Goal: Task Accomplishment & Management: Manage account settings

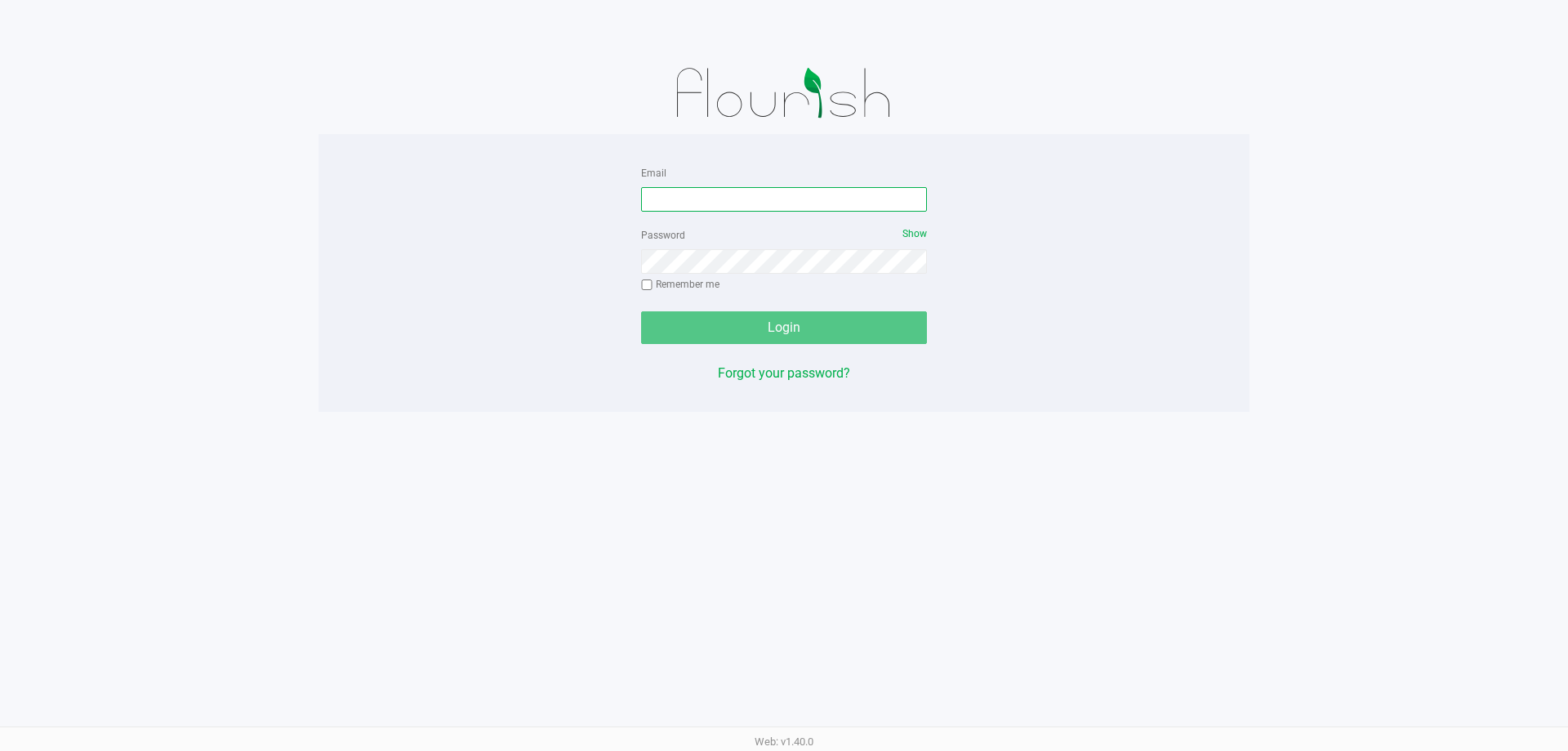
click at [701, 194] on input "Email" at bounding box center [784, 199] width 286 height 25
type input "[EMAIL_ADDRESS][DOMAIN_NAME]"
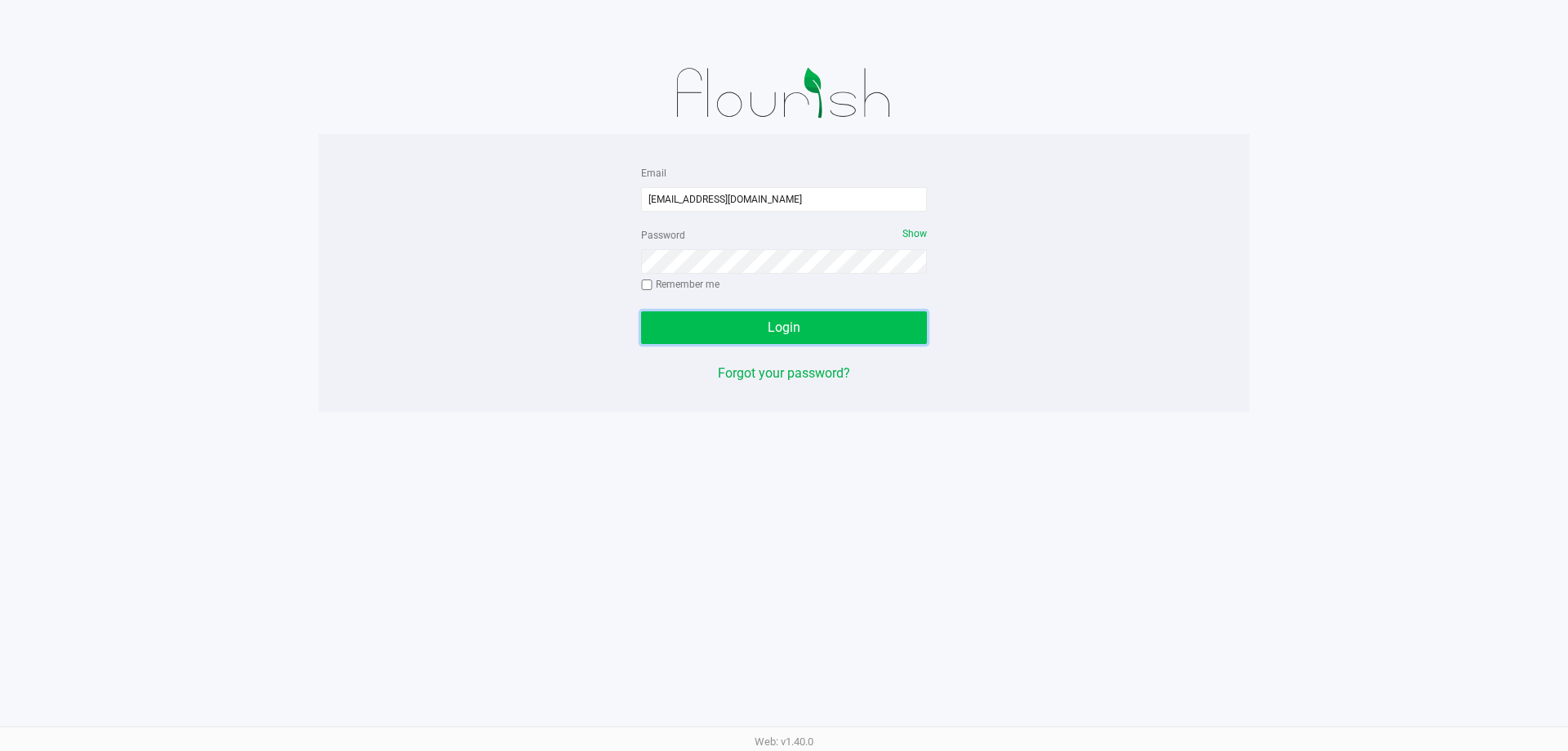
click at [786, 338] on button "Login" at bounding box center [784, 328] width 286 height 32
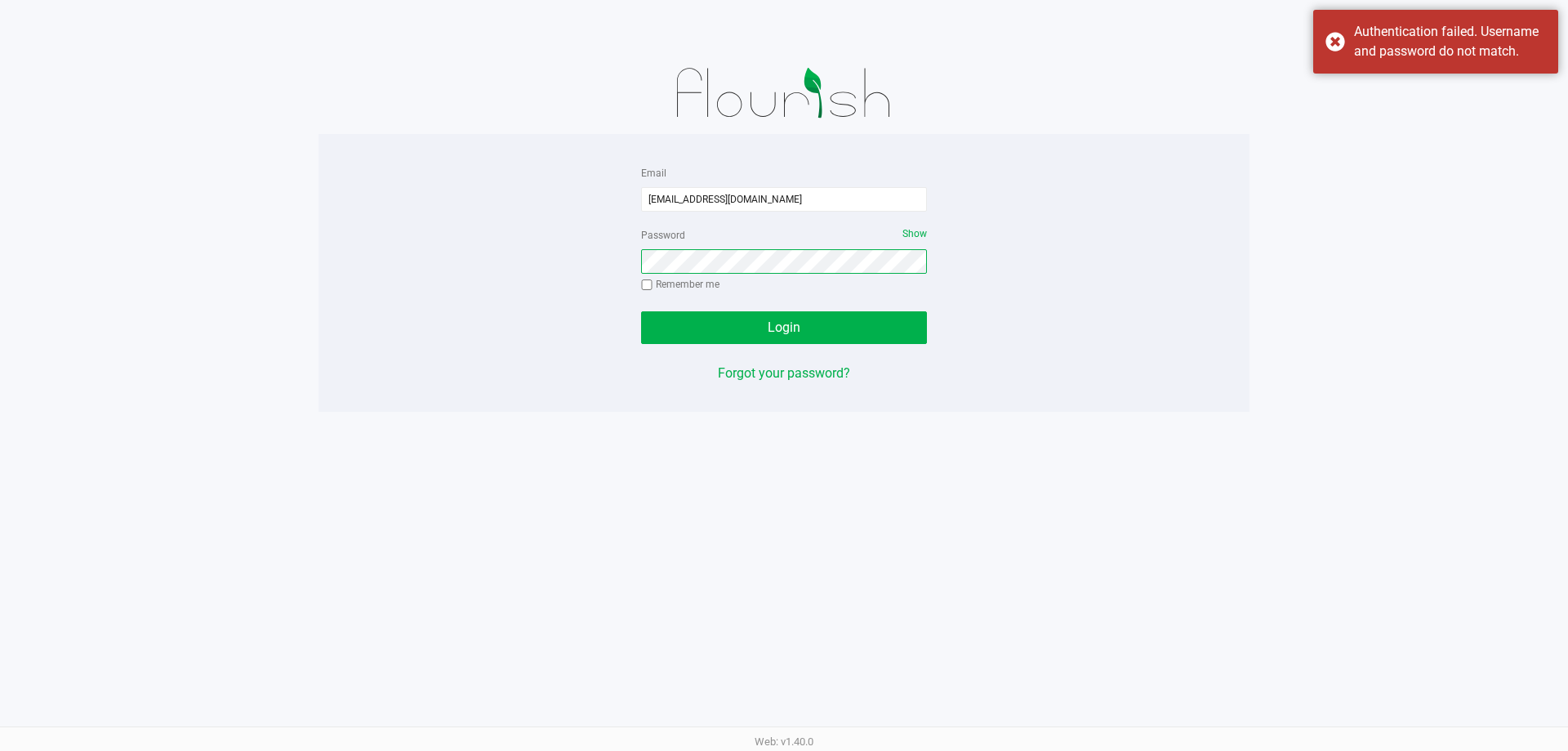
click at [641, 312] on button "Login" at bounding box center [784, 328] width 286 height 32
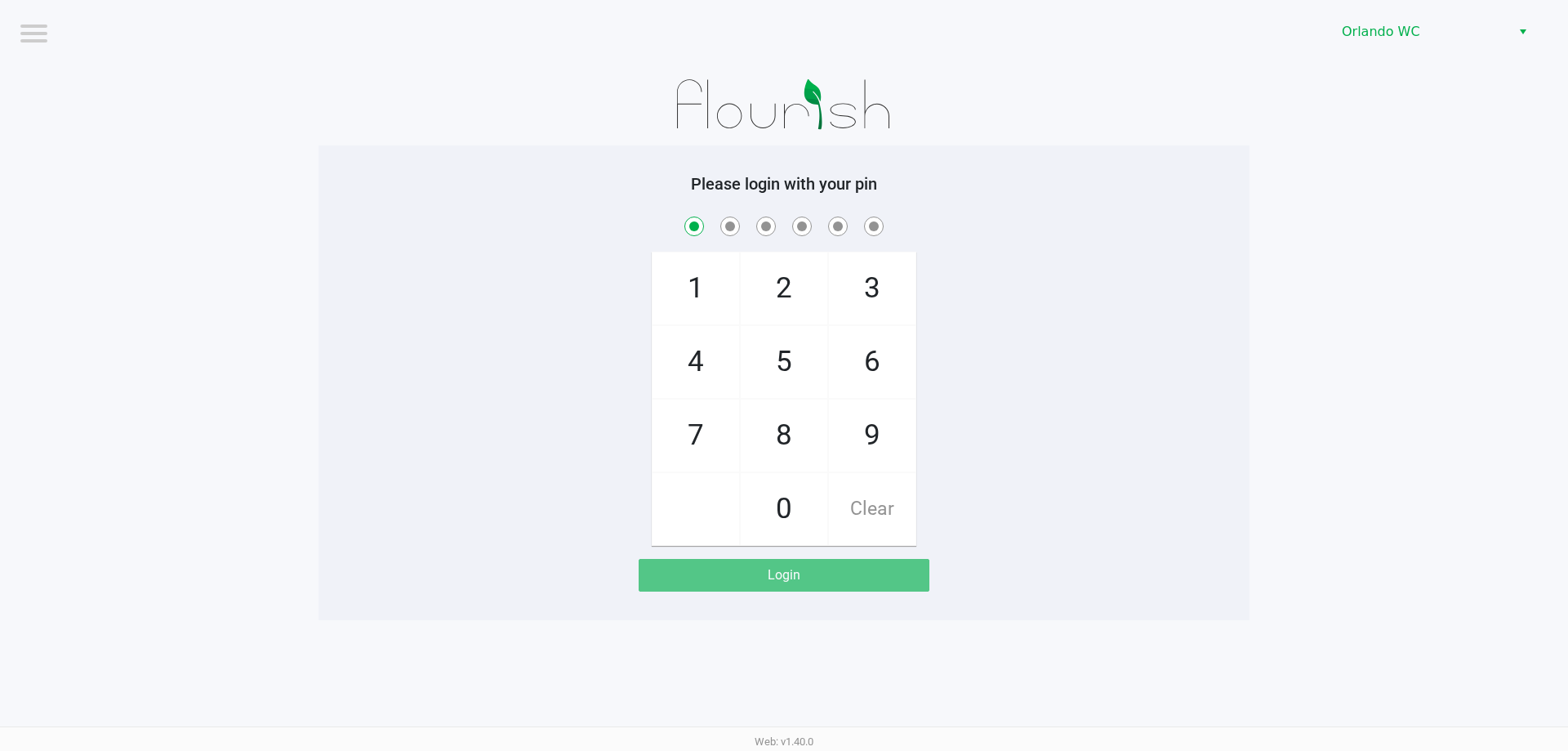
checkbox input "true"
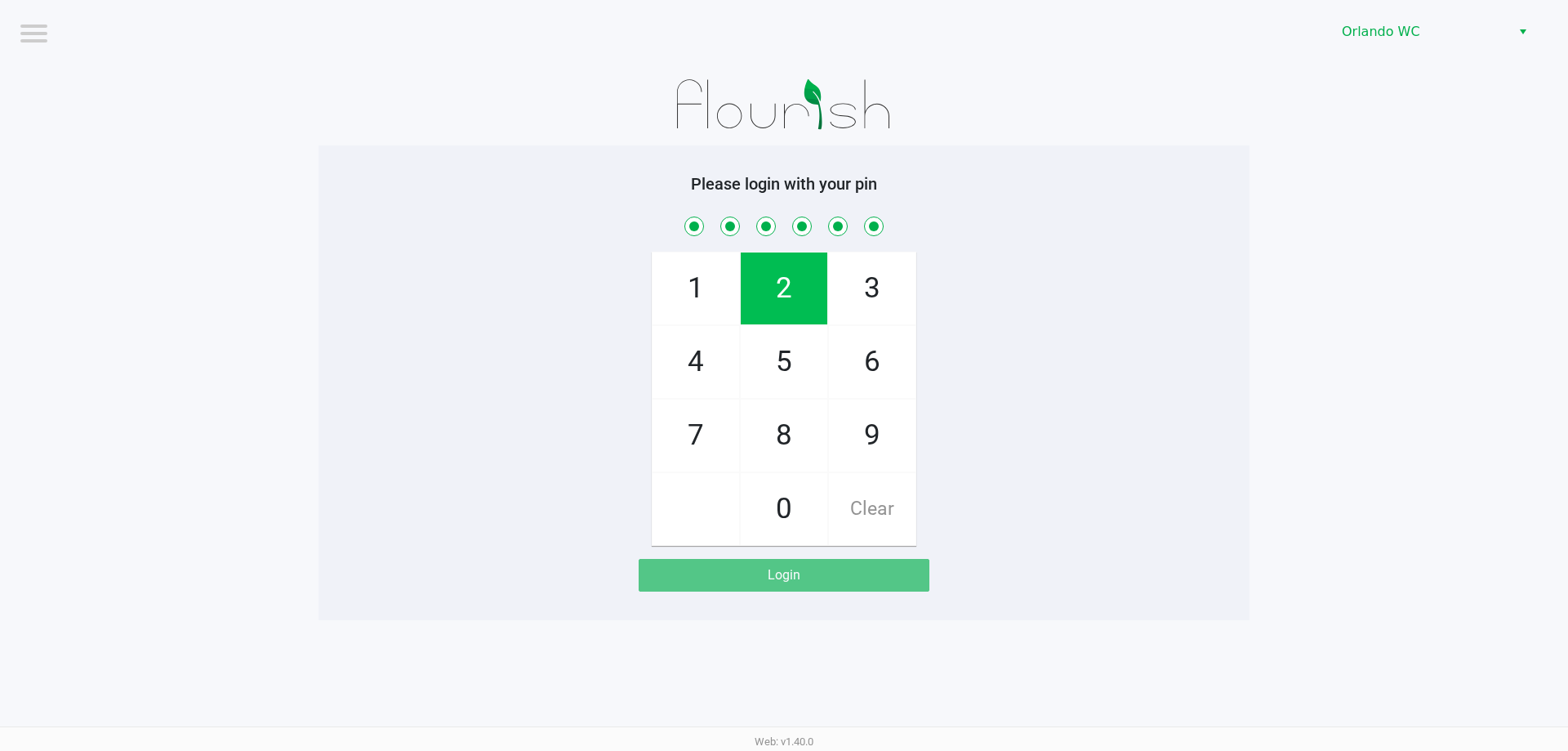
checkbox input "true"
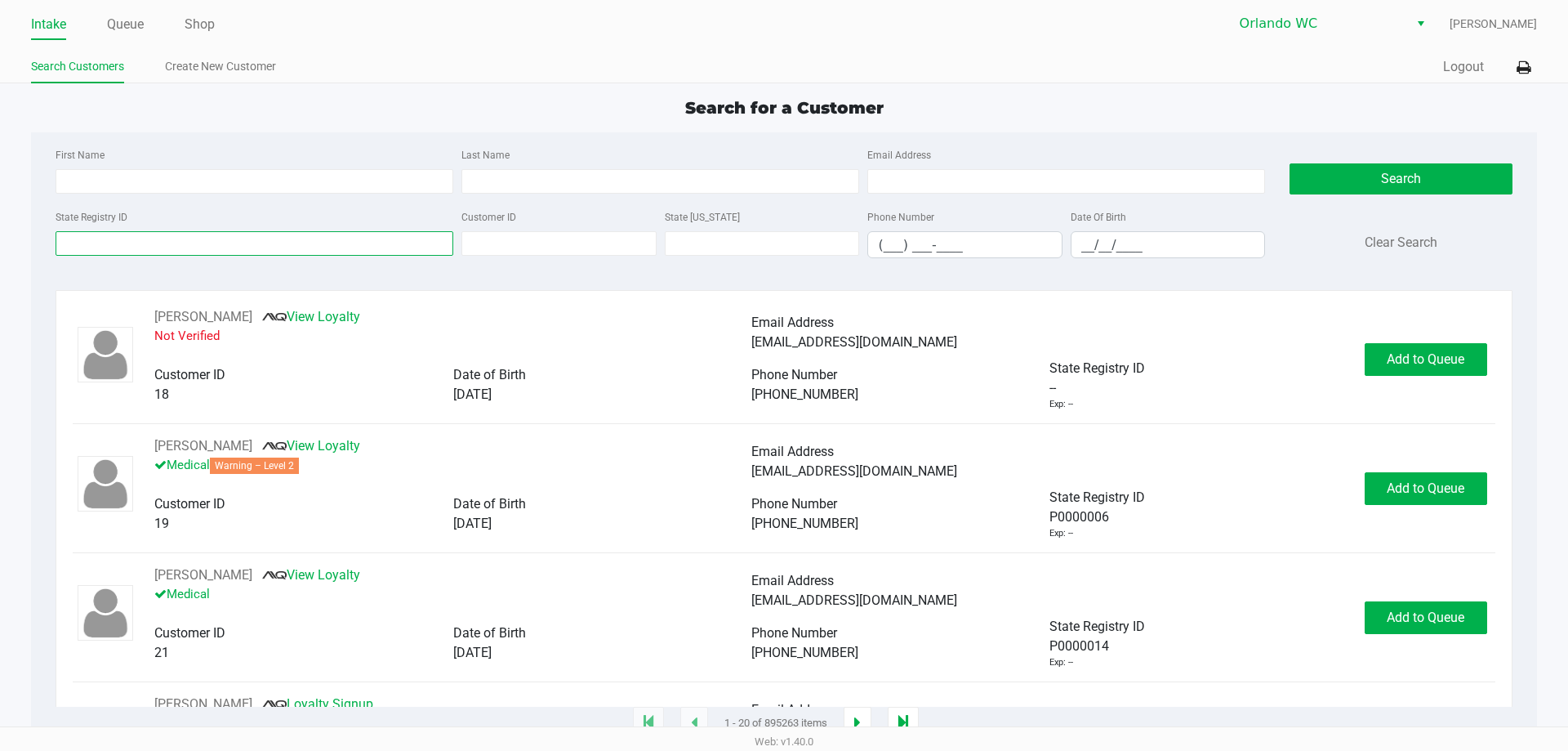
click at [190, 232] on input "State Registry ID" at bounding box center [254, 244] width 398 height 25
click at [128, 25] on link "Queue" at bounding box center [125, 24] width 37 height 23
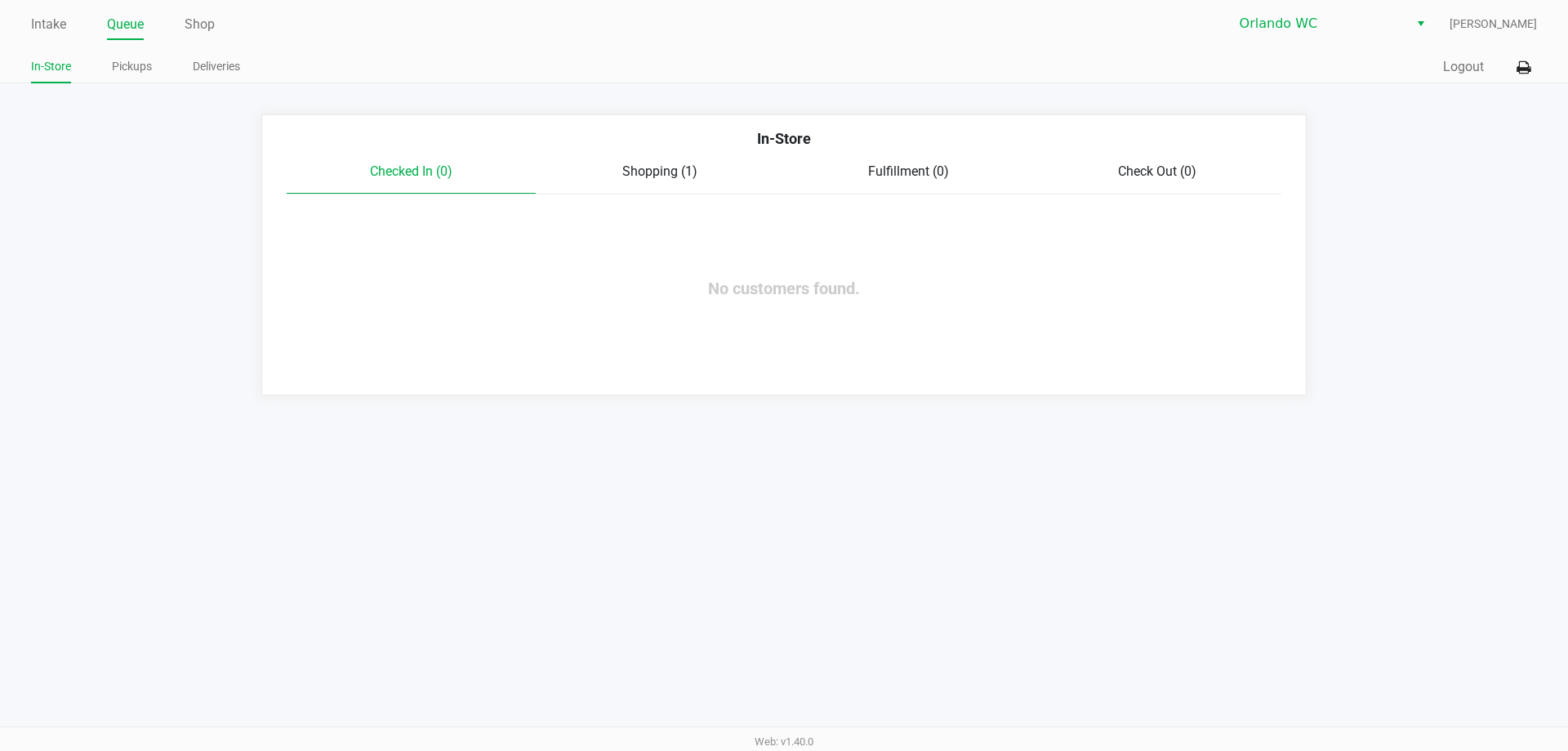
click at [632, 169] on span "Shopping (1)" at bounding box center [660, 171] width 75 height 15
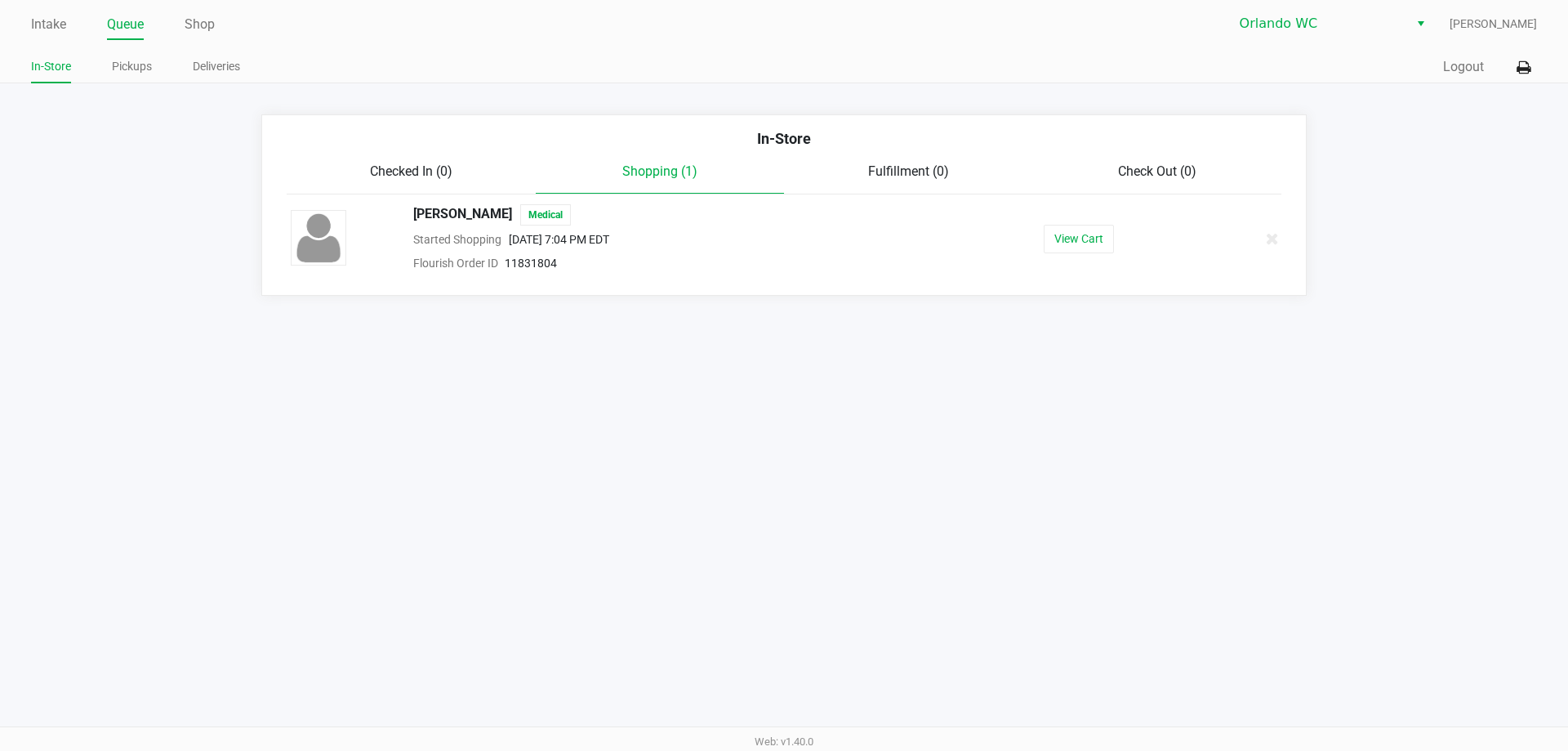
click at [51, 26] on link "Intake" at bounding box center [48, 24] width 35 height 23
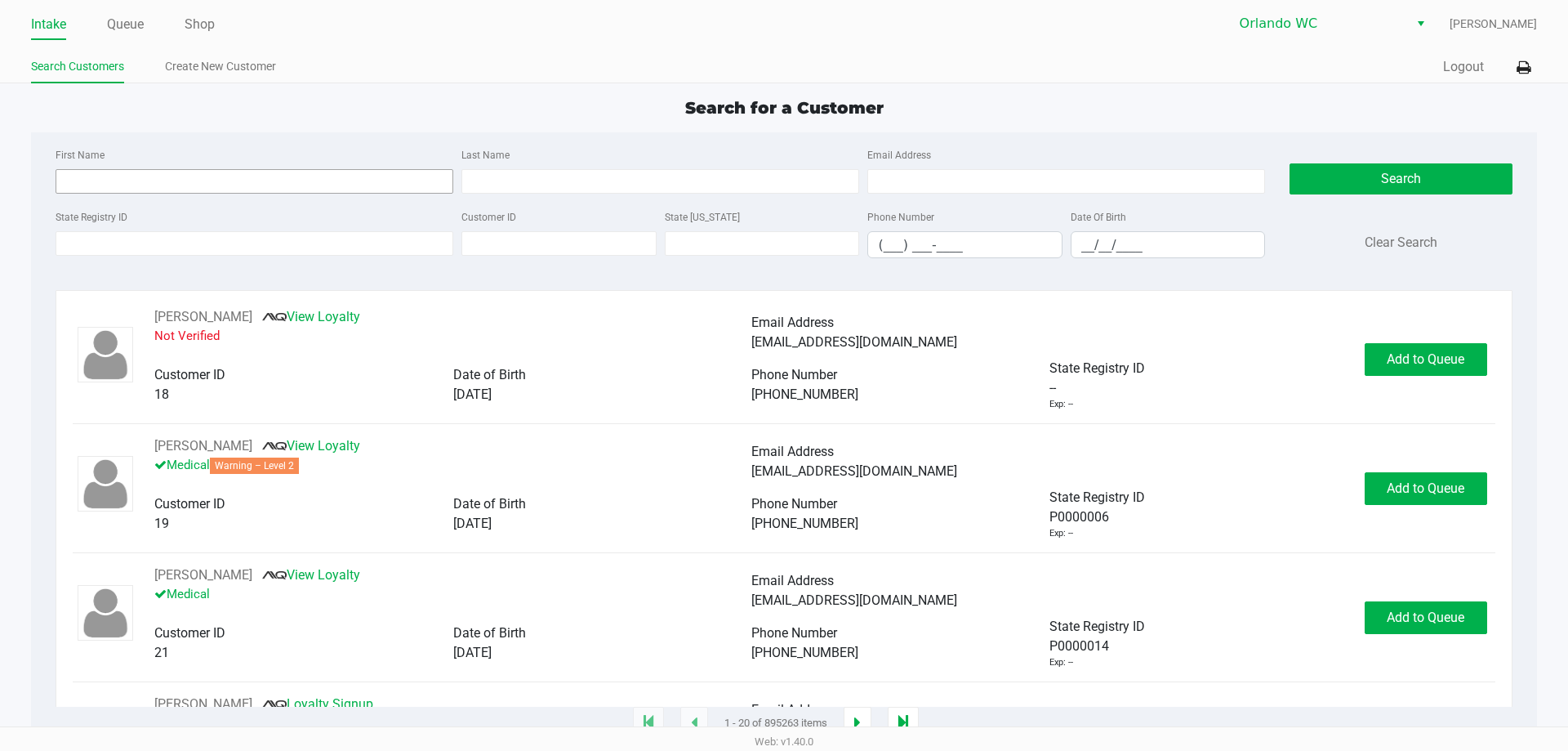
click at [227, 180] on input "First Name" at bounding box center [254, 181] width 398 height 25
type input "k"
click at [160, 238] on input "State Registry ID" at bounding box center [254, 244] width 398 height 25
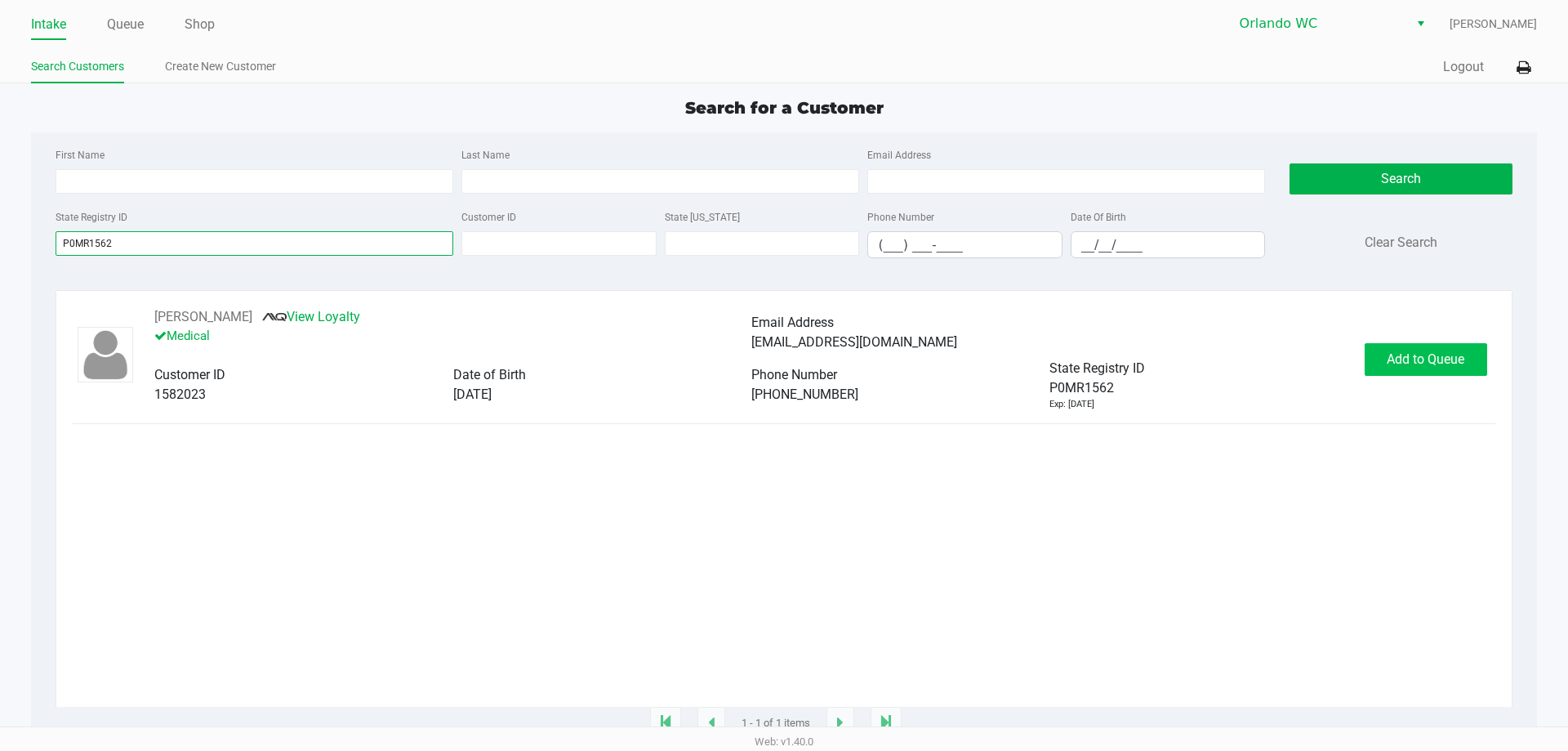
type input "P0MR1562"
click at [1422, 367] on span "Add to Queue" at bounding box center [1425, 359] width 77 height 15
click at [252, 318] on button "KEITH NAPIWOCKI" at bounding box center [203, 317] width 98 height 20
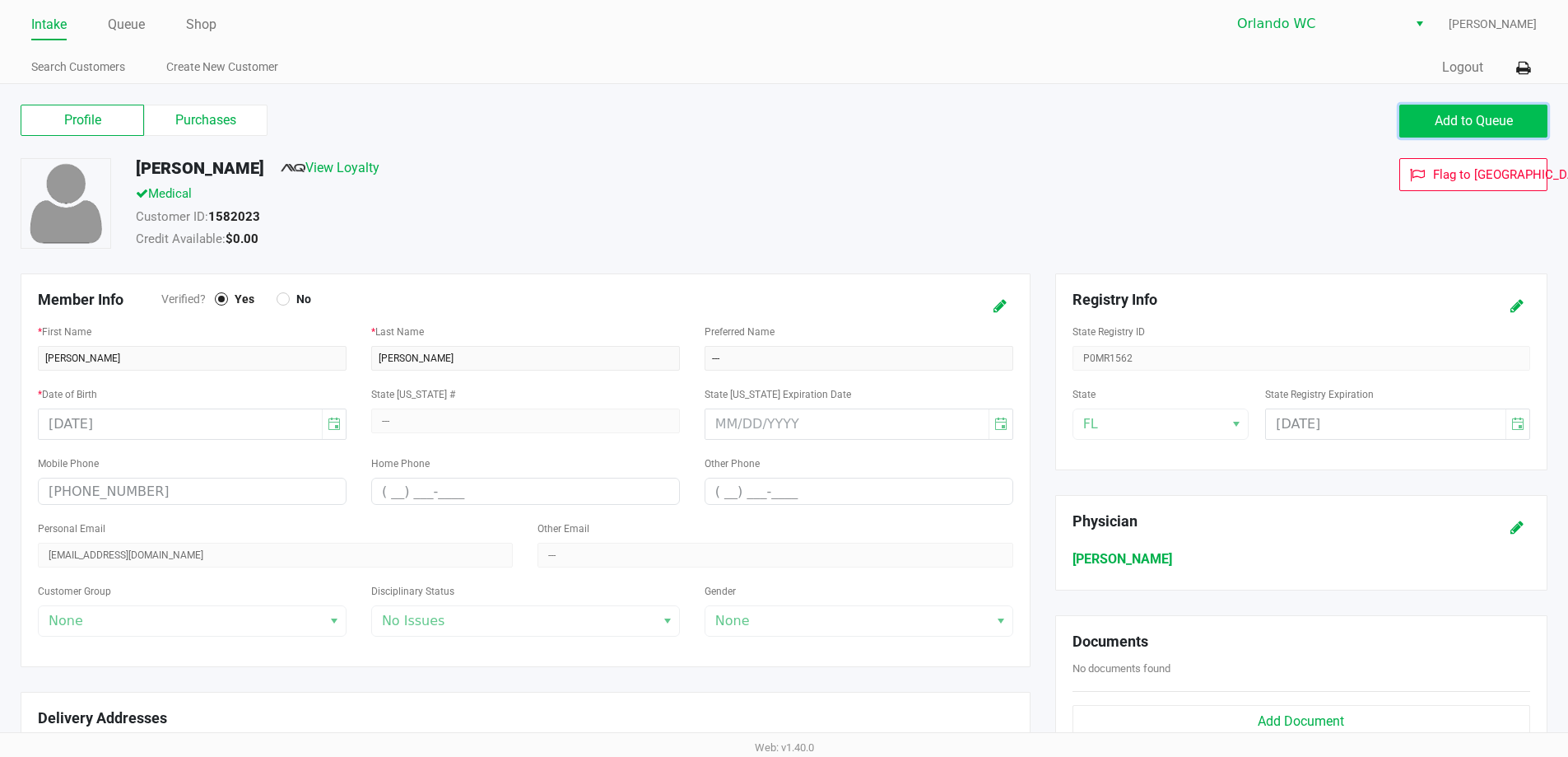
click at [1491, 130] on button "Add to Queue" at bounding box center [1473, 121] width 148 height 33
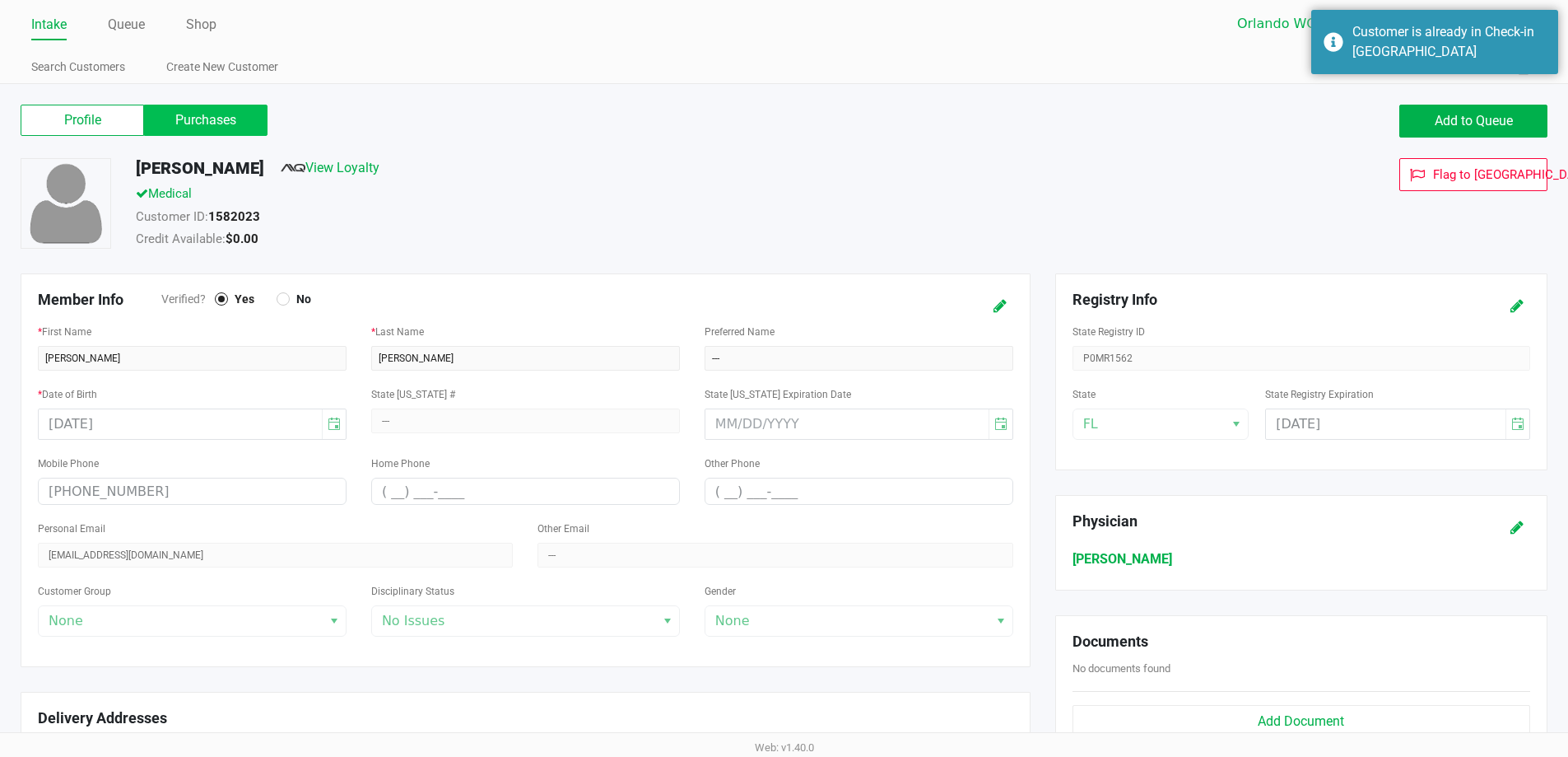
click at [195, 116] on label "Purchases" at bounding box center [206, 120] width 124 height 31
click at [0, 0] on 1 "Purchases" at bounding box center [0, 0] width 0 height 0
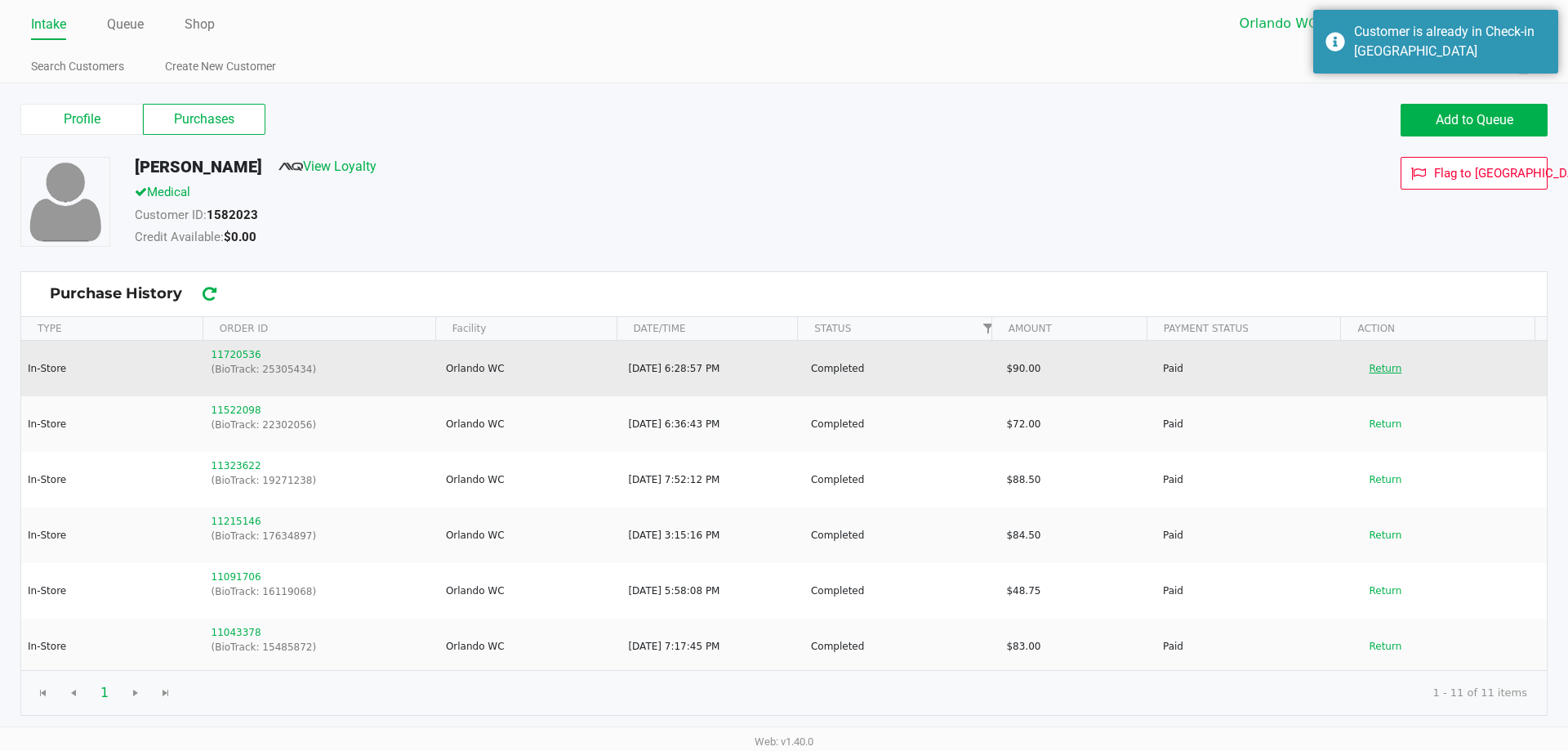
click at [1388, 364] on button "Return" at bounding box center [1385, 368] width 54 height 26
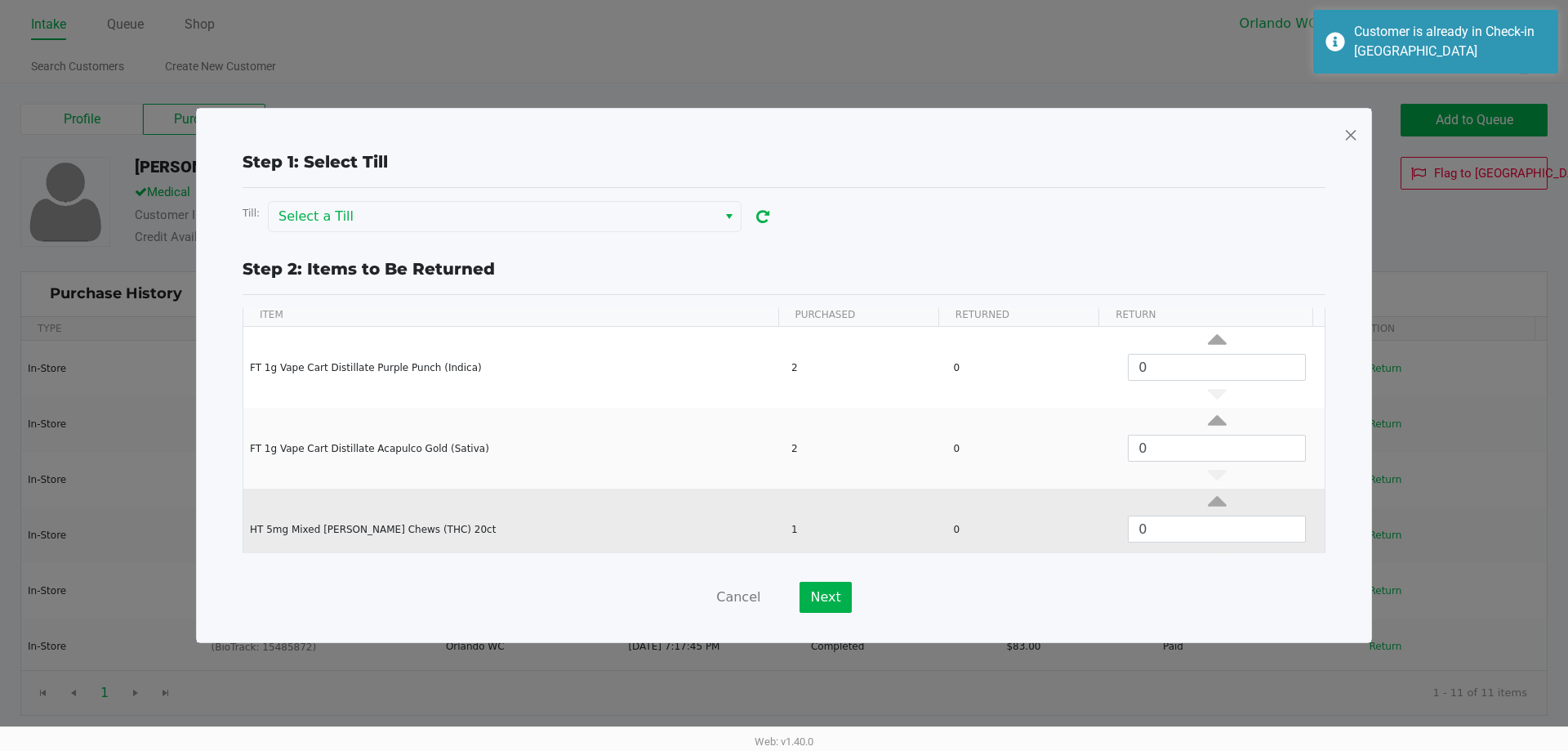
scroll to position [72, 0]
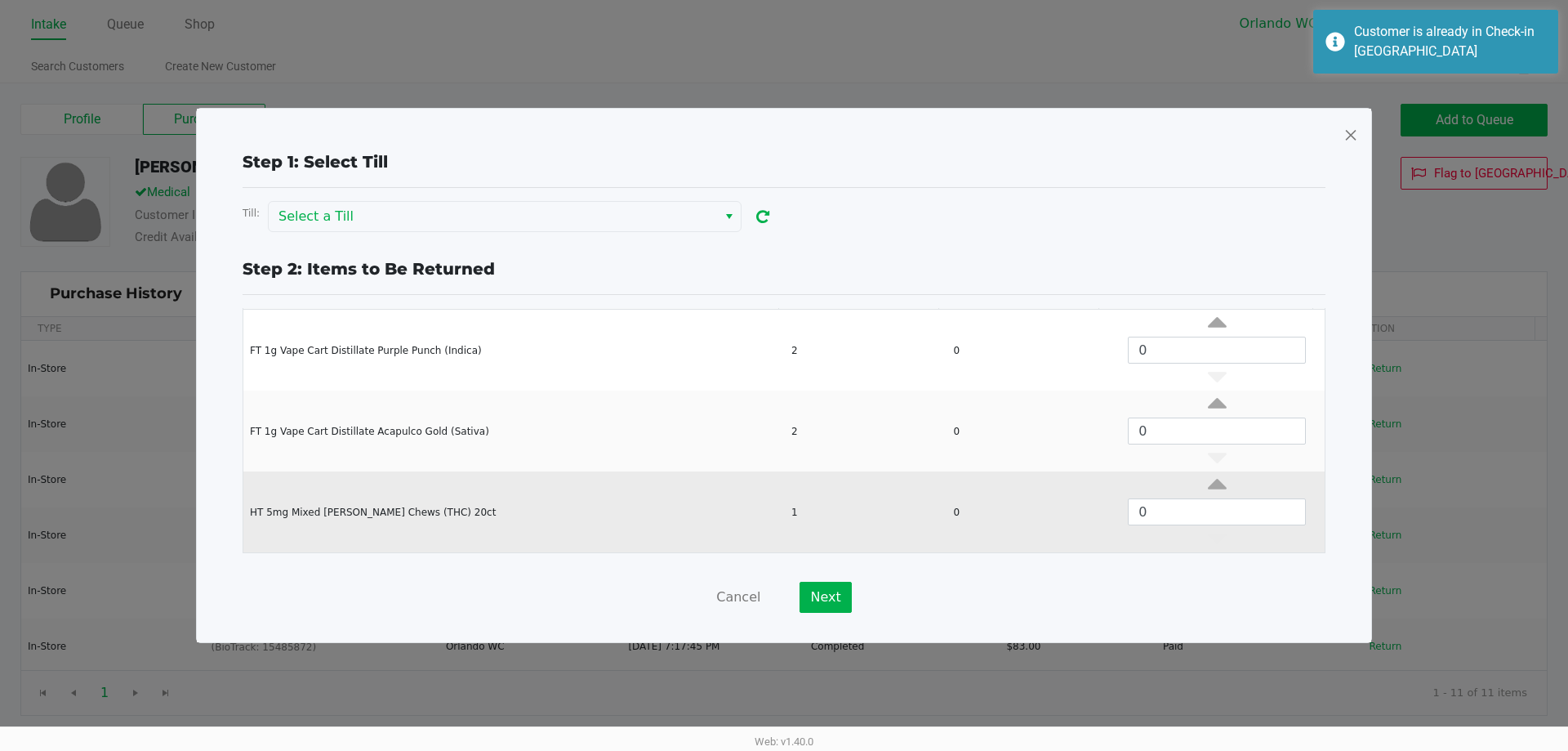
click at [540, 507] on td "HT 5mg Mixed Berry Chews (THC) 20ct" at bounding box center [513, 512] width 541 height 81
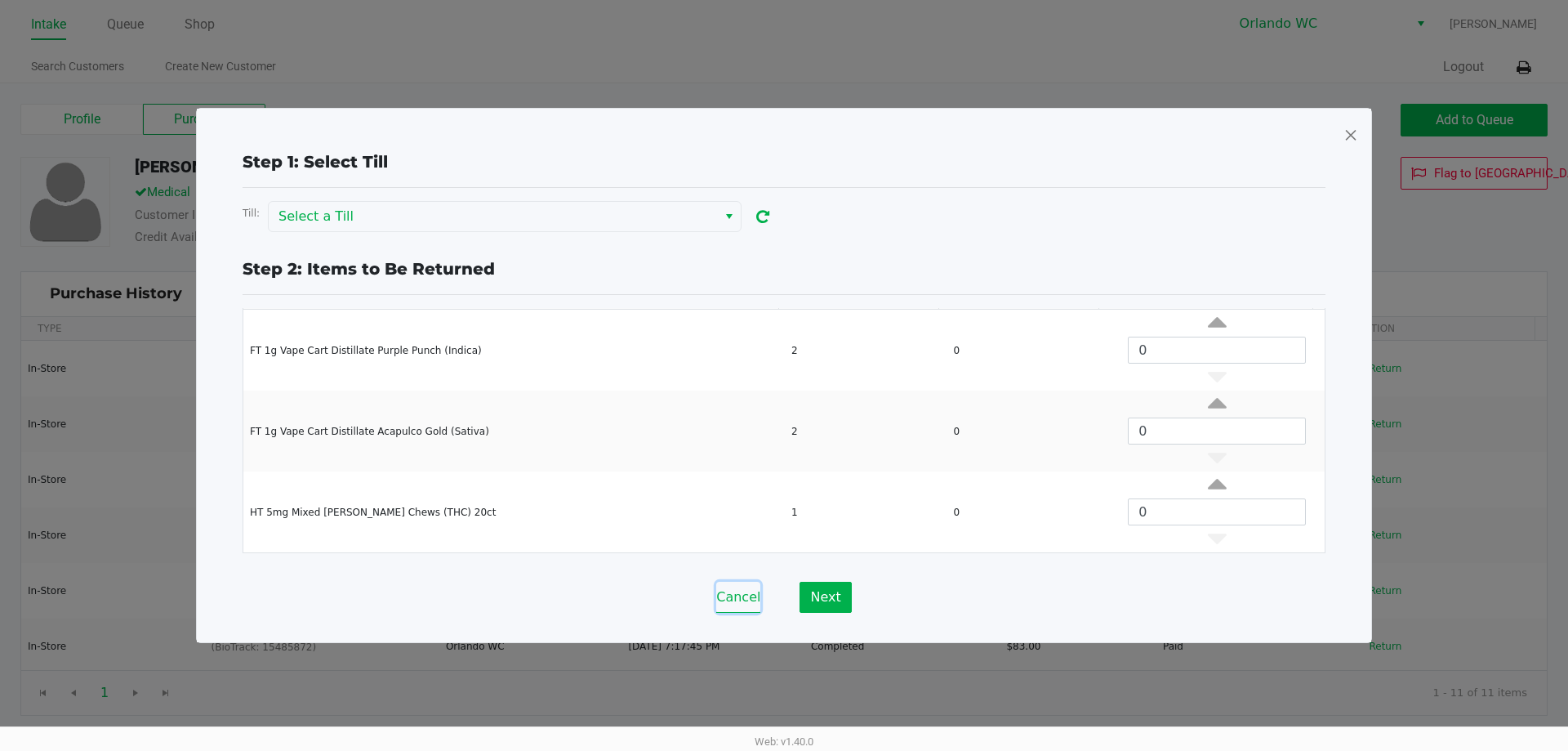
click at [742, 602] on button "Cancel" at bounding box center [739, 597] width 44 height 31
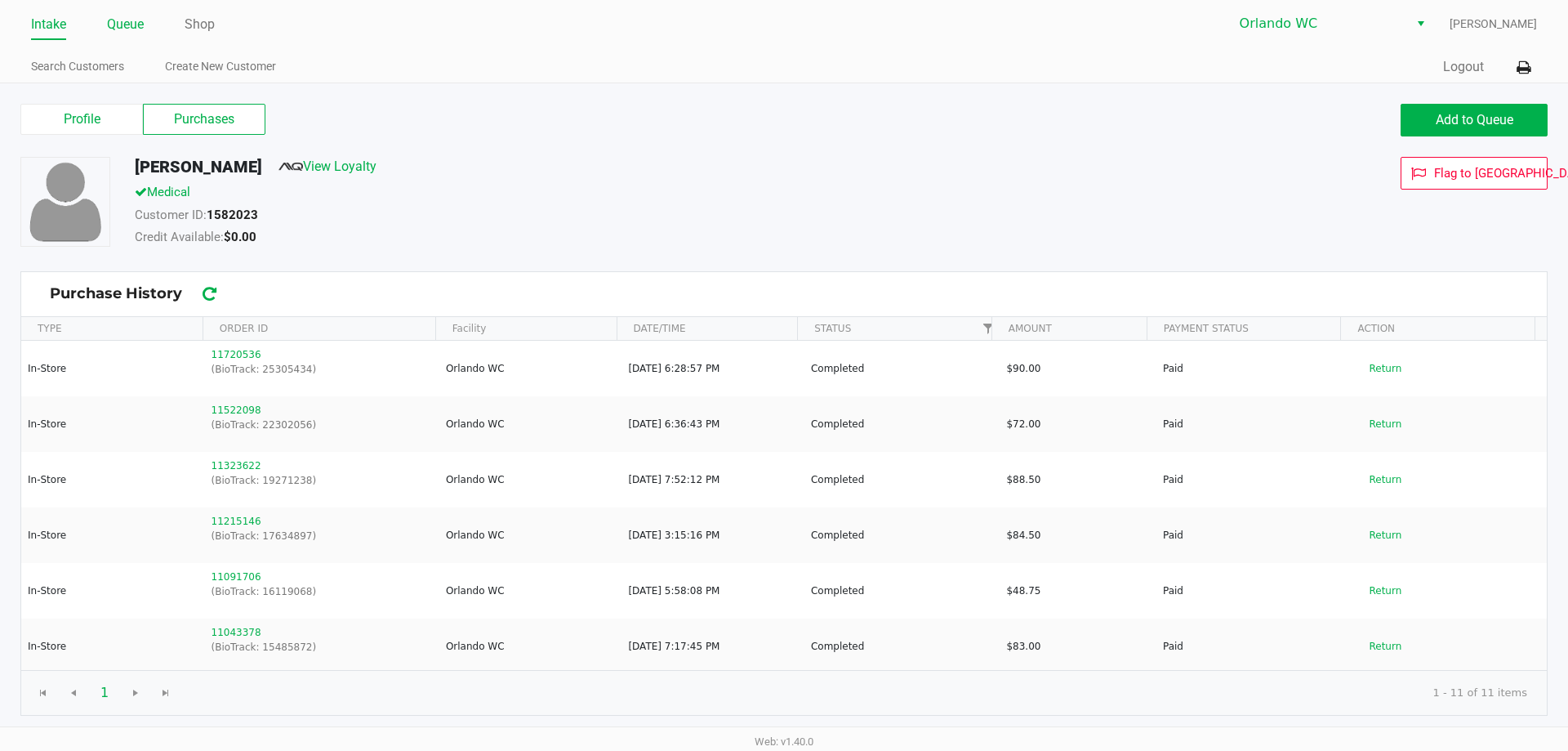
click at [140, 32] on link "Queue" at bounding box center [125, 24] width 37 height 23
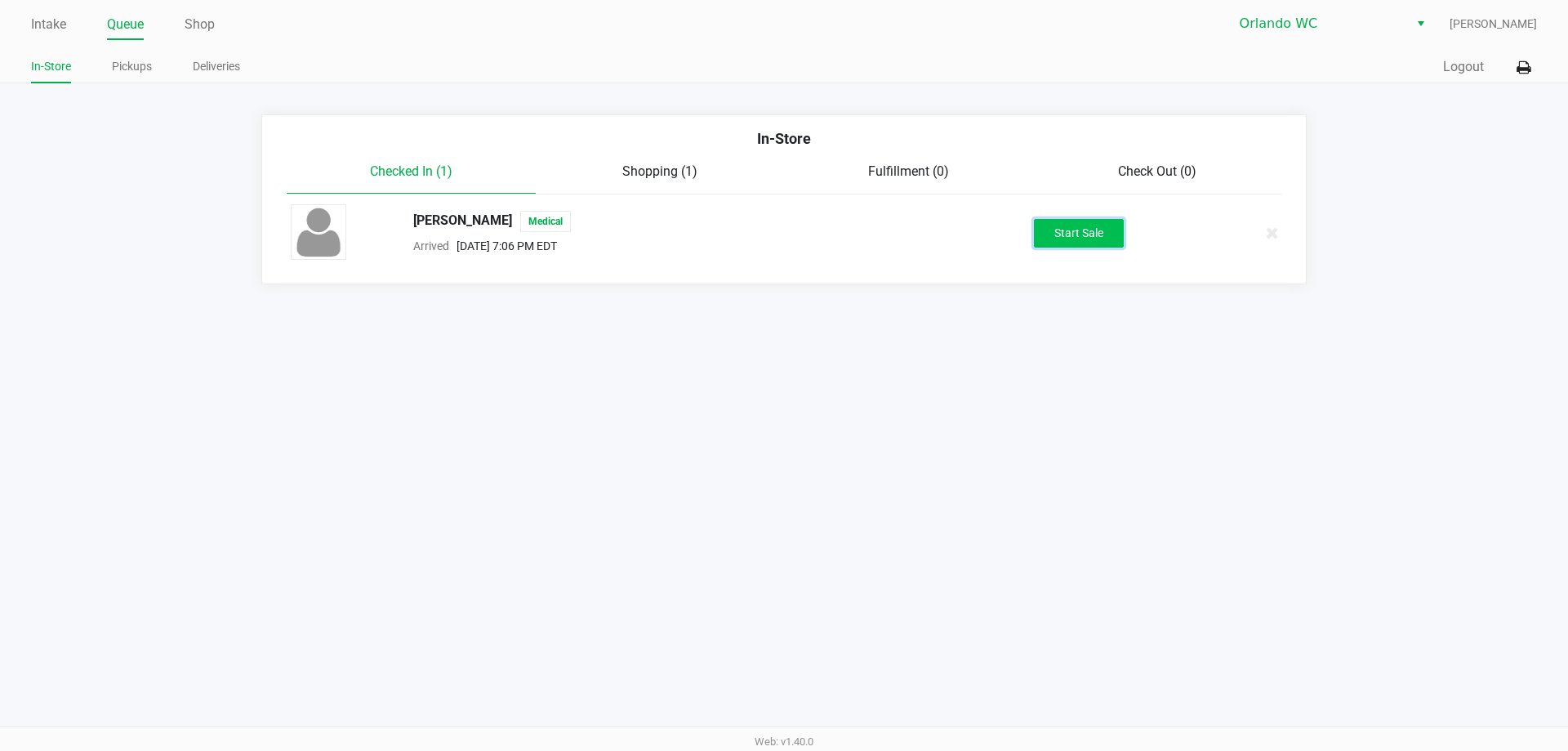
click at [1088, 238] on button "Start Sale" at bounding box center [1079, 233] width 90 height 29
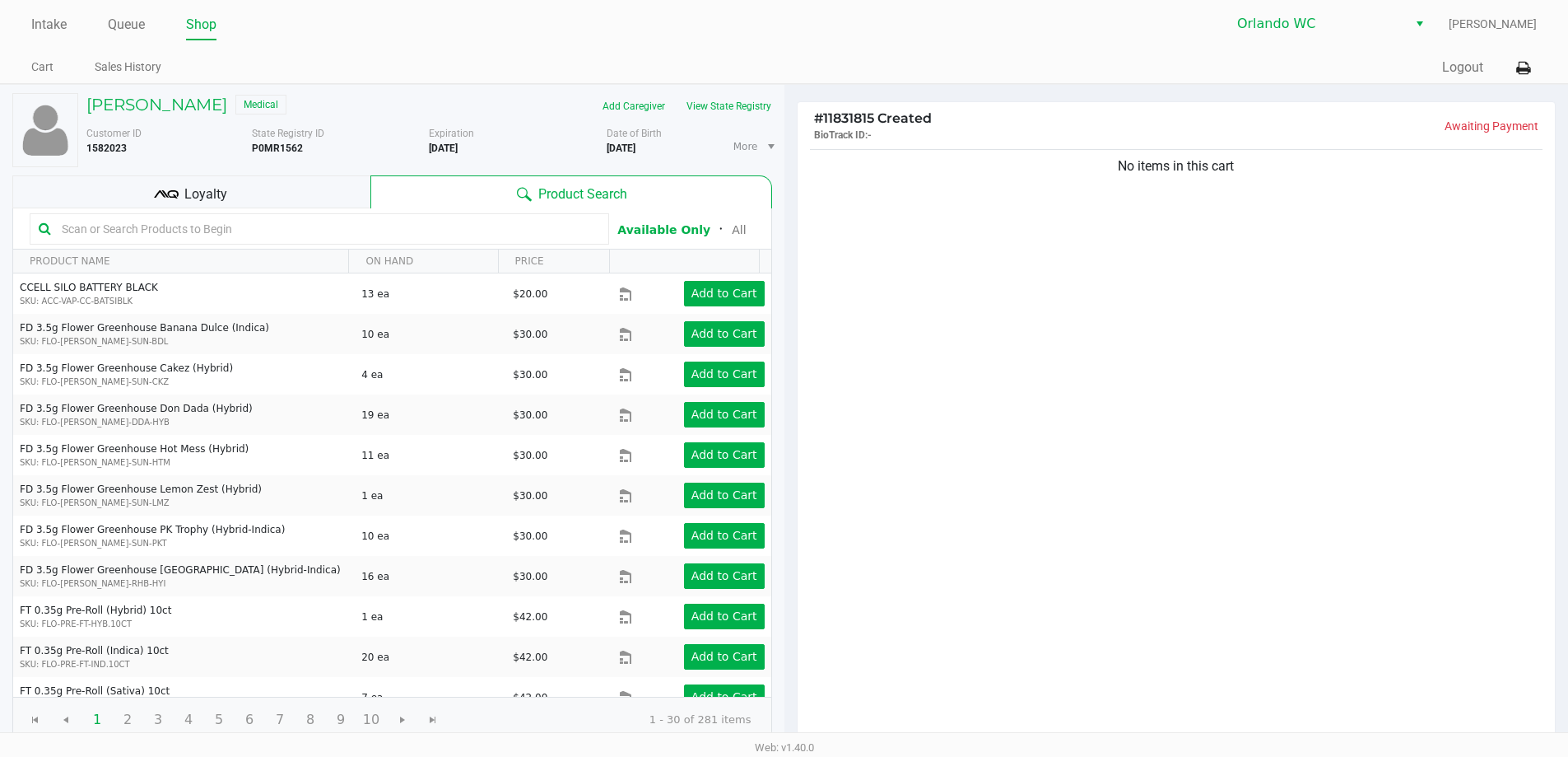
click at [259, 232] on input "text" at bounding box center [327, 228] width 545 height 25
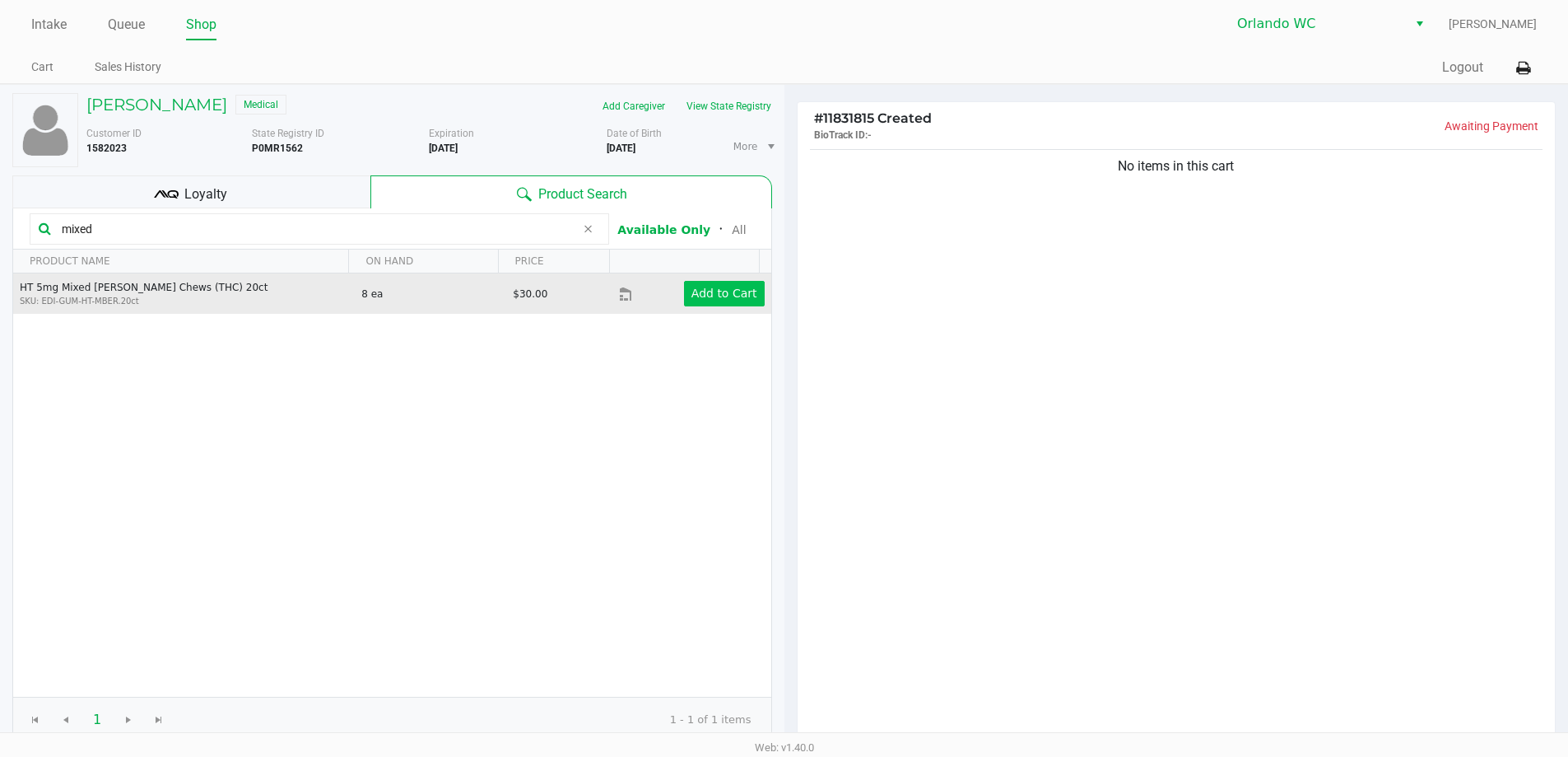
type input "mixed"
click at [703, 298] on app-button-loader "Add to Cart" at bounding box center [724, 293] width 66 height 13
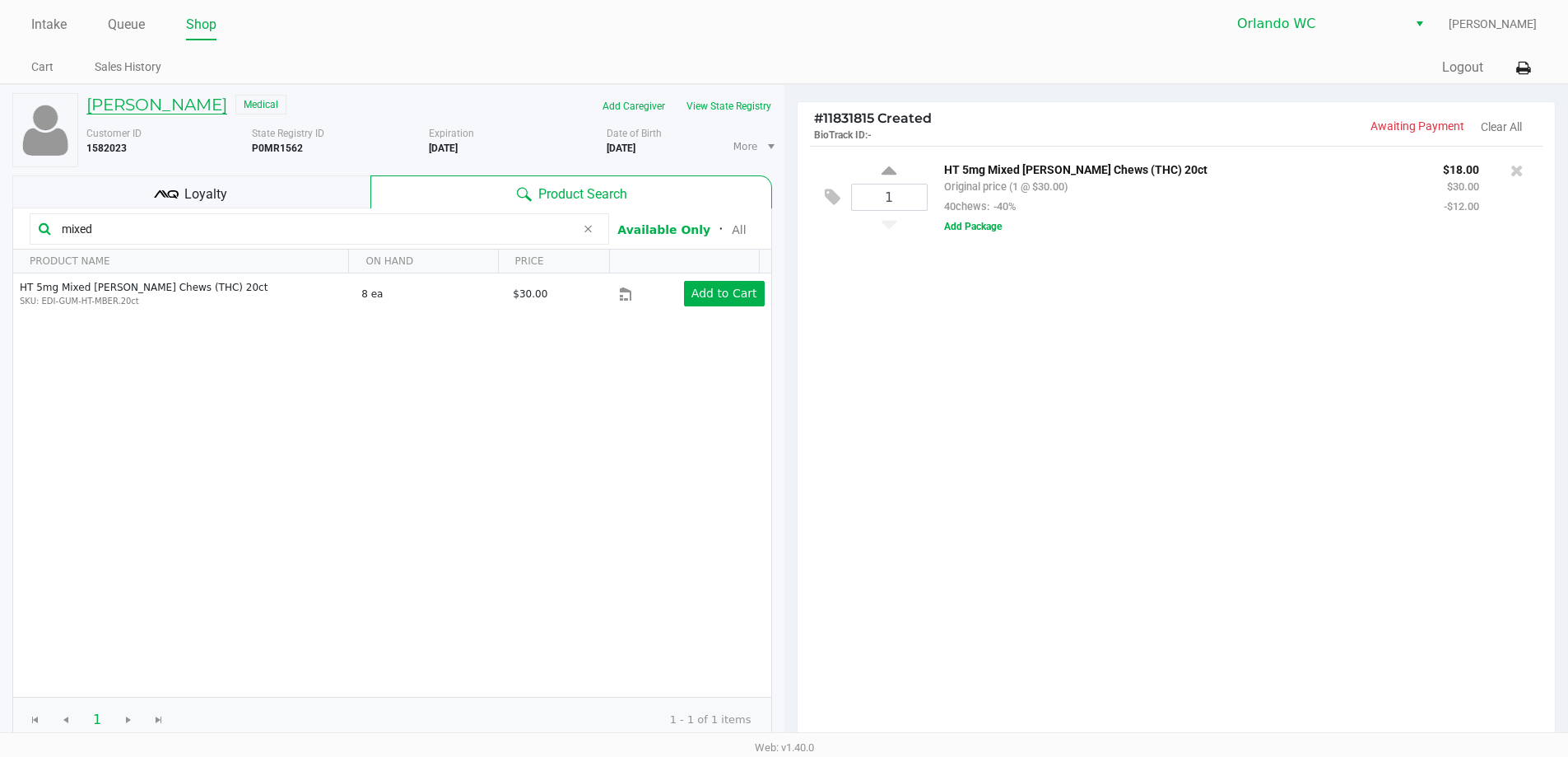
click at [211, 107] on h5 "KEITH NAPIWOCKI" at bounding box center [157, 104] width 141 height 20
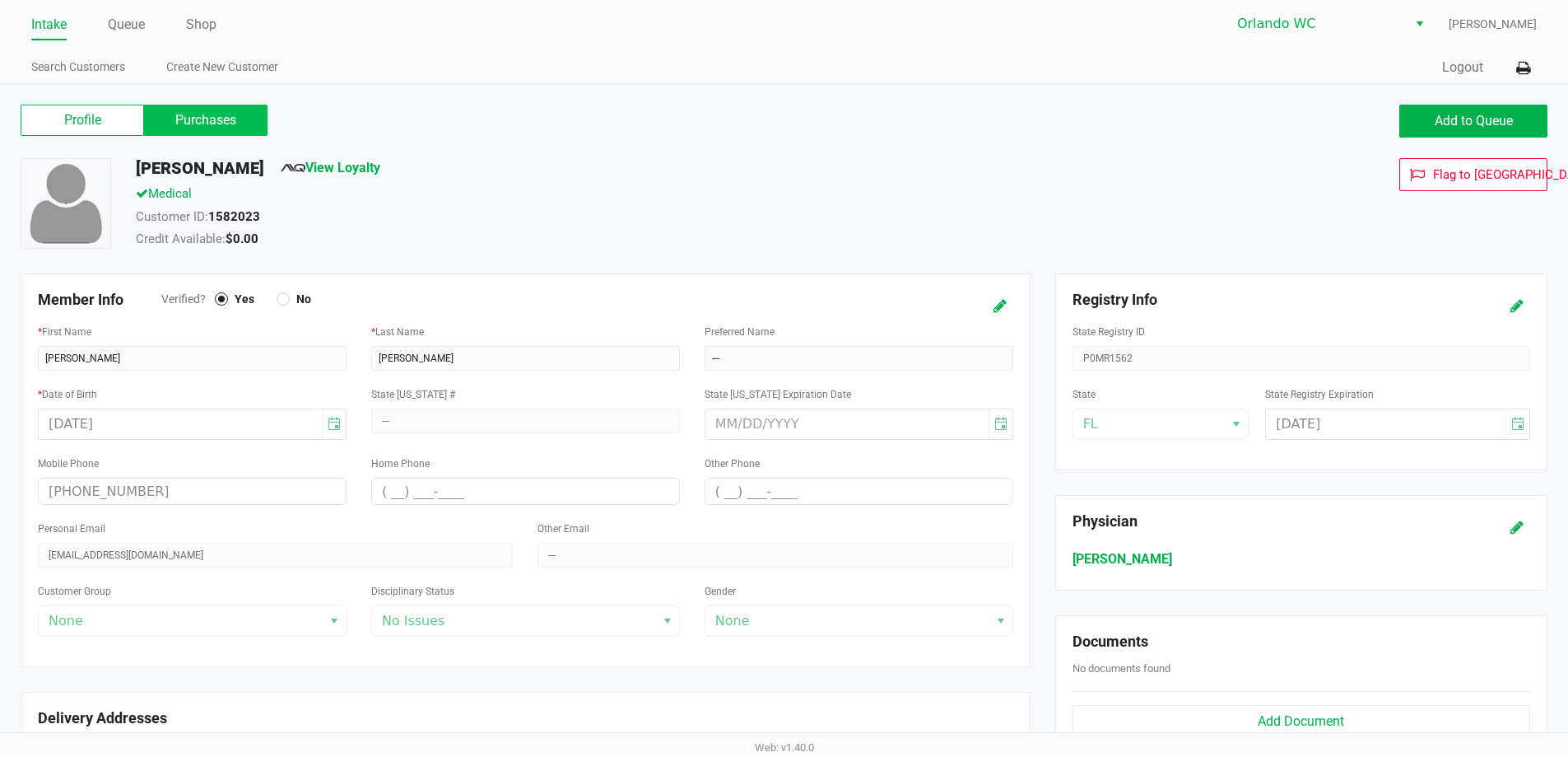
click at [213, 124] on label "Purchases" at bounding box center [206, 120] width 124 height 31
click at [0, 0] on 1 "Purchases" at bounding box center [0, 0] width 0 height 0
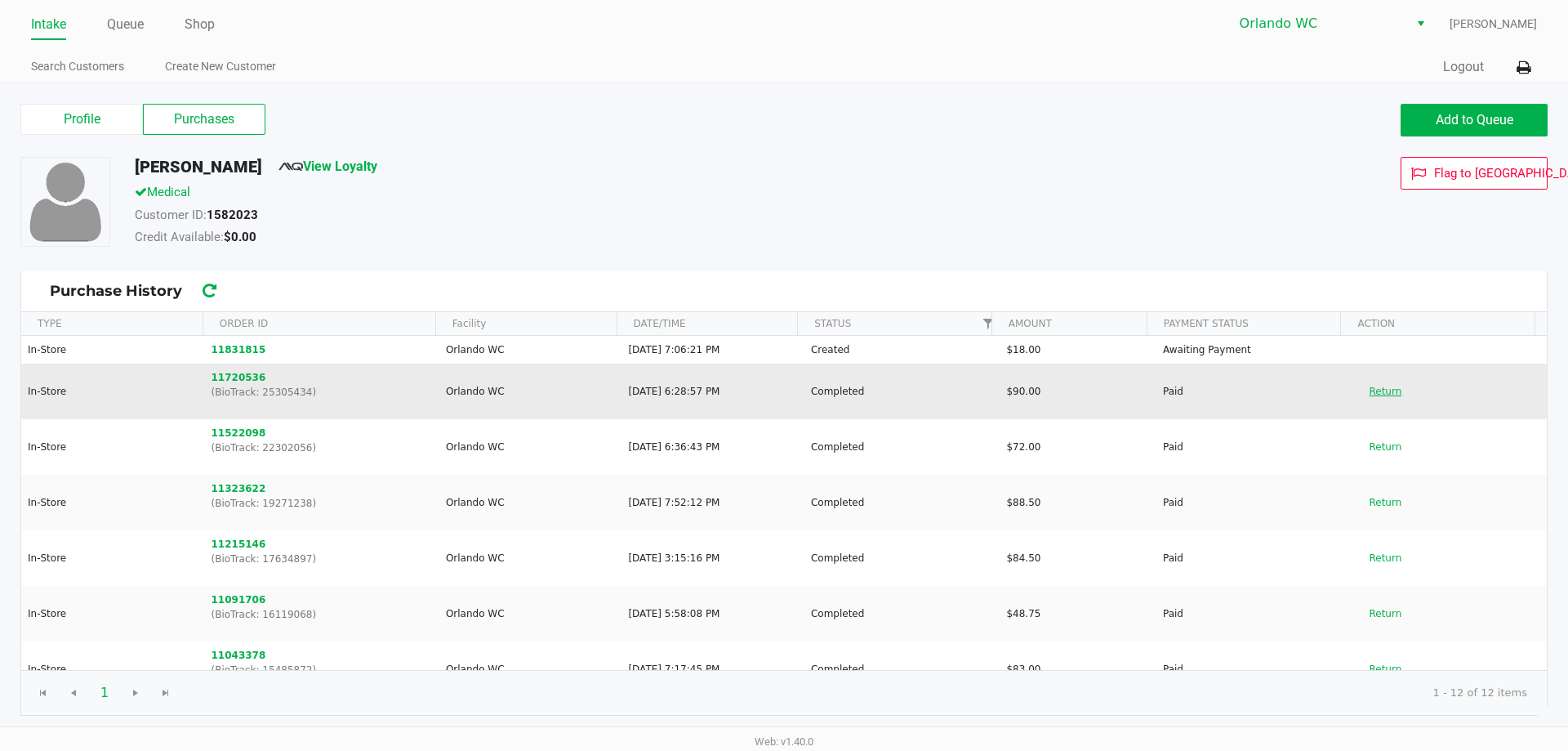
click at [1377, 393] on button "Return" at bounding box center [1385, 391] width 54 height 26
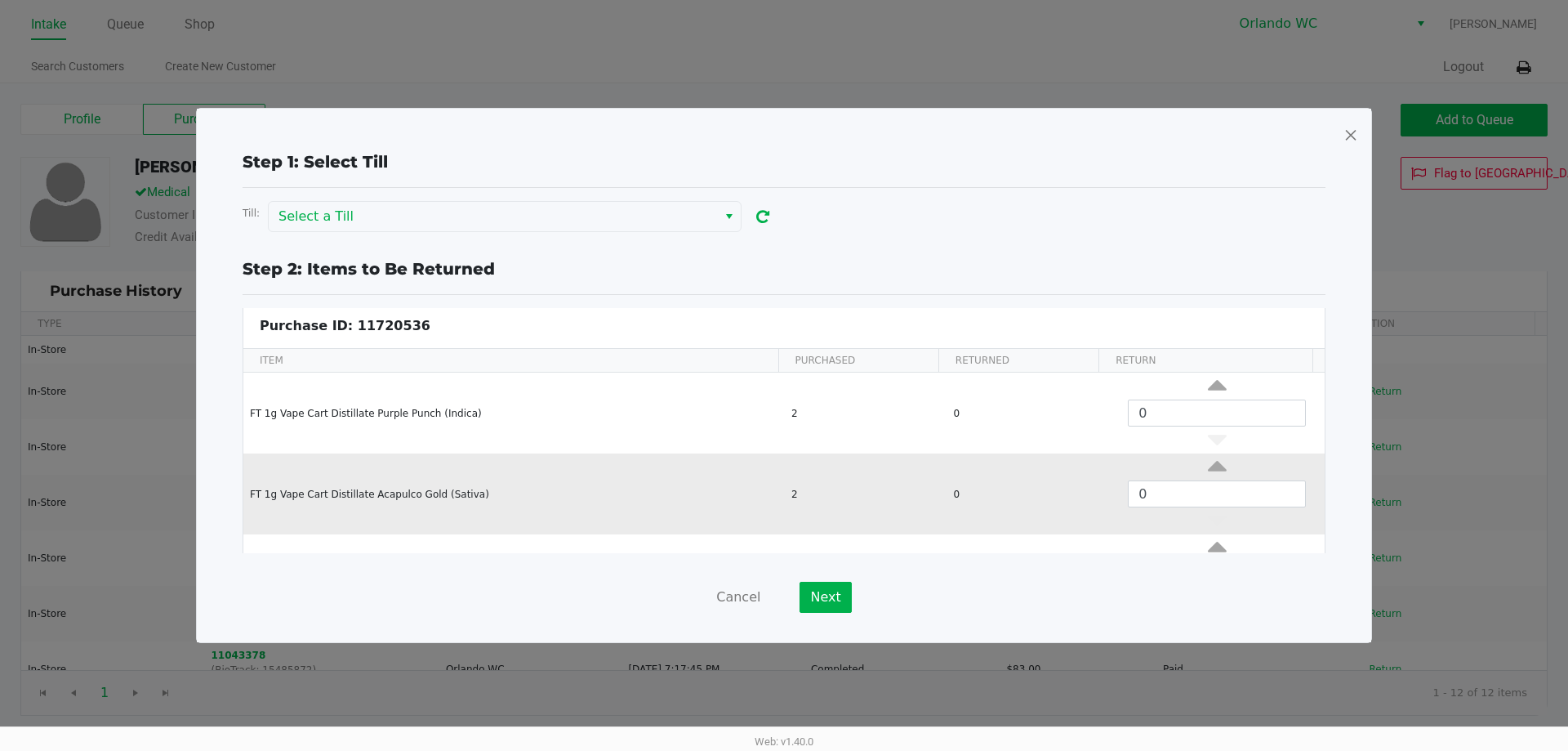
scroll to position [68, 0]
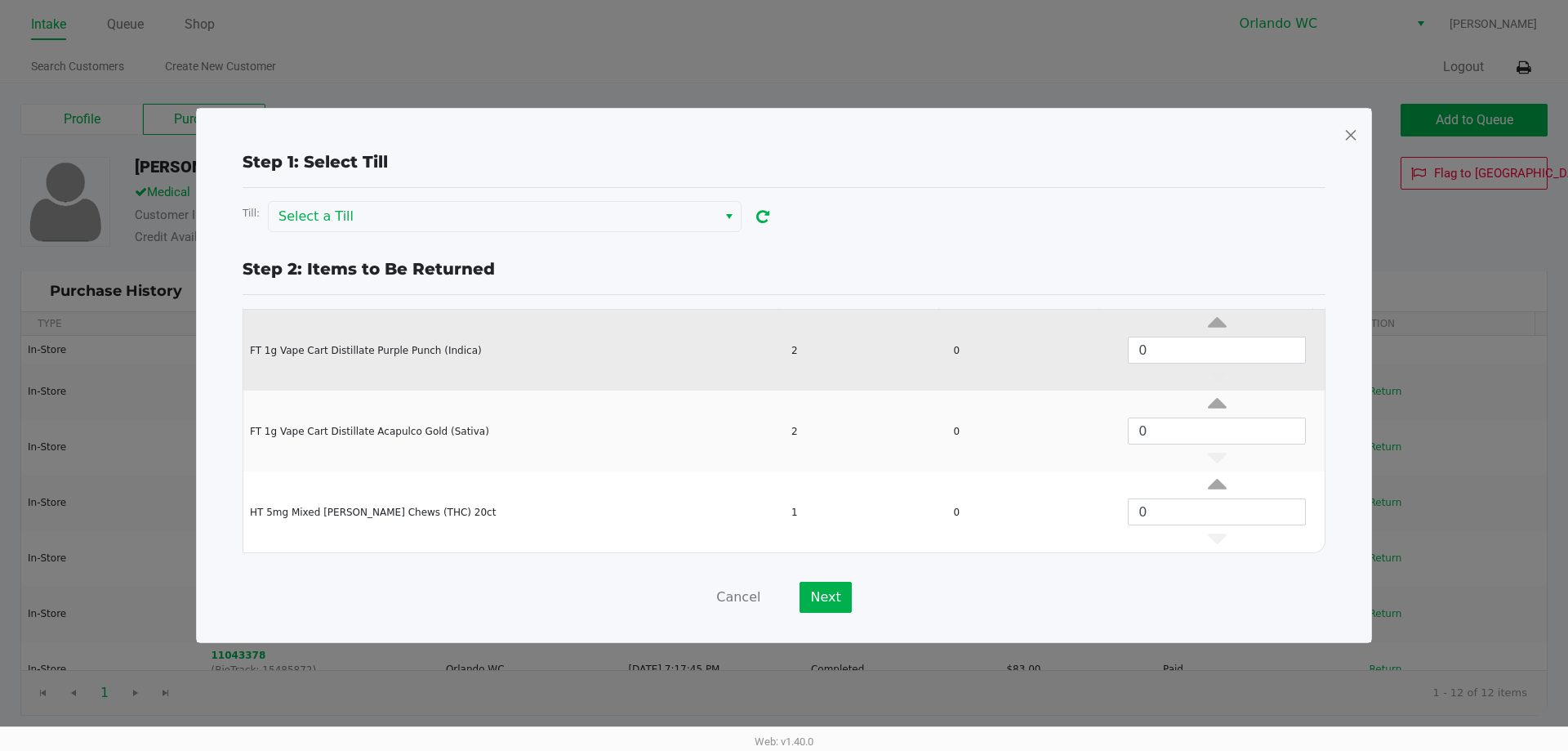
click at [424, 341] on td "FT 1g Vape Cart Distillate Purple Punch (Indica)" at bounding box center [513, 350] width 541 height 81
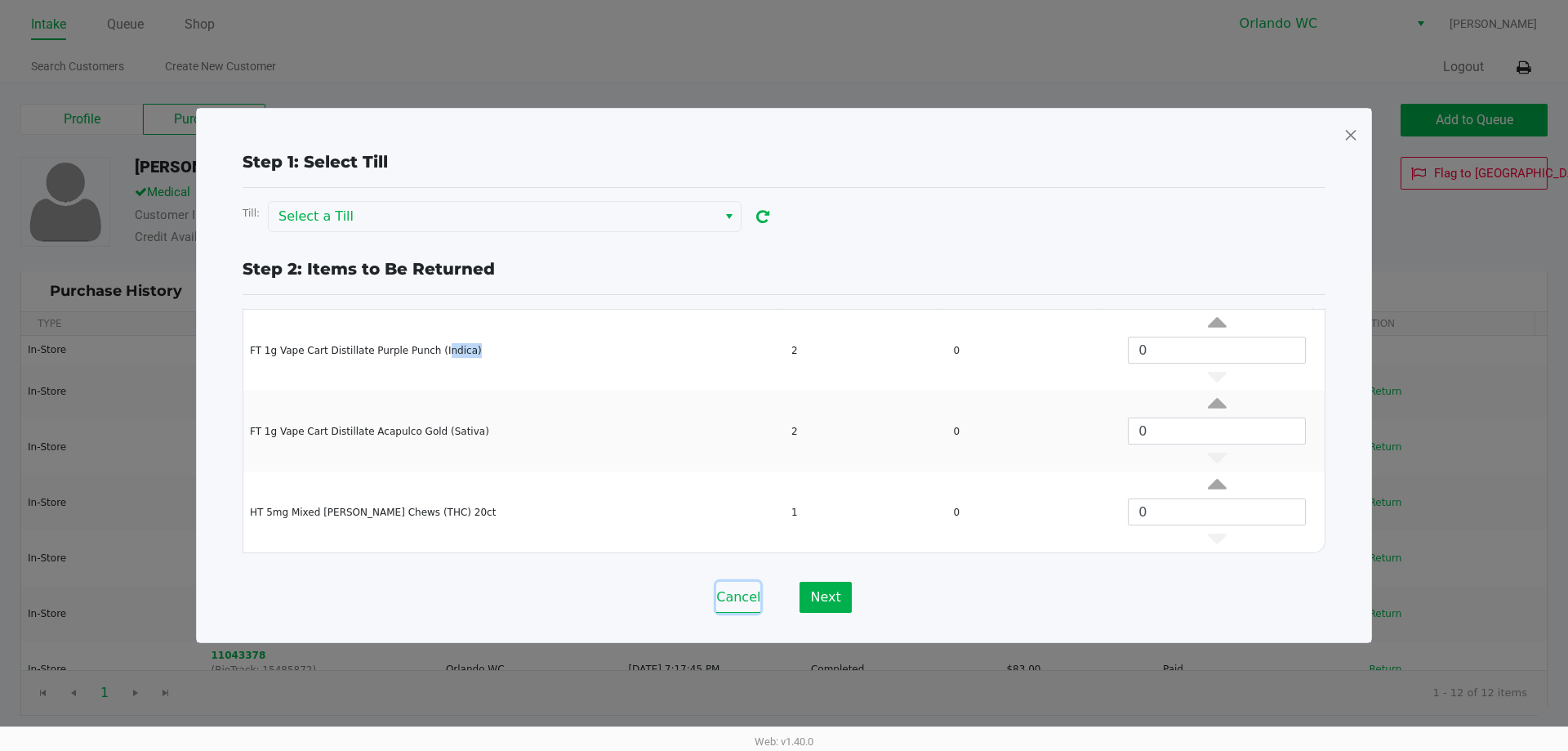
click at [730, 596] on button "Cancel" at bounding box center [739, 597] width 44 height 31
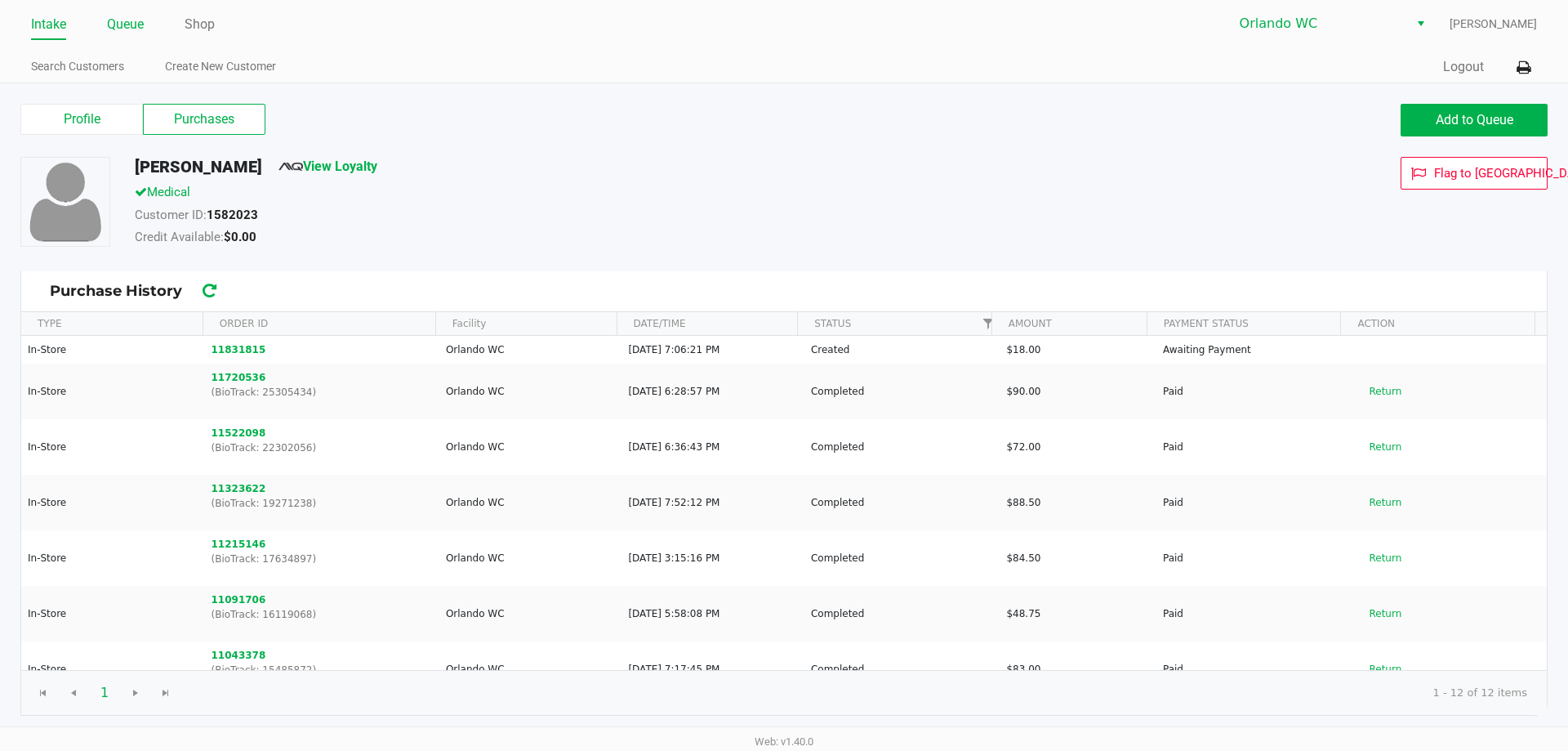
click at [131, 26] on link "Queue" at bounding box center [125, 24] width 37 height 23
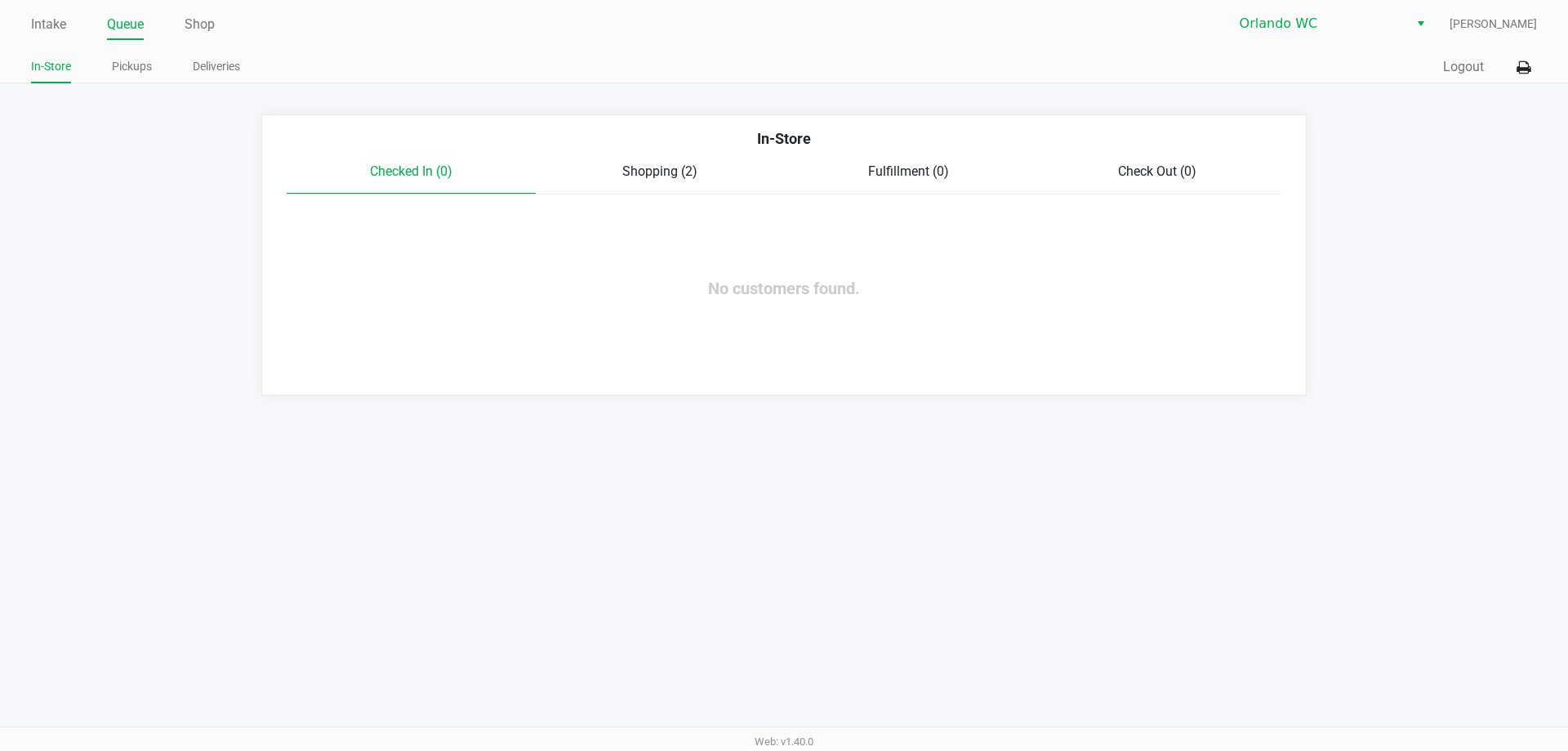
click at [675, 171] on span "Shopping (2)" at bounding box center [660, 171] width 75 height 15
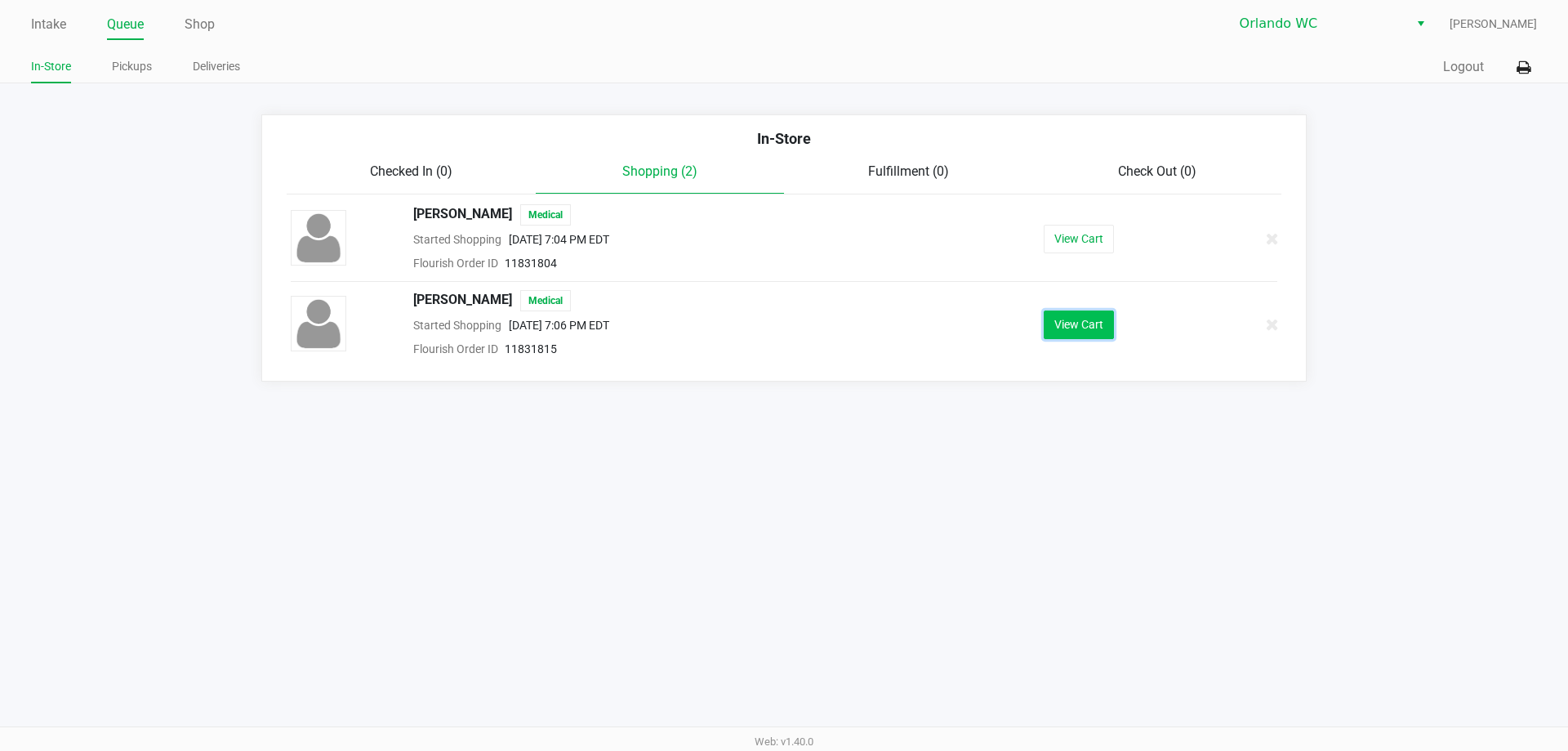
click at [1082, 324] on button "View Cart" at bounding box center [1079, 325] width 71 height 29
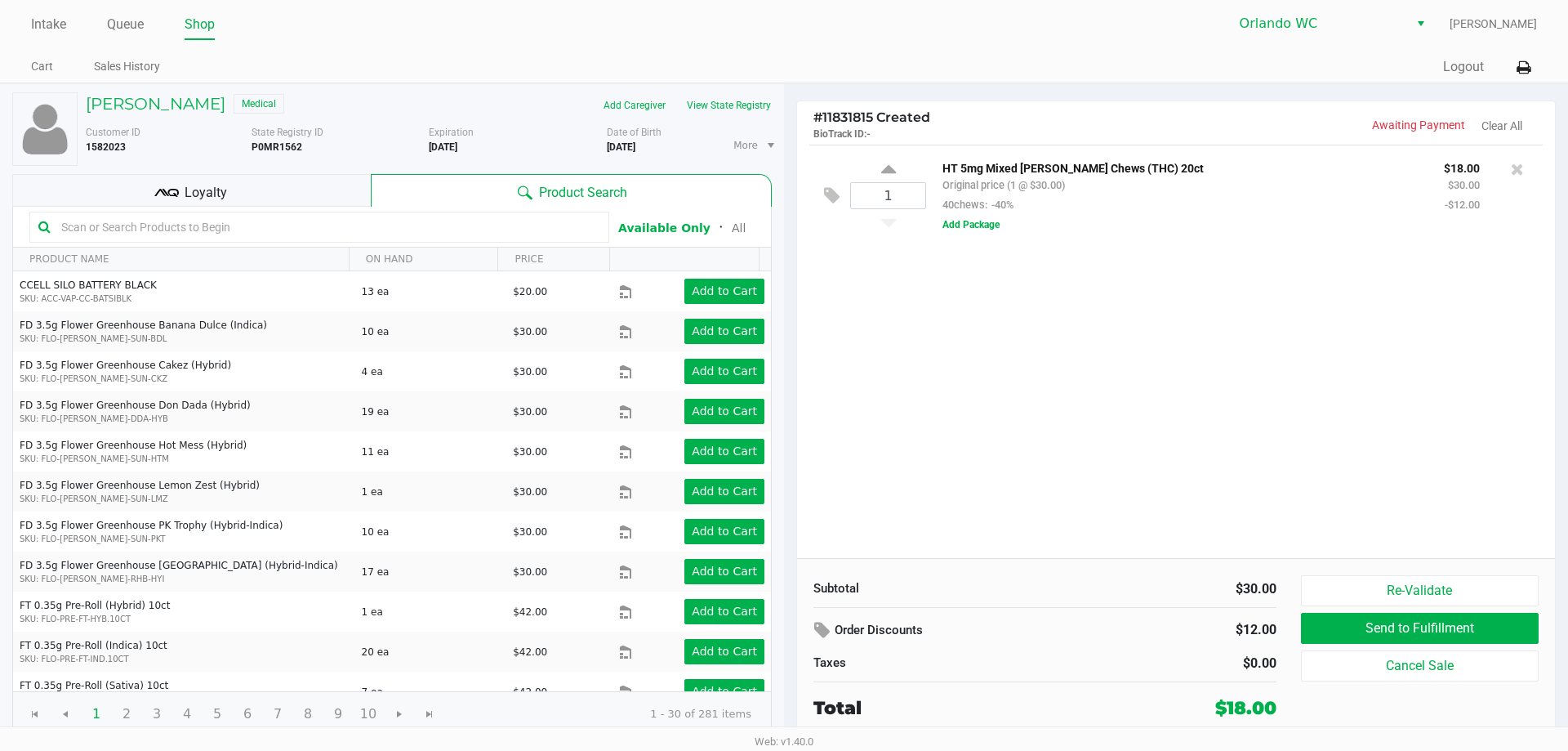
click at [497, 229] on input "text" at bounding box center [327, 226] width 546 height 25
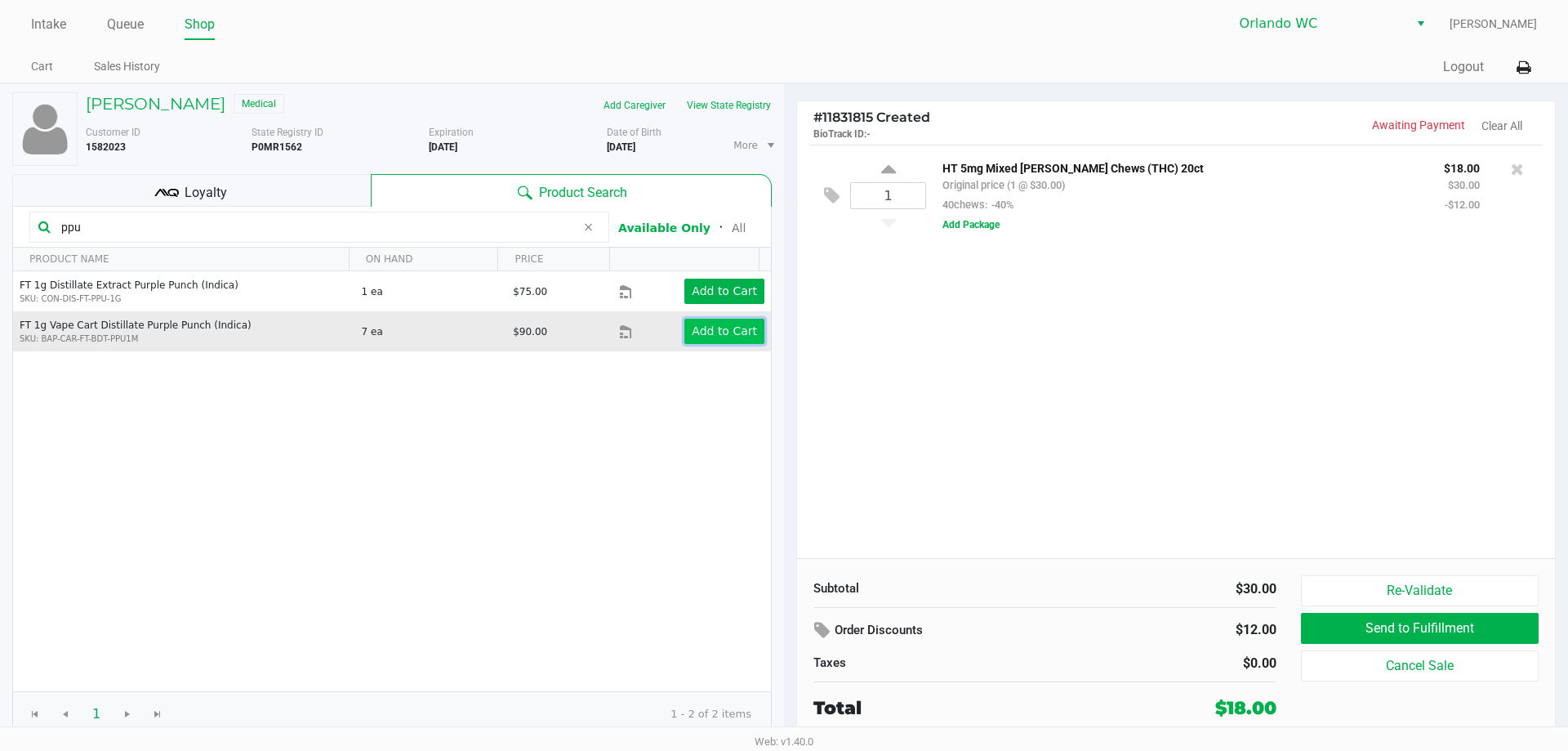
click at [713, 332] on app-button-loader "Add to Cart" at bounding box center [724, 330] width 66 height 13
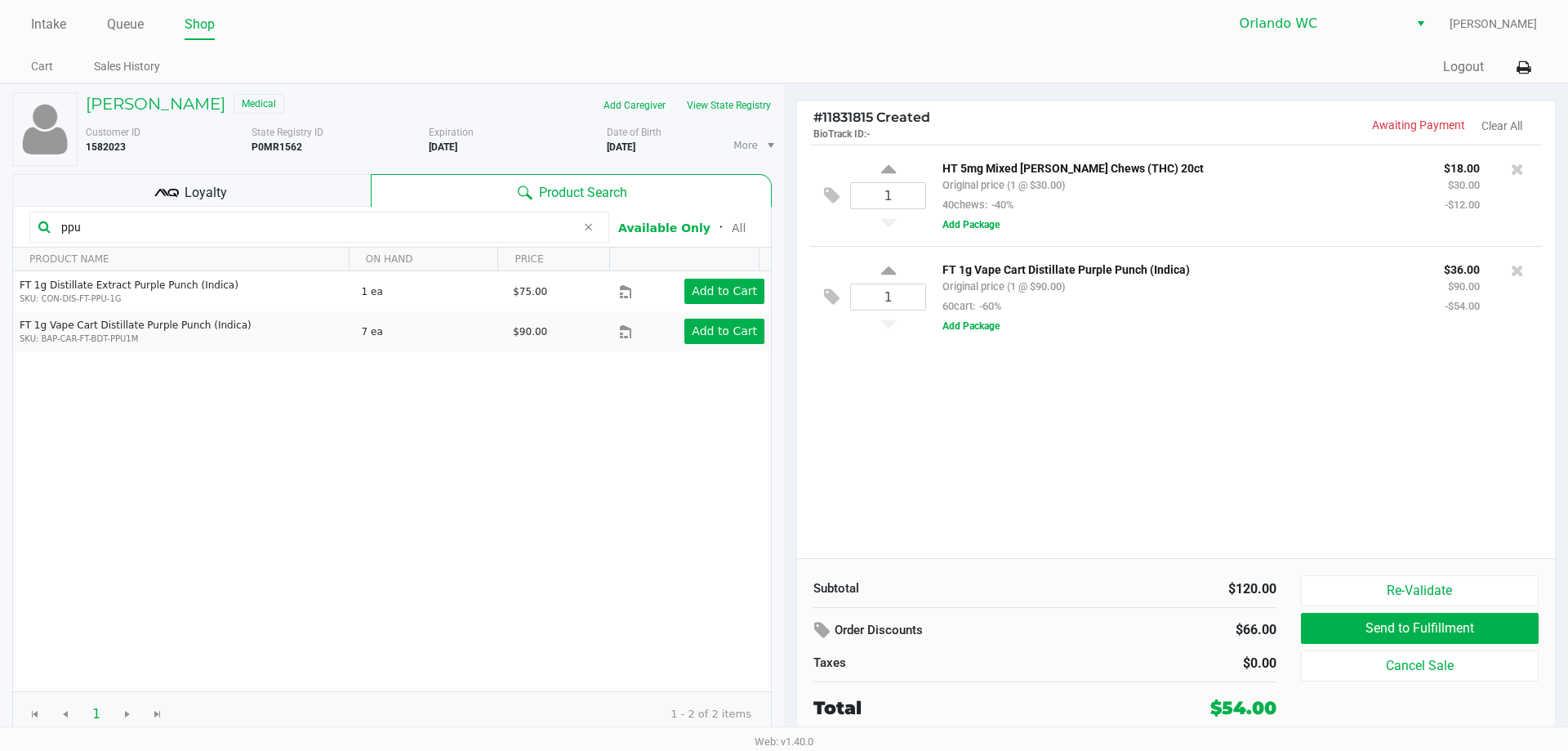
click at [457, 142] on b "02/05/2026" at bounding box center [444, 146] width 29 height 11
click at [215, 229] on input "ppu" at bounding box center [315, 226] width 521 height 25
click at [215, 229] on input "ppu" at bounding box center [315, 226] width 521 height 25
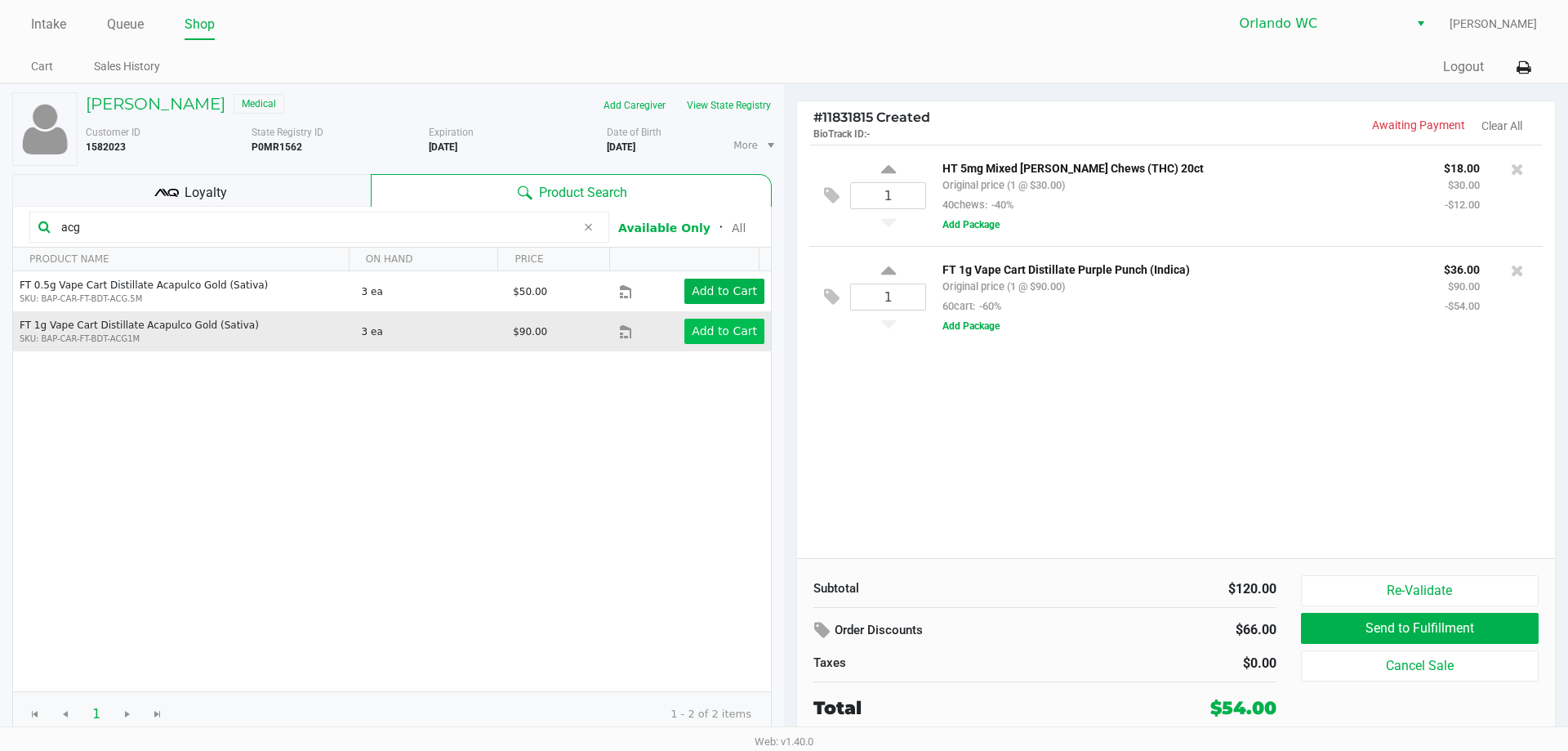
type input "acg"
click at [715, 340] on button "Add to Cart" at bounding box center [724, 331] width 80 height 26
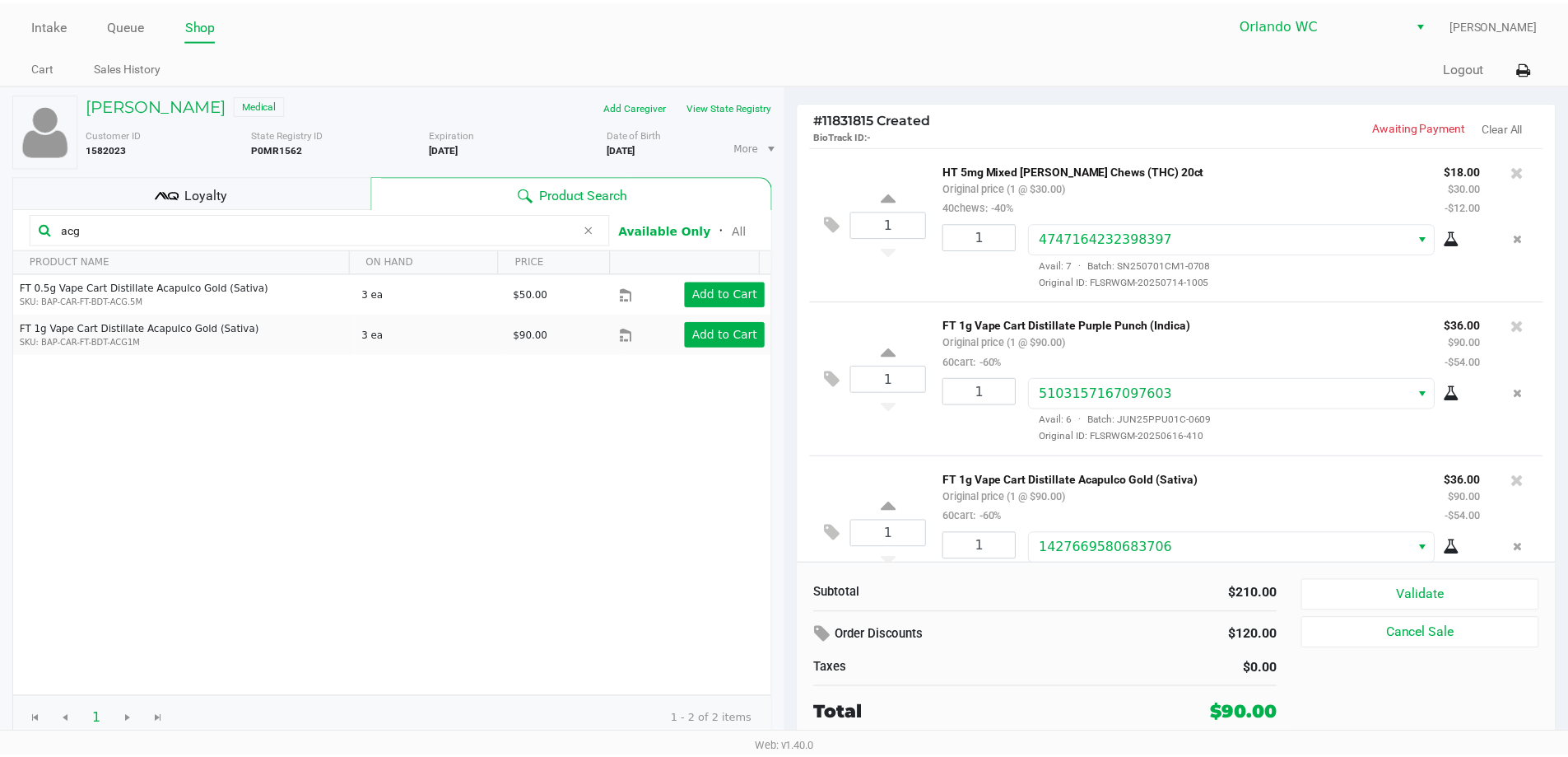
scroll to position [51, 0]
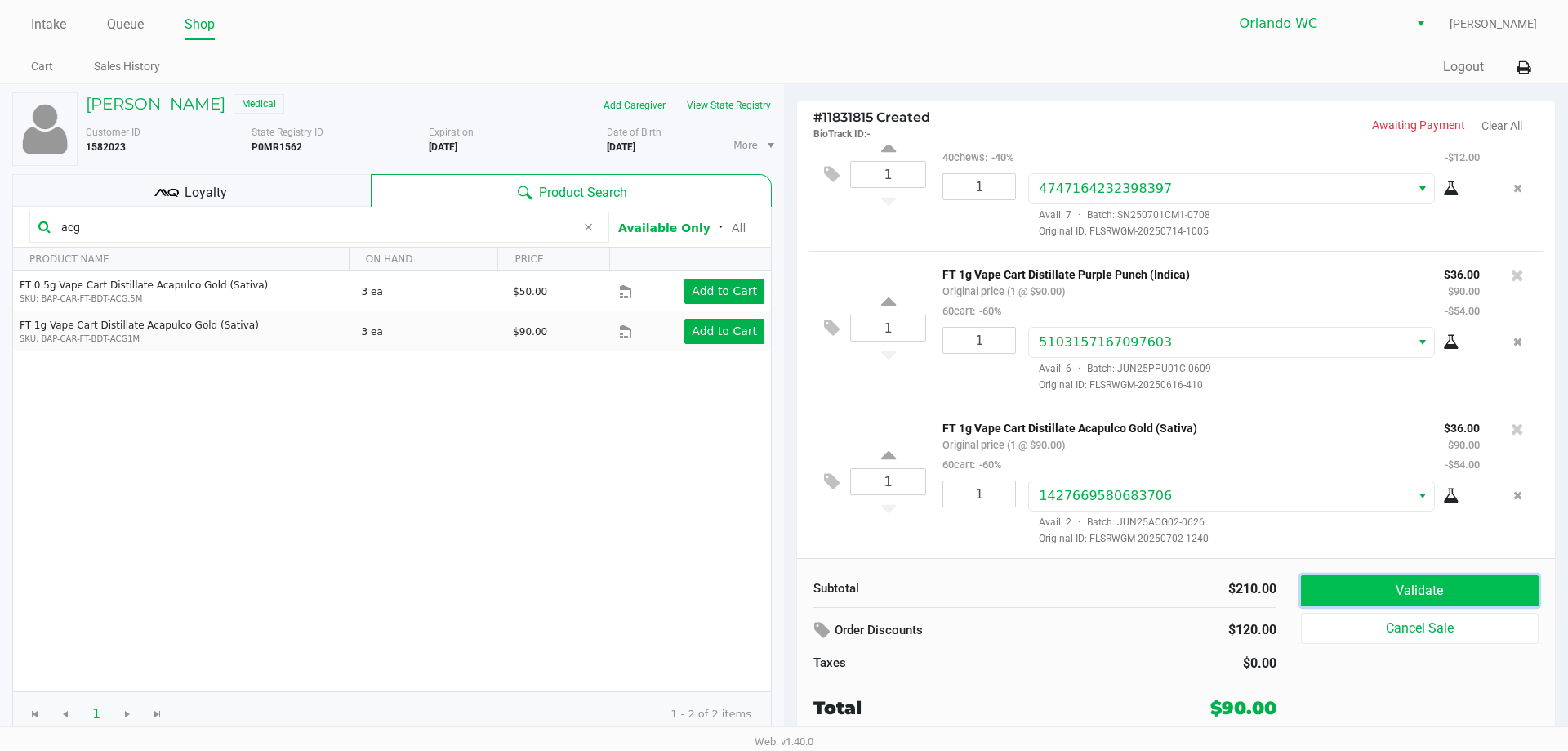
click at [1454, 597] on button "Validate" at bounding box center [1420, 591] width 237 height 31
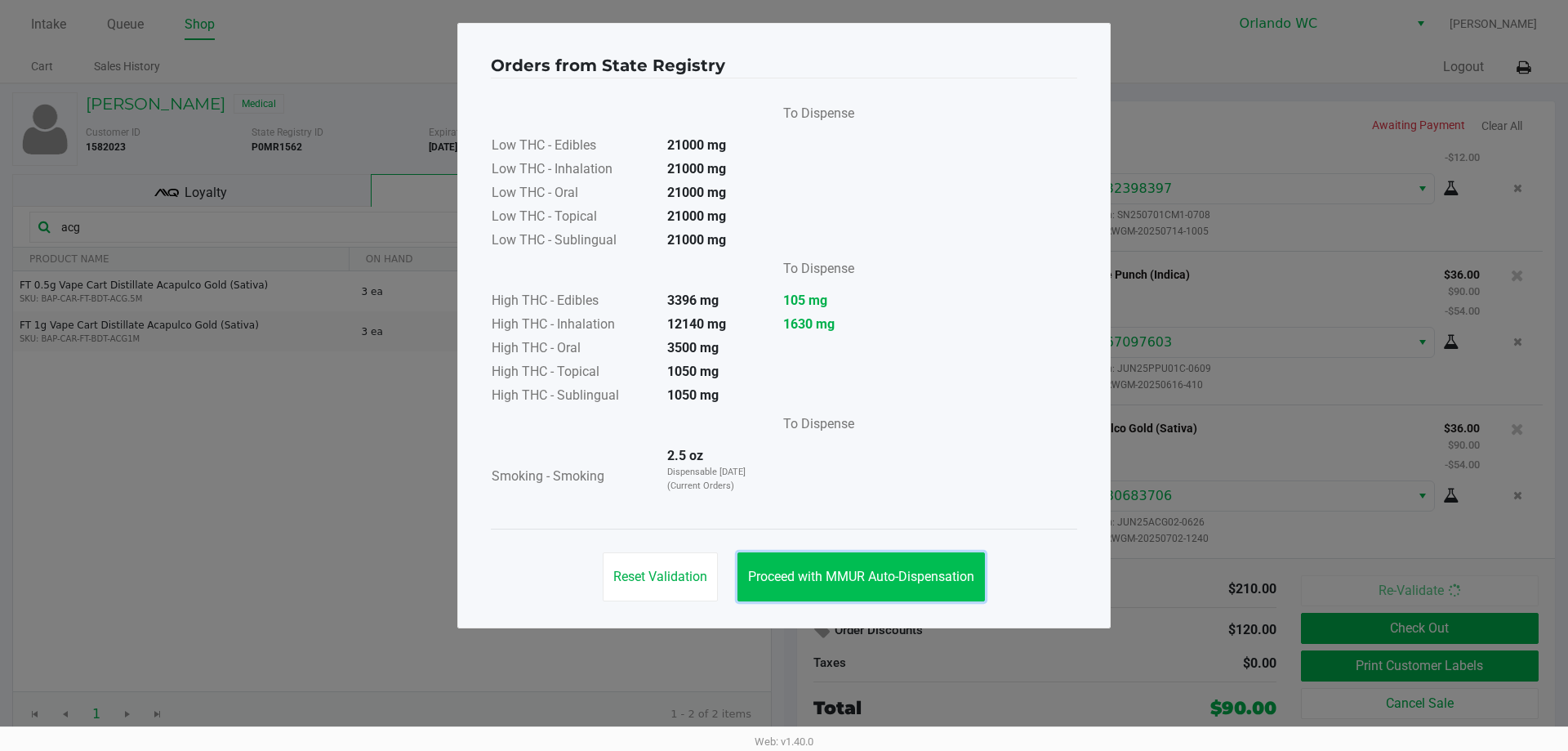
click at [844, 576] on span "Proceed with MMUR Auto-Dispensation" at bounding box center [861, 576] width 226 height 15
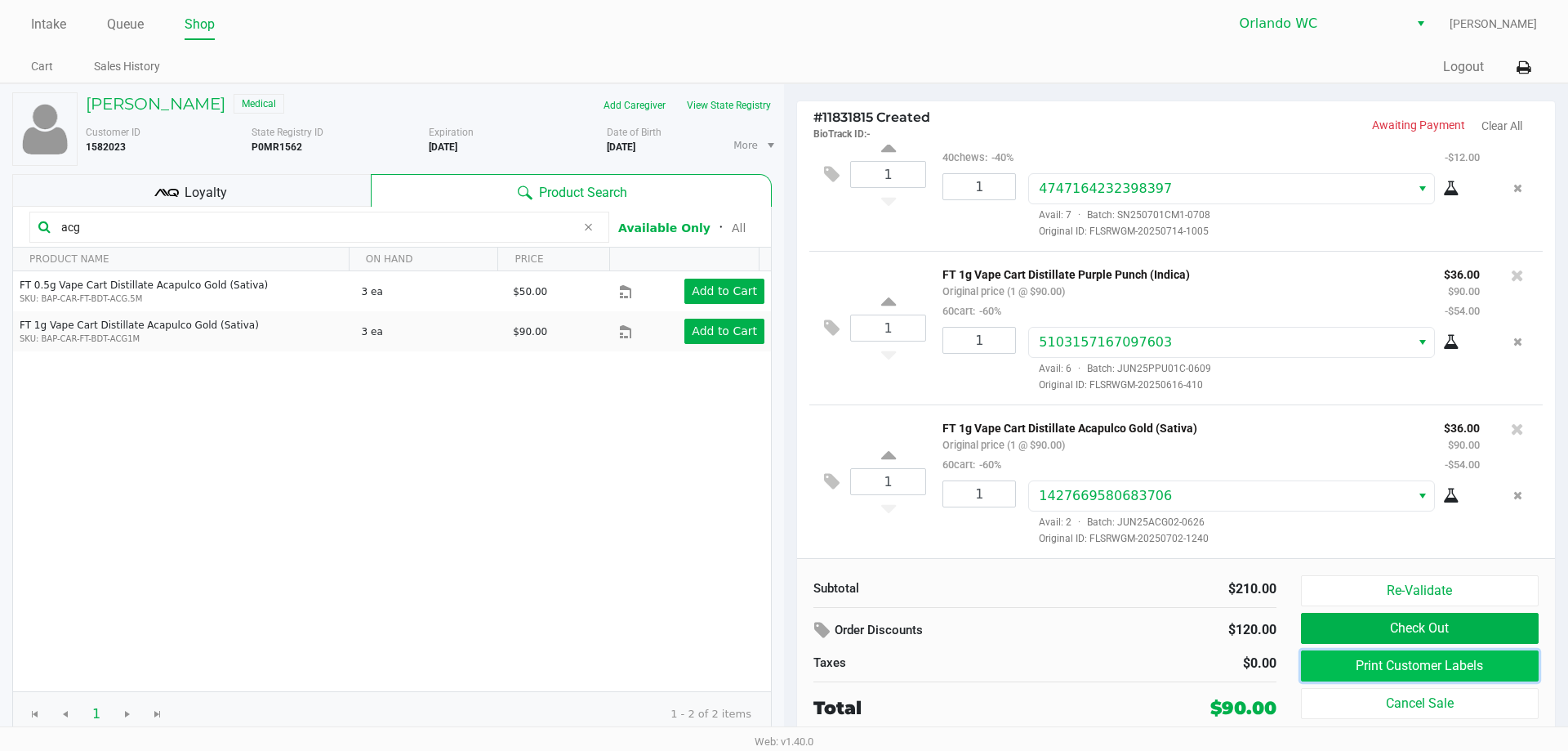
click at [1425, 670] on button "Print Customer Labels" at bounding box center [1420, 666] width 237 height 31
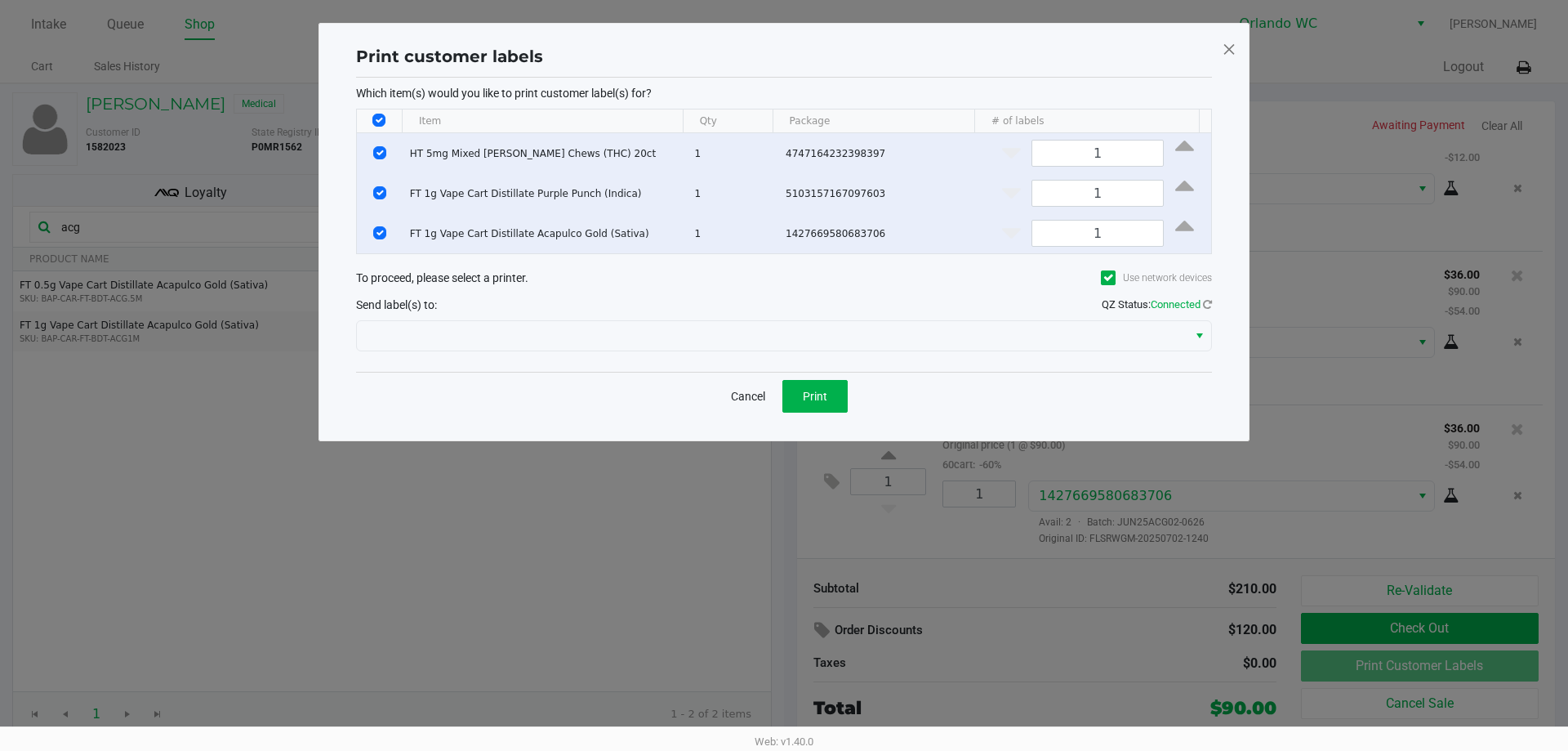
click at [770, 360] on div "Which item(s) would you like to print customer label(s) for? Item Qty Package #…" at bounding box center [784, 224] width 856 height 294
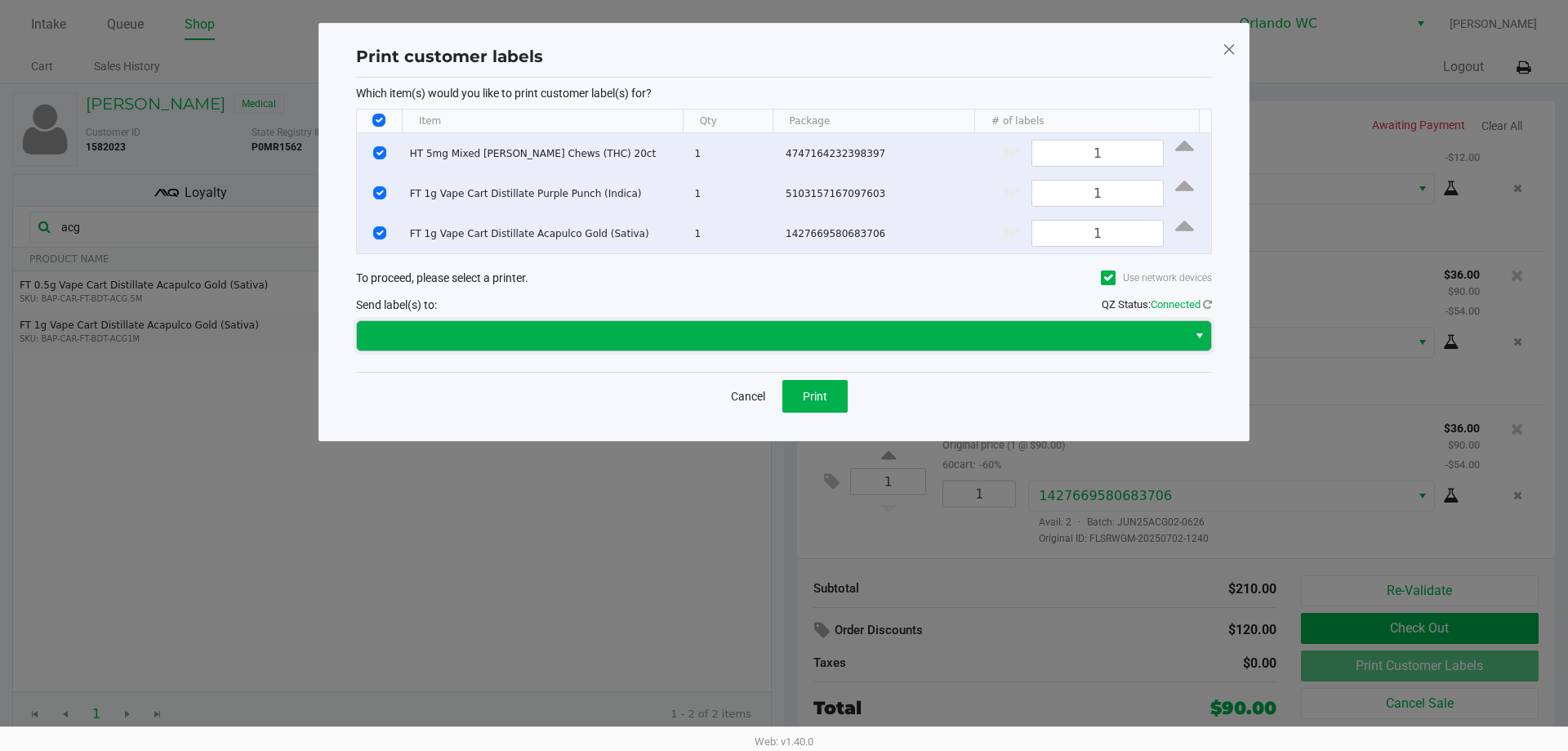
click at [758, 324] on kendo-dropdownlist at bounding box center [784, 335] width 856 height 31
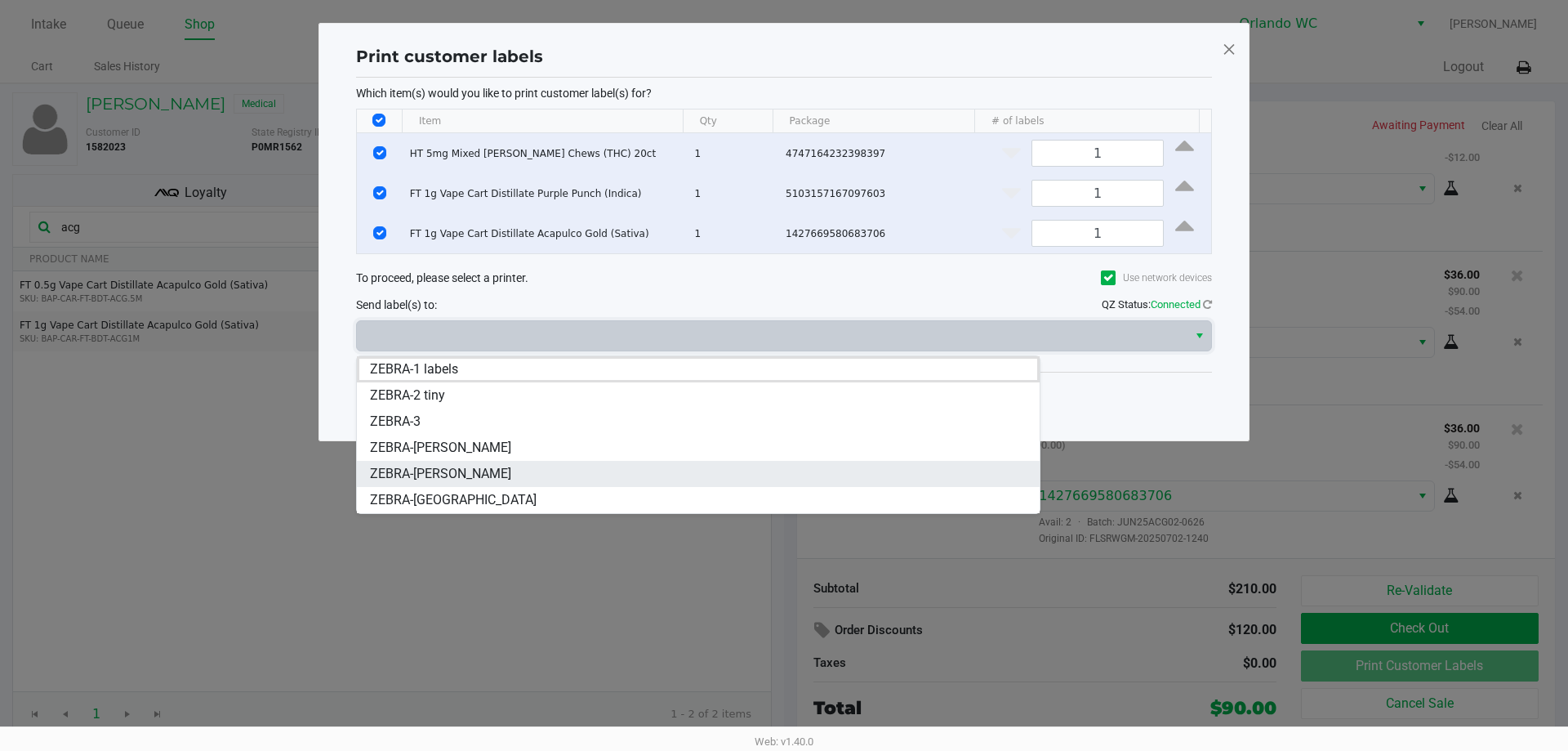
click at [517, 471] on li "ZEBRA-[PERSON_NAME]" at bounding box center [698, 473] width 683 height 26
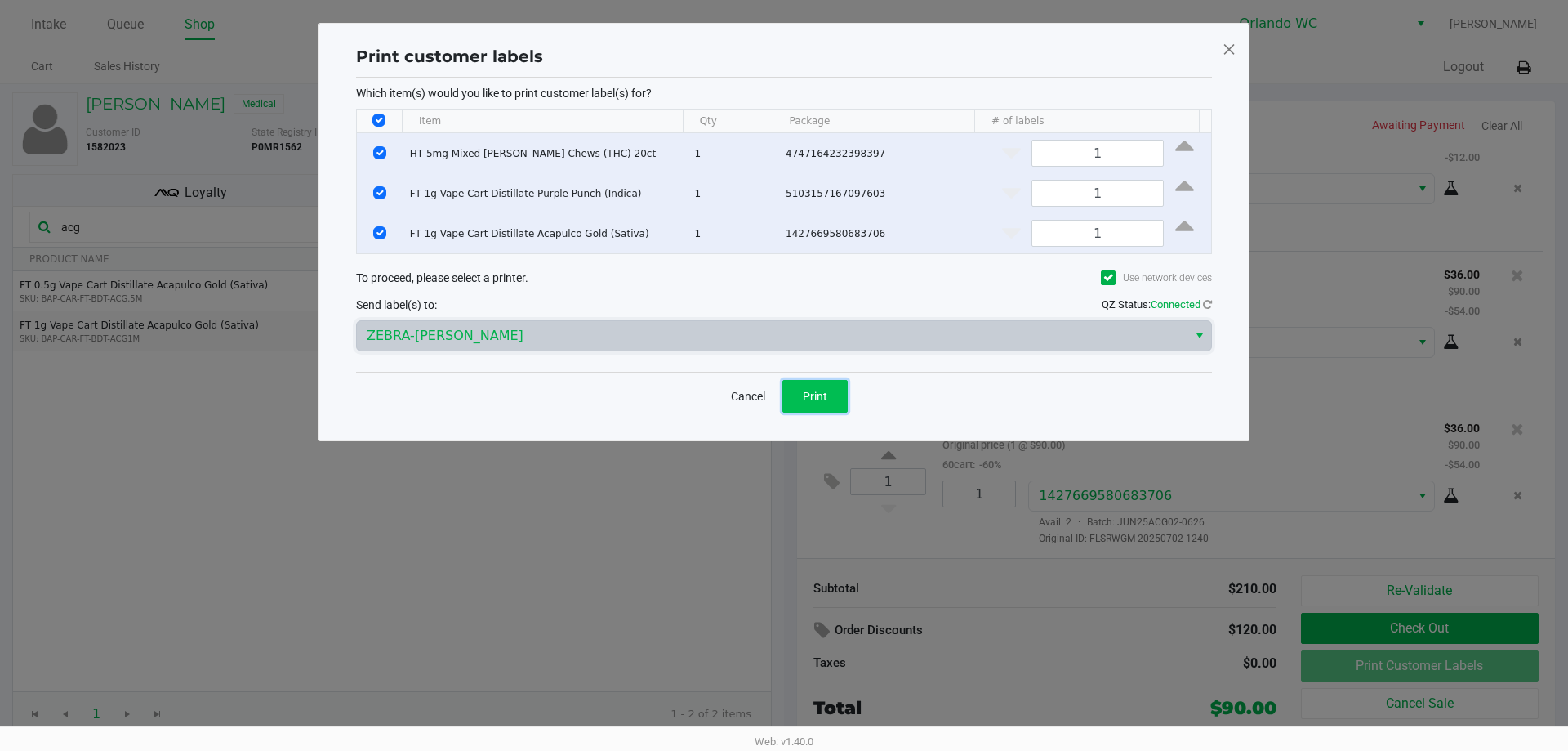
click at [831, 397] on button "Print" at bounding box center [815, 396] width 66 height 32
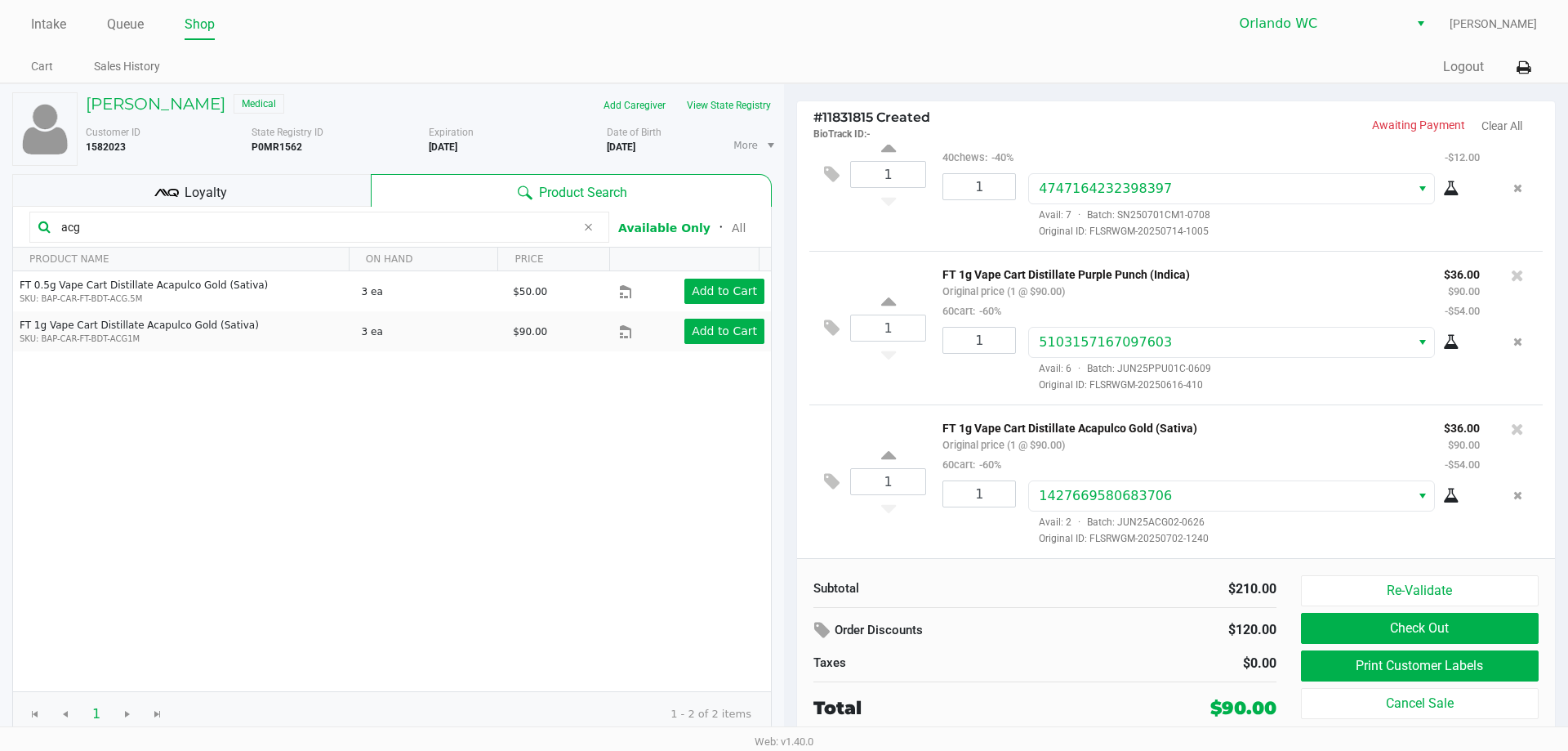
click at [183, 184] on div "Loyalty" at bounding box center [191, 190] width 358 height 32
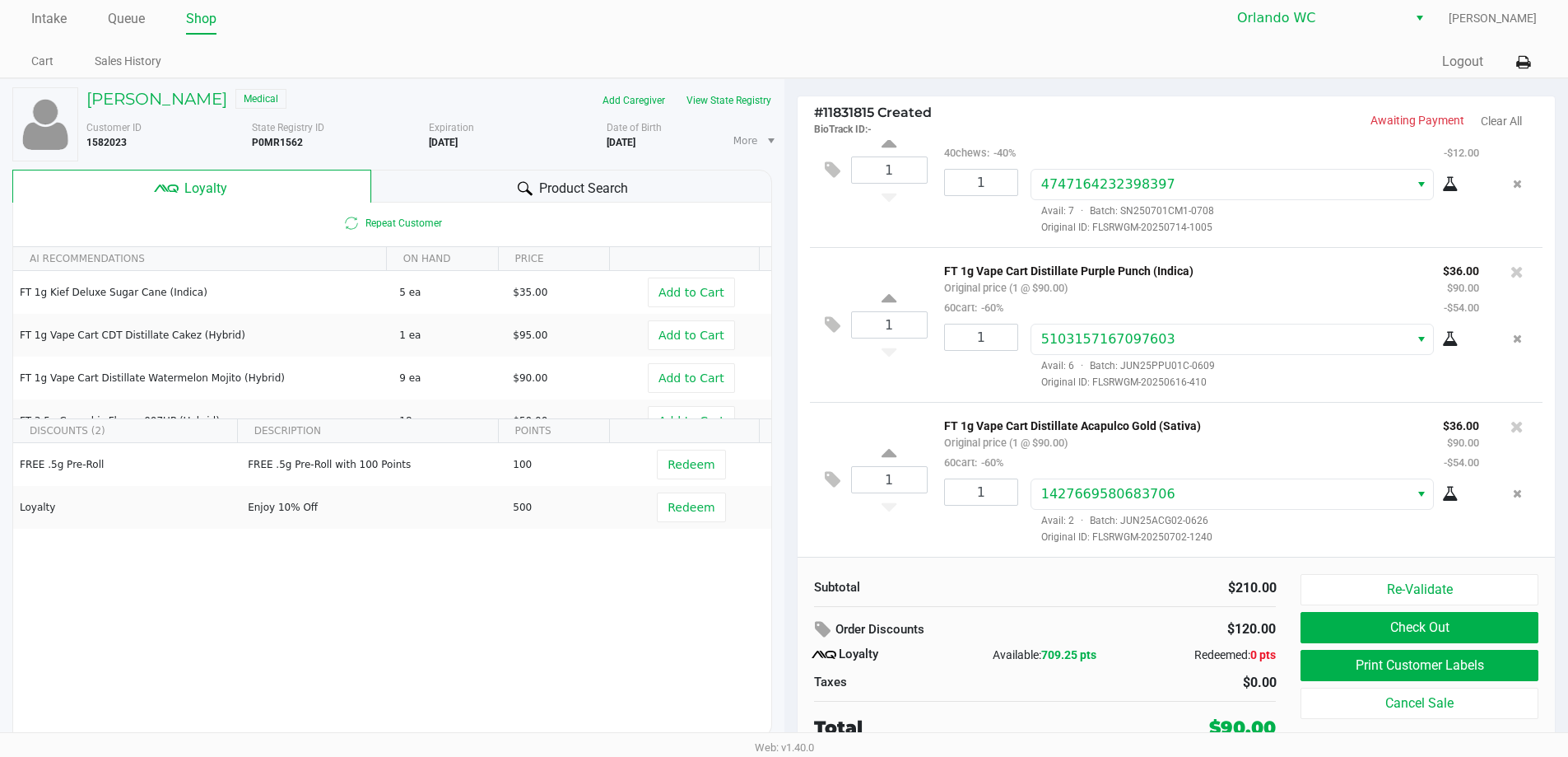
scroll to position [8, 0]
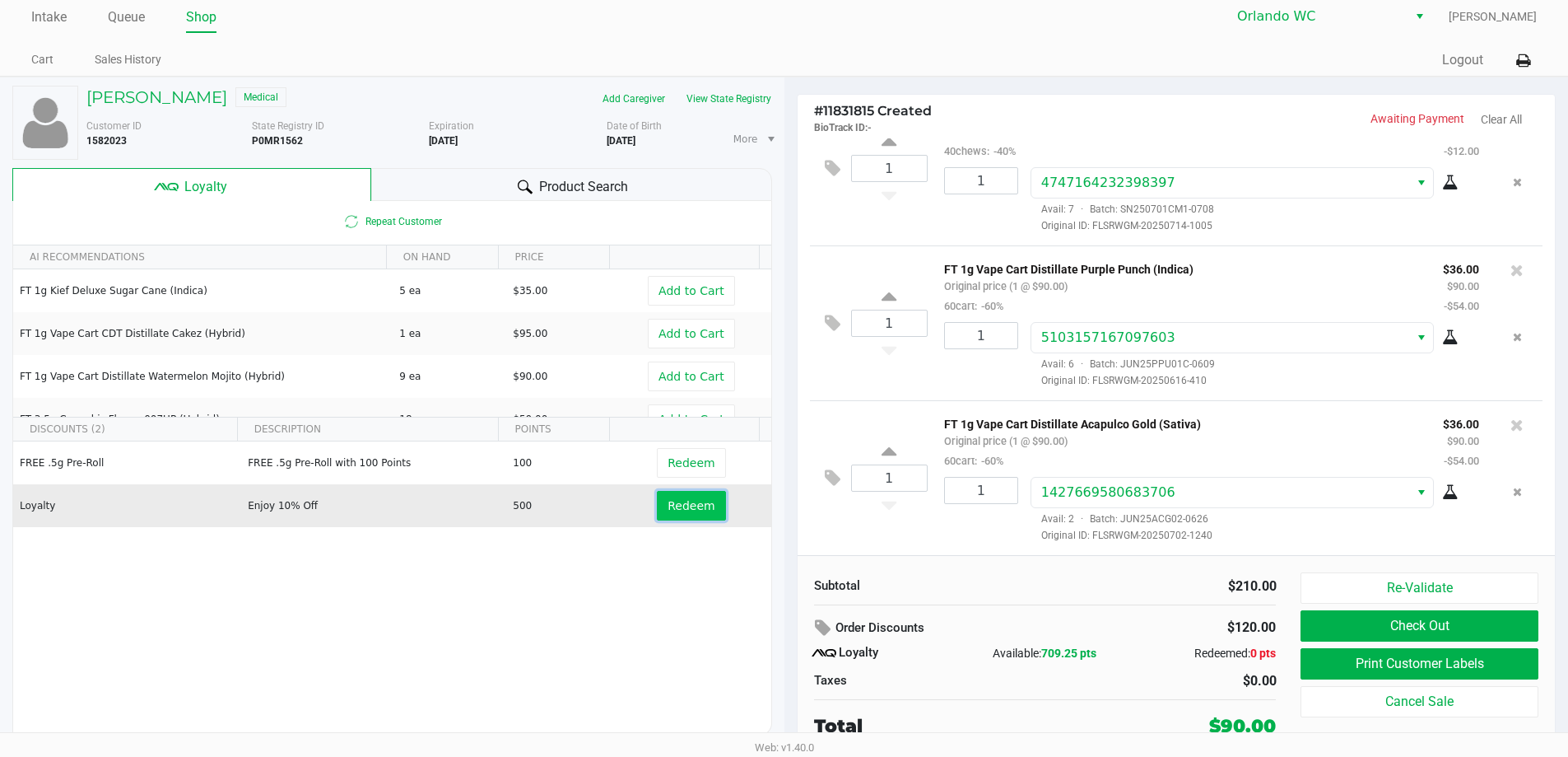
click at [667, 500] on span "Redeem" at bounding box center [691, 506] width 47 height 13
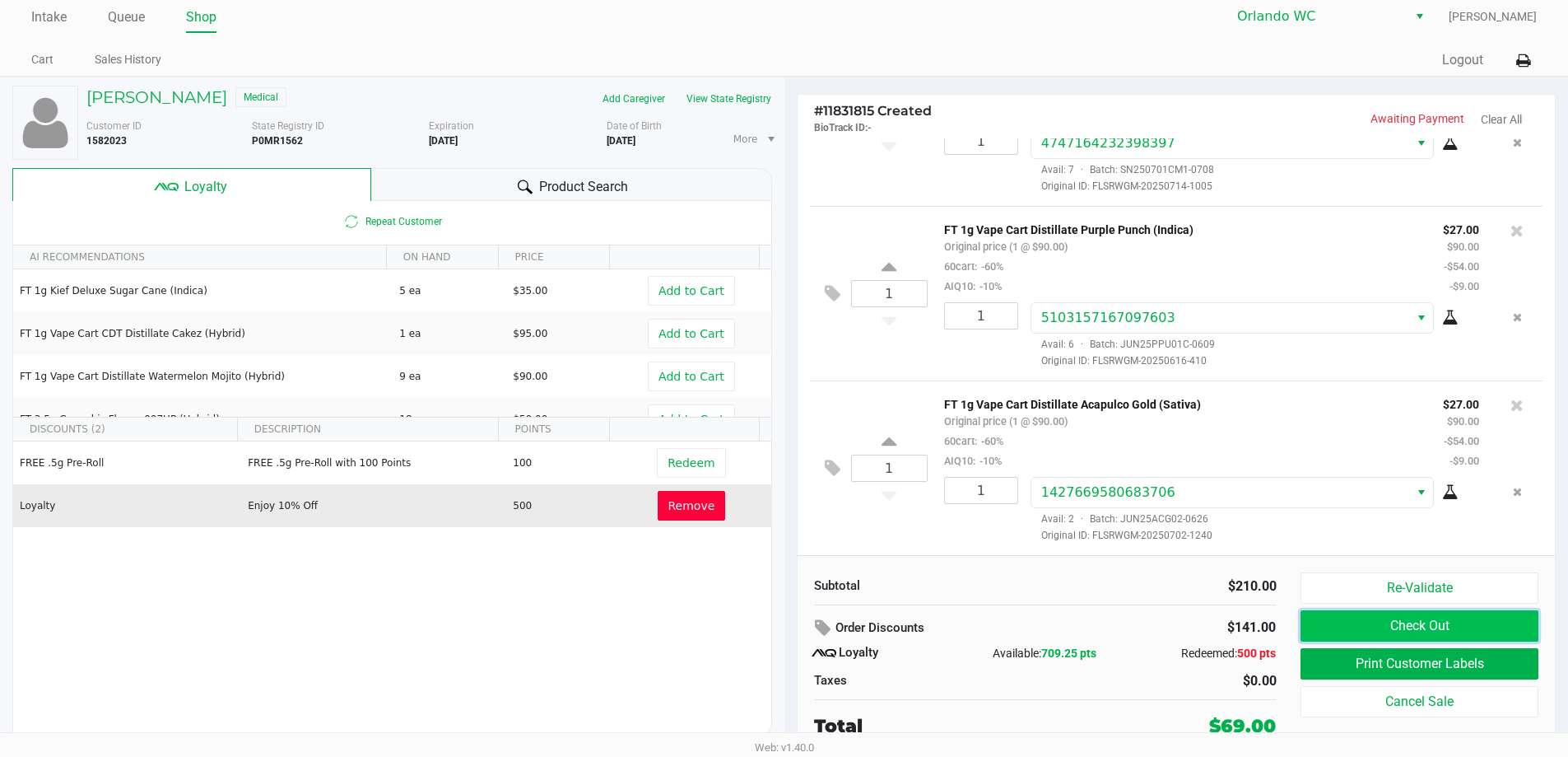
click at [1438, 629] on button "Check Out" at bounding box center [1419, 626] width 237 height 31
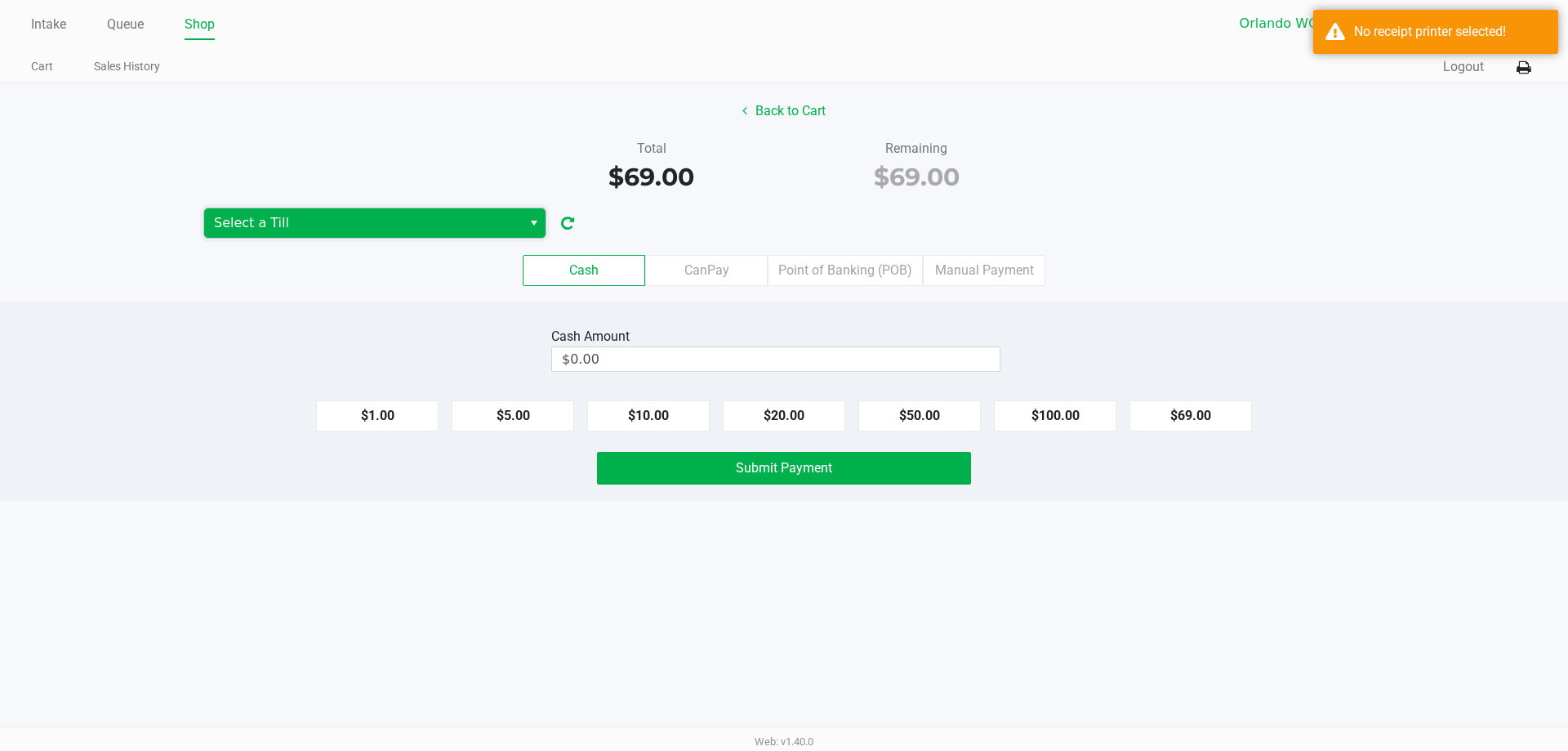
click at [365, 214] on span "Select a Till" at bounding box center [363, 223] width 318 height 30
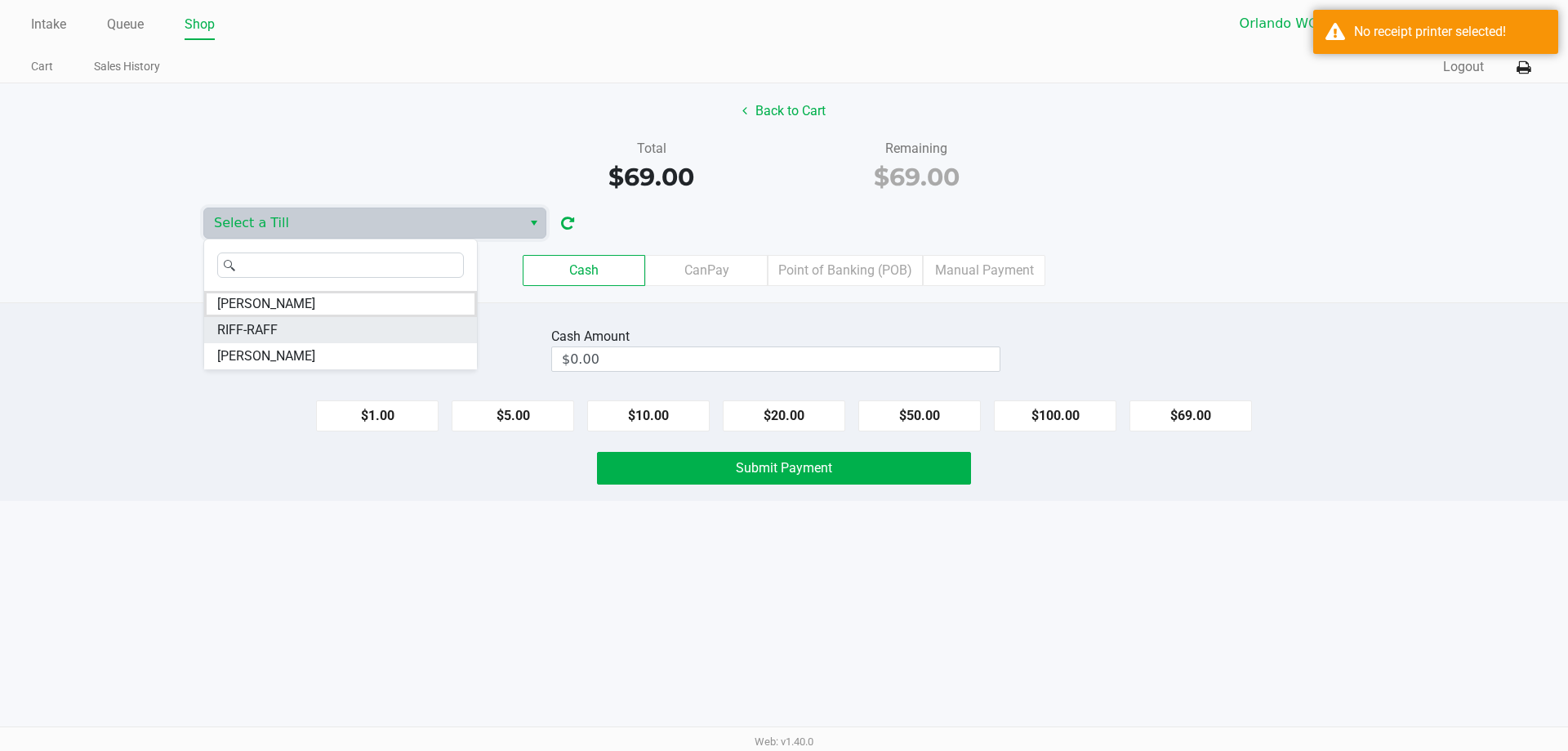
click at [305, 334] on li "RIFF-RAFF" at bounding box center [340, 330] width 273 height 26
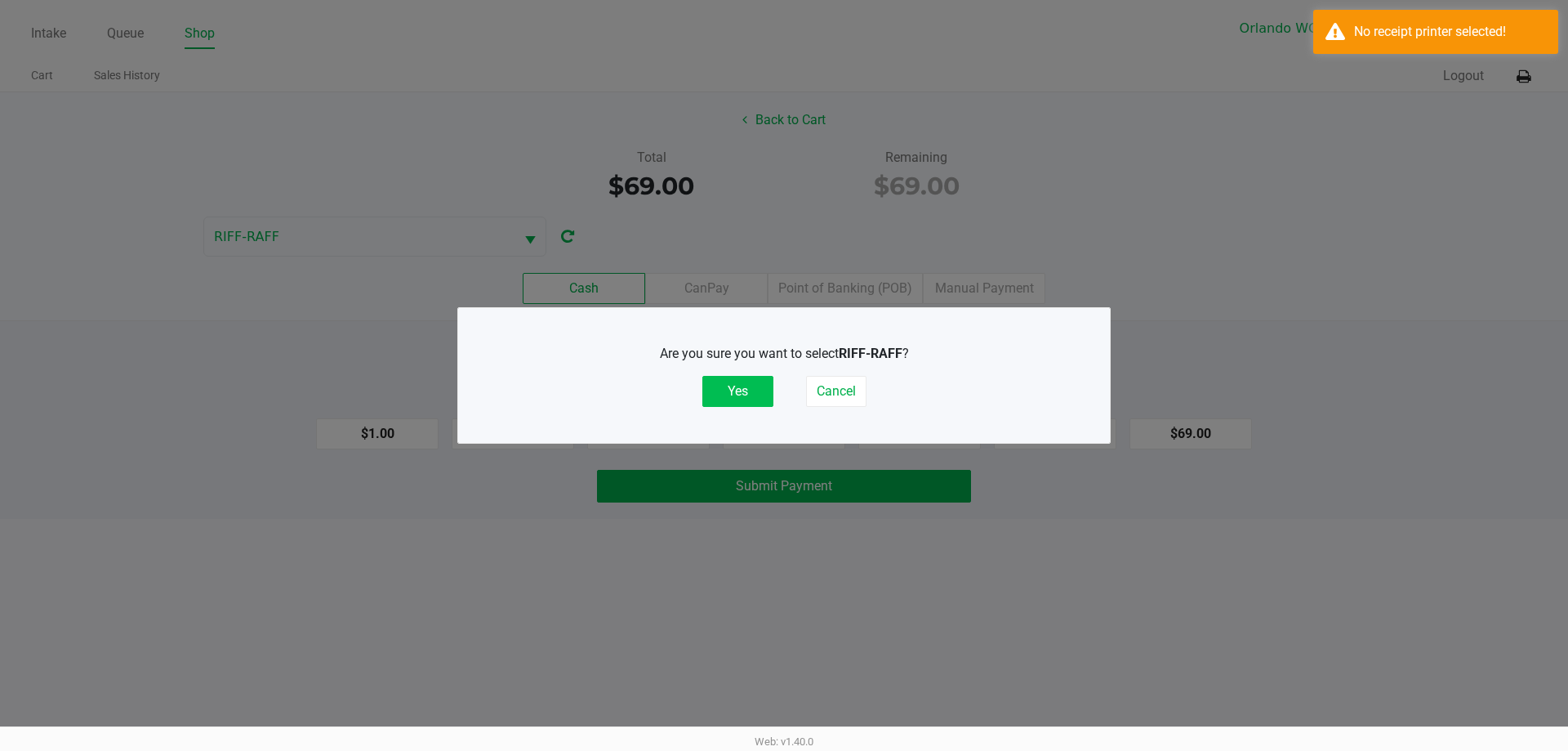
click at [759, 395] on button "Yes" at bounding box center [737, 391] width 71 height 31
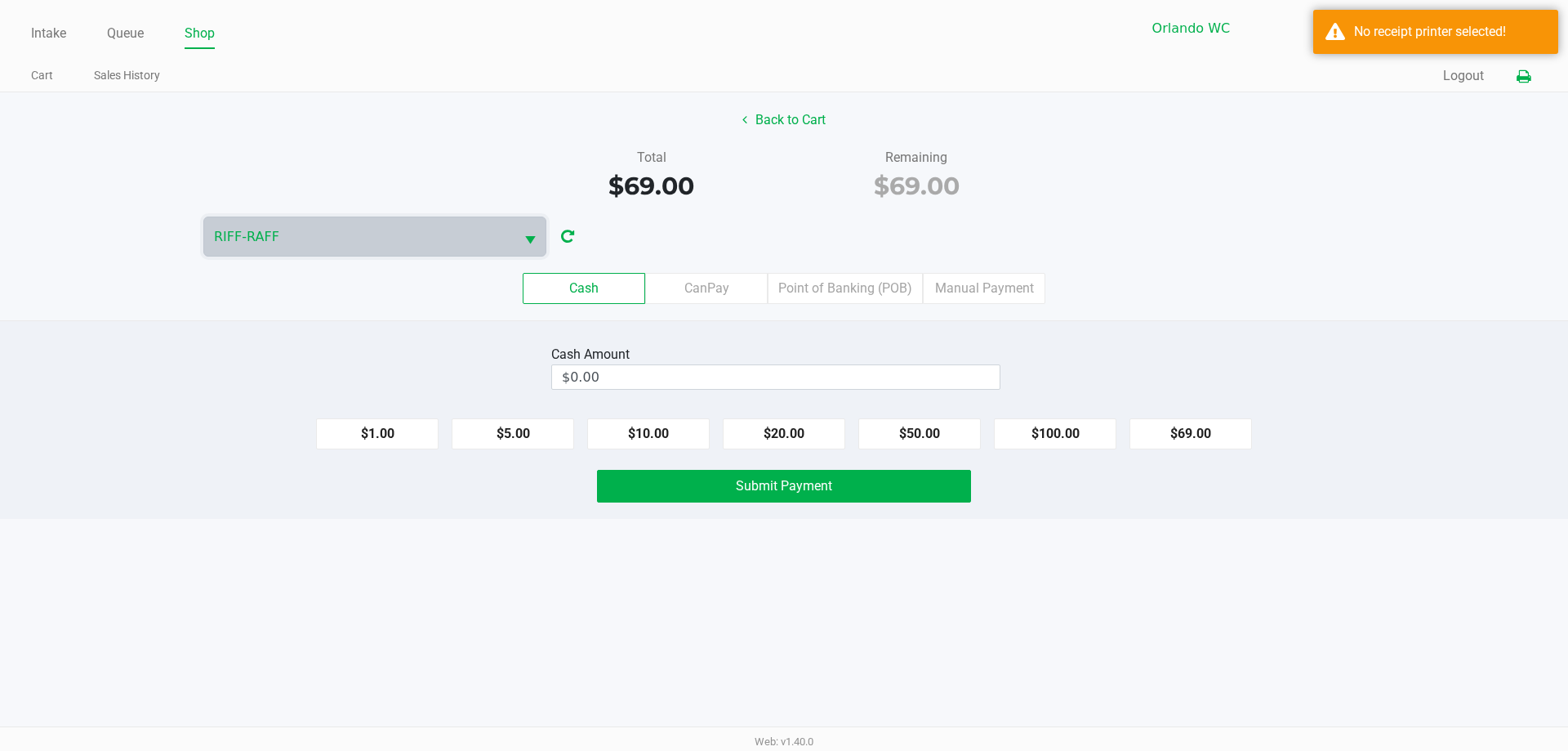
click at [1525, 66] on button at bounding box center [1524, 77] width 27 height 31
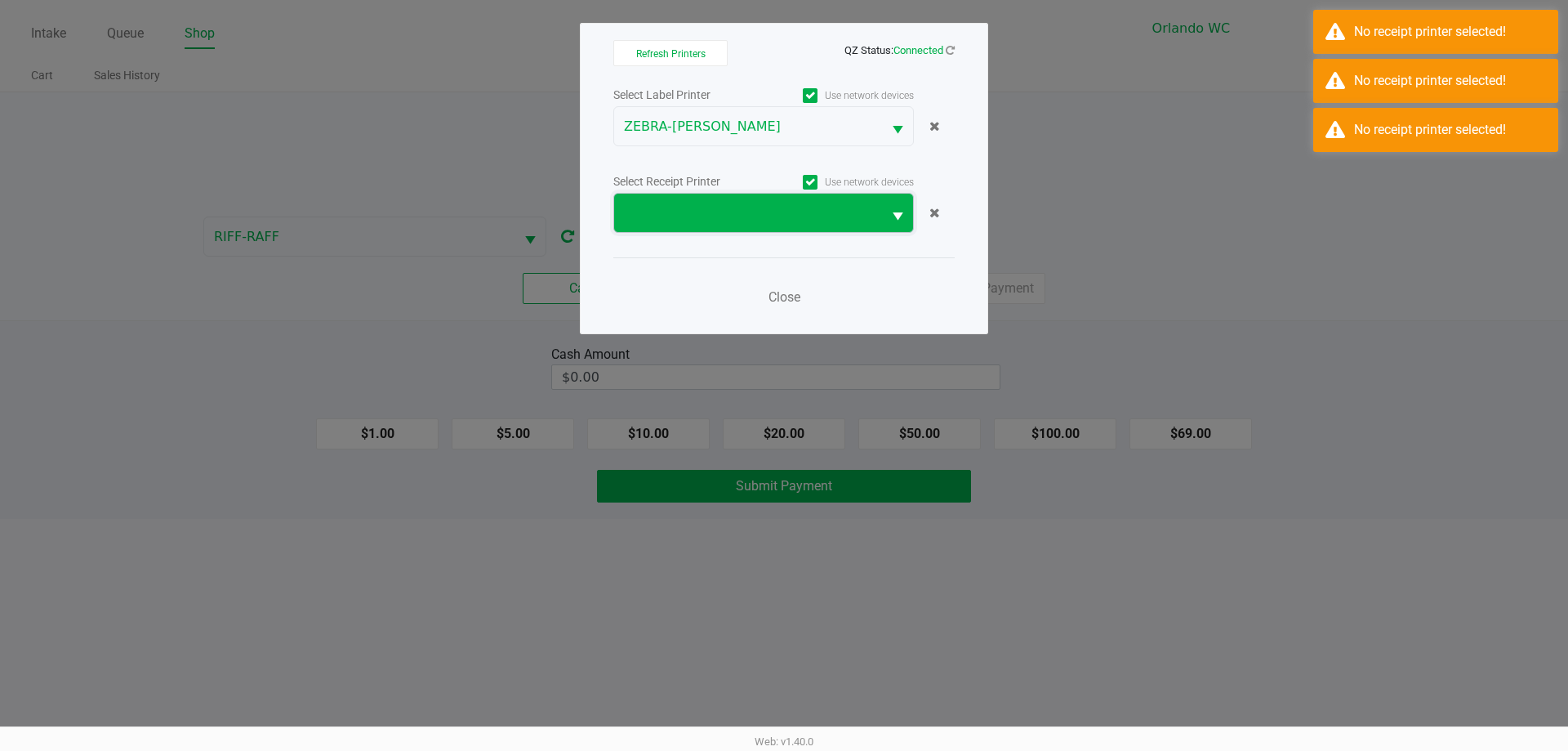
click at [672, 215] on span at bounding box center [748, 213] width 249 height 20
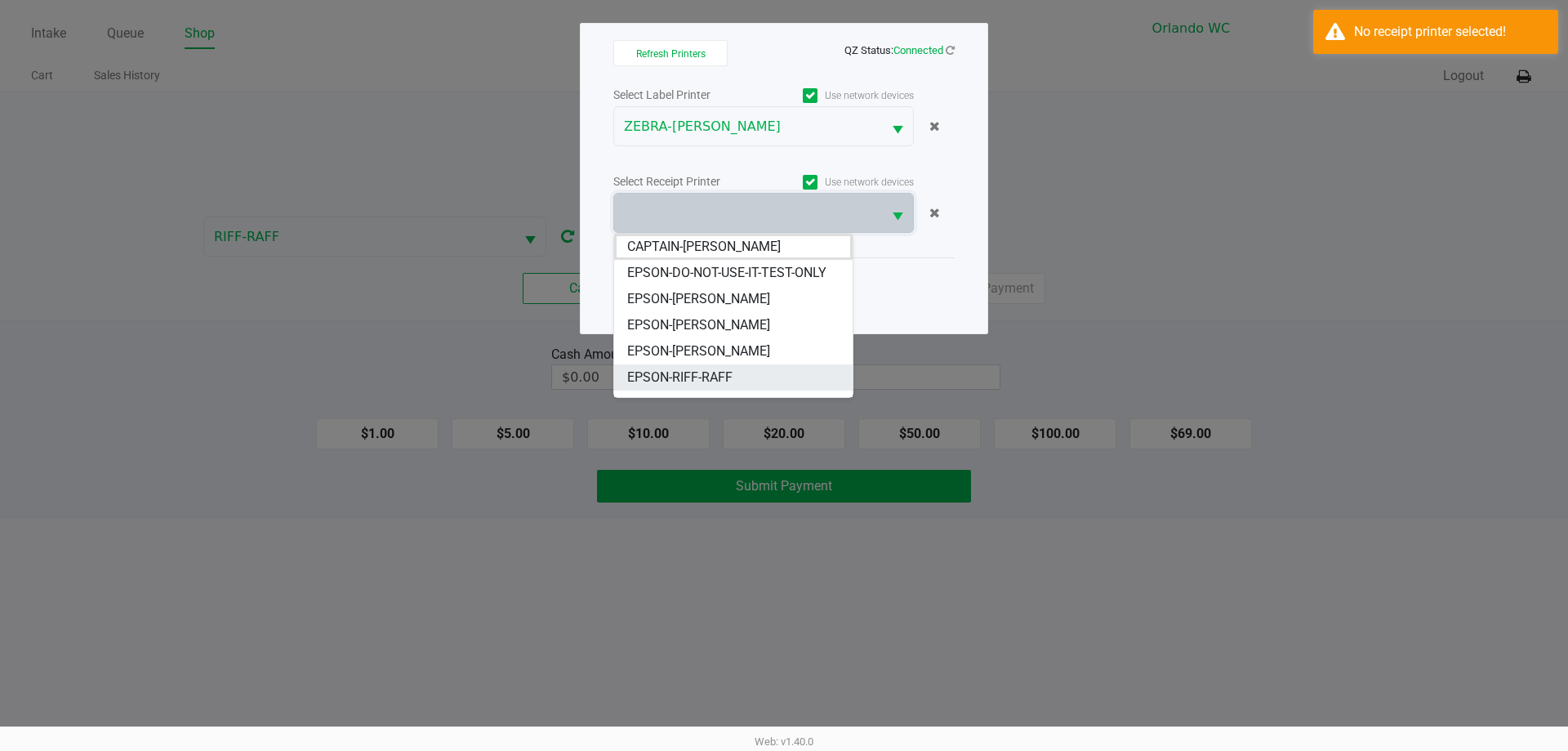
click at [658, 375] on span "EPSON-RIFF-RAFF" at bounding box center [680, 377] width 106 height 20
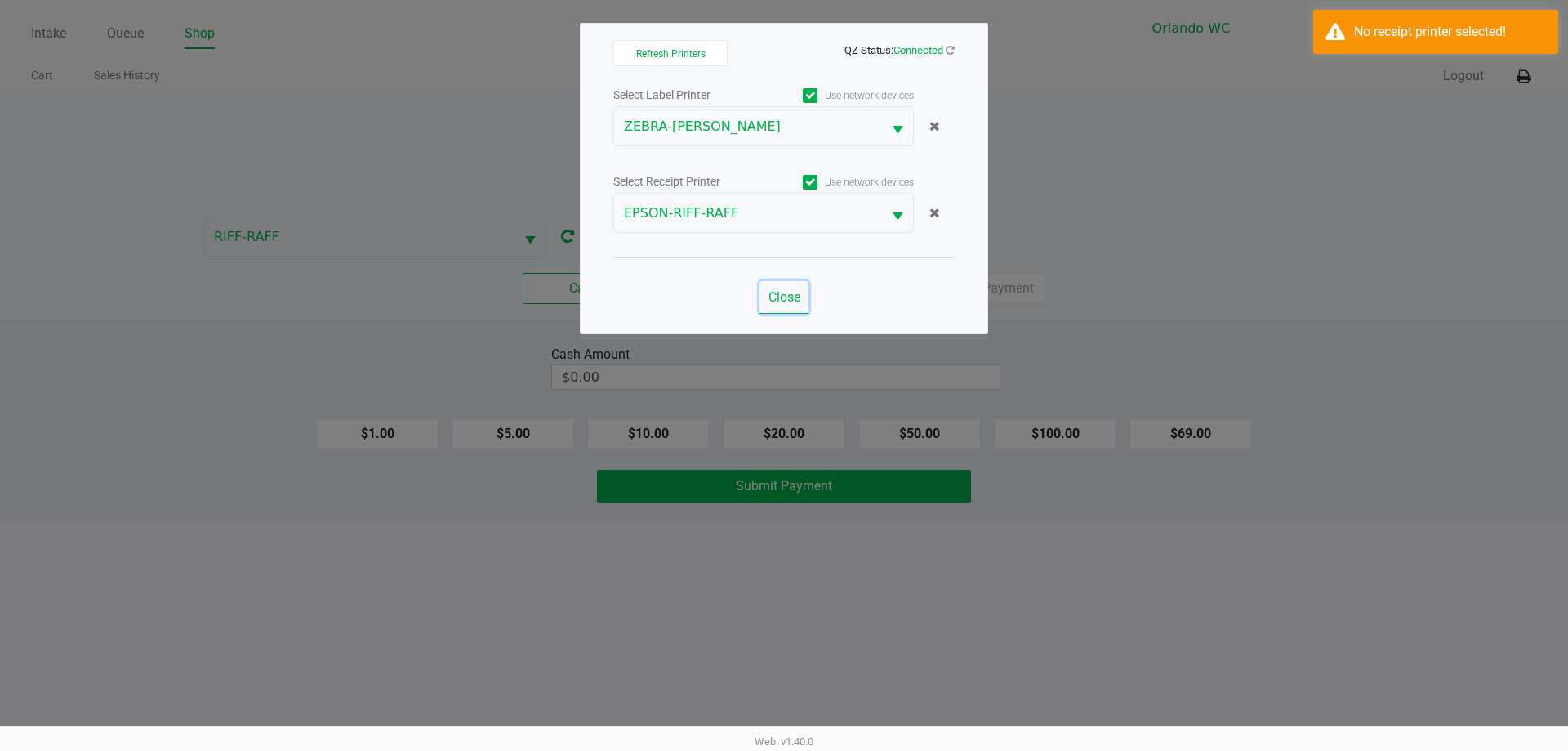
click at [775, 295] on span "Close" at bounding box center [784, 297] width 31 height 15
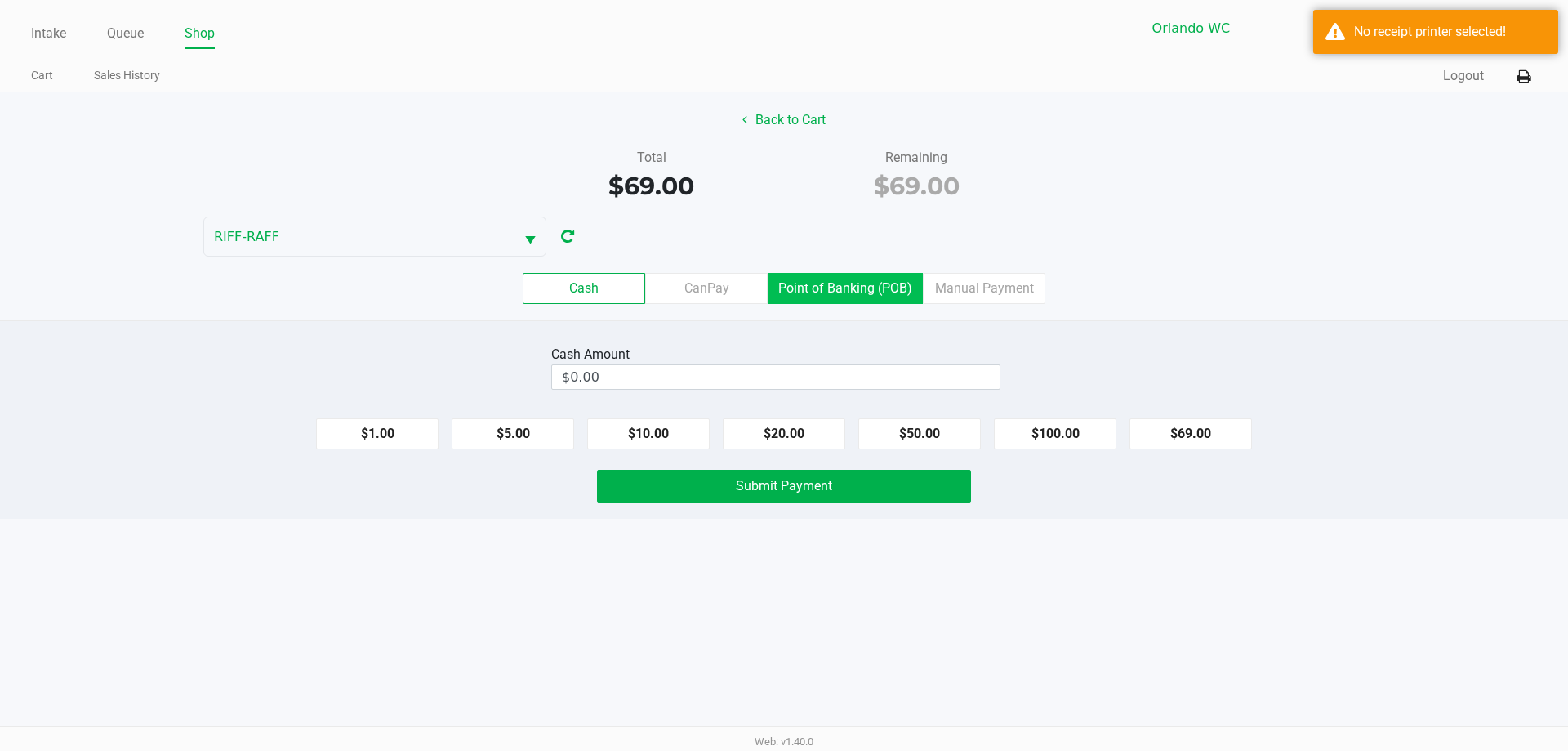
click at [839, 299] on label "Point of Banking (POB)" at bounding box center [845, 289] width 155 height 31
click at [0, 0] on 7 "Point of Banking (POB)" at bounding box center [0, 0] width 0 height 0
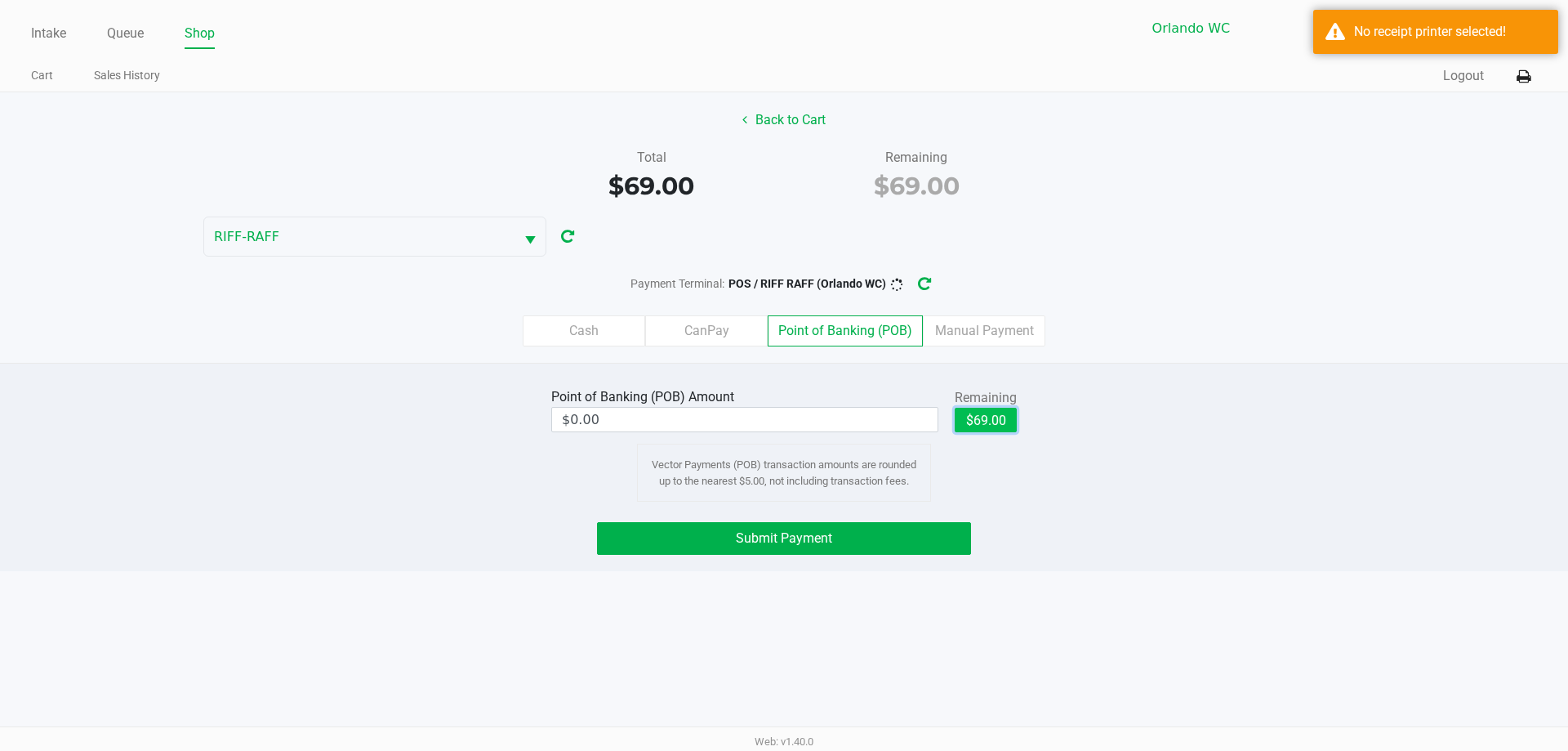
click at [981, 428] on button "$69.00" at bounding box center [986, 420] width 62 height 25
type input "$69.00"
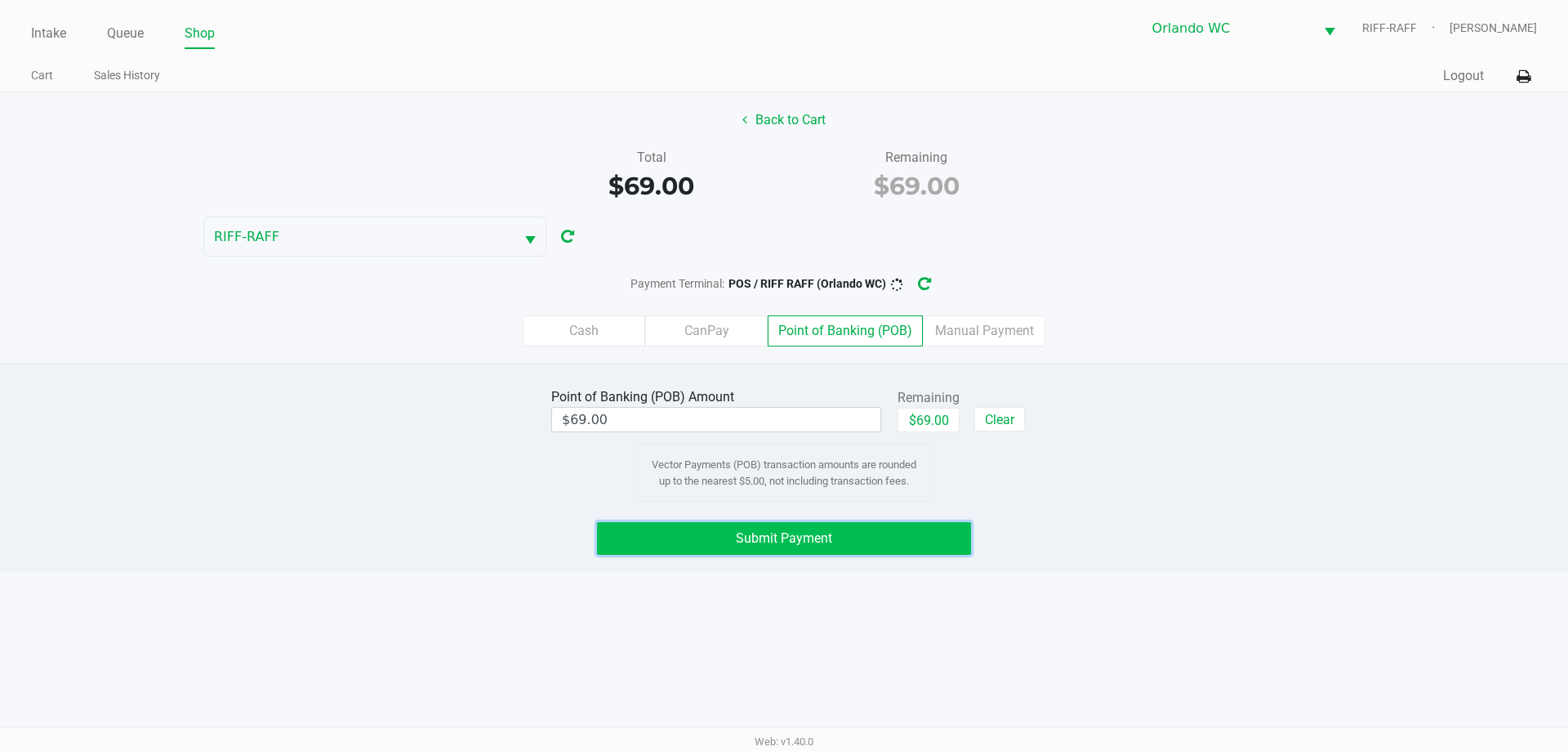
click at [893, 541] on button "Submit Payment" at bounding box center [784, 538] width 375 height 32
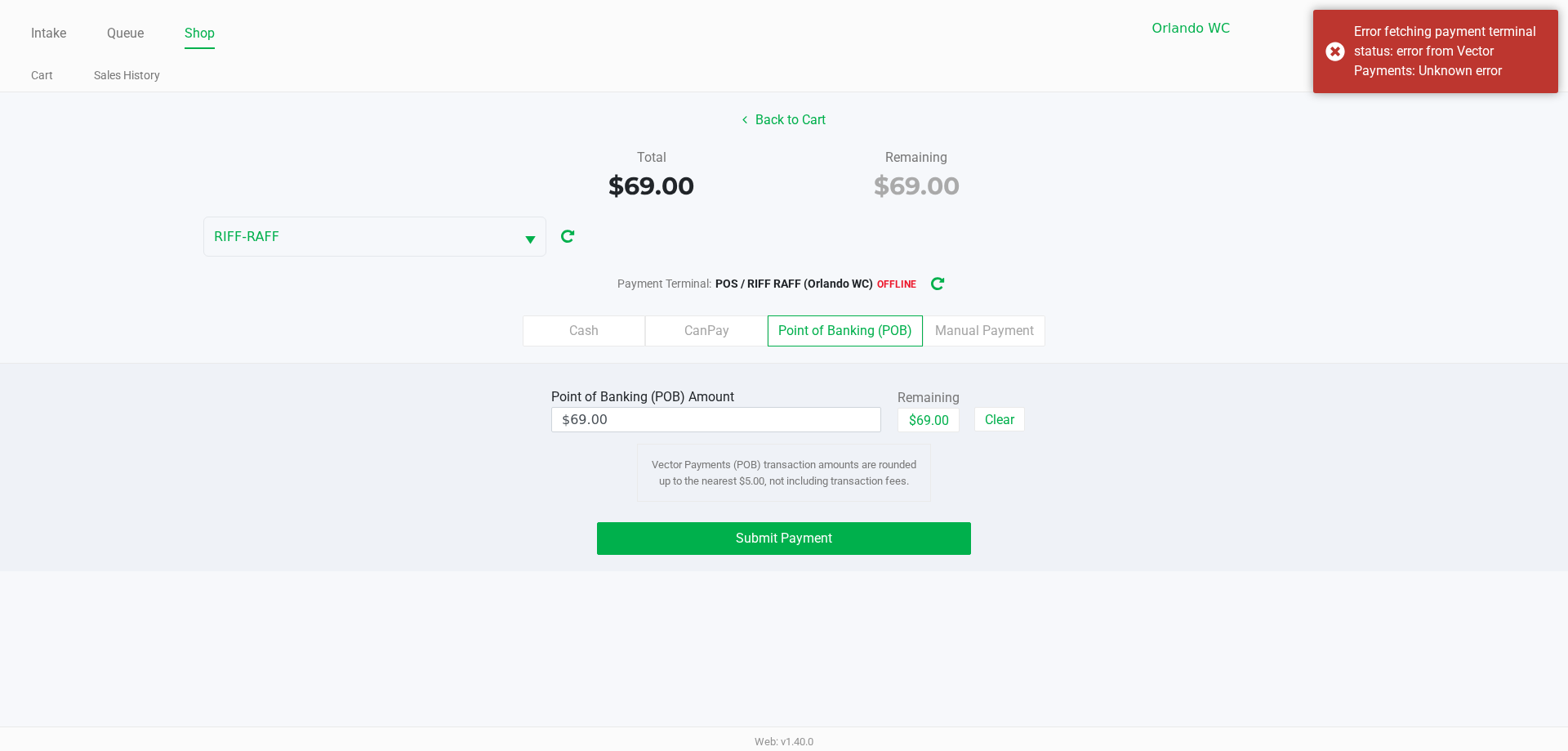
click at [941, 272] on button "button" at bounding box center [937, 284] width 26 height 31
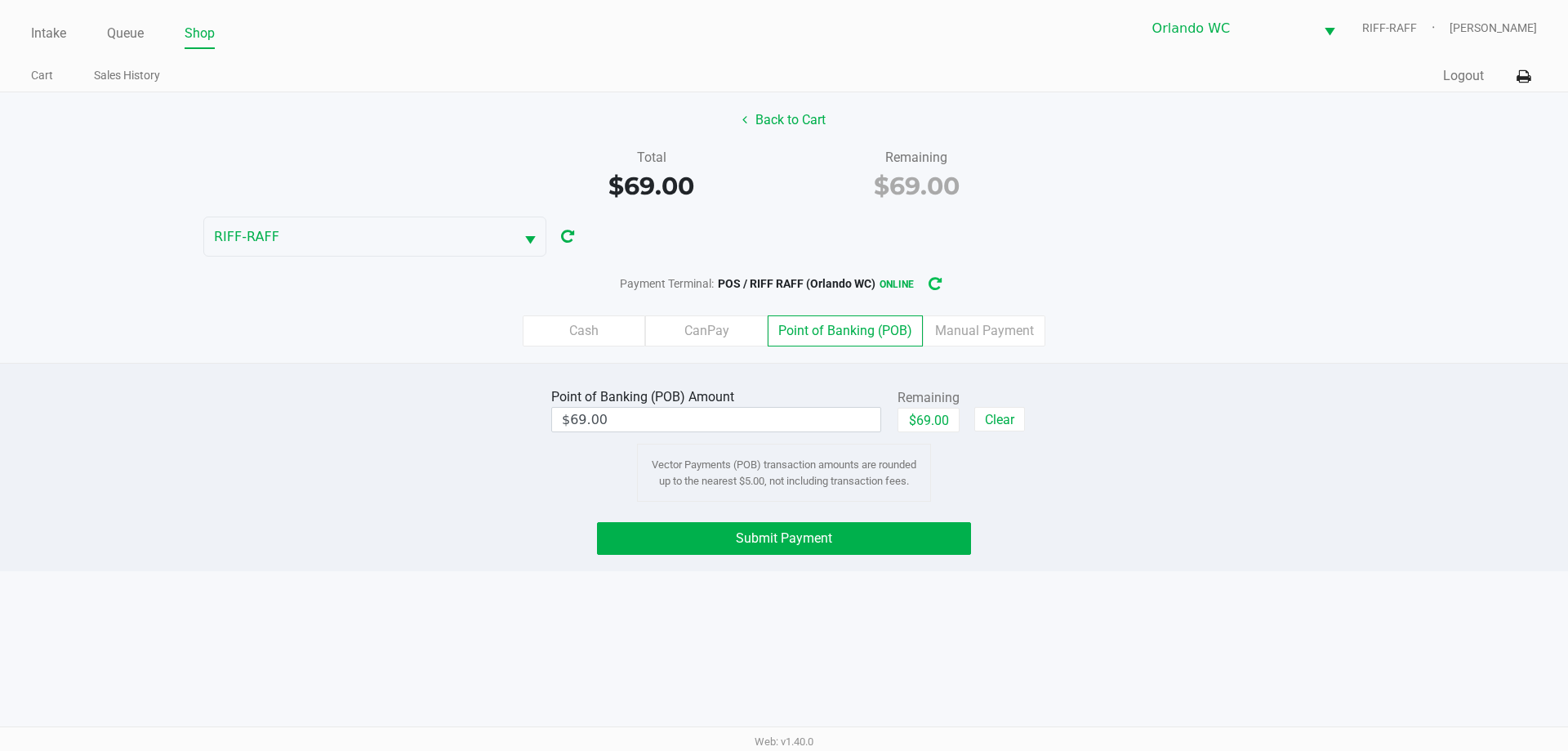
click at [825, 539] on span "Submit Payment" at bounding box center [784, 538] width 96 height 15
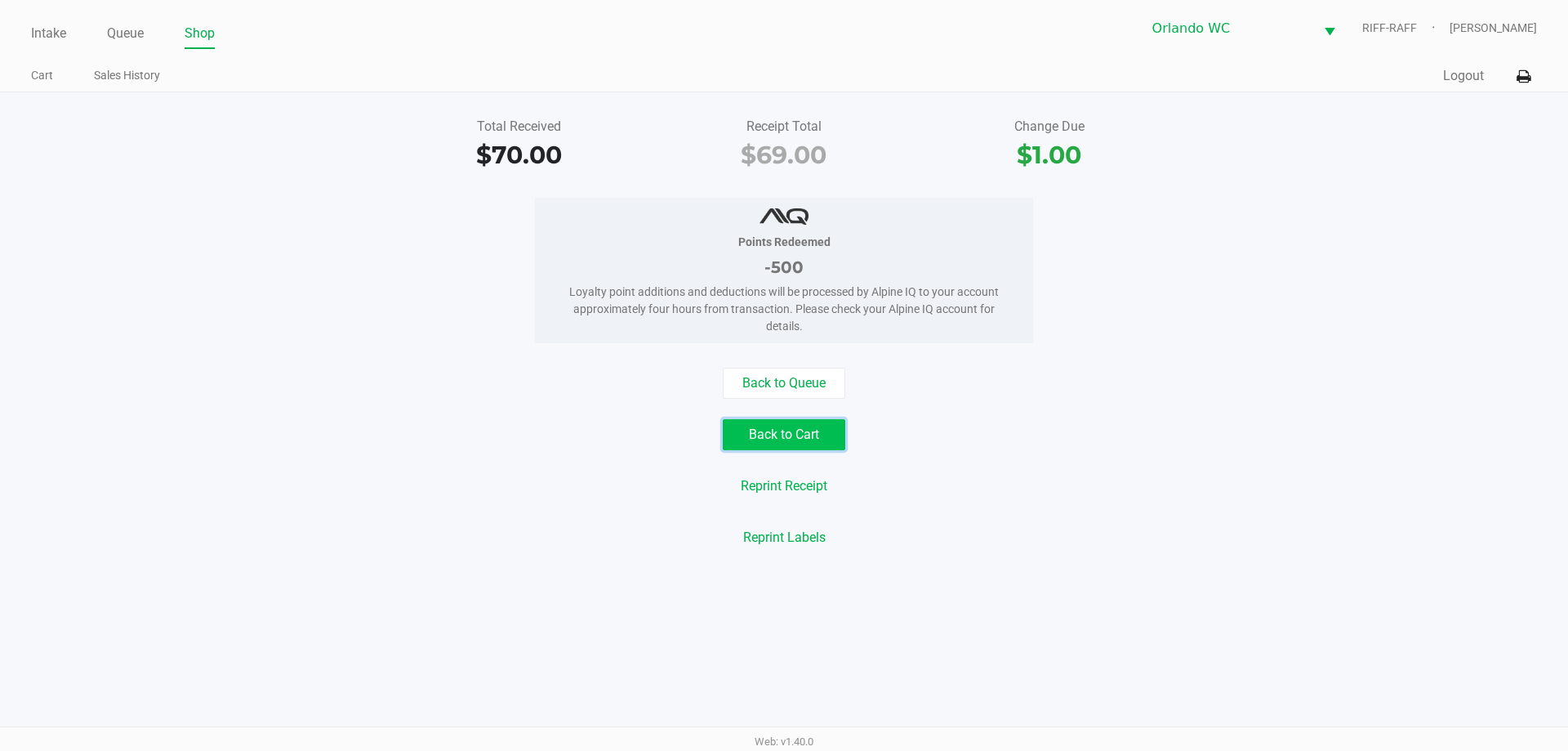
click at [802, 440] on button "Back to Cart" at bounding box center [784, 434] width 123 height 31
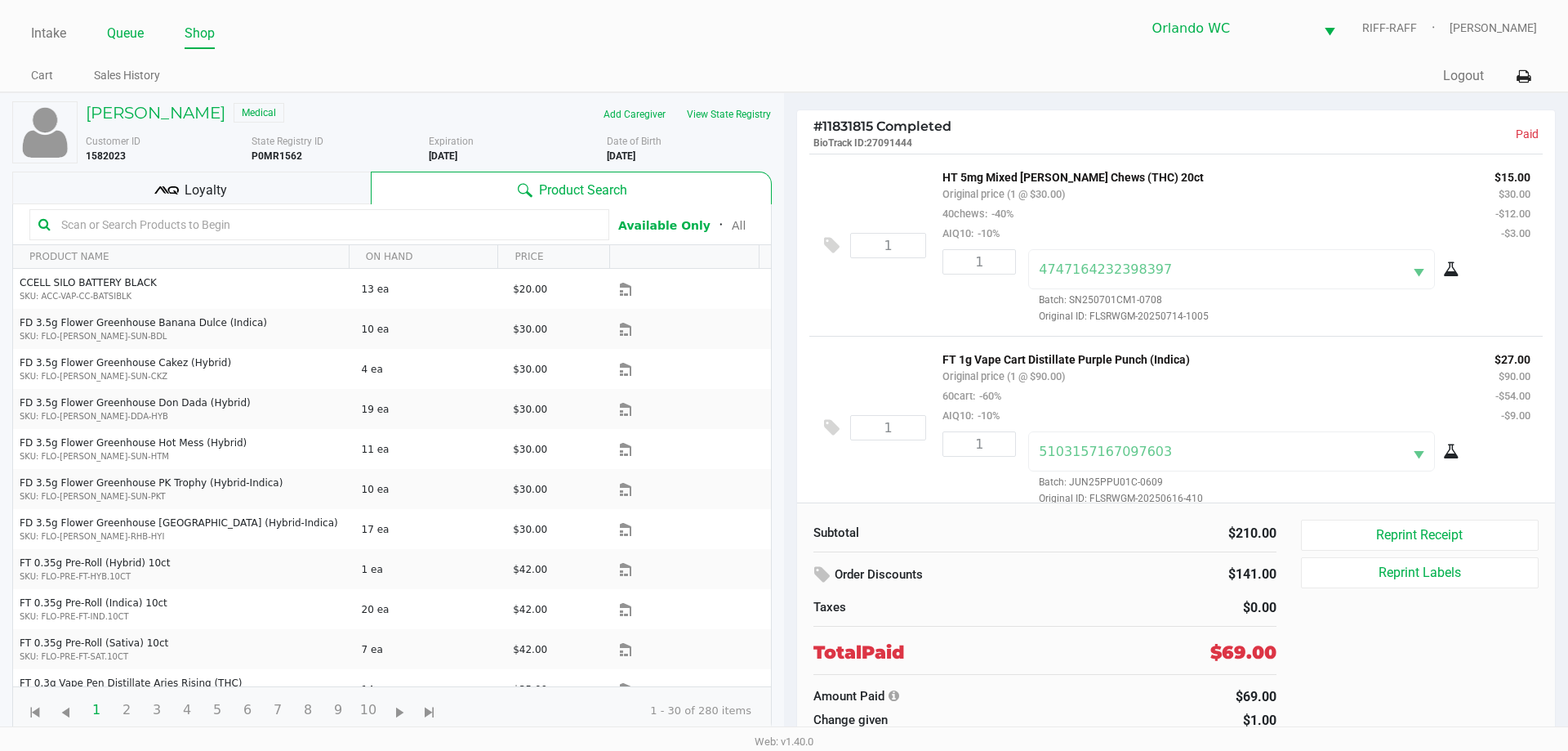
click at [130, 29] on link "Queue" at bounding box center [125, 33] width 37 height 23
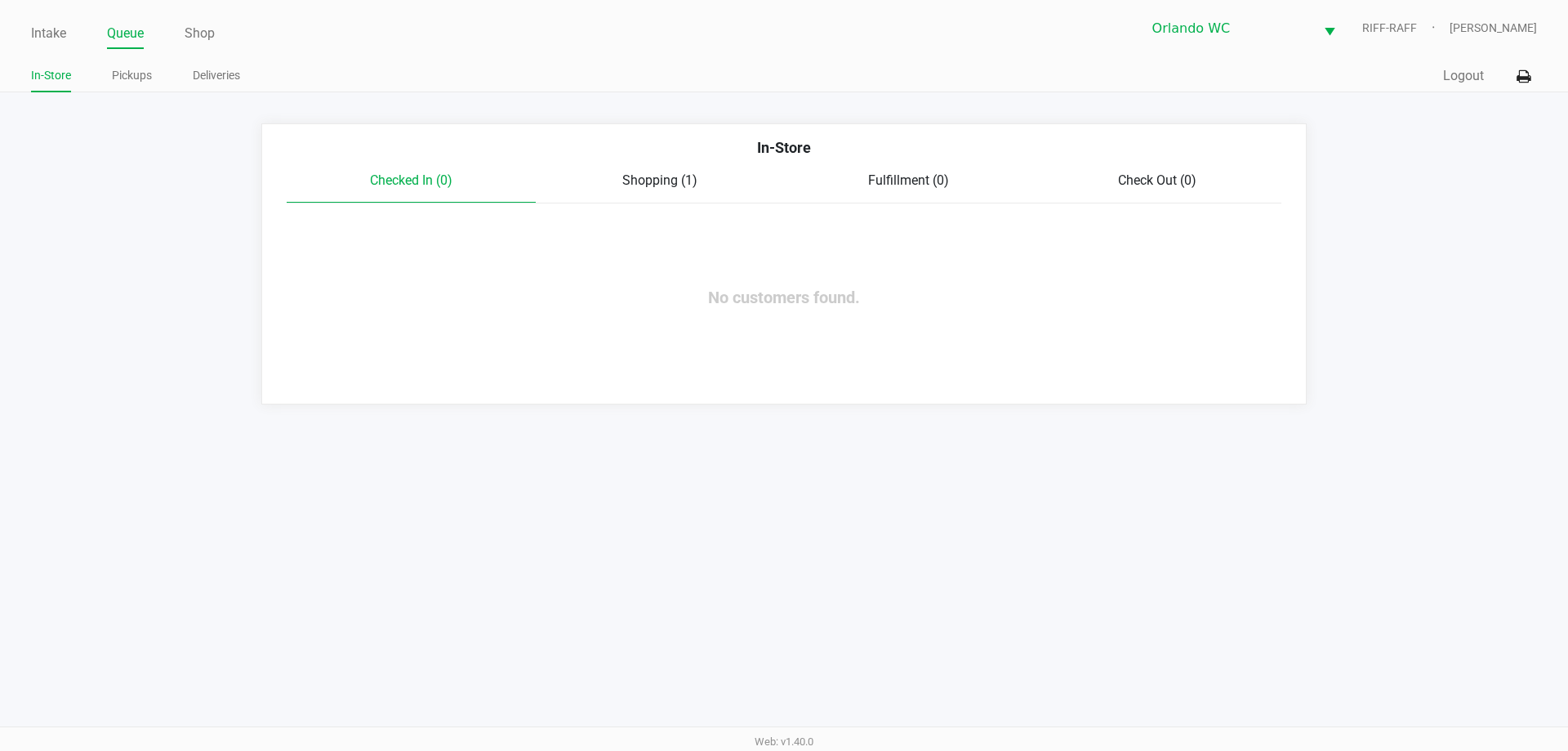
click at [123, 71] on link "Pickups" at bounding box center [131, 76] width 40 height 20
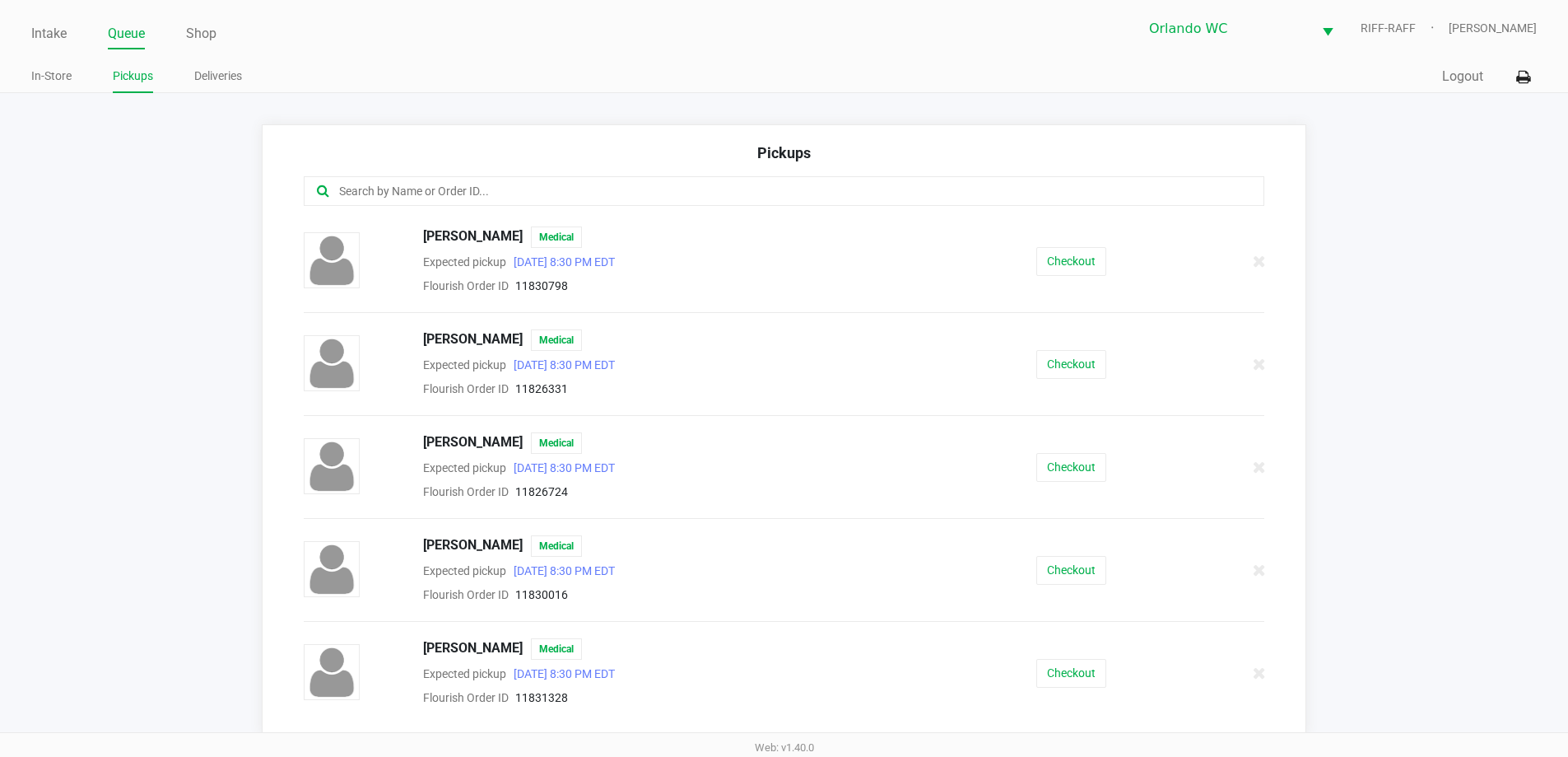
click at [47, 31] on link "Intake" at bounding box center [48, 33] width 35 height 23
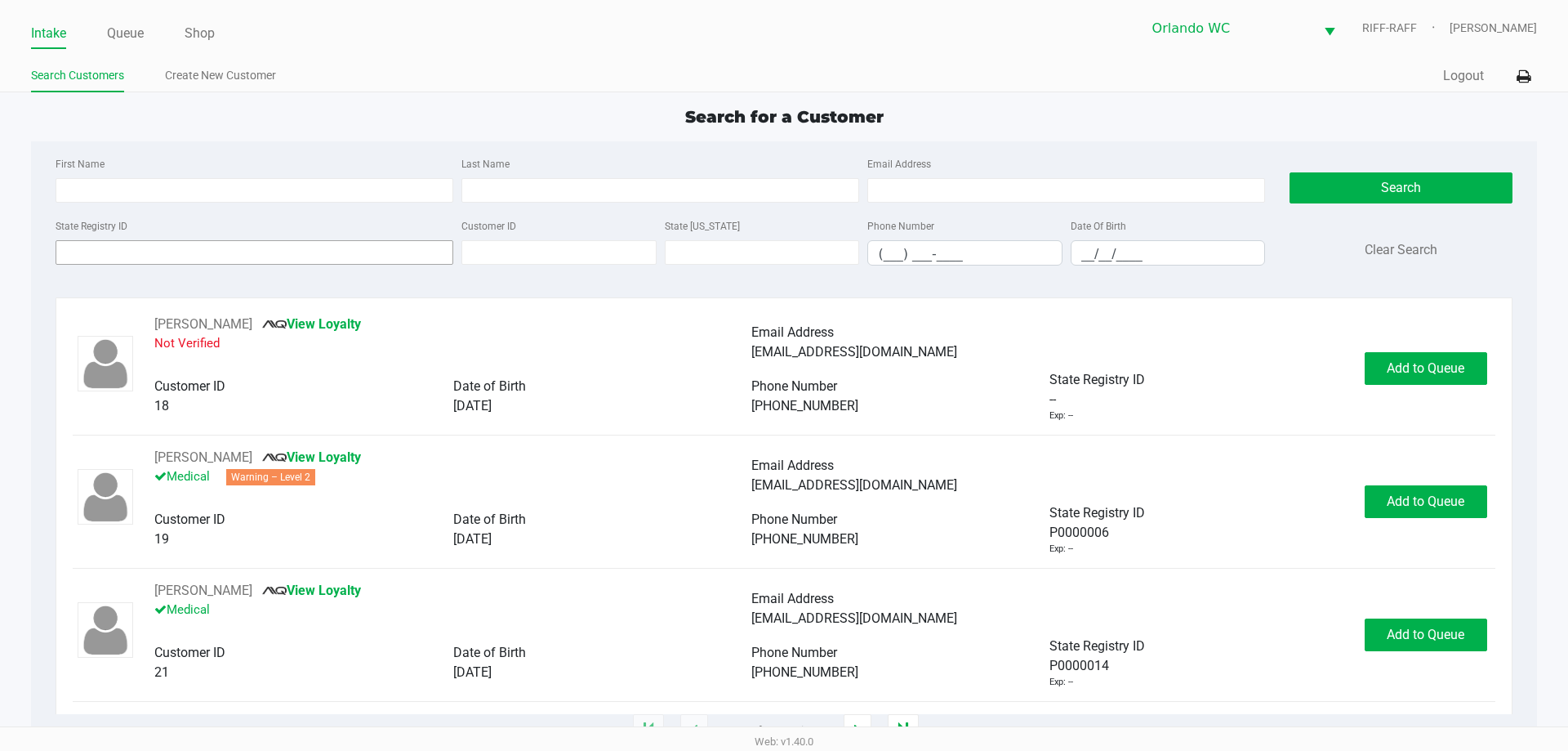
click at [324, 249] on input "State Registry ID" at bounding box center [254, 252] width 398 height 25
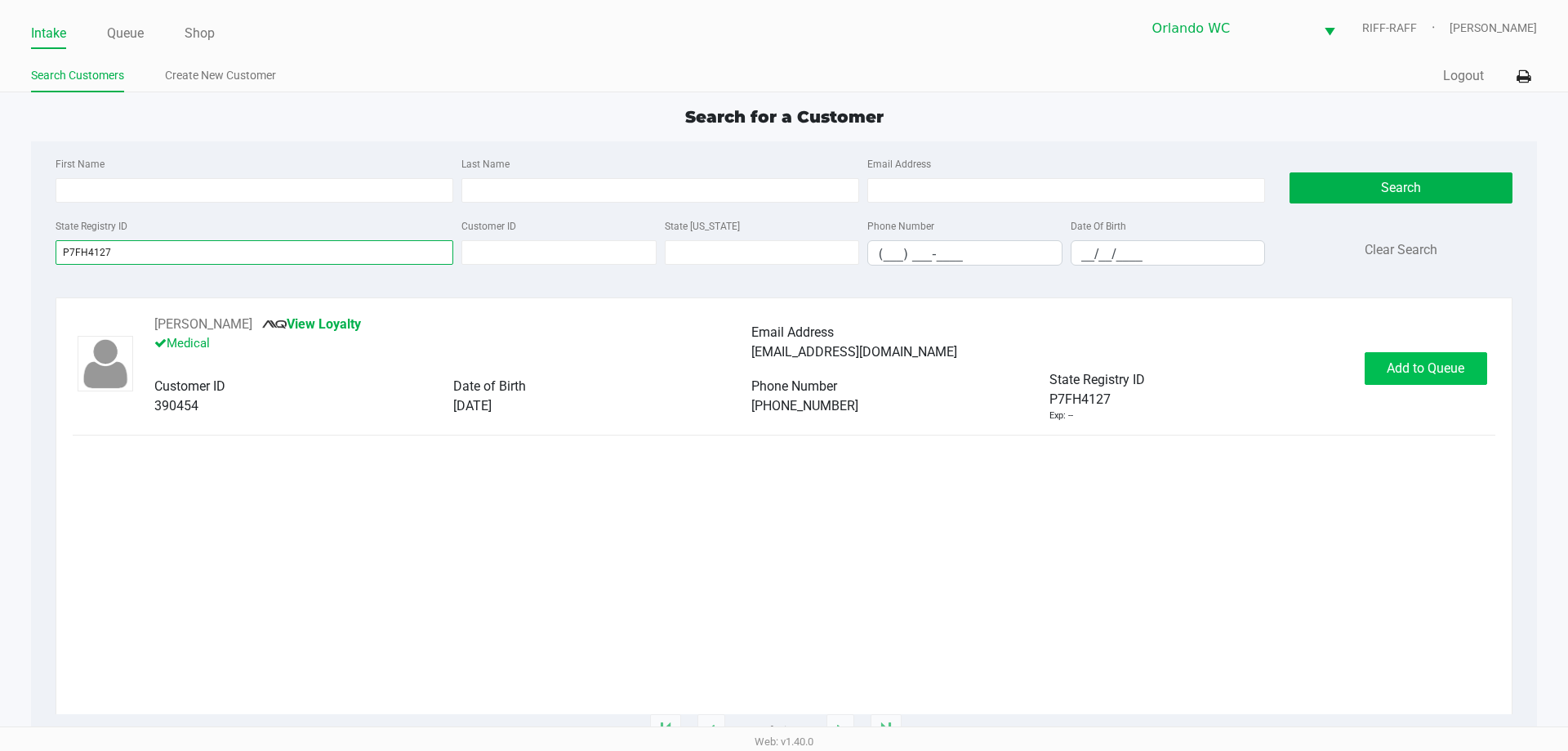
type input "P7FH4127"
click at [1396, 371] on span "Add to Queue" at bounding box center [1425, 368] width 77 height 15
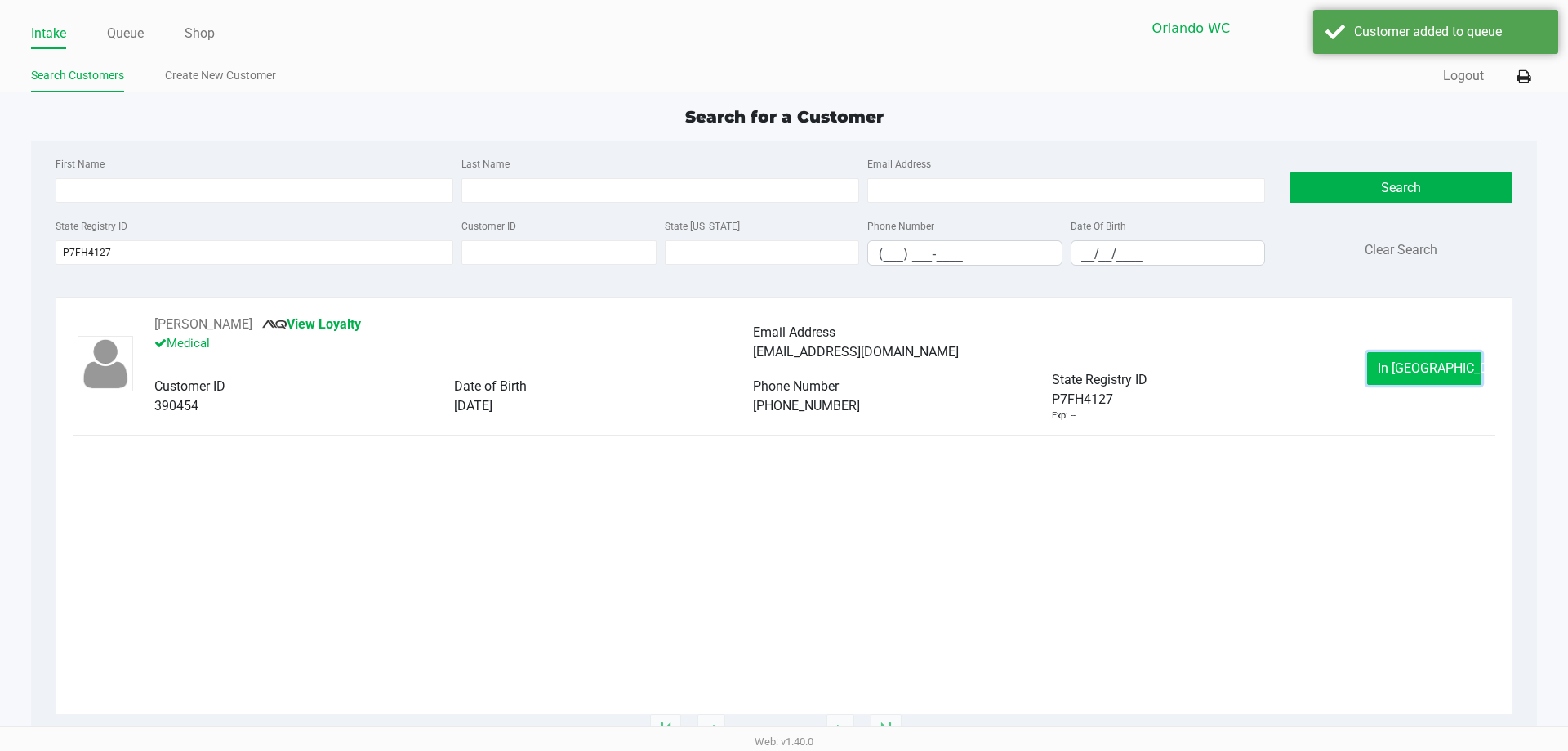
click at [1433, 369] on span "In Queue" at bounding box center [1446, 368] width 137 height 15
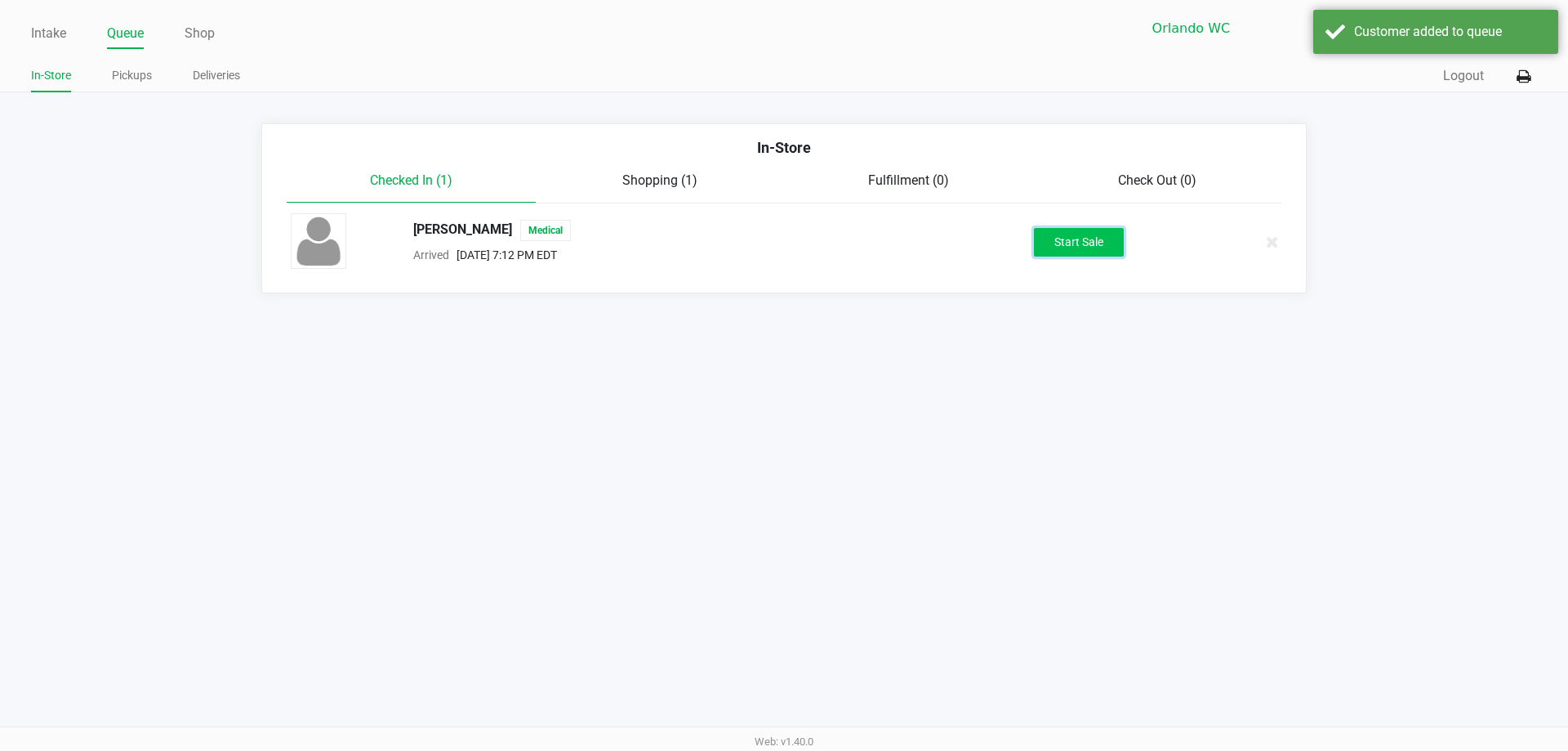
click at [1087, 241] on button "Start Sale" at bounding box center [1079, 243] width 90 height 29
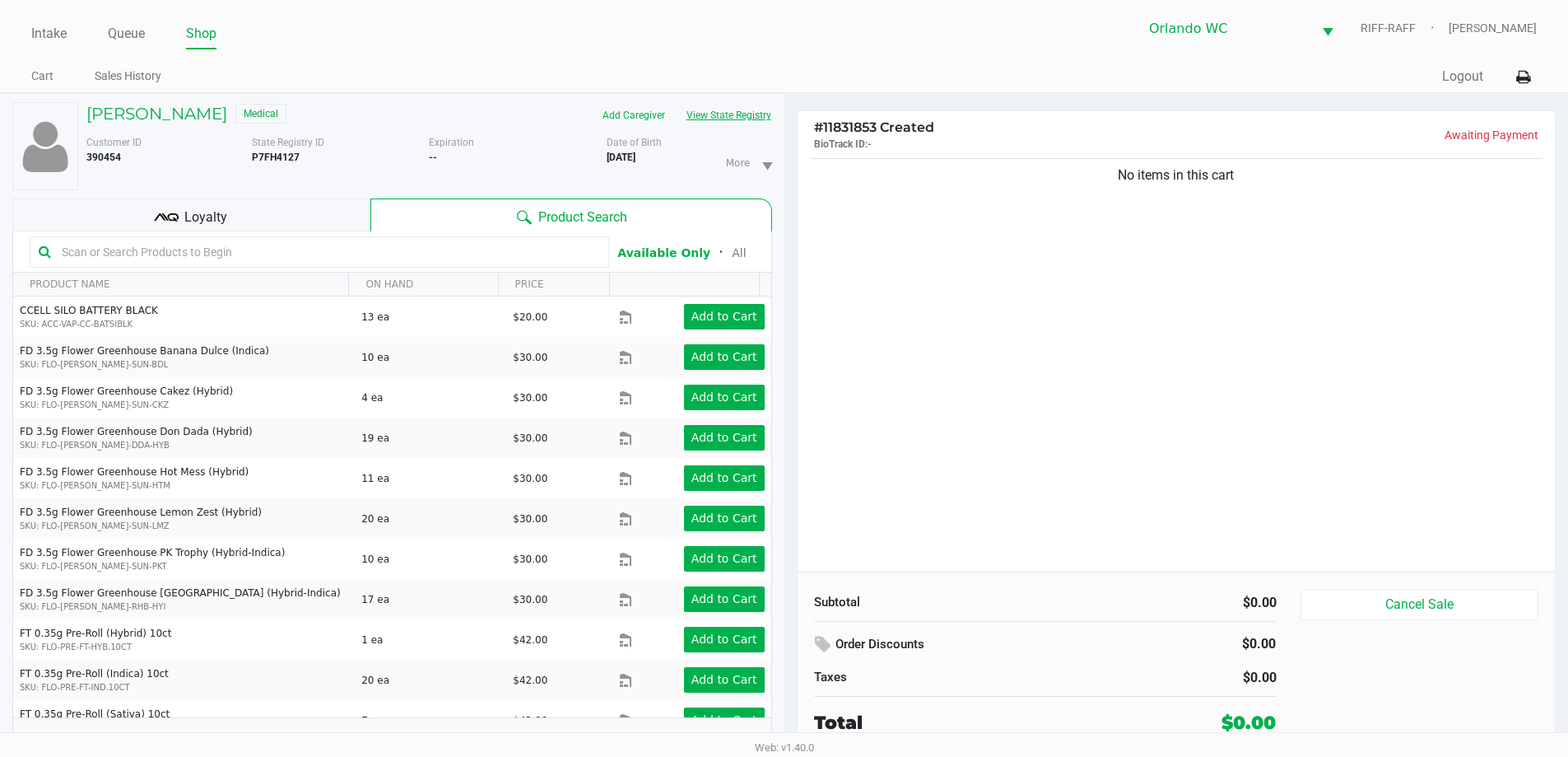
click at [701, 113] on button "View State Registry" at bounding box center [724, 115] width 96 height 27
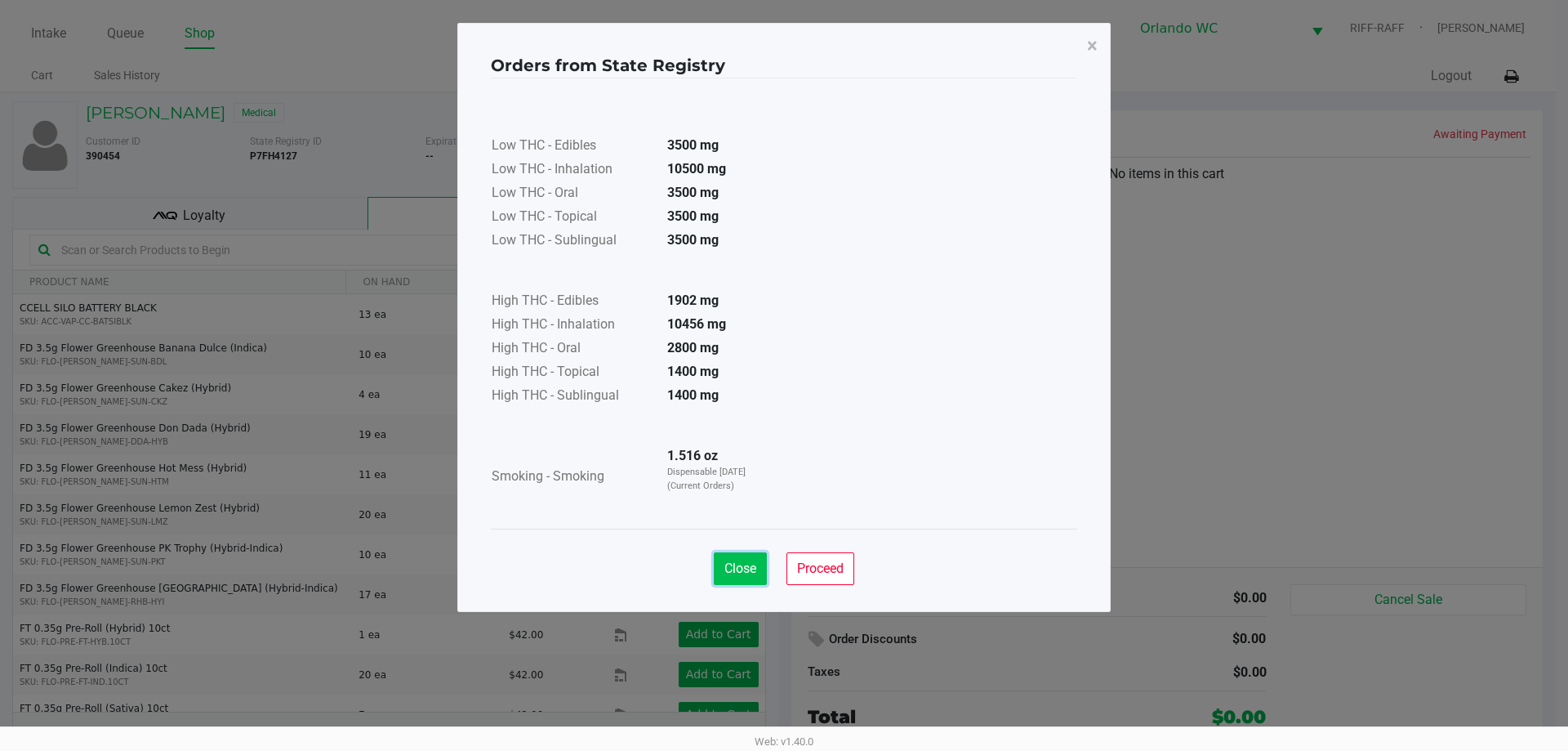
click at [742, 567] on span "Close" at bounding box center [740, 568] width 31 height 15
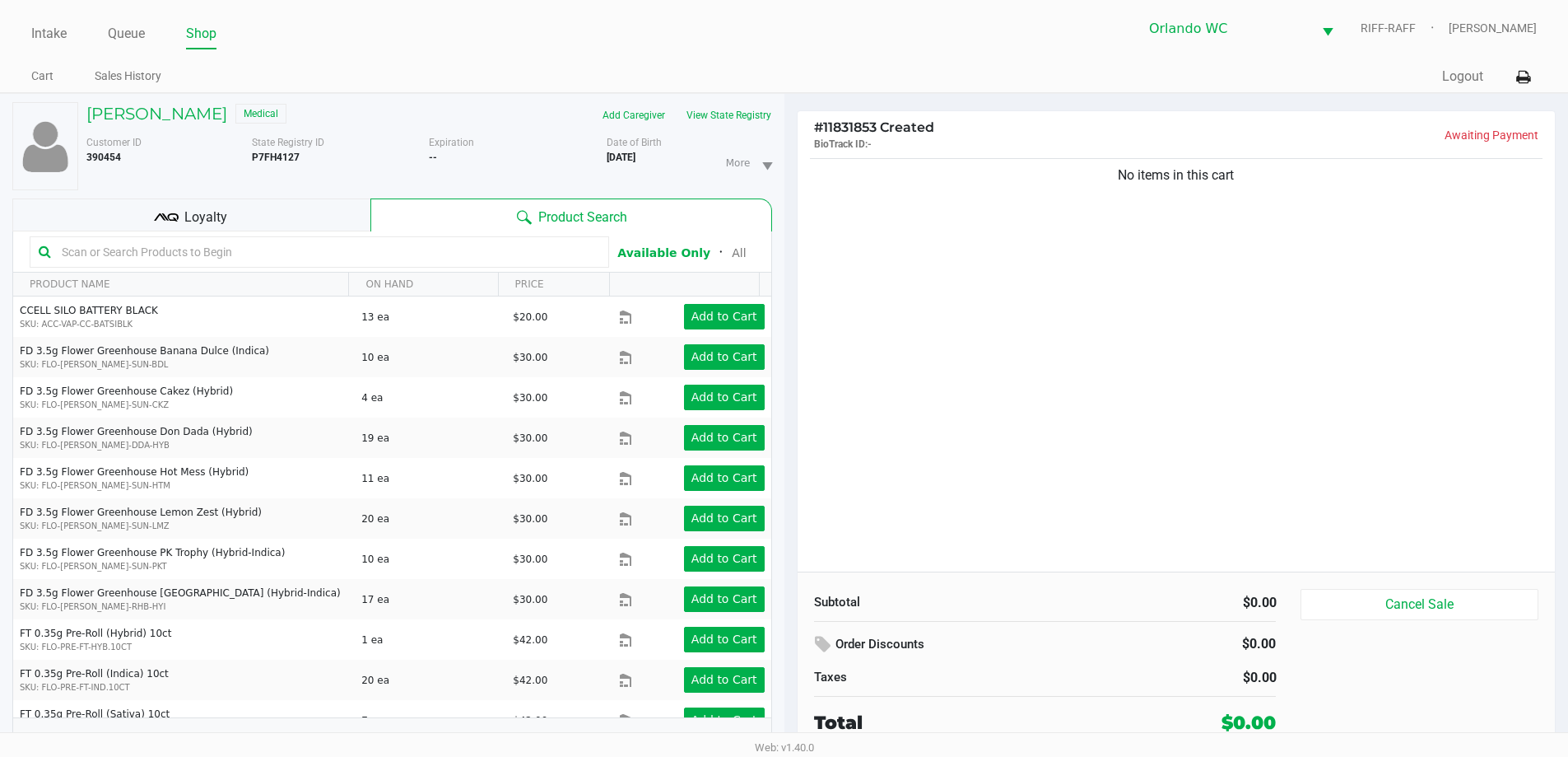
click at [83, 257] on input "text" at bounding box center [327, 251] width 545 height 25
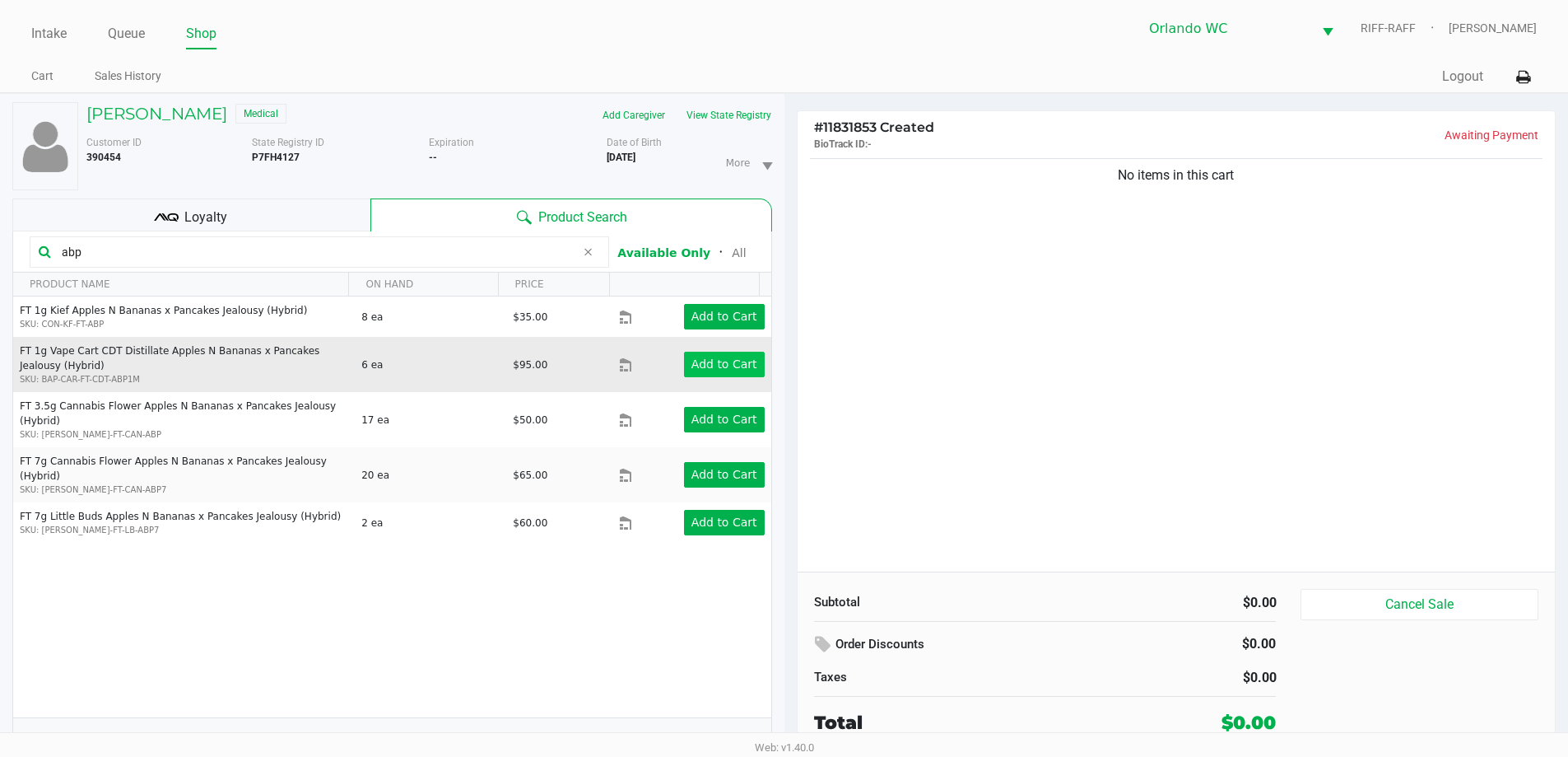
type input "abp"
click at [725, 366] on app-button-loader "Add to Cart" at bounding box center [724, 363] width 66 height 13
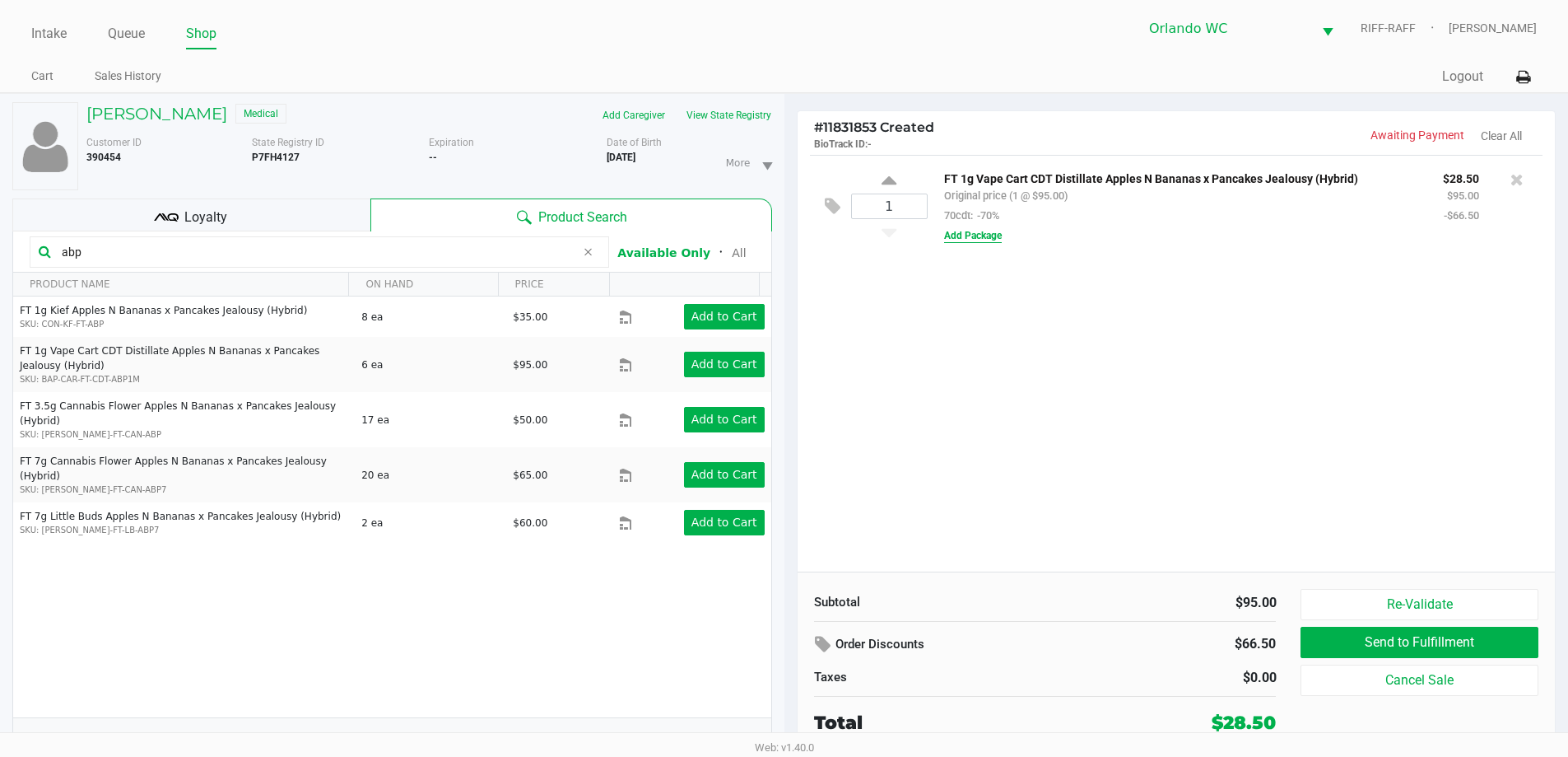
click at [985, 234] on button "Add Package" at bounding box center [973, 235] width 57 height 15
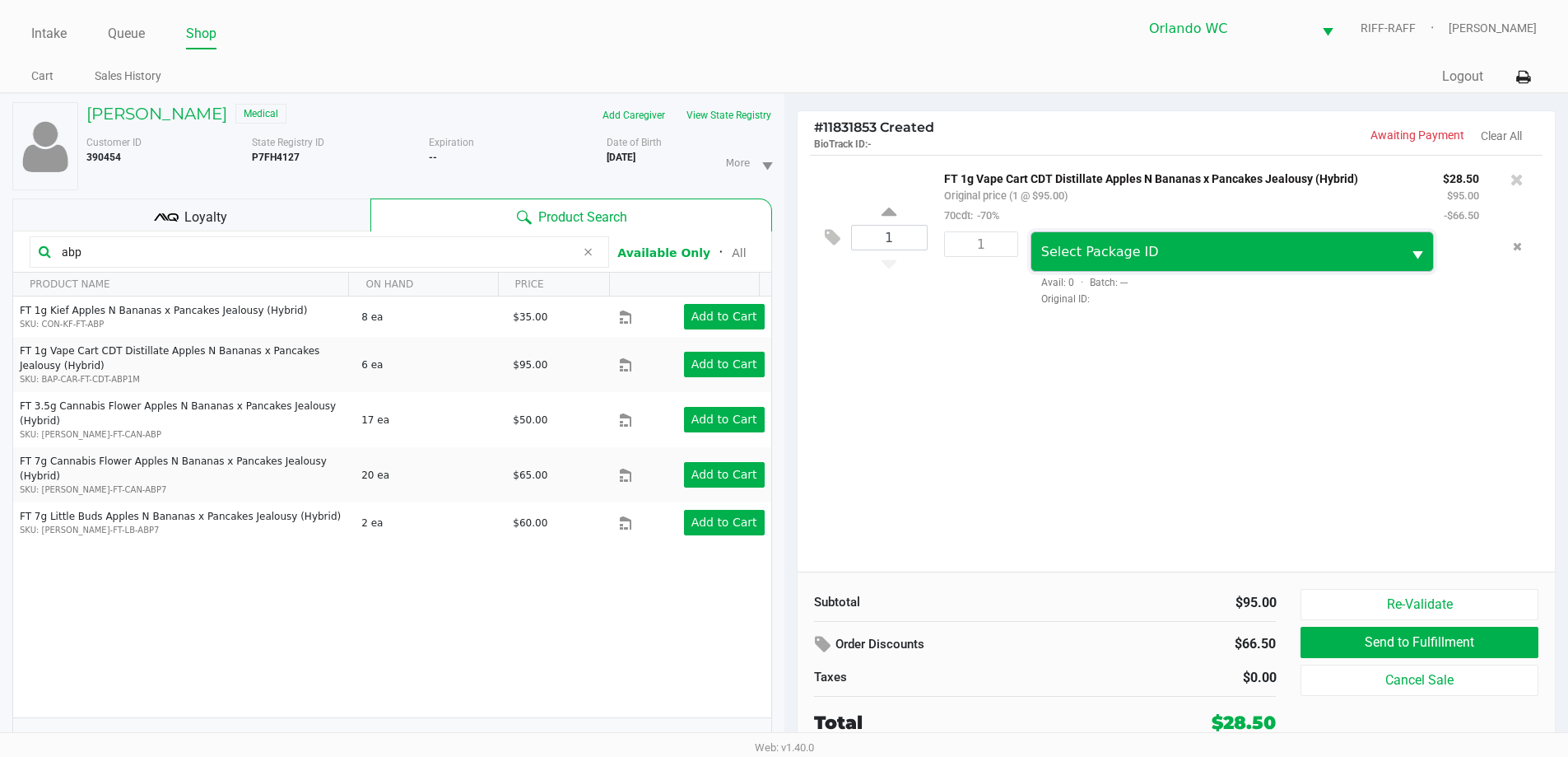
click at [1082, 247] on span "Select Package ID" at bounding box center [1100, 251] width 118 height 15
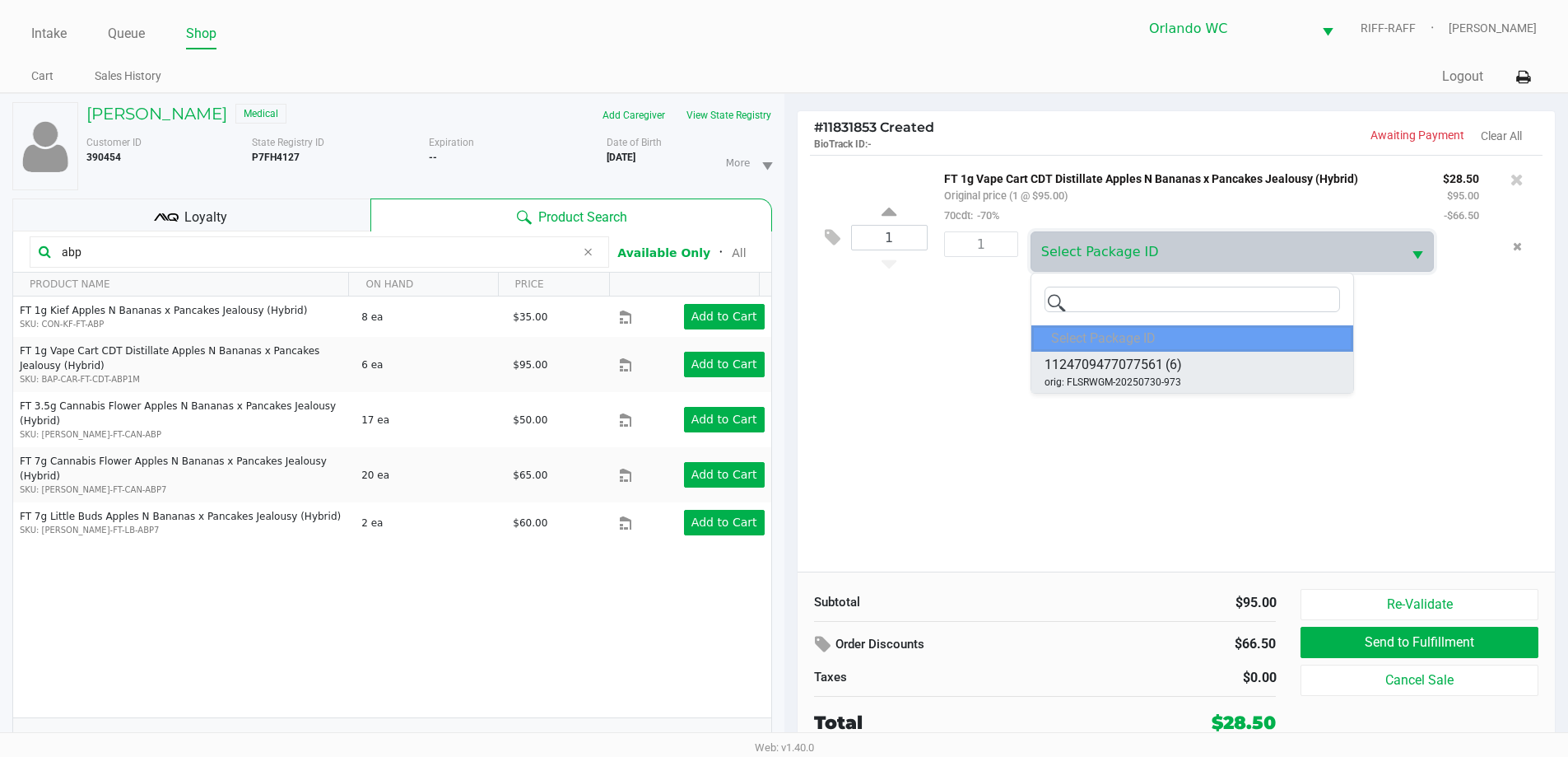
click at [1164, 364] on span "1124709477077561 (6)" at bounding box center [1113, 365] width 137 height 20
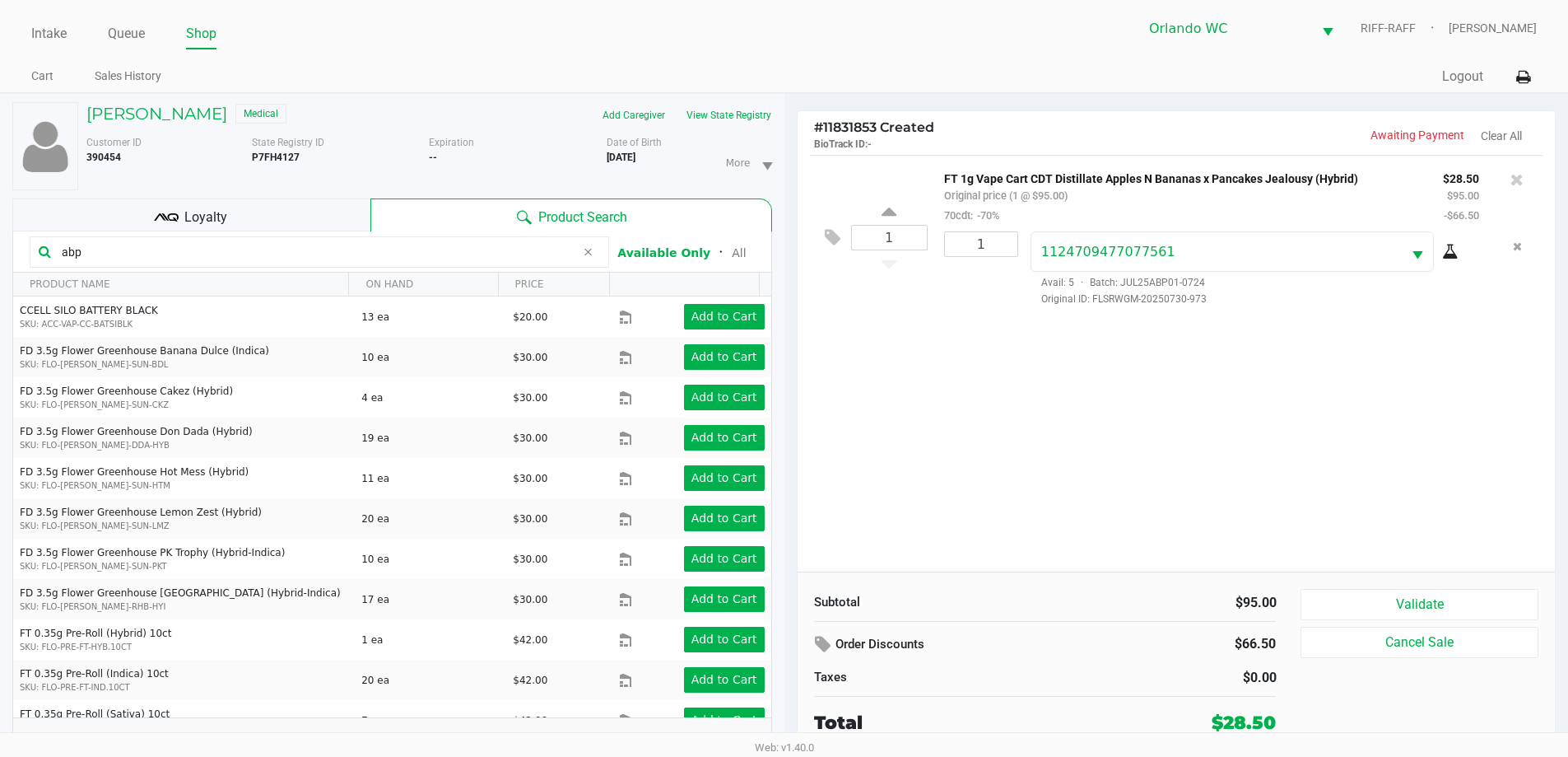
click at [1450, 251] on icon at bounding box center [1450, 251] width 16 height 13
click at [1518, 239] on button "Remove the package from the orderLine" at bounding box center [1517, 247] width 22 height 31
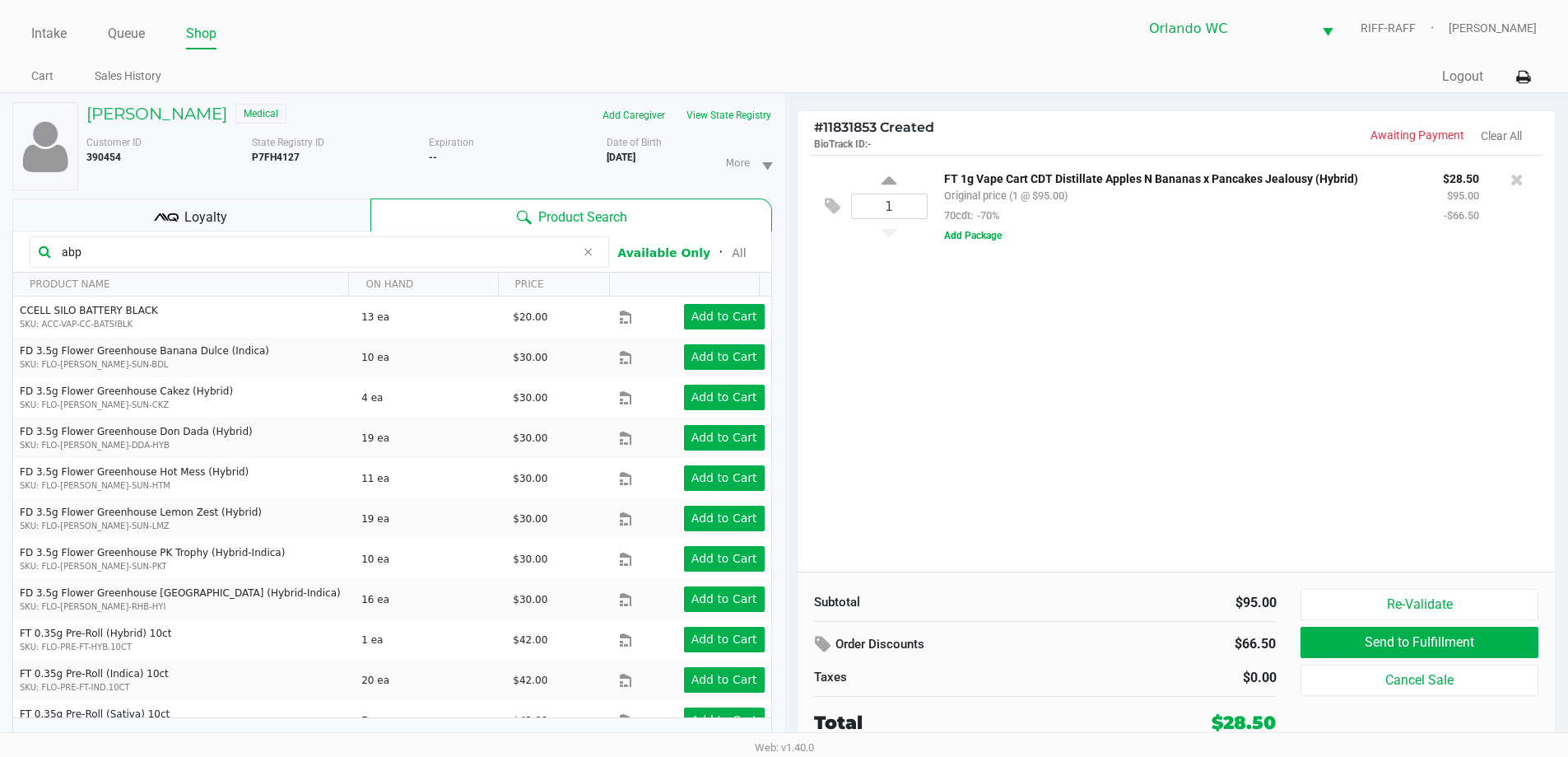
click at [238, 216] on div "Loyalty" at bounding box center [190, 215] width 358 height 33
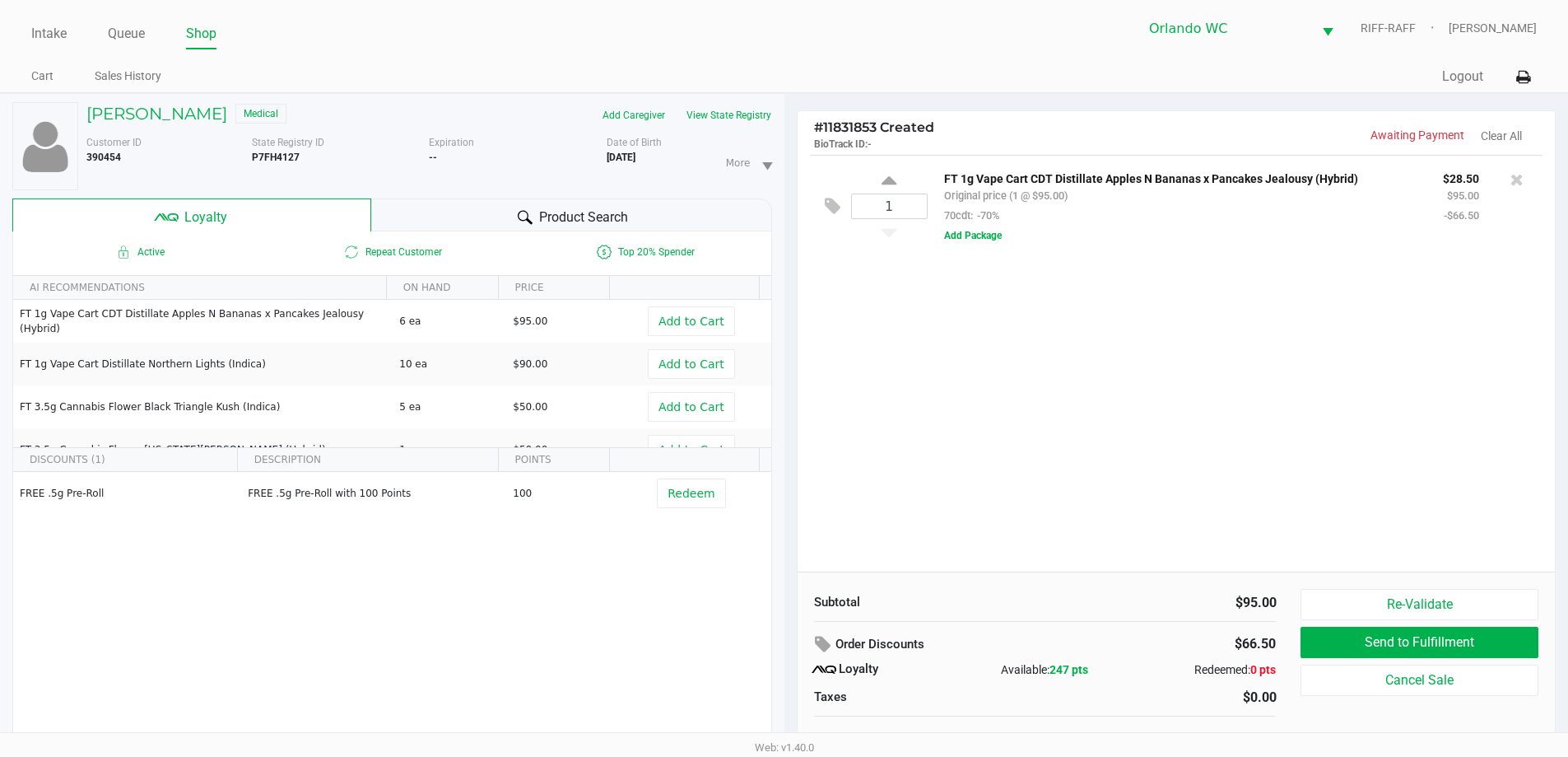
click at [469, 209] on div "Product Search" at bounding box center [571, 215] width 401 height 33
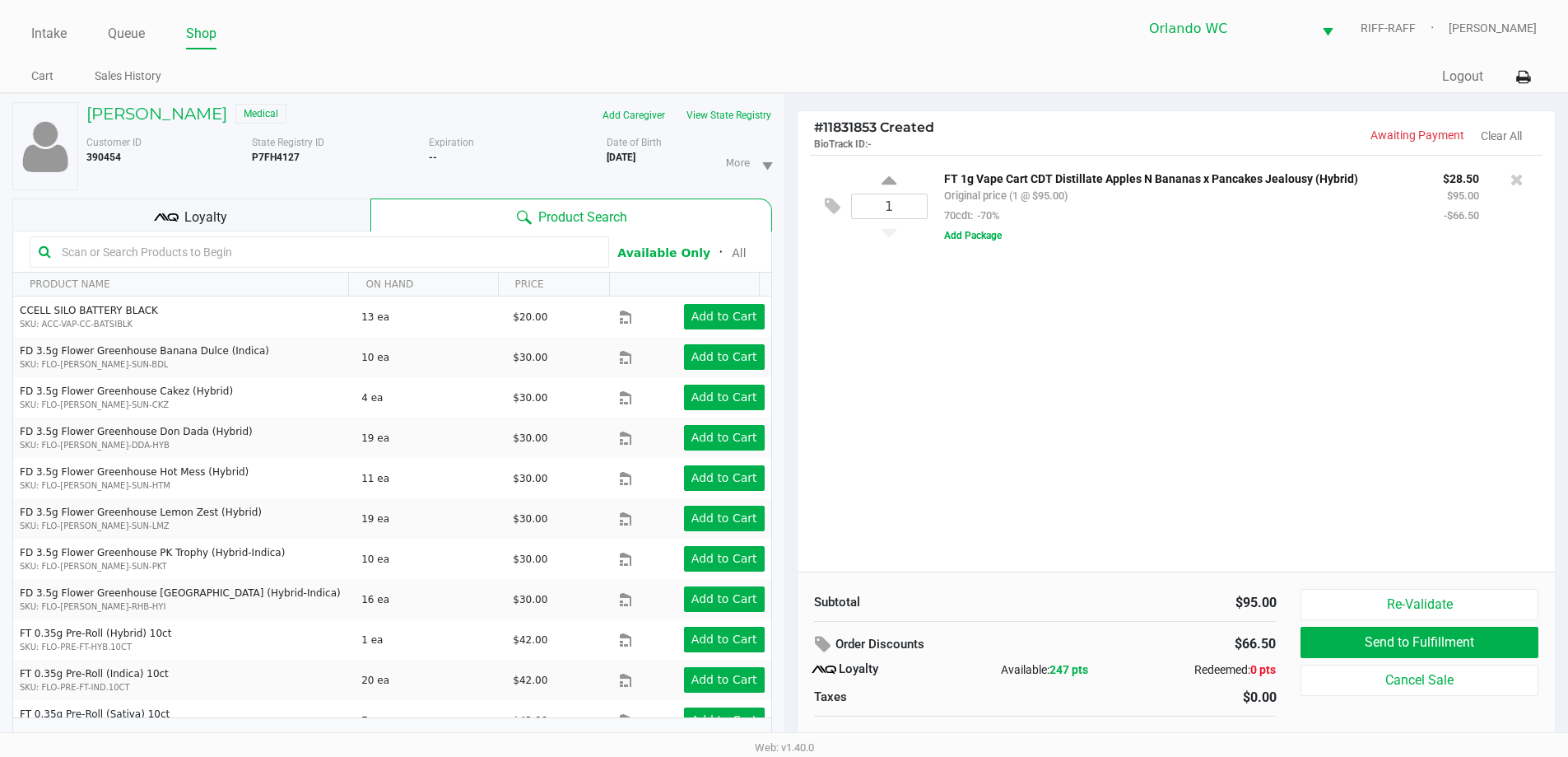
click at [303, 250] on input "text" at bounding box center [327, 251] width 545 height 25
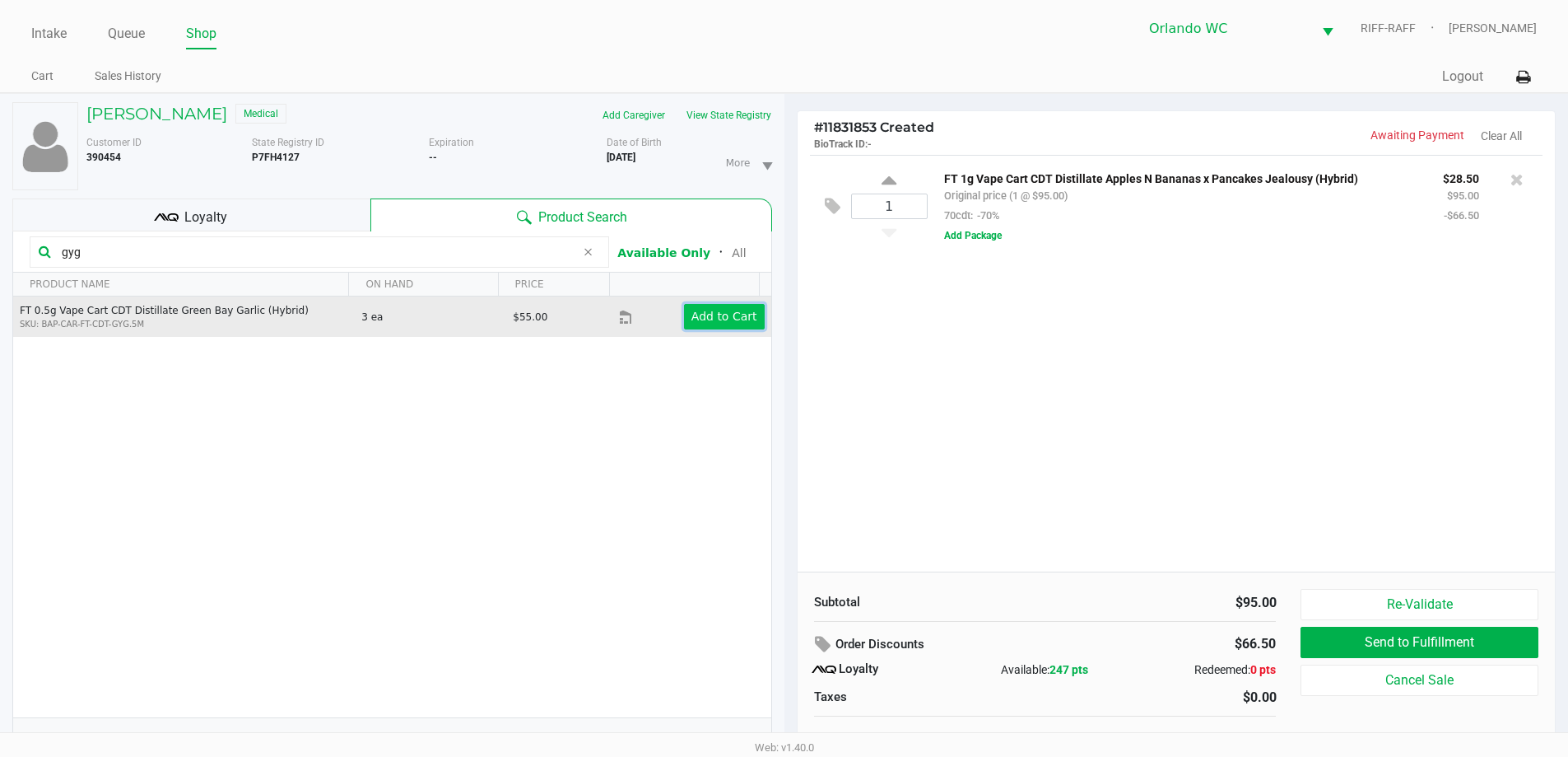
click at [709, 316] on app-button-loader "Add to Cart" at bounding box center [724, 316] width 66 height 13
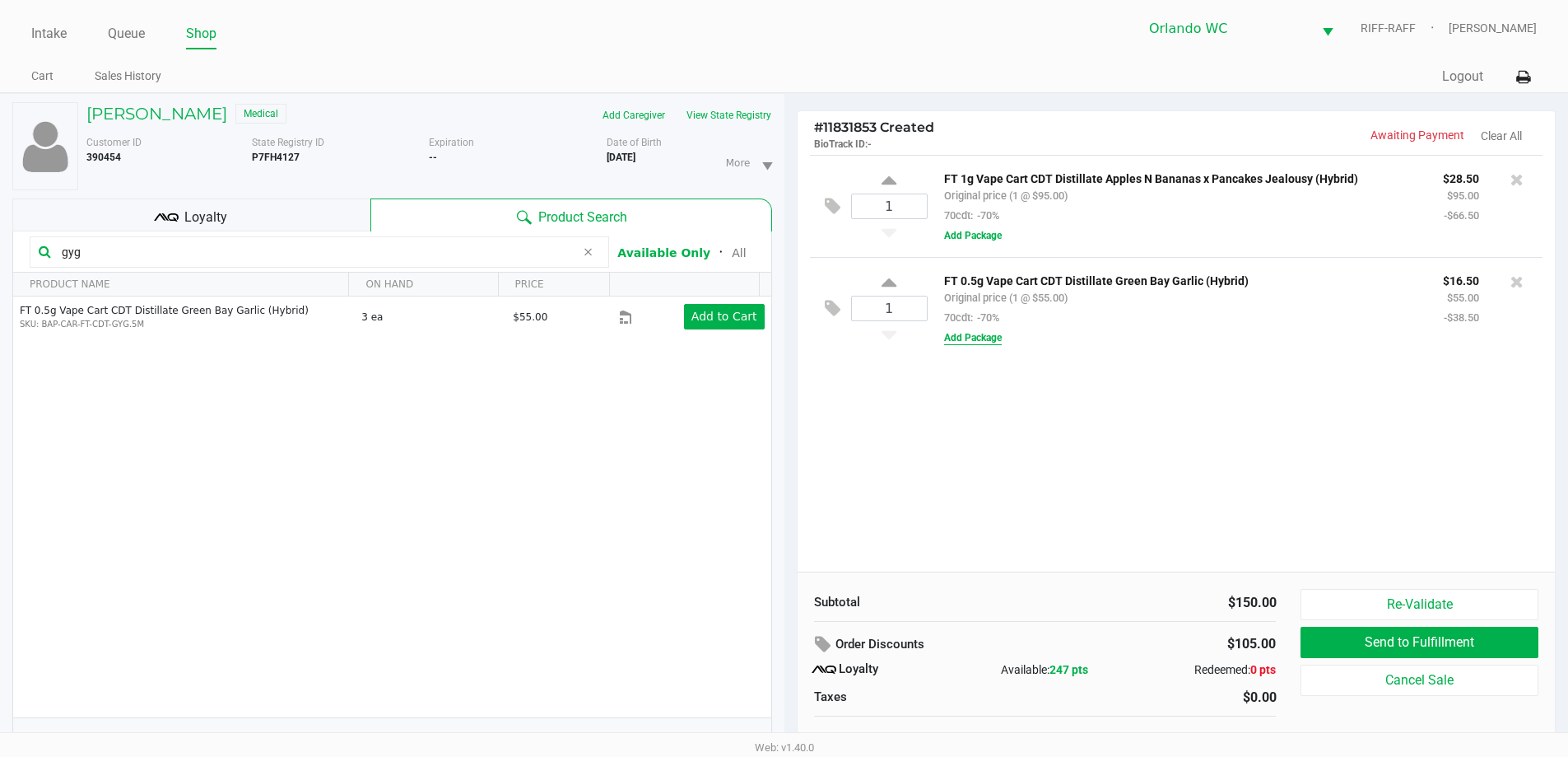
click at [986, 339] on button "Add Package" at bounding box center [973, 337] width 57 height 15
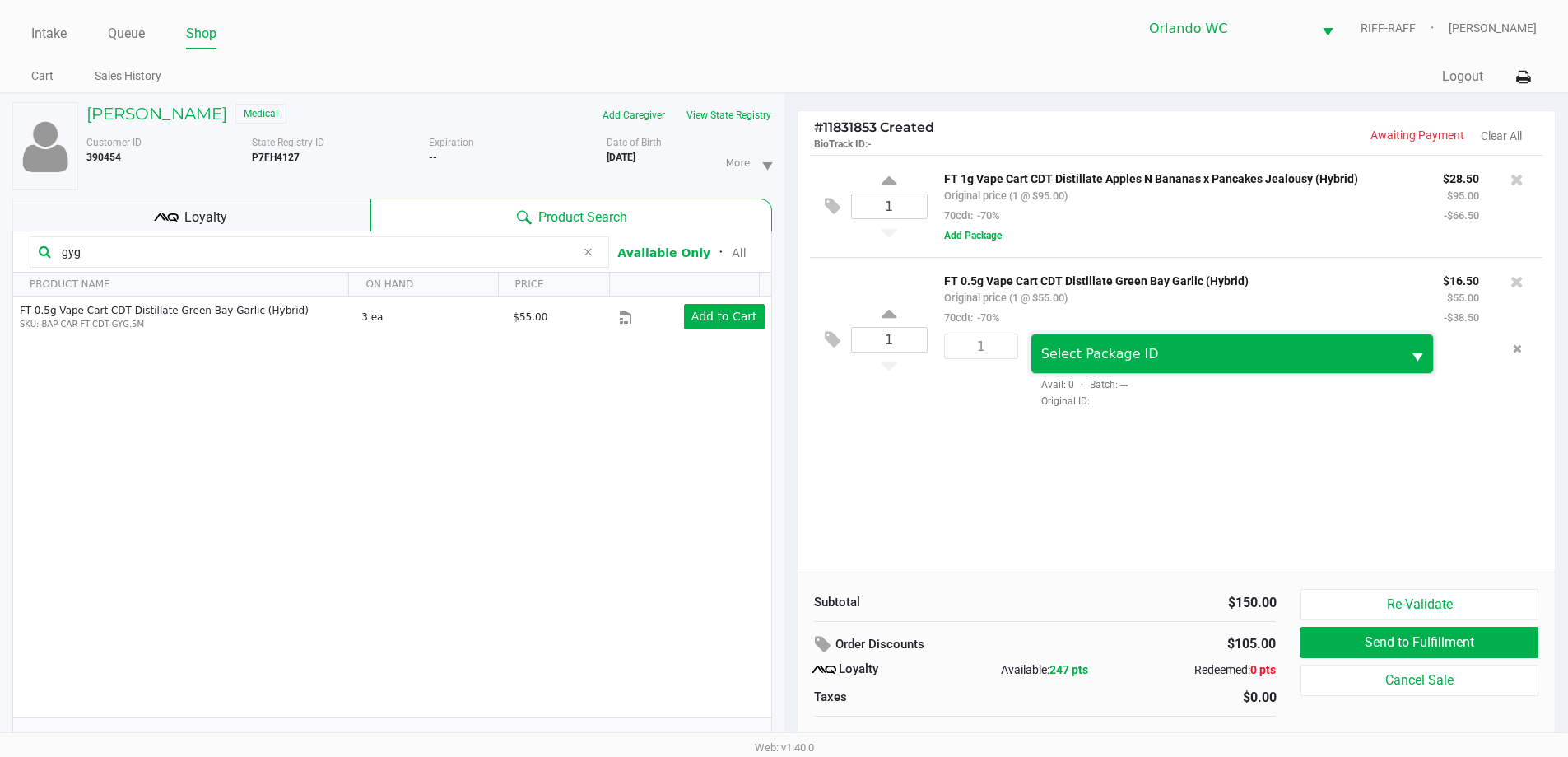
click at [1046, 369] on span "Select Package ID" at bounding box center [1216, 354] width 371 height 39
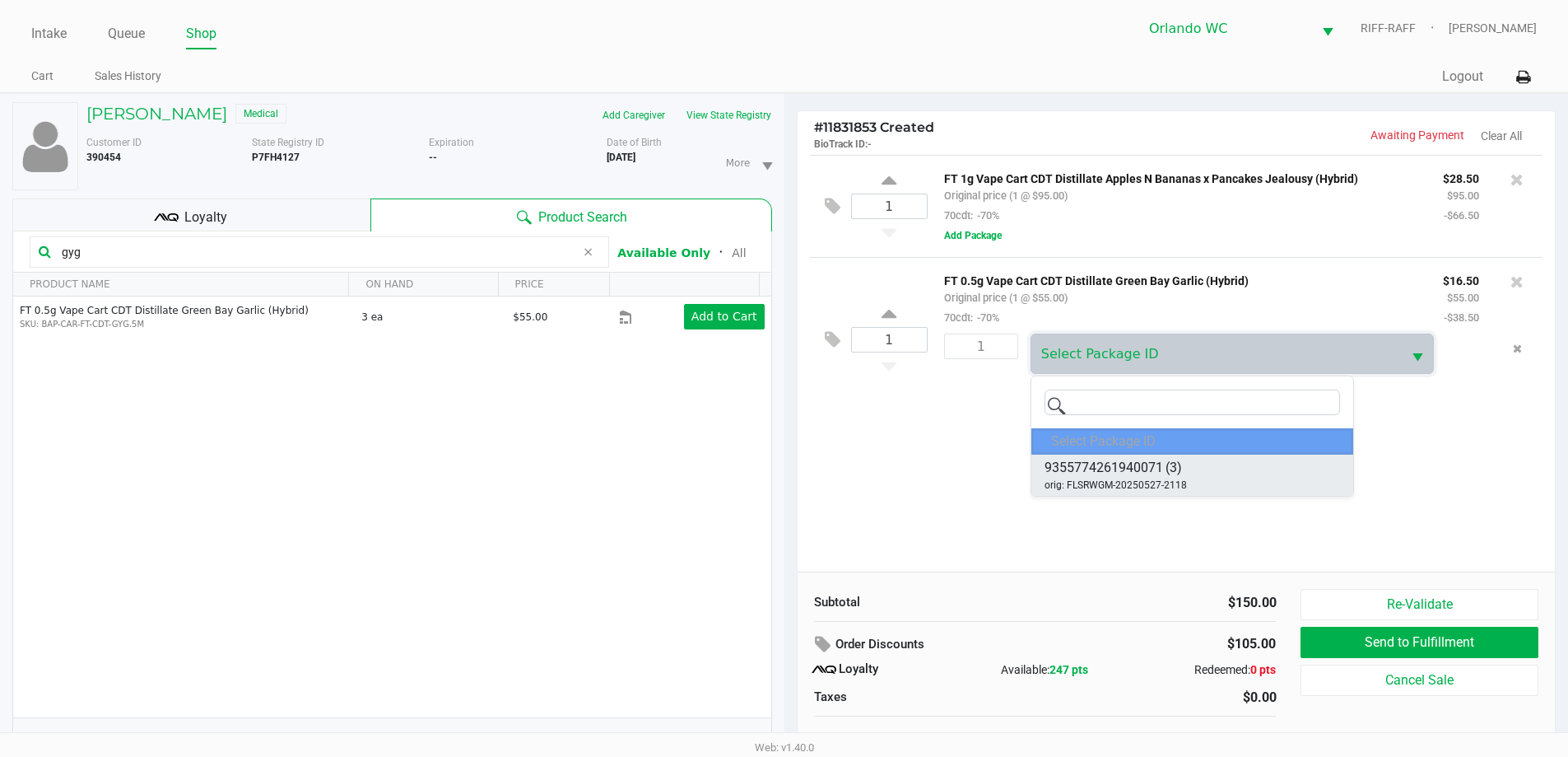
click at [1167, 474] on span "(3)" at bounding box center [1173, 468] width 16 height 20
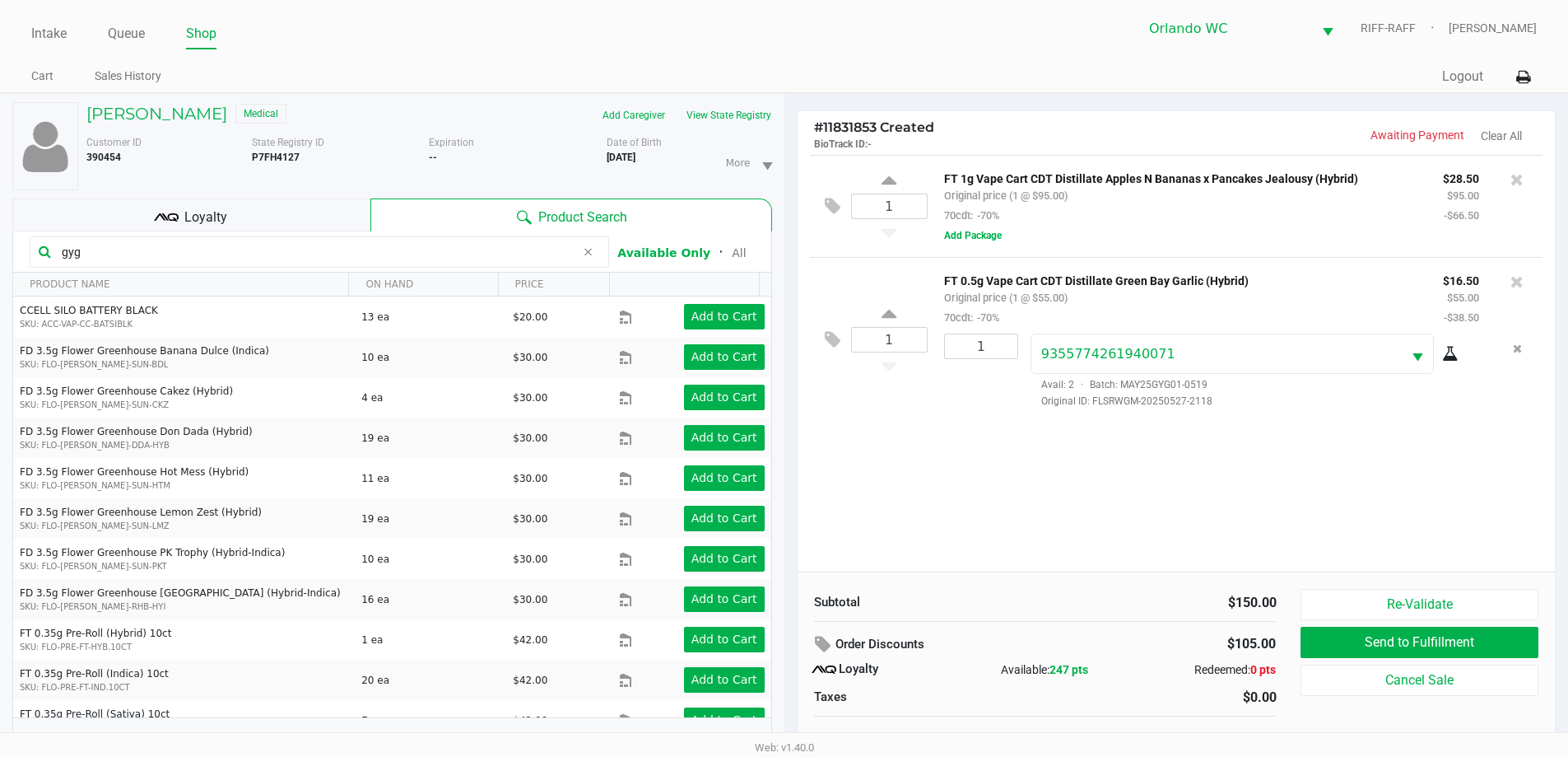
click at [1444, 359] on icon at bounding box center [1450, 354] width 16 height 13
click at [1517, 284] on icon at bounding box center [1517, 282] width 13 height 16
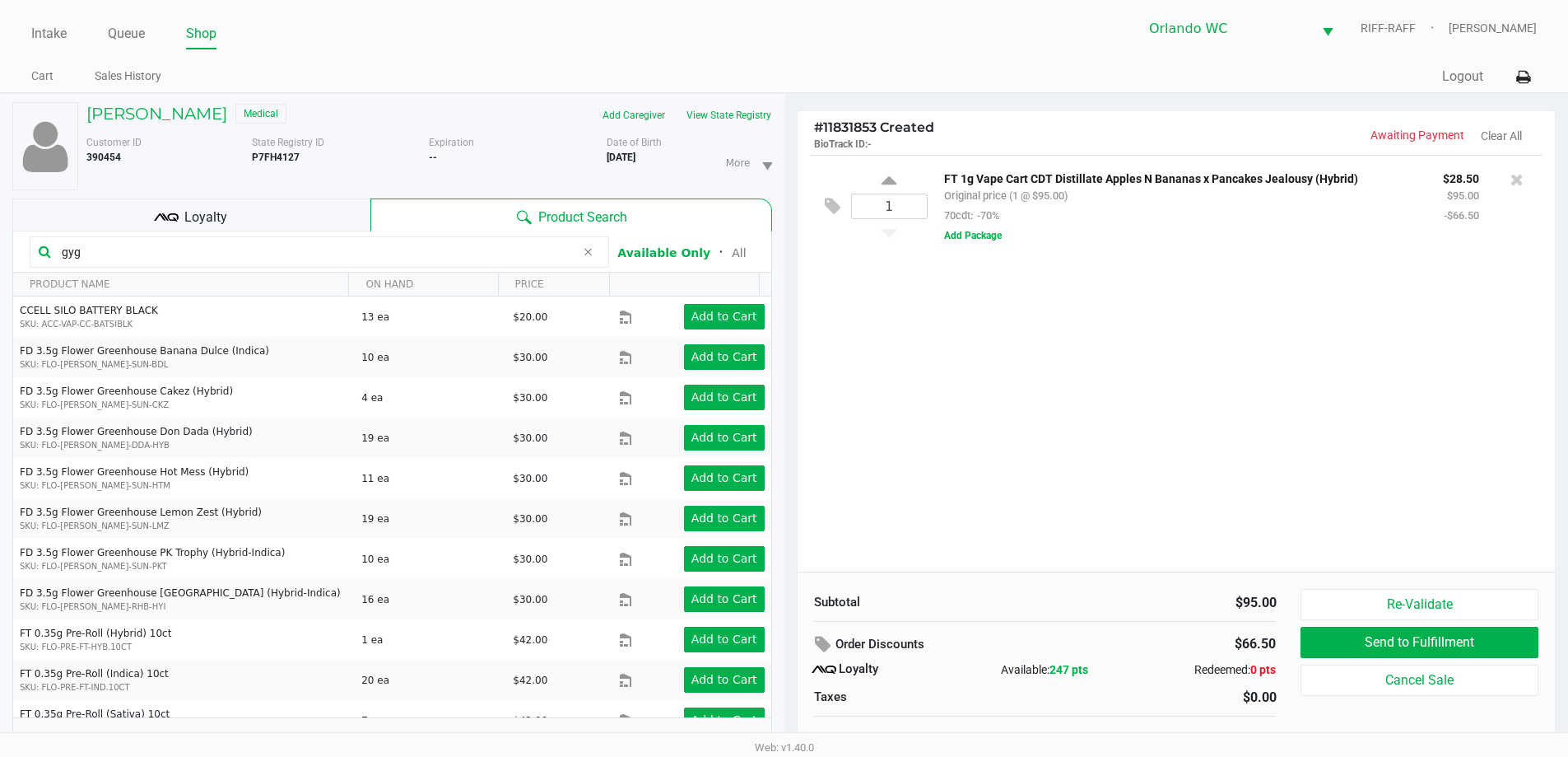
click at [159, 249] on input "gyg" at bounding box center [315, 251] width 520 height 25
click at [157, 250] on input "gyg" at bounding box center [315, 251] width 520 height 25
type input "g"
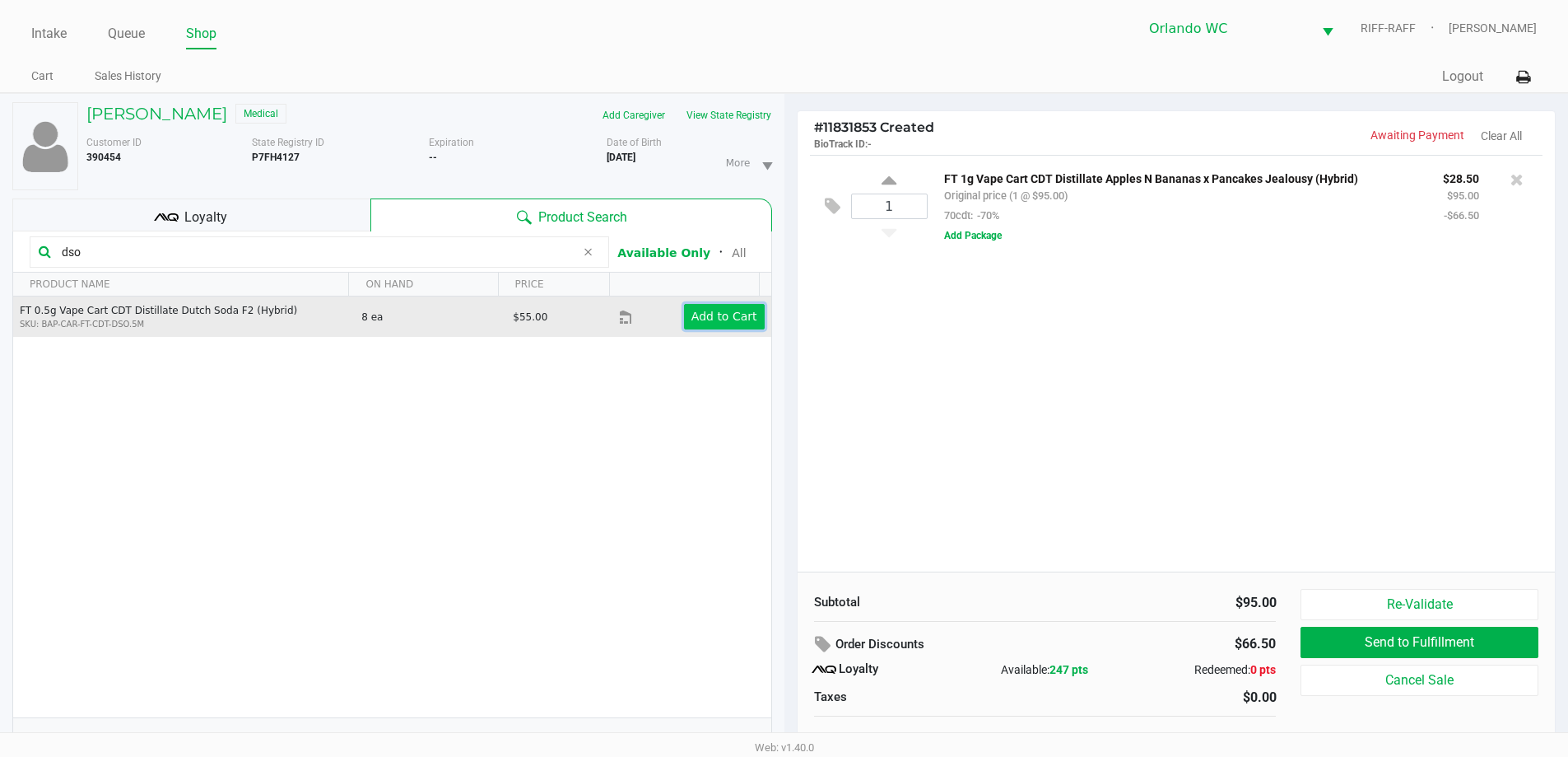
click at [732, 318] on app-button-loader "Add to Cart" at bounding box center [724, 316] width 66 height 13
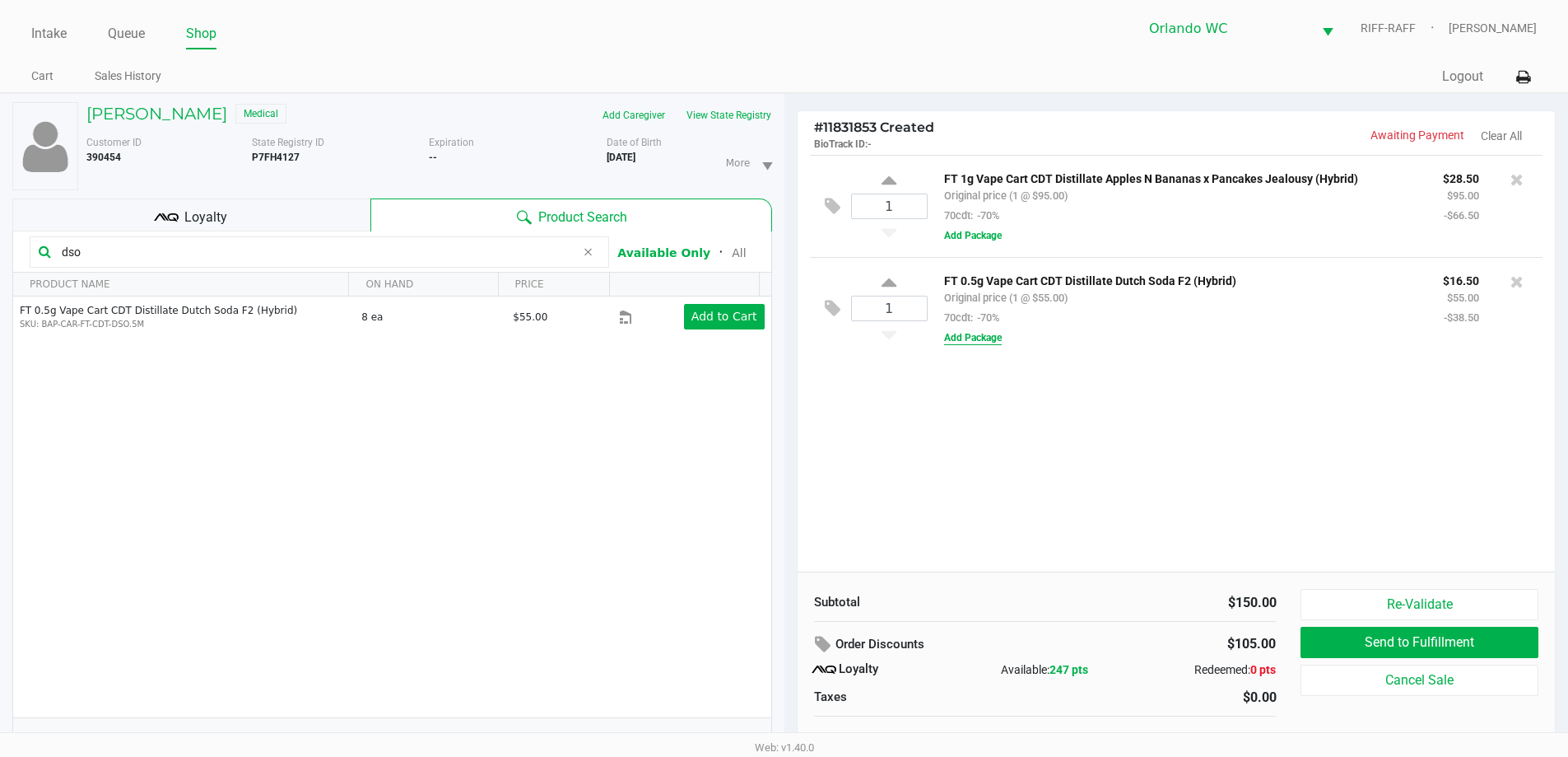
click at [988, 338] on button "Add Package" at bounding box center [973, 337] width 57 height 15
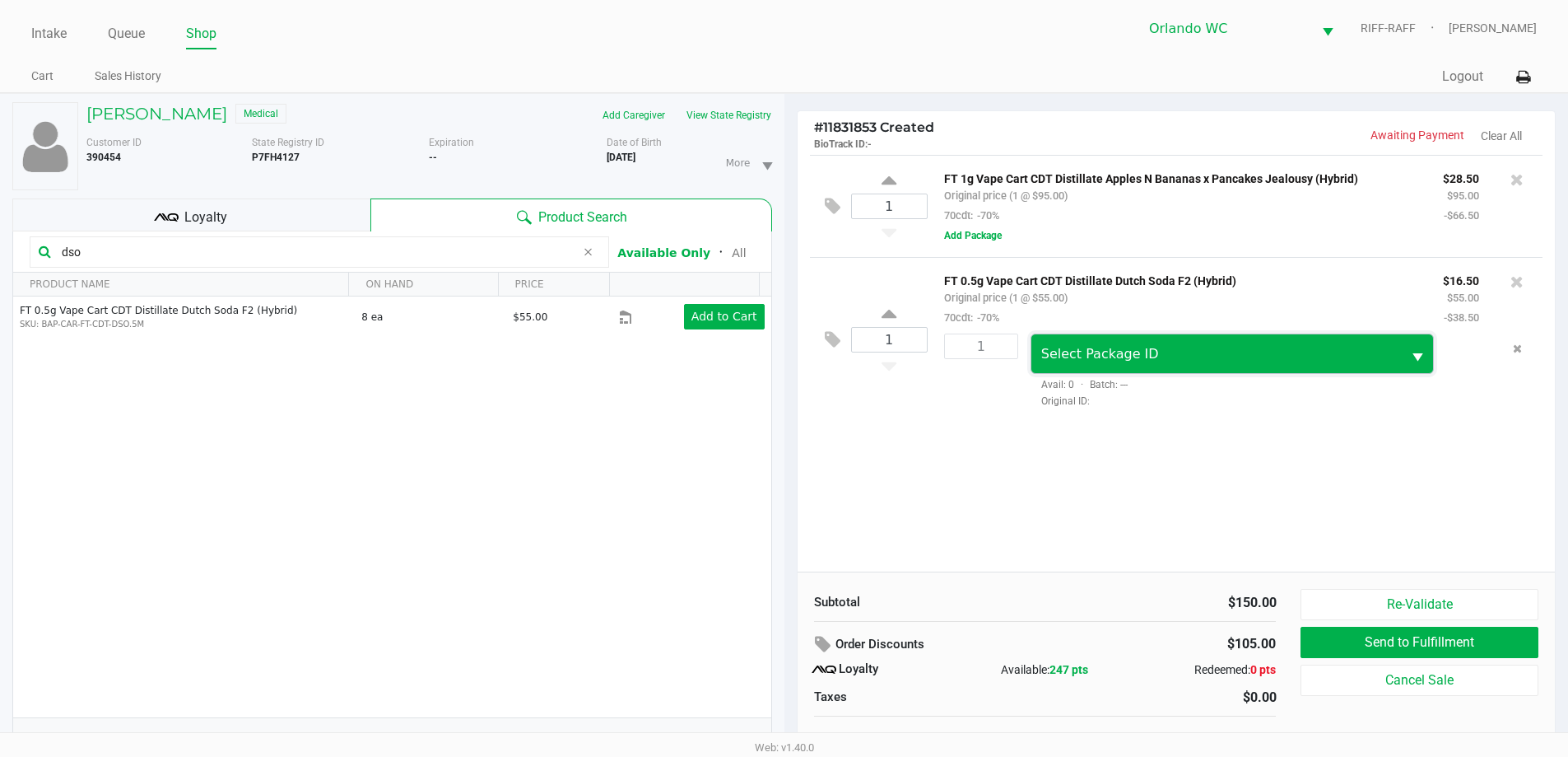
click at [1083, 368] on span "Select Package ID" at bounding box center [1216, 354] width 371 height 39
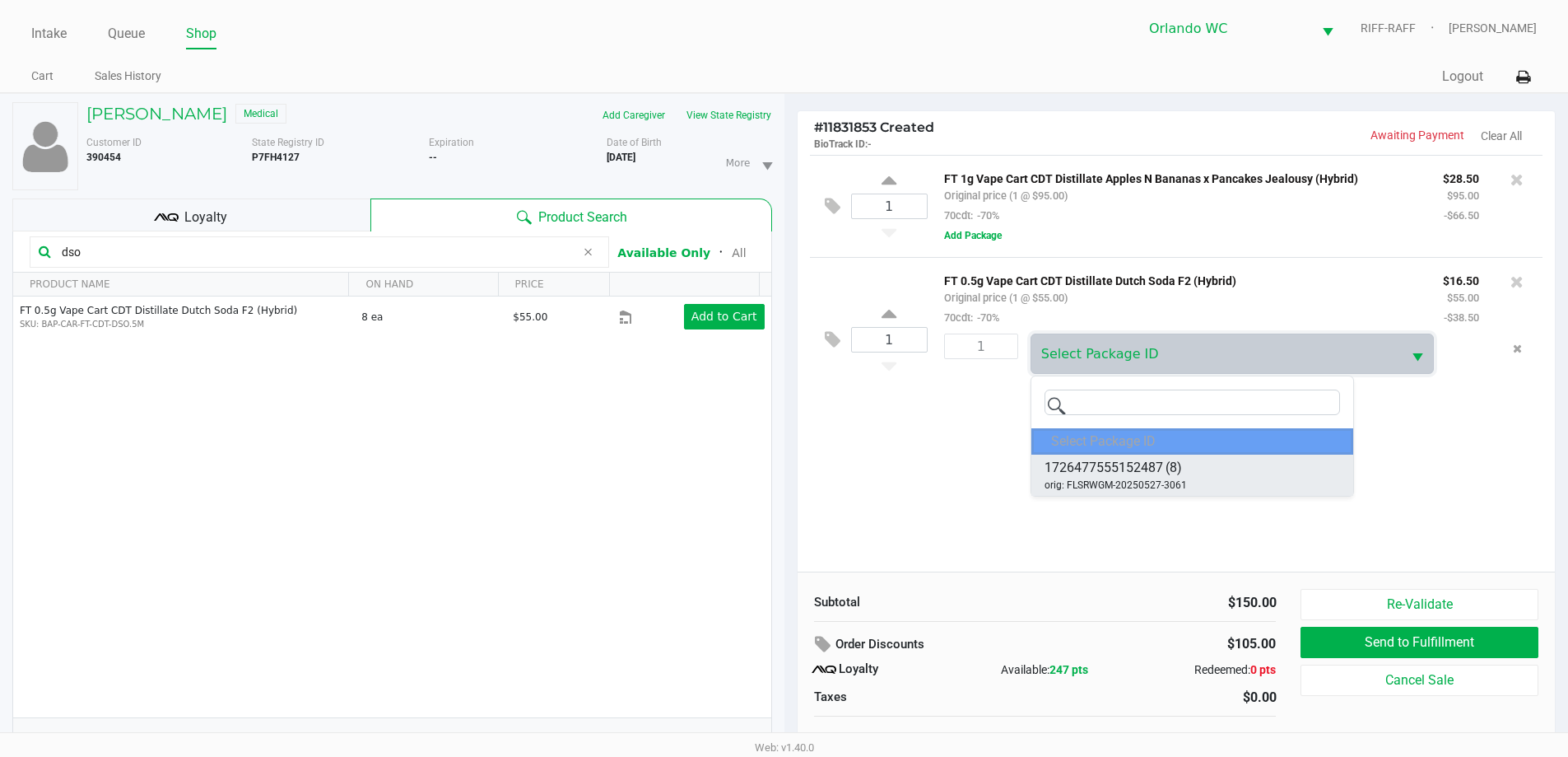
click at [1141, 455] on li "1726477555152487 (8) orig: FLSRWGM-20250527-3061" at bounding box center [1191, 475] width 322 height 41
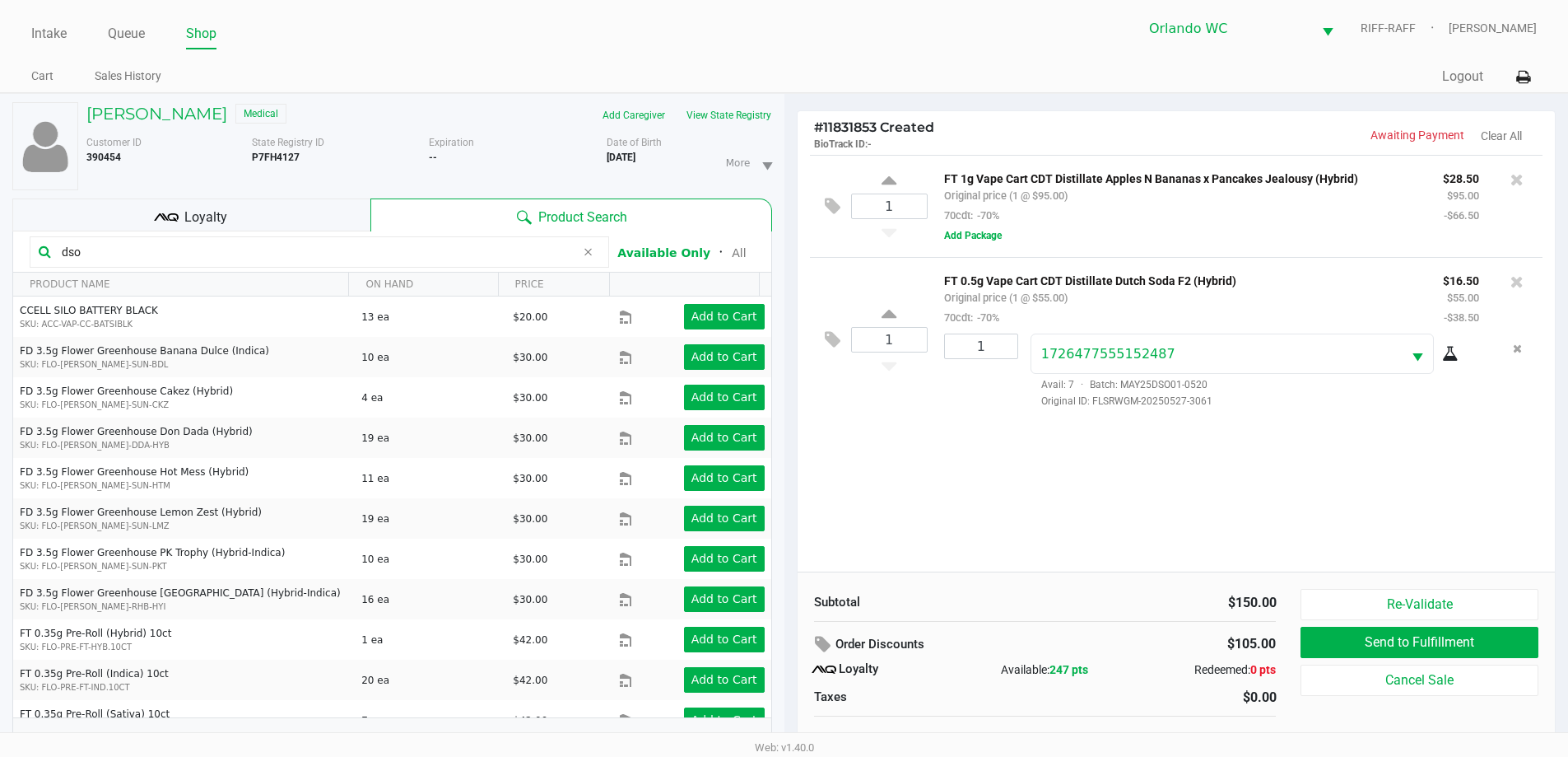
click at [1457, 357] on icon at bounding box center [1450, 354] width 16 height 13
click at [253, 252] on input "dso" at bounding box center [315, 251] width 520 height 25
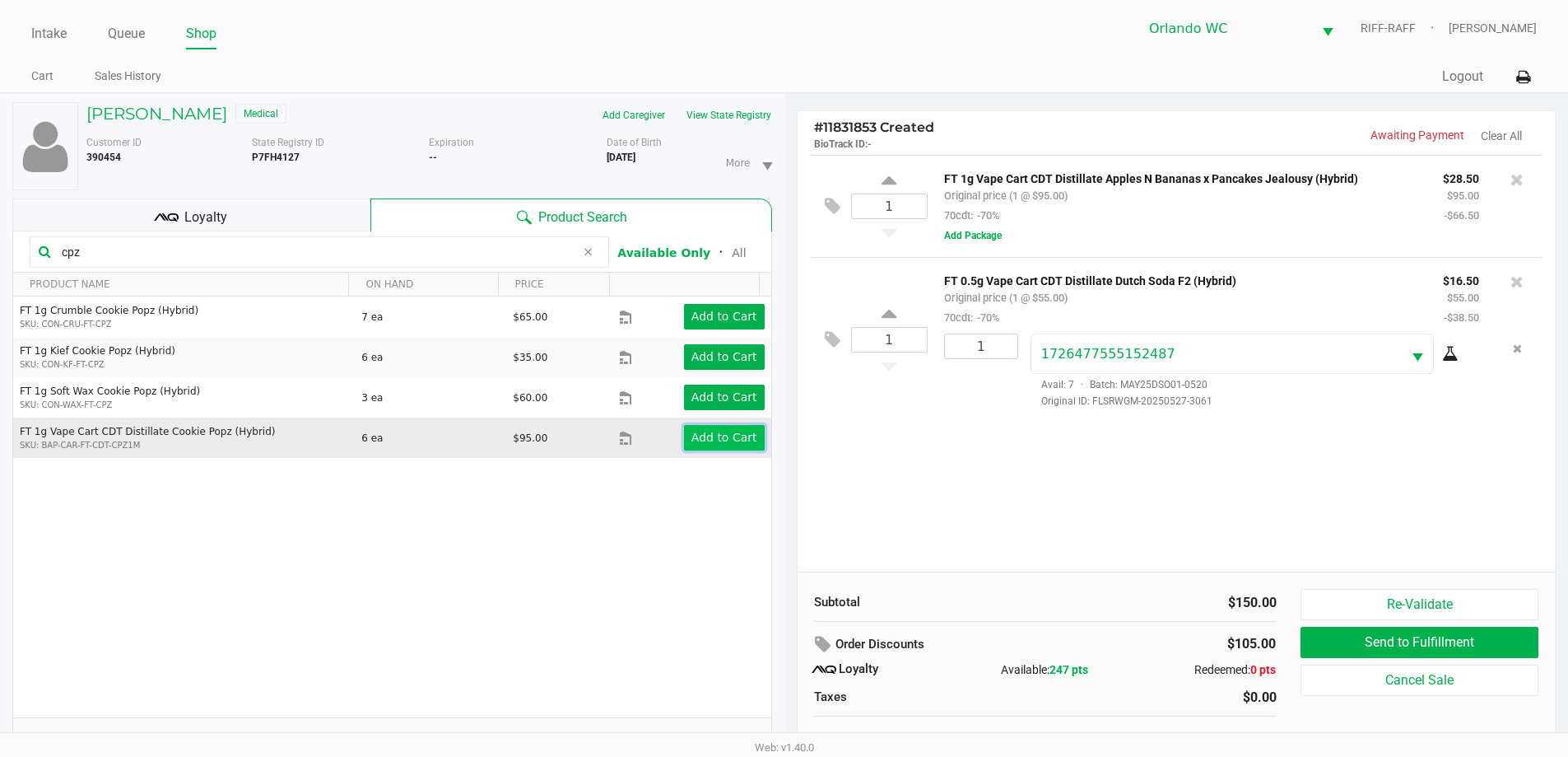
click at [718, 433] on app-button-loader "Add to Cart" at bounding box center [724, 437] width 66 height 13
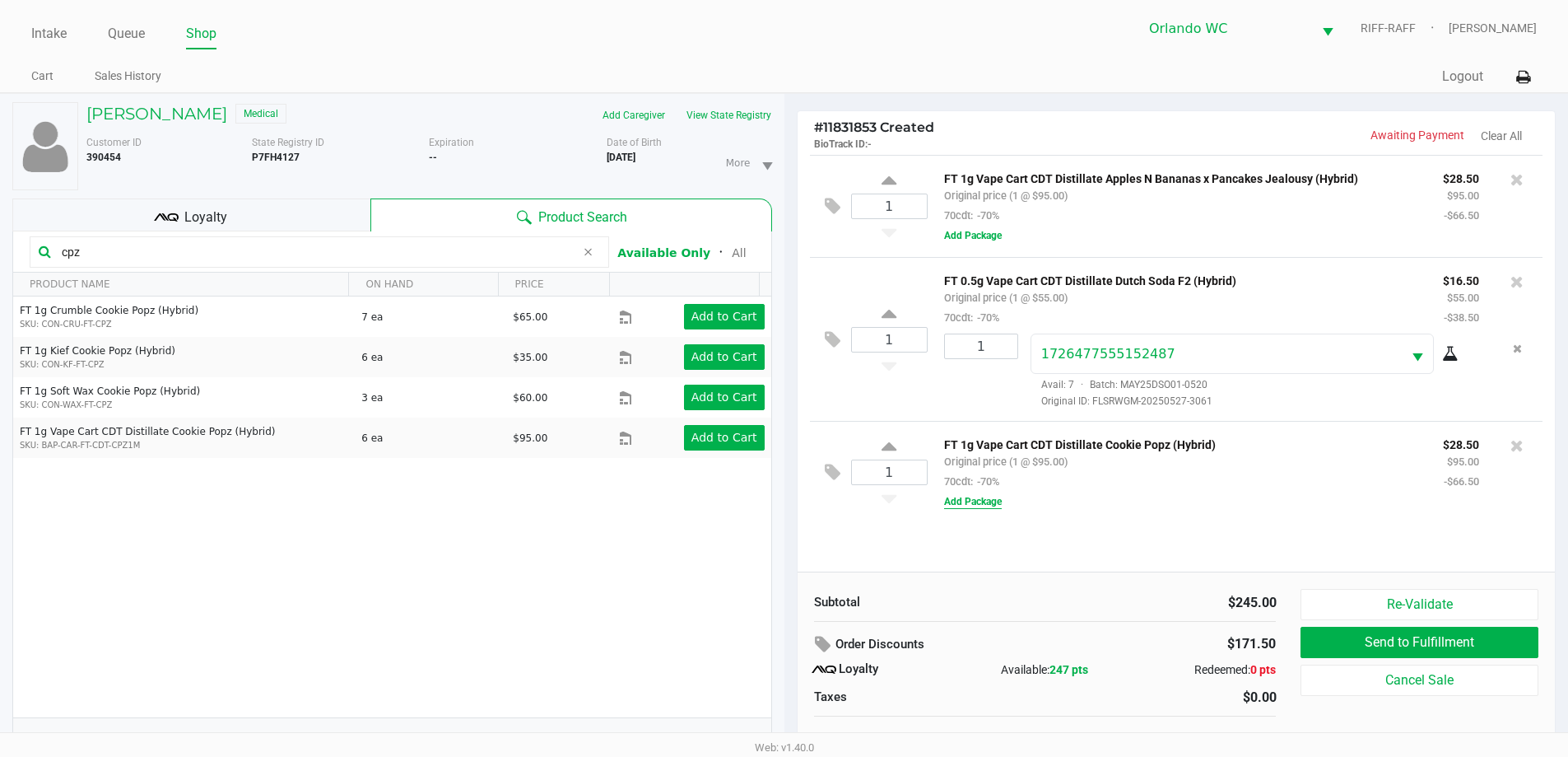
click at [980, 506] on button "Add Package" at bounding box center [973, 501] width 57 height 15
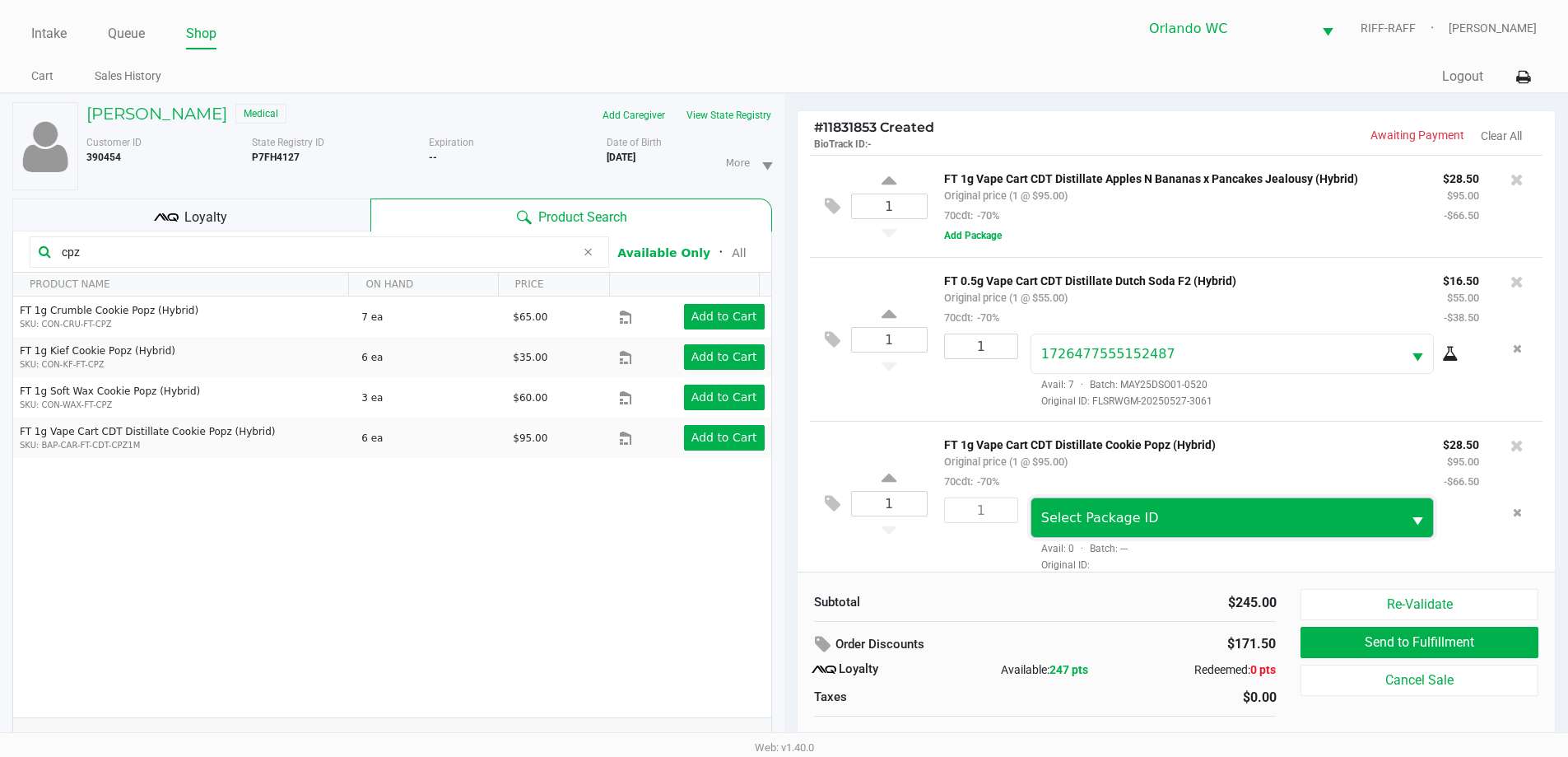
click at [1059, 514] on span "Select Package ID" at bounding box center [1100, 518] width 118 height 15
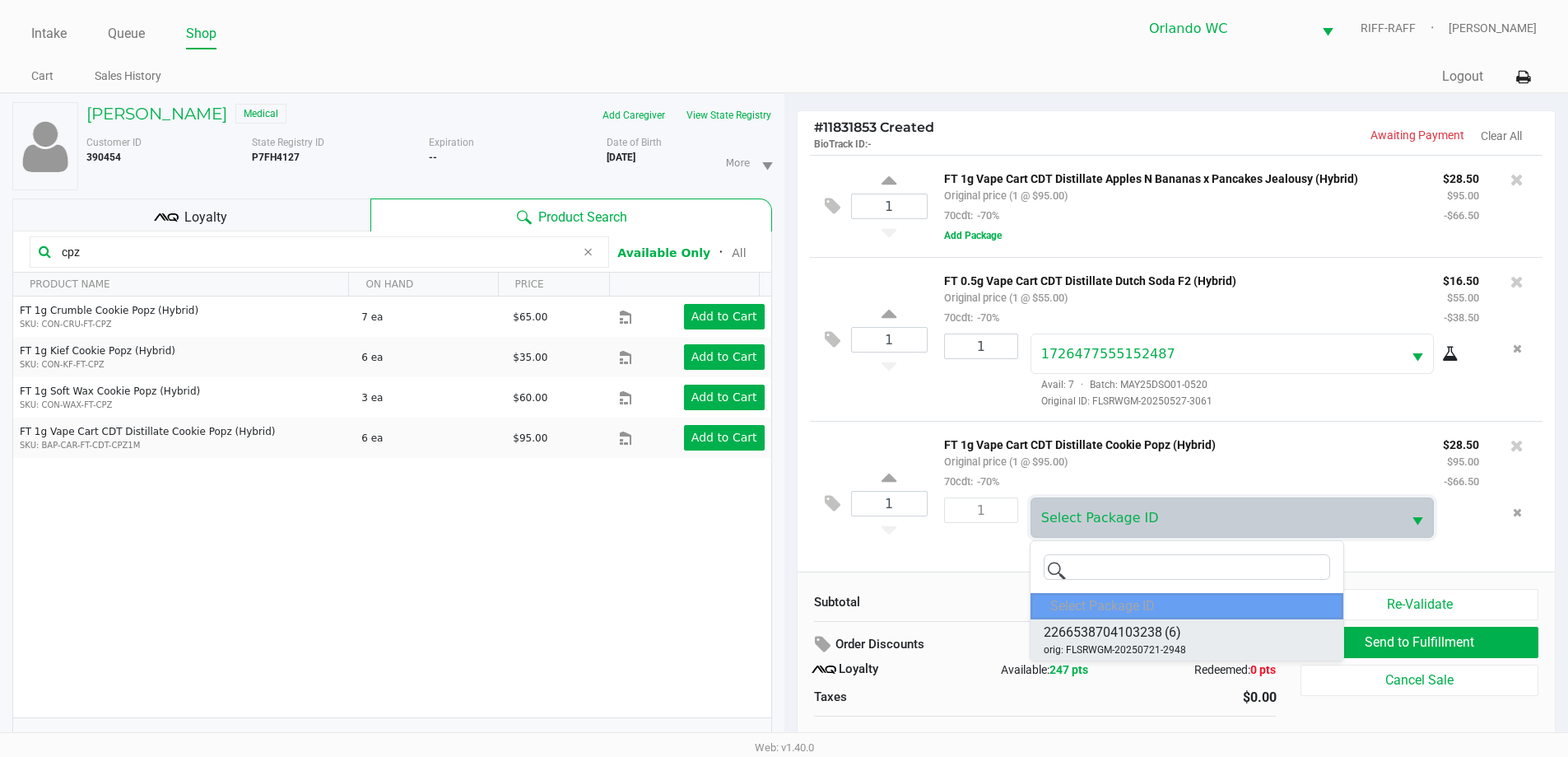
click at [1173, 645] on span "orig: FLSRWGM-20250721-2948" at bounding box center [1115, 649] width 142 height 15
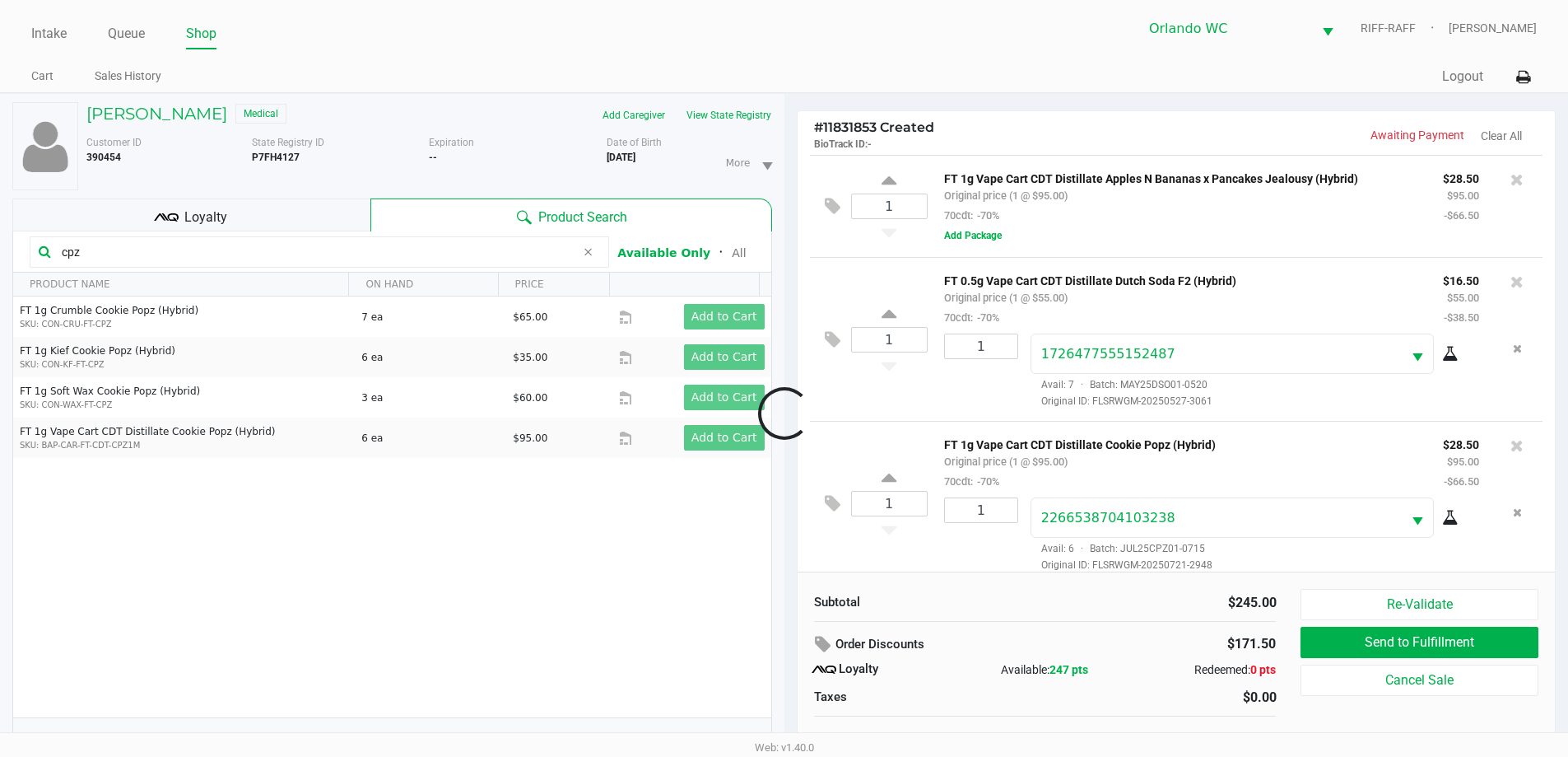
scroll to position [15, 0]
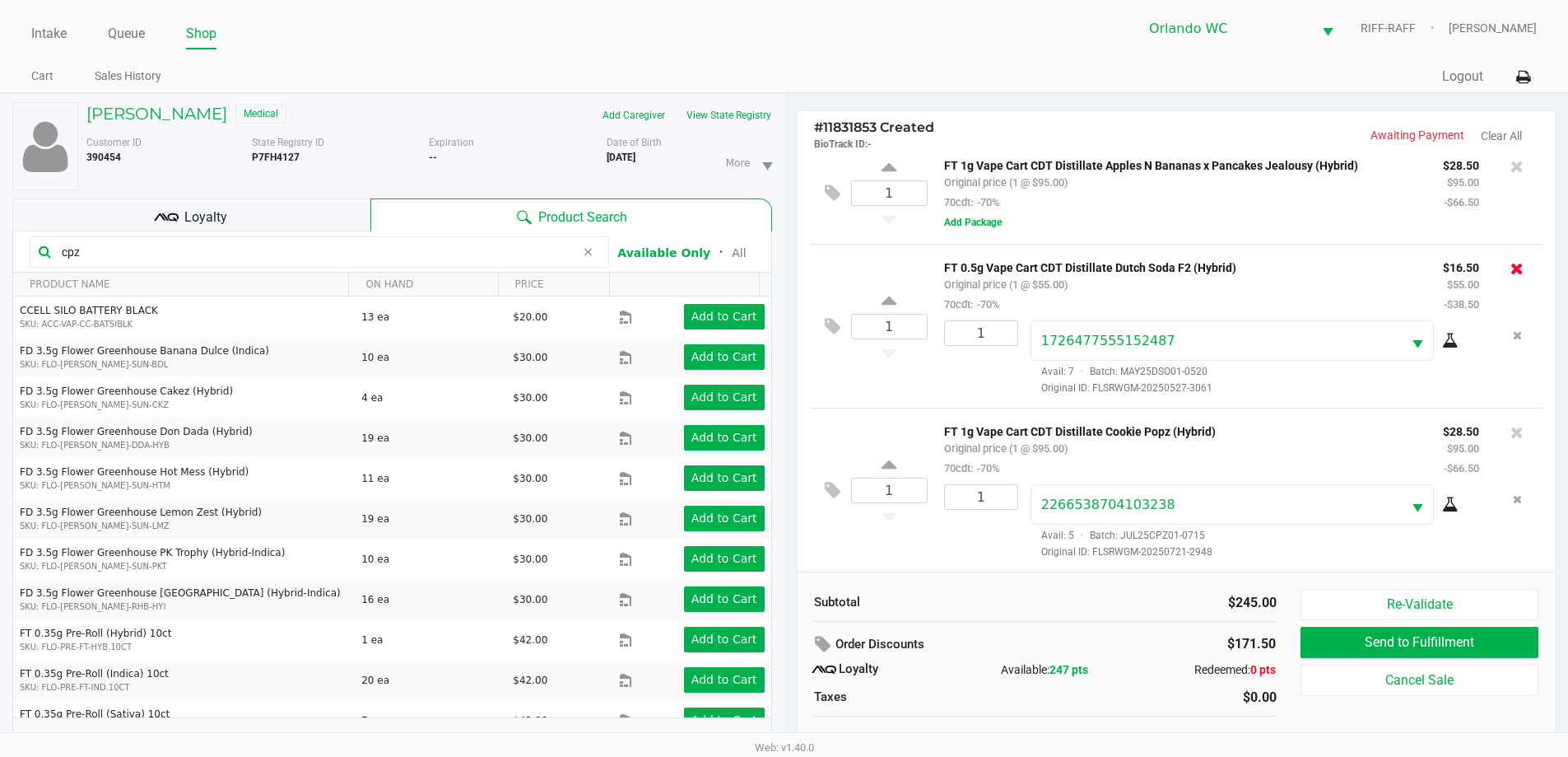
click at [1511, 265] on icon at bounding box center [1517, 268] width 13 height 16
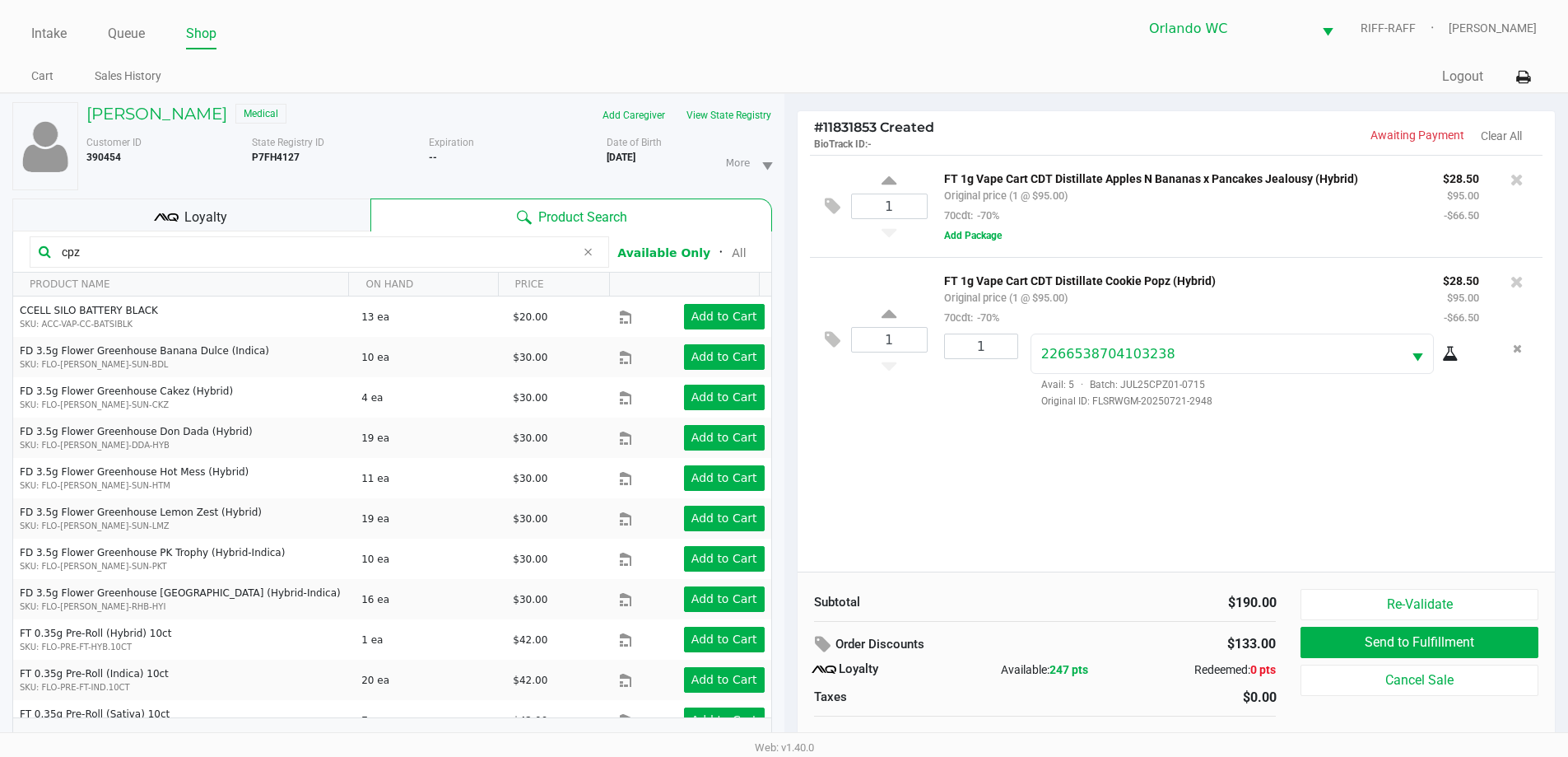
click at [1456, 360] on icon at bounding box center [1450, 354] width 16 height 13
click at [351, 252] on input "cpz" at bounding box center [315, 251] width 520 height 25
type input "c"
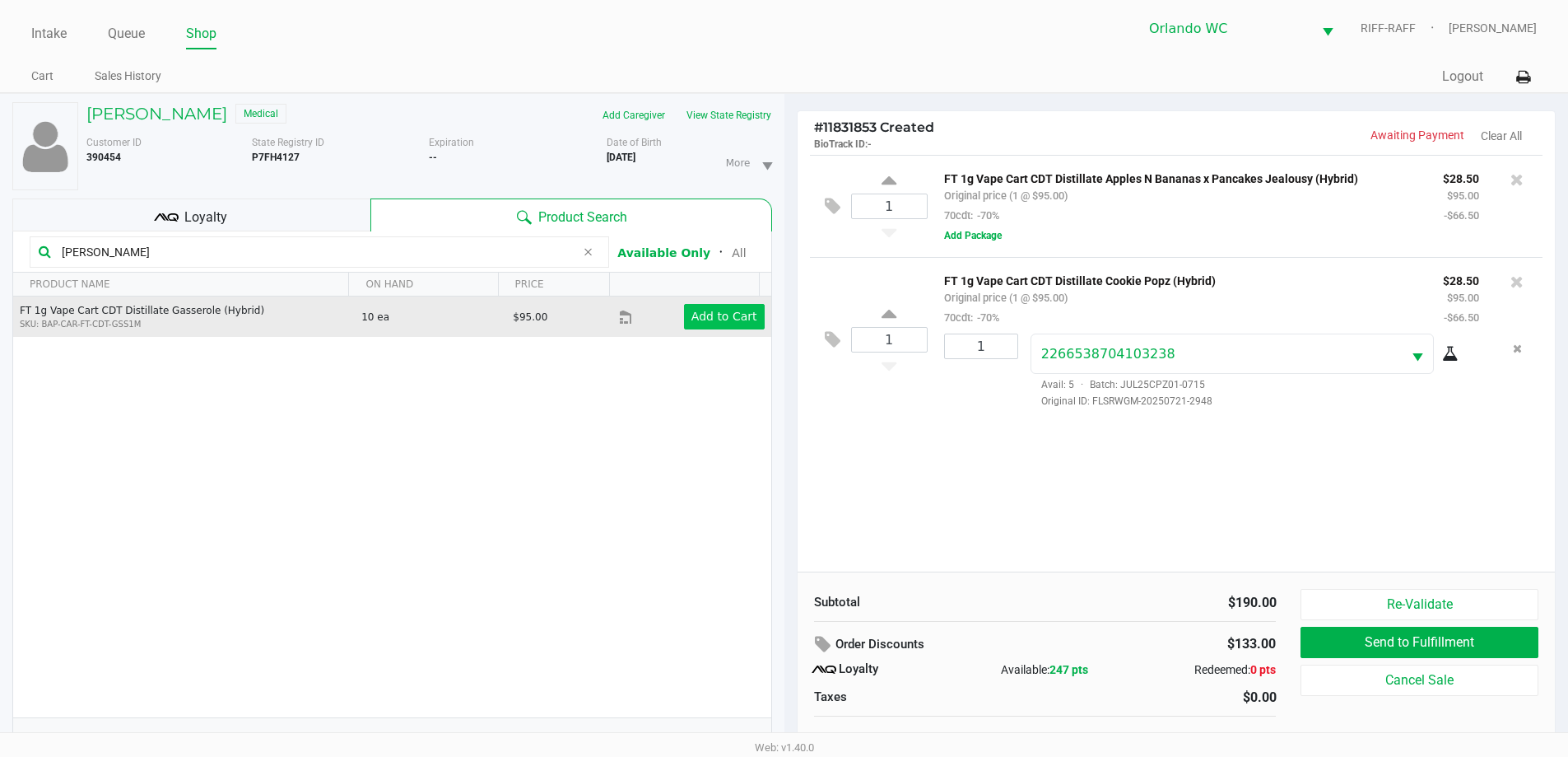
type input "gass"
click at [702, 315] on app-button-loader "Add to Cart" at bounding box center [724, 316] width 66 height 13
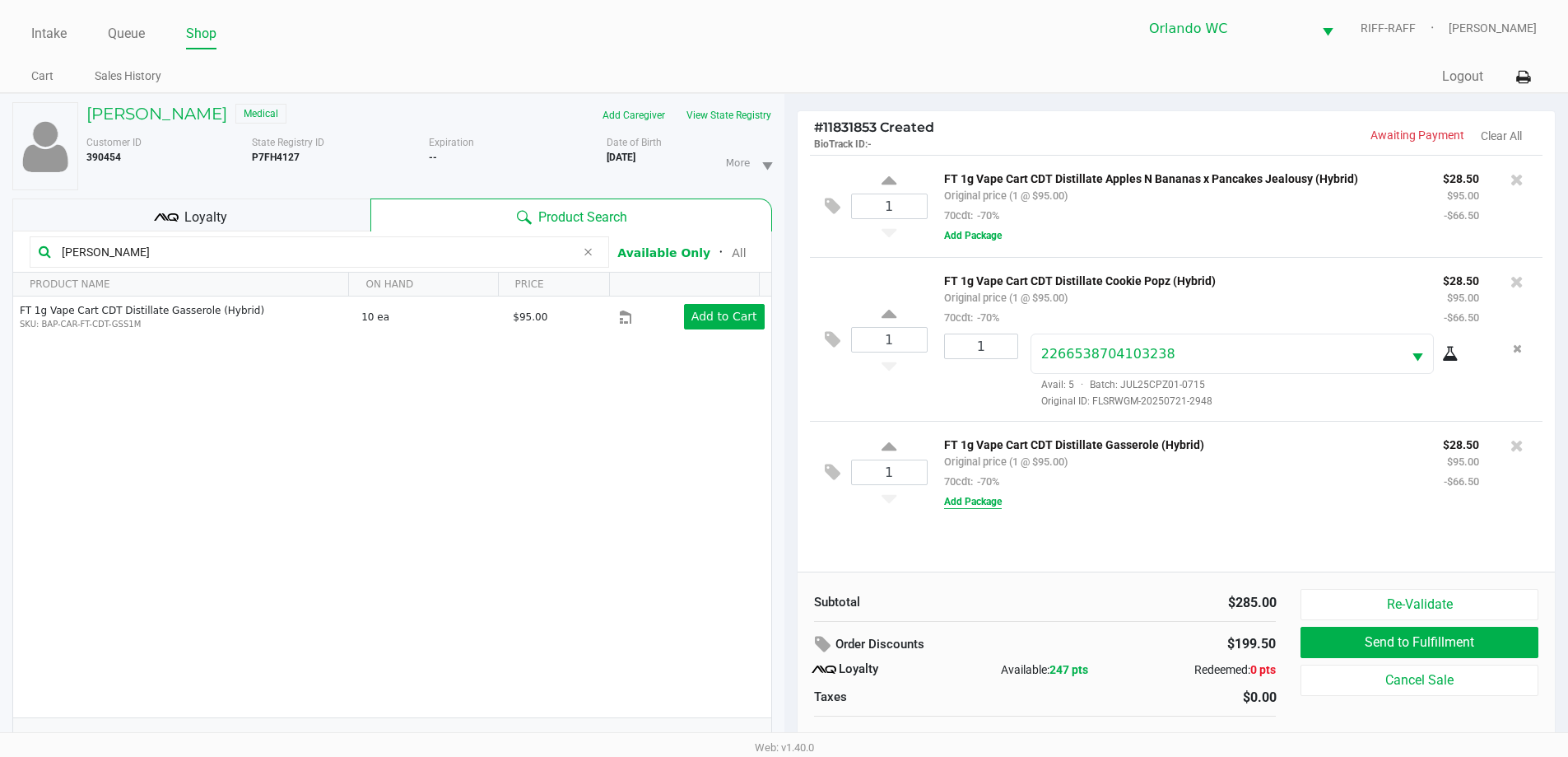
click at [972, 500] on button "Add Package" at bounding box center [973, 501] width 57 height 15
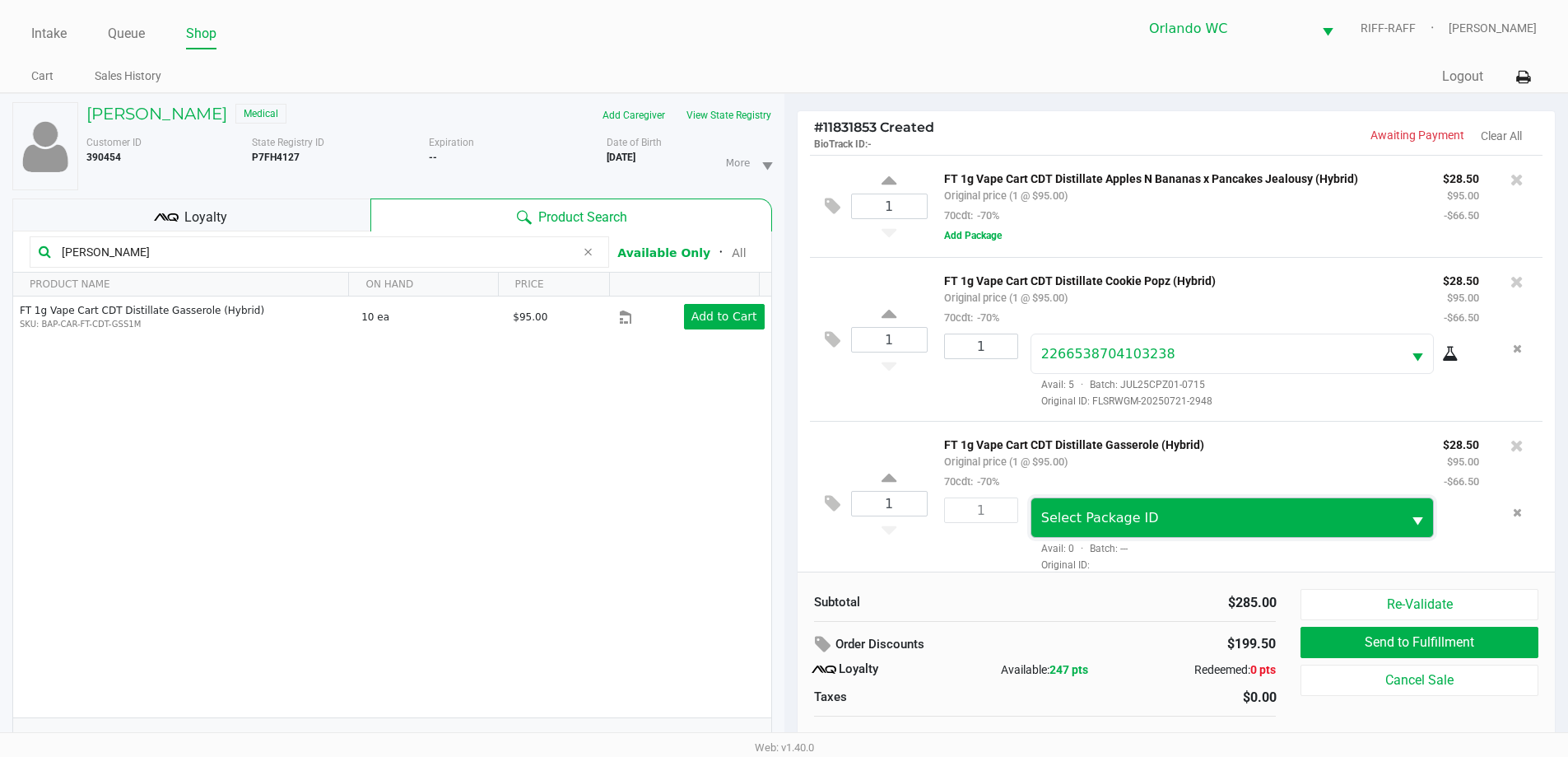
click at [1135, 521] on span "Select Package ID" at bounding box center [1100, 518] width 118 height 15
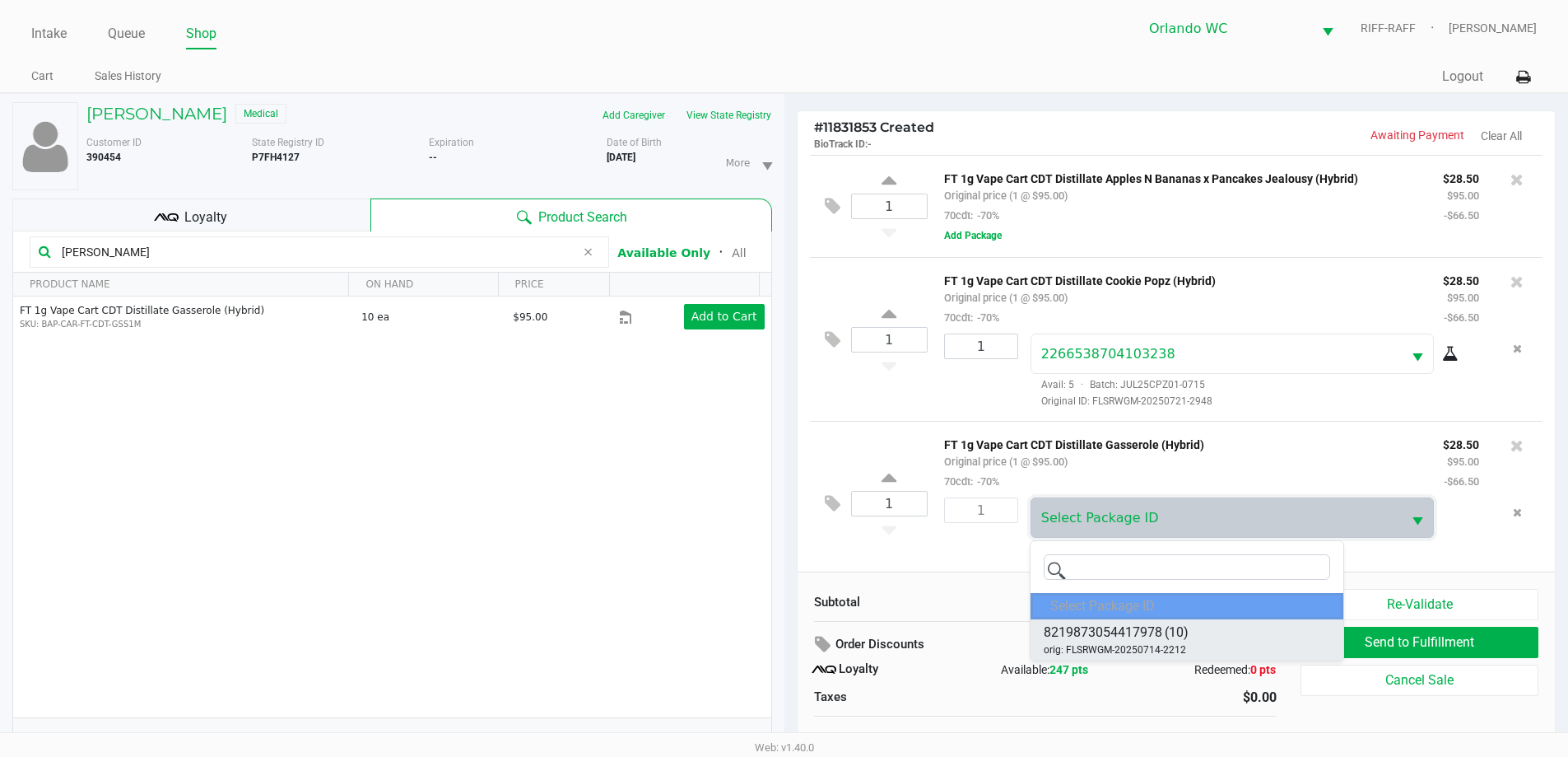
click at [1175, 645] on span "orig: FLSRWGM-20250714-2212" at bounding box center [1115, 649] width 142 height 15
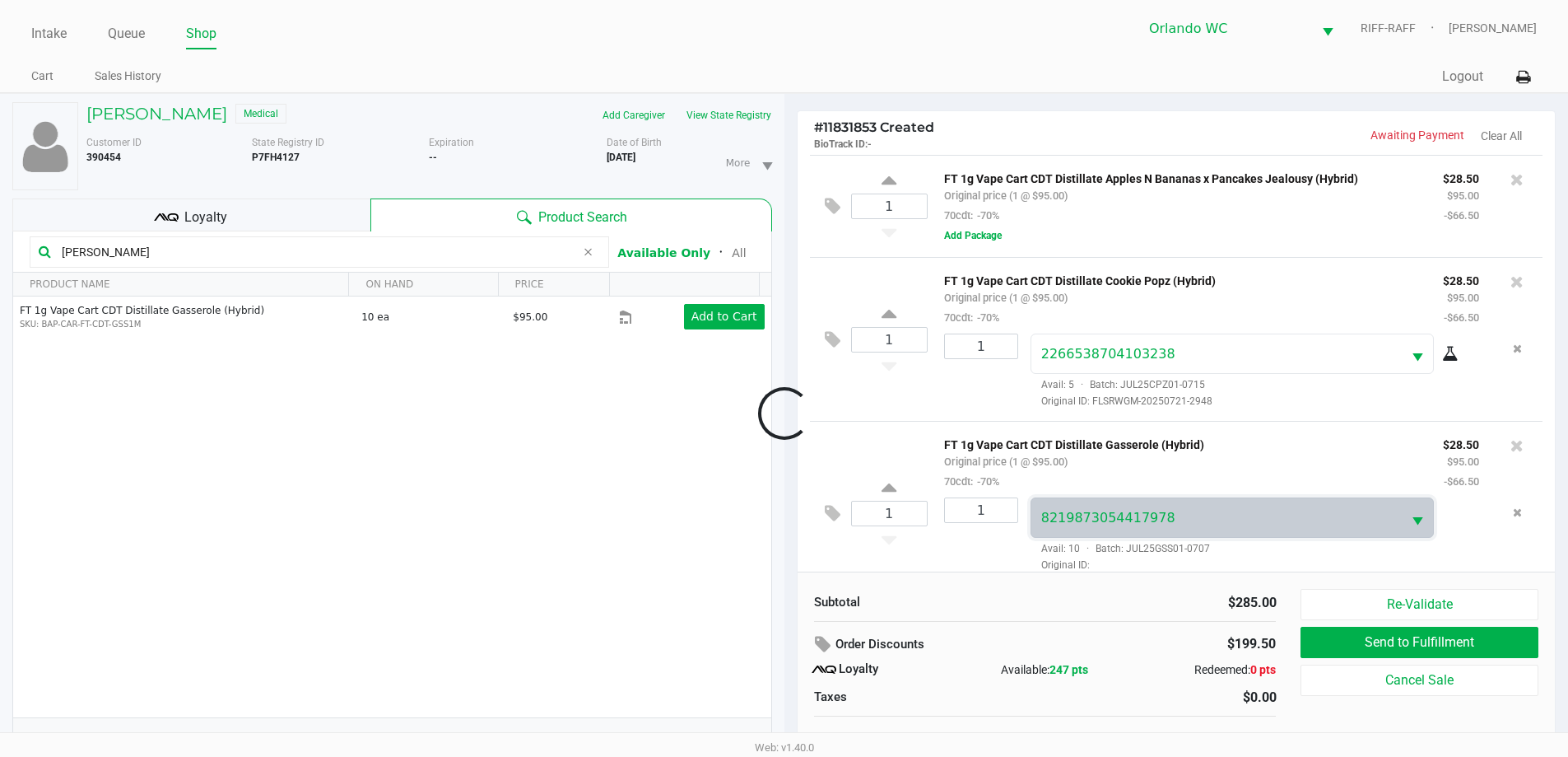
scroll to position [15, 0]
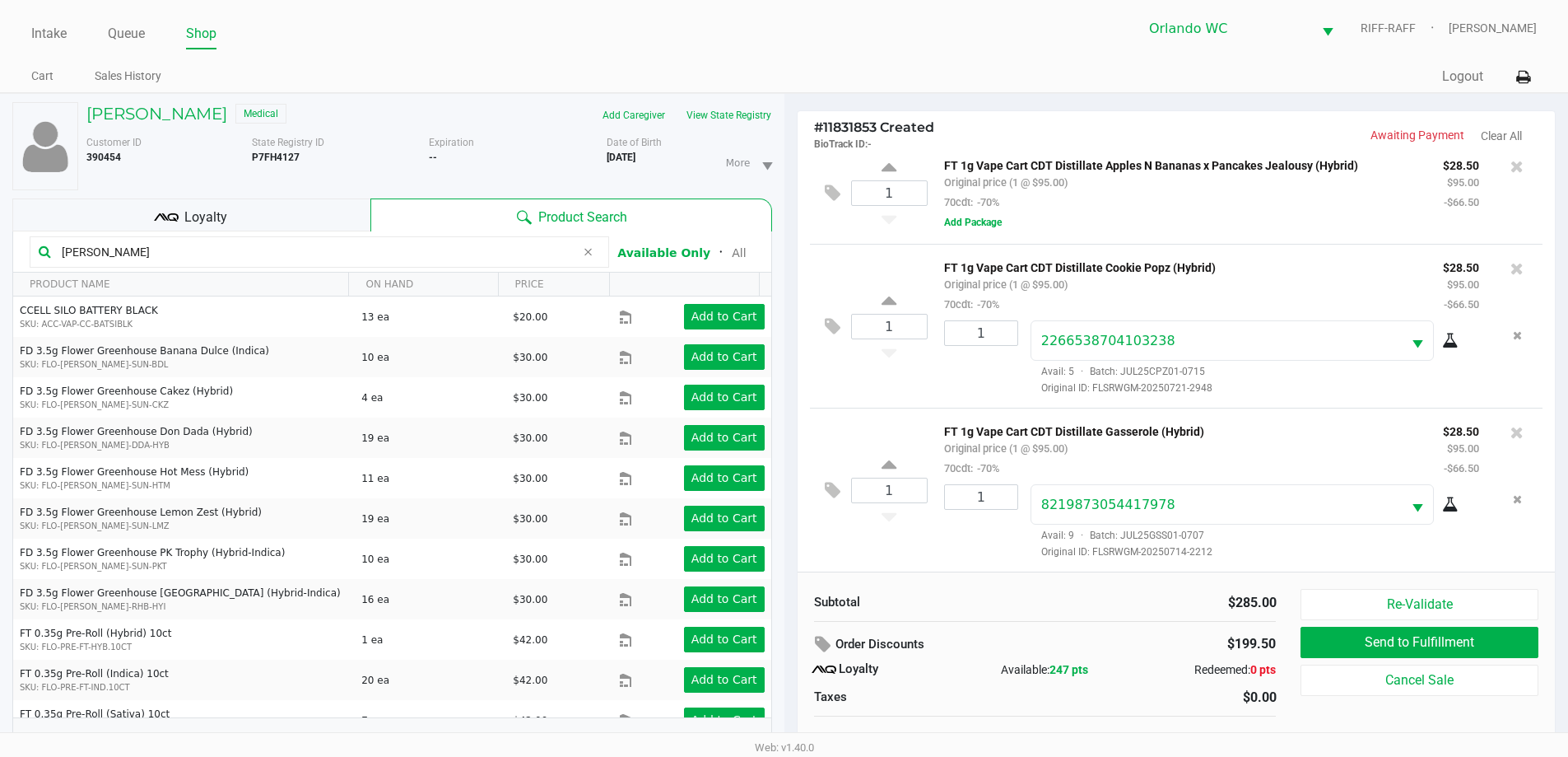
click at [1442, 510] on icon at bounding box center [1450, 505] width 16 height 13
click at [378, 239] on div "gass" at bounding box center [320, 251] width 580 height 31
click at [377, 239] on input "gass" at bounding box center [315, 251] width 520 height 25
click at [377, 241] on input "gass" at bounding box center [315, 251] width 520 height 25
click at [1511, 432] on icon at bounding box center [1517, 432] width 13 height 16
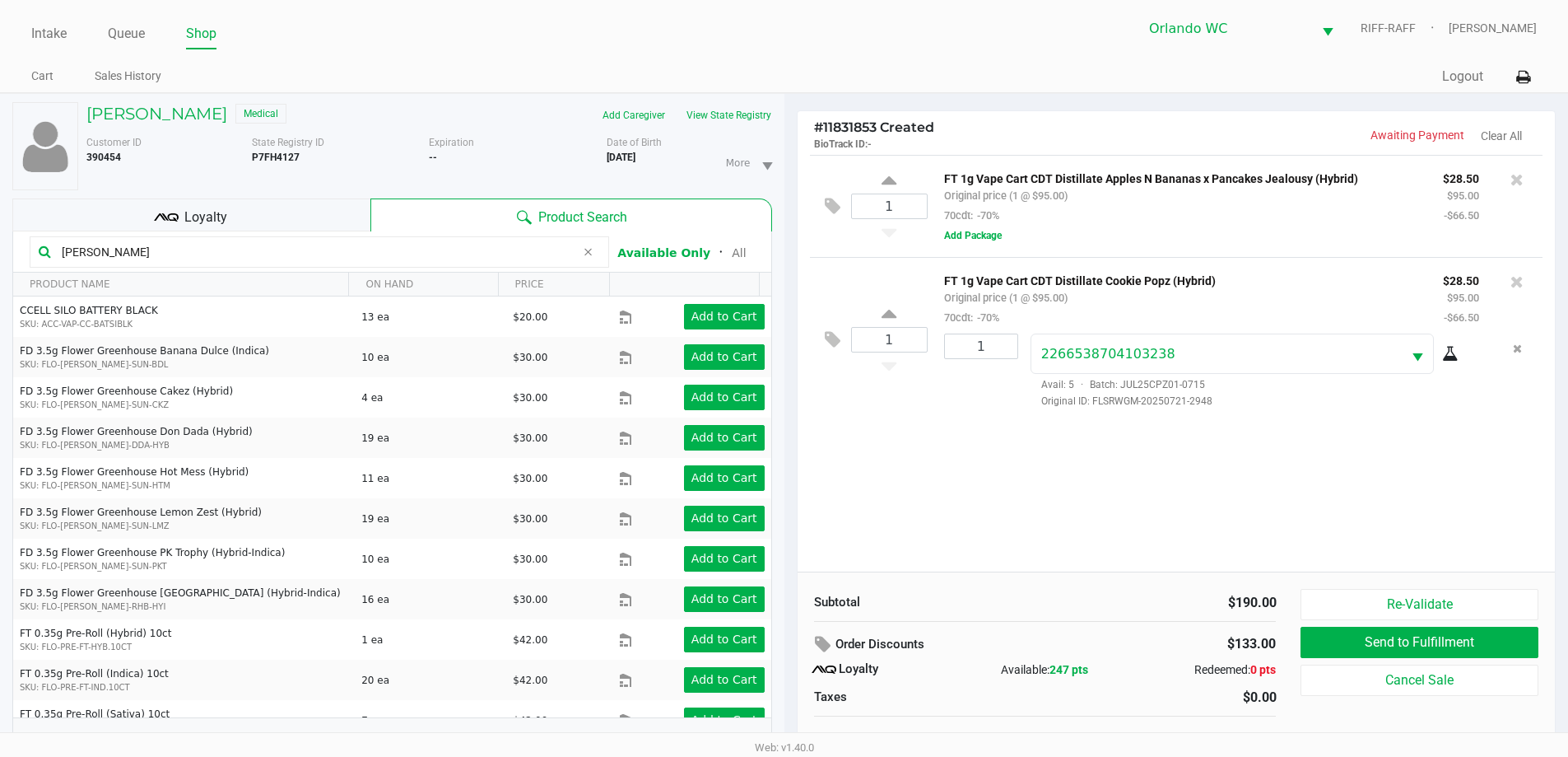
scroll to position [17, 0]
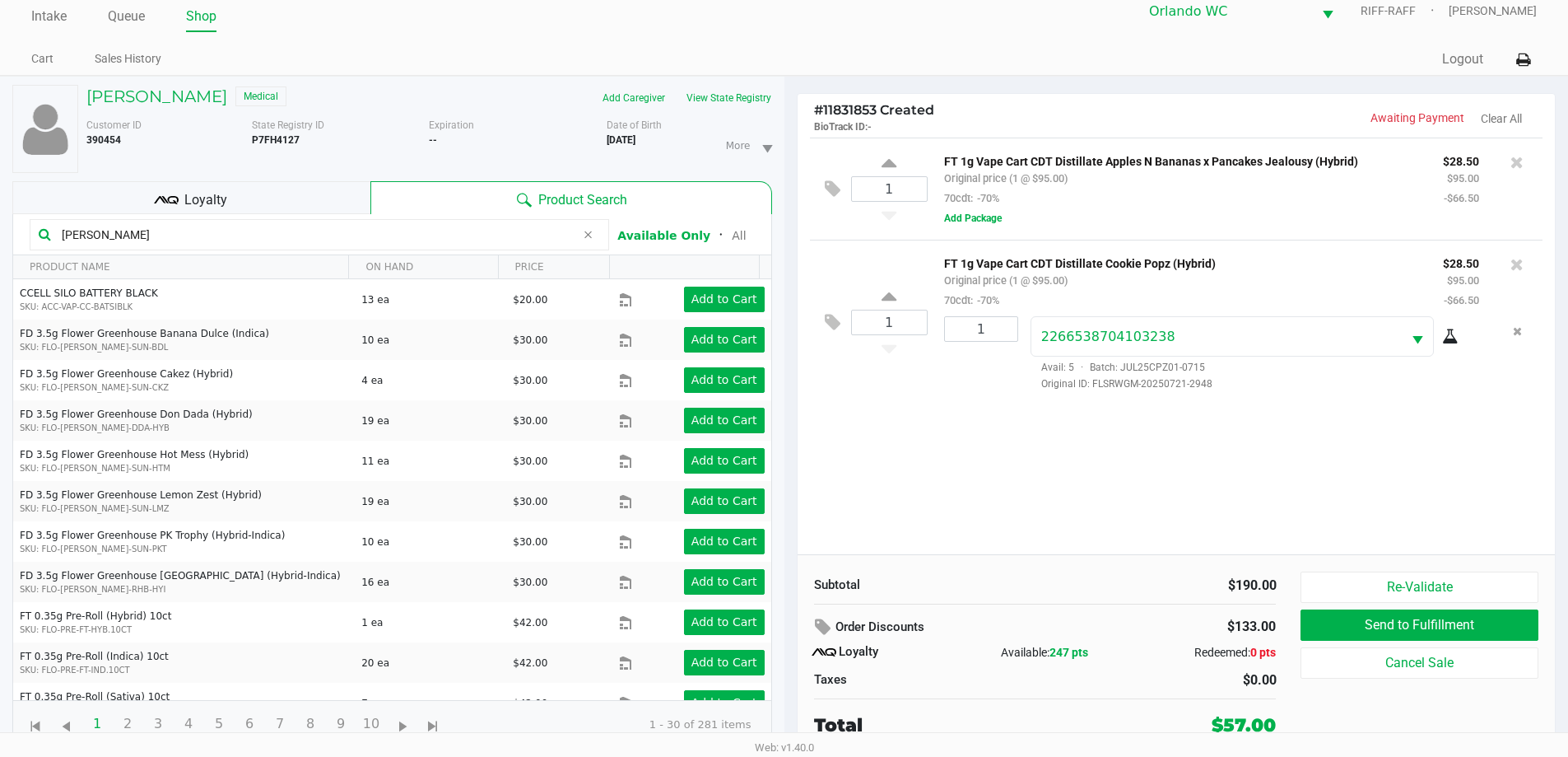
click at [154, 214] on div "Loyalty" at bounding box center [190, 197] width 358 height 33
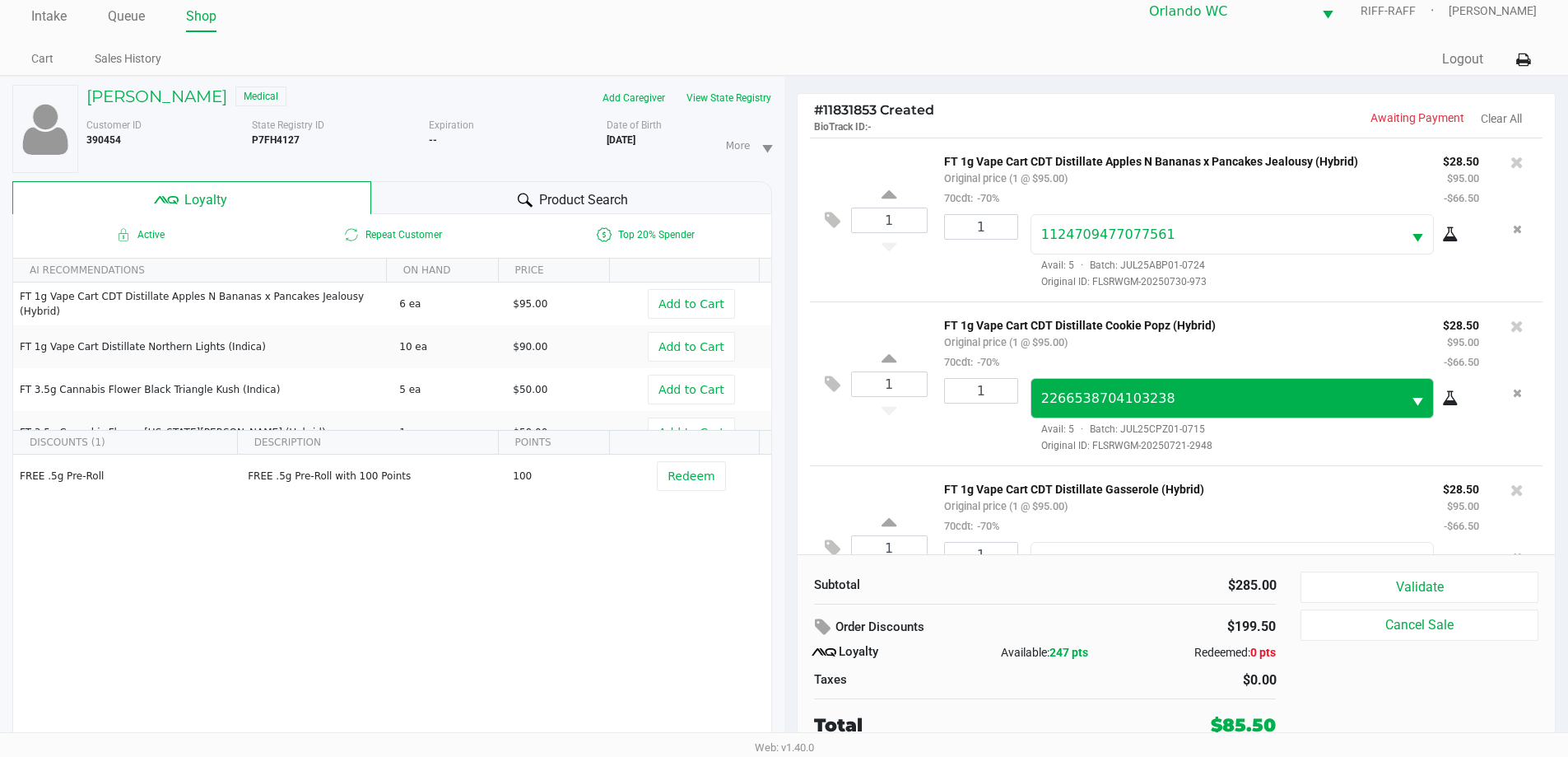
scroll to position [0, 0]
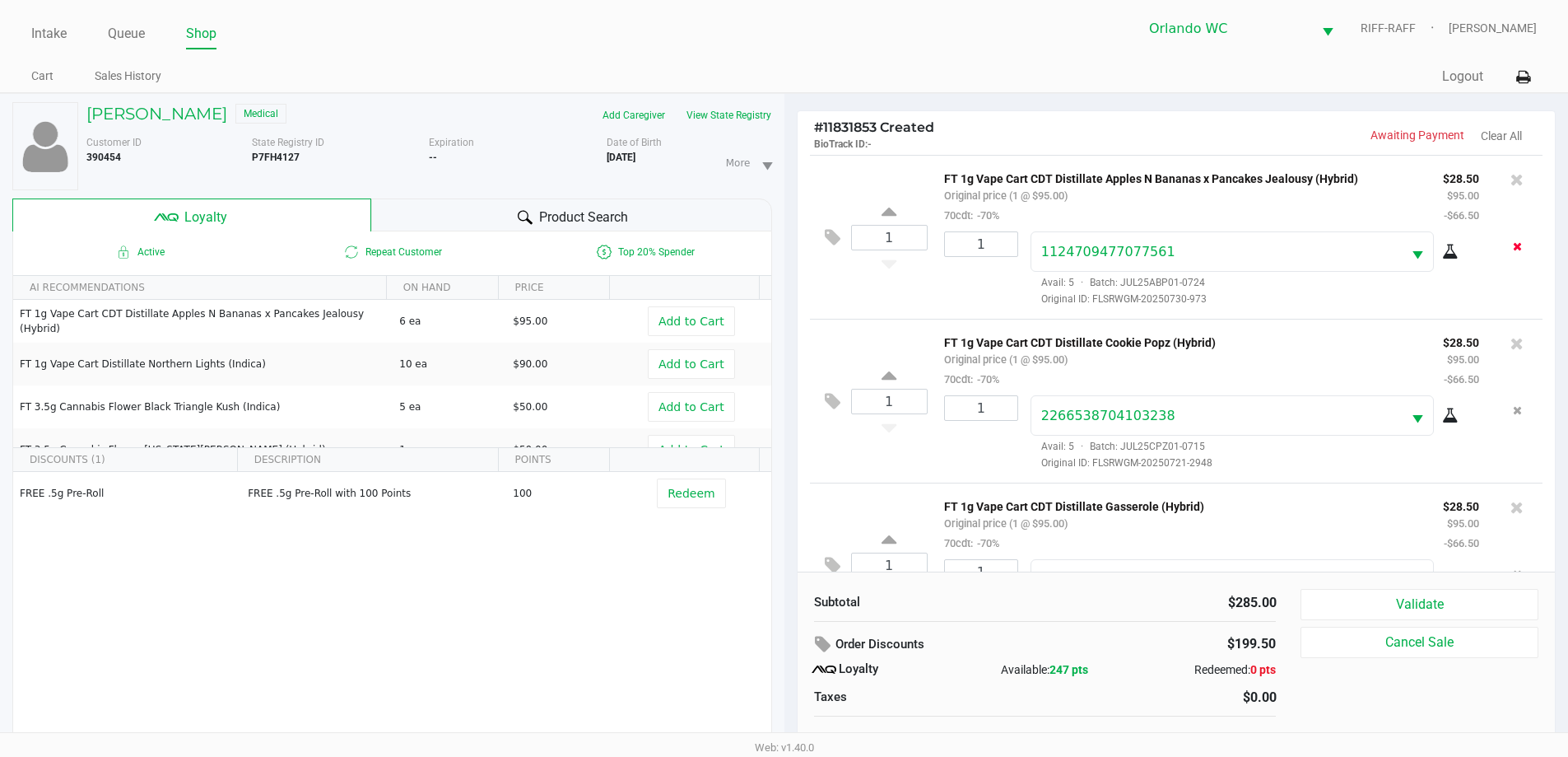
click at [1513, 246] on icon "Remove the package from the orderLine" at bounding box center [1517, 245] width 9 height 11
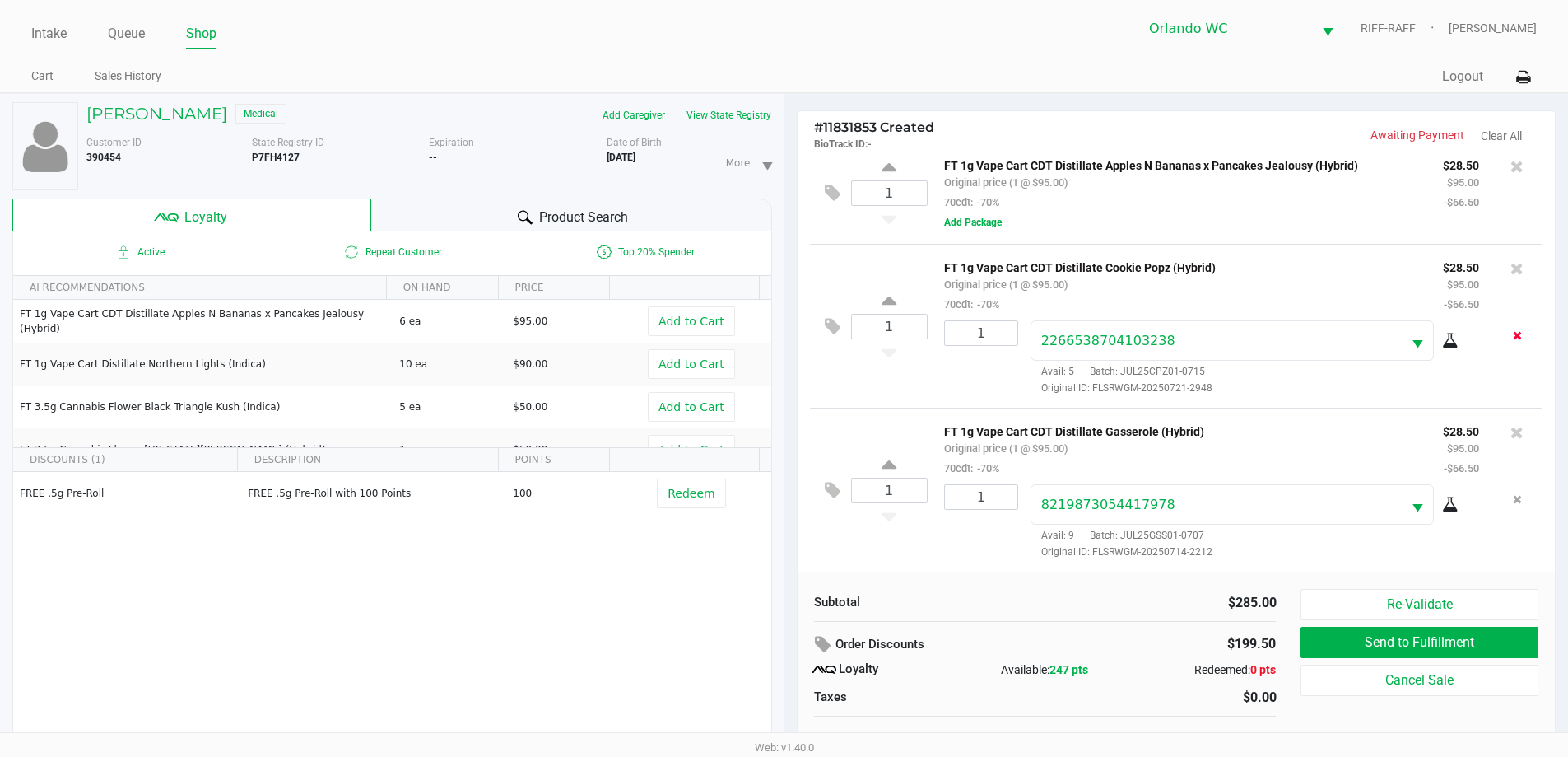
click at [1513, 333] on icon "Remove the package from the orderLine" at bounding box center [1517, 335] width 9 height 11
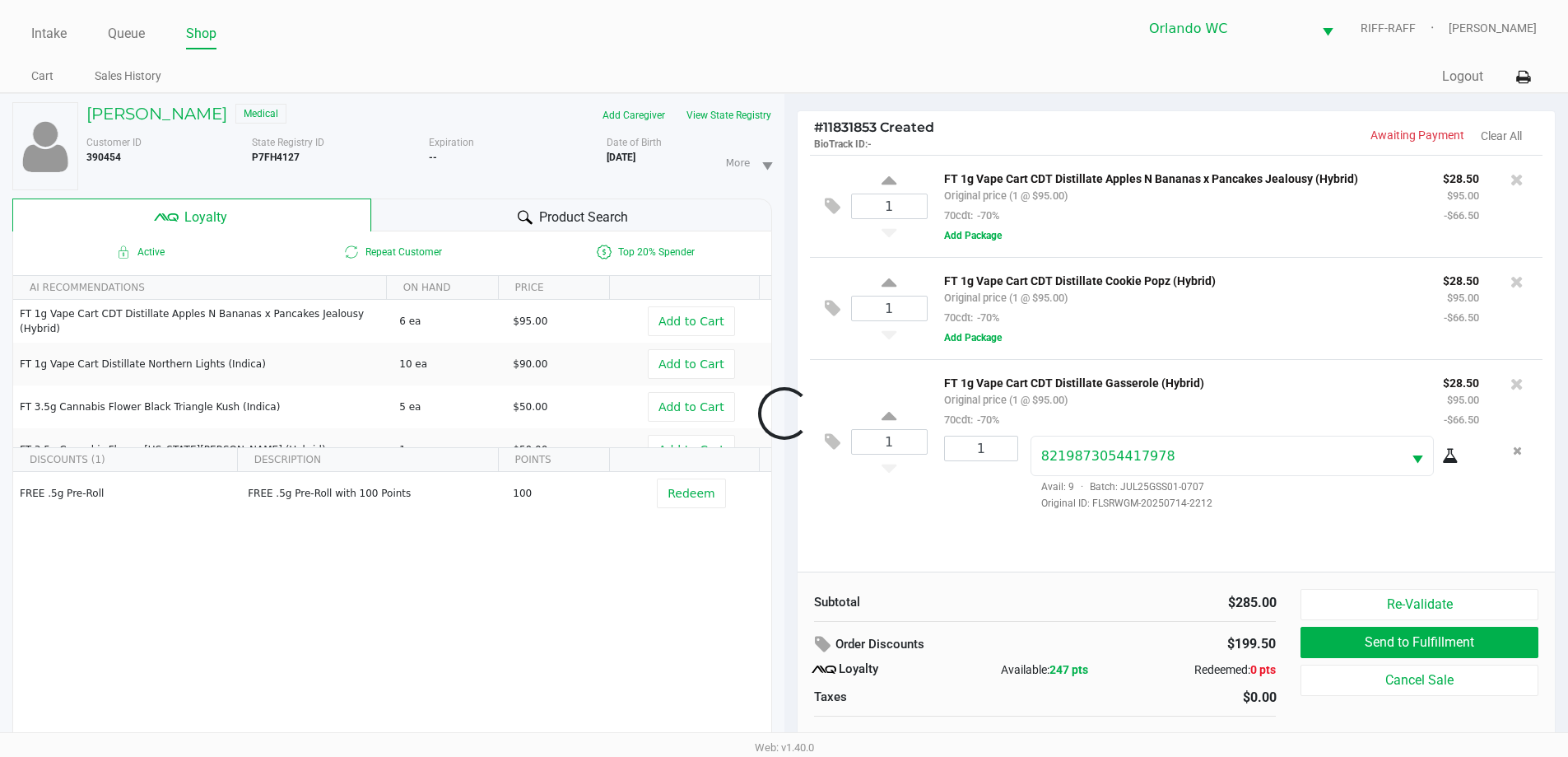
scroll to position [0, 0]
click at [1518, 281] on icon at bounding box center [1517, 282] width 13 height 16
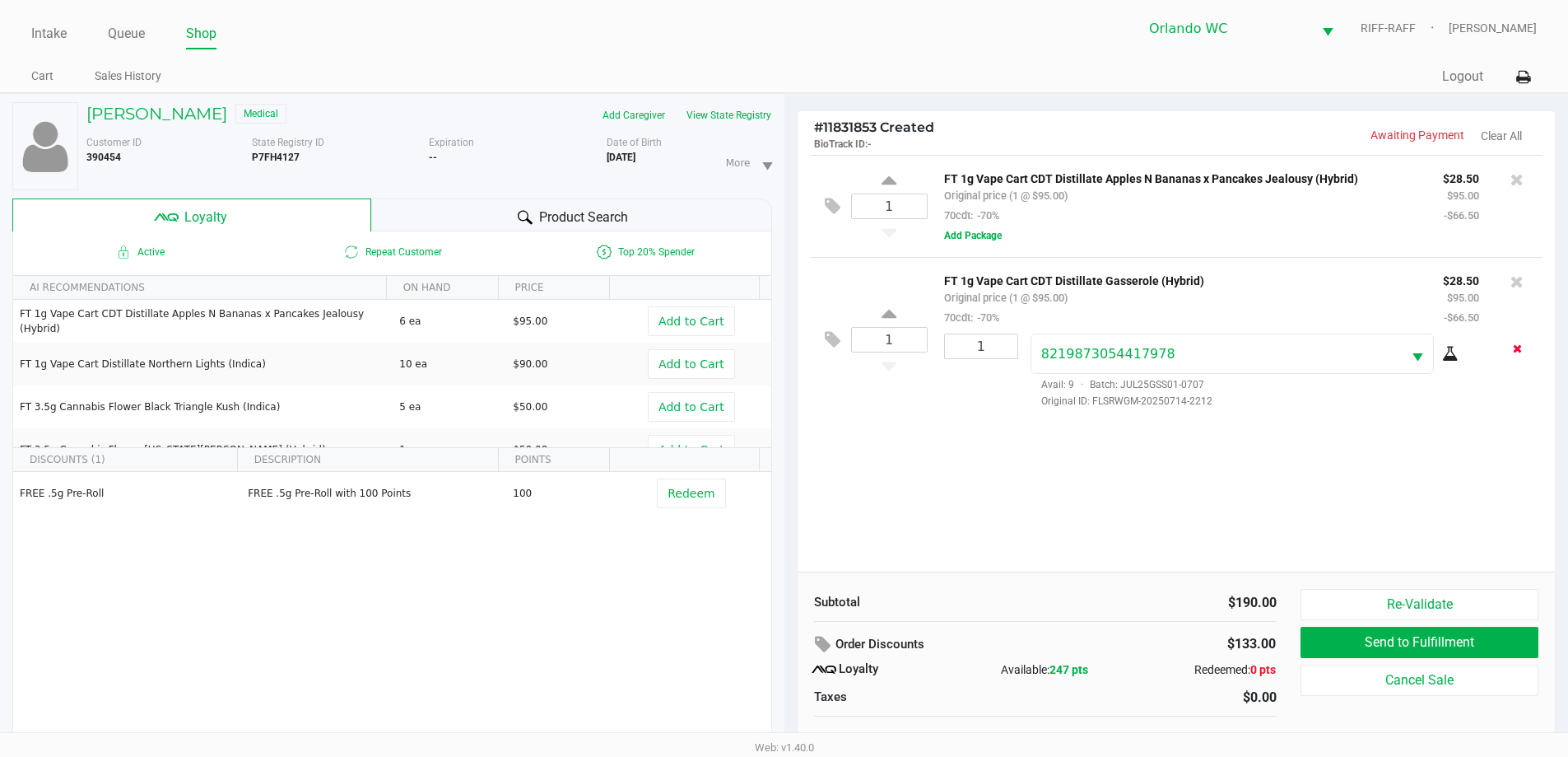
click at [1521, 348] on icon "Remove the package from the orderLine" at bounding box center [1517, 348] width 9 height 11
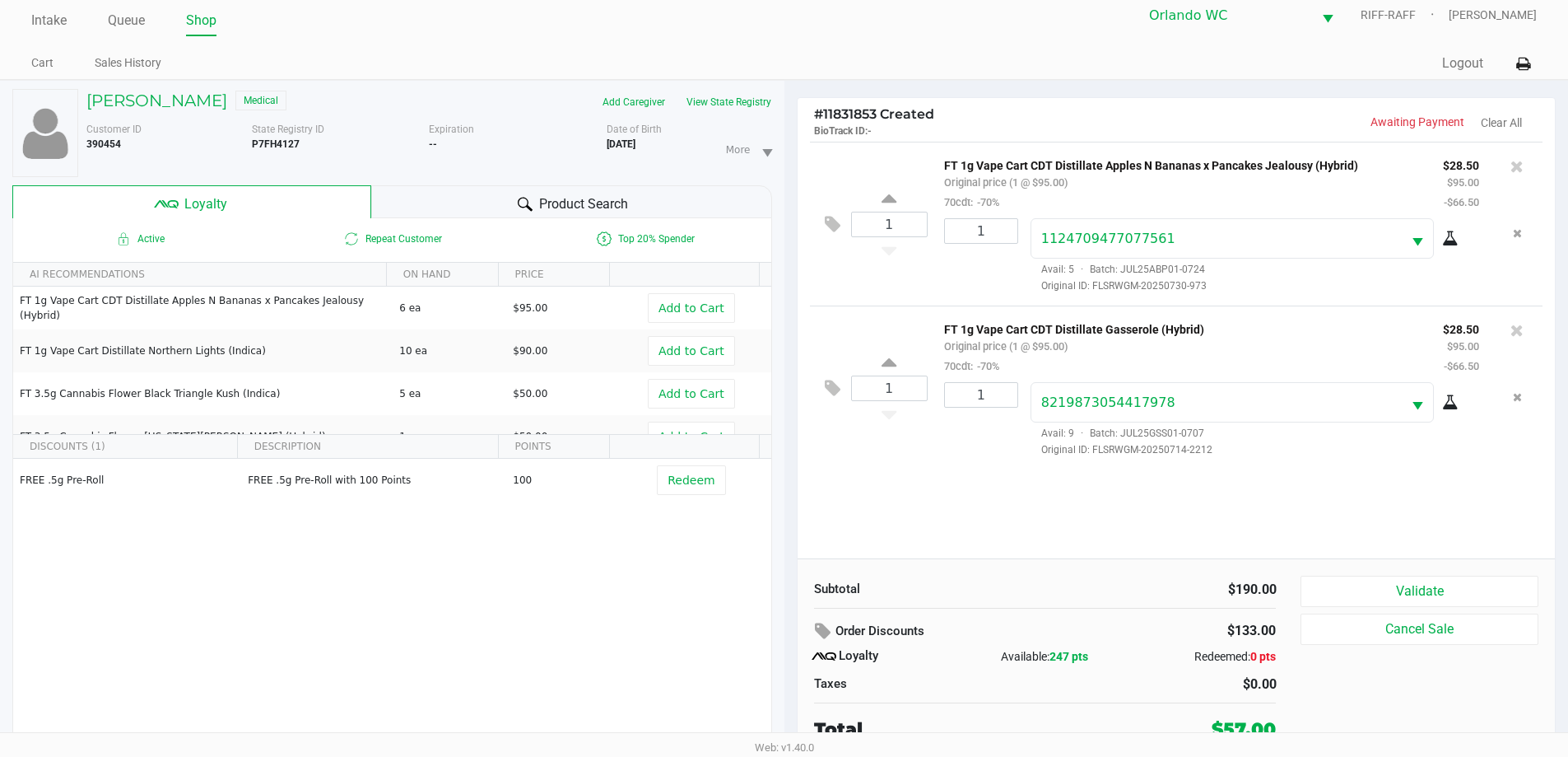
scroll to position [17, 0]
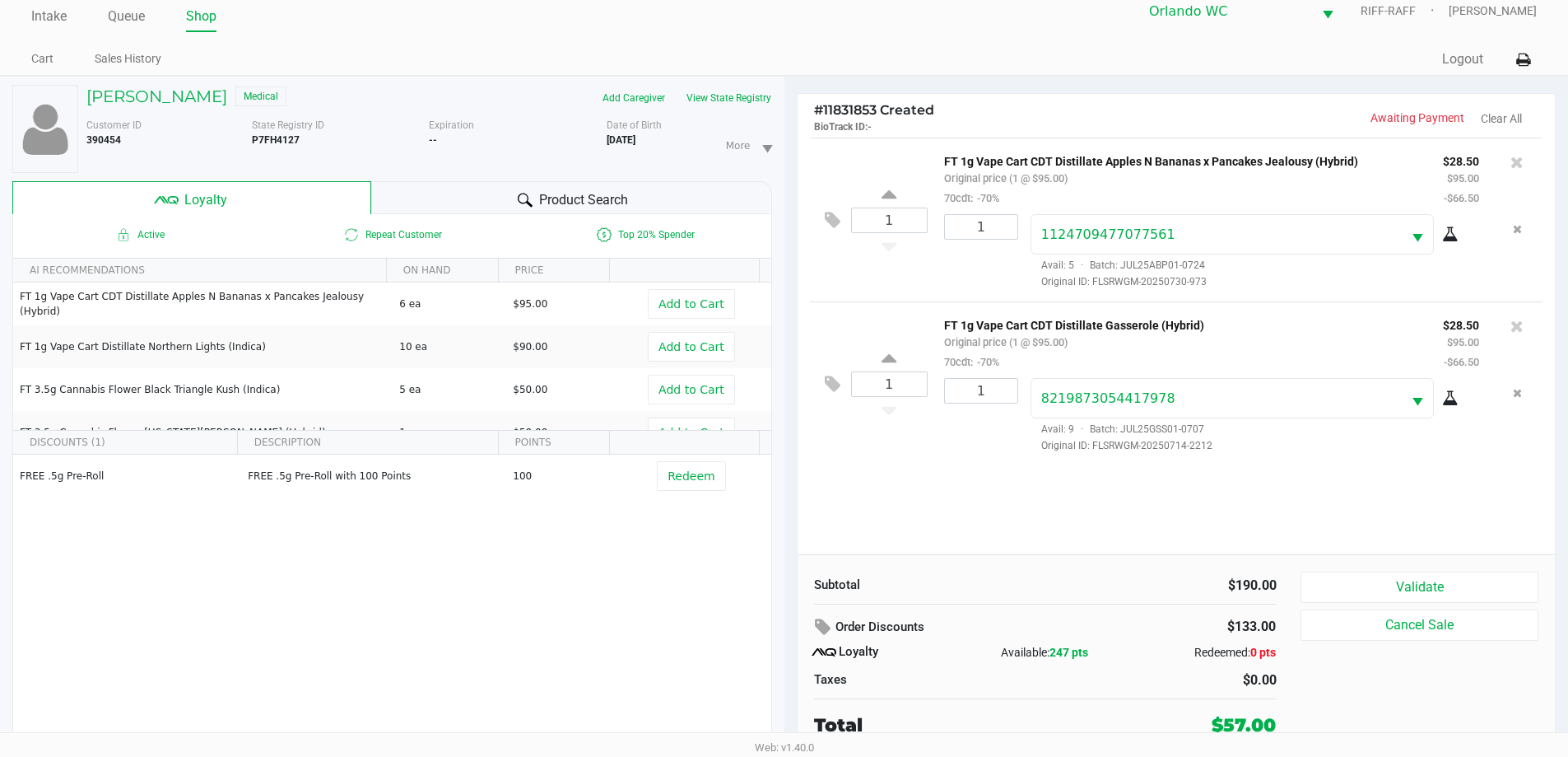
click at [1358, 571] on div "Subtotal $190.00 Order Discounts $133.00 Loyalty Available: 247 pts Redeemed: 0…" at bounding box center [1177, 655] width 758 height 201
click at [1355, 585] on button "Validate" at bounding box center [1419, 587] width 237 height 31
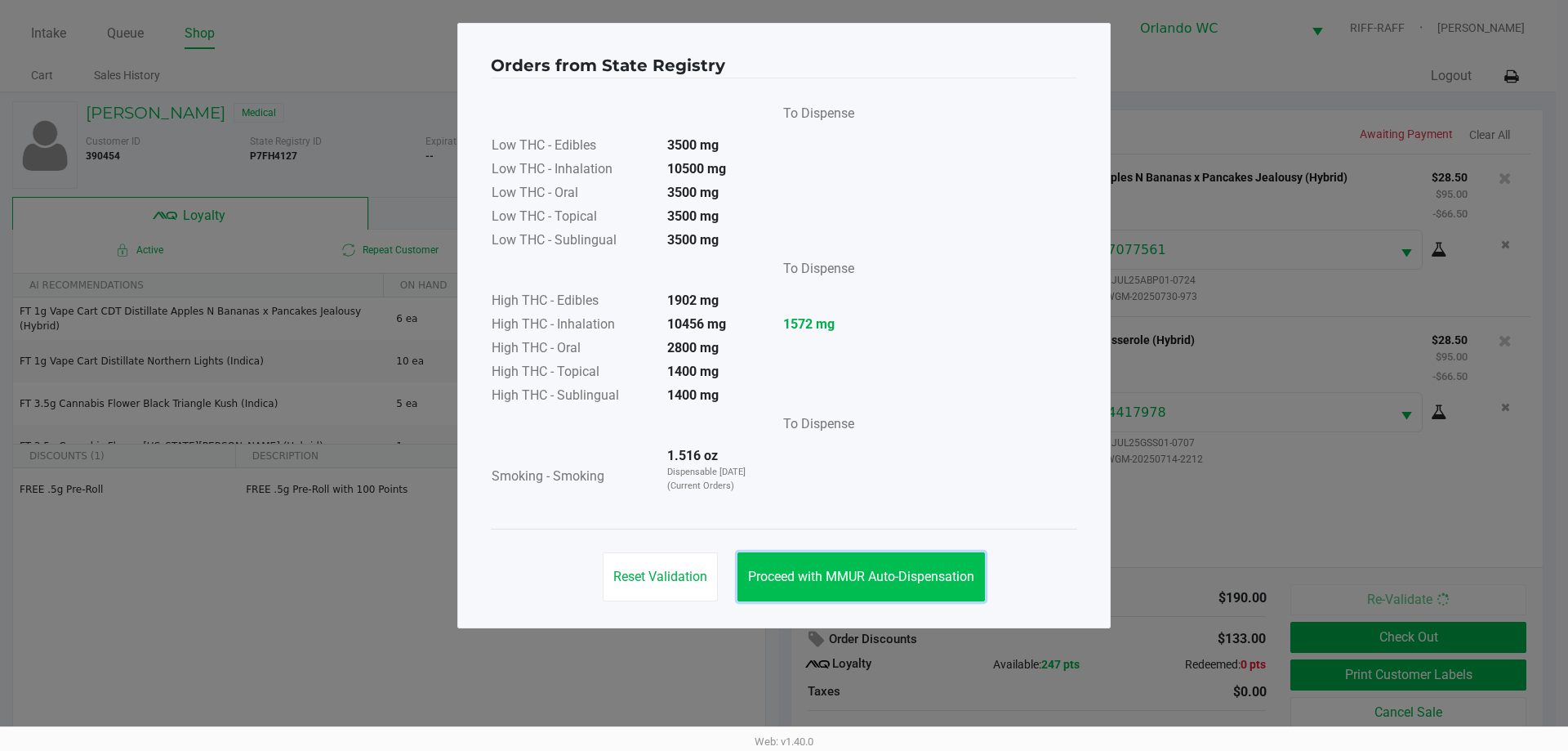
click at [833, 580] on span "Proceed with MMUR Auto-Dispensation" at bounding box center [861, 576] width 226 height 15
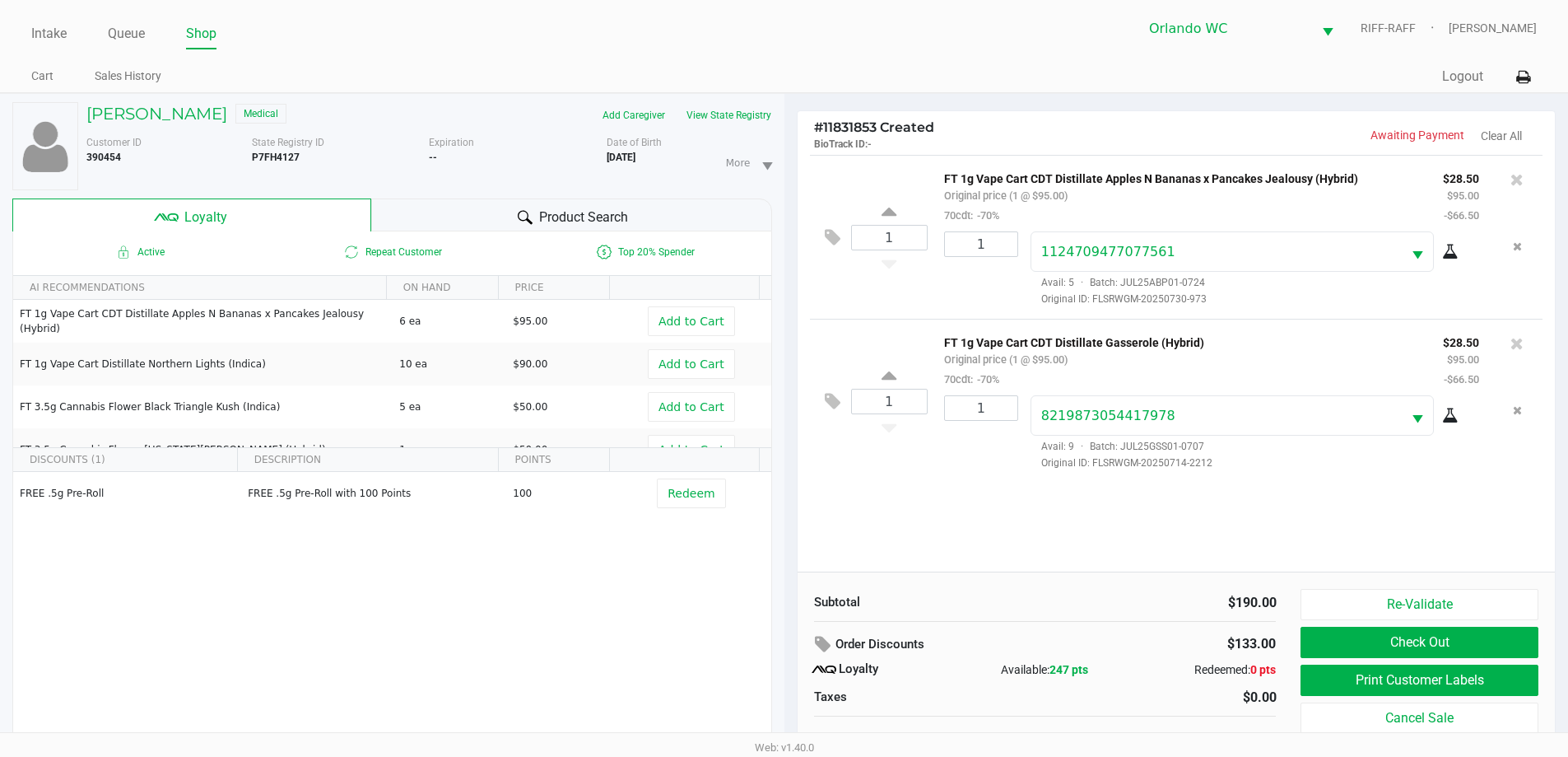
click at [1055, 669] on span "247 pts" at bounding box center [1069, 669] width 39 height 13
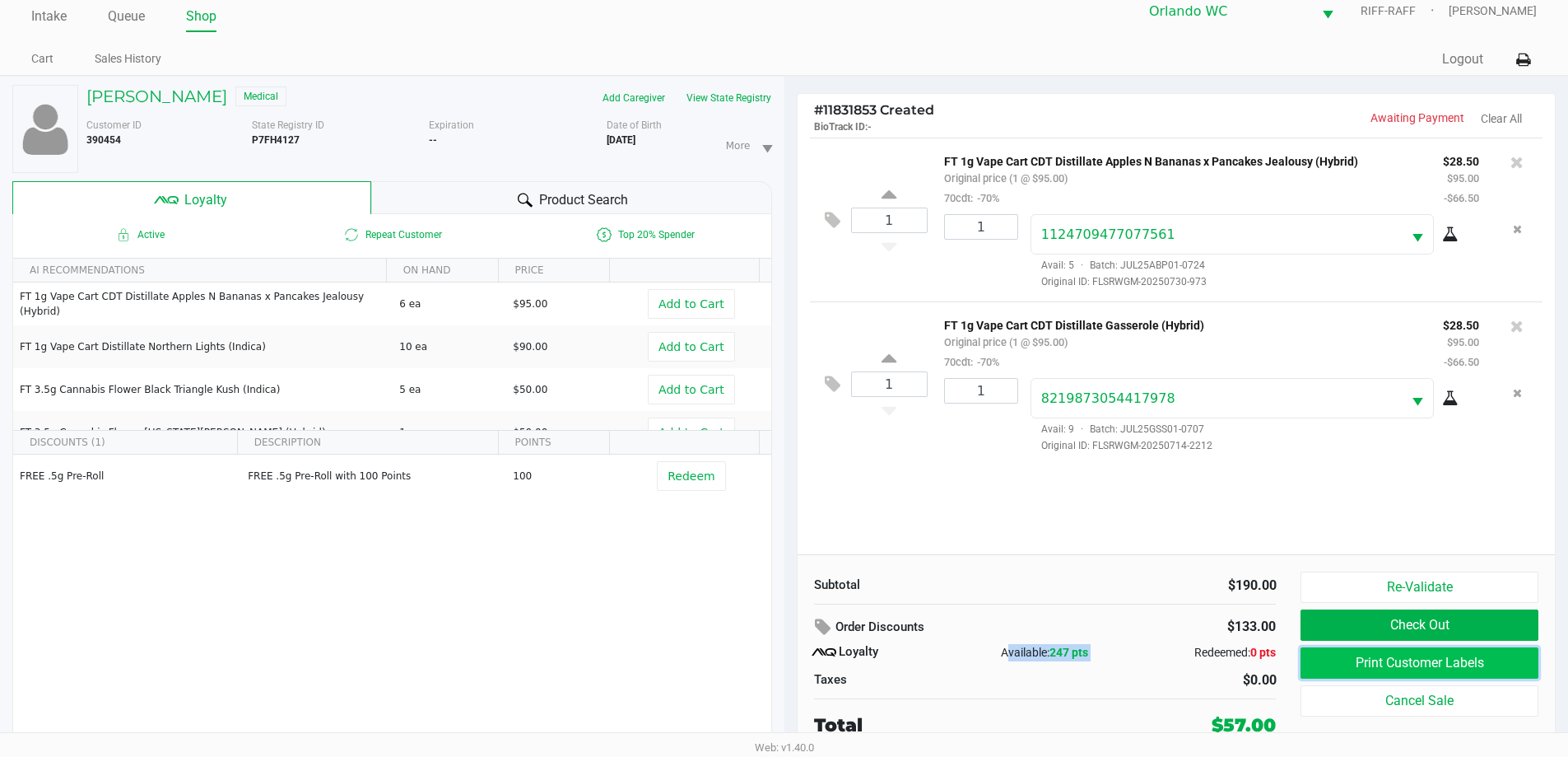
click at [1350, 653] on button "Print Customer Labels" at bounding box center [1419, 663] width 237 height 31
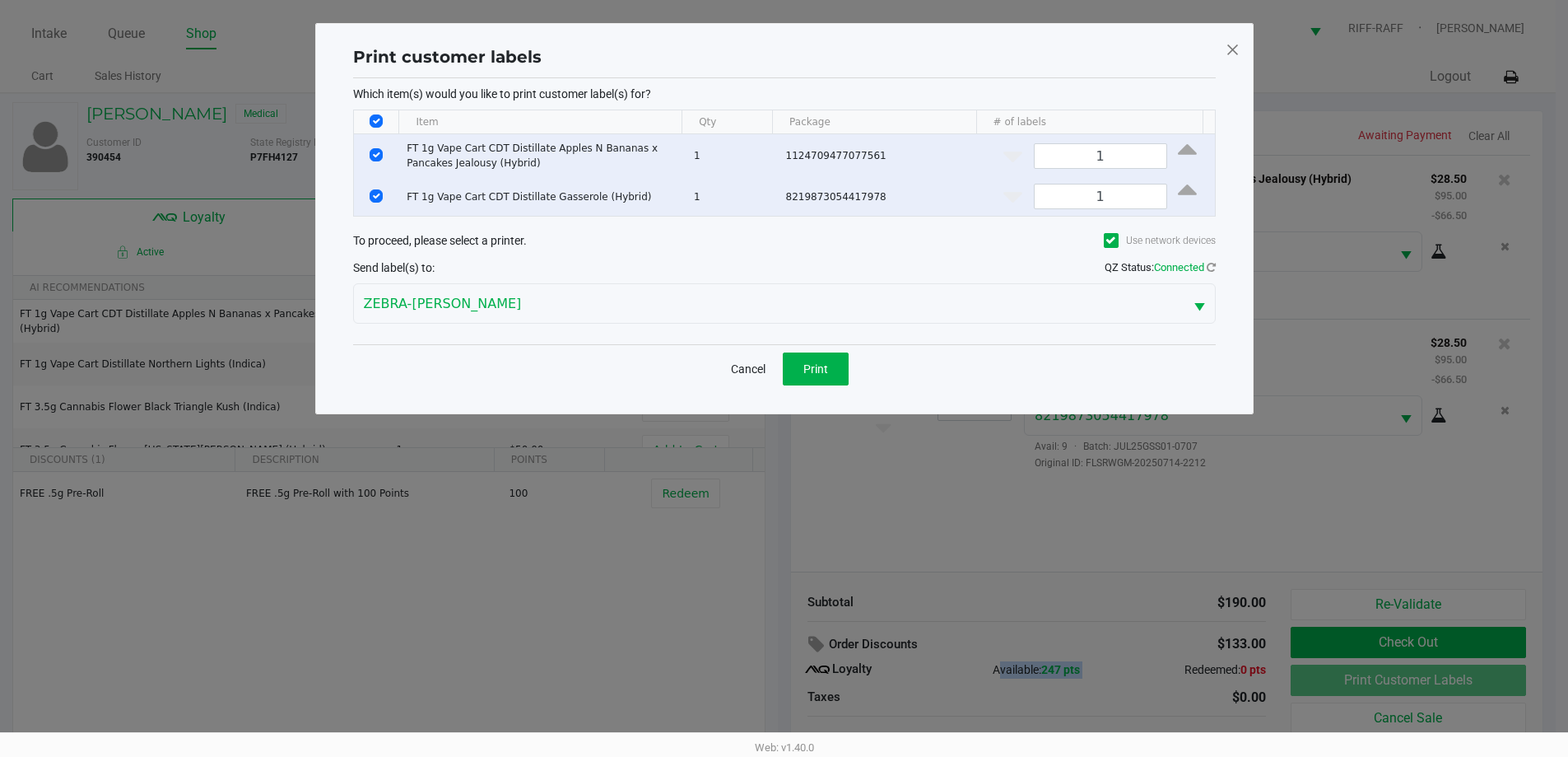
scroll to position [0, 0]
click at [817, 372] on span "Print" at bounding box center [821, 368] width 25 height 13
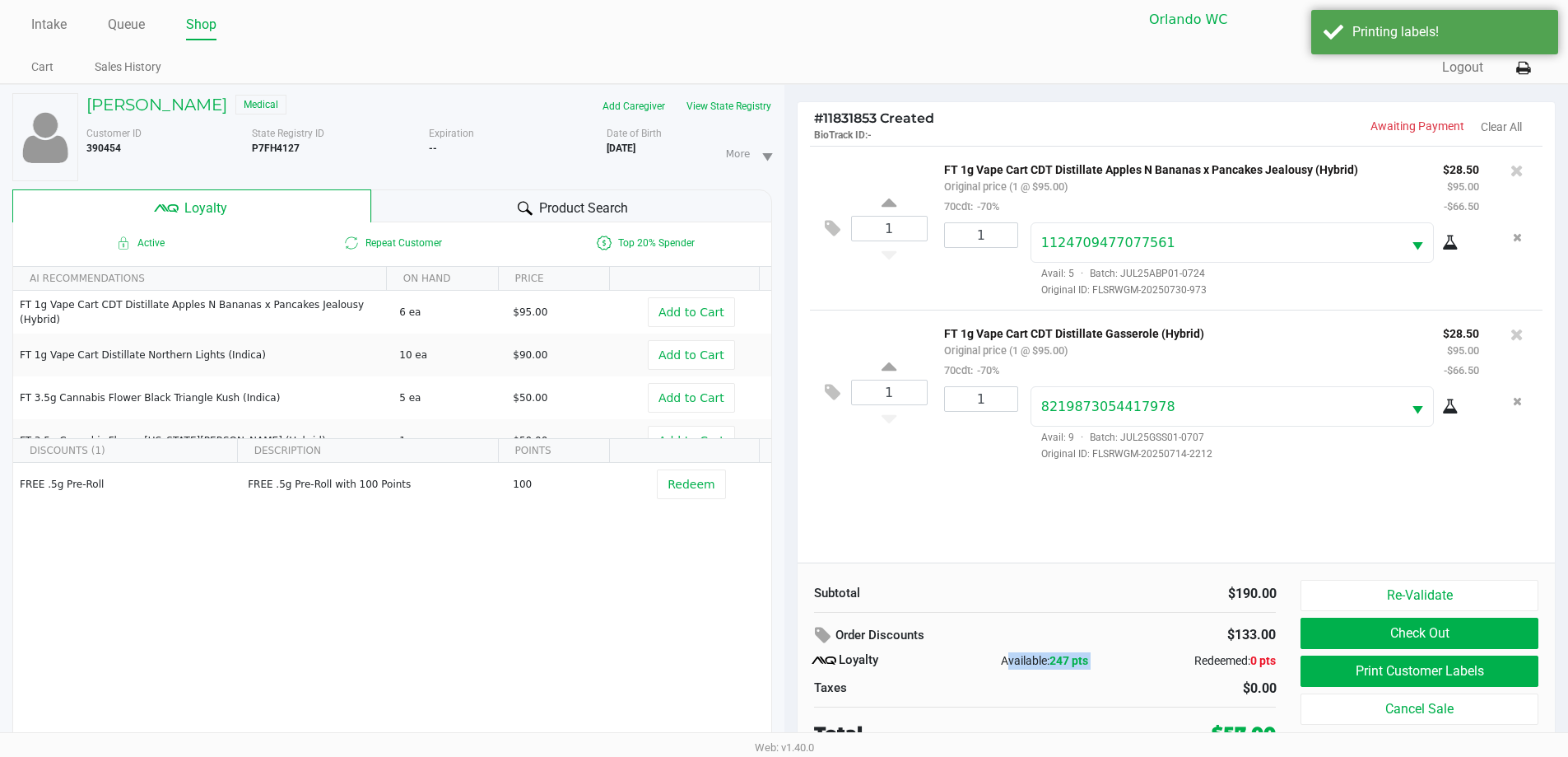
scroll to position [17, 0]
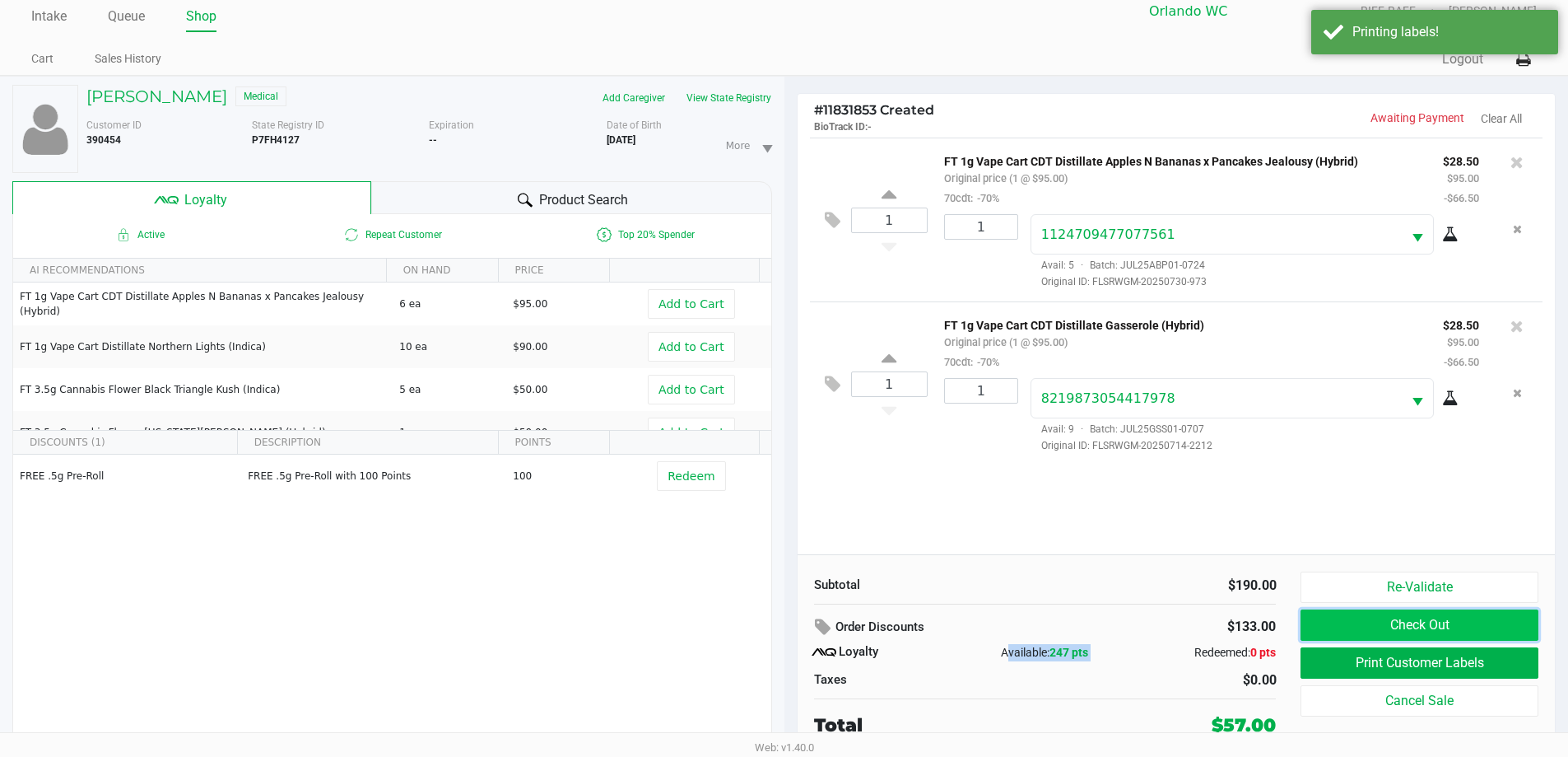
click at [1387, 633] on button "Check Out" at bounding box center [1419, 625] width 237 height 31
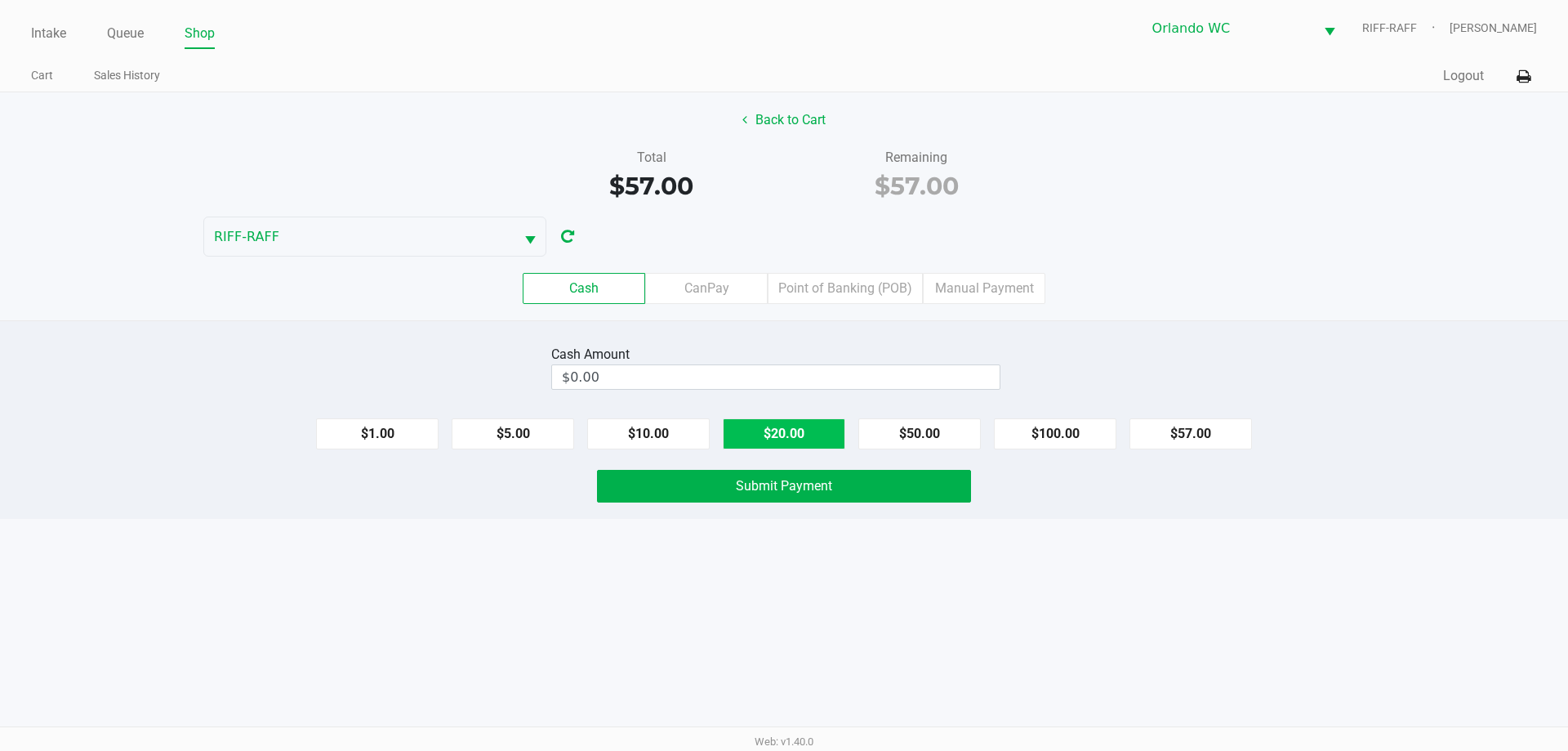
click at [782, 432] on button "$20.00" at bounding box center [784, 433] width 123 height 31
type input "$60.00"
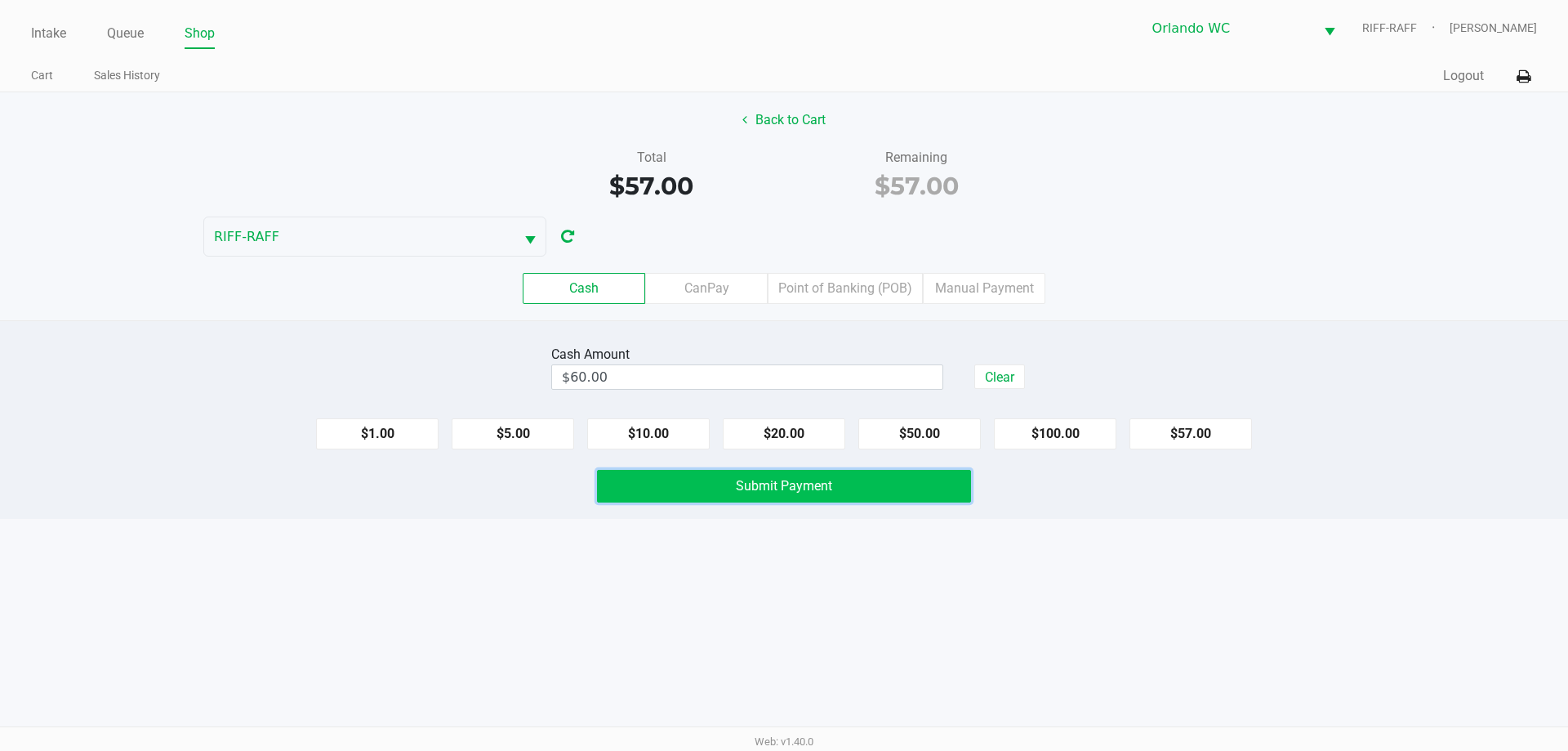
click at [787, 481] on span "Submit Payment" at bounding box center [784, 485] width 96 height 15
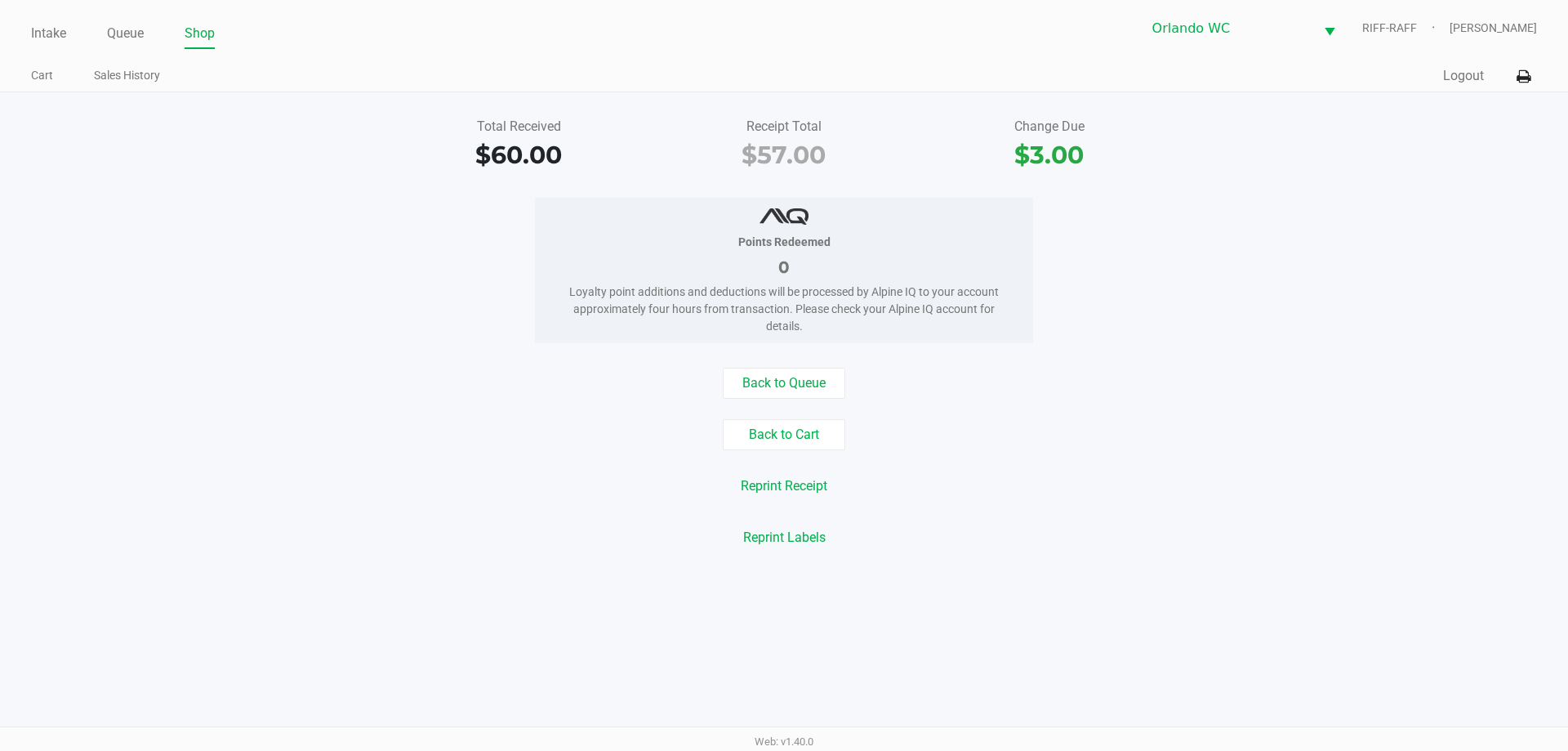
click at [760, 425] on button "Back to Cart" at bounding box center [784, 434] width 123 height 31
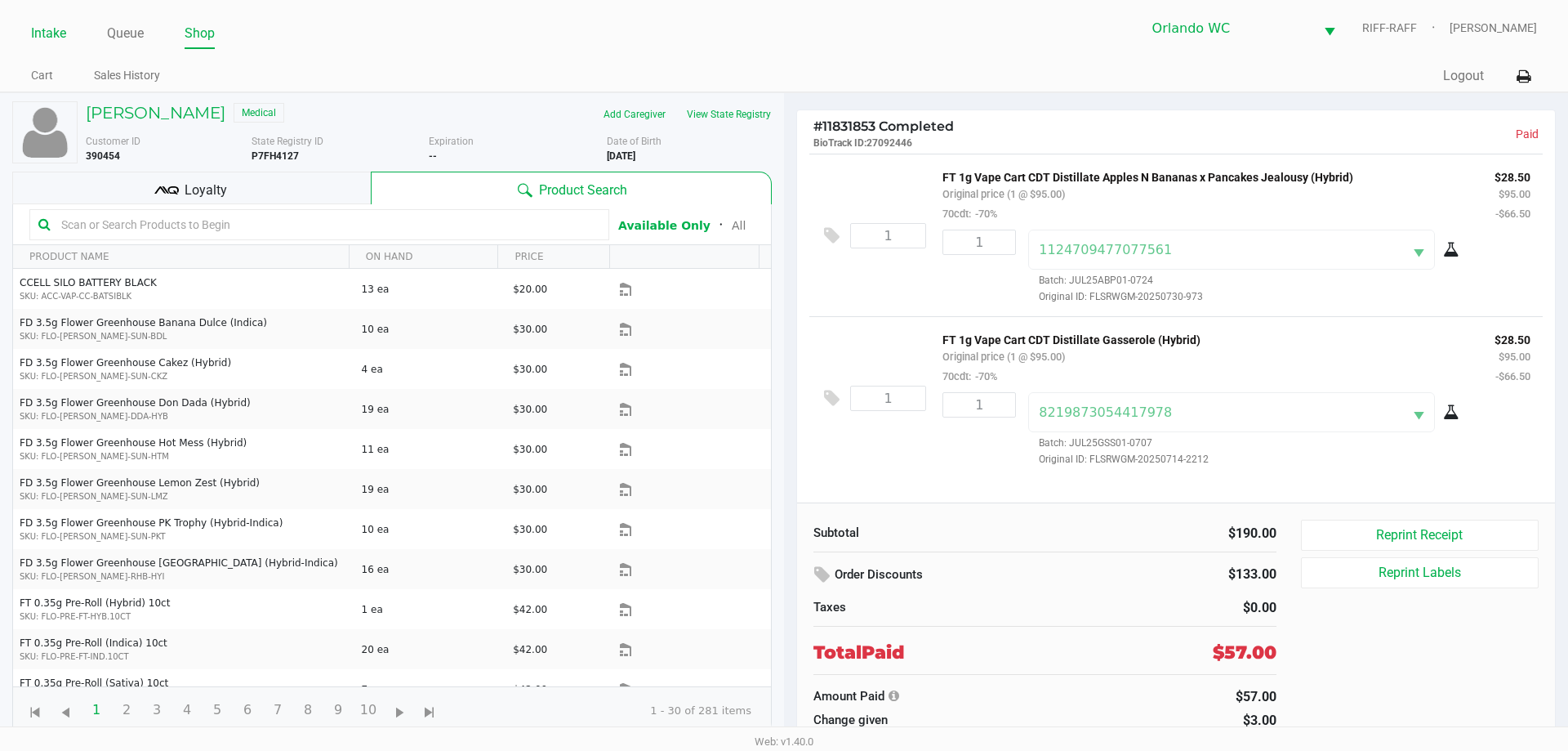
click at [50, 32] on link "Intake" at bounding box center [48, 33] width 35 height 23
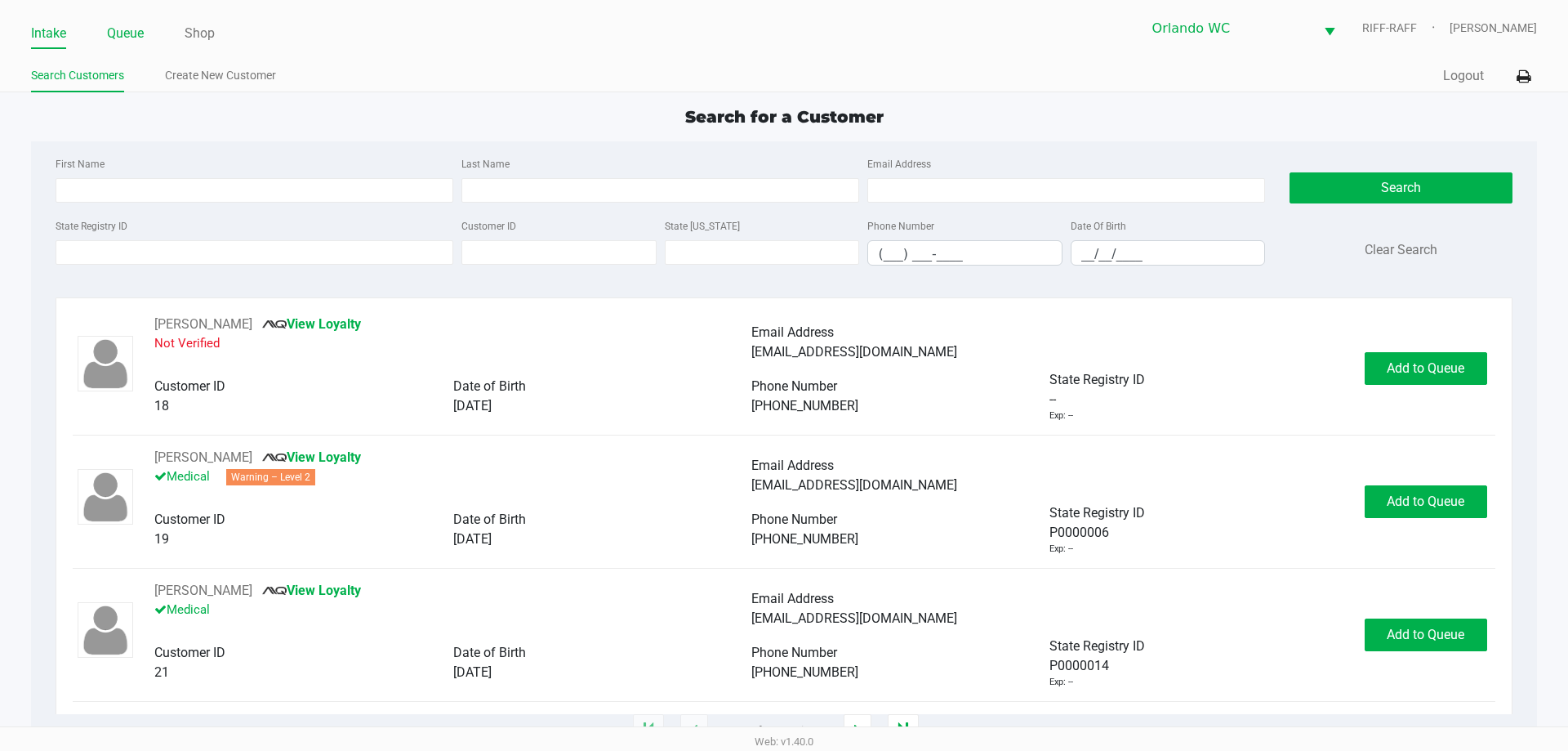
click at [117, 39] on link "Queue" at bounding box center [125, 33] width 37 height 23
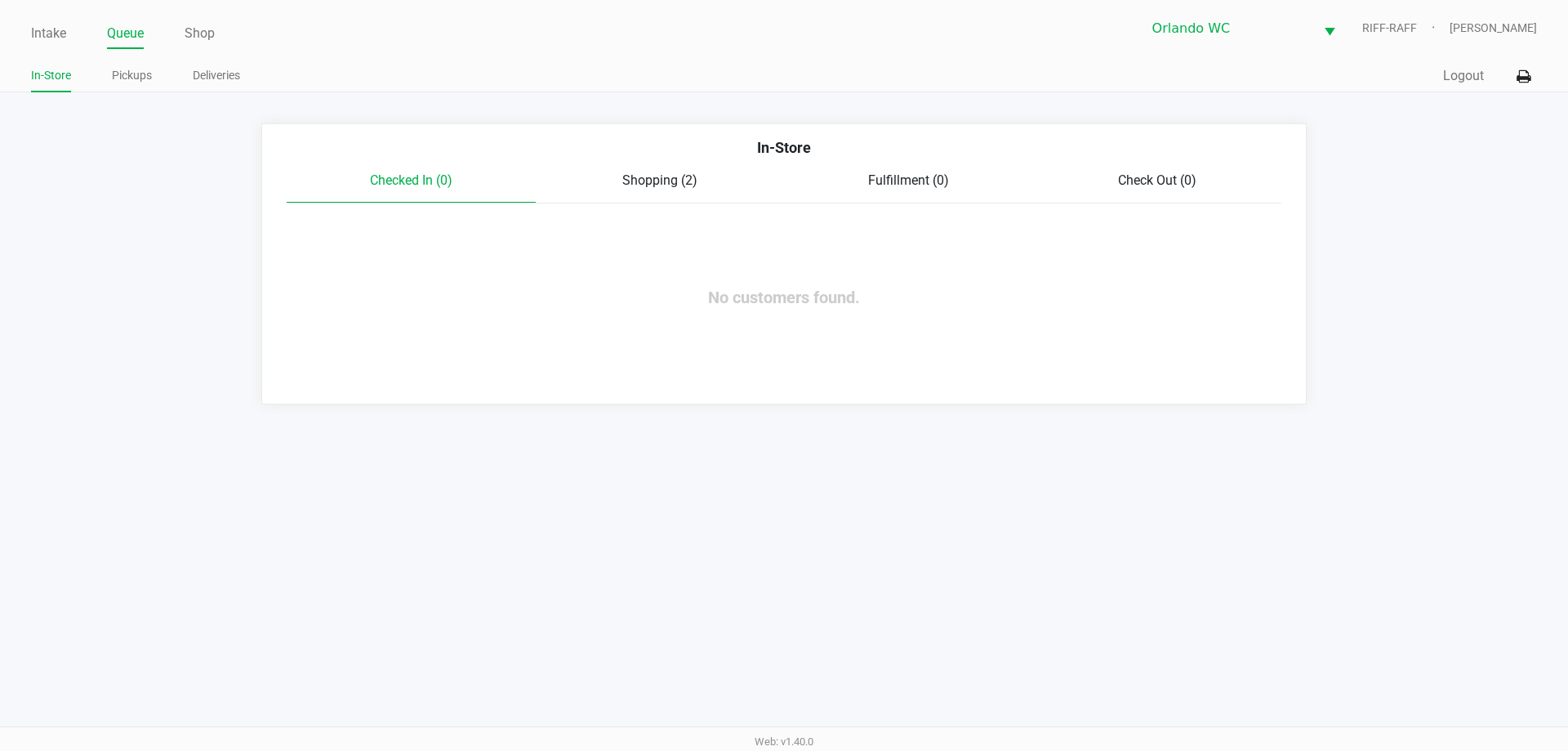
click at [127, 76] on link "Pickups" at bounding box center [131, 76] width 40 height 20
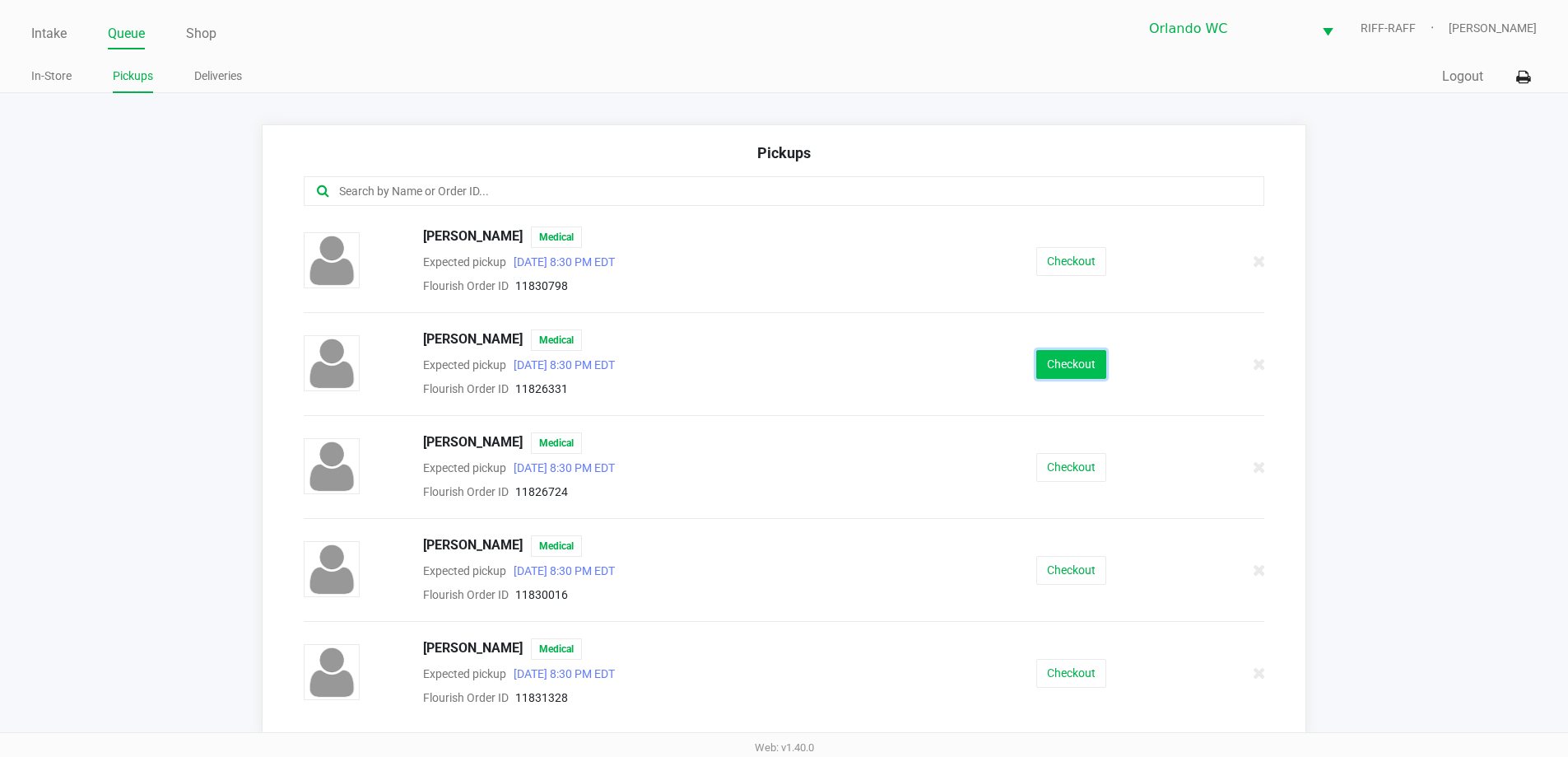
click at [1053, 375] on button "Checkout" at bounding box center [1071, 365] width 70 height 29
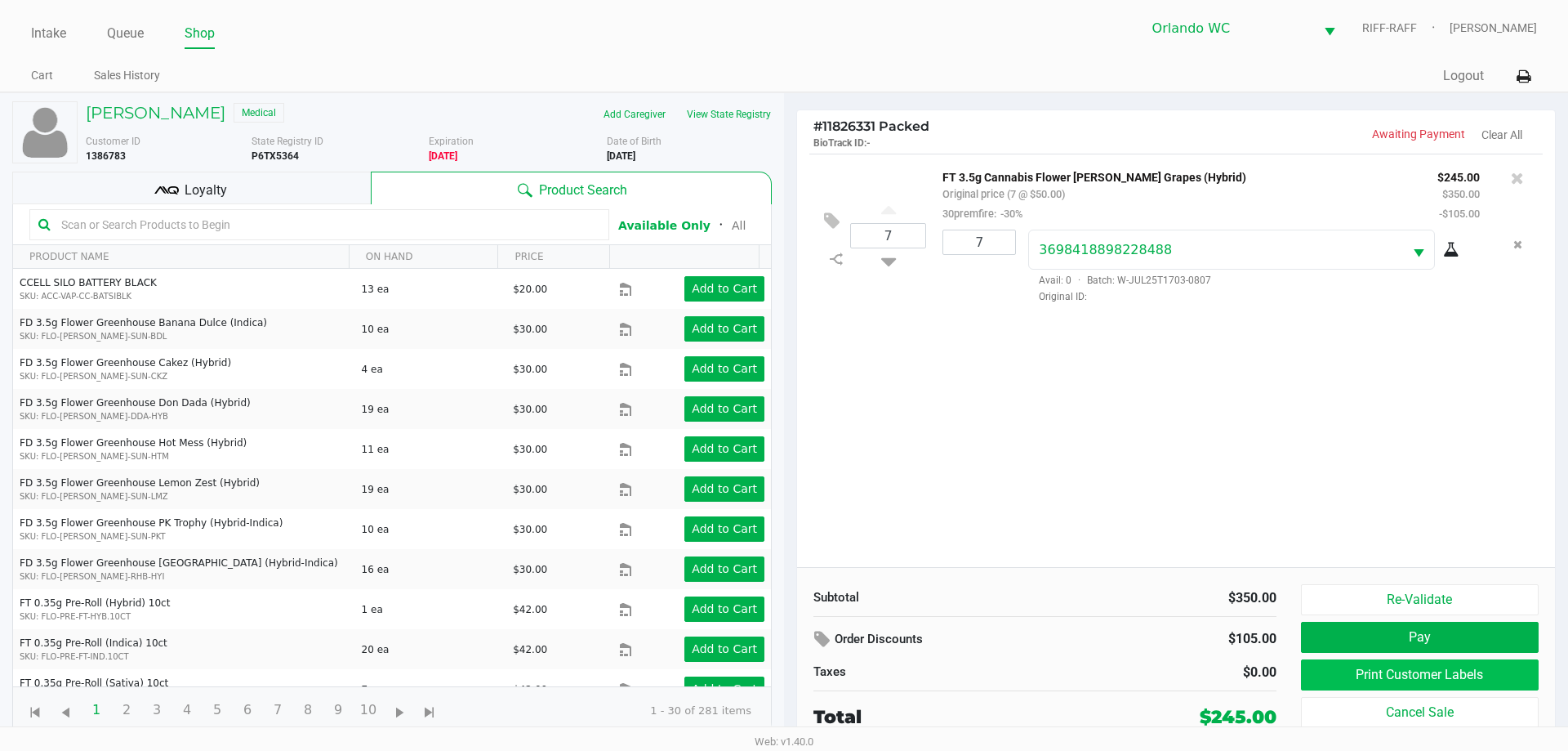
click at [1385, 674] on button "Print Customer Labels" at bounding box center [1420, 674] width 237 height 31
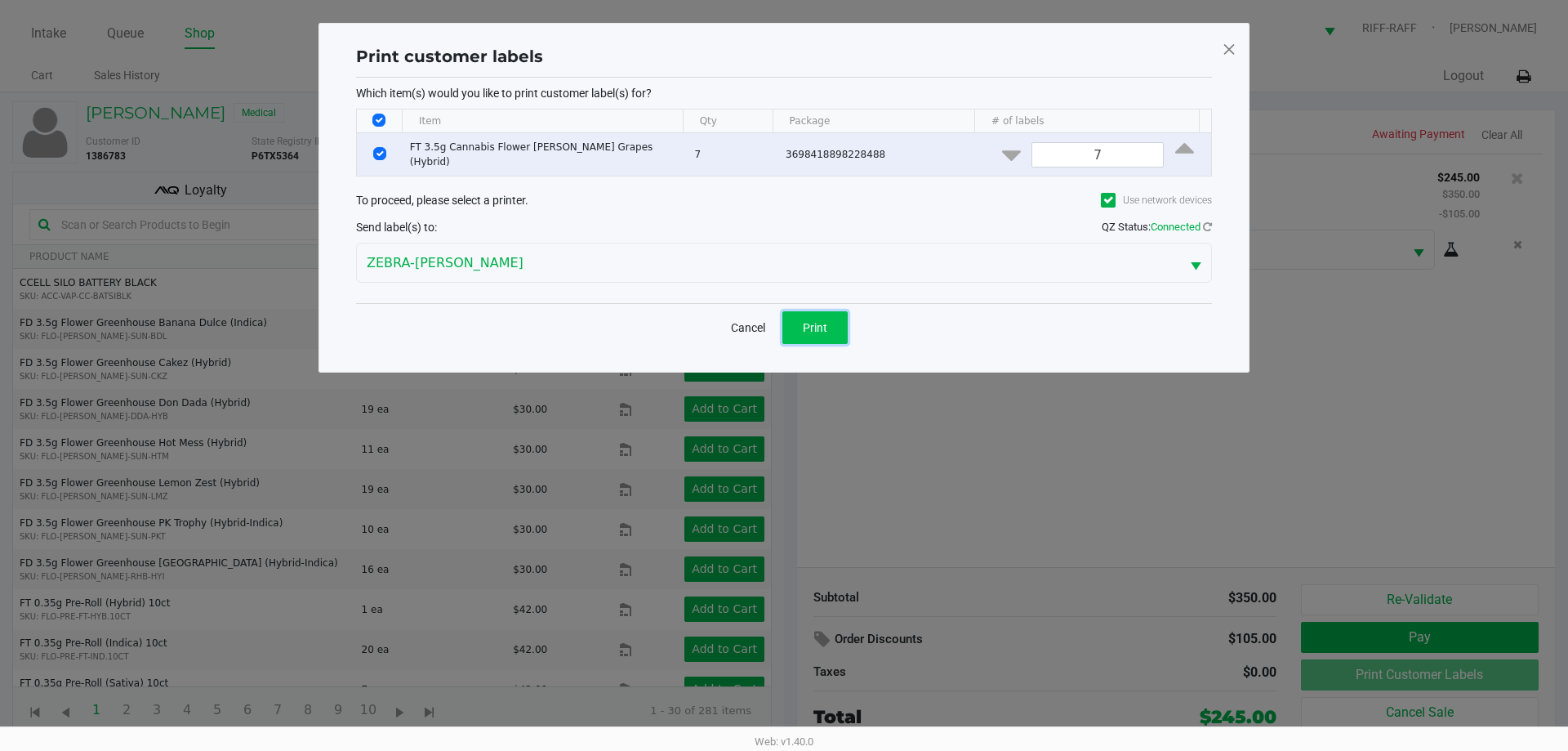
click at [835, 317] on button "Print" at bounding box center [815, 328] width 66 height 32
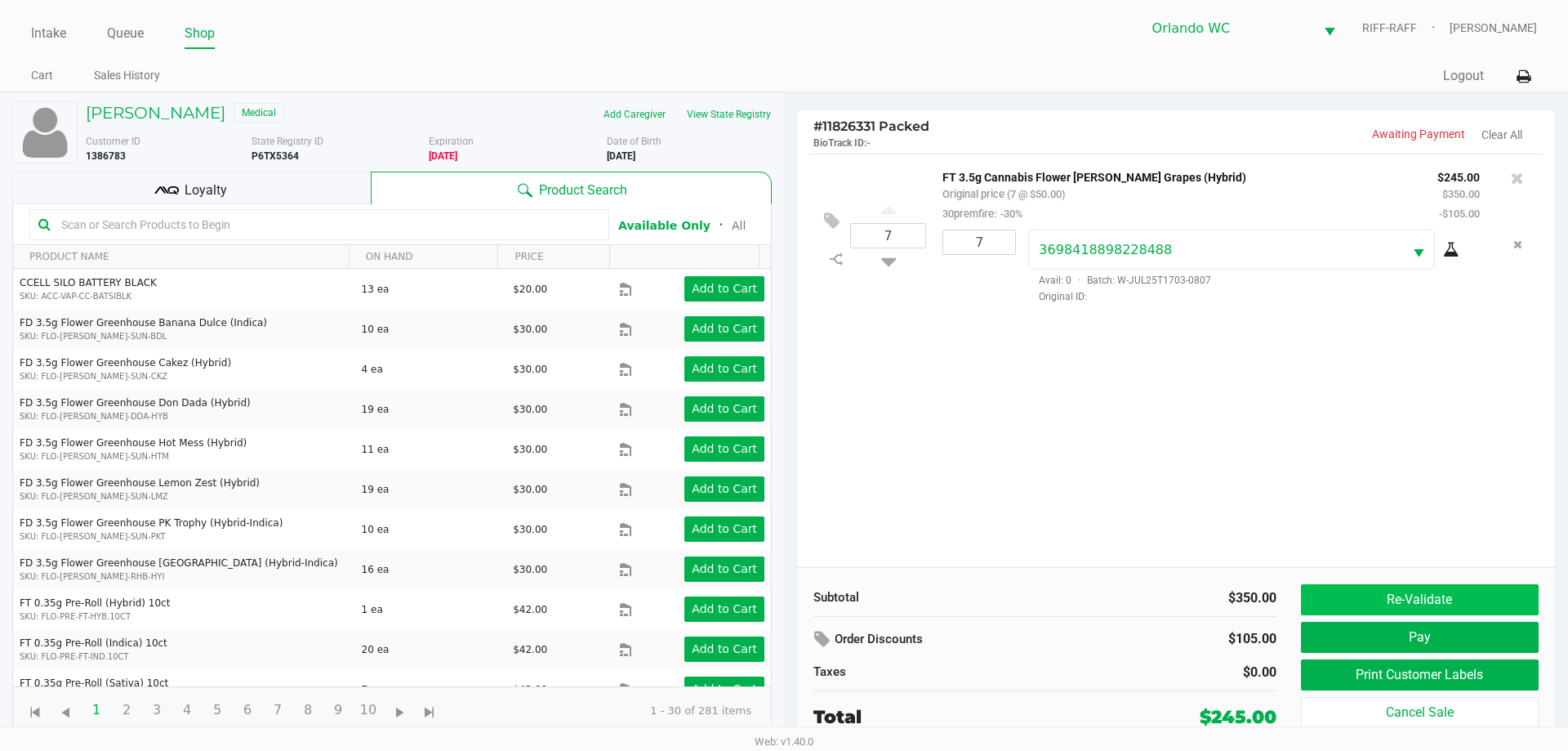
click at [1442, 589] on button "Re-Validate" at bounding box center [1420, 599] width 237 height 31
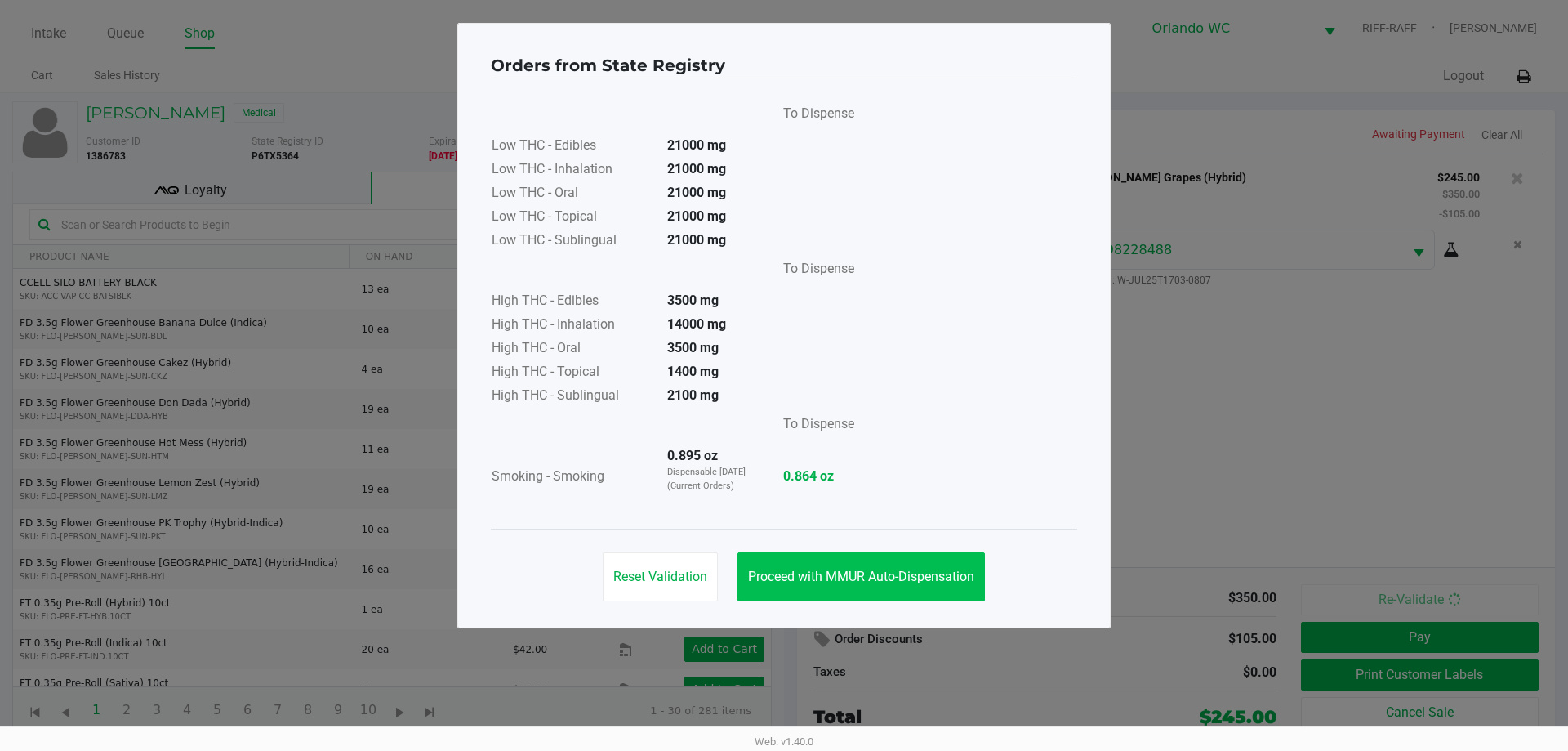
click at [867, 585] on button "Proceed with MMUR Auto-Dispensation" at bounding box center [861, 577] width 248 height 49
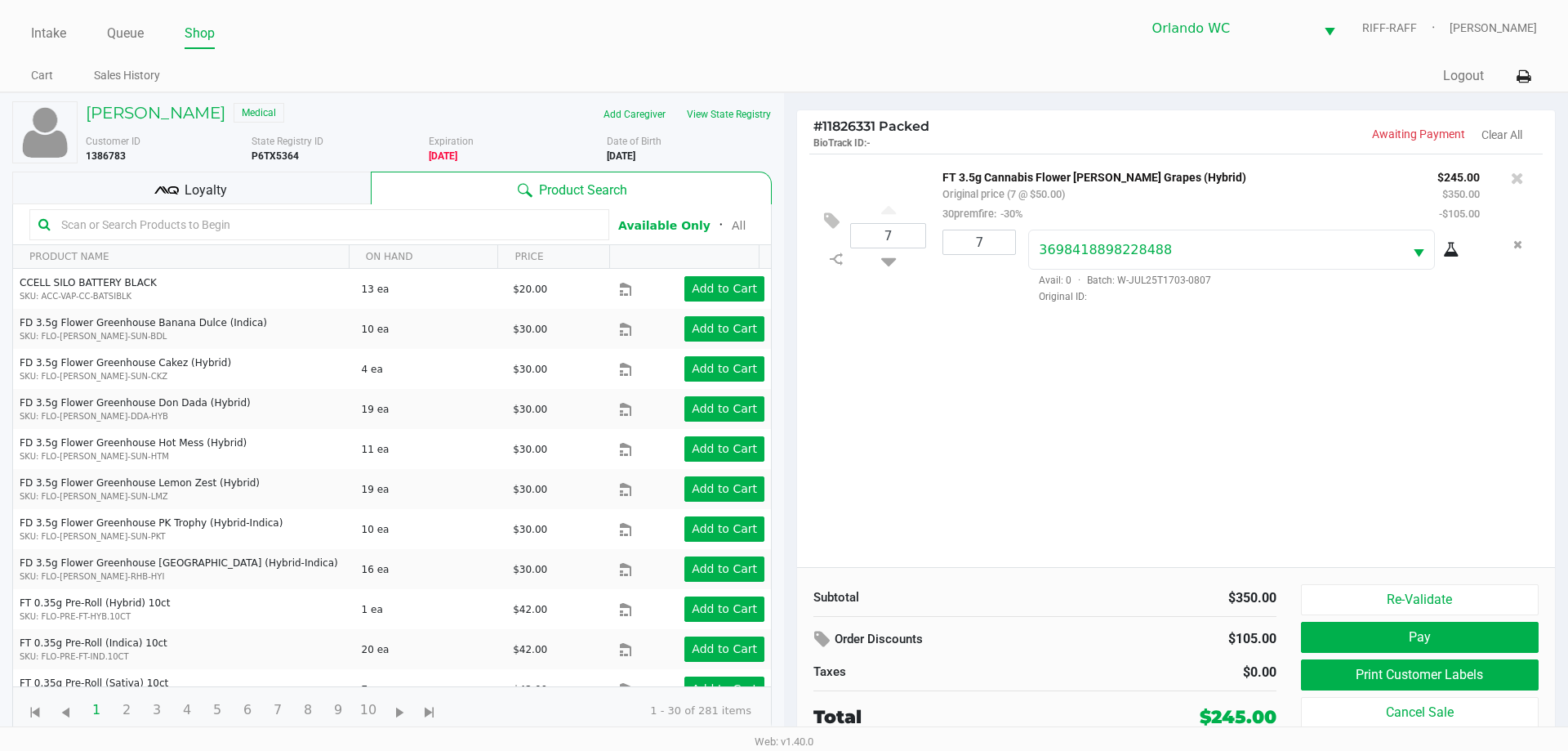
click at [252, 194] on div "Loyalty" at bounding box center [191, 188] width 358 height 32
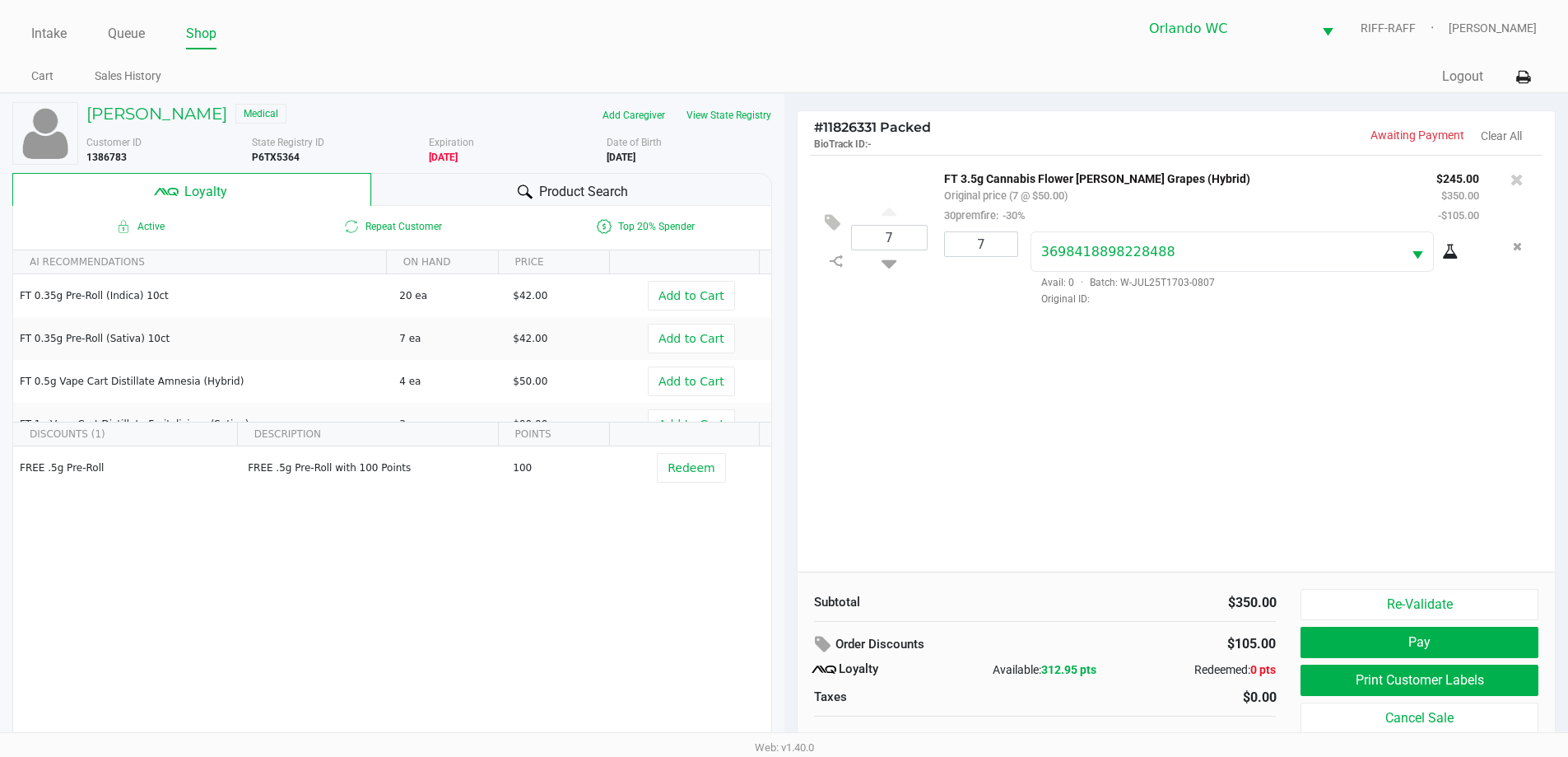
click at [562, 188] on span "Product Search" at bounding box center [584, 191] width 89 height 20
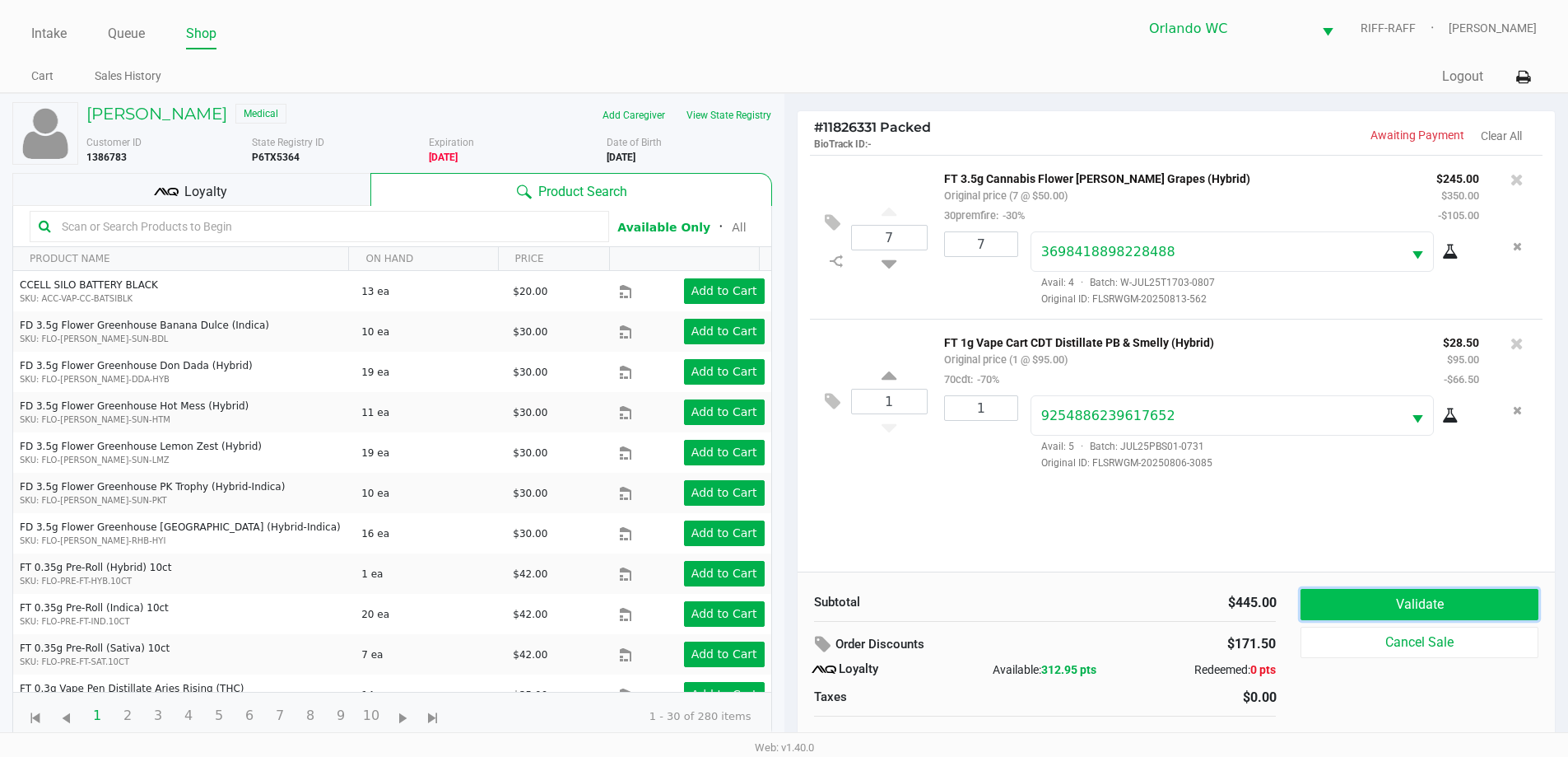
click at [1453, 612] on button "Validate" at bounding box center [1419, 604] width 237 height 31
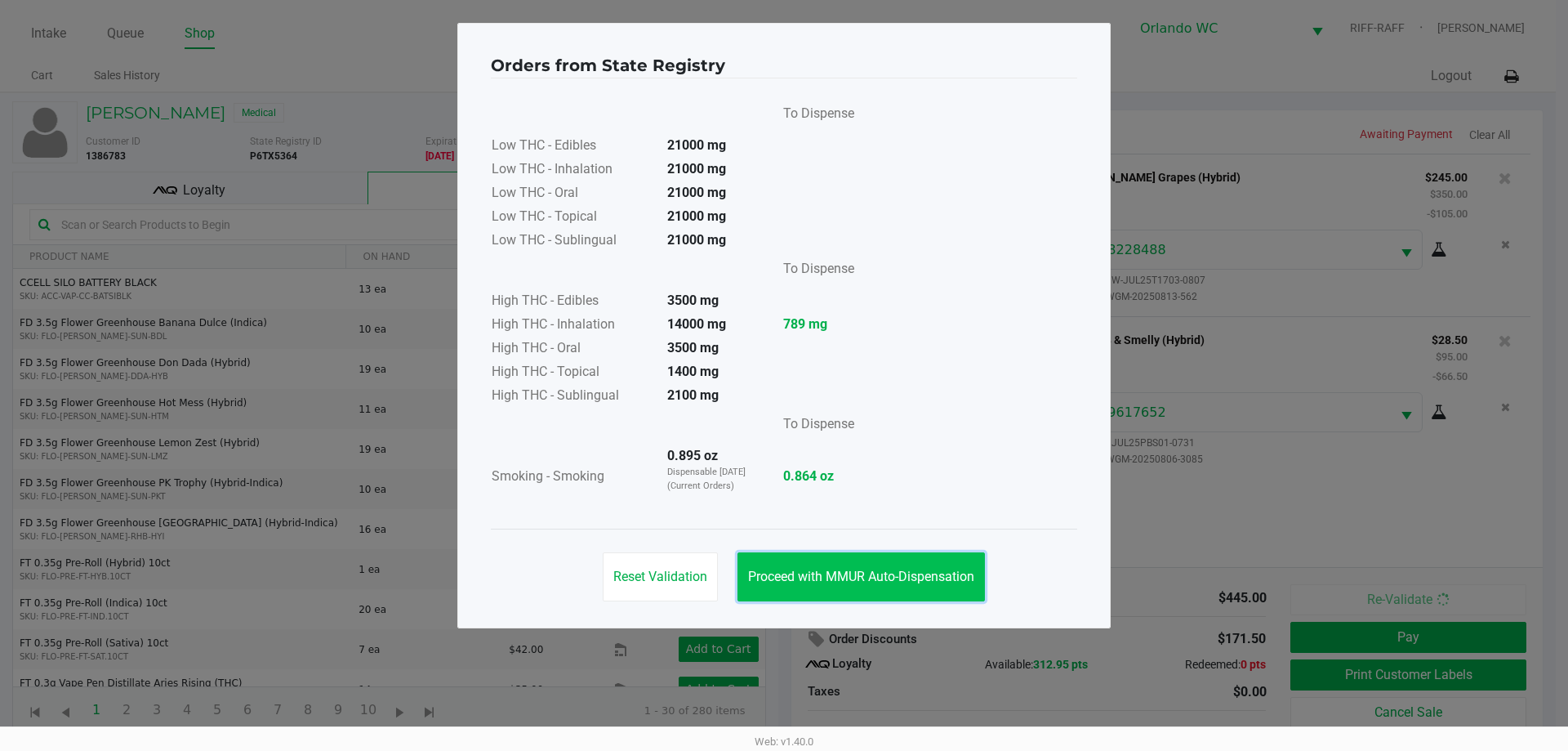
click at [787, 562] on button "Proceed with MMUR Auto-Dispensation" at bounding box center [861, 577] width 248 height 49
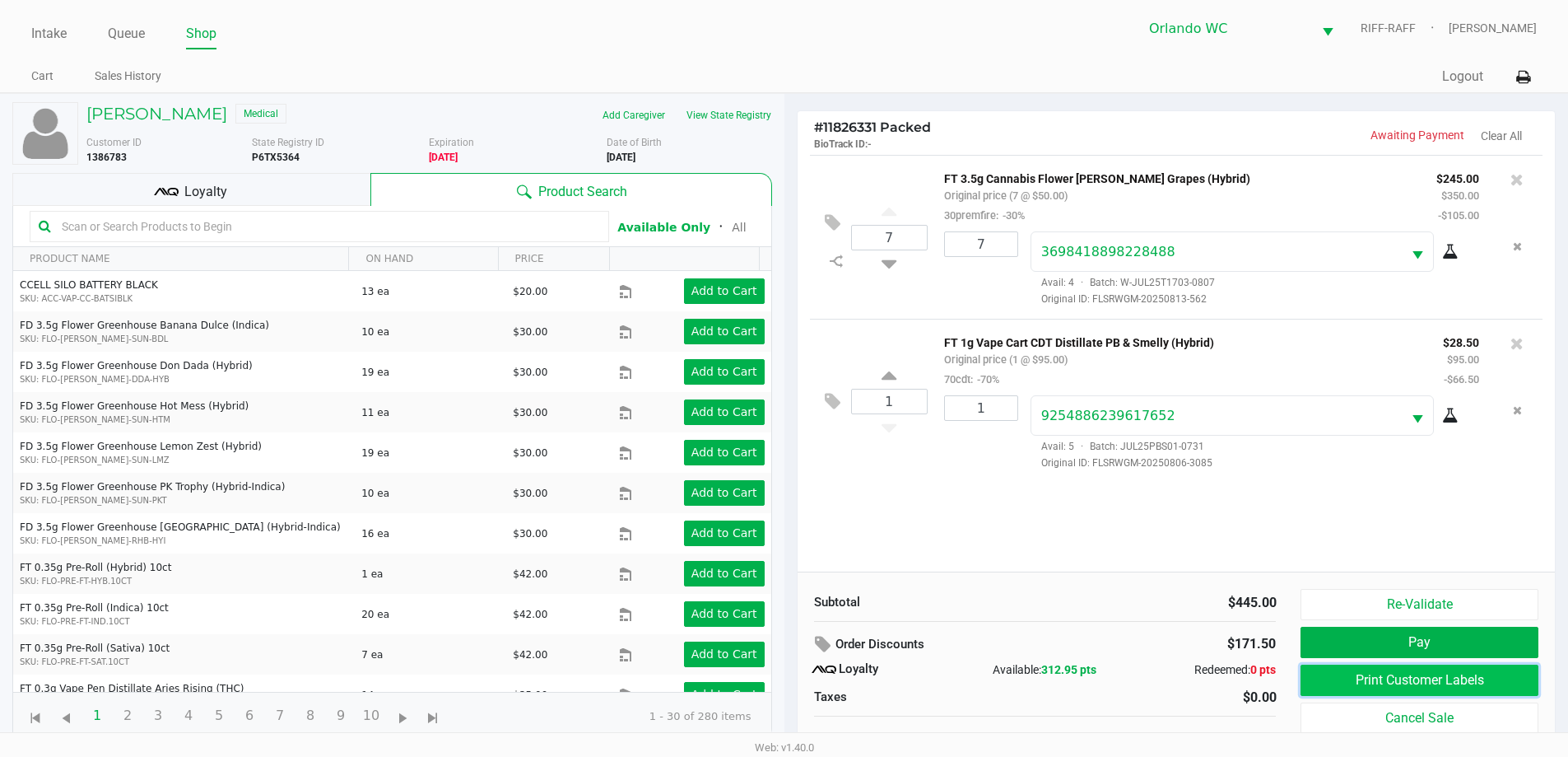
click at [1412, 681] on button "Print Customer Labels" at bounding box center [1419, 680] width 237 height 31
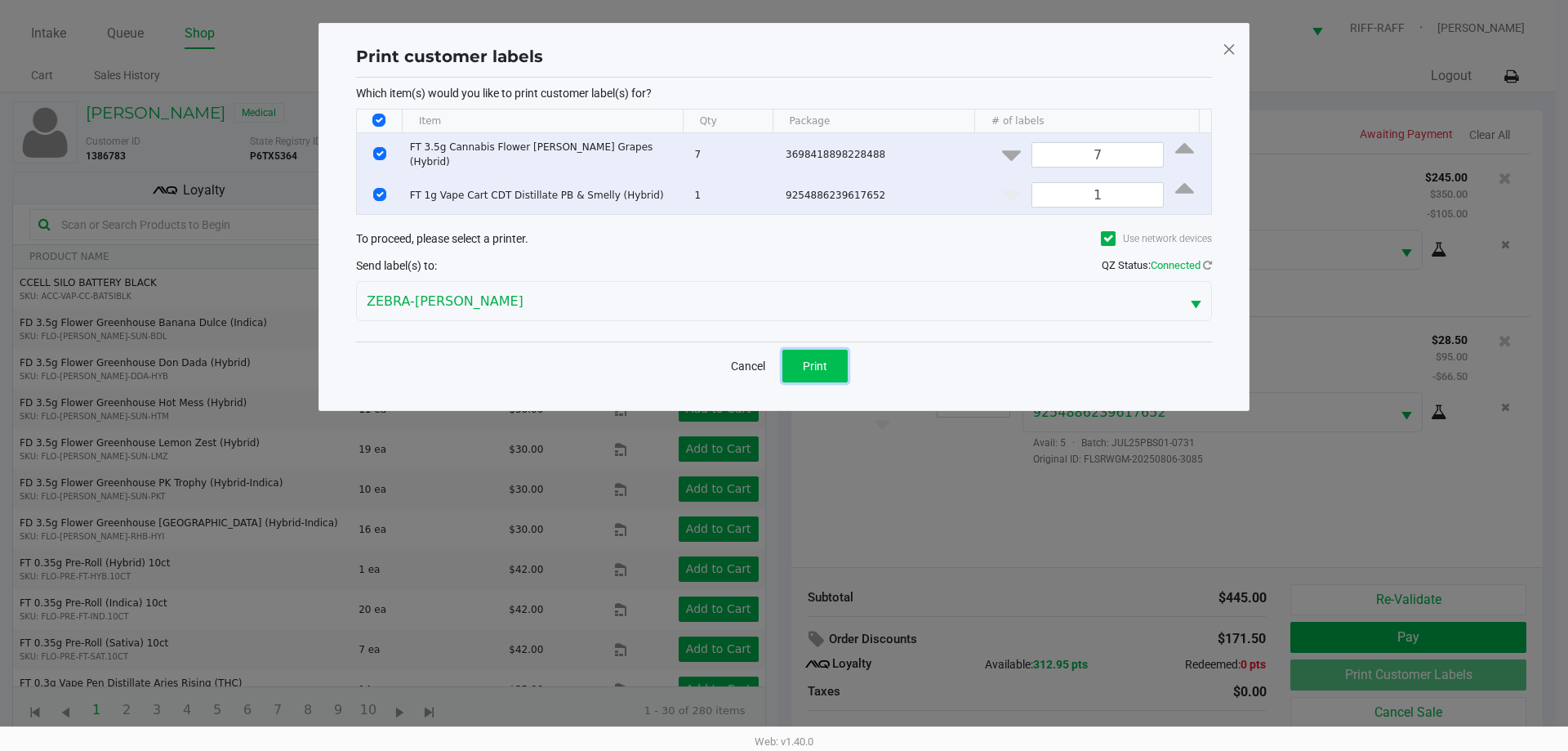
click at [830, 361] on button "Print" at bounding box center [815, 366] width 66 height 32
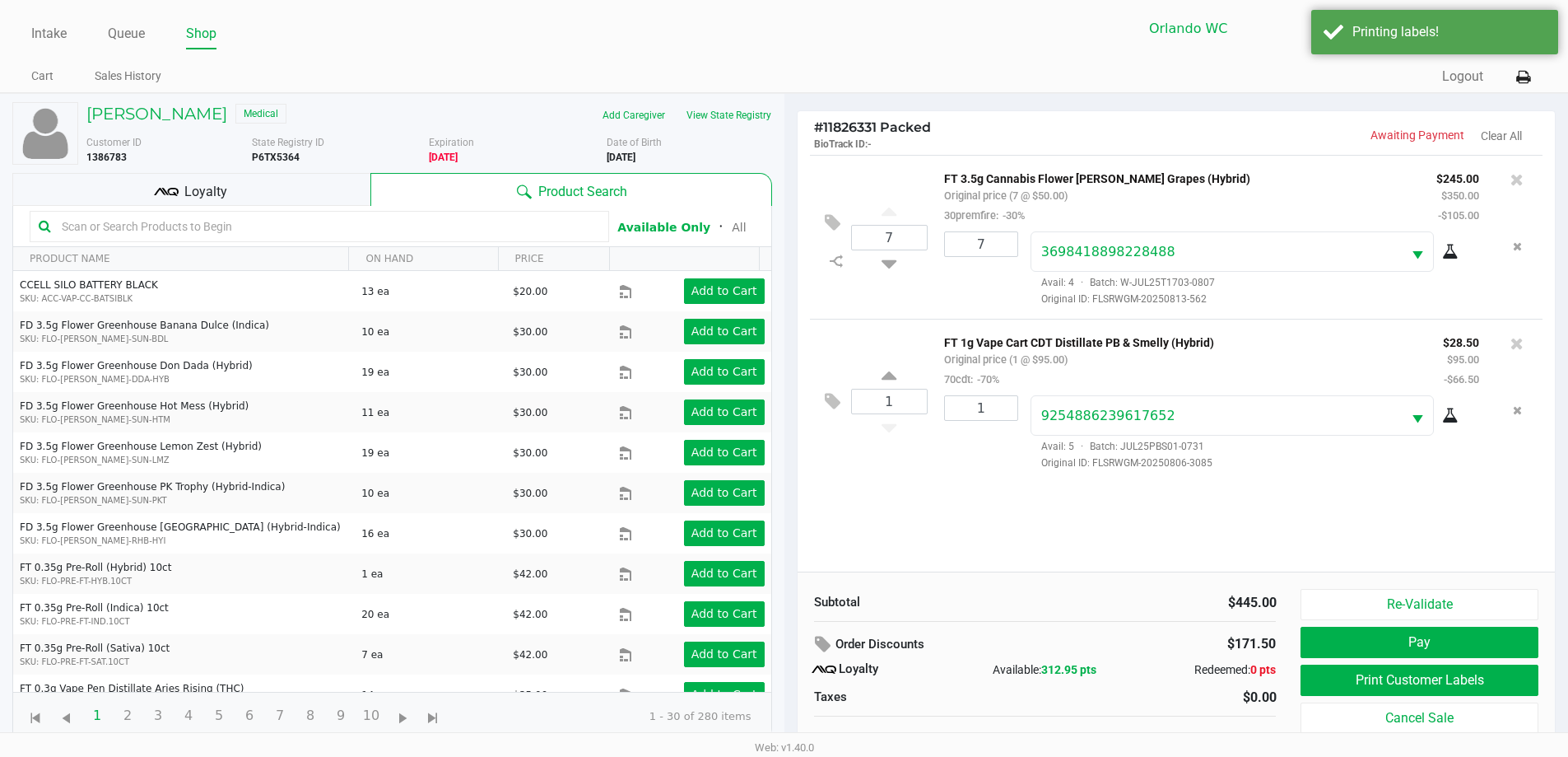
click at [248, 189] on div "Loyalty" at bounding box center [190, 190] width 358 height 33
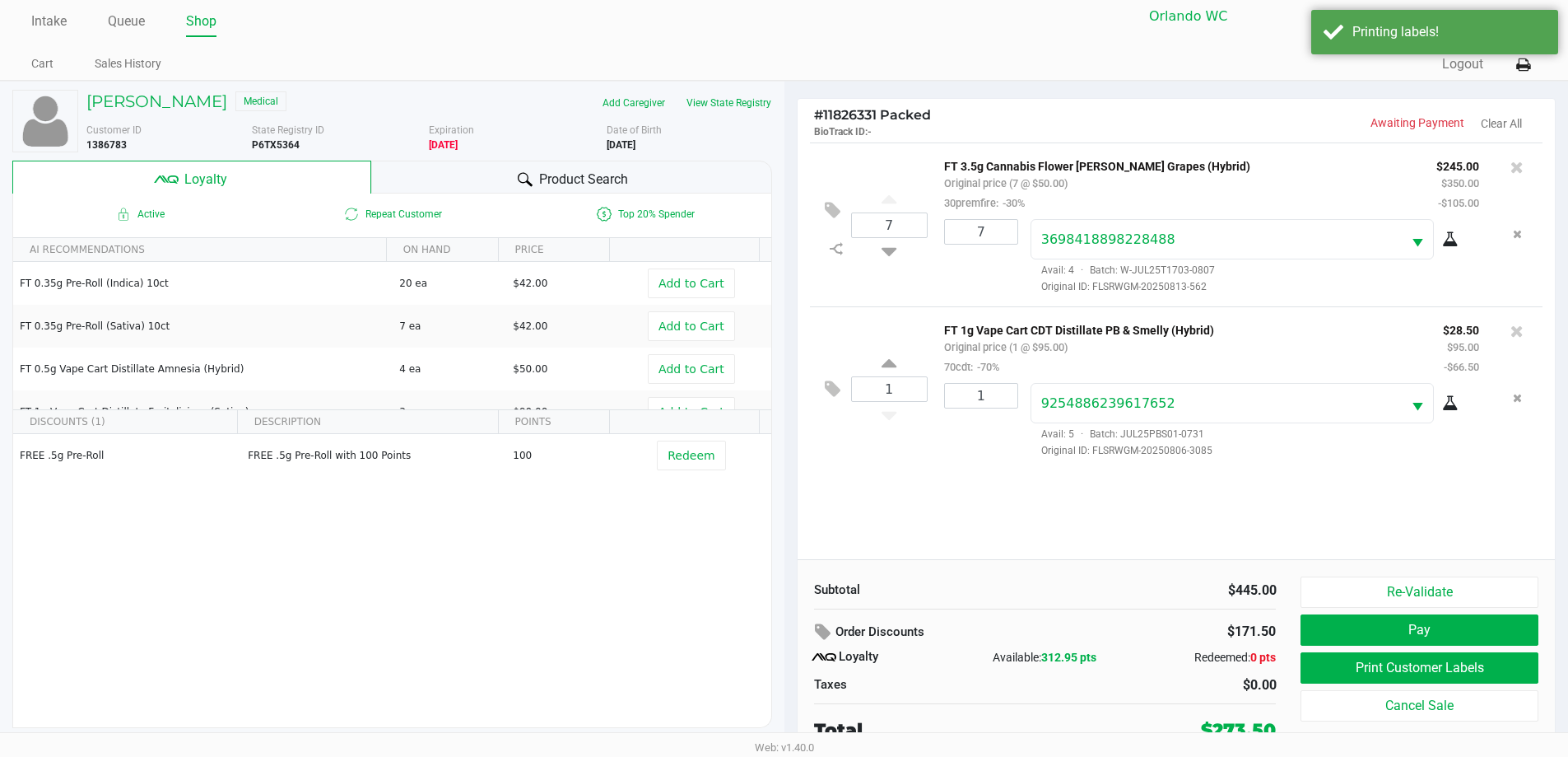
scroll to position [16, 0]
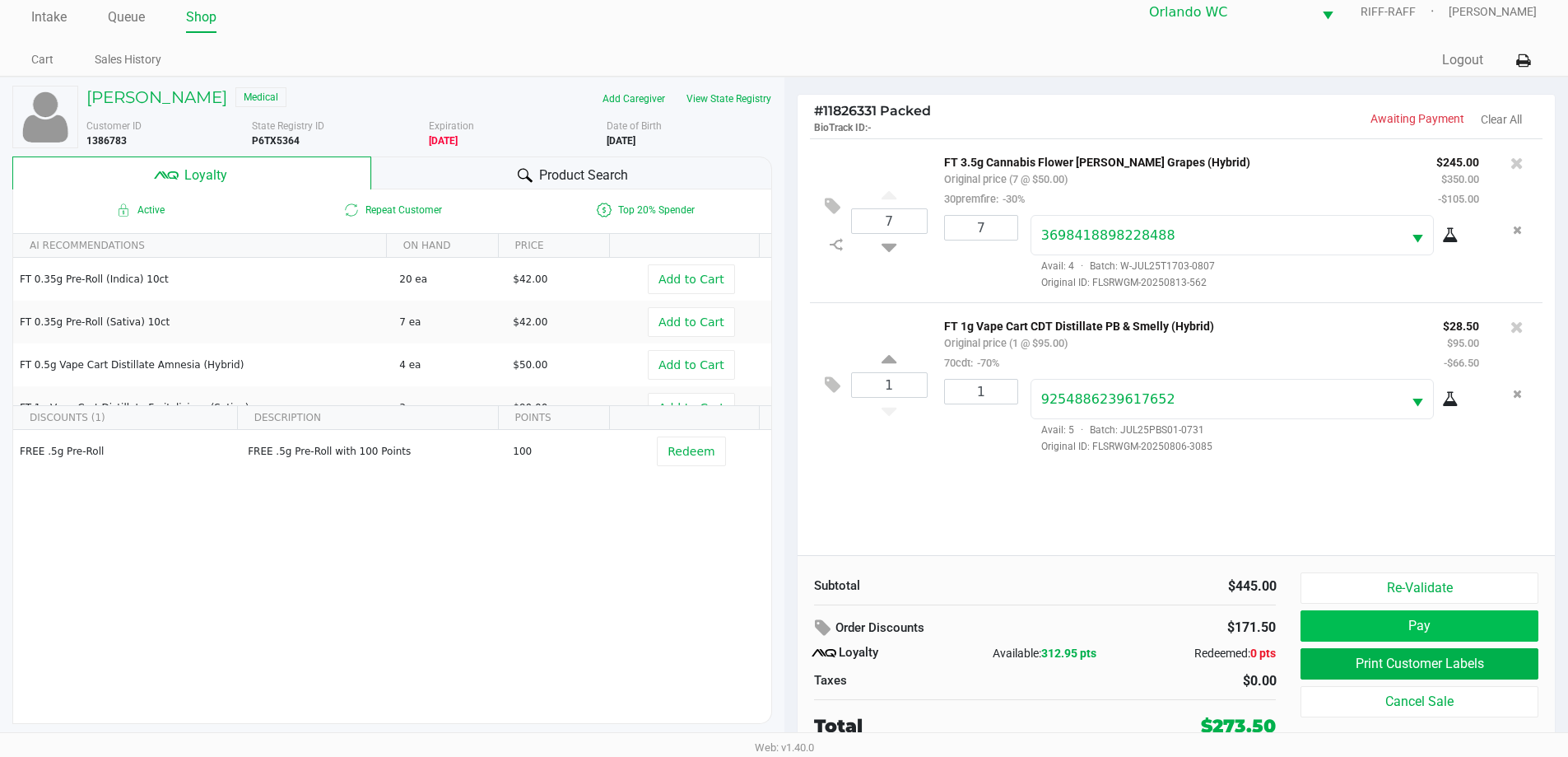
click at [1438, 633] on button "Pay" at bounding box center [1419, 626] width 237 height 31
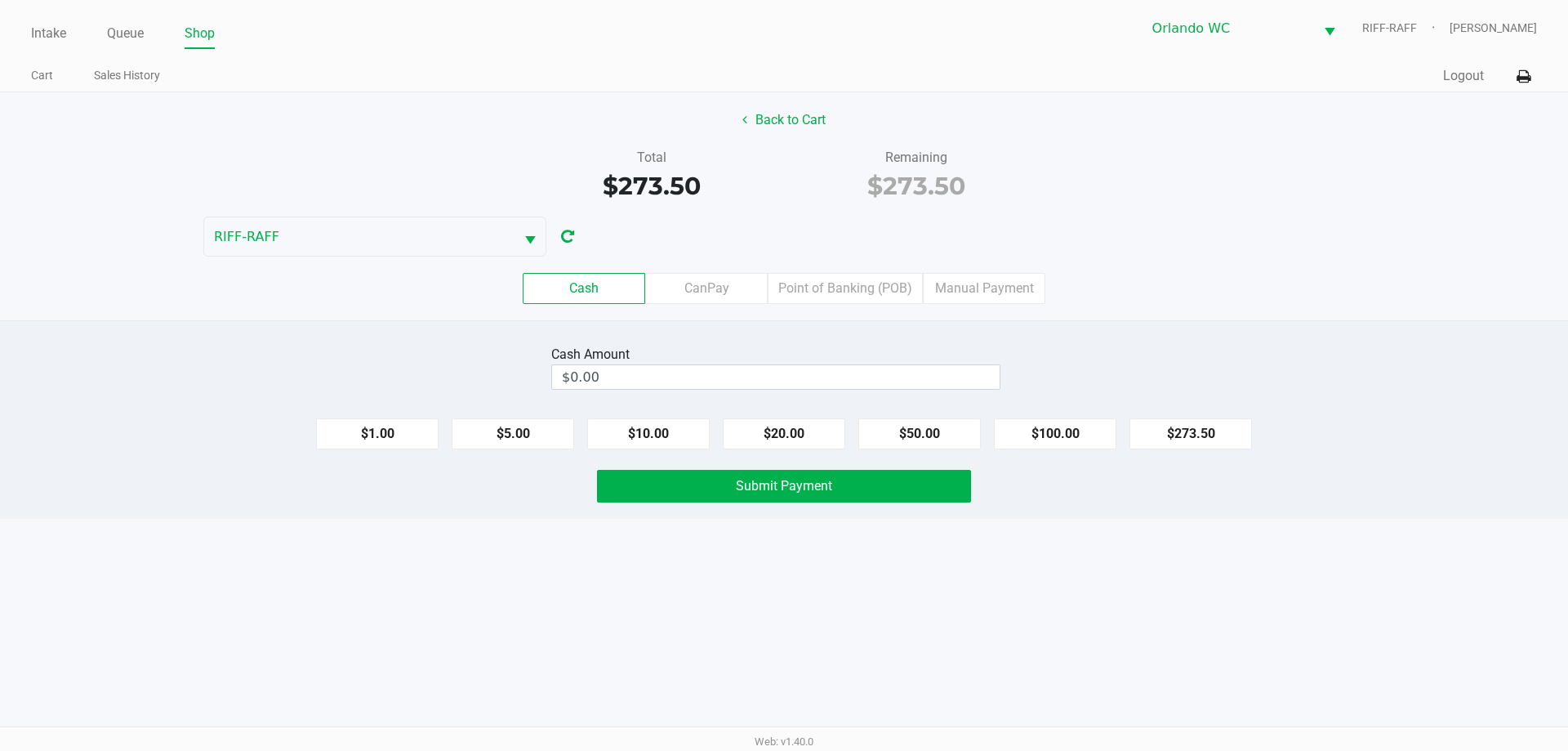
click at [783, 116] on button "Back to Cart" at bounding box center [784, 120] width 105 height 31
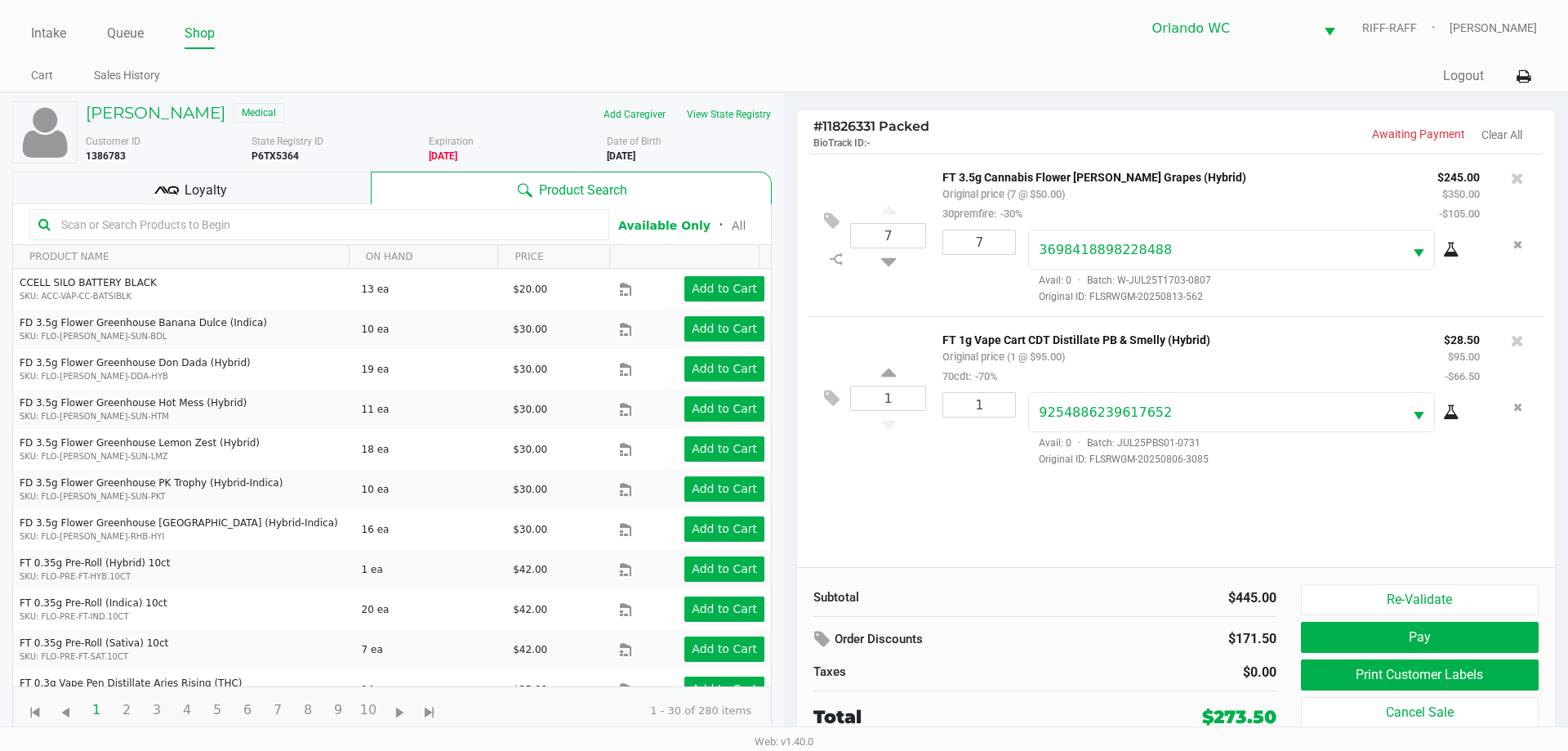
click at [407, 225] on input "text" at bounding box center [327, 224] width 546 height 25
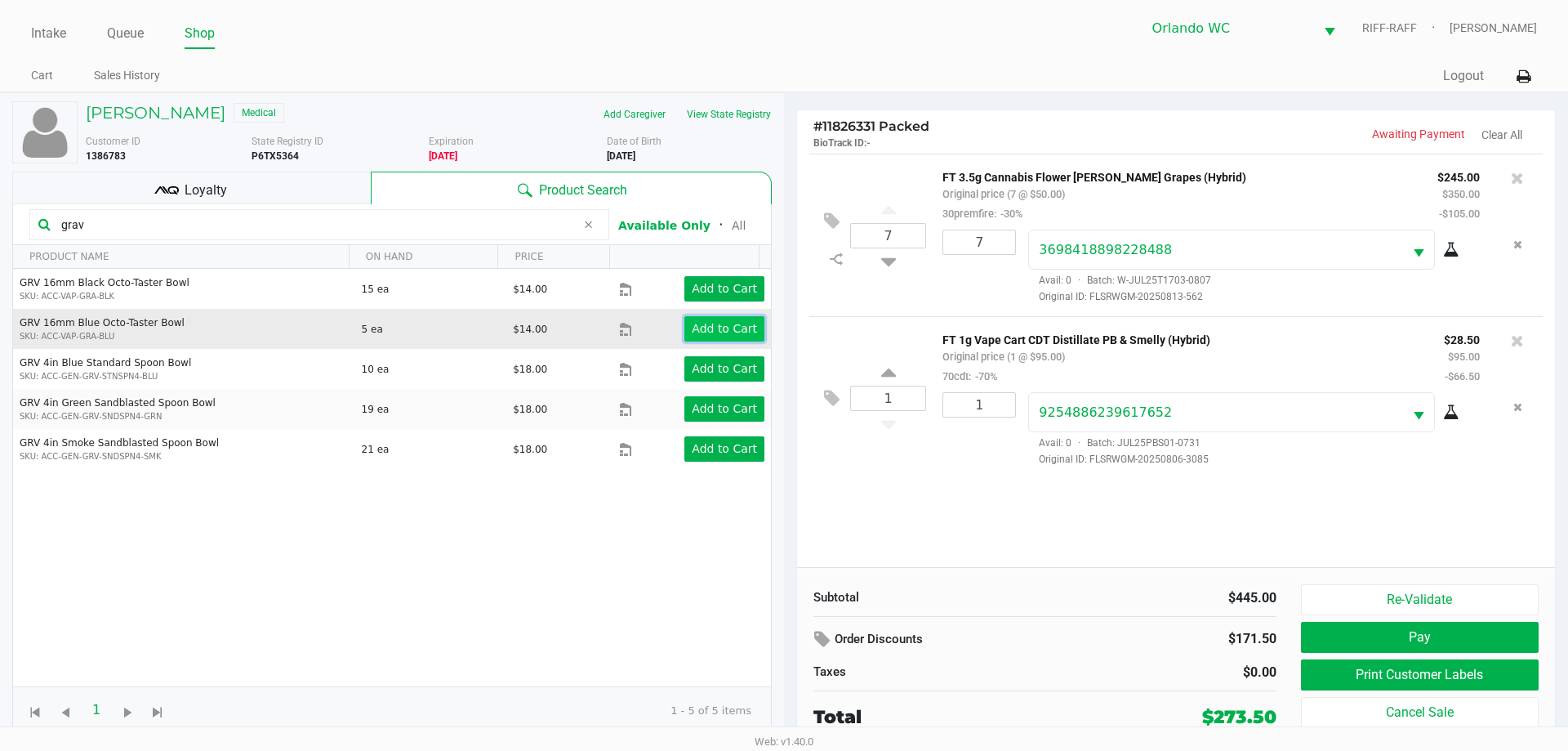
click at [713, 335] on app-button-loader "Add to Cart" at bounding box center [724, 328] width 66 height 13
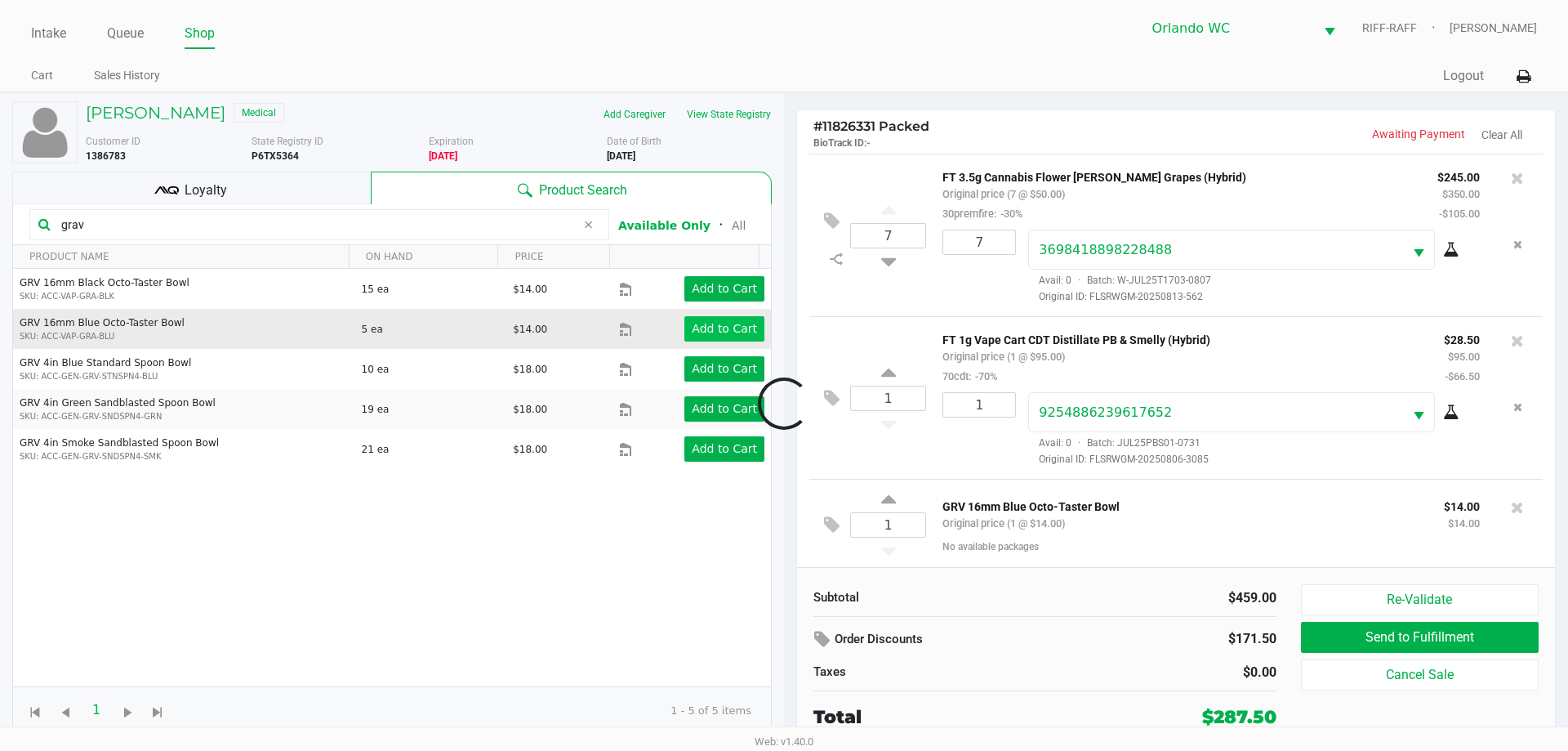
scroll to position [5, 0]
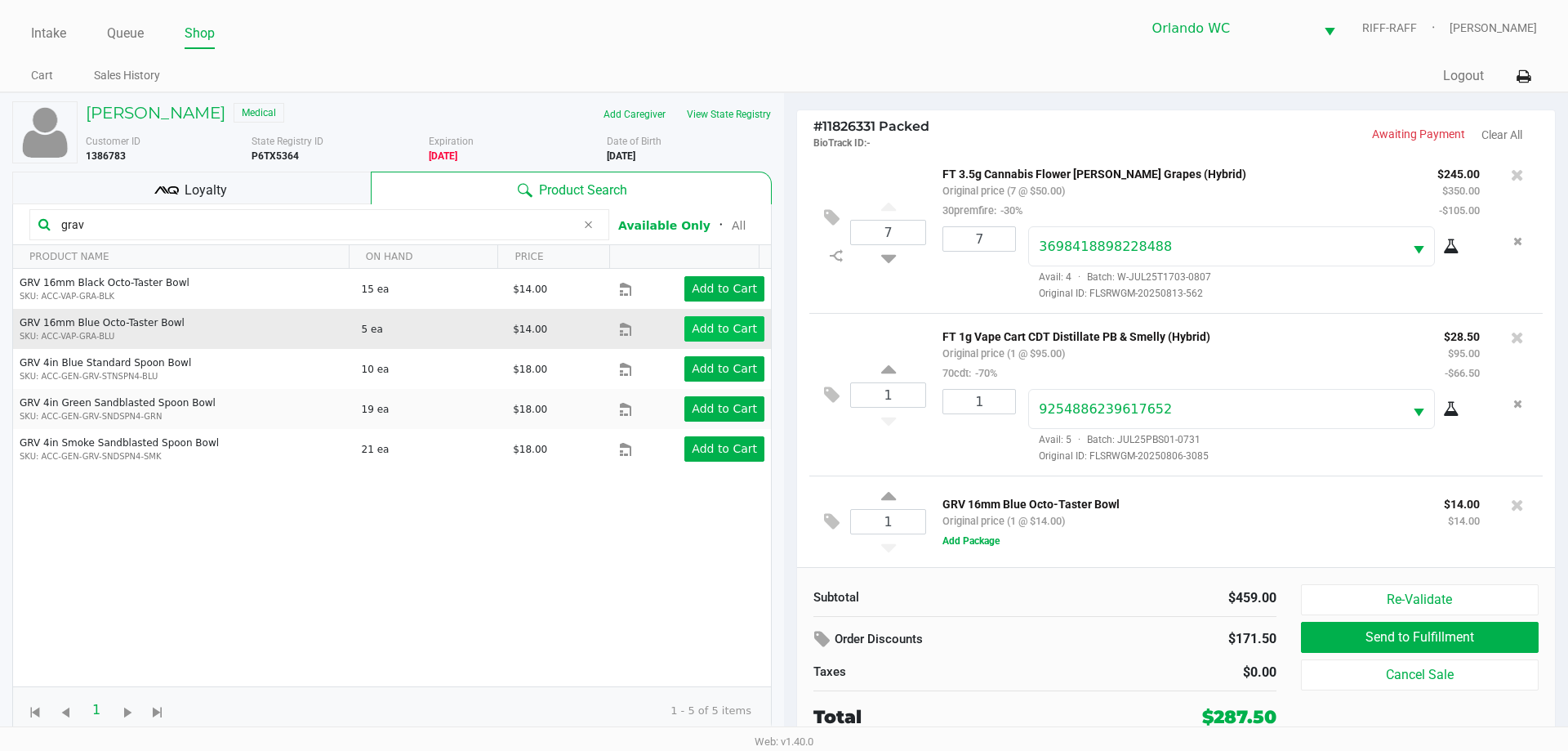
click at [825, 523] on icon at bounding box center [832, 522] width 15 height 19
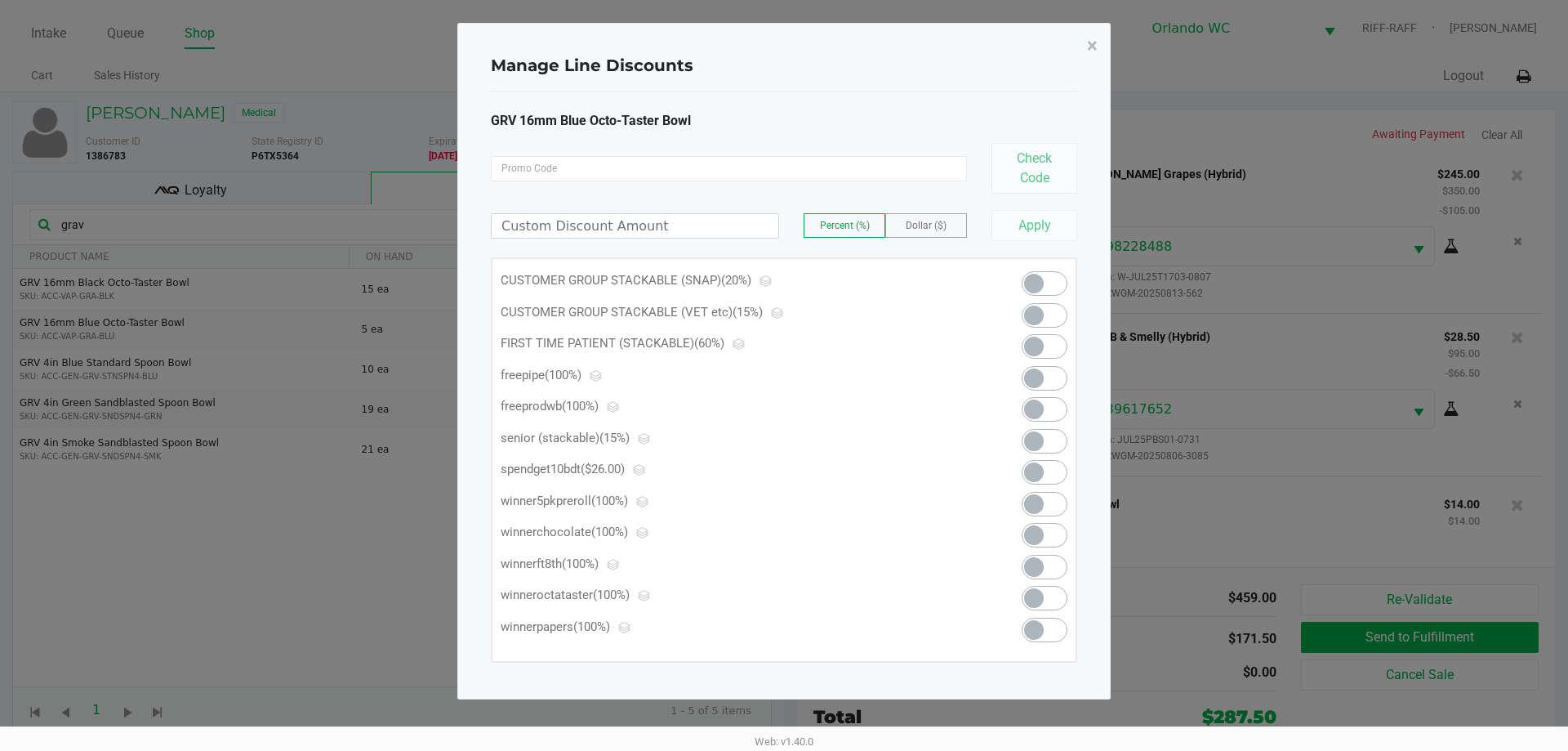
click at [1039, 387] on span at bounding box center [1033, 378] width 20 height 20
click at [1092, 67] on button "×" at bounding box center [1092, 46] width 37 height 46
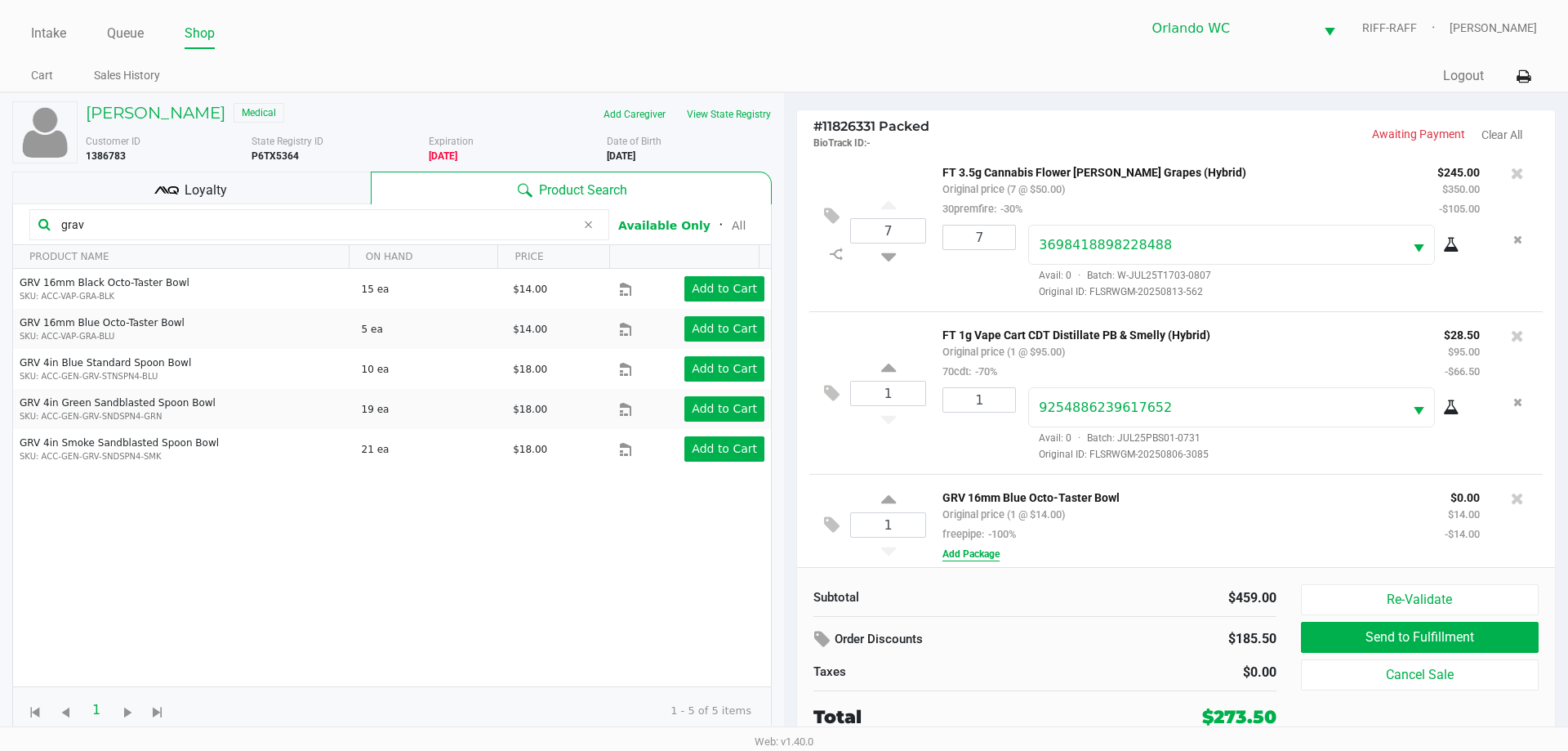
click at [959, 559] on button "Add Package" at bounding box center [970, 553] width 57 height 14
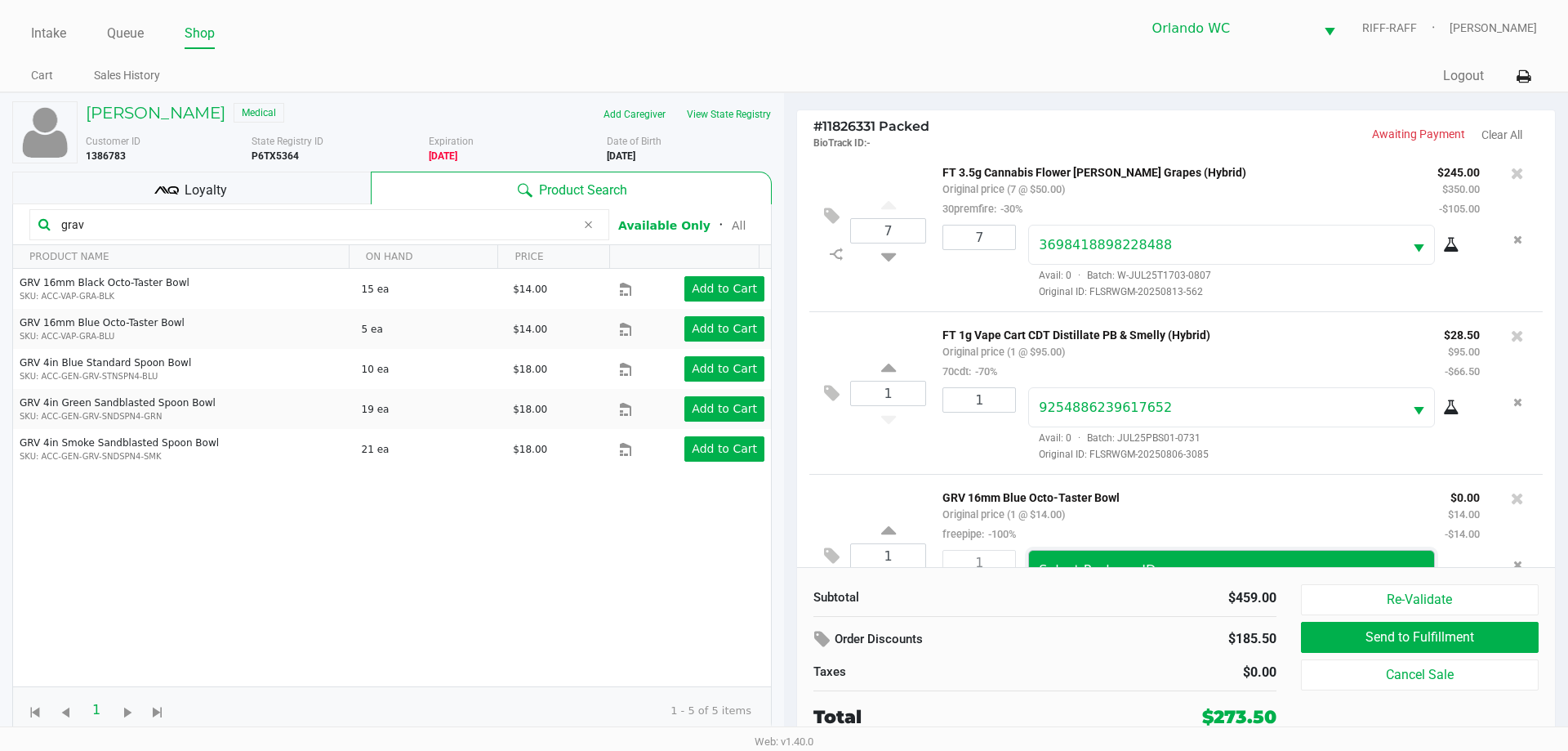
click at [1079, 561] on span "Select Package ID" at bounding box center [1216, 570] width 374 height 38
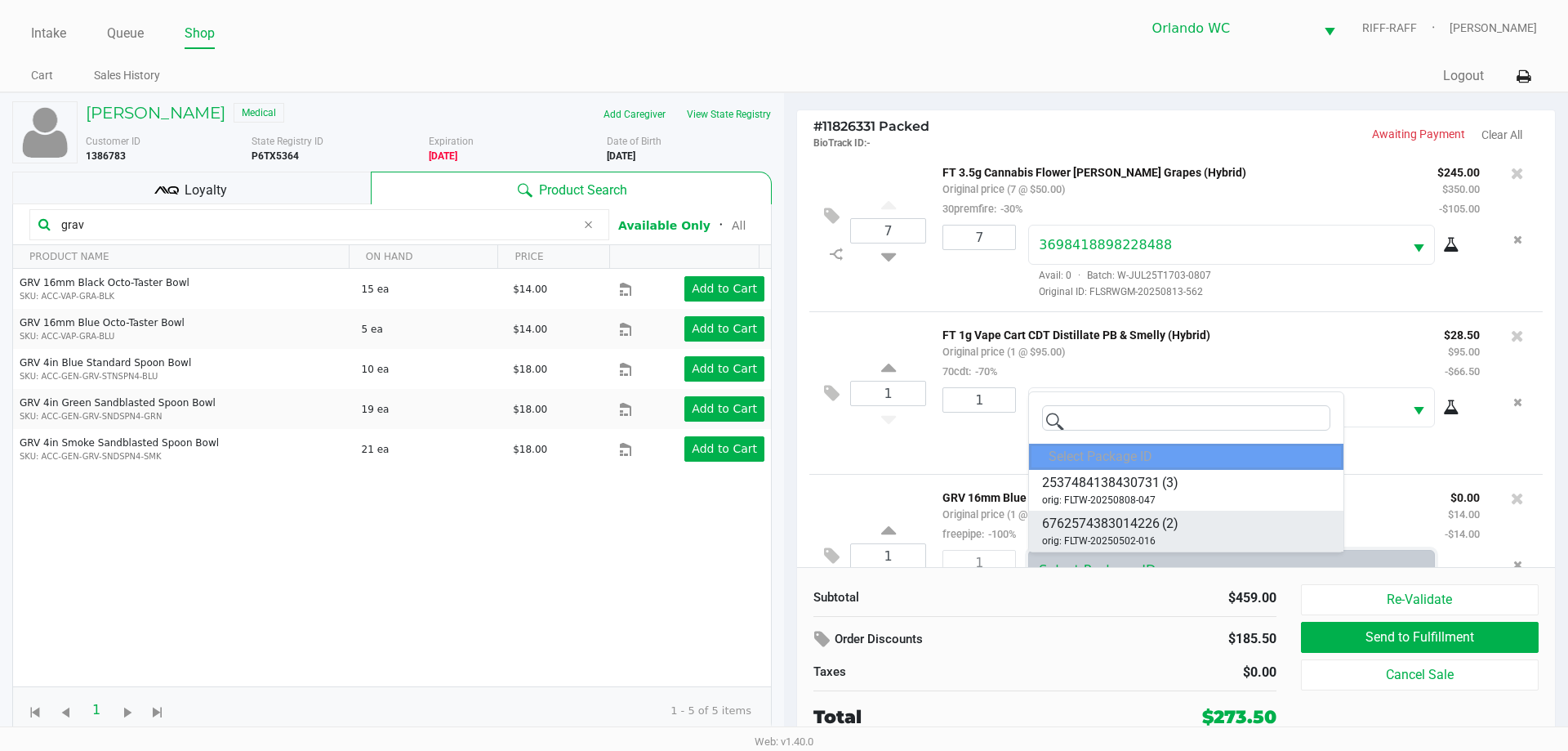
click at [1181, 525] on li "6762574383014226 (2) orig: FLTW-20250502-016" at bounding box center [1186, 531] width 314 height 41
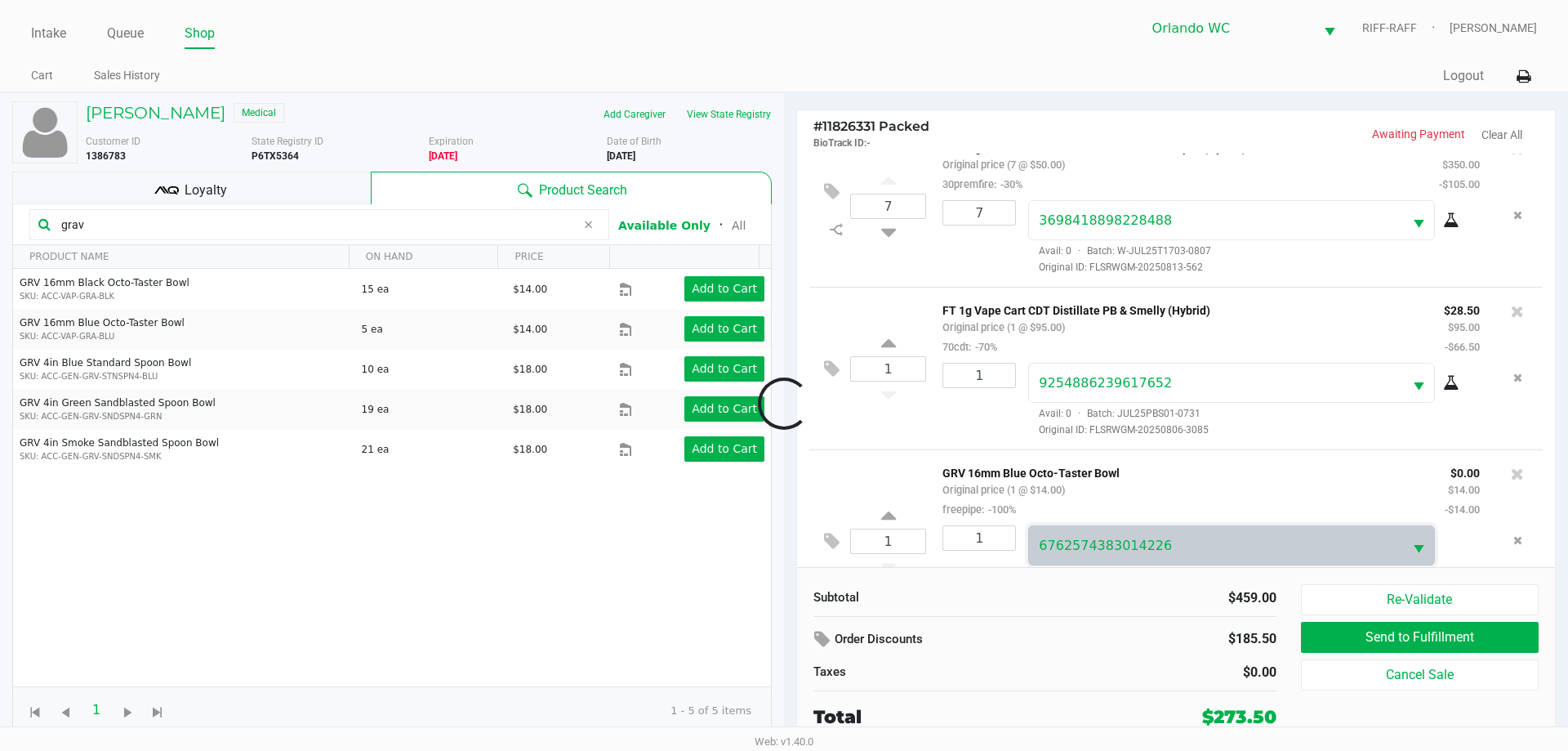
scroll to position [77, 0]
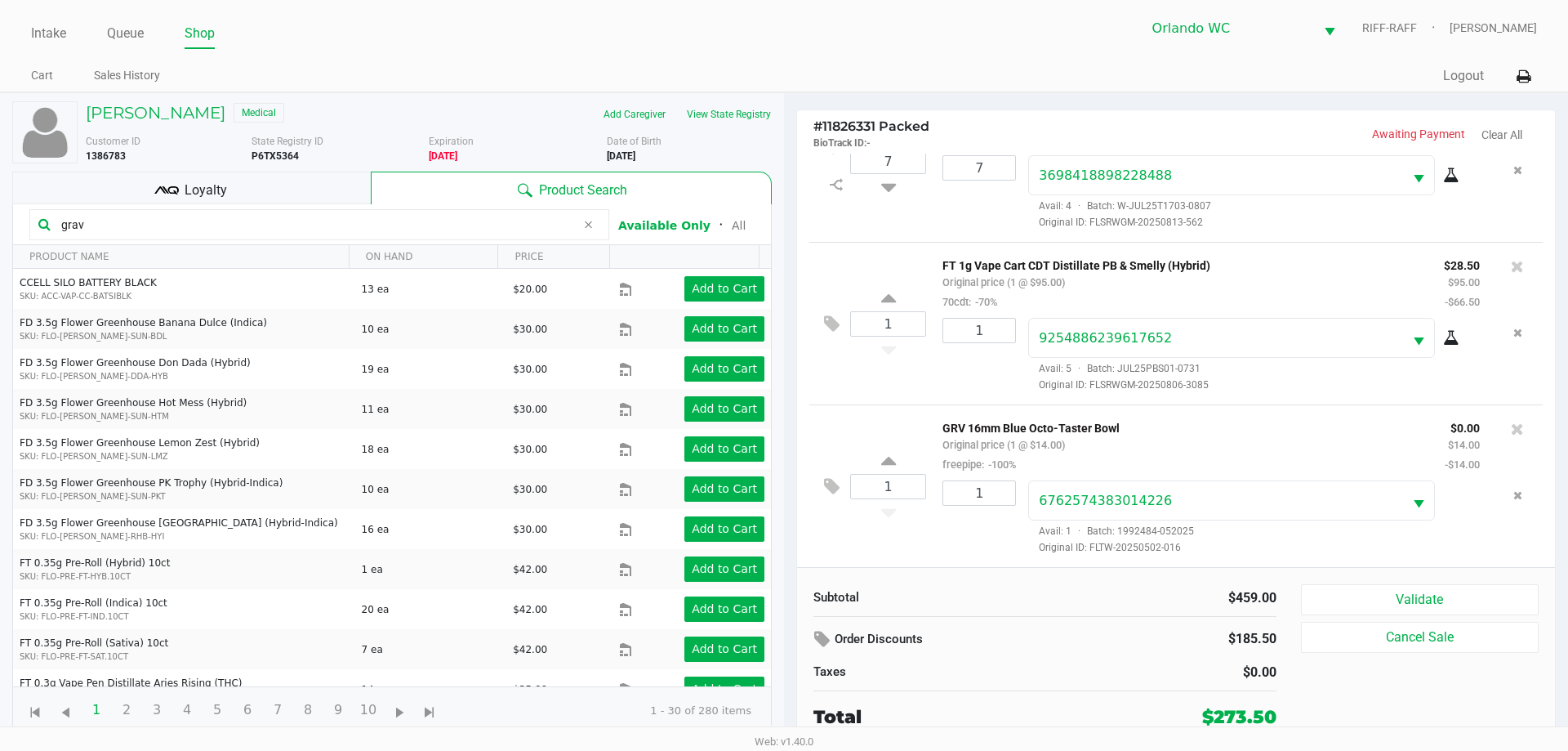
click at [1159, 628] on div "$185.50" at bounding box center [1208, 639] width 138 height 28
click at [1339, 602] on button "Validate" at bounding box center [1420, 599] width 237 height 31
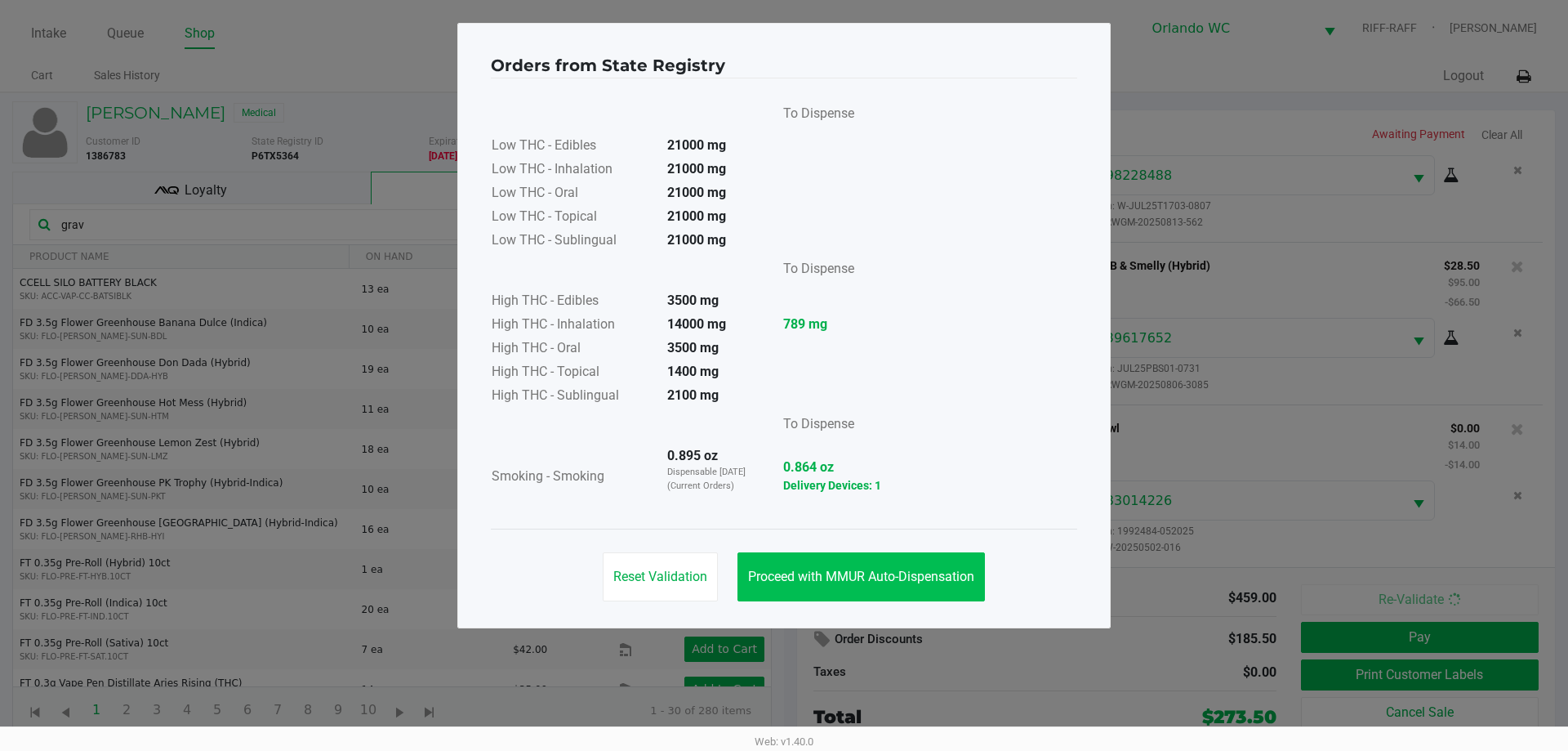
click at [873, 580] on span "Proceed with MMUR Auto-Dispensation" at bounding box center [861, 576] width 226 height 15
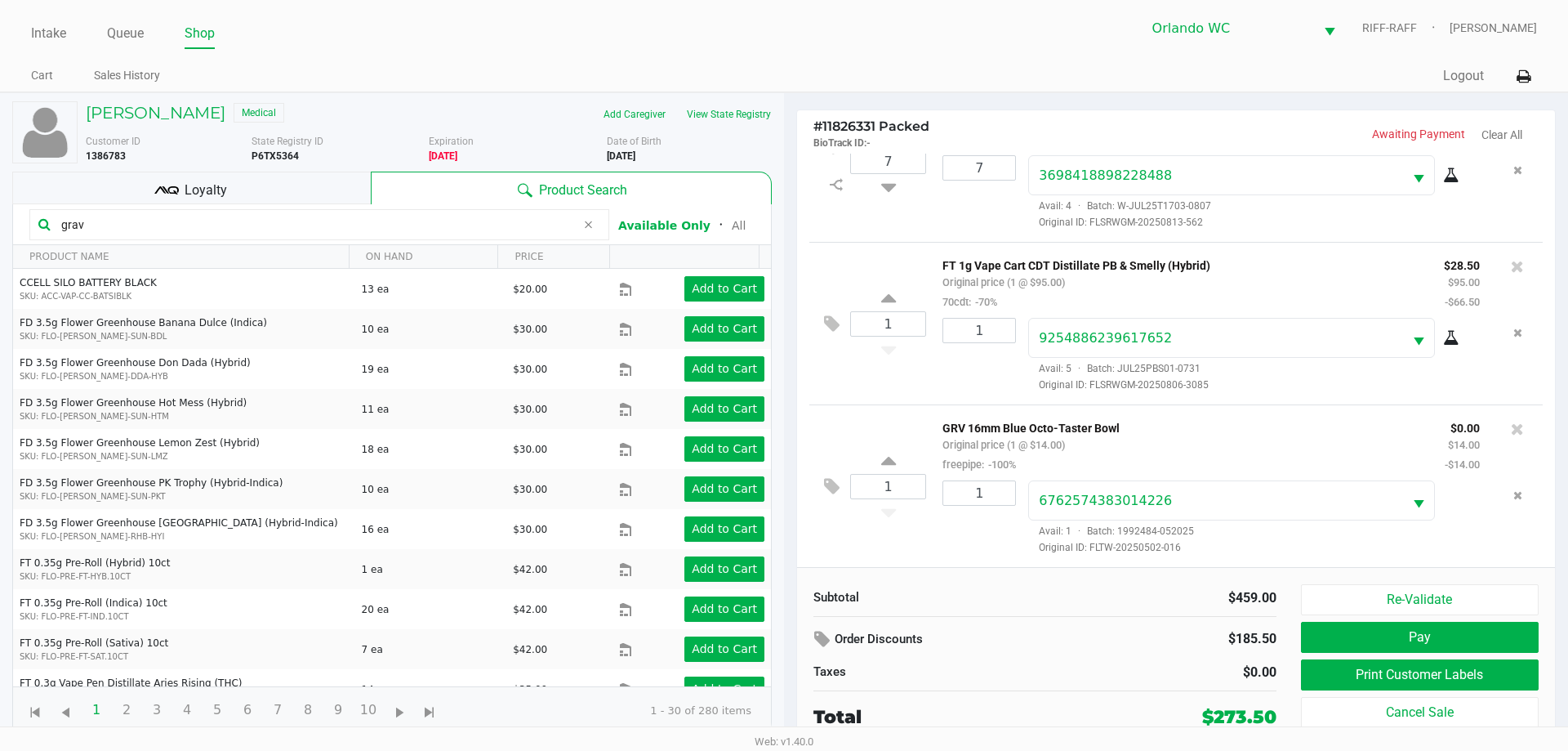
click at [1511, 428] on icon at bounding box center [1517, 428] width 13 height 16
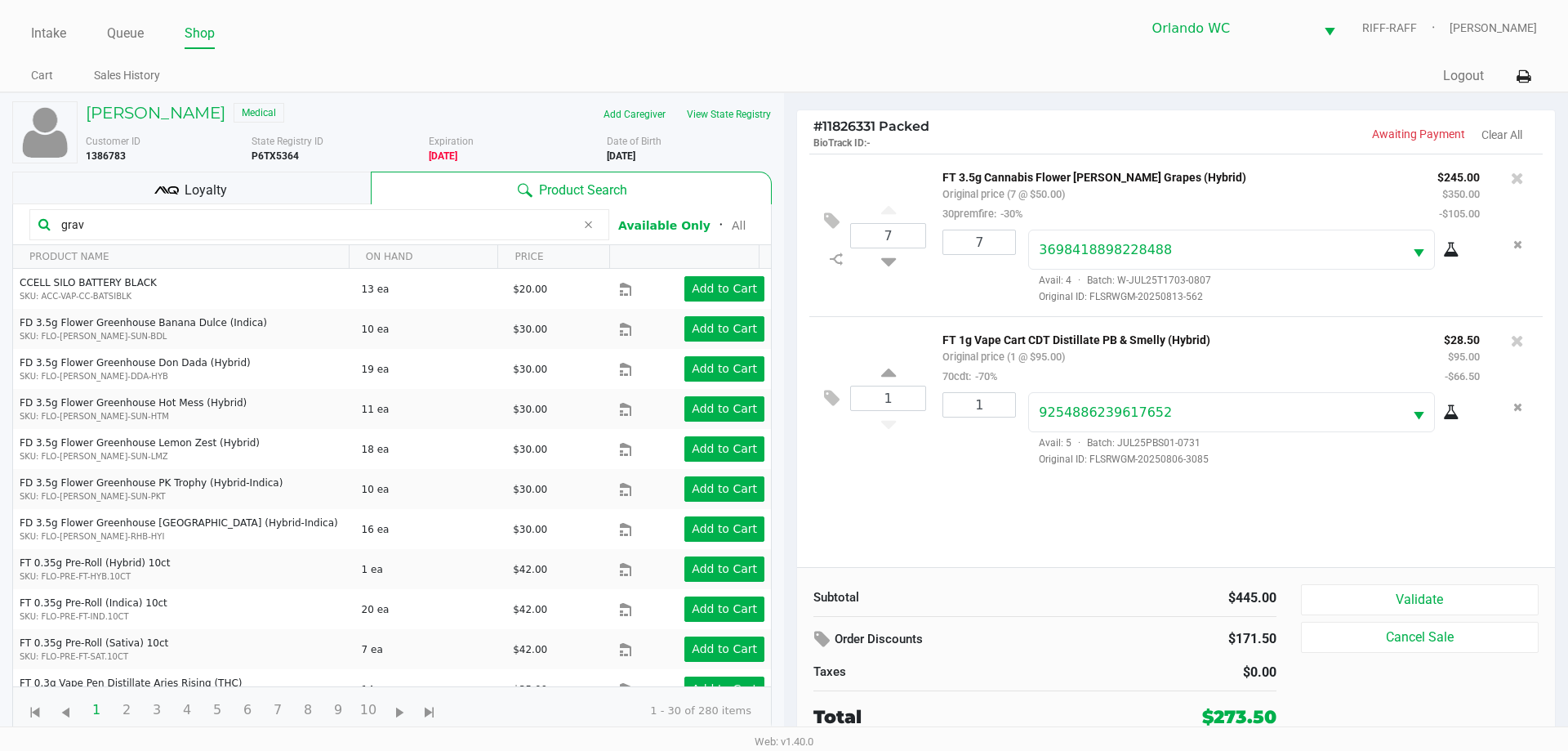
click at [236, 230] on input "grav" at bounding box center [315, 224] width 521 height 25
type input "g"
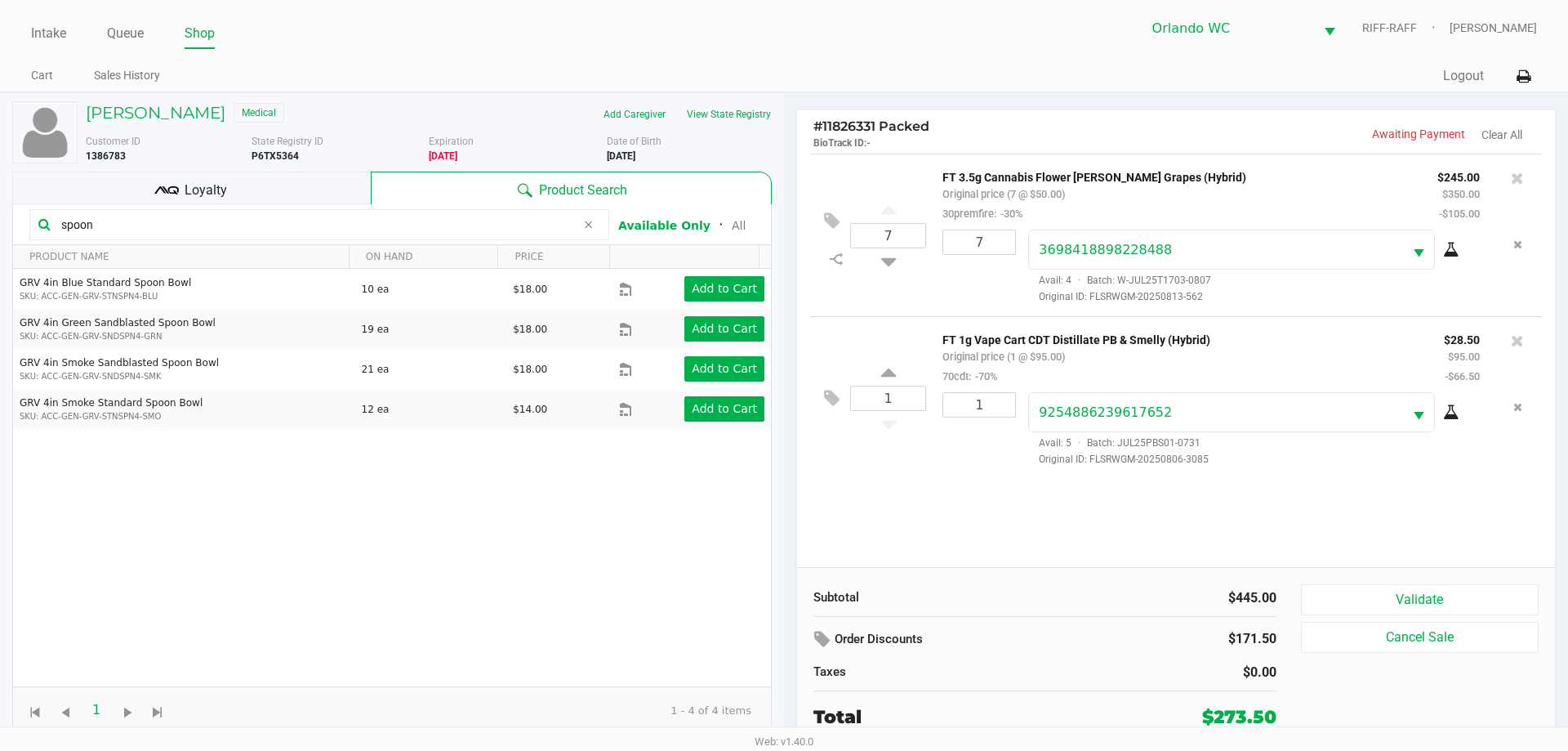
type input "spoon"
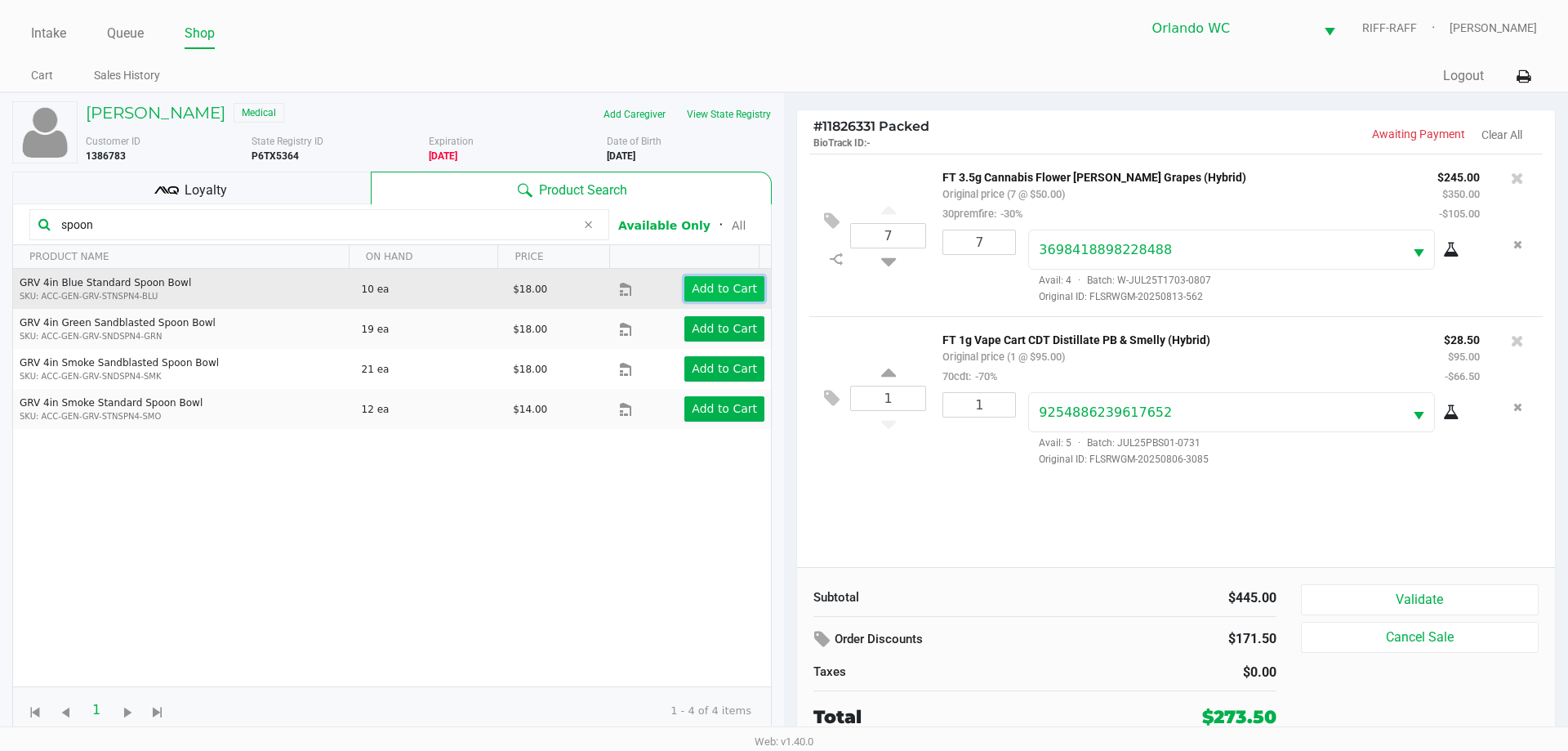
click at [698, 294] on app-button-loader "Add to Cart" at bounding box center [724, 288] width 66 height 13
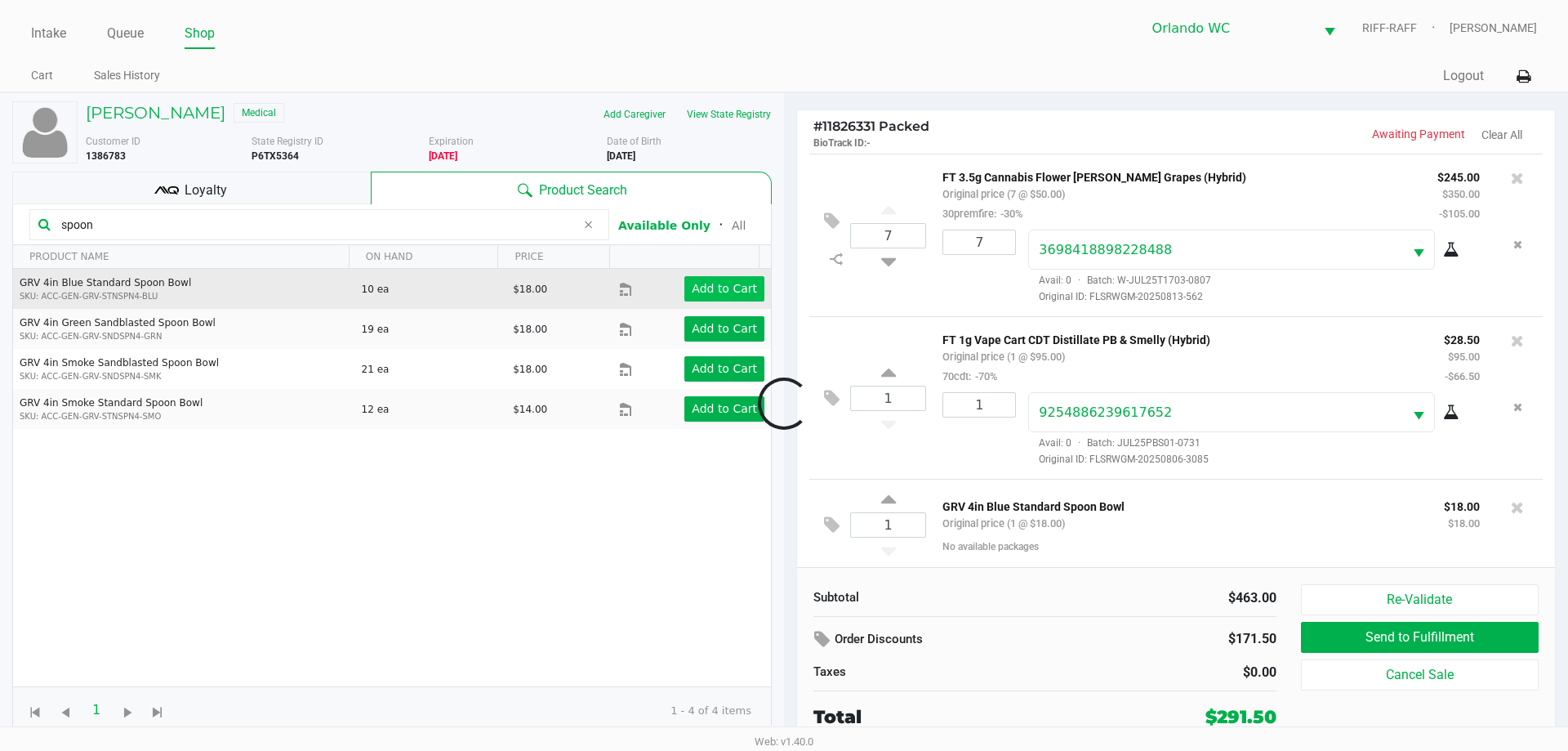
scroll to position [5, 0]
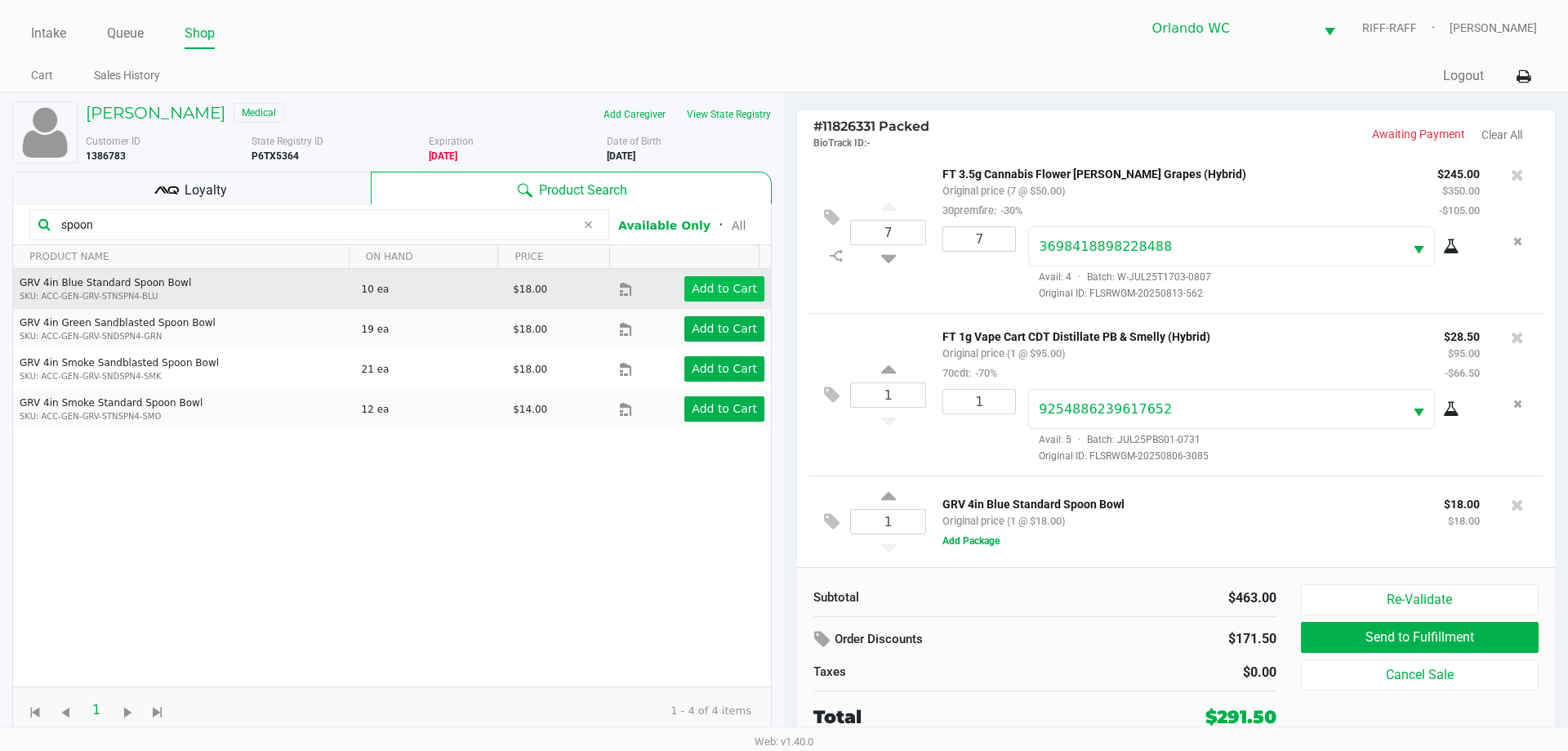
click at [973, 545] on button "Add Package" at bounding box center [970, 541] width 57 height 14
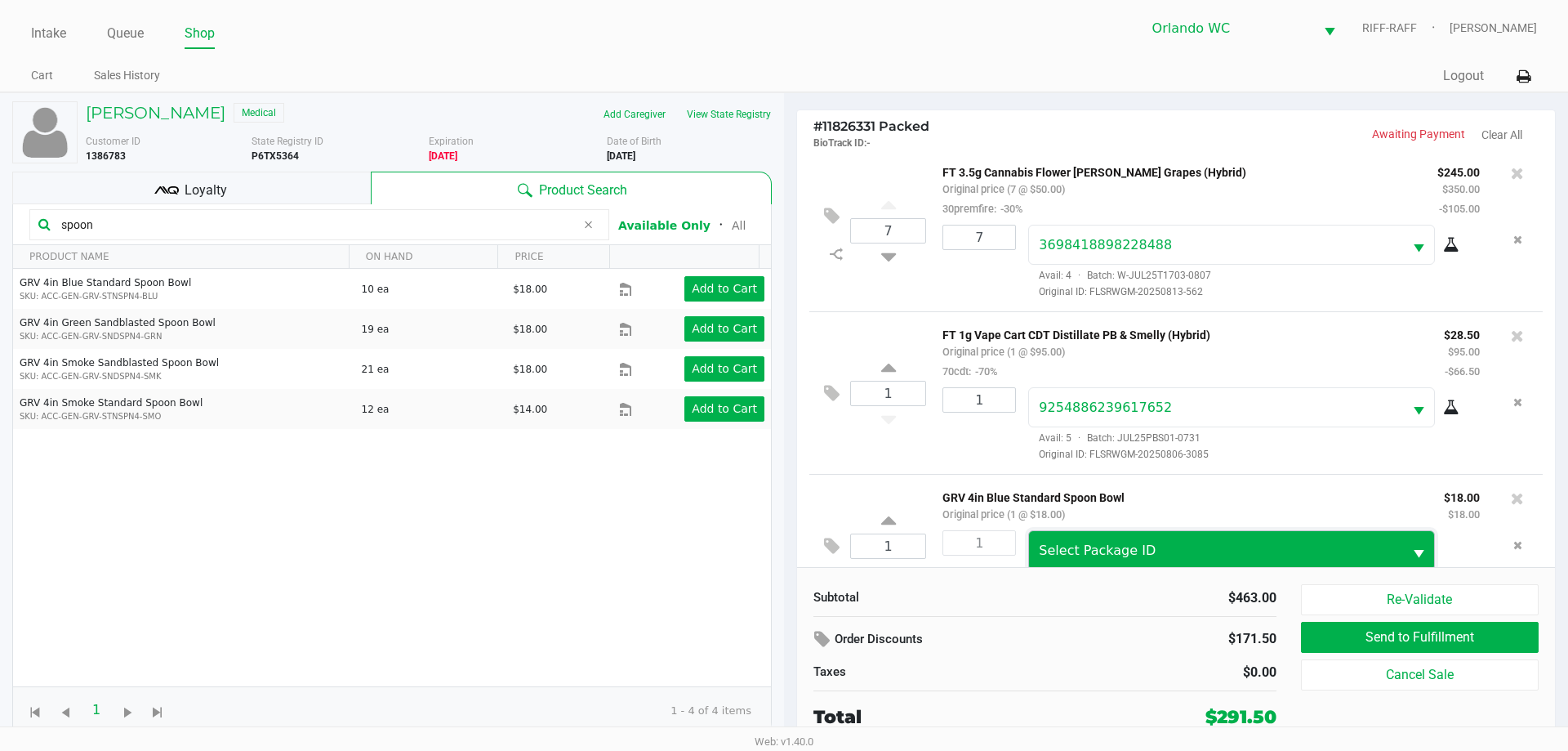
click at [1074, 548] on span "Select Package ID" at bounding box center [1097, 550] width 117 height 15
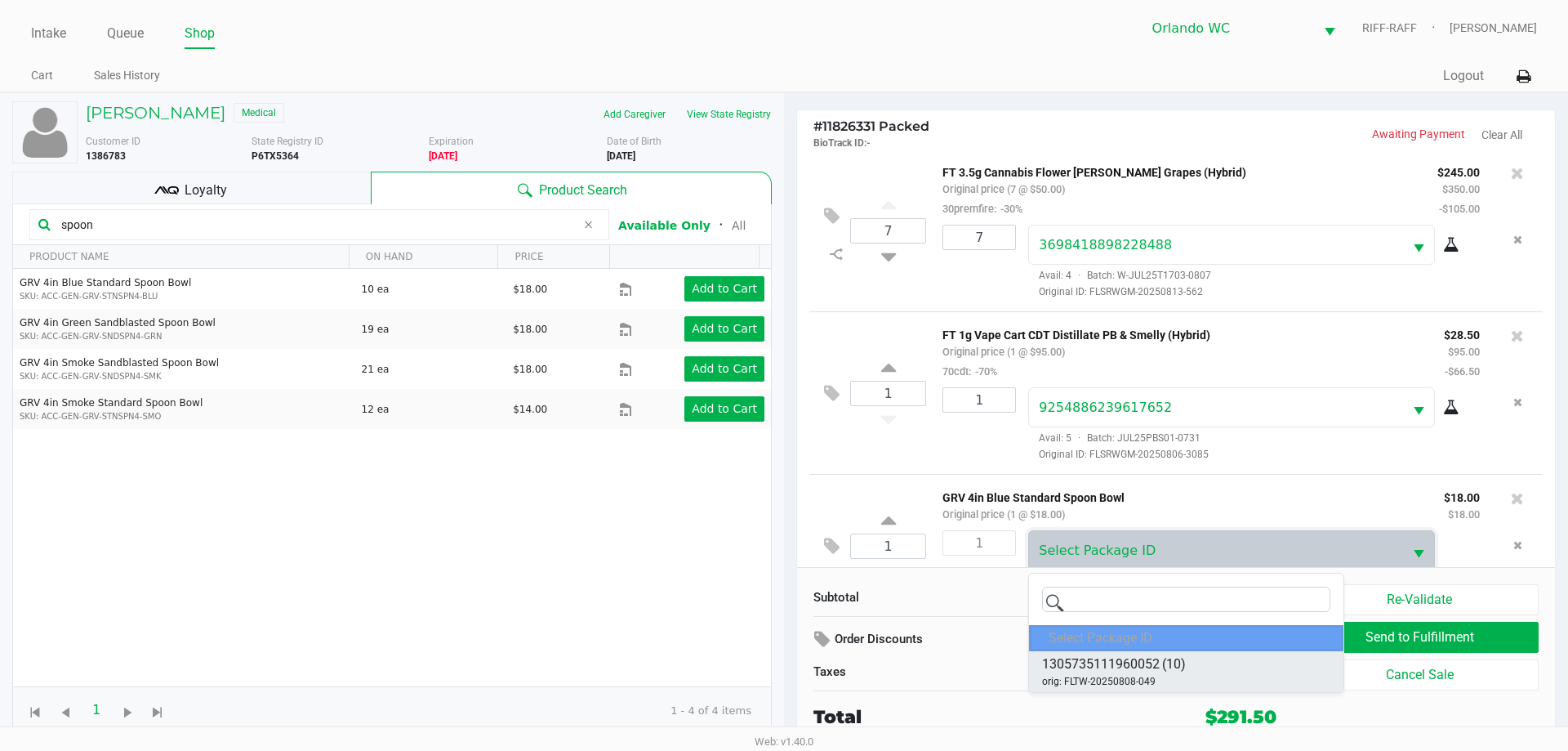
click at [1107, 667] on span "1305735111960052" at bounding box center [1101, 664] width 117 height 20
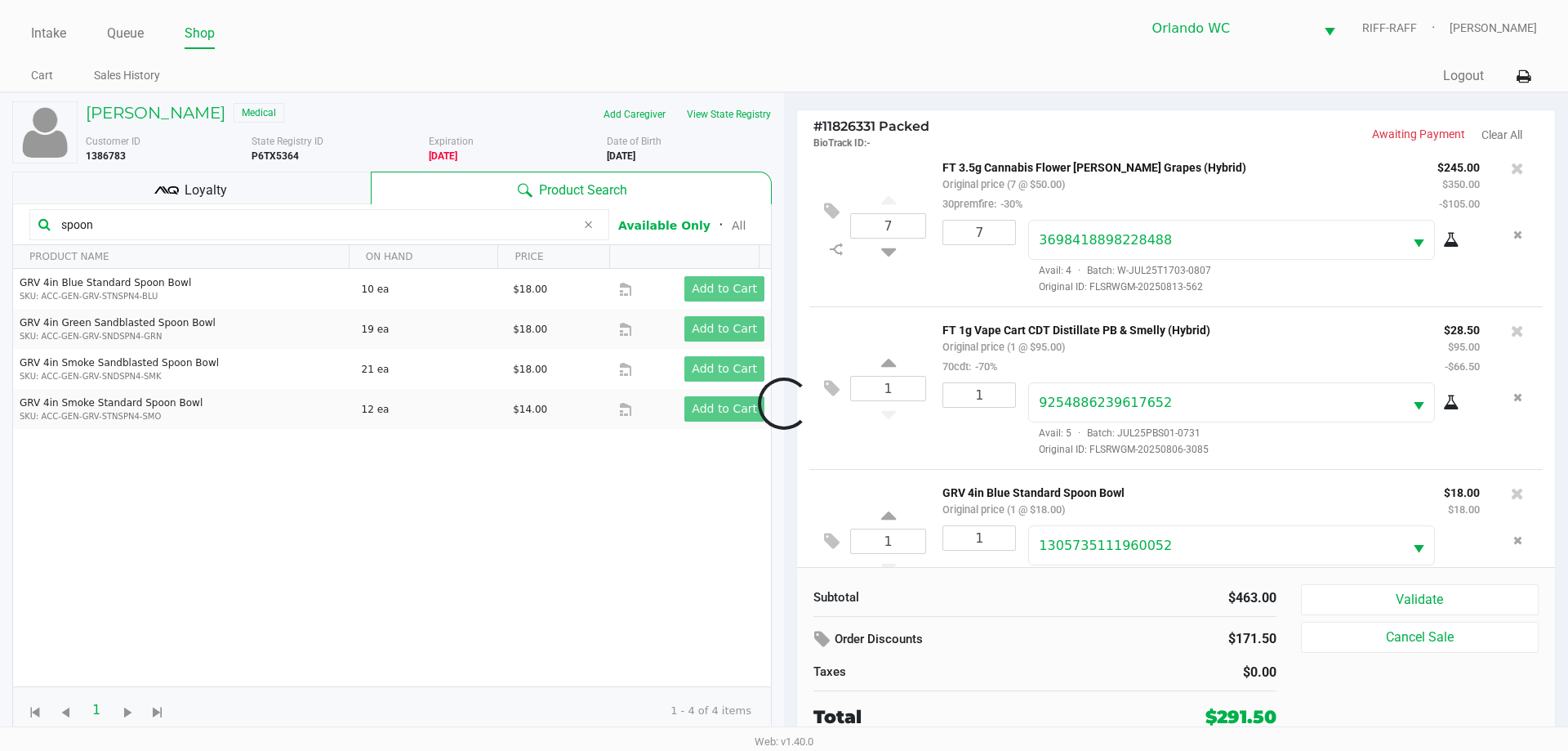
scroll to position [57, 0]
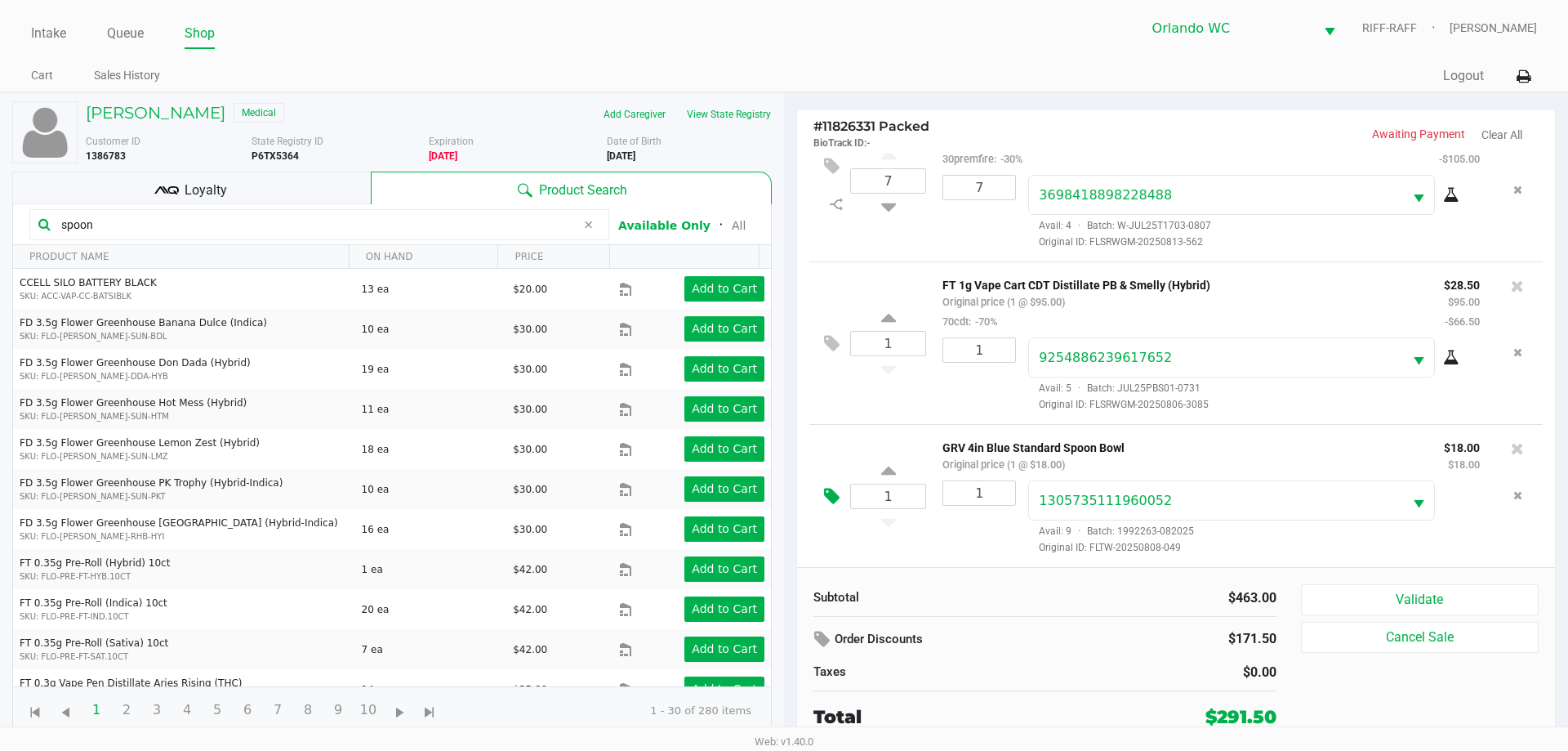
click at [831, 498] on icon at bounding box center [832, 496] width 15 height 19
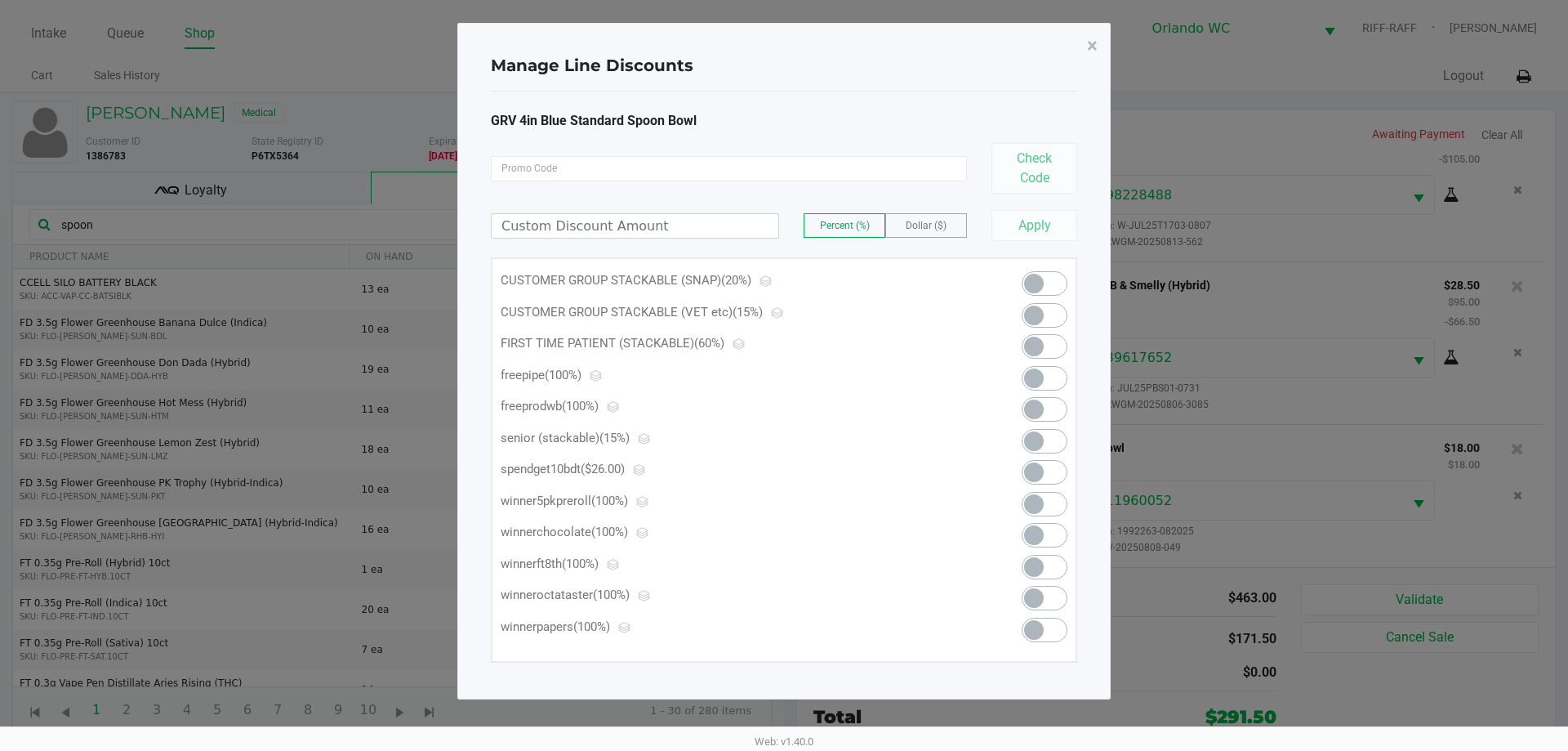
click at [1039, 379] on span at bounding box center [1033, 378] width 20 height 20
click at [1092, 45] on span "×" at bounding box center [1092, 45] width 10 height 23
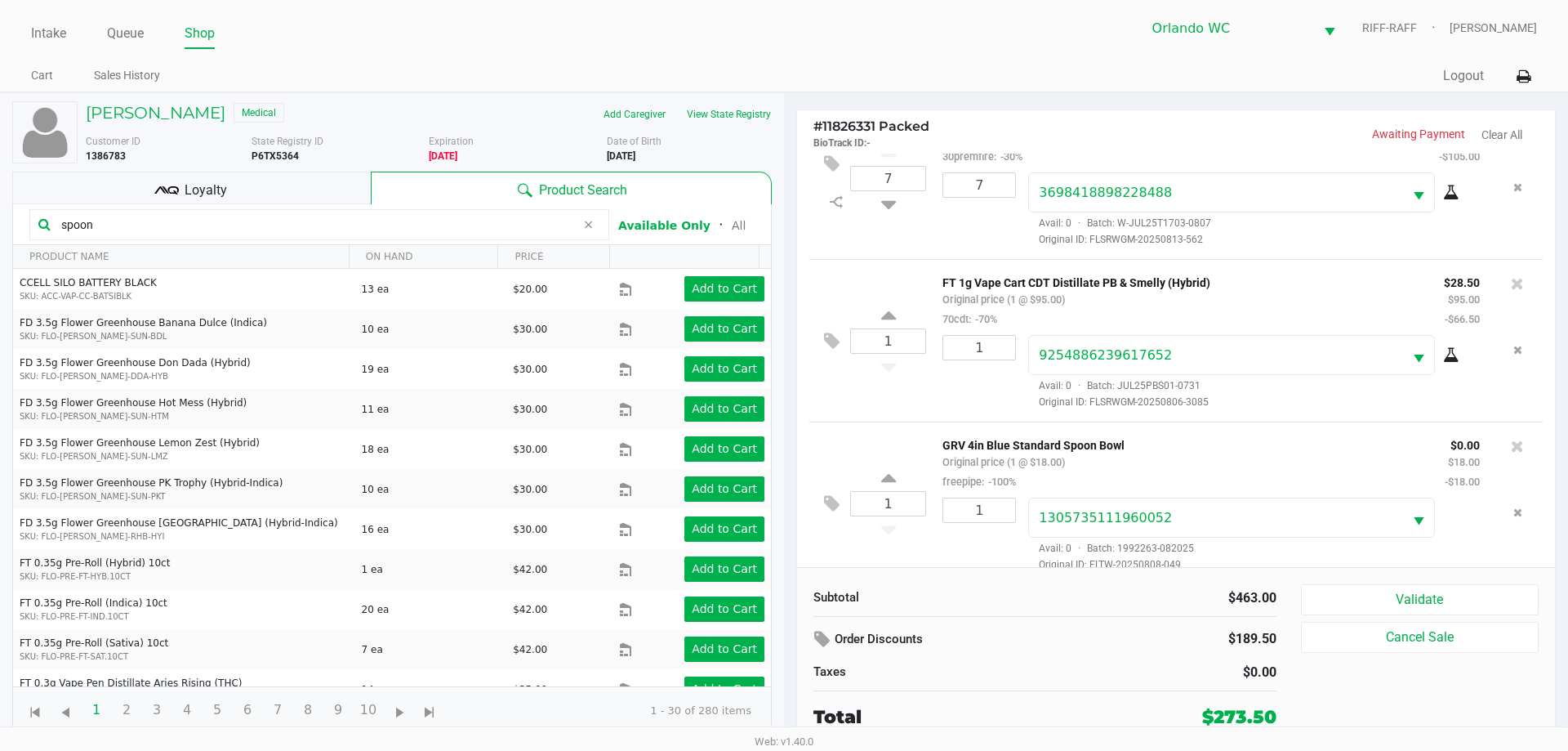
scroll to position [77, 0]
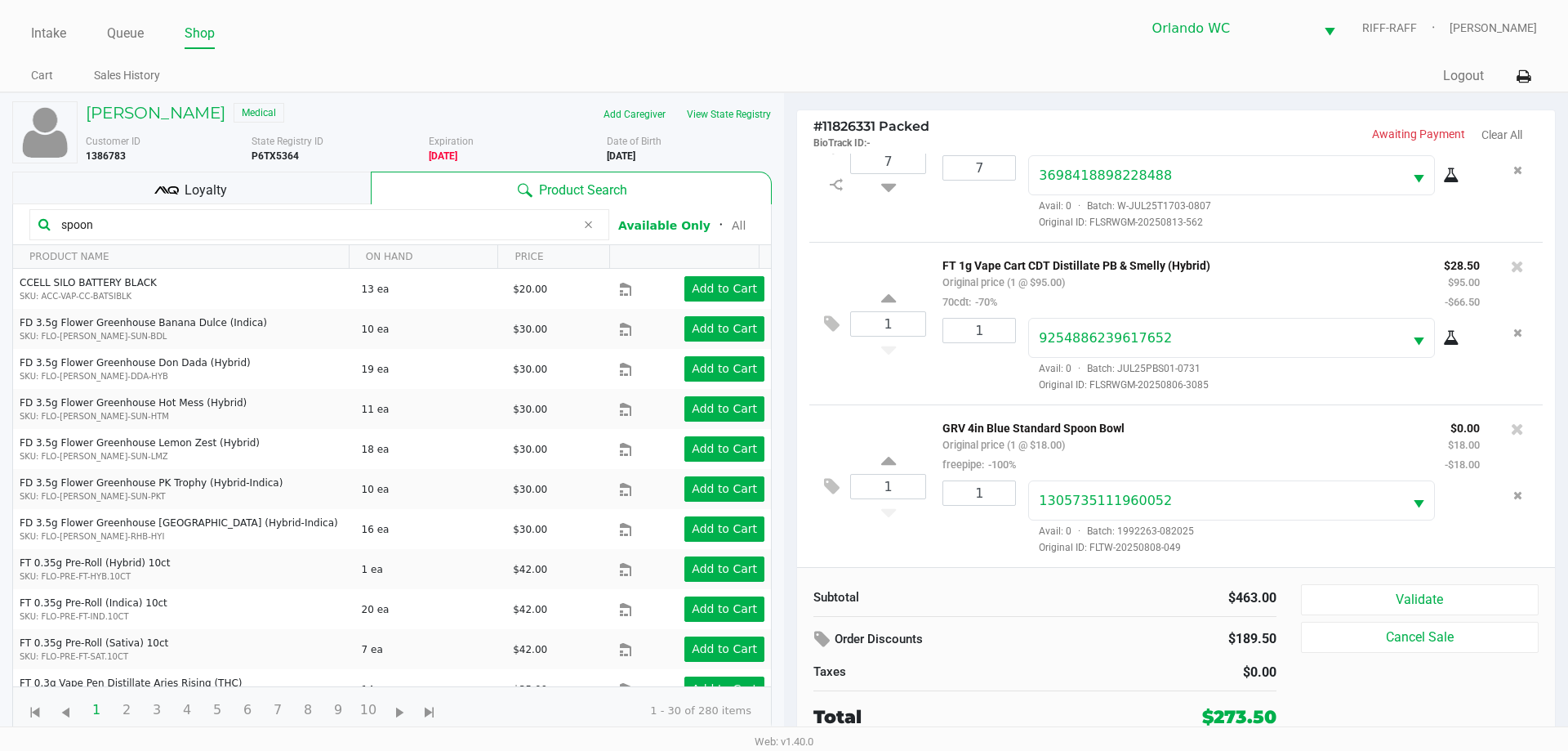
click at [1437, 596] on button "Validate" at bounding box center [1420, 599] width 237 height 31
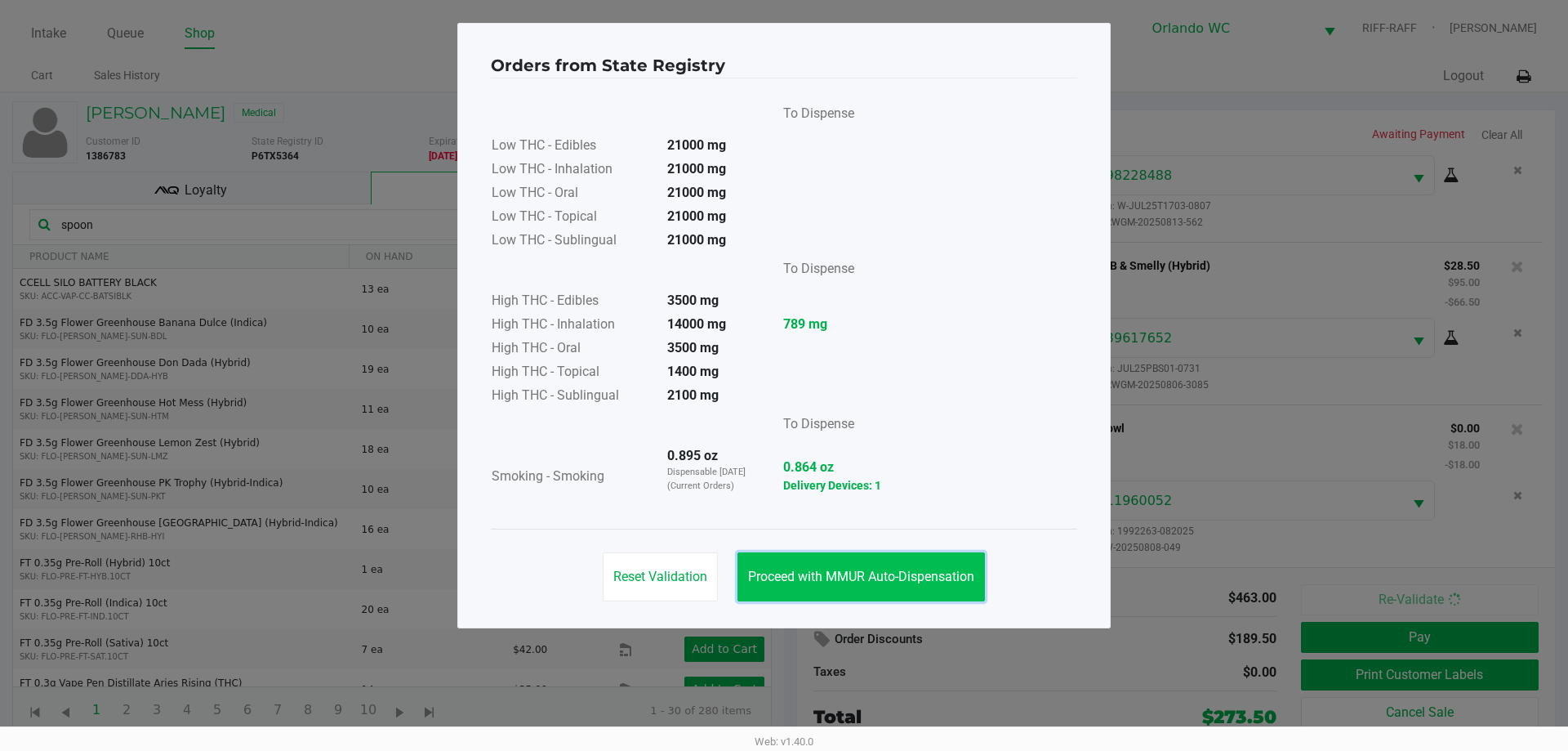
click at [861, 574] on span "Proceed with MMUR Auto-Dispensation" at bounding box center [861, 576] width 226 height 15
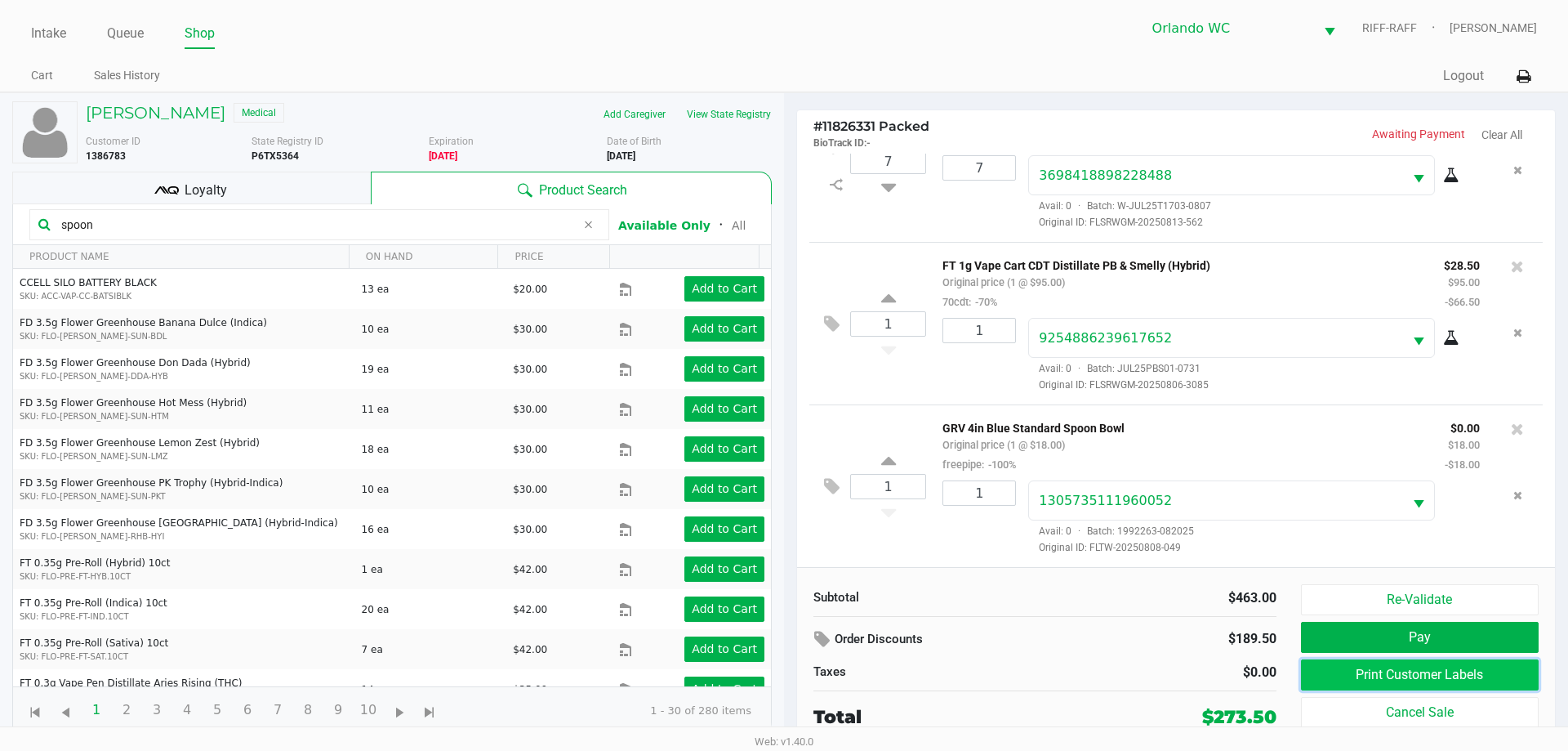
click at [1416, 672] on button "Print Customer Labels" at bounding box center [1420, 674] width 237 height 31
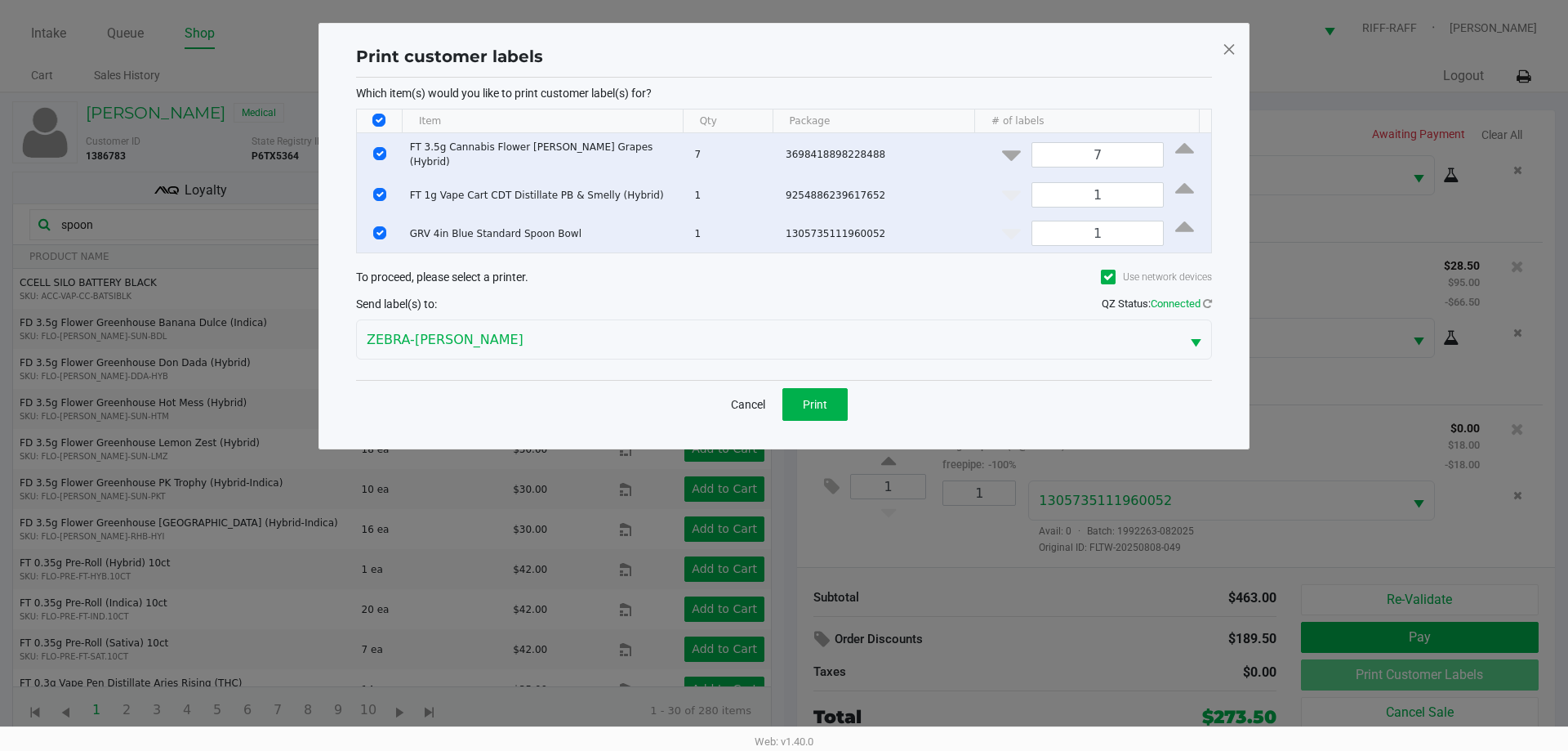
click at [375, 114] on input "Select All Rows" at bounding box center [379, 119] width 13 height 13
checkbox input "false"
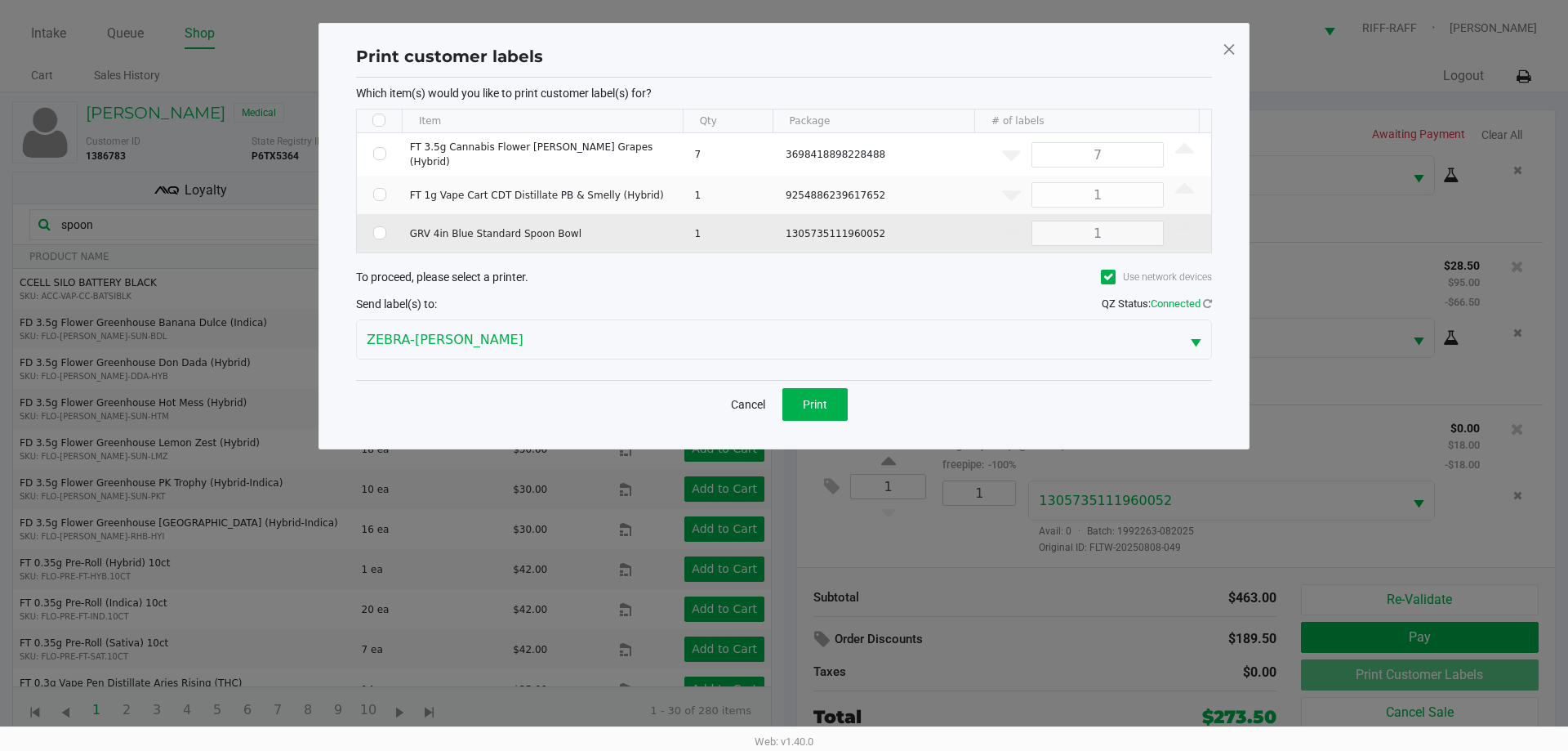
click at [375, 227] on input "Select Row" at bounding box center [380, 232] width 13 height 13
checkbox input "true"
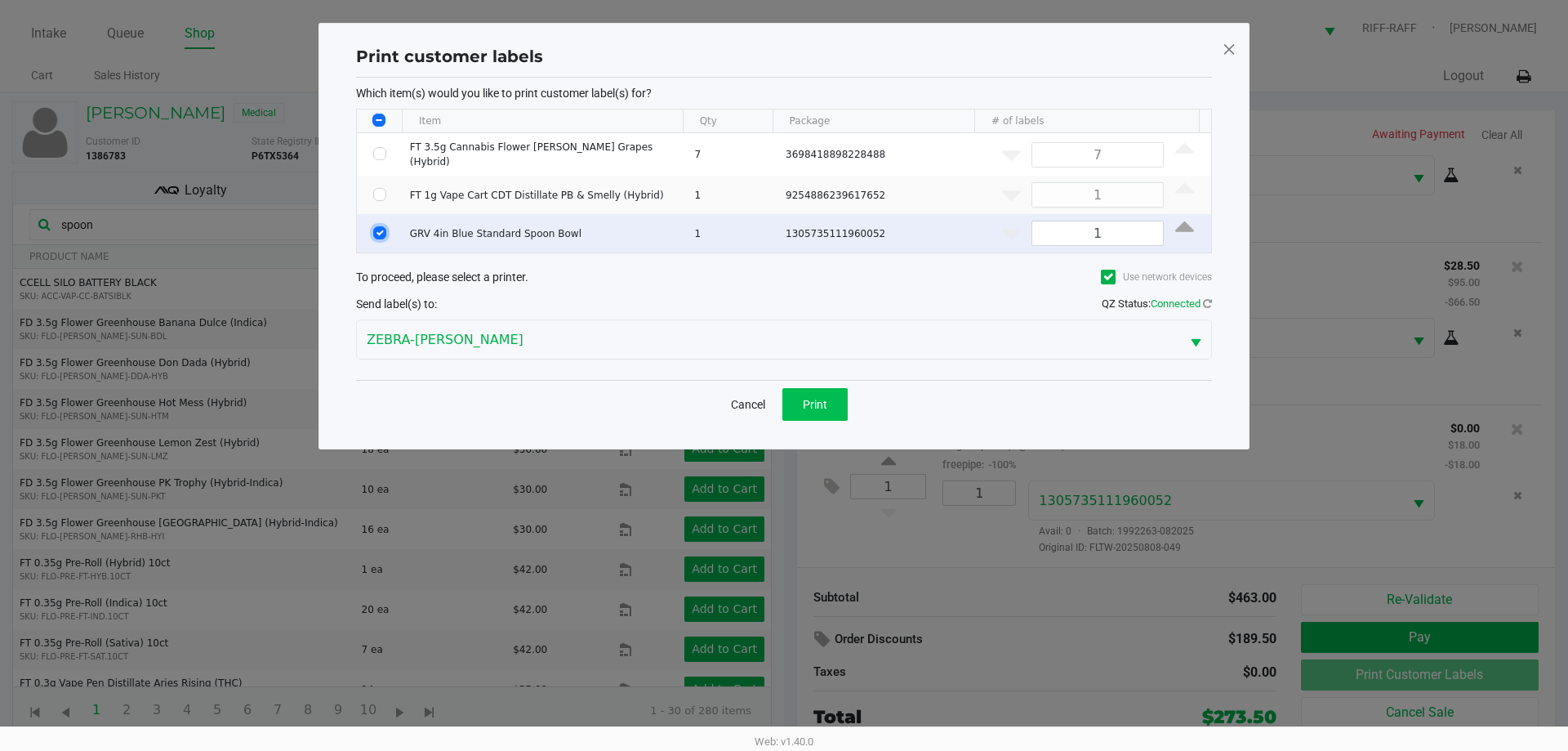
click at [814, 400] on span "Print" at bounding box center [815, 404] width 25 height 13
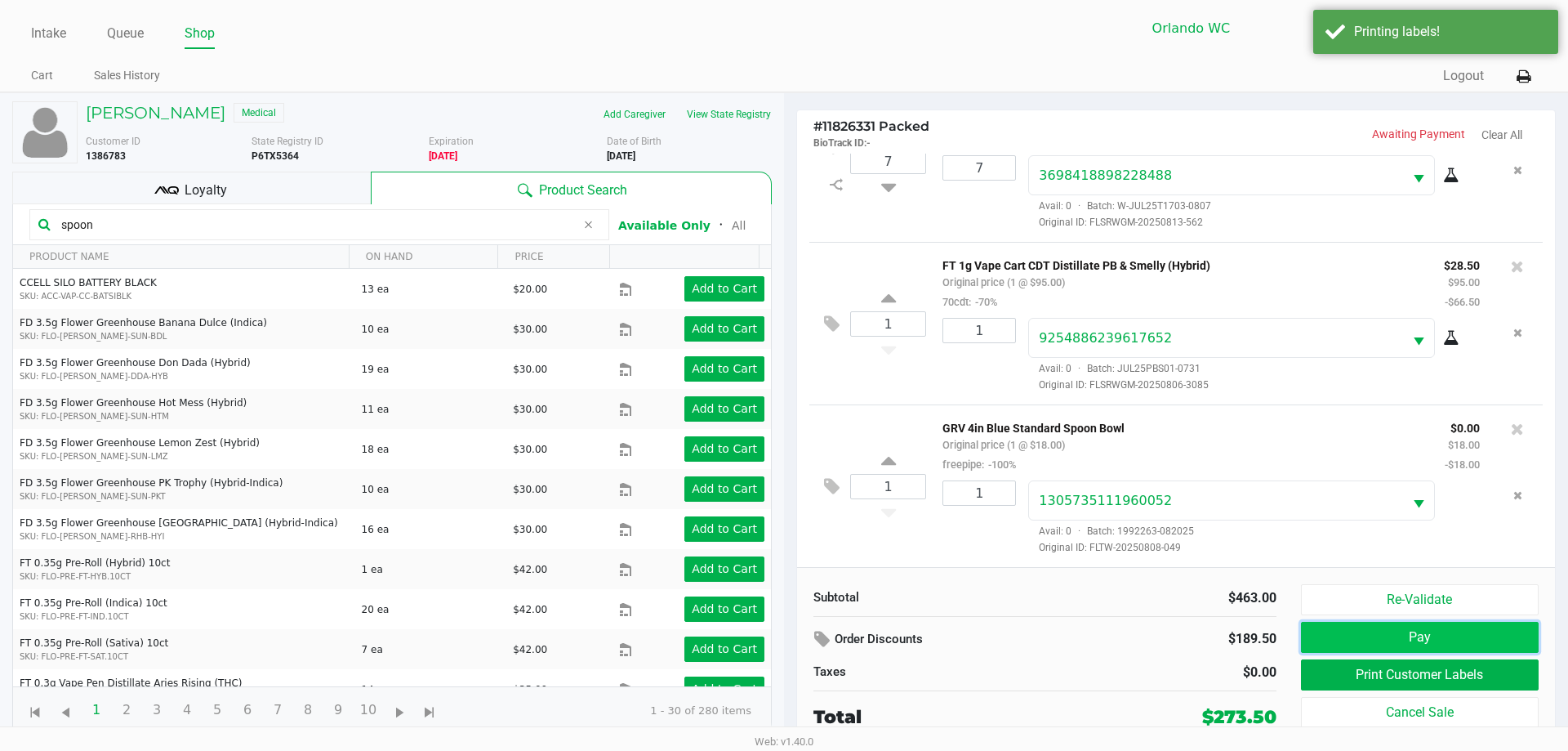
click at [1449, 639] on button "Pay" at bounding box center [1420, 637] width 237 height 31
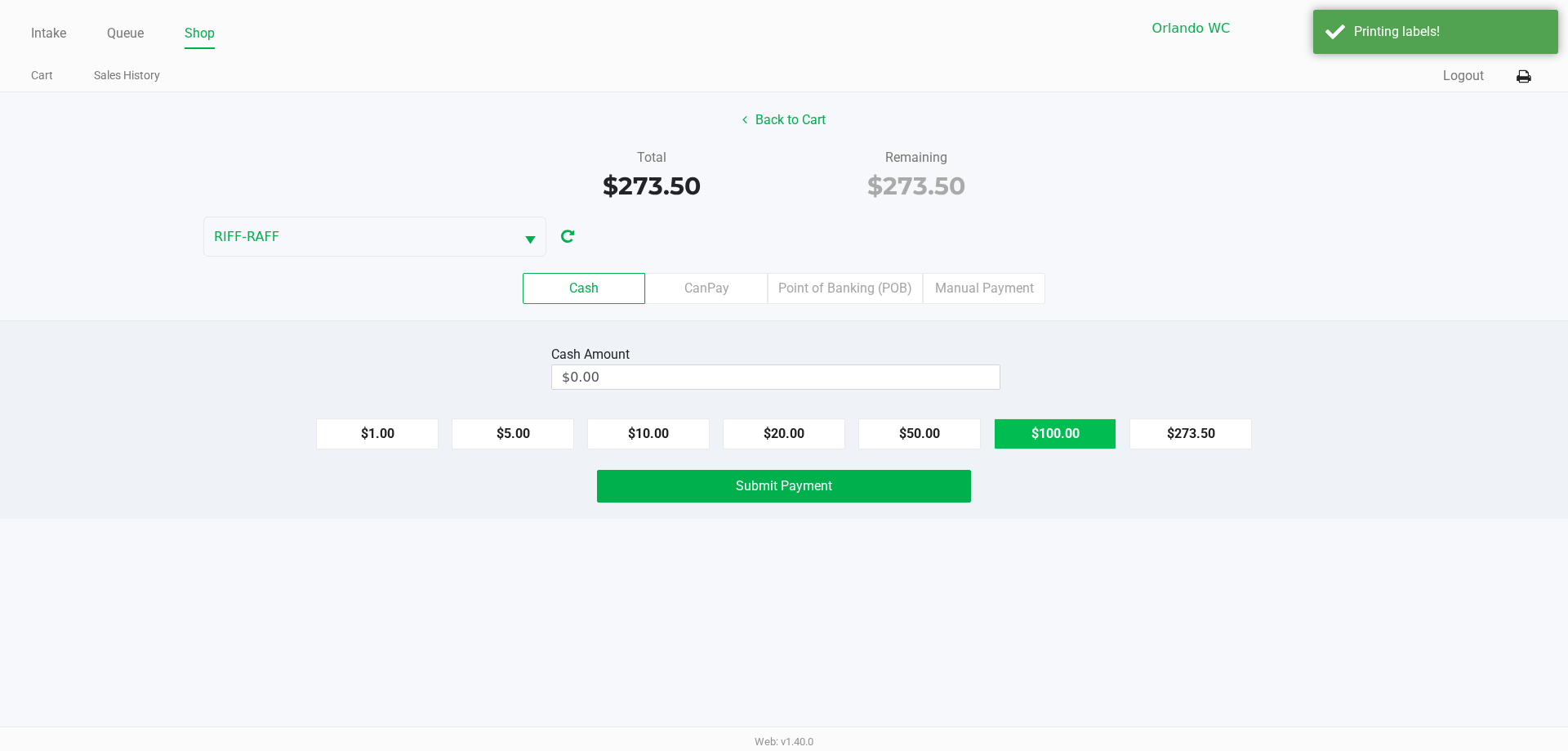
click at [1068, 439] on button "$100.00" at bounding box center [1056, 433] width 123 height 31
click at [1066, 443] on button "$100.00" at bounding box center [1056, 433] width 123 height 31
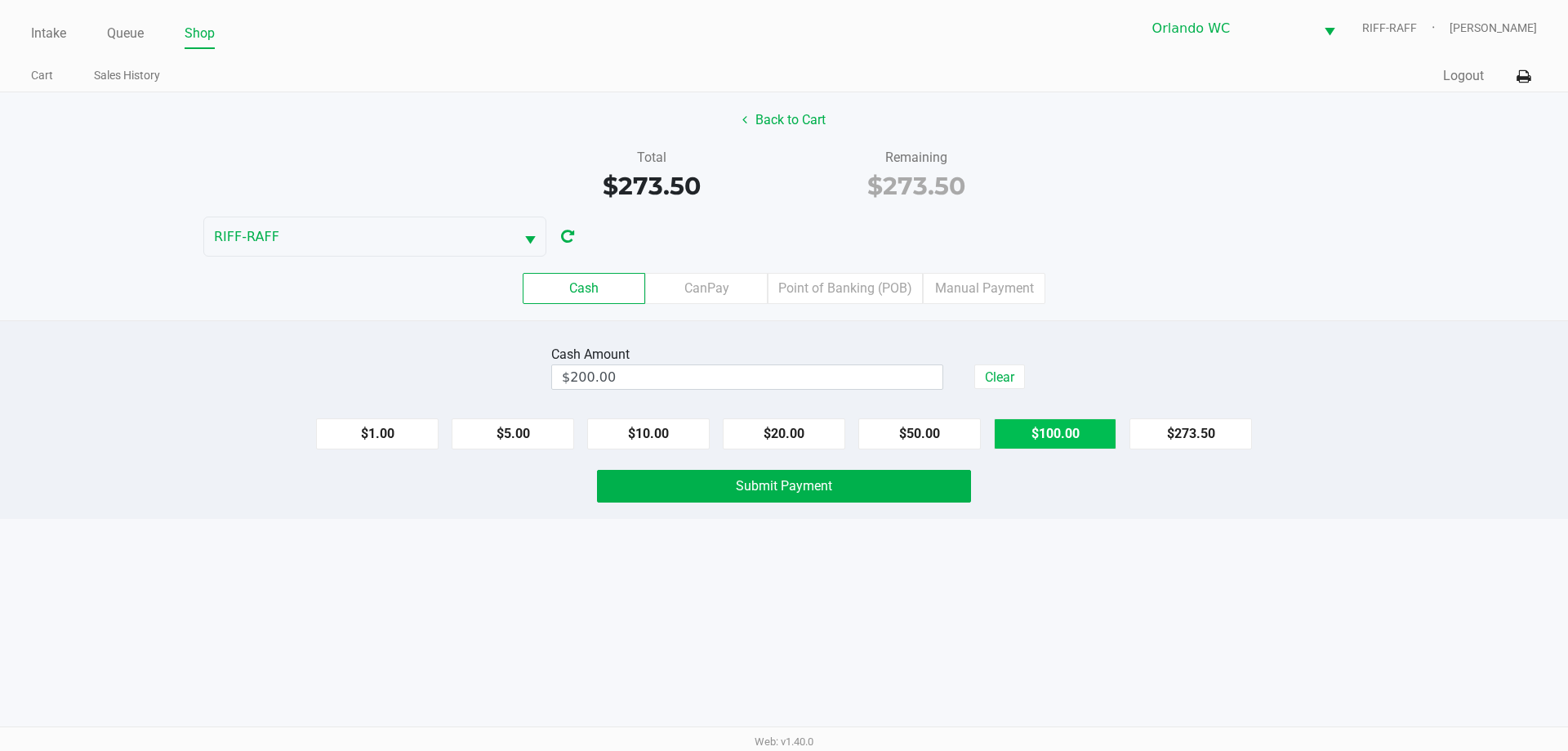
click at [1073, 429] on button "$100.00" at bounding box center [1056, 433] width 123 height 31
type input "$300.00"
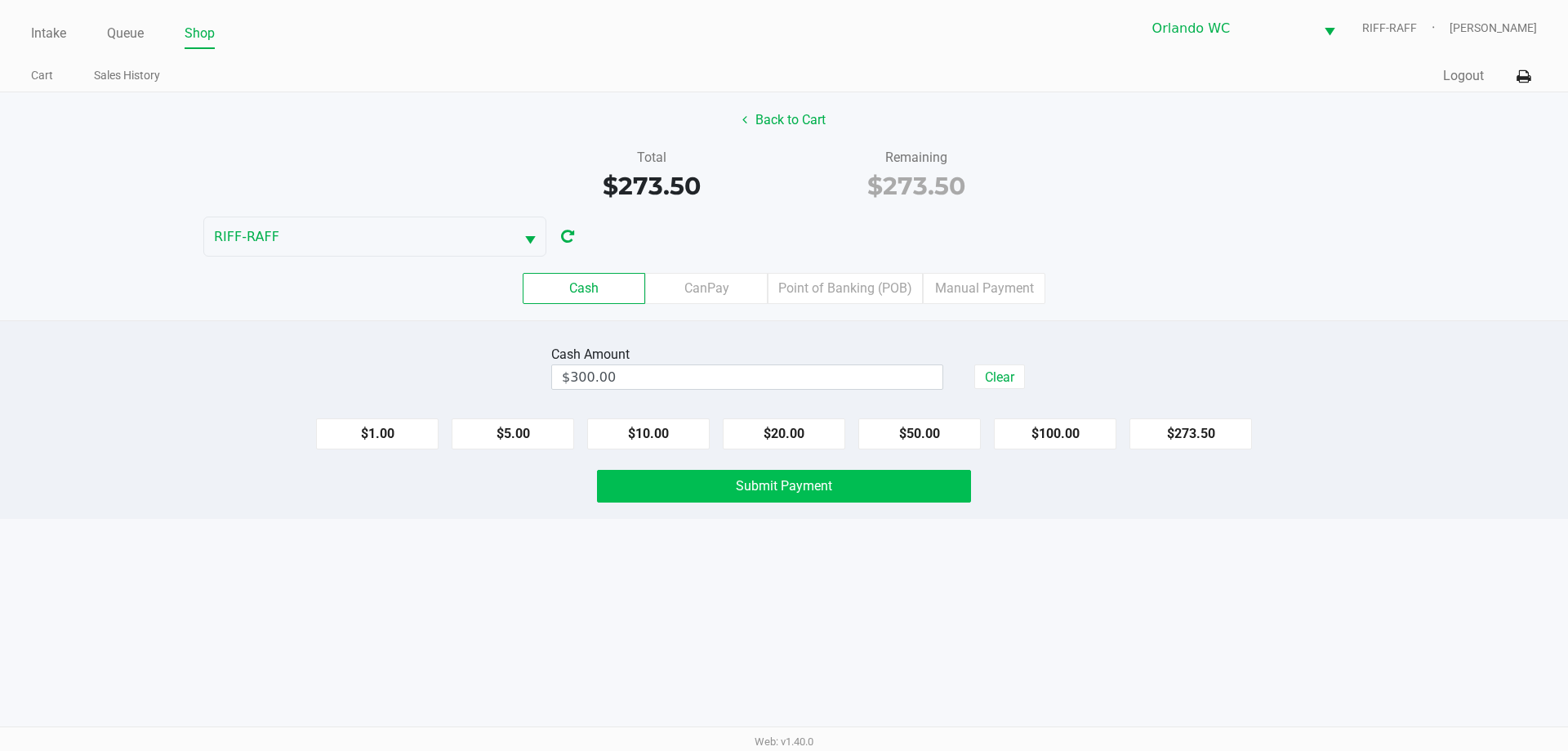
click at [867, 482] on button "Submit Payment" at bounding box center [784, 486] width 375 height 32
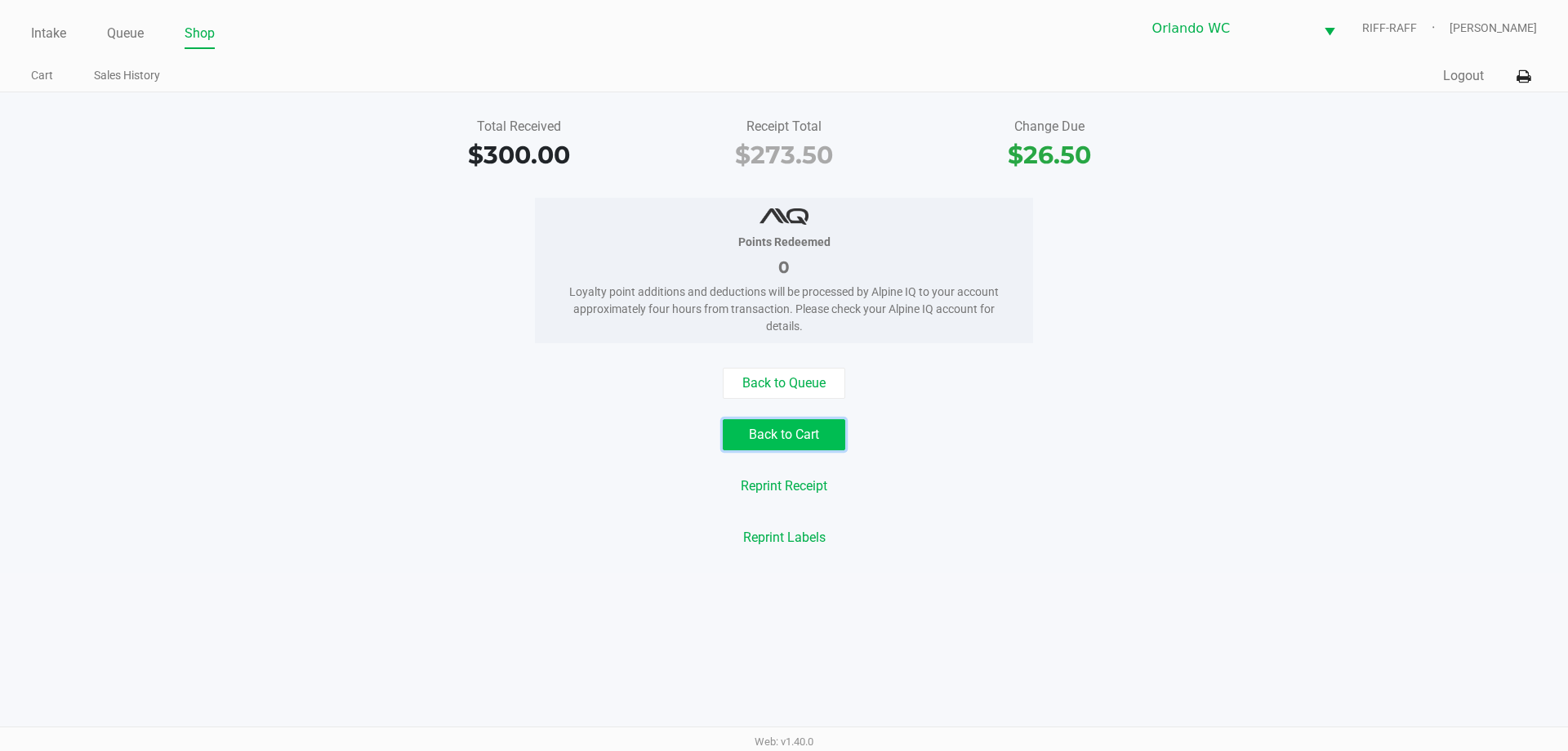
click at [818, 444] on button "Back to Cart" at bounding box center [784, 434] width 123 height 31
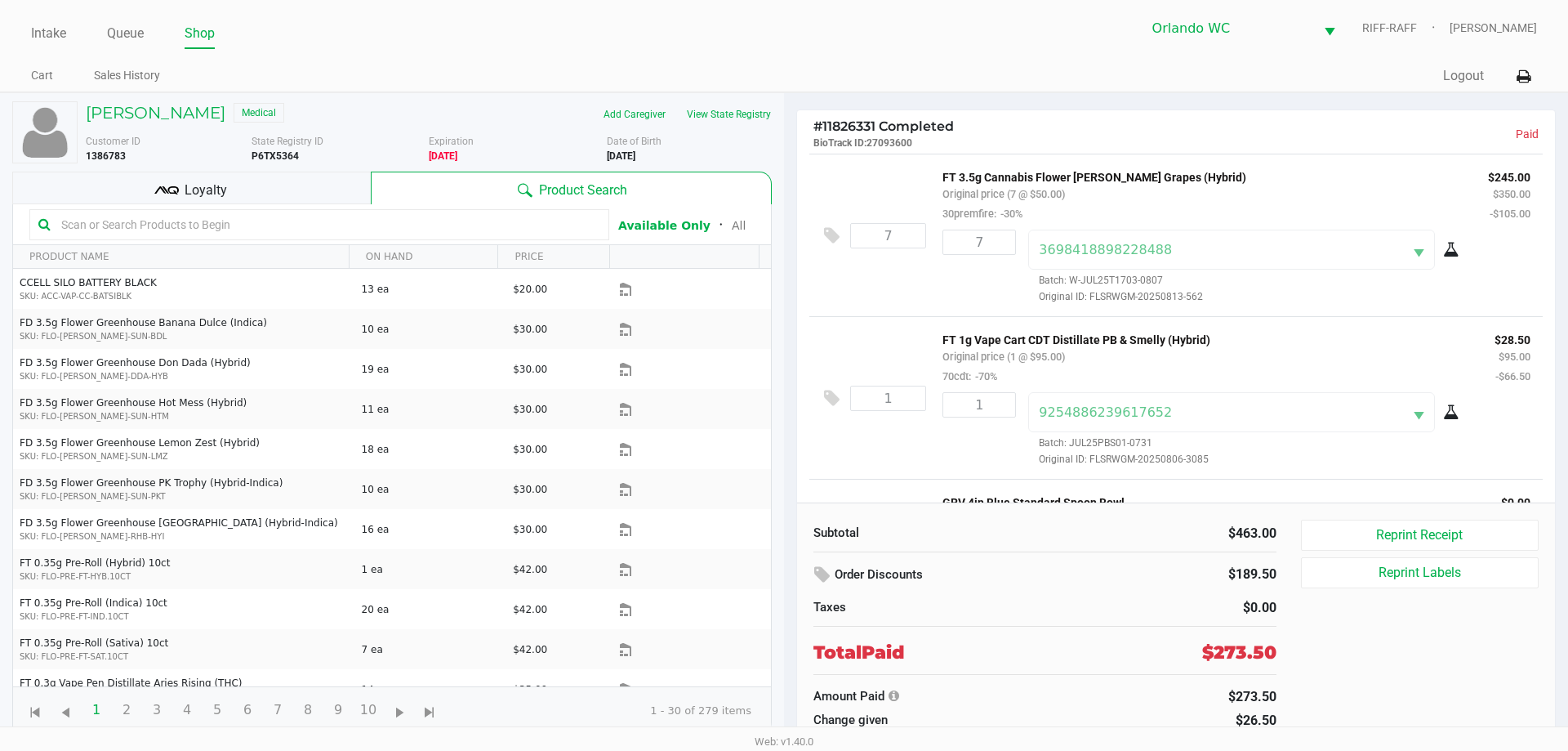
click at [260, 153] on b "P6TX5364" at bounding box center [276, 156] width 48 height 11
click at [259, 153] on b "P6TX5364" at bounding box center [276, 156] width 48 height 11
copy b "P6TX5364"
click at [629, 156] on b "11/02/1953" at bounding box center [621, 156] width 29 height 11
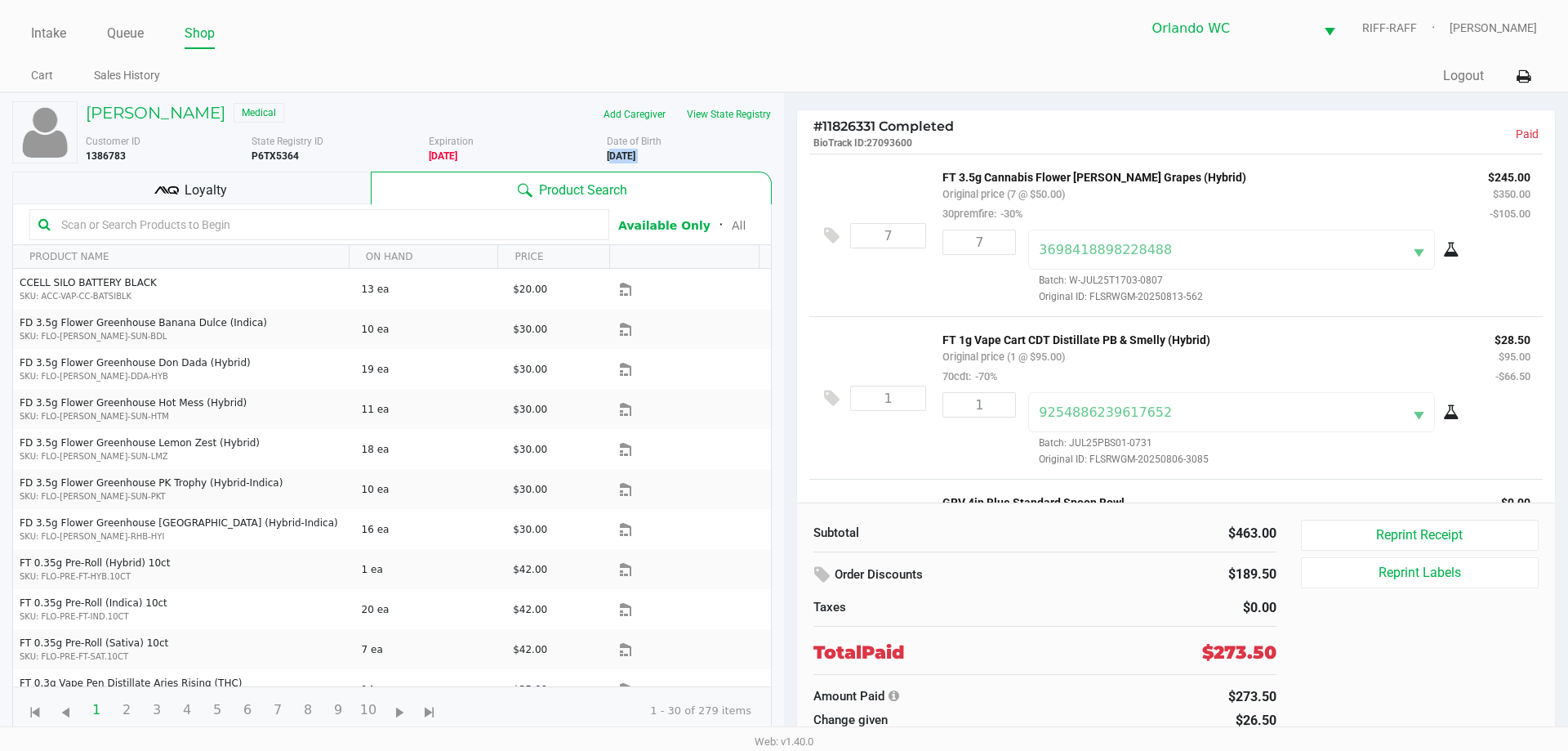
click at [629, 156] on b "11/02/1953" at bounding box center [621, 156] width 29 height 11
copy div "11/02/1953"
click at [51, 38] on link "Intake" at bounding box center [48, 33] width 35 height 23
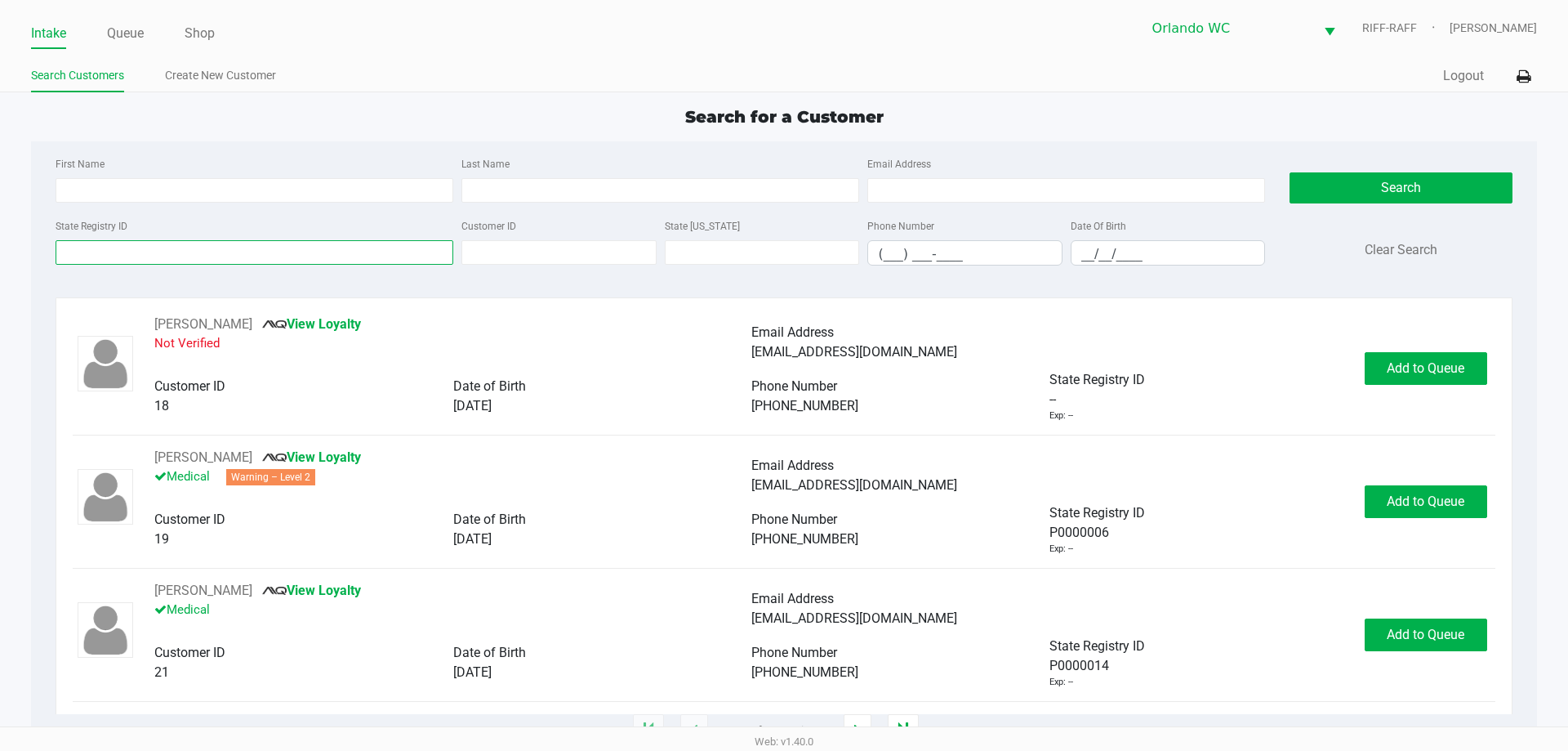
click at [345, 250] on input "State Registry ID" at bounding box center [254, 252] width 398 height 25
type input "w"
click at [306, 193] on input "First Name" at bounding box center [254, 190] width 398 height 25
type input "wendi"
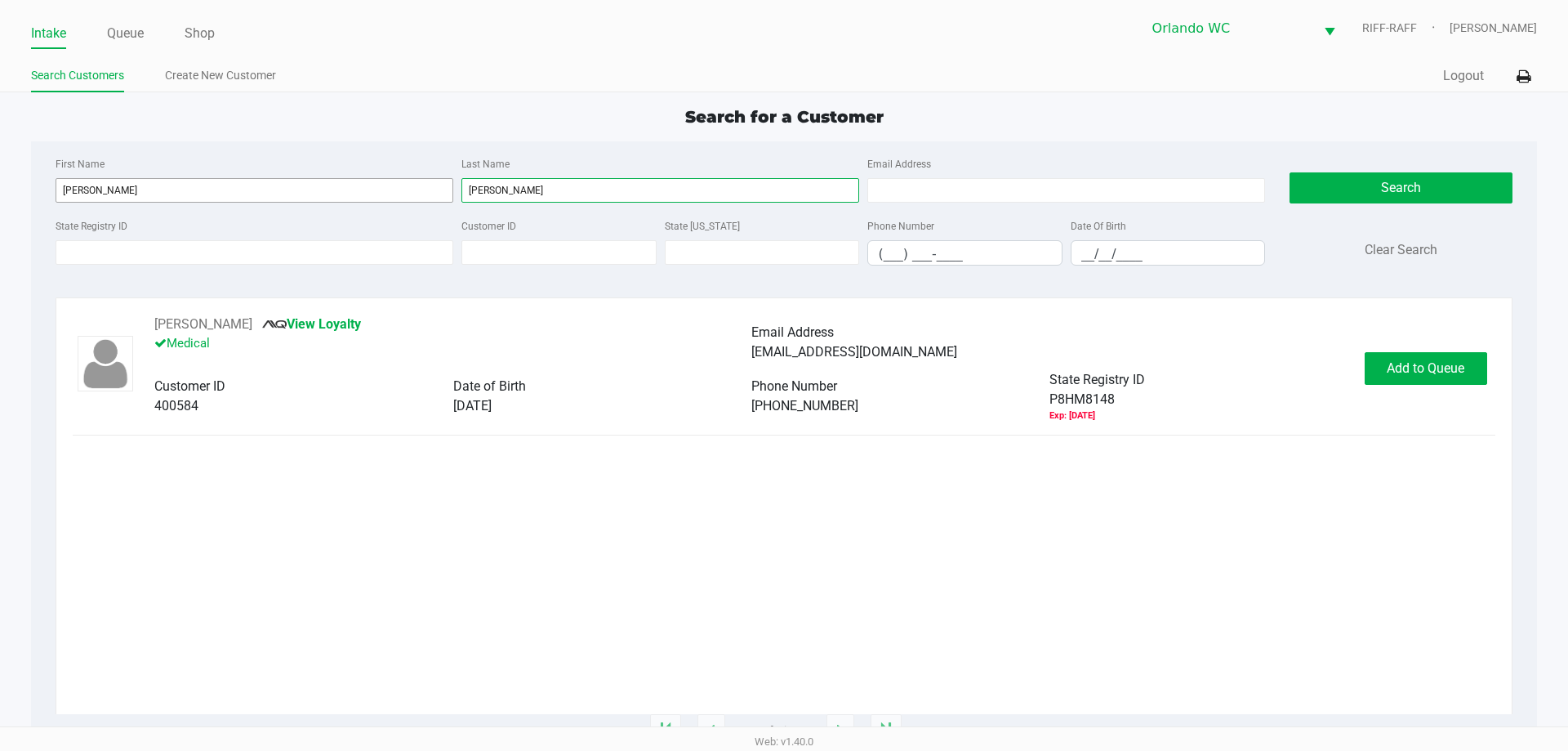
type input "stark"
click at [1446, 369] on span "Add to Queue" at bounding box center [1425, 368] width 77 height 15
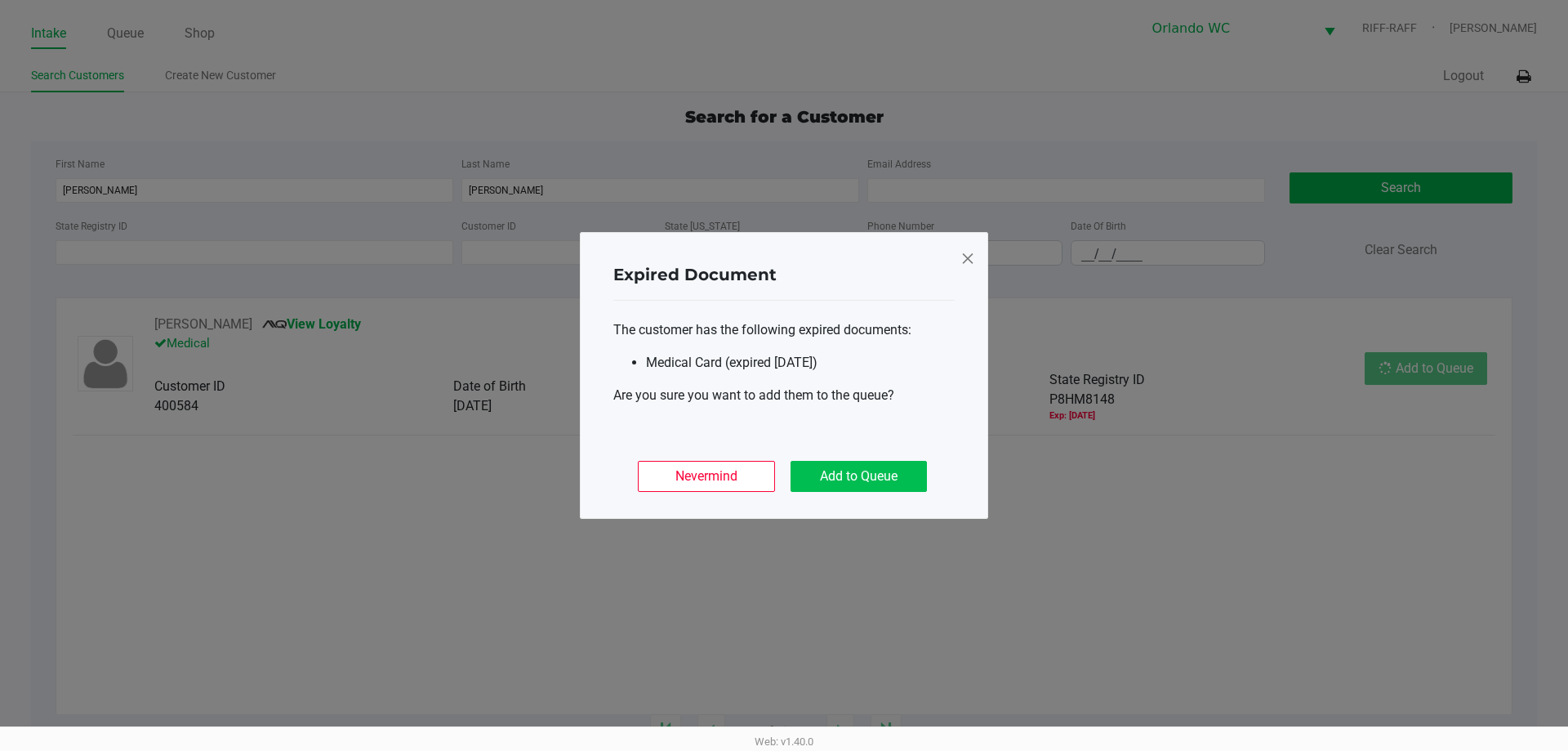
click at [880, 478] on button "Add to Queue" at bounding box center [859, 476] width 136 height 31
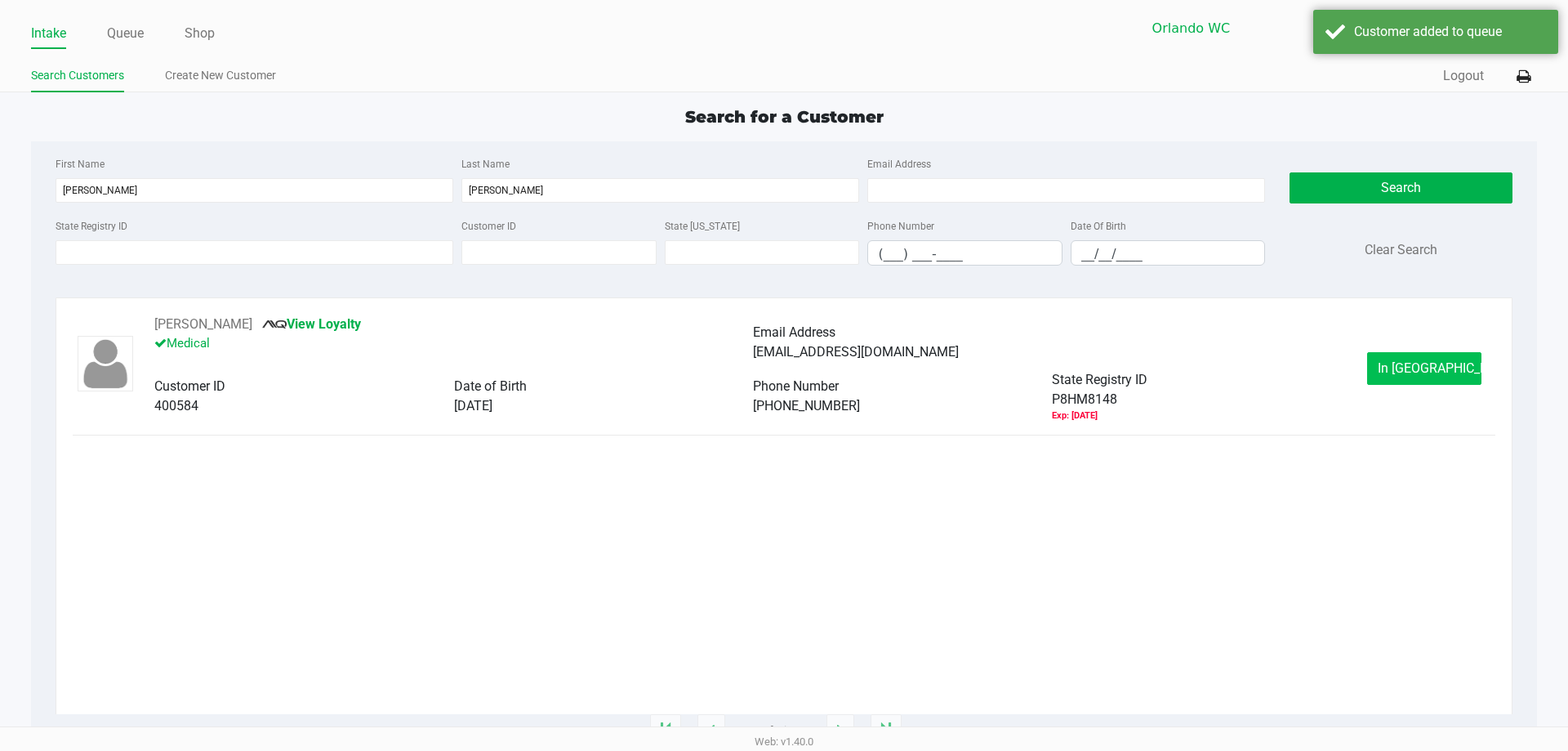
click at [1411, 379] on button "In Queue" at bounding box center [1424, 369] width 114 height 32
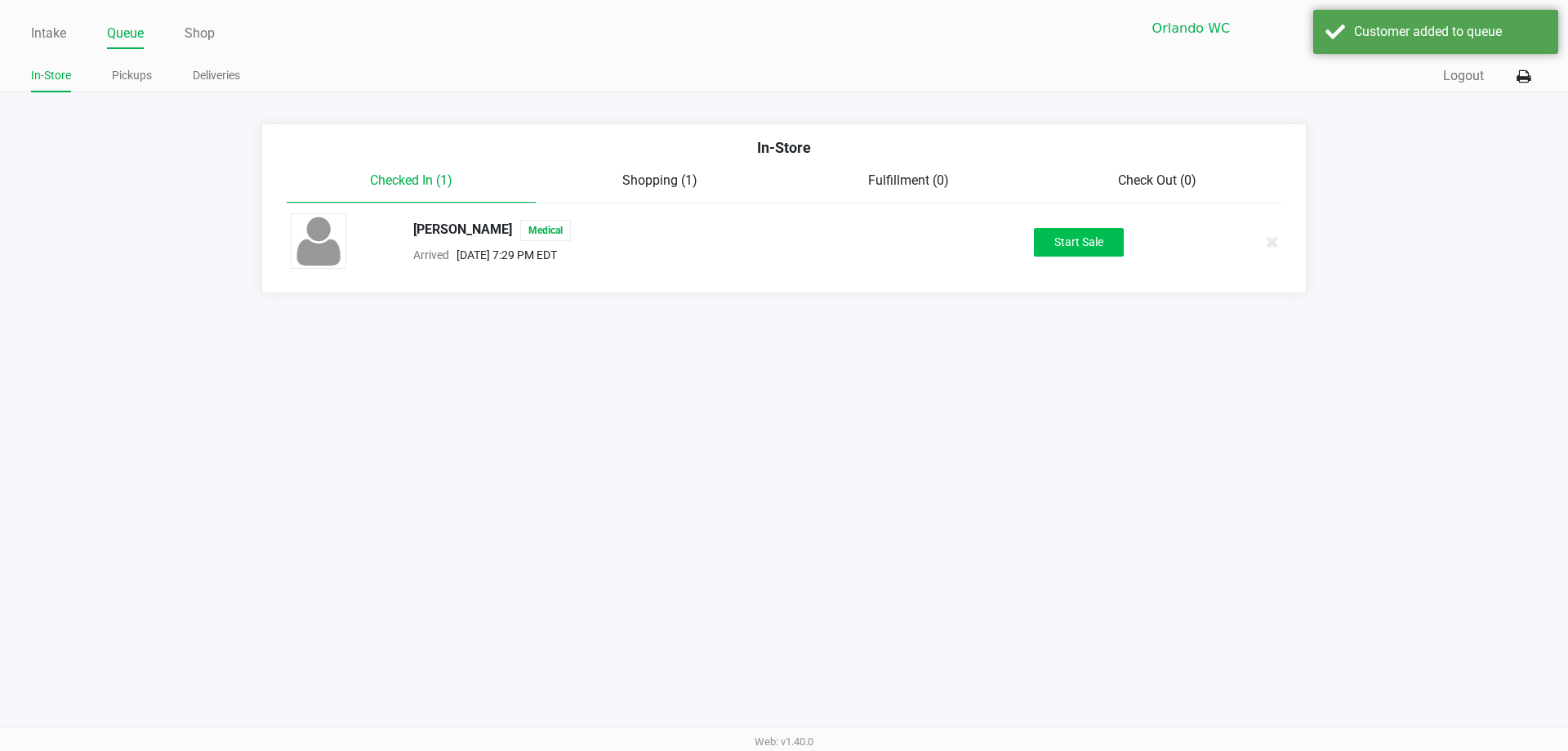
click at [1102, 238] on button "Start Sale" at bounding box center [1079, 243] width 90 height 29
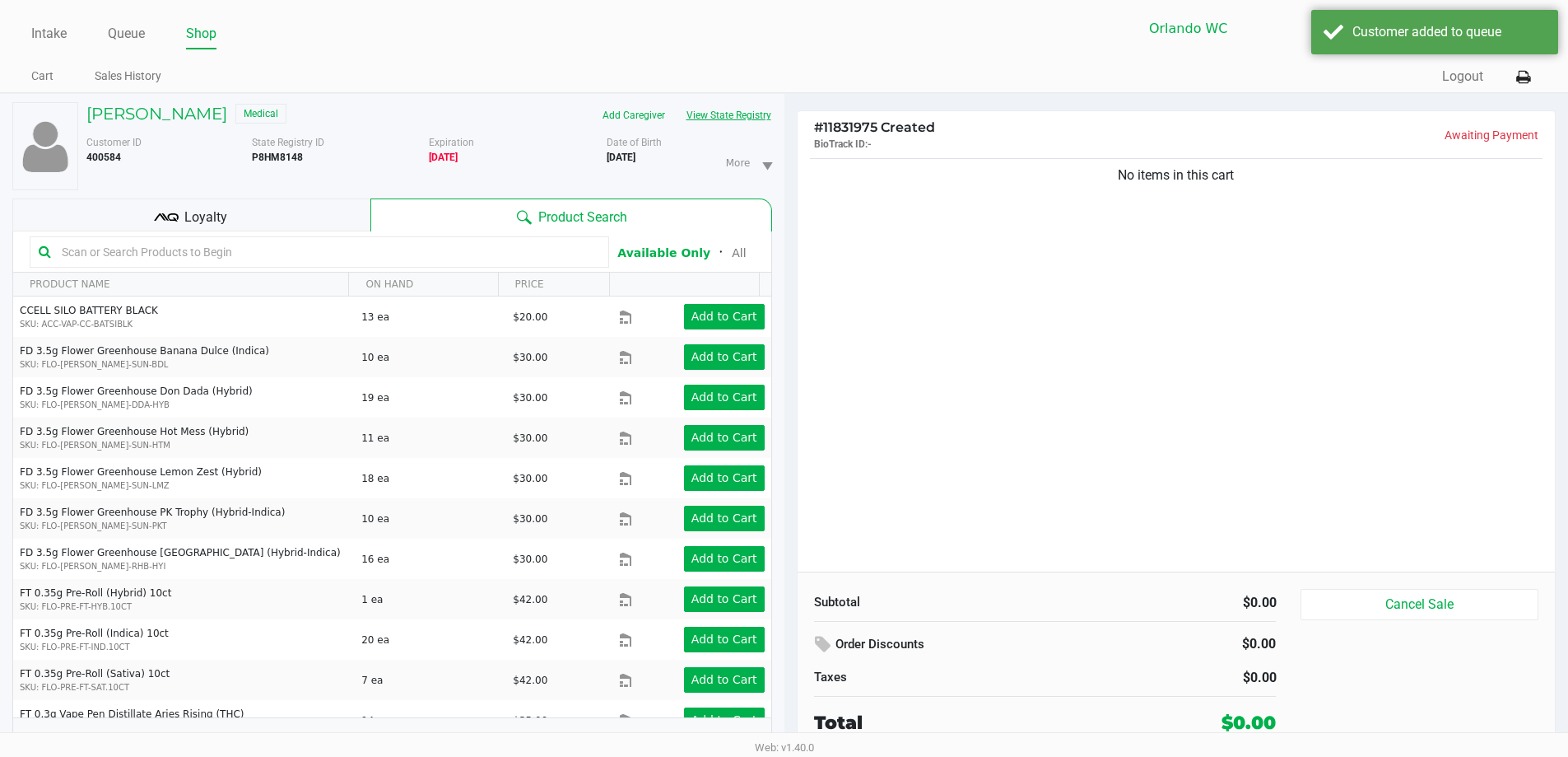
click at [726, 110] on button "View State Registry" at bounding box center [724, 115] width 96 height 27
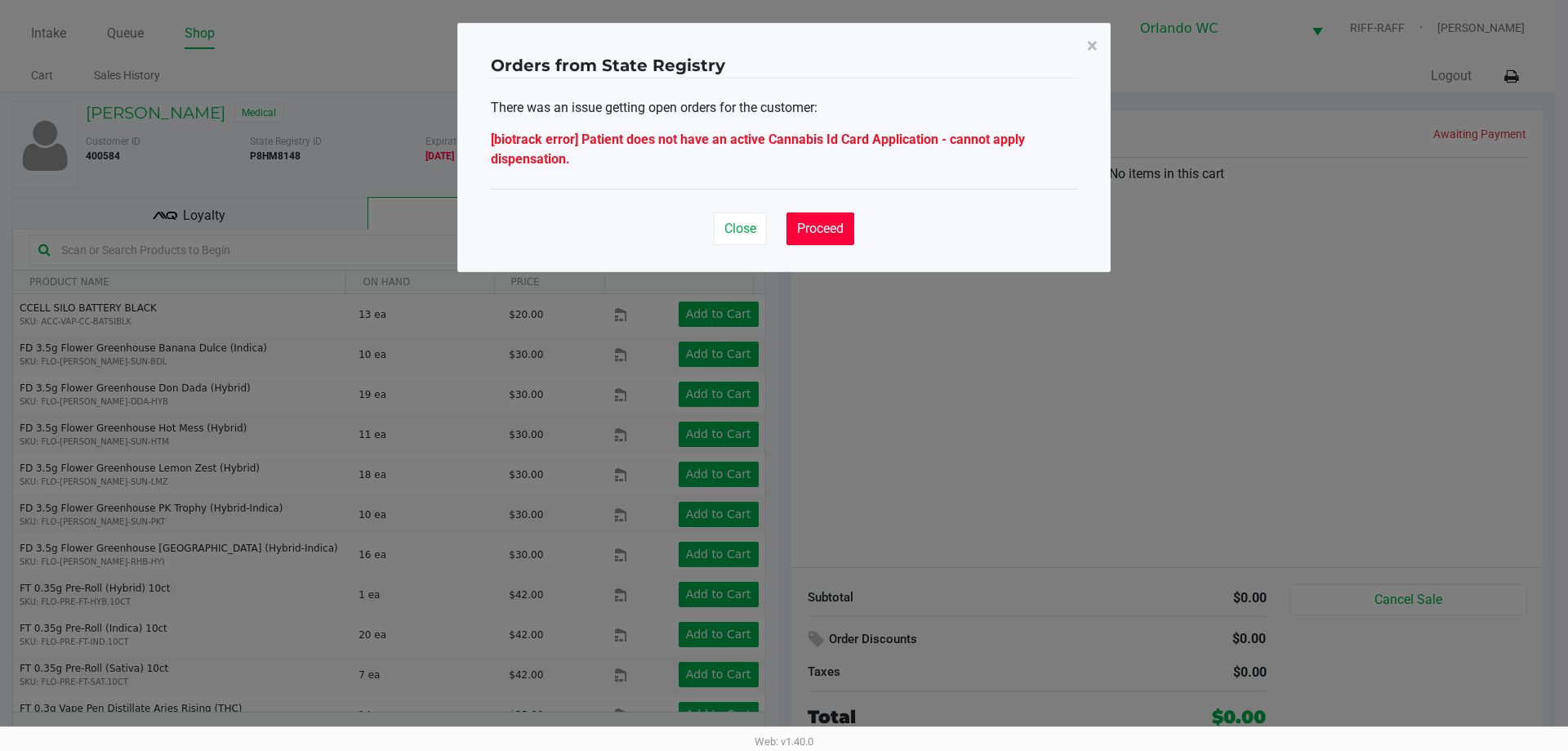
click at [809, 232] on span "Proceed" at bounding box center [821, 228] width 47 height 15
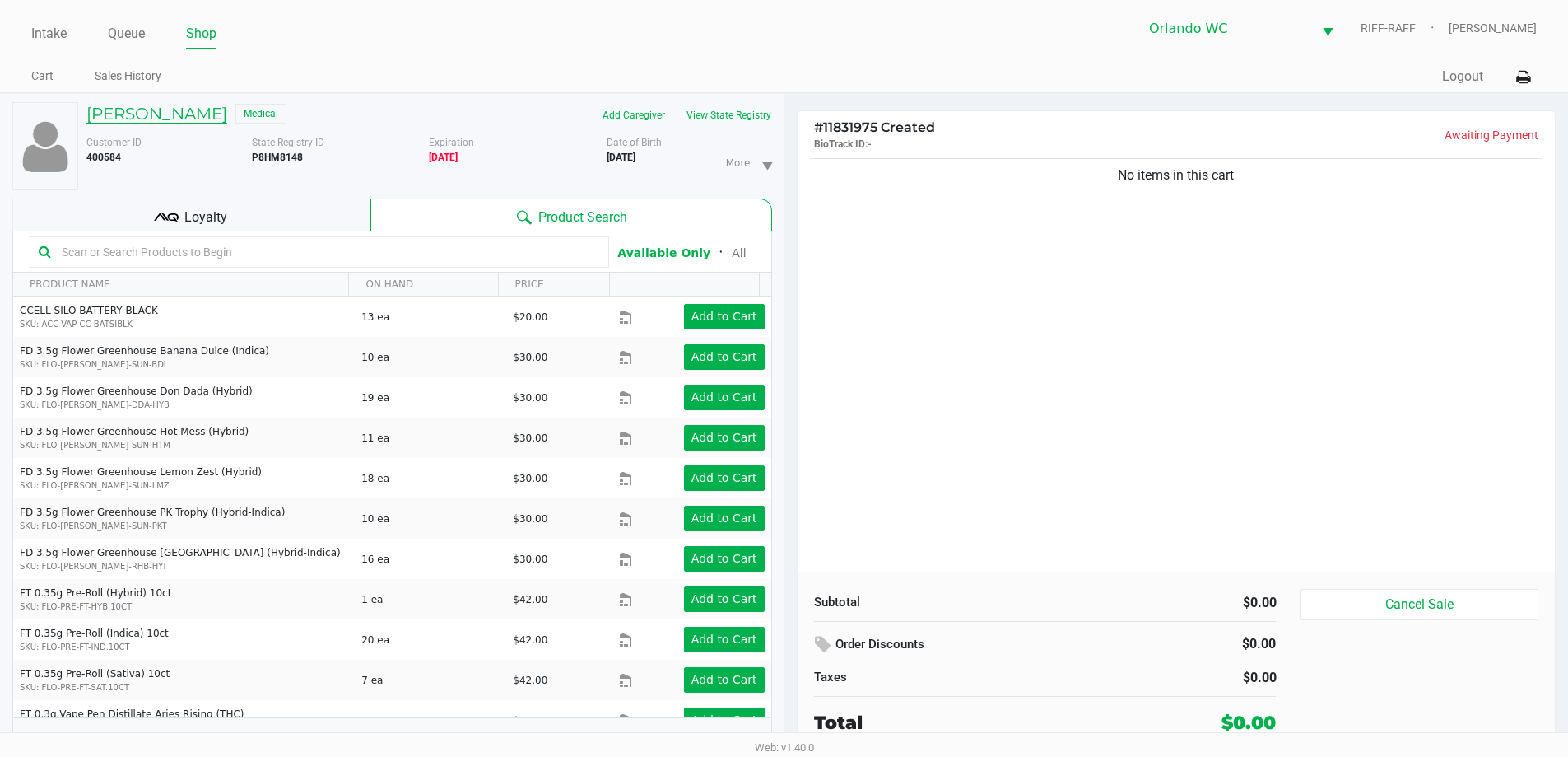
click at [202, 110] on h5 "WENDI STARK WARREN" at bounding box center [157, 113] width 141 height 20
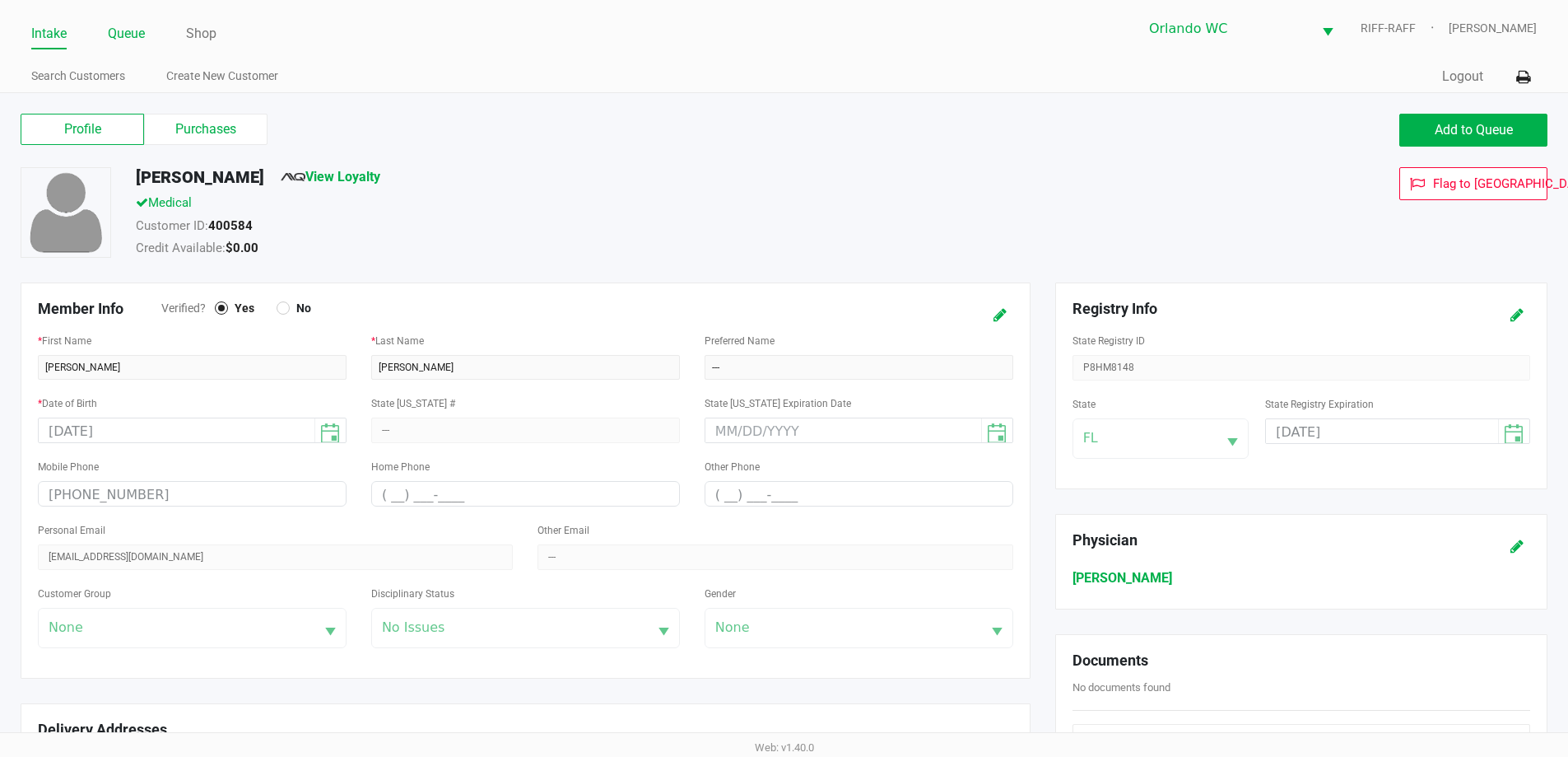
click at [135, 31] on link "Queue" at bounding box center [126, 33] width 37 height 23
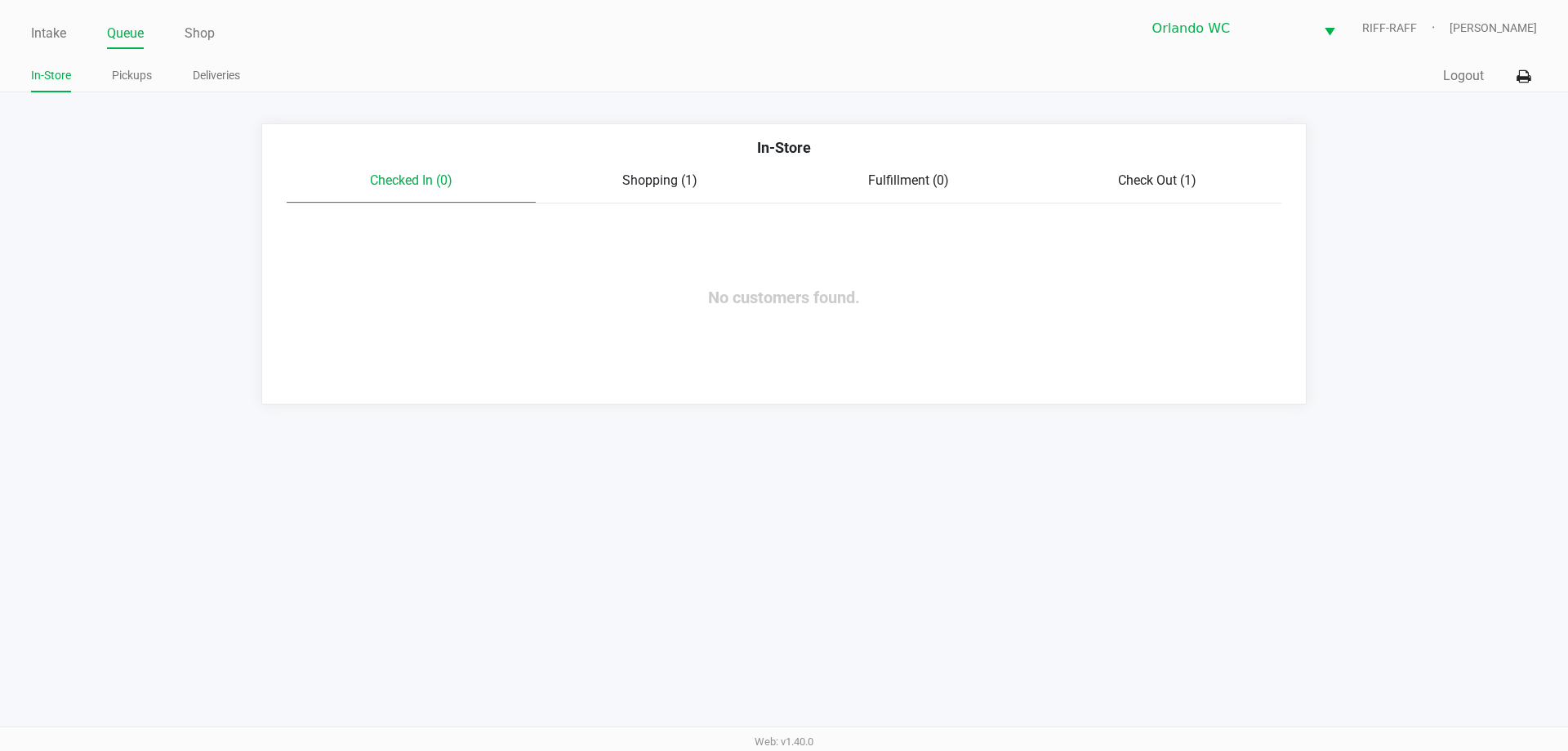
click at [1179, 172] on div "Check Out (1)" at bounding box center [1158, 181] width 249 height 20
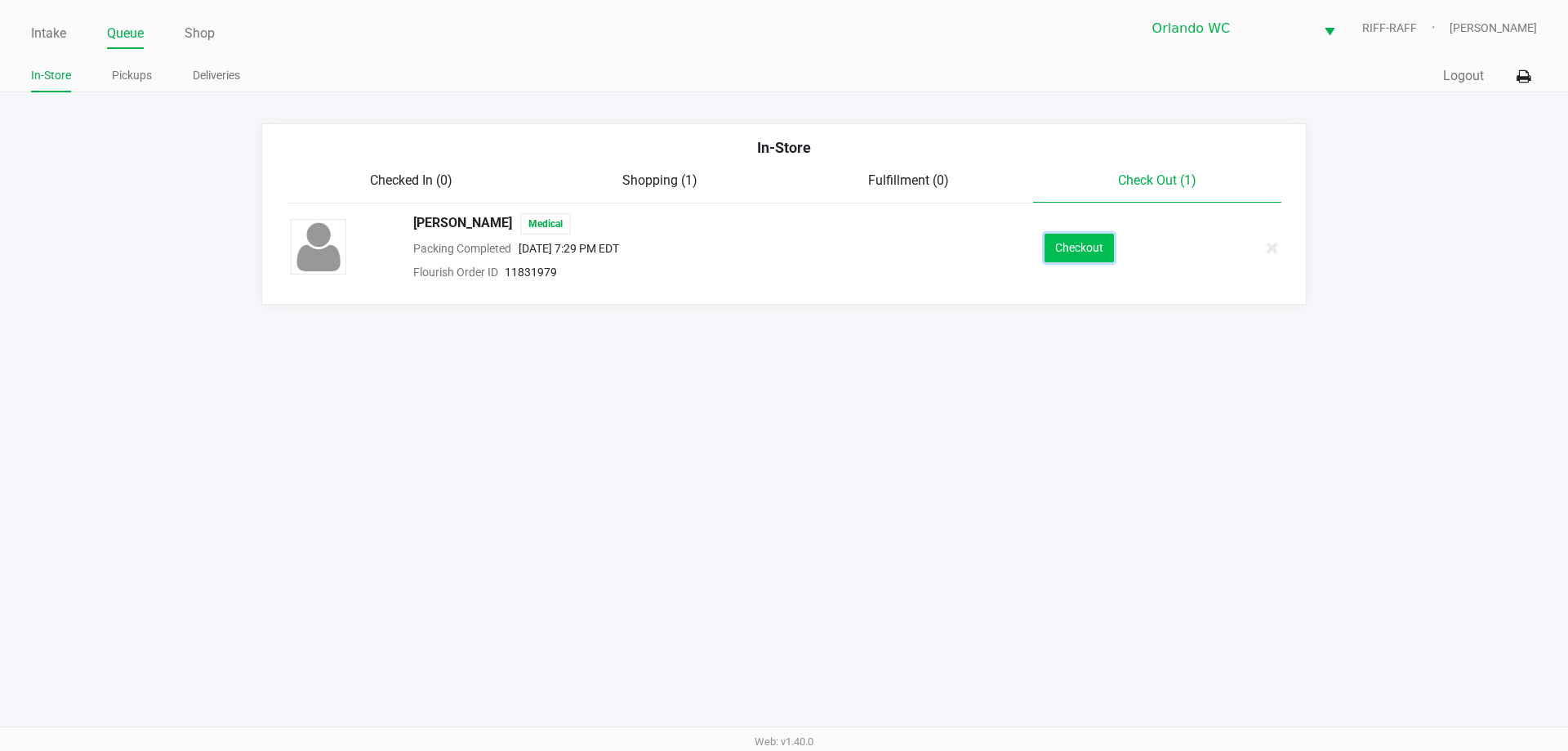
click at [1100, 247] on button "Checkout" at bounding box center [1079, 248] width 70 height 29
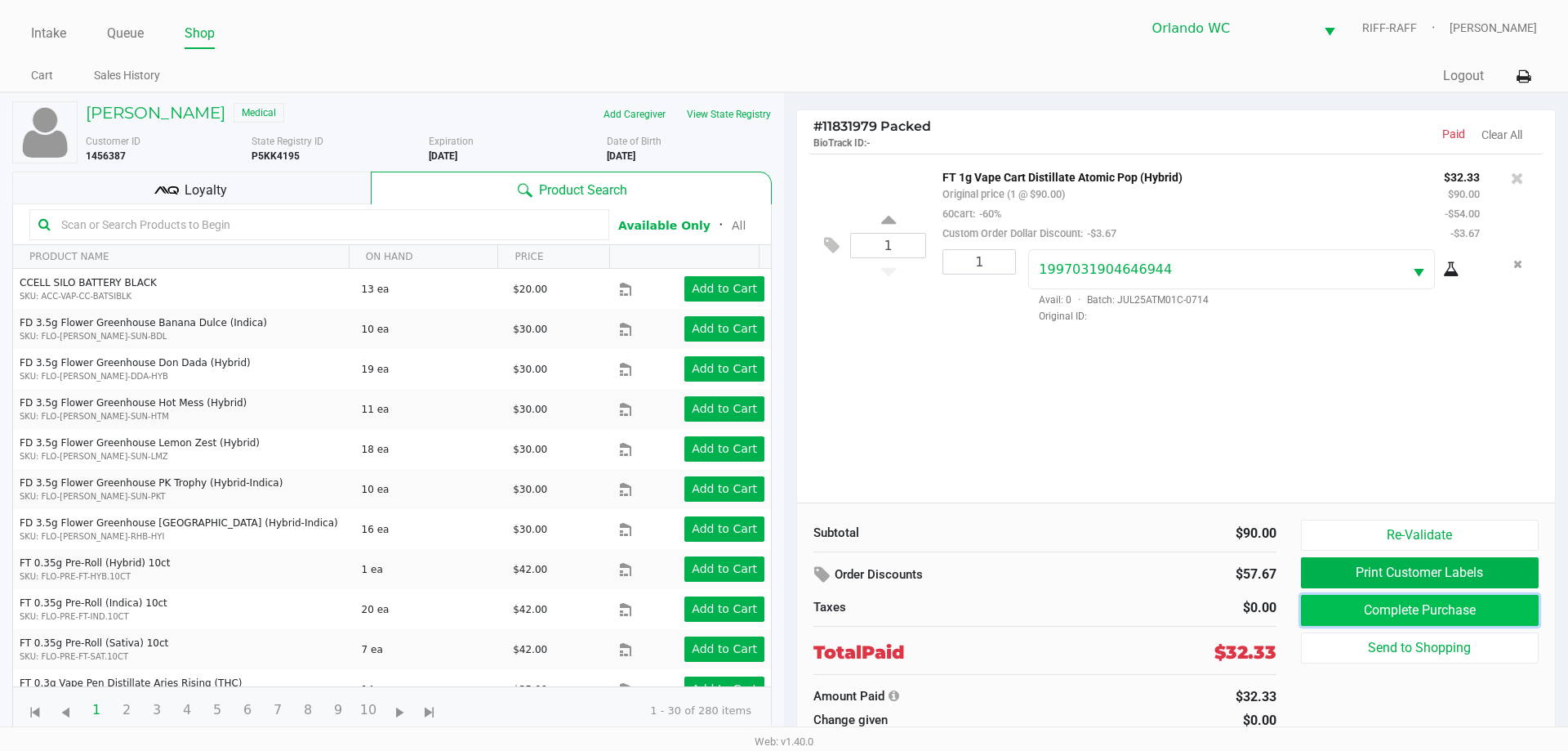
click at [1359, 611] on button "Complete Purchase" at bounding box center [1420, 611] width 237 height 31
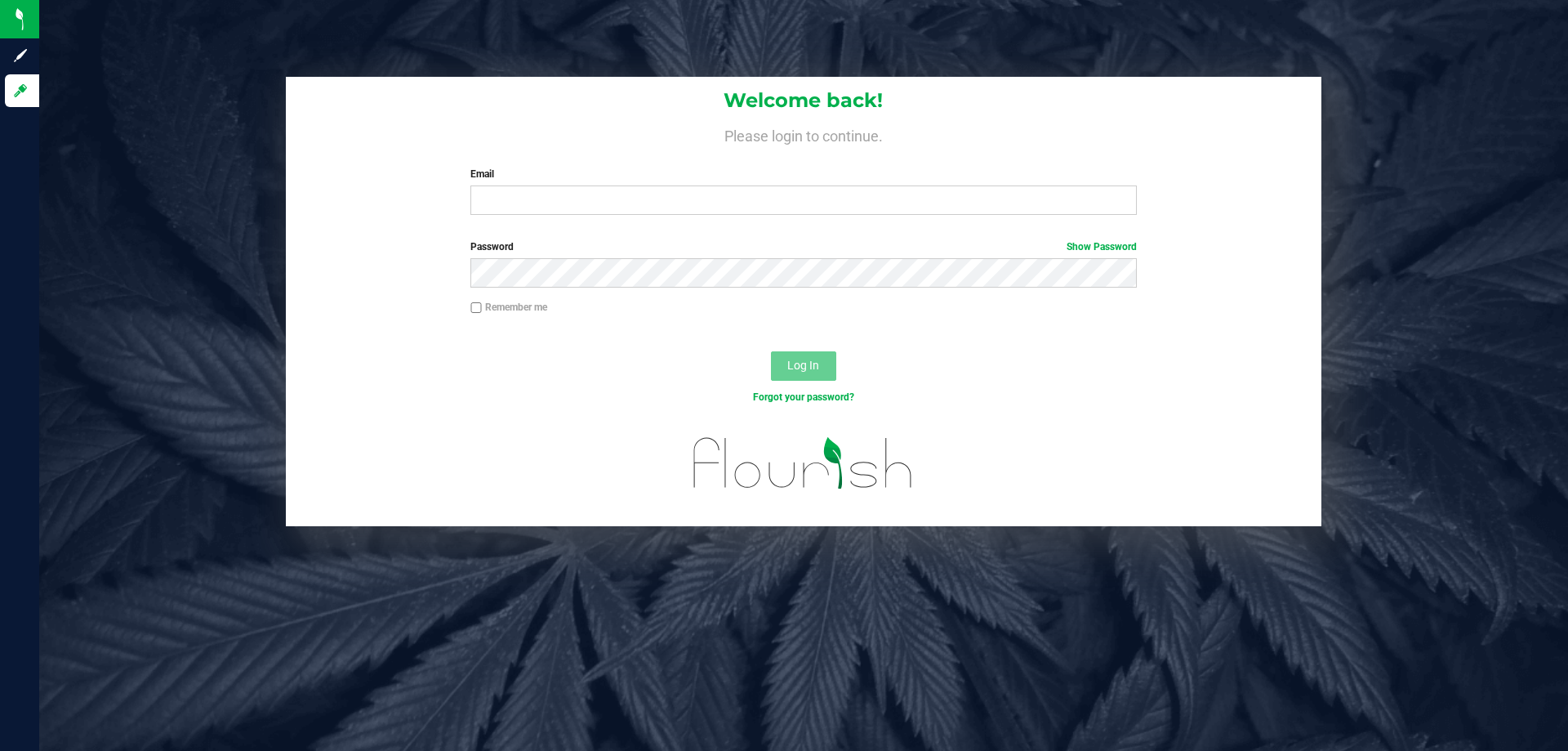
click at [501, 216] on div "Welcome back! Please login to continue. Email Required Please format your email…" at bounding box center [804, 152] width 1036 height 152
click at [506, 199] on input "Email" at bounding box center [804, 200] width 666 height 30
type input "[EMAIL_ADDRESS][DOMAIN_NAME]"
click at [771, 352] on button "Log In" at bounding box center [804, 366] width 66 height 30
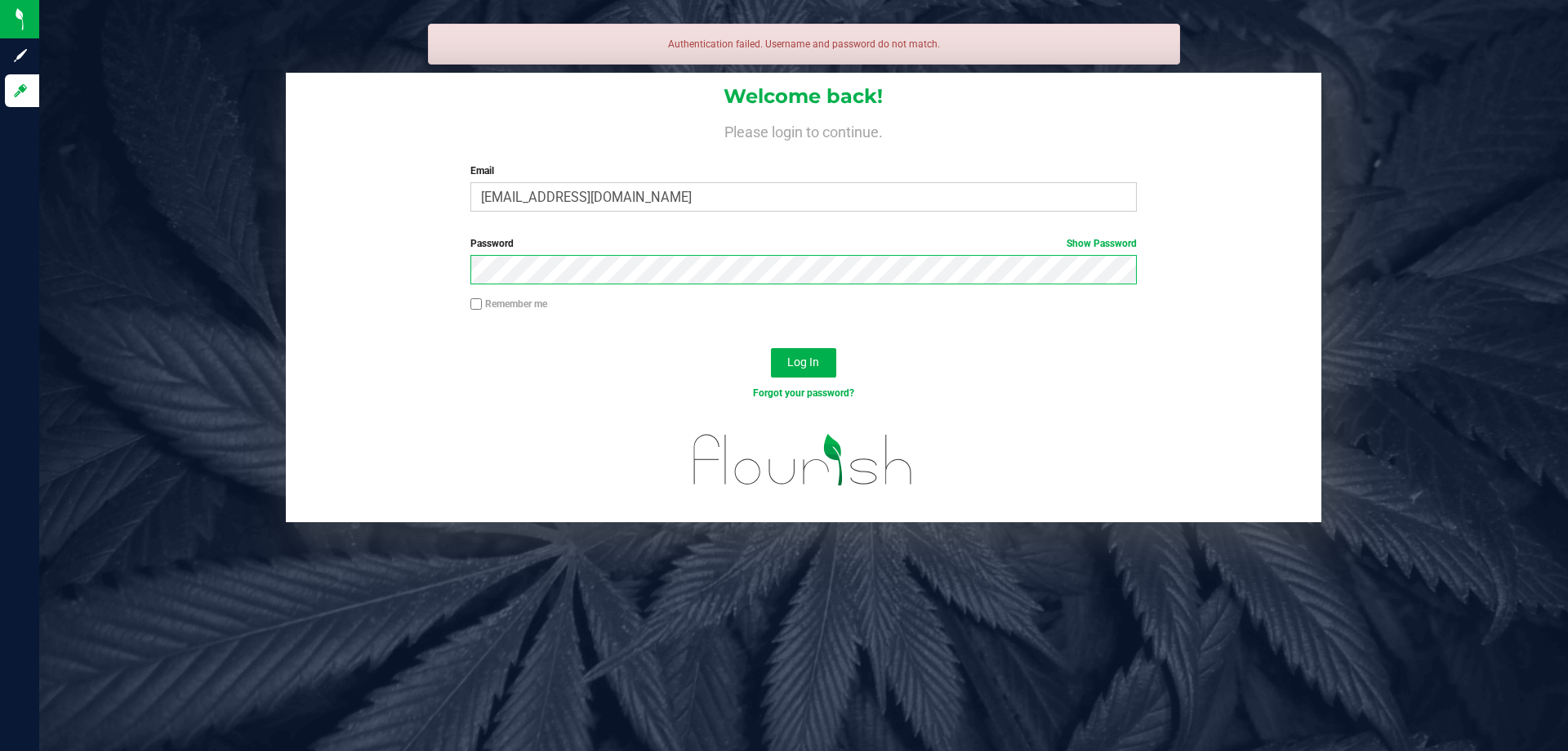
click at [771, 348] on button "Log In" at bounding box center [804, 363] width 66 height 30
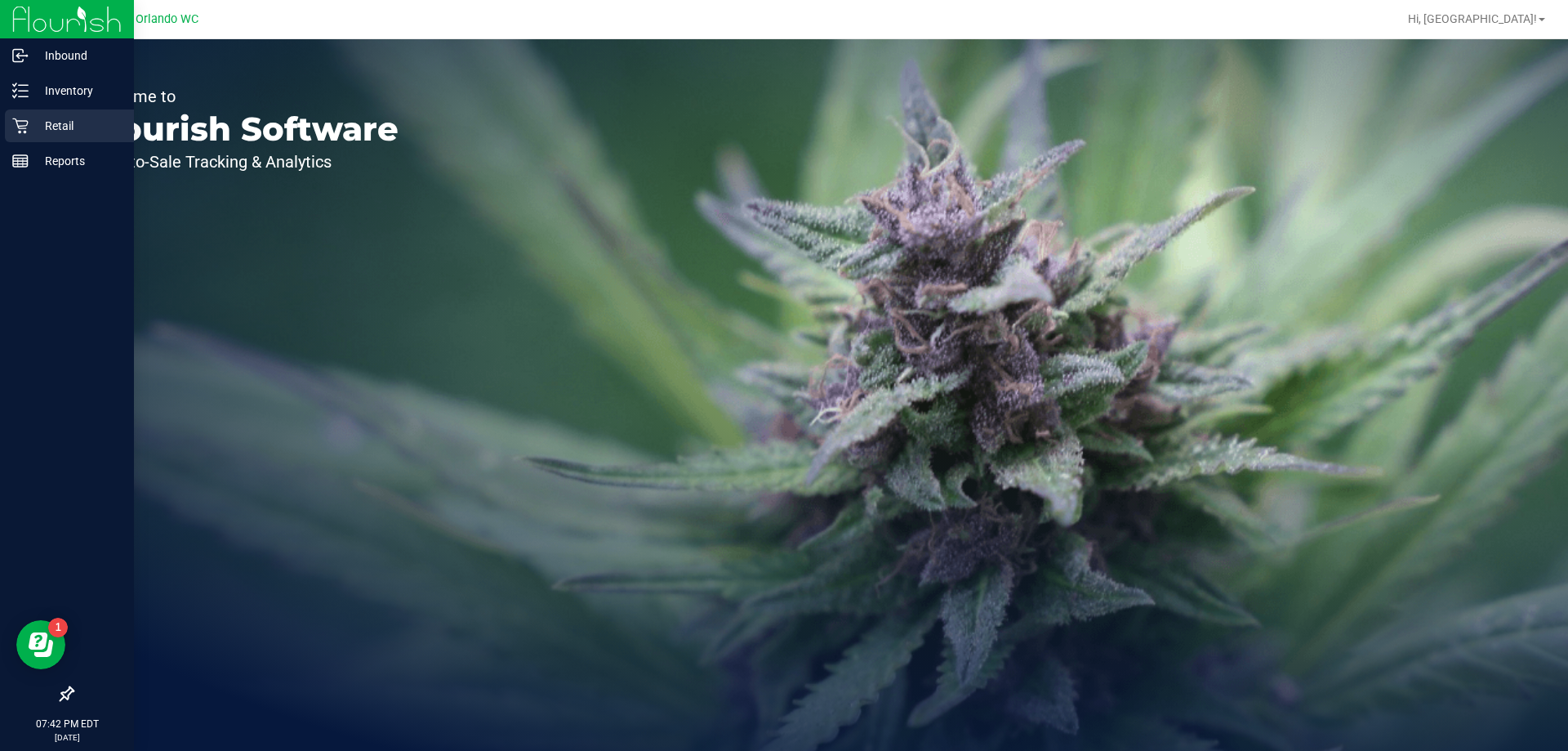
click at [34, 129] on p "Retail" at bounding box center [77, 125] width 98 height 20
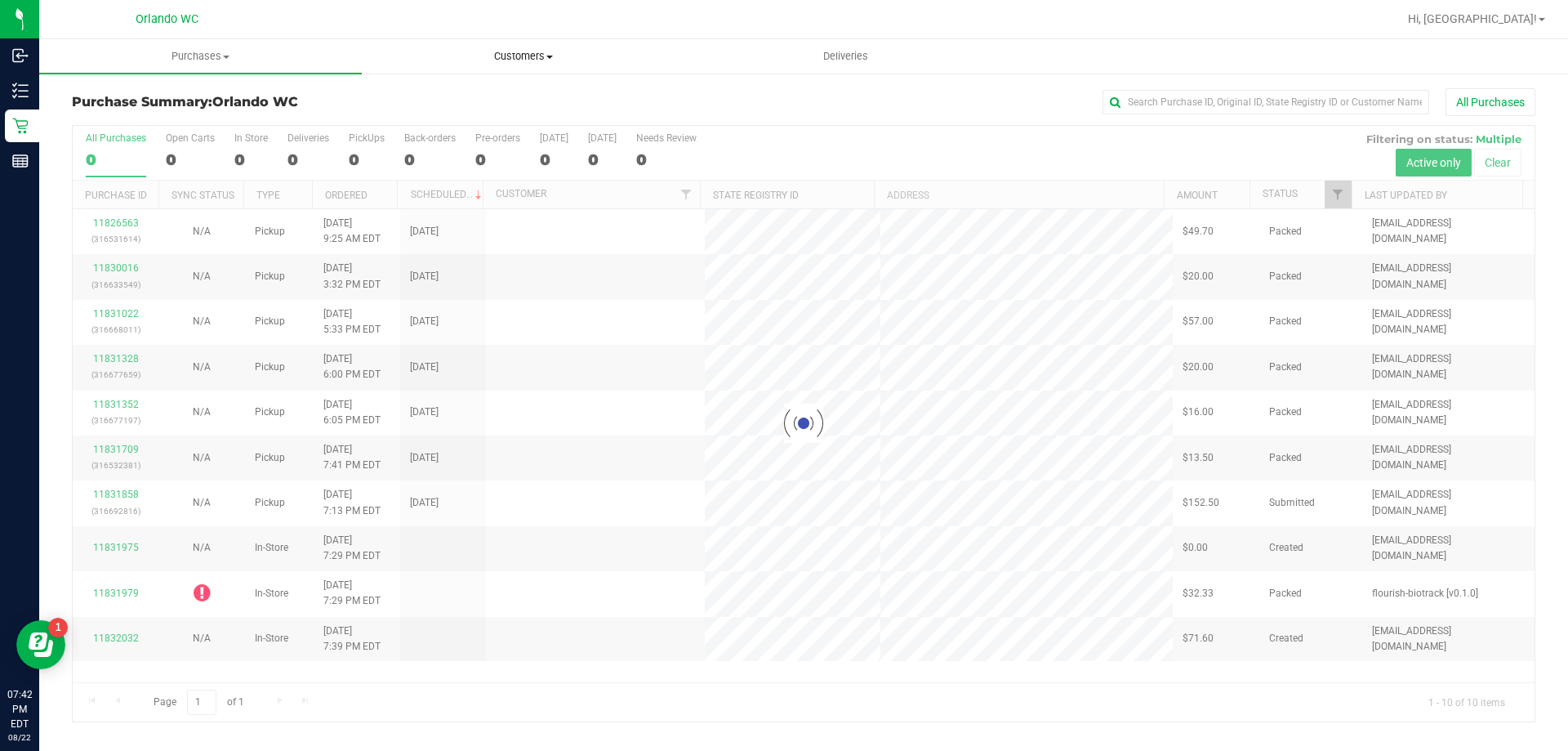
click at [542, 61] on span "Customers" at bounding box center [523, 56] width 321 height 14
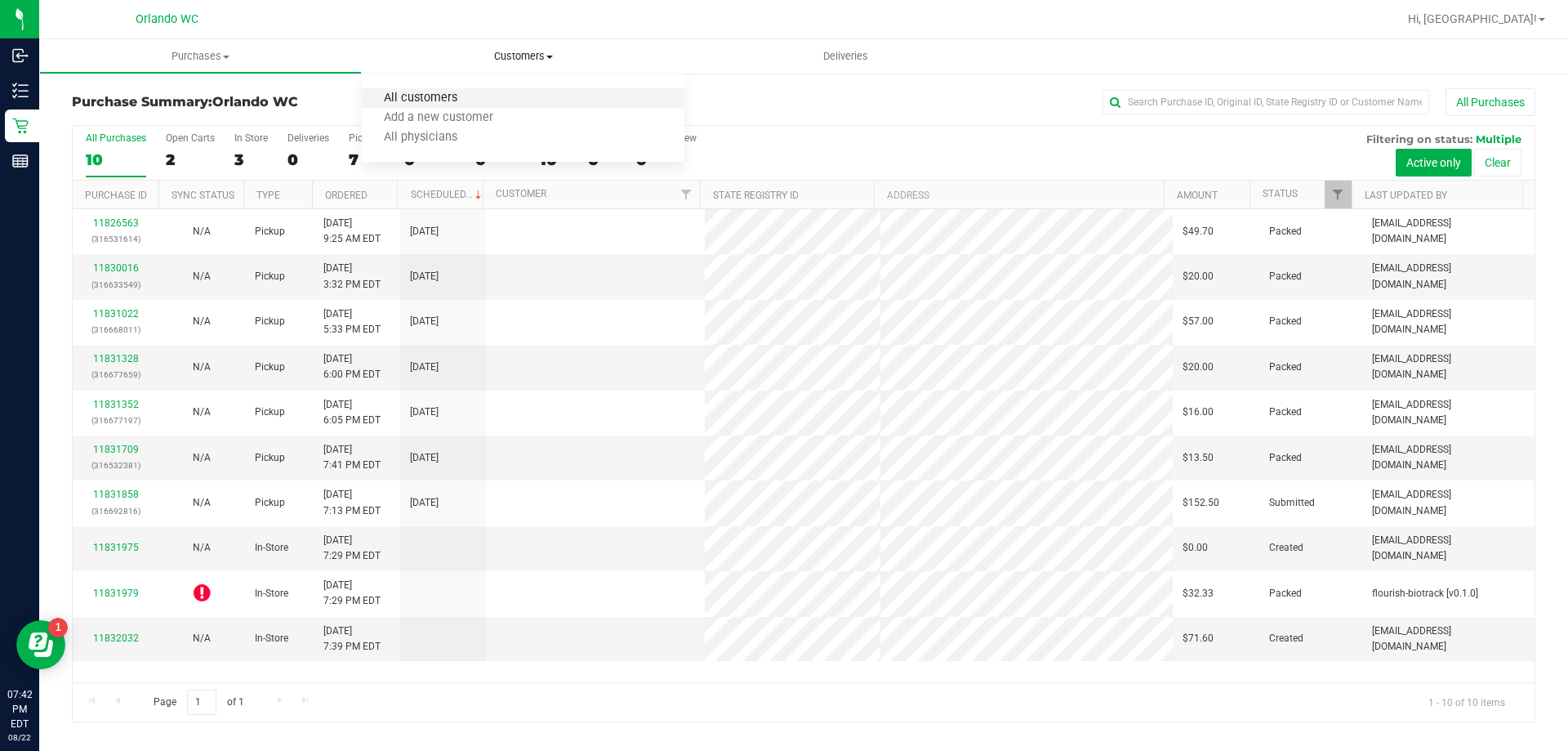
click at [404, 95] on span "All customers" at bounding box center [421, 98] width 117 height 14
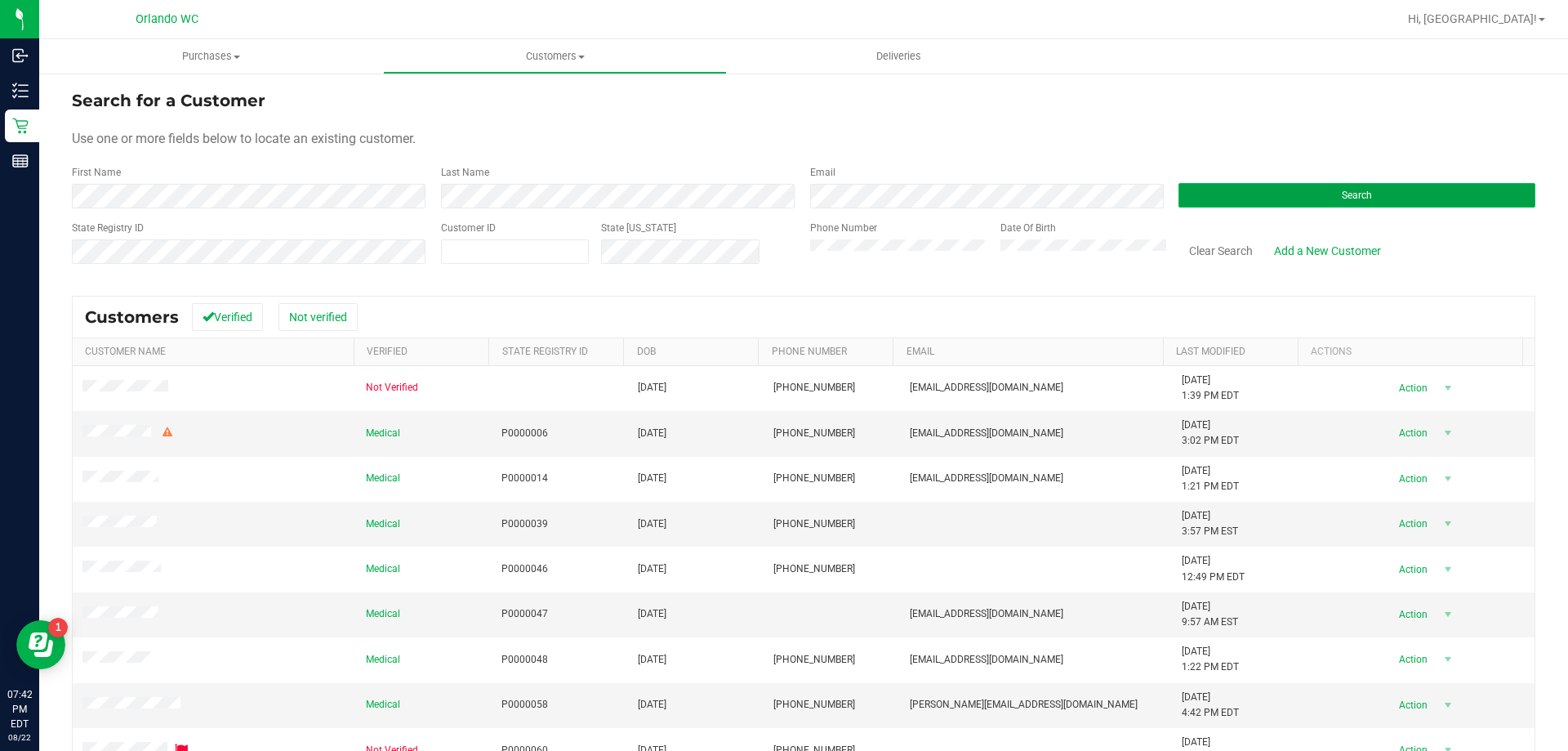
click at [1342, 196] on span "Search" at bounding box center [1358, 195] width 31 height 11
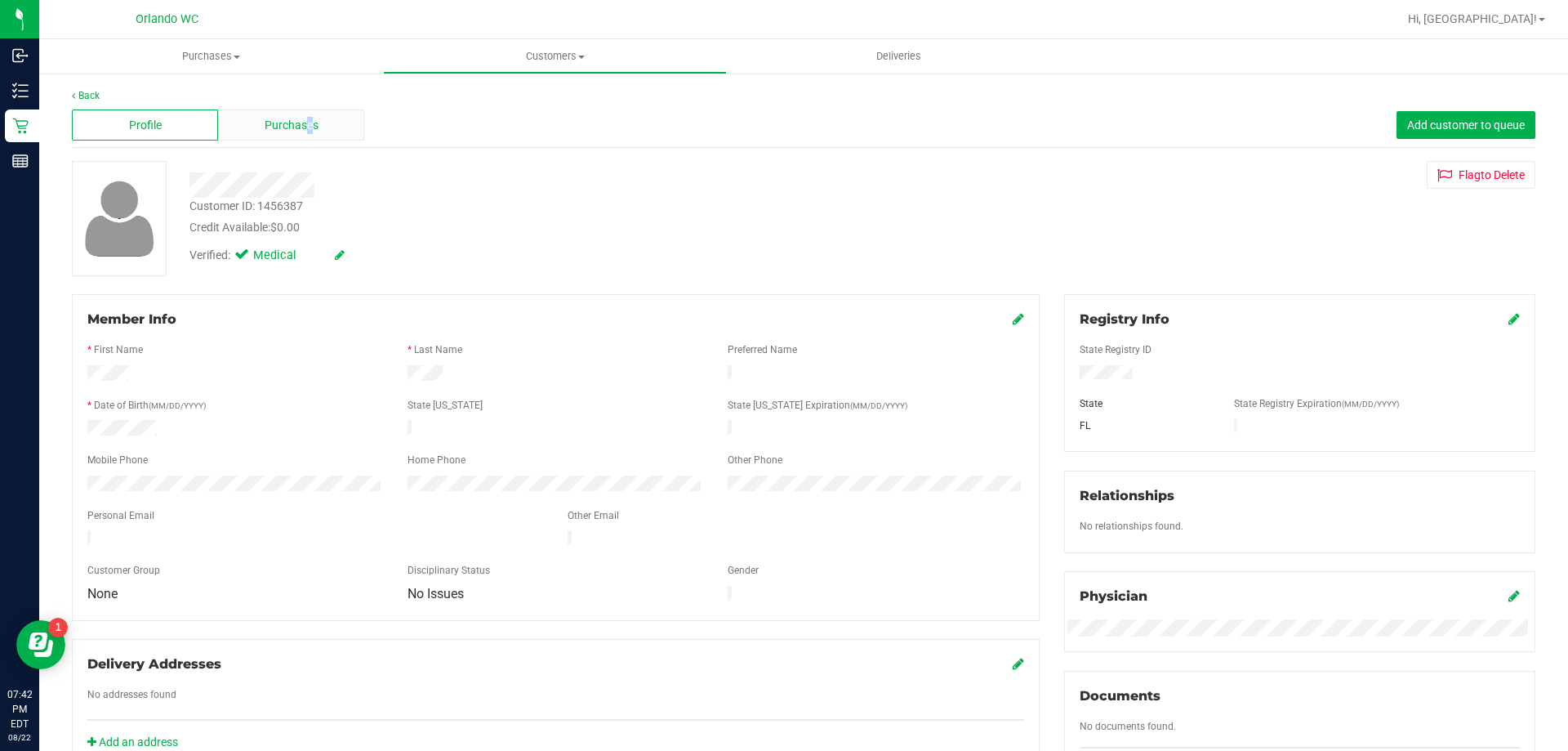
click at [307, 127] on span "Purchases" at bounding box center [291, 125] width 54 height 17
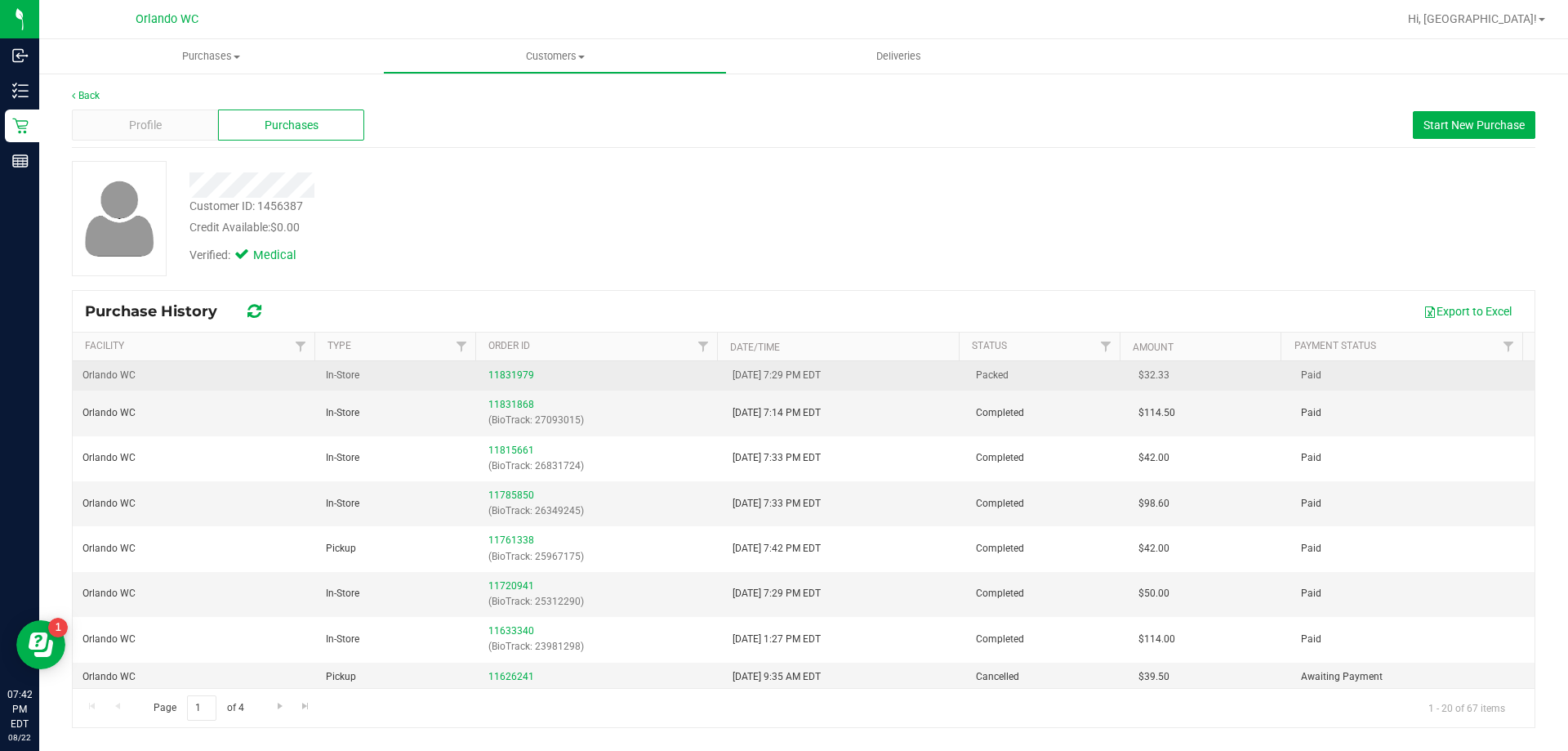
click at [976, 372] on span "Packed" at bounding box center [993, 376] width 32 height 15
click at [507, 376] on link "11831979" at bounding box center [512, 375] width 46 height 11
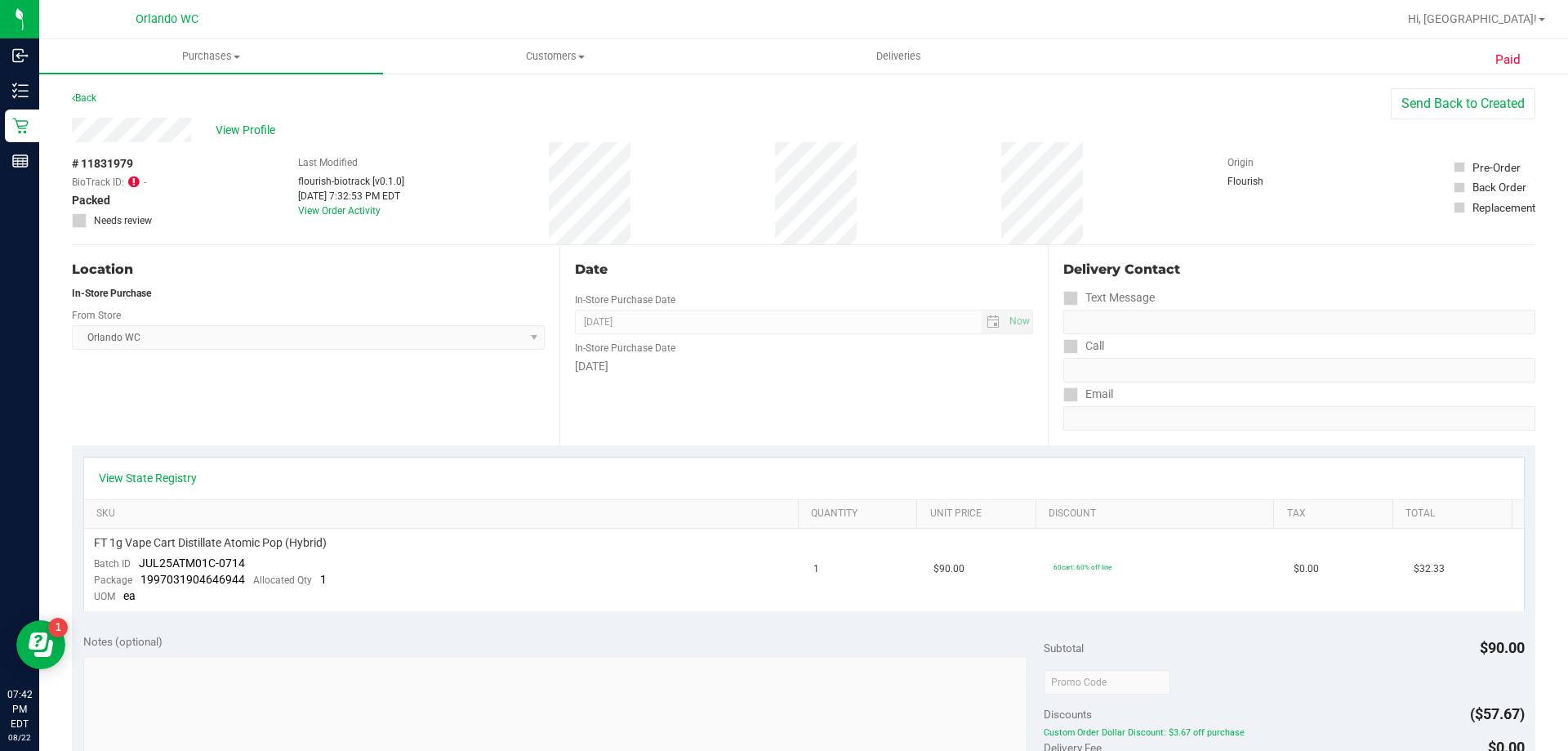
click at [137, 181] on icon at bounding box center [134, 181] width 11 height 13
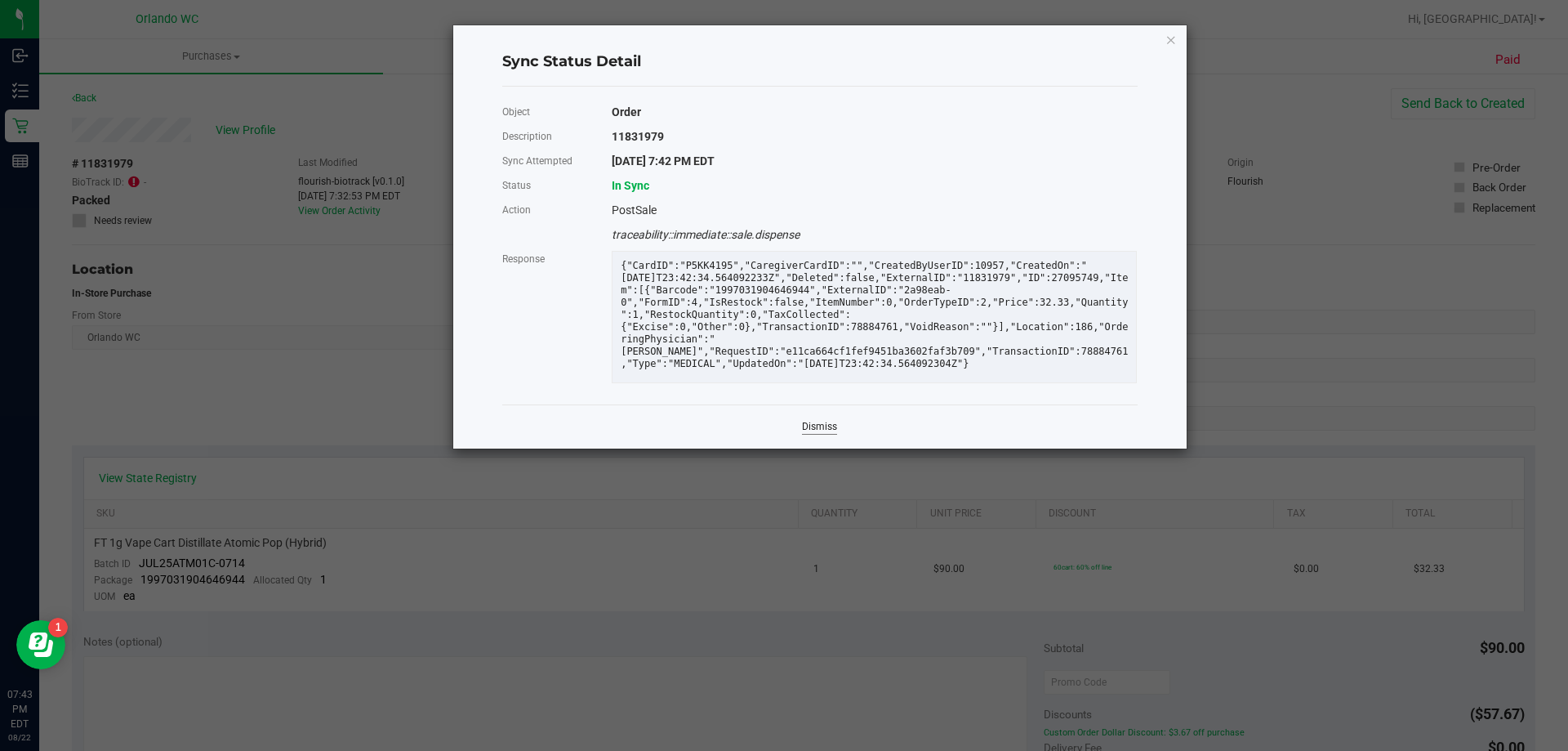
click at [816, 433] on link "Dismiss" at bounding box center [819, 427] width 35 height 14
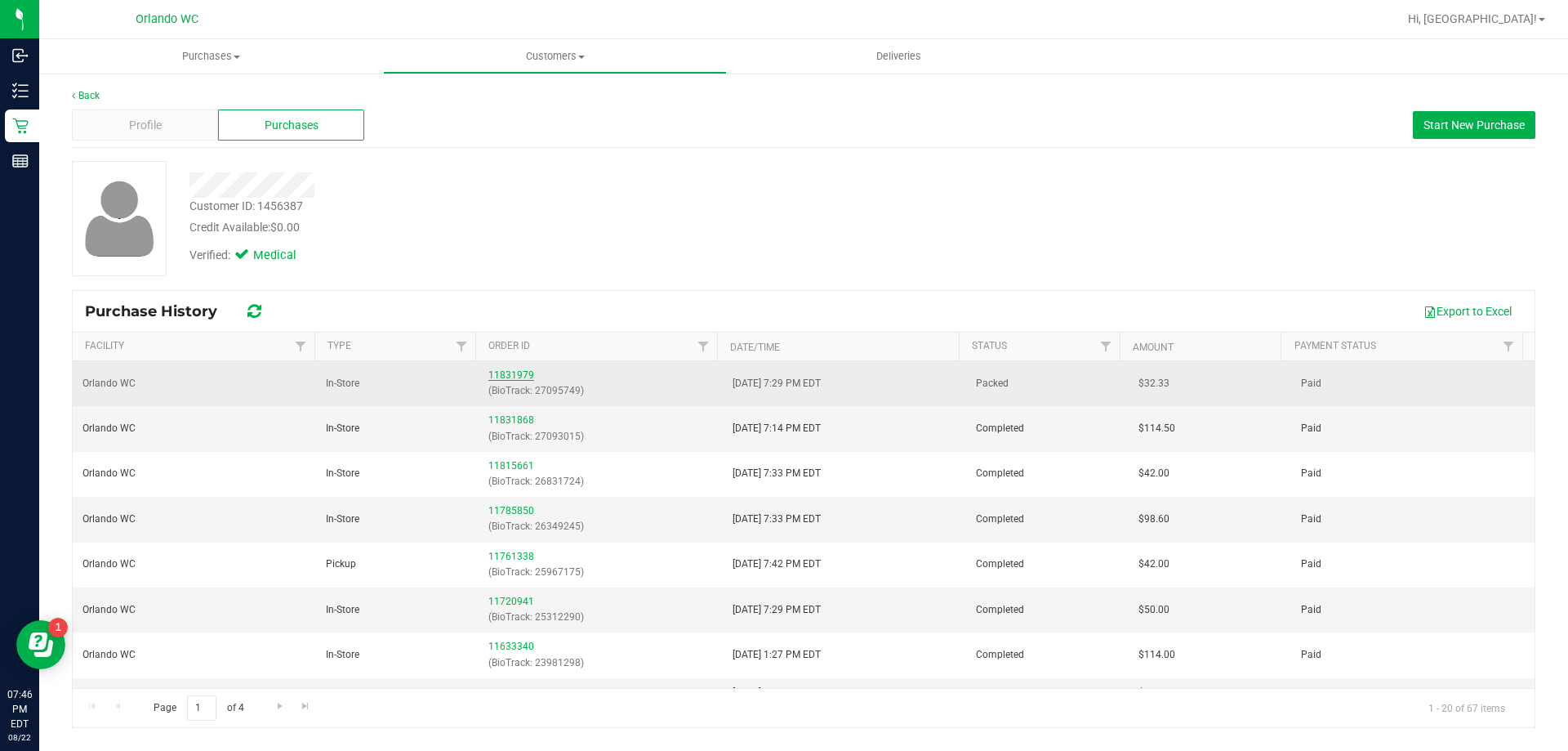
click at [489, 371] on link "11831979" at bounding box center [512, 375] width 46 height 11
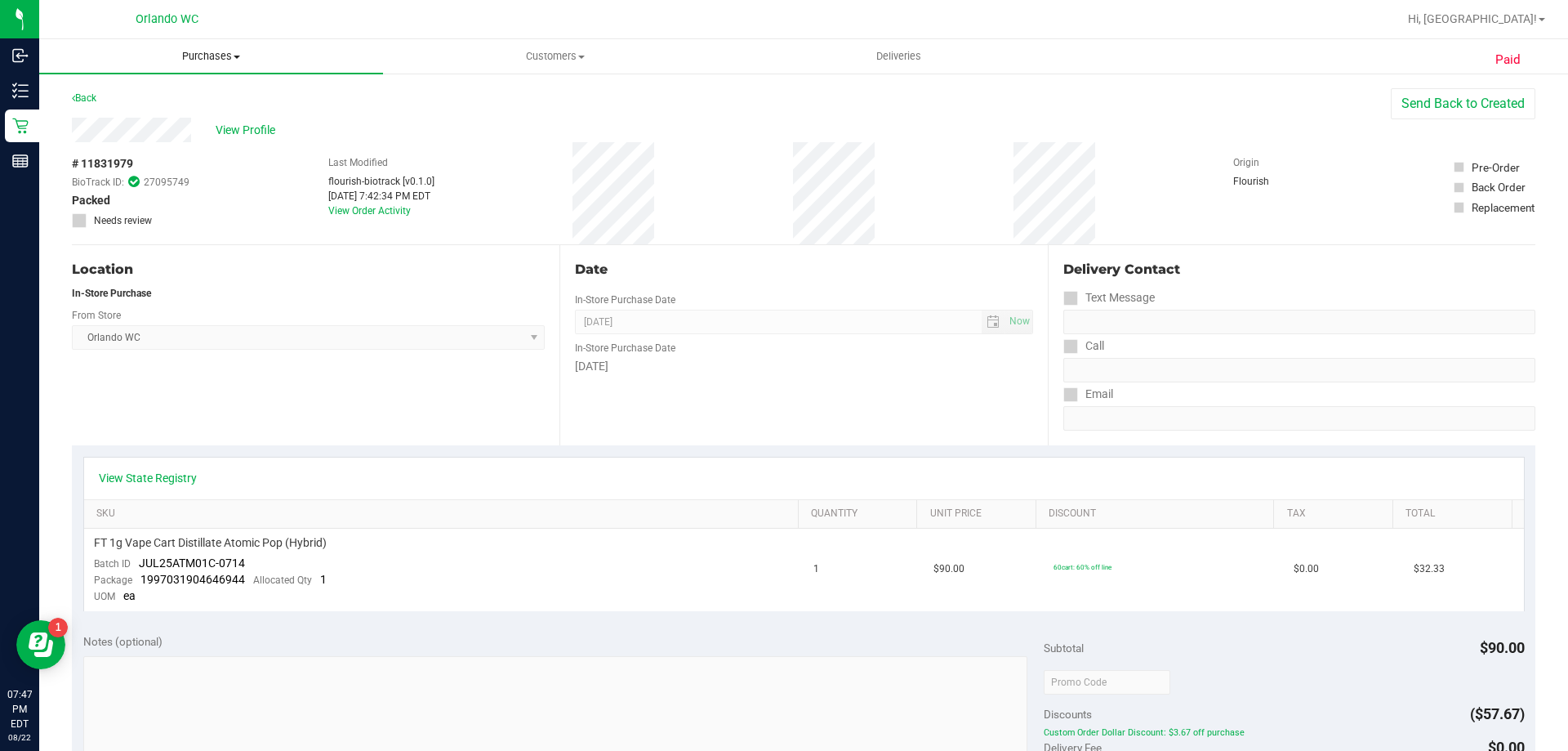
click at [170, 40] on uib-tab-heading "Purchases Summary of purchases Fulfillment All purchases" at bounding box center [211, 56] width 344 height 34
click at [176, 49] on uib-tab-heading "Purchases Summary of purchases Fulfillment All purchases" at bounding box center [211, 56] width 344 height 34
click at [174, 59] on span "Purchases" at bounding box center [211, 56] width 344 height 14
click at [106, 112] on span "Fulfillment" at bounding box center [89, 118] width 101 height 14
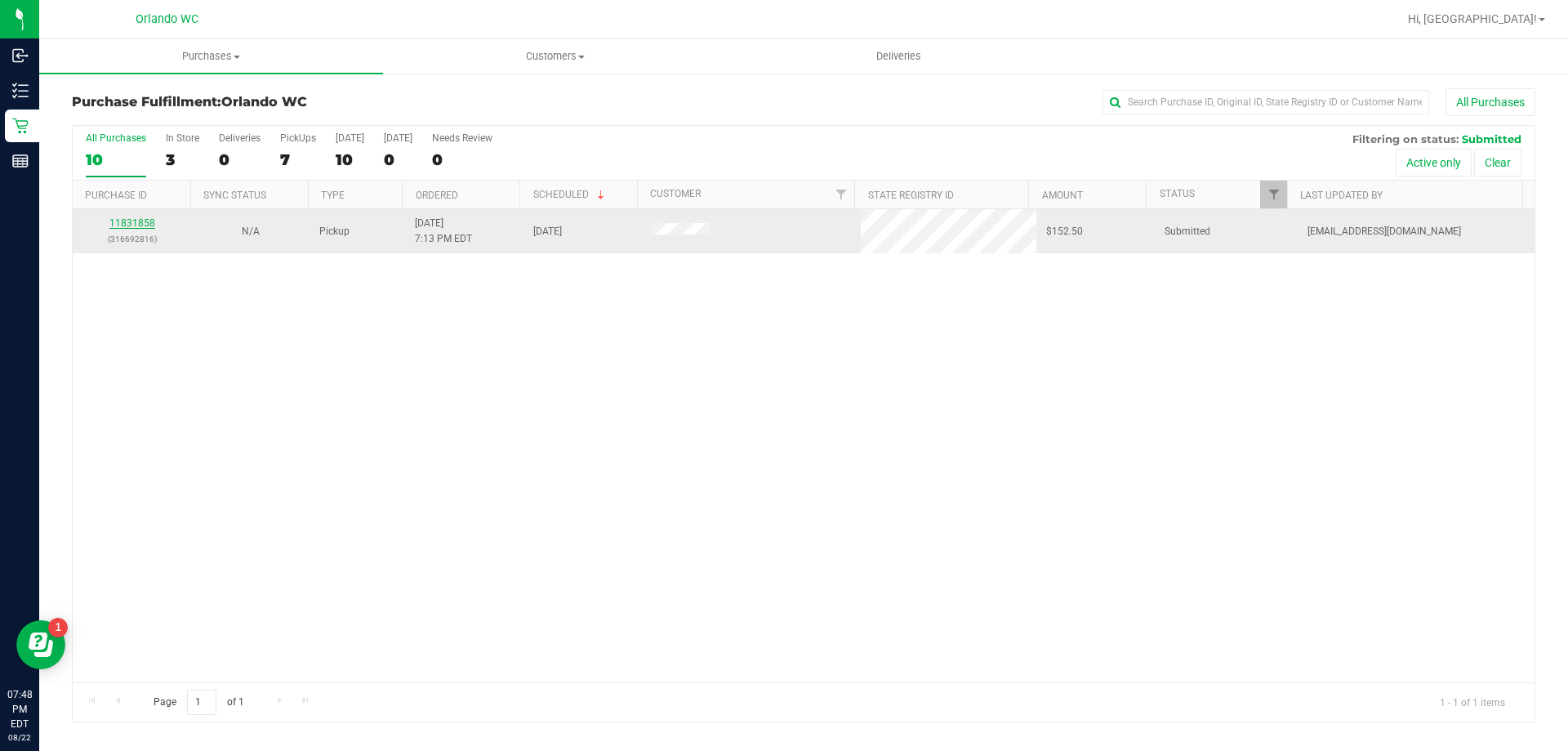
click at [152, 221] on link "11831858" at bounding box center [133, 222] width 46 height 11
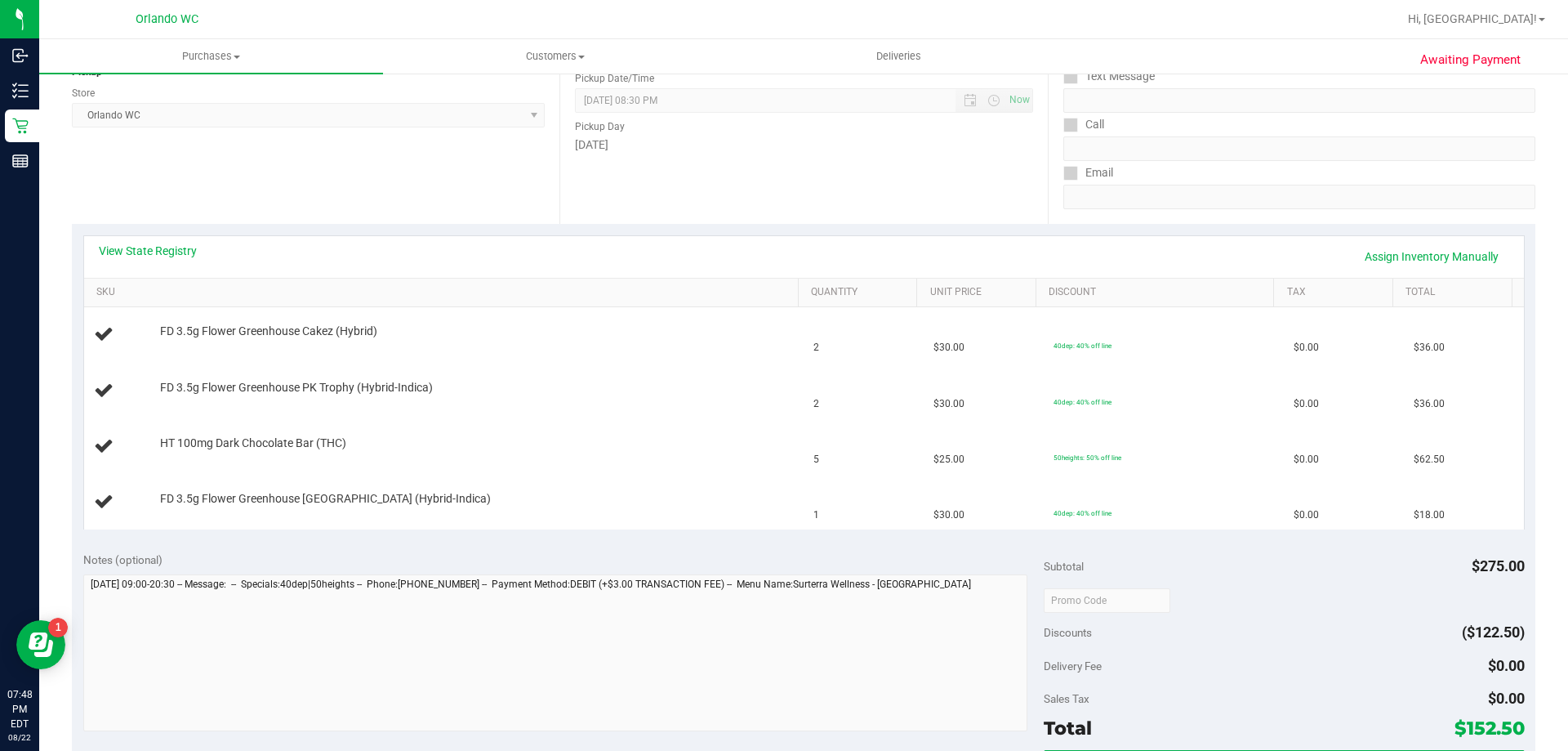
scroll to position [245, 0]
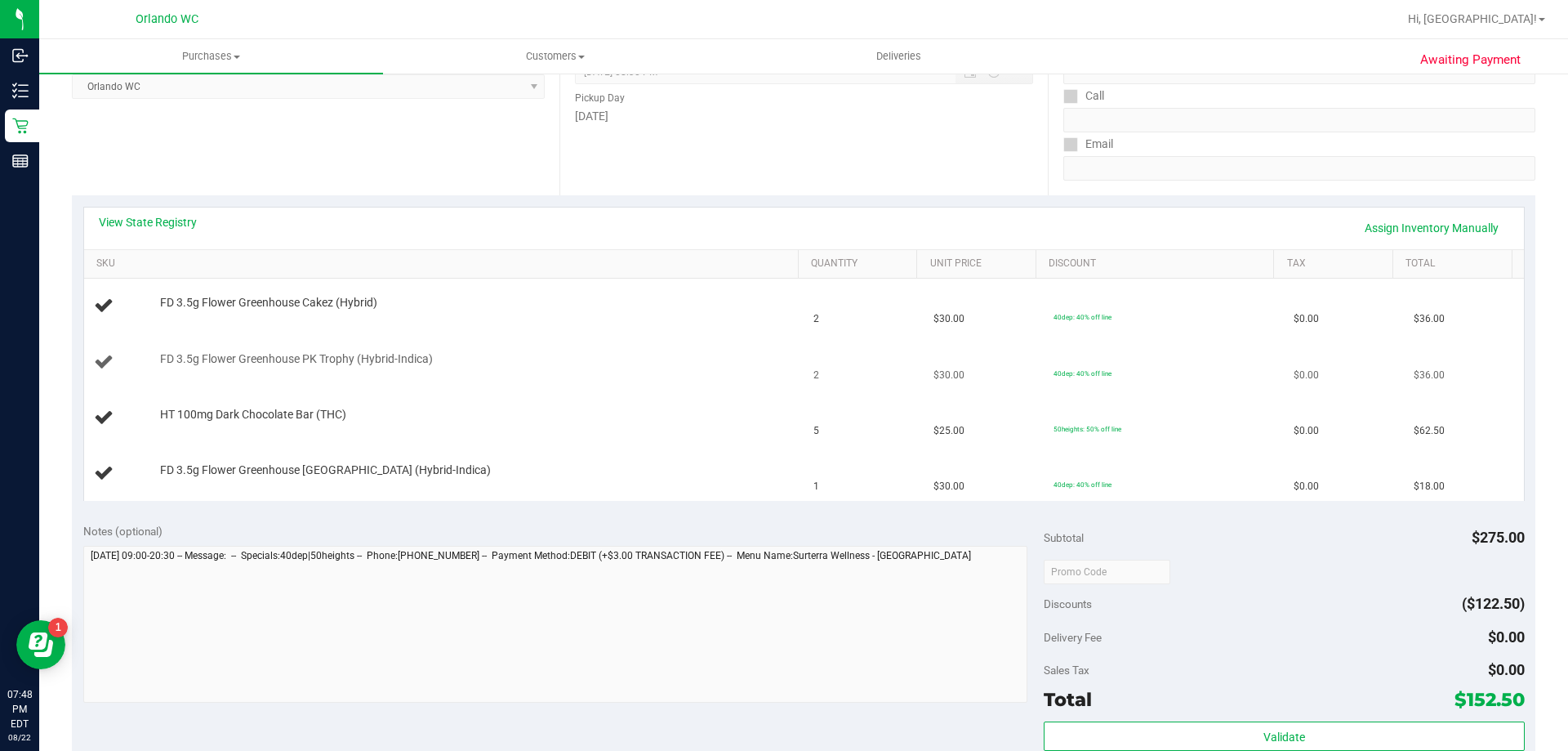
click at [598, 341] on td "FD 3.5g Flower Greenhouse PK Trophy (Hybrid-Indica)" at bounding box center [444, 362] width 720 height 55
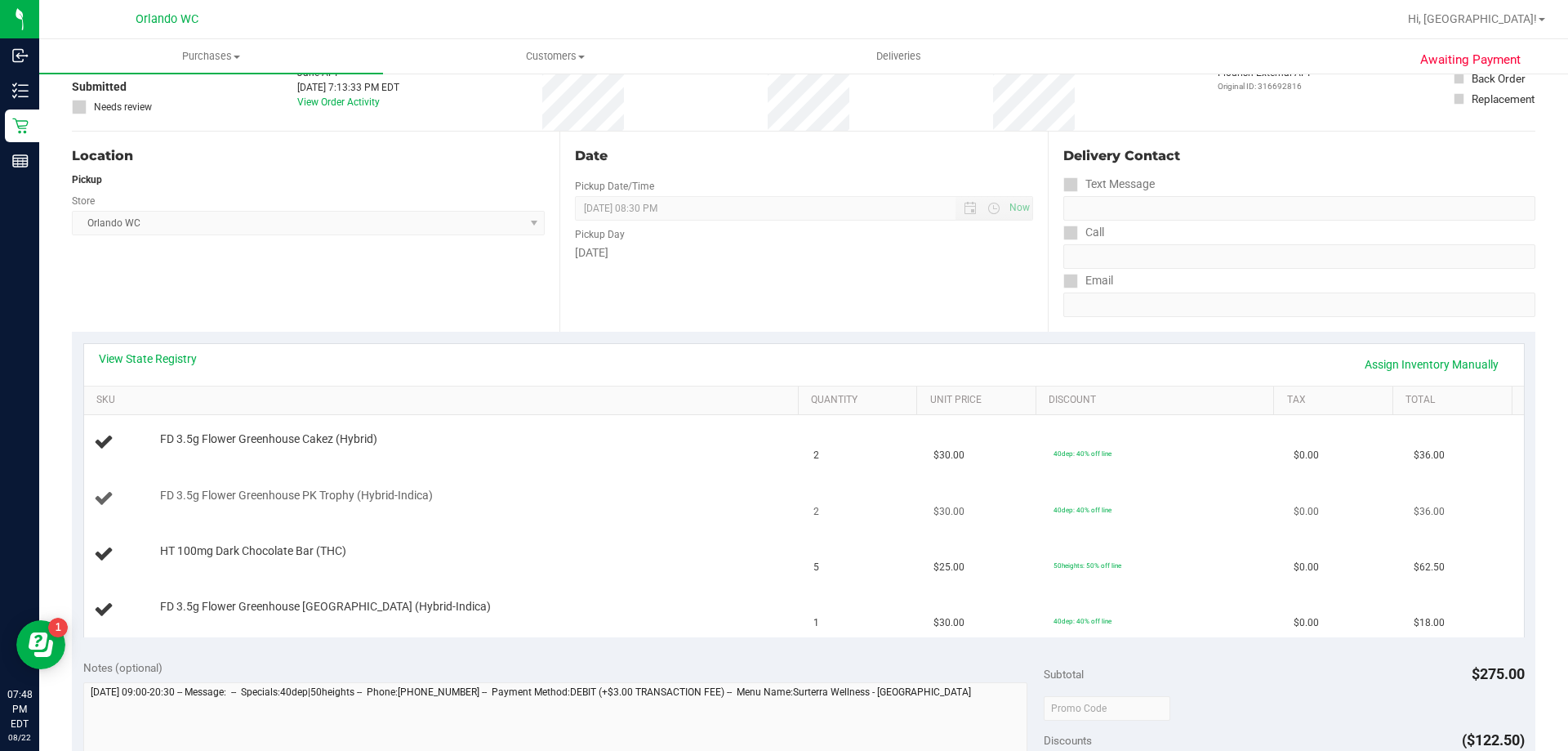
scroll to position [0, 0]
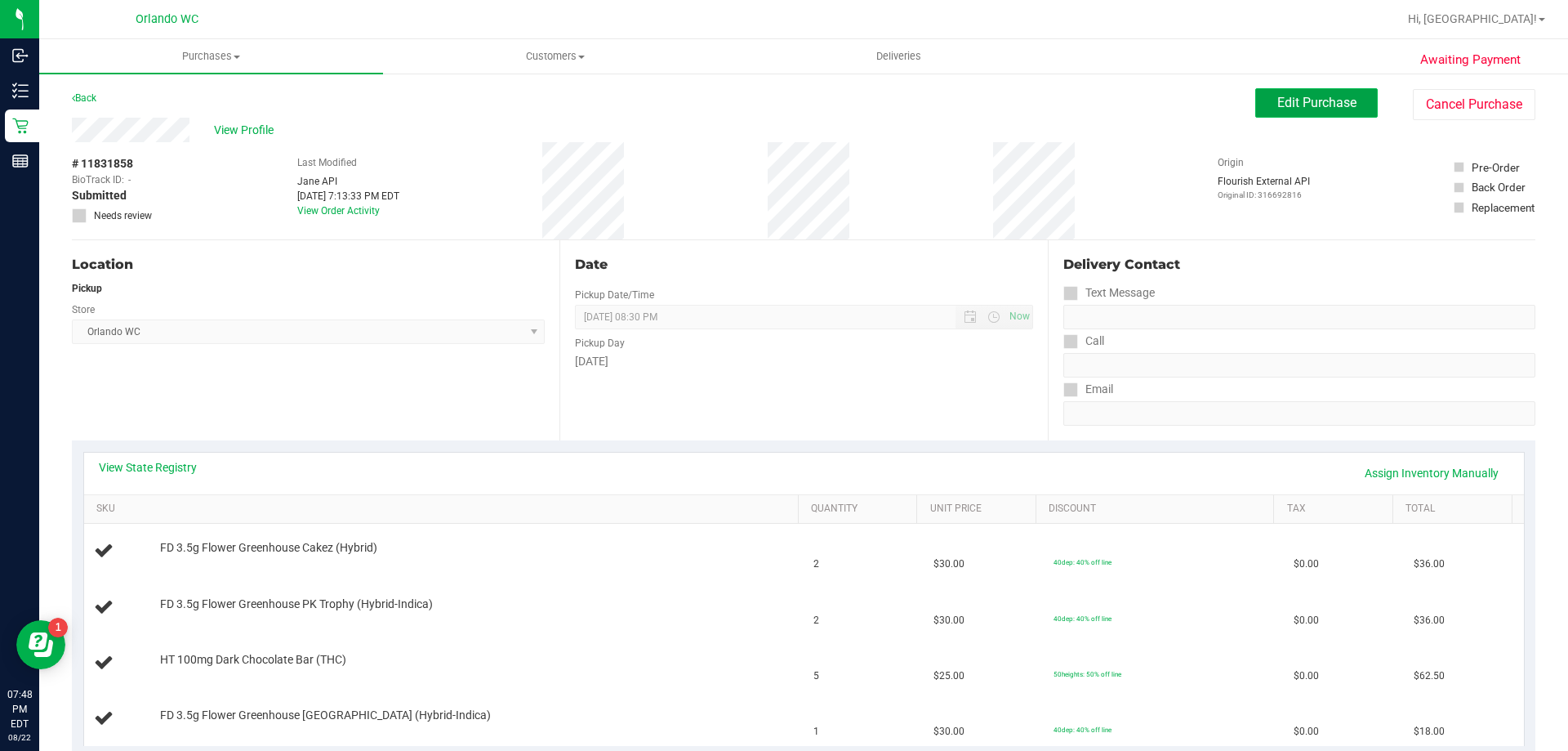
click at [1318, 105] on span "Edit Purchase" at bounding box center [1317, 102] width 79 height 15
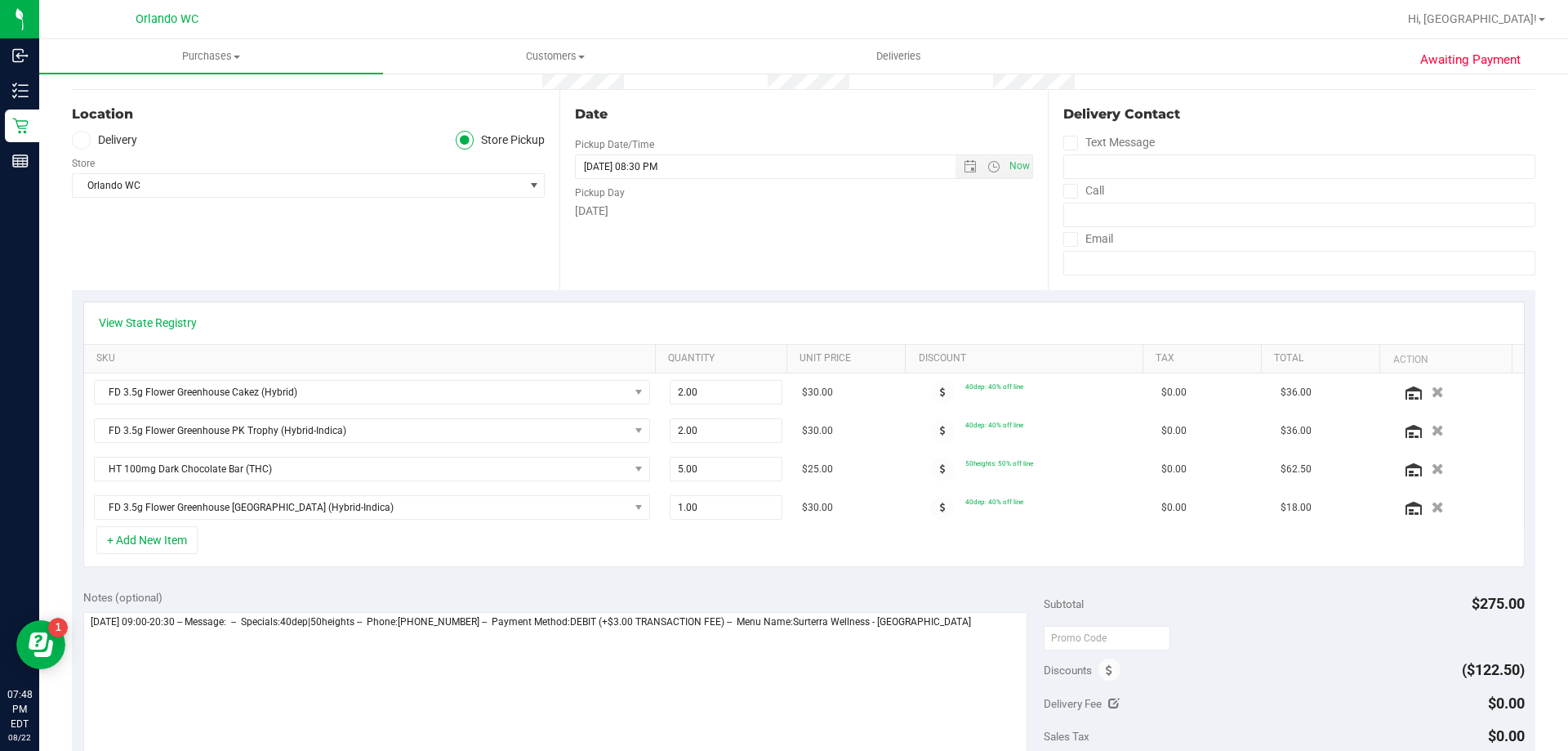
scroll to position [220, 0]
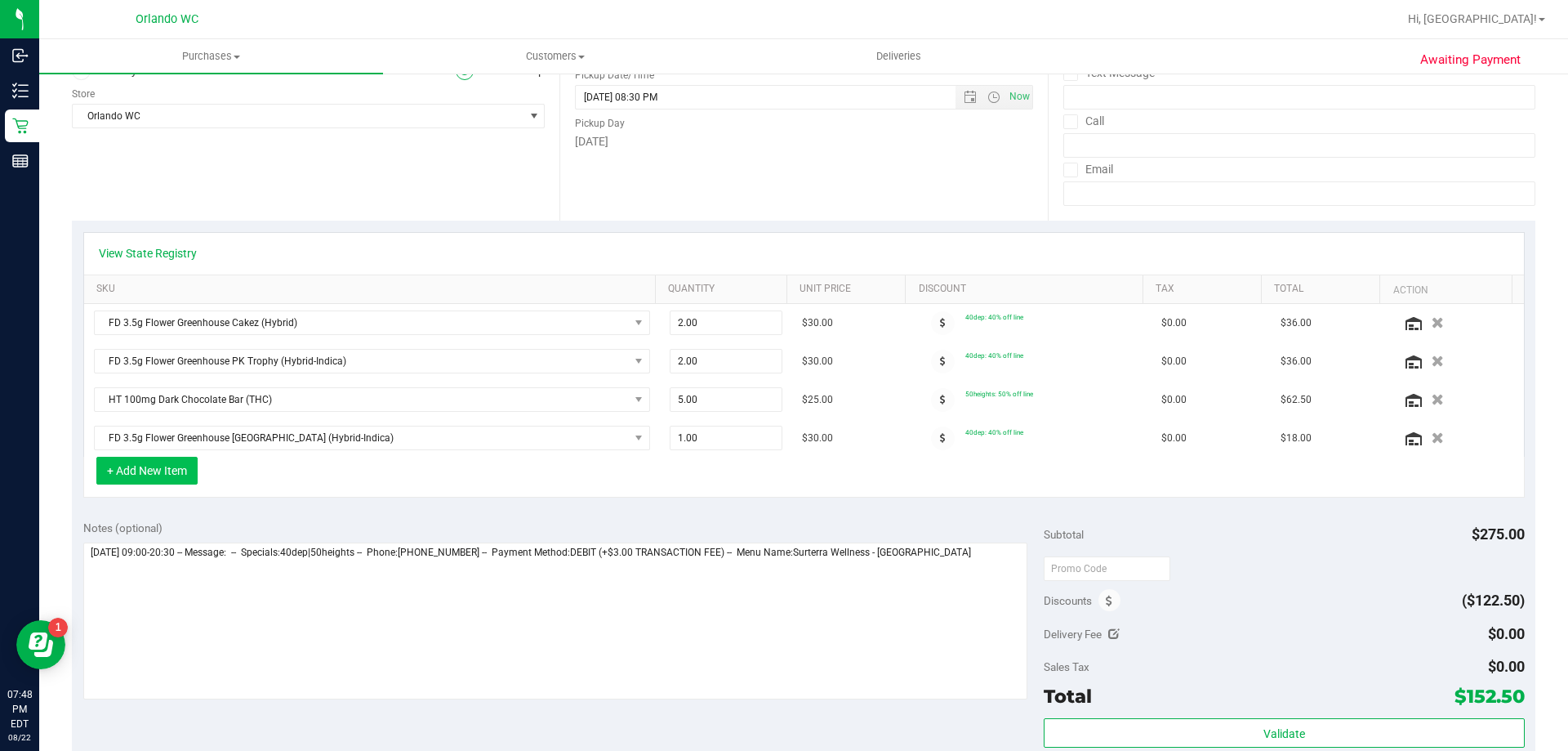
click at [172, 472] on button "+ Add New Item" at bounding box center [146, 470] width 101 height 28
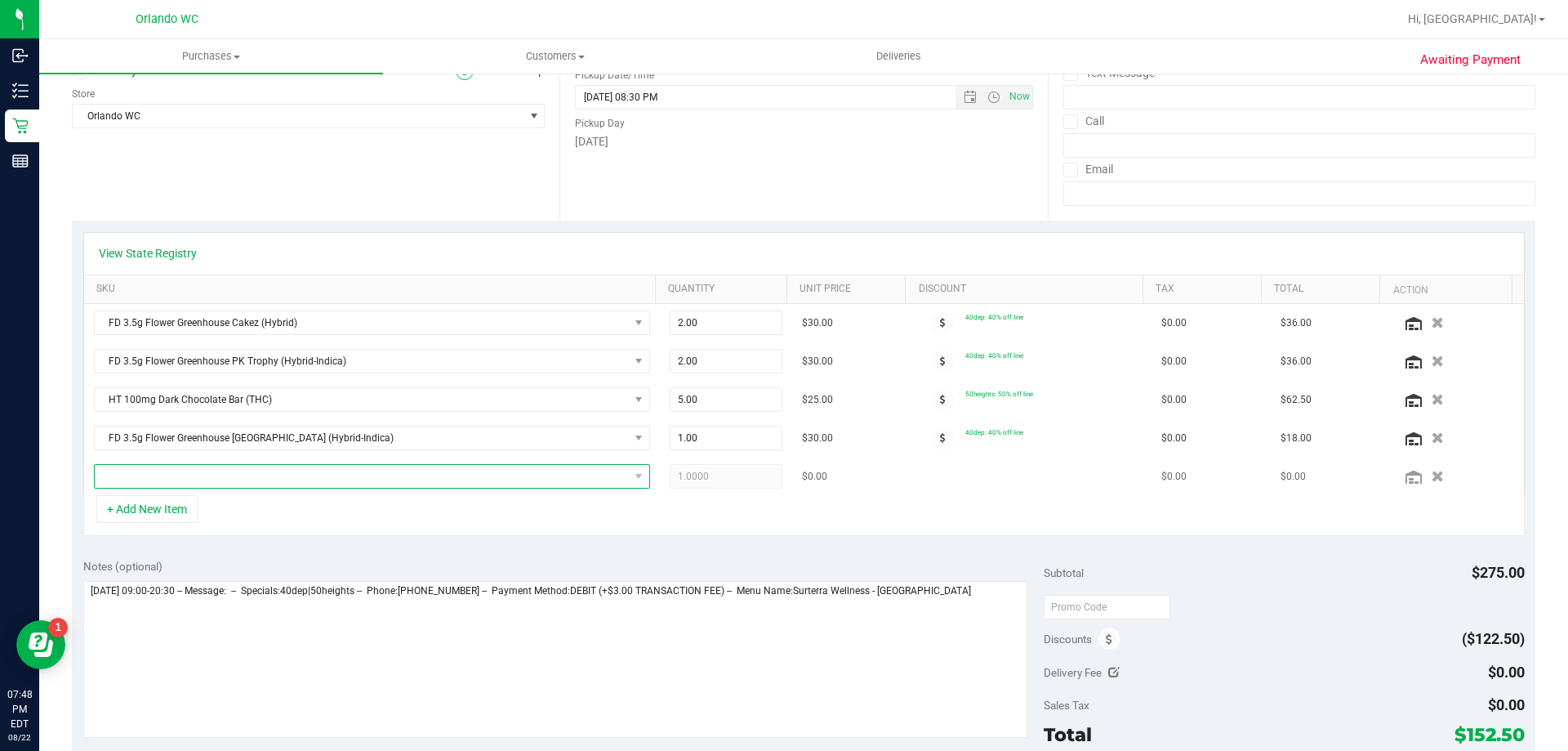
click at [516, 470] on span "NO DATA FOUND" at bounding box center [362, 476] width 535 height 23
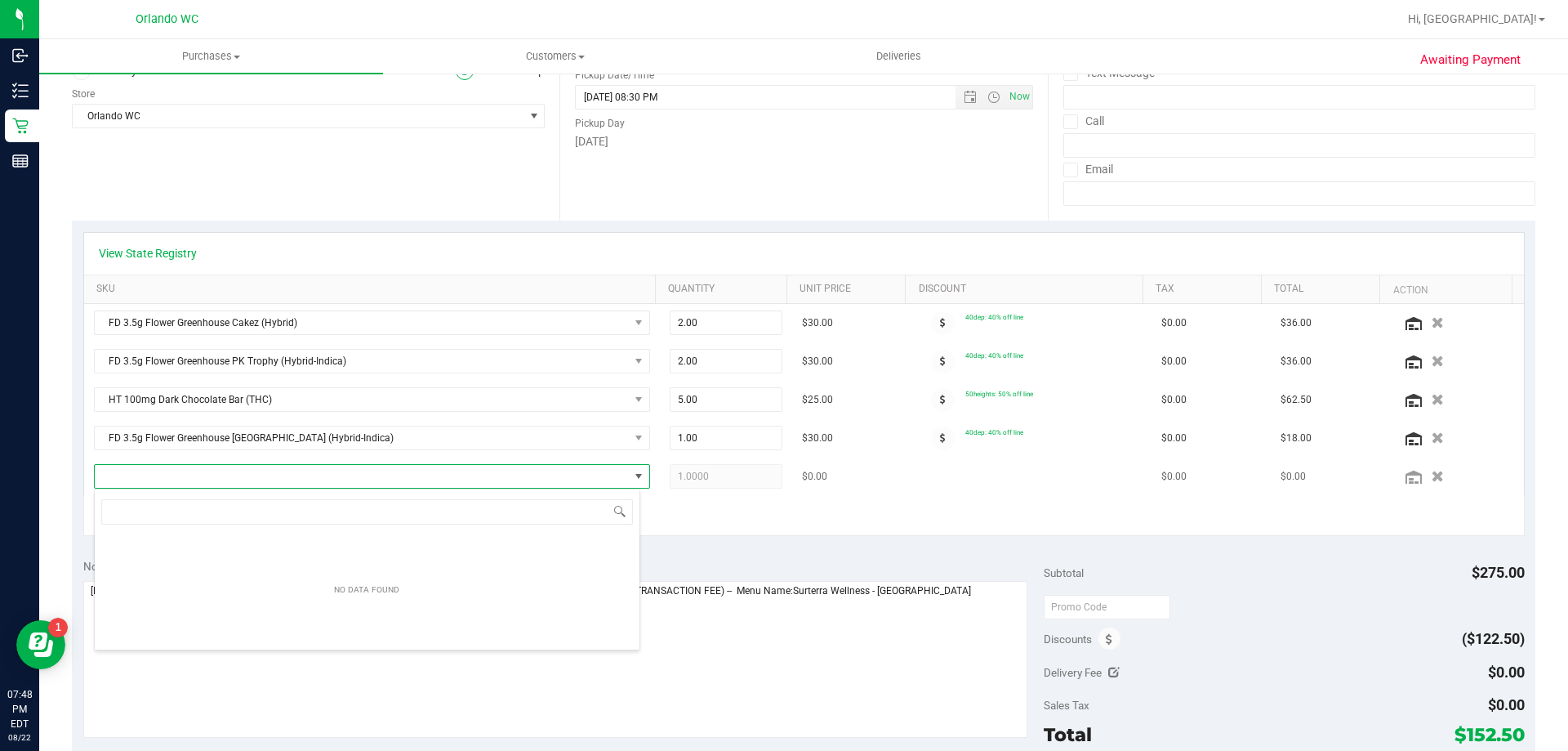
scroll to position [25, 541]
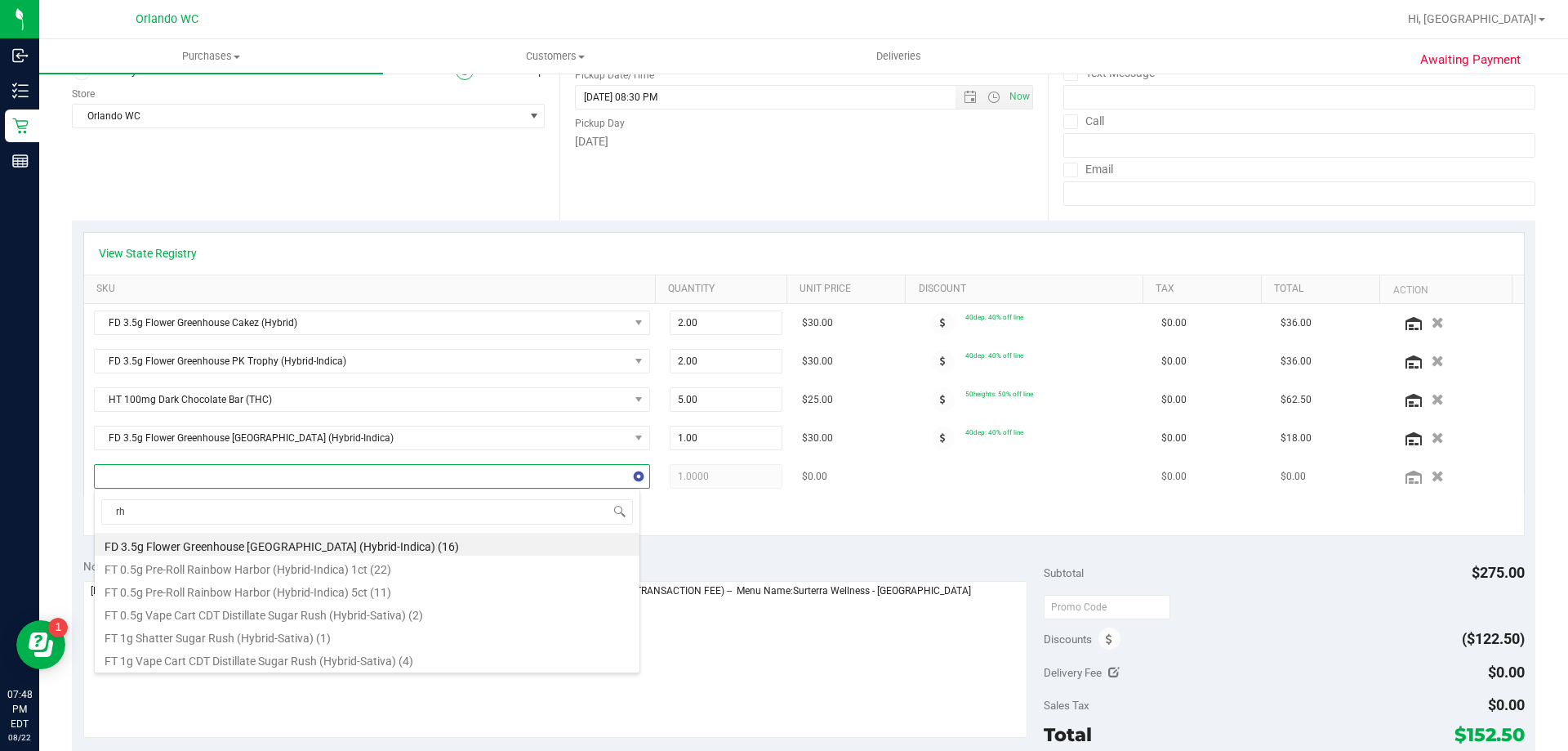
type input "rhb"
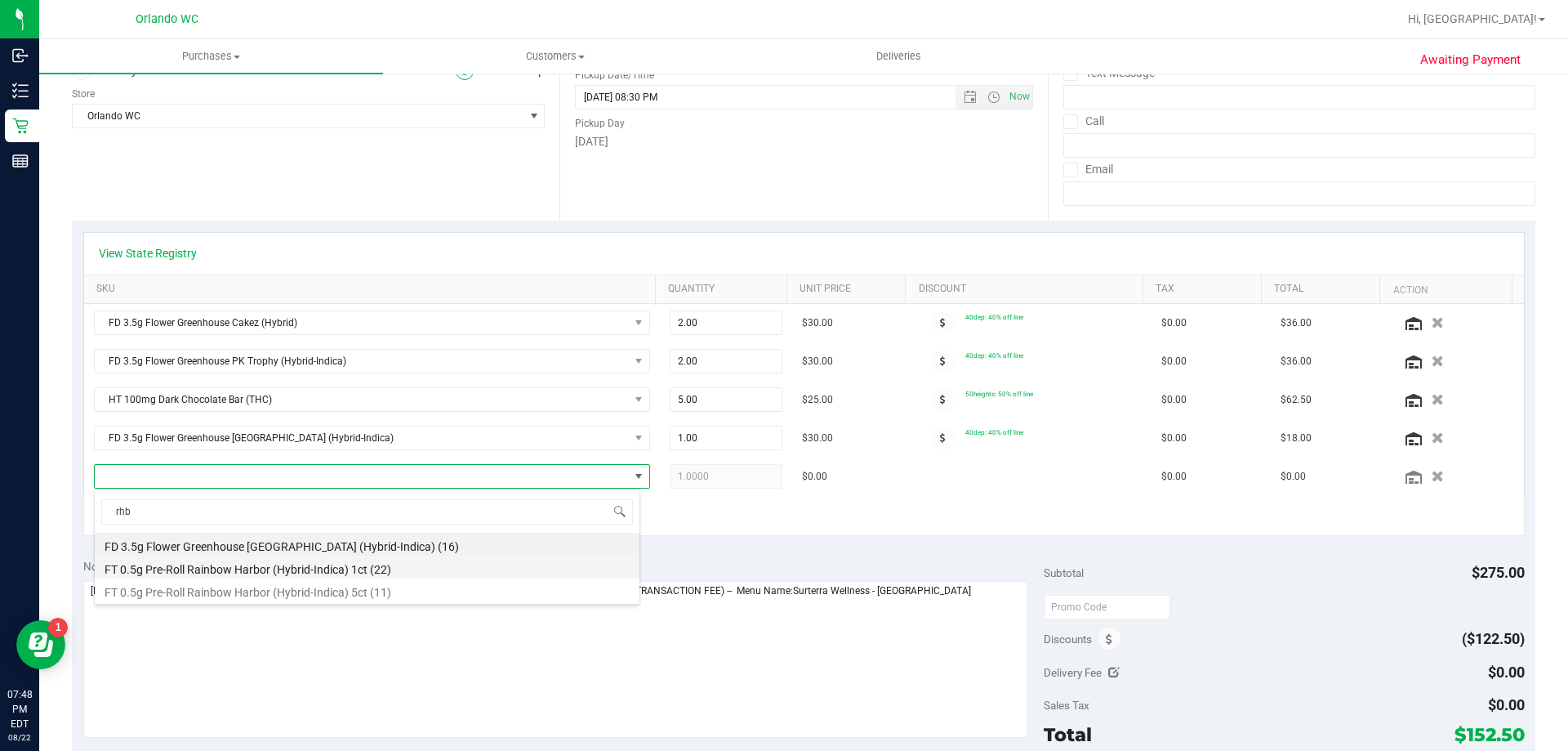
click at [393, 568] on li "FT 0.5g Pre-Roll Rainbow Harbor (Hybrid-Indica) 1ct (22)" at bounding box center [367, 567] width 545 height 23
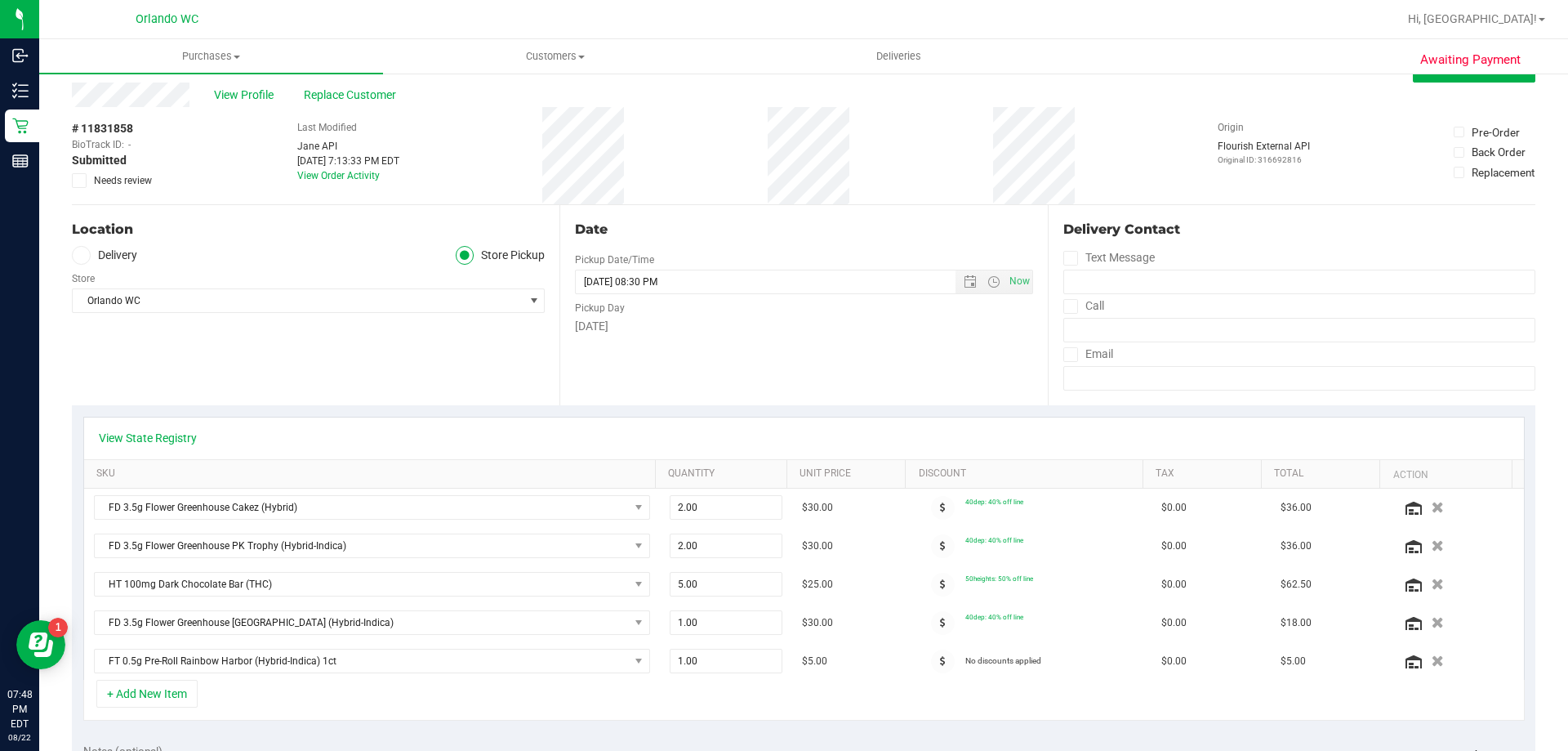
scroll to position [10, 0]
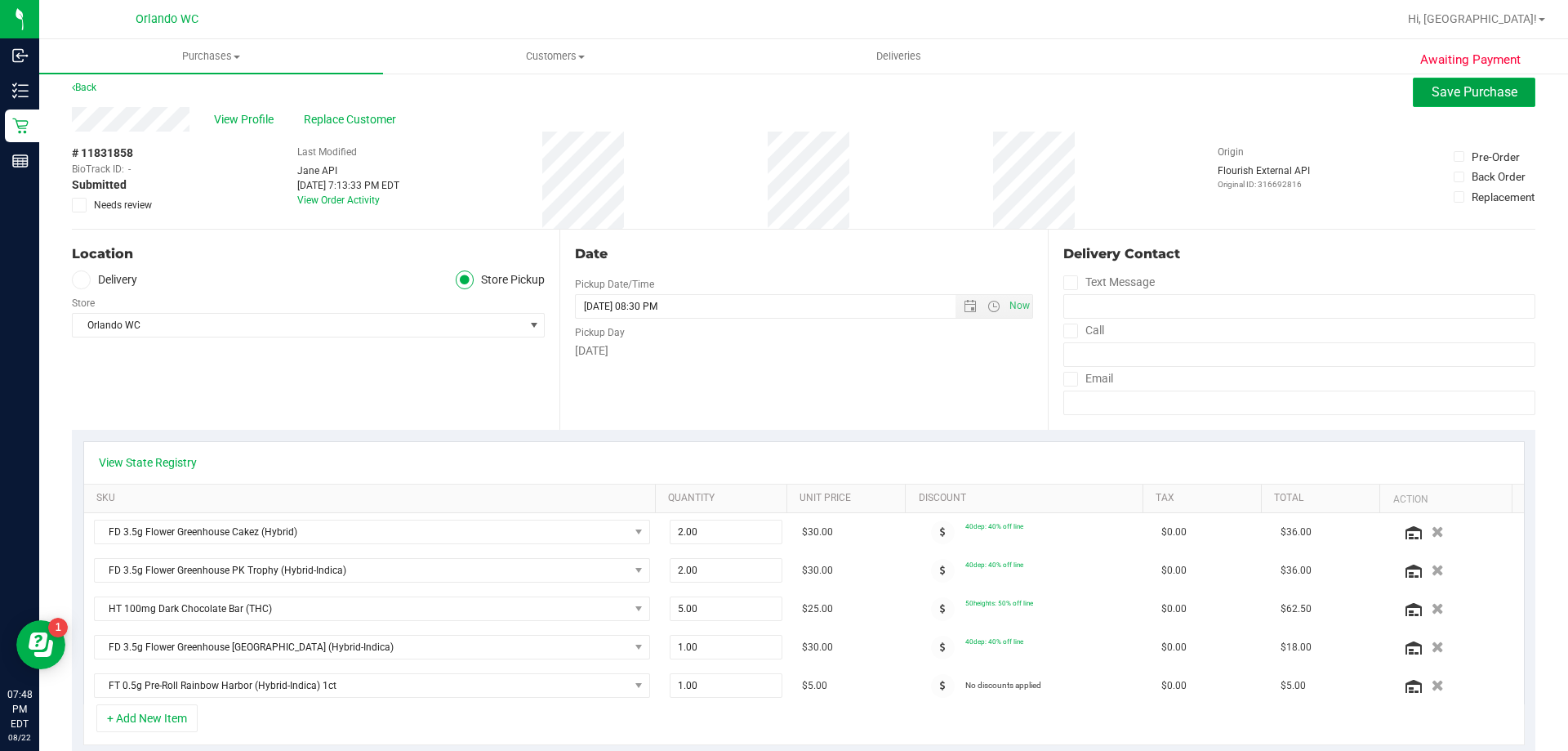
click at [1491, 97] on span "Save Purchase" at bounding box center [1474, 92] width 86 height 15
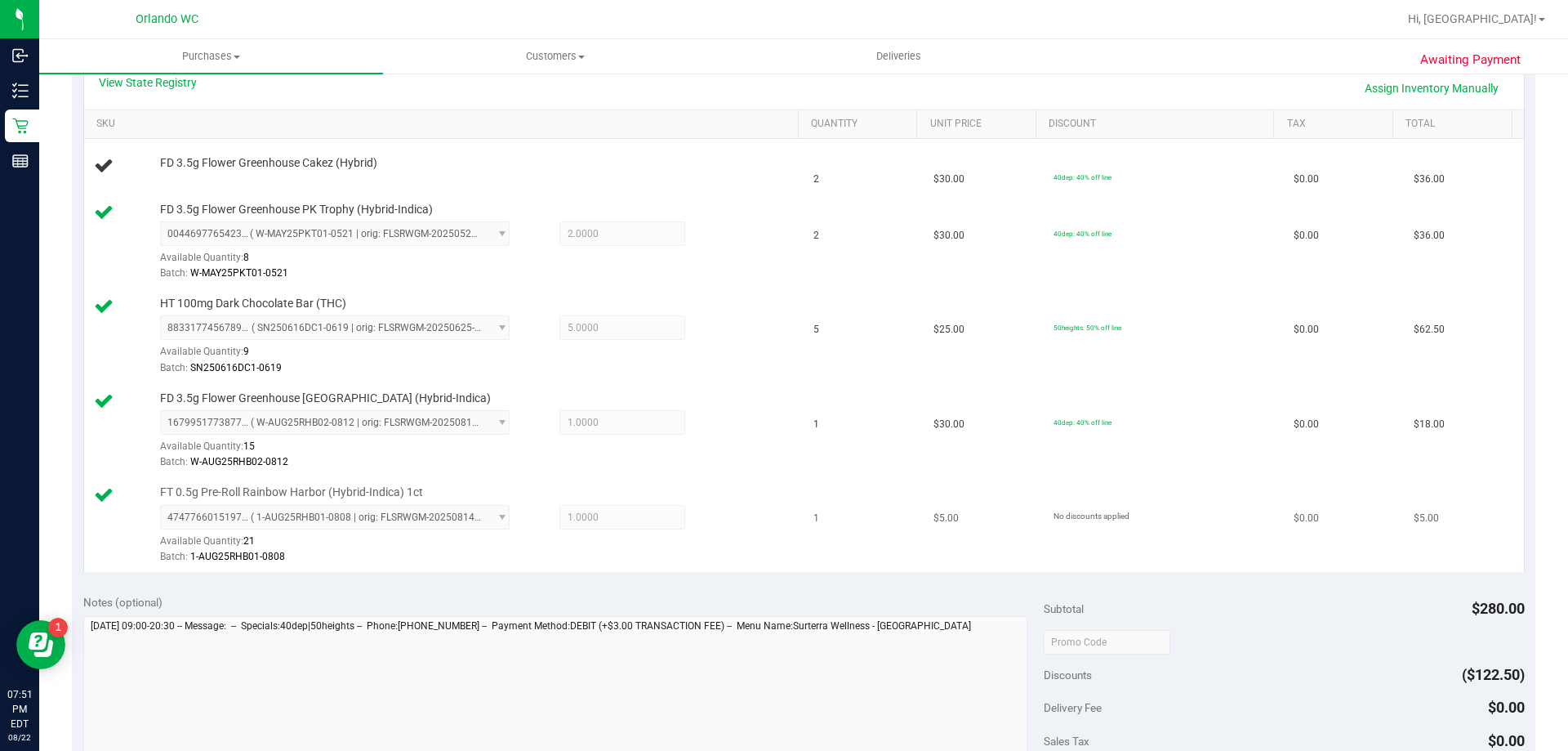
scroll to position [530, 0]
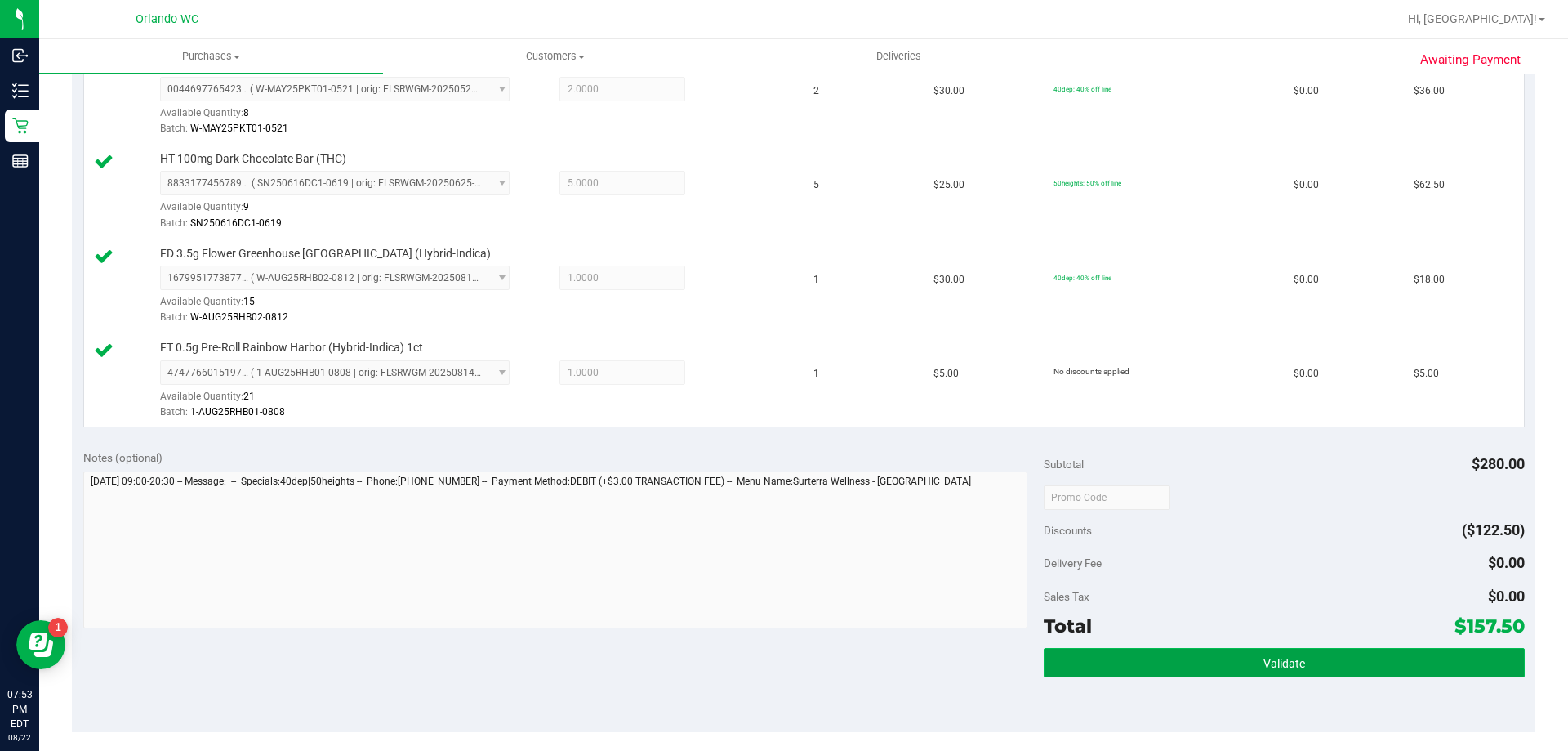
click at [1329, 659] on button "Validate" at bounding box center [1284, 662] width 480 height 30
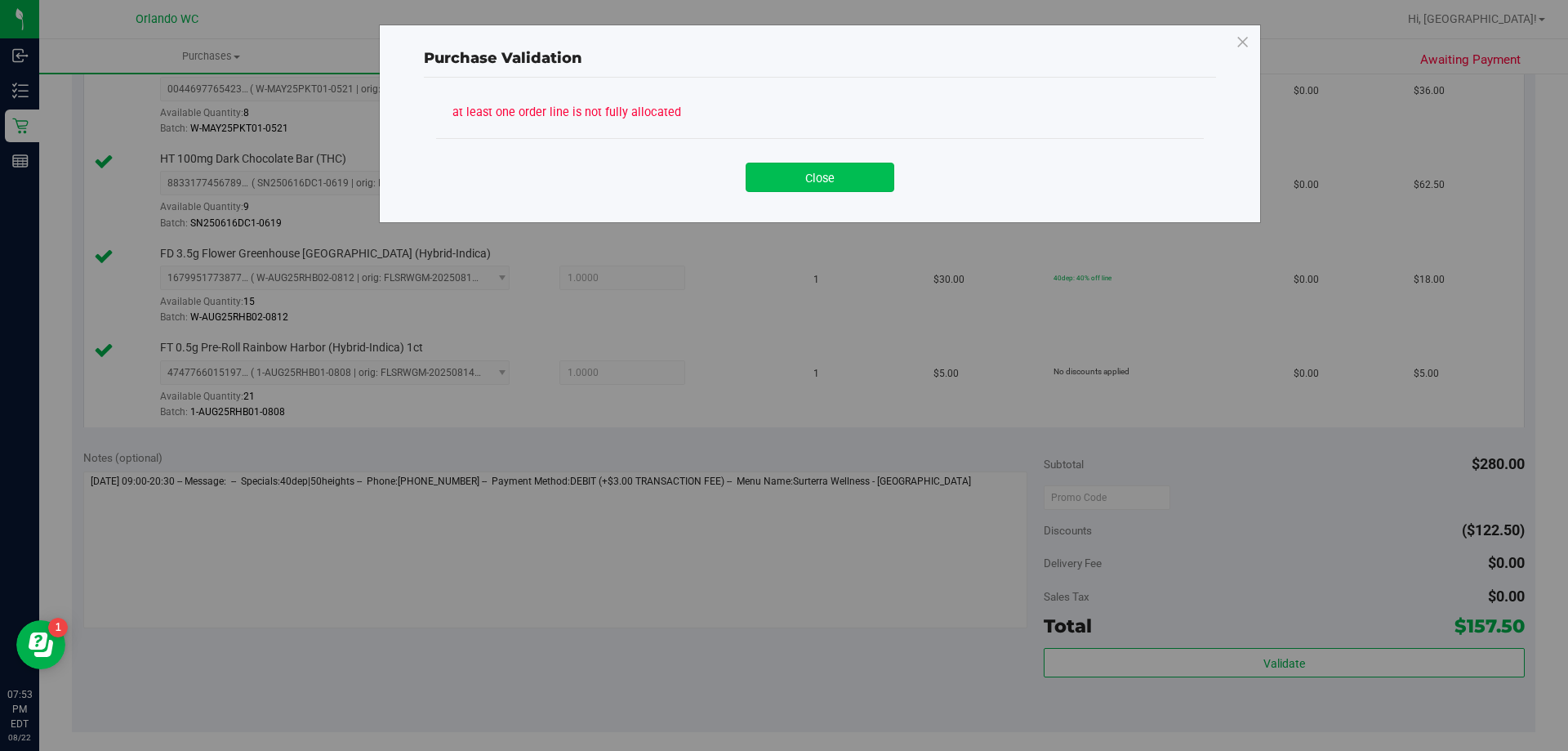
click at [827, 183] on button "Close" at bounding box center [820, 177] width 149 height 30
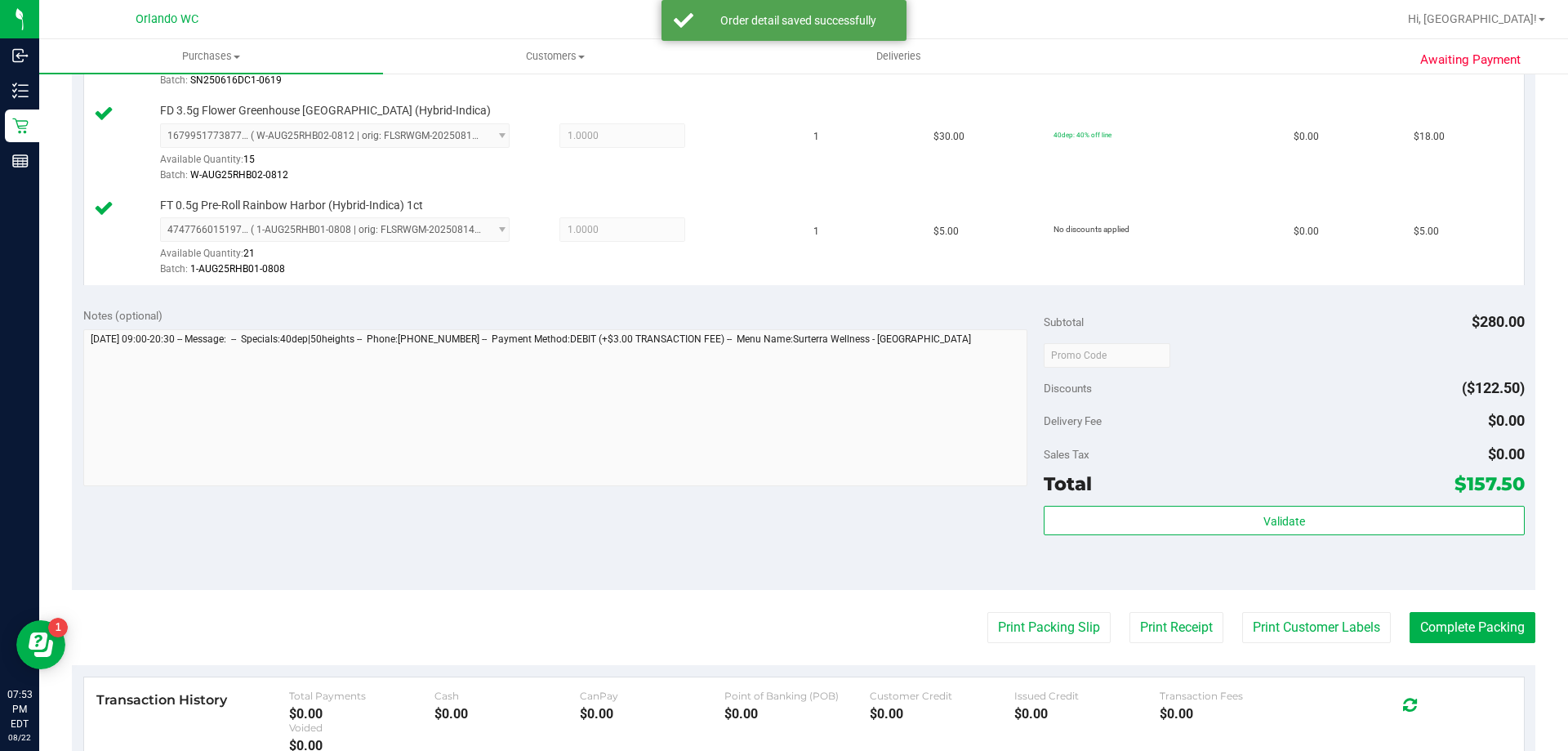
scroll to position [727, 0]
click at [1325, 616] on button "Print Customer Labels" at bounding box center [1317, 627] width 149 height 31
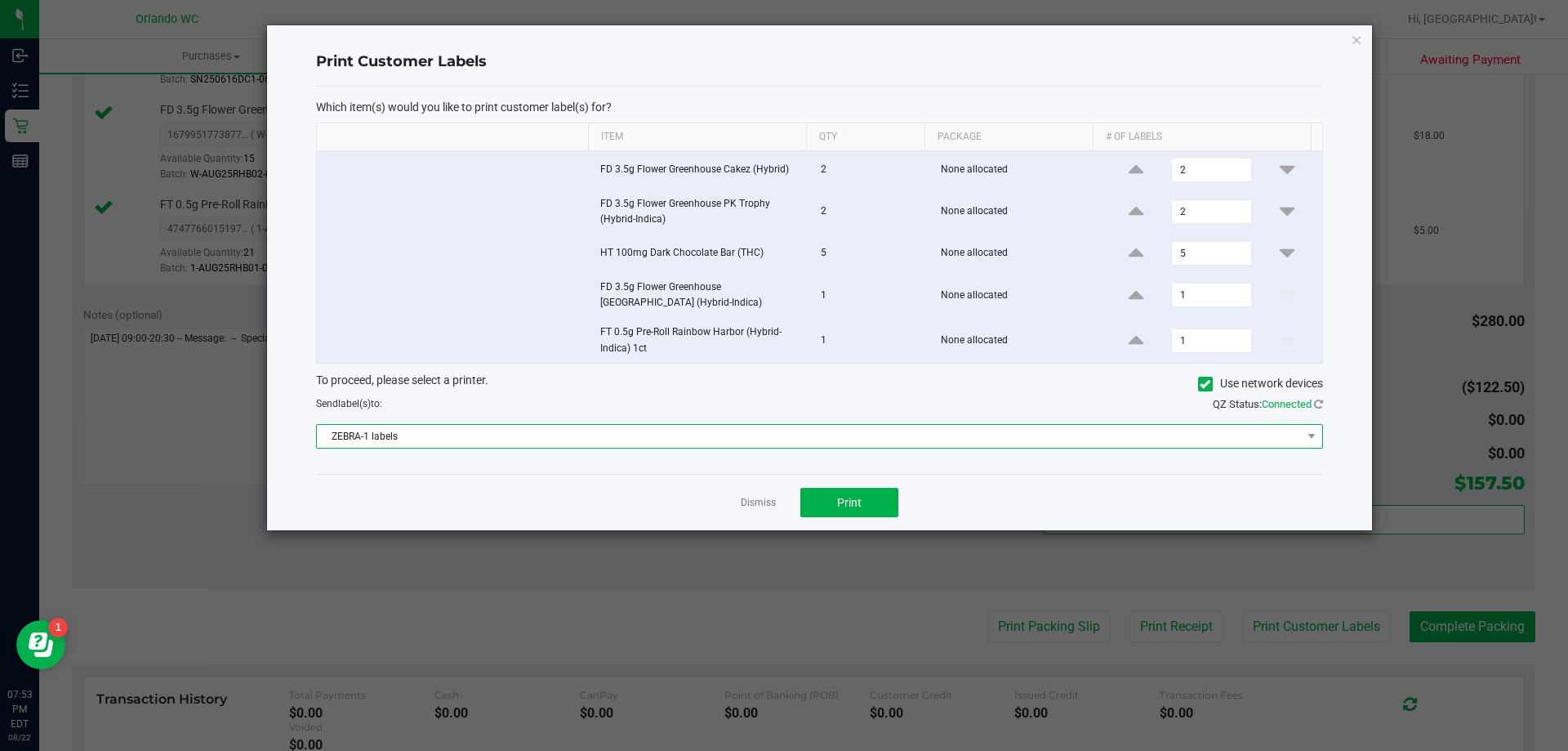
click at [772, 427] on span "ZEBRA-1 labels" at bounding box center [809, 436] width 985 height 23
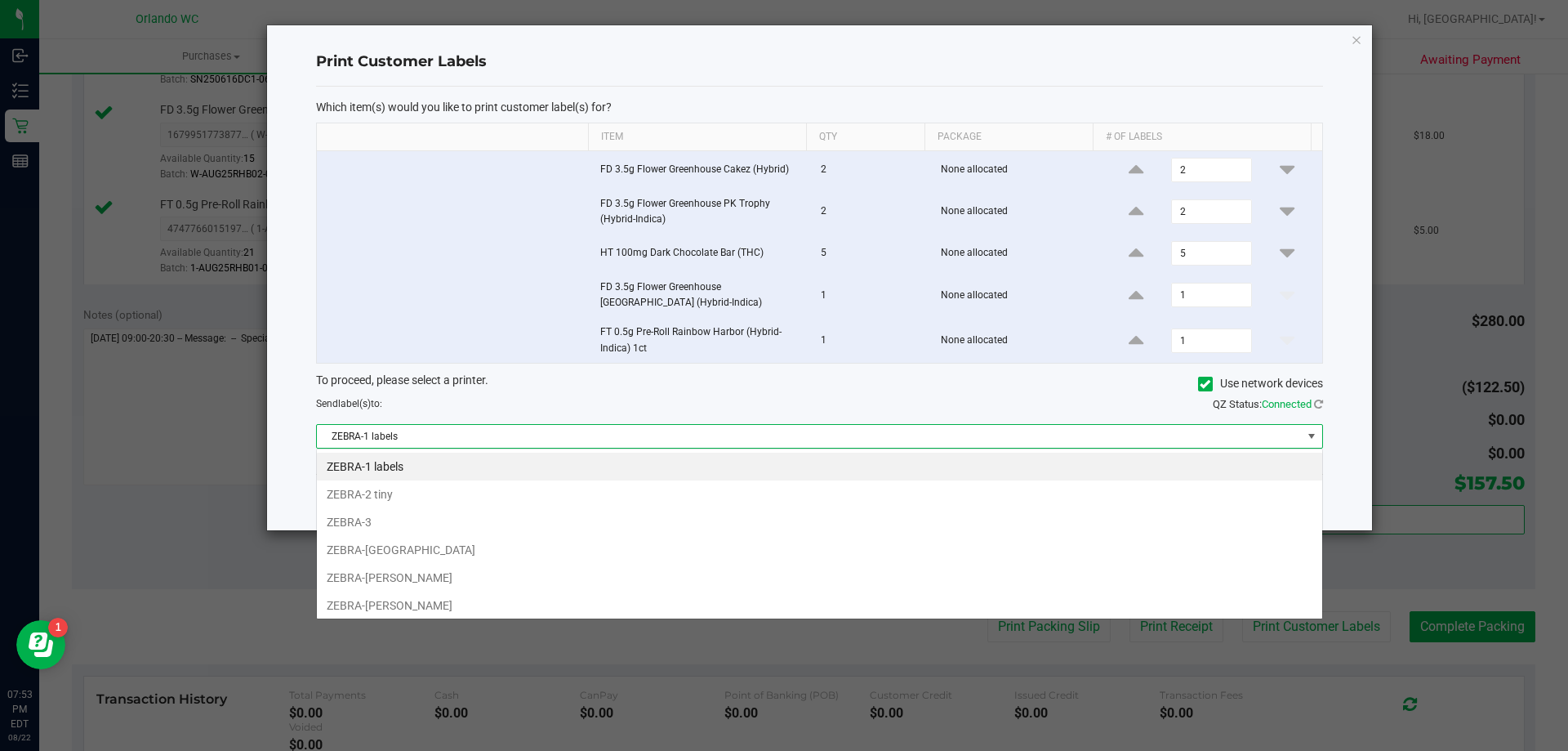
scroll to position [25, 1006]
click at [448, 566] on li "ZEBRA-[PERSON_NAME]" at bounding box center [819, 577] width 1005 height 28
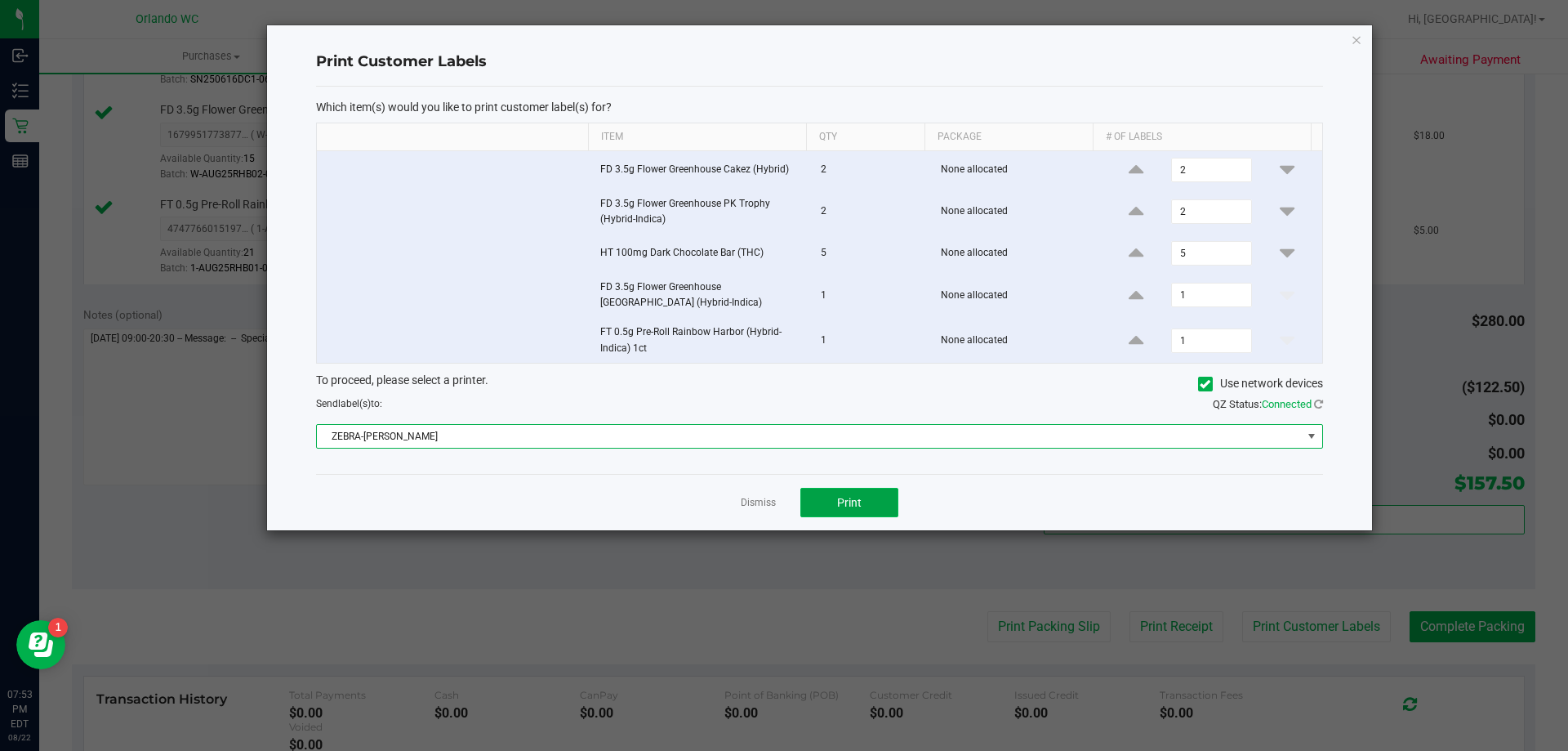
click at [864, 502] on button "Print" at bounding box center [849, 502] width 98 height 30
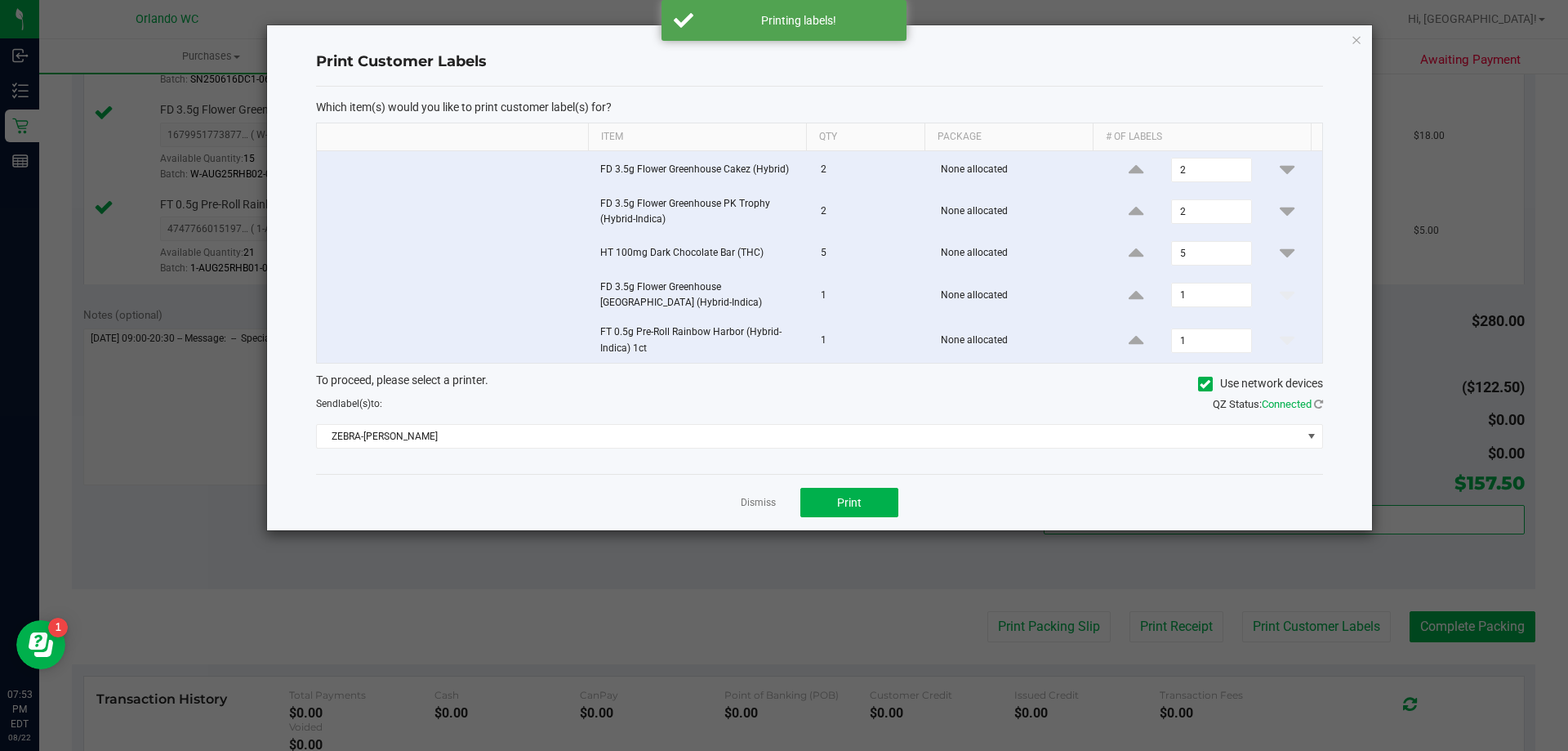
click at [765, 515] on div "Dismiss Print" at bounding box center [819, 502] width 1007 height 56
click at [759, 502] on link "Dismiss" at bounding box center [758, 502] width 35 height 14
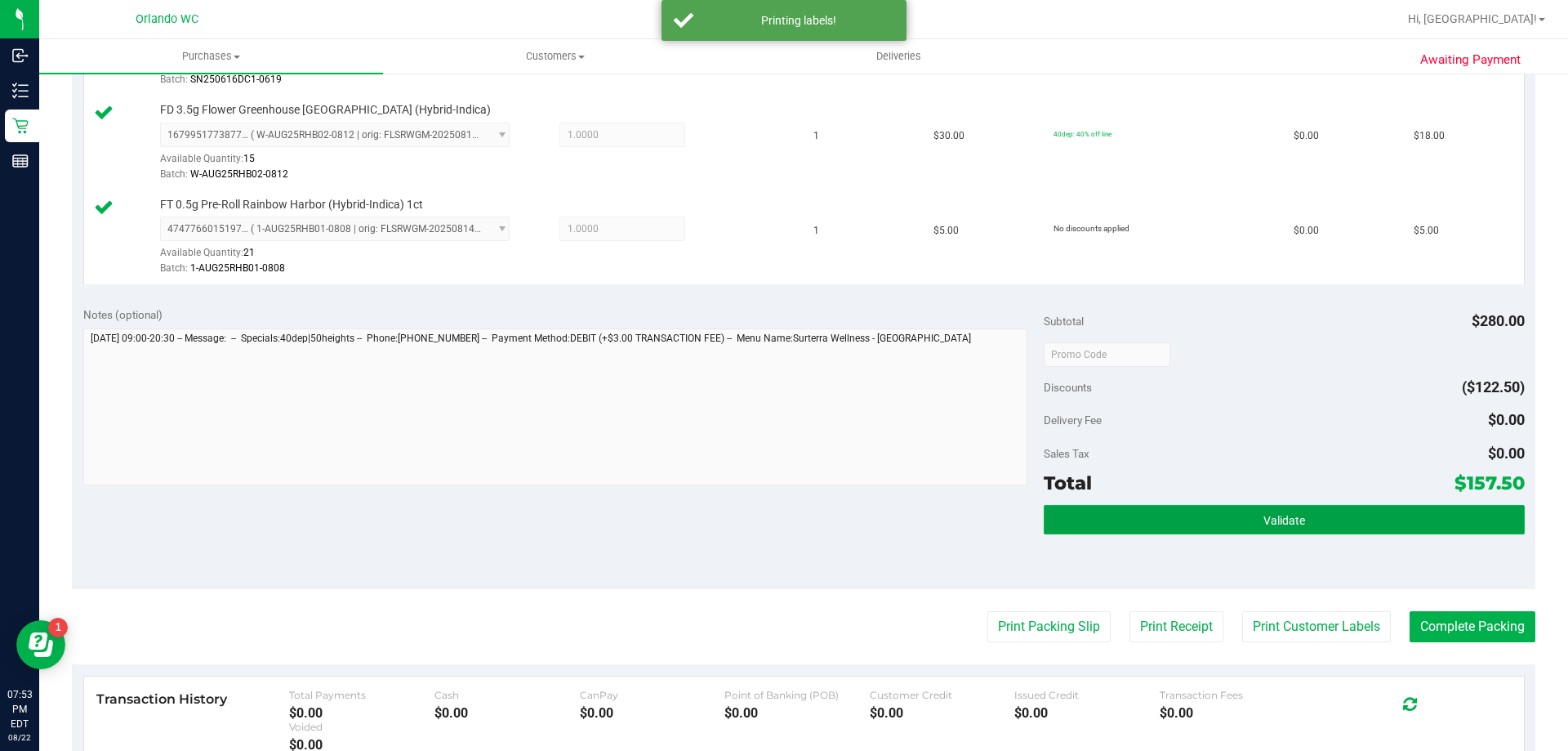
click at [1321, 527] on button "Validate" at bounding box center [1284, 519] width 480 height 30
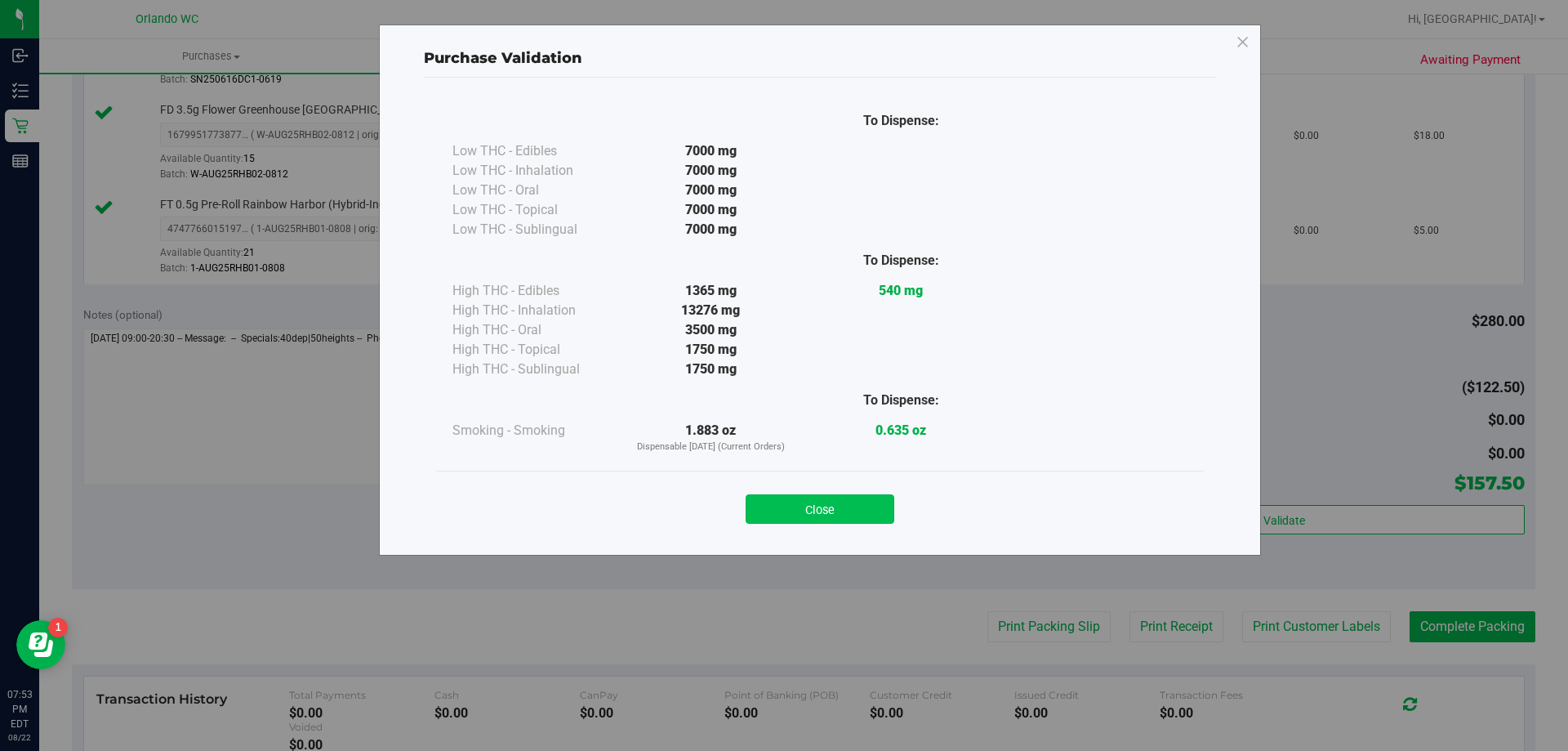
drag, startPoint x: 832, startPoint y: 509, endPoint x: 1567, endPoint y: 622, distance: 743.6
click at [833, 508] on button "Close" at bounding box center [820, 509] width 149 height 30
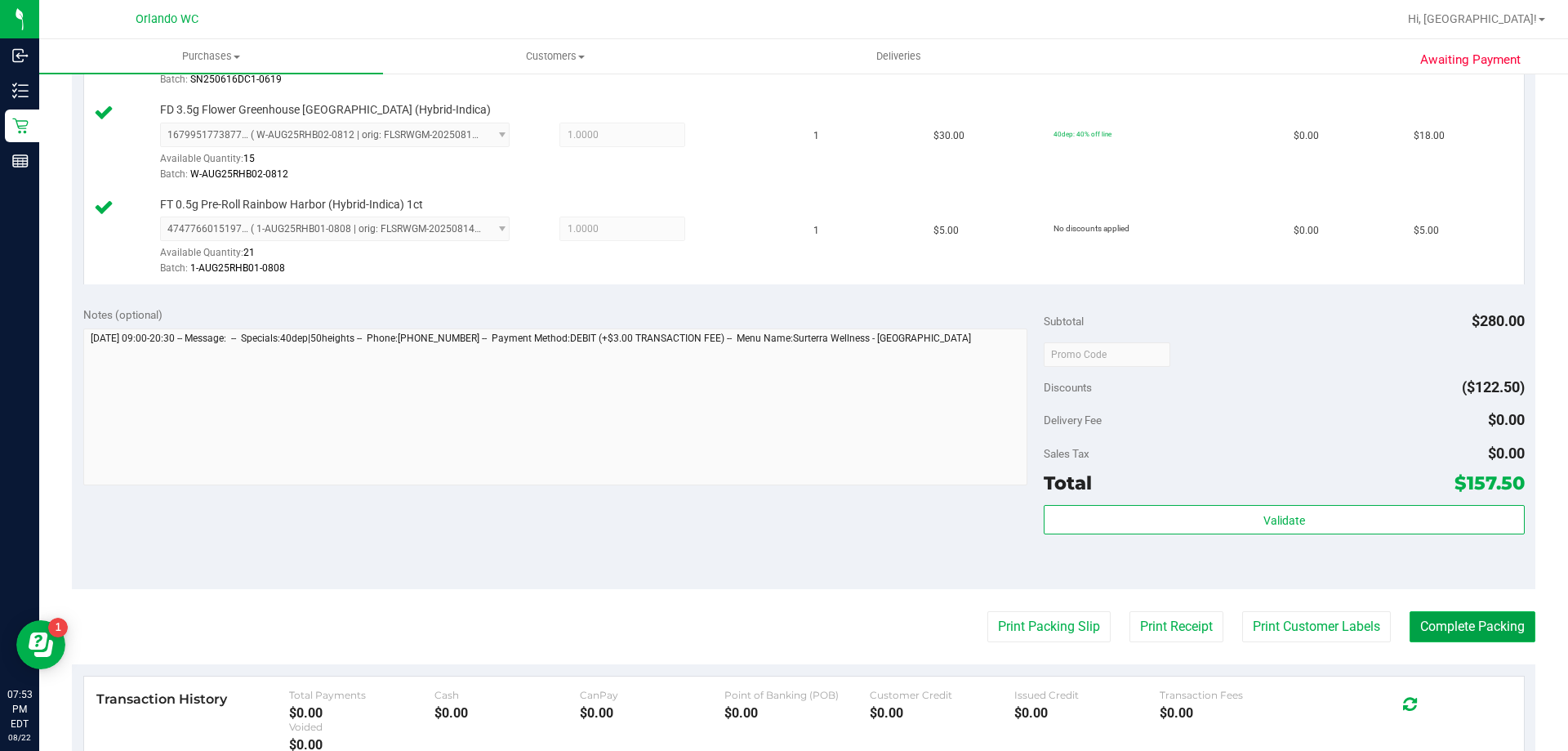
click at [1497, 628] on button "Complete Packing" at bounding box center [1473, 627] width 126 height 31
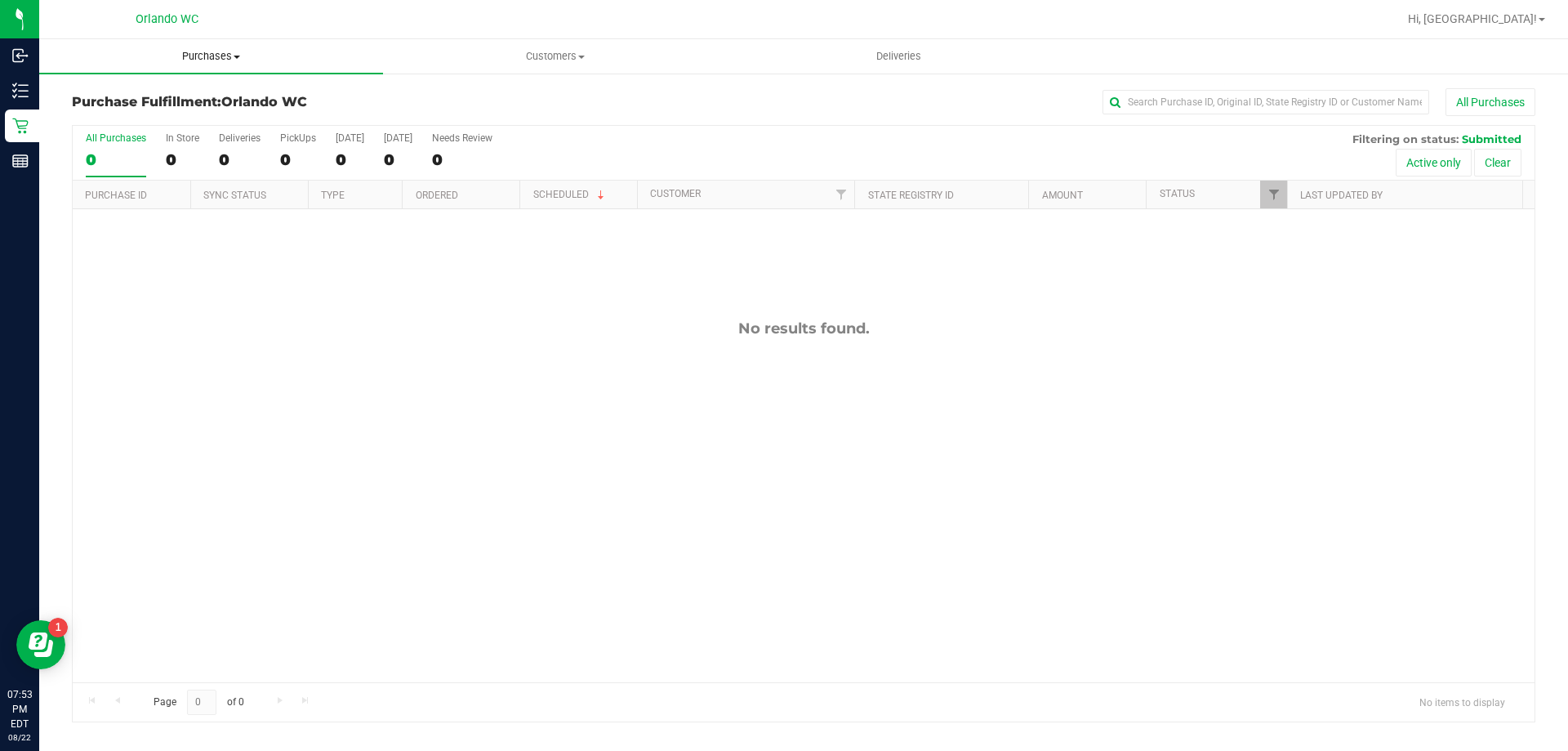
click at [228, 51] on span "Purchases" at bounding box center [211, 56] width 344 height 14
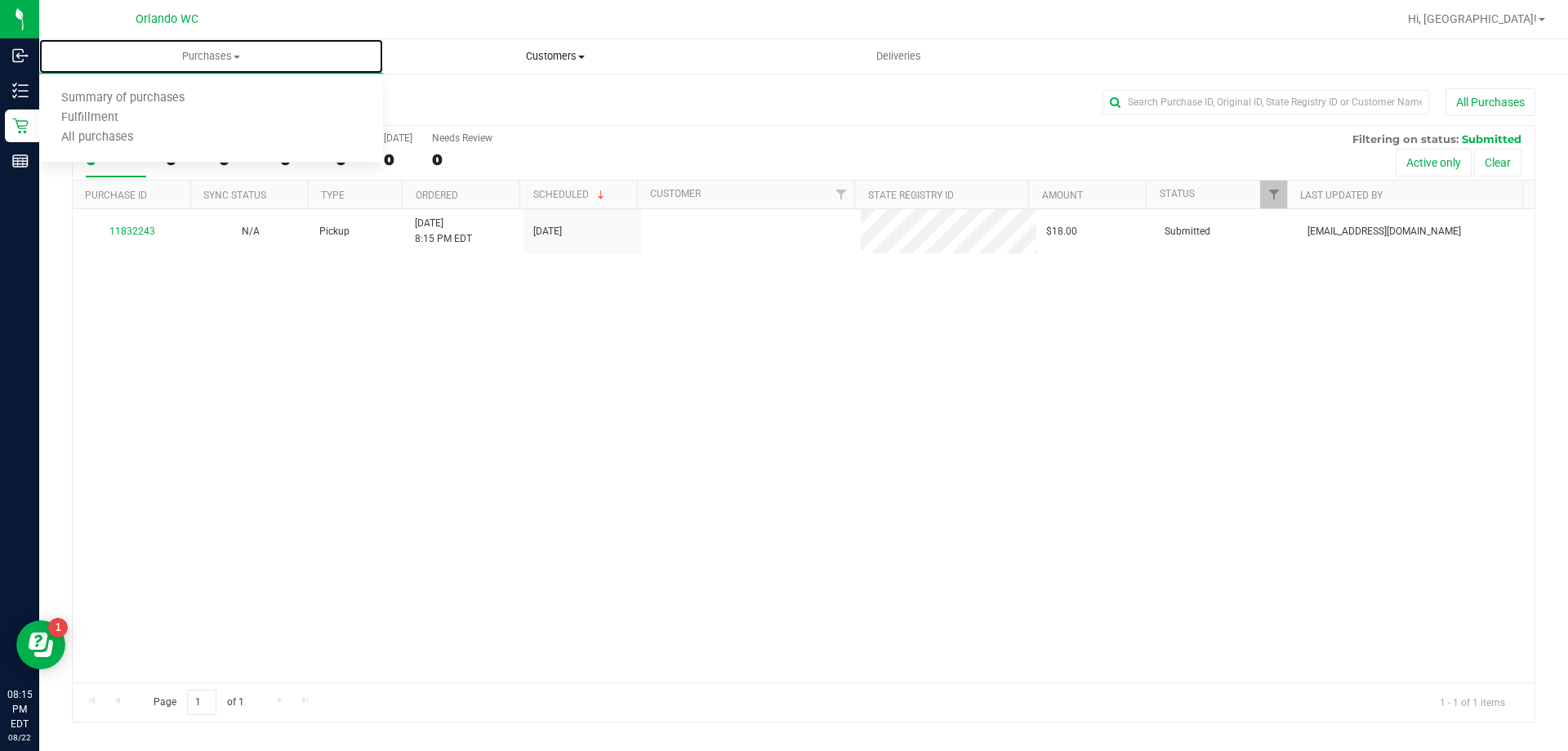
click at [550, 53] on span "Customers" at bounding box center [555, 56] width 342 height 14
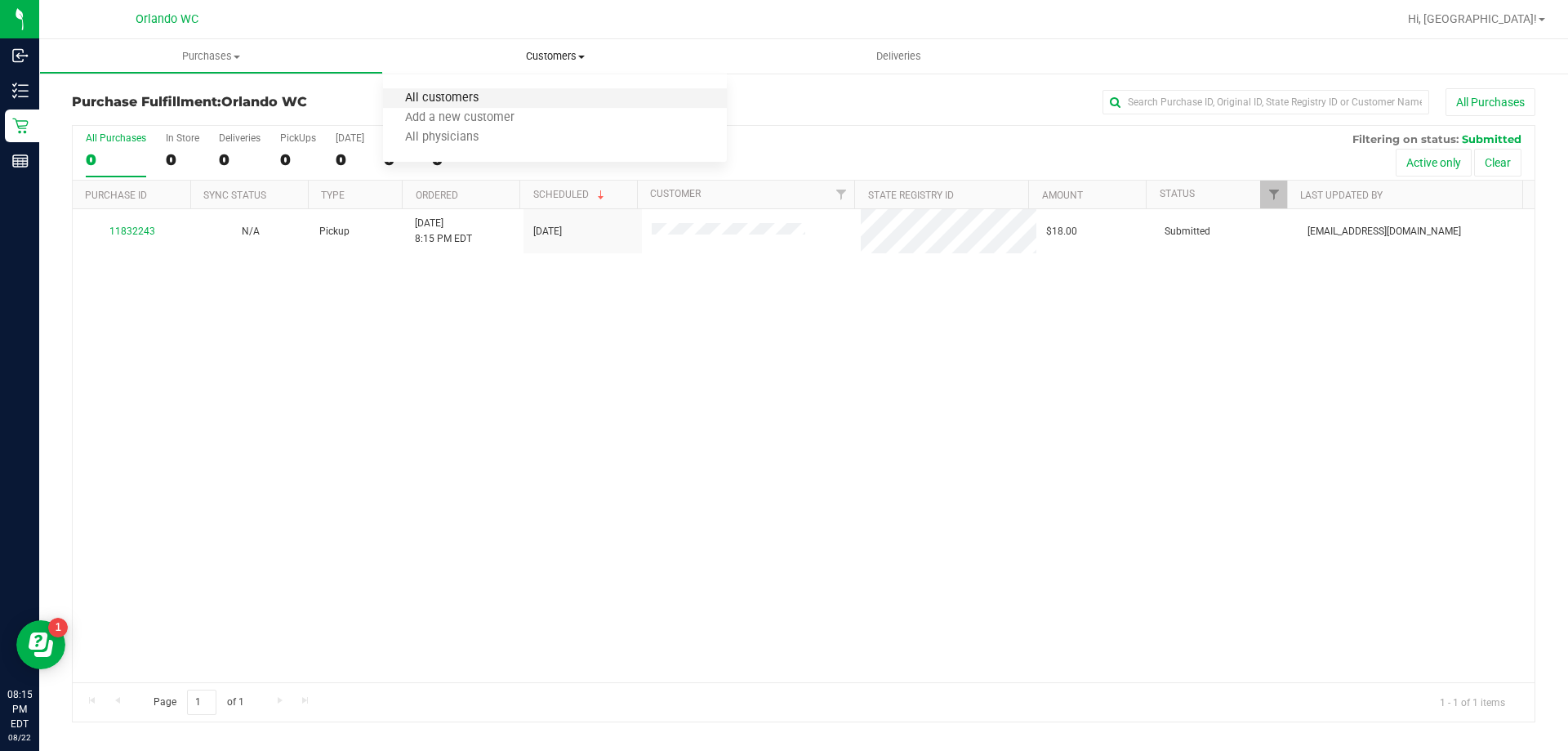
click at [455, 96] on span "All customers" at bounding box center [442, 98] width 117 height 14
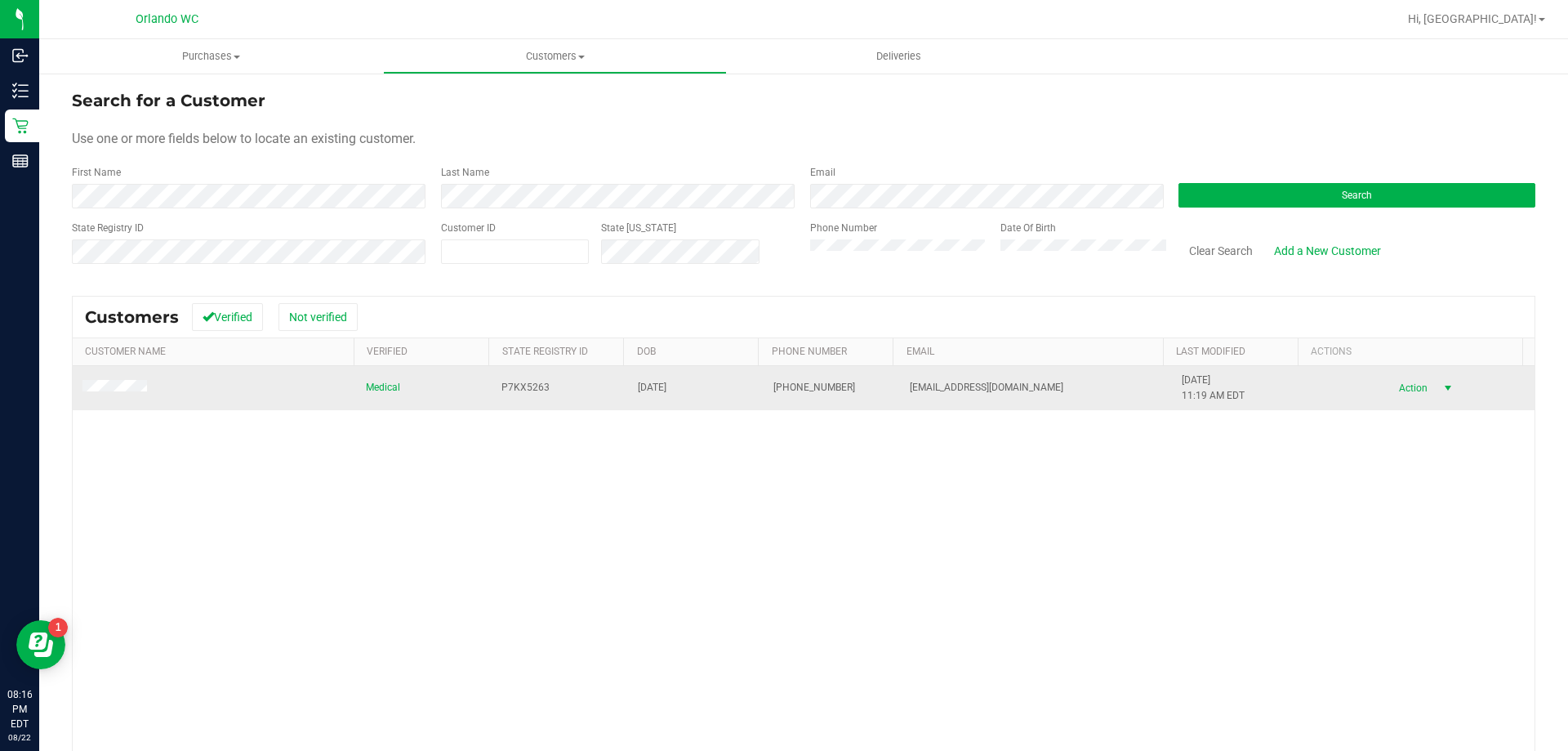
click at [1442, 387] on span "select" at bounding box center [1448, 387] width 13 height 13
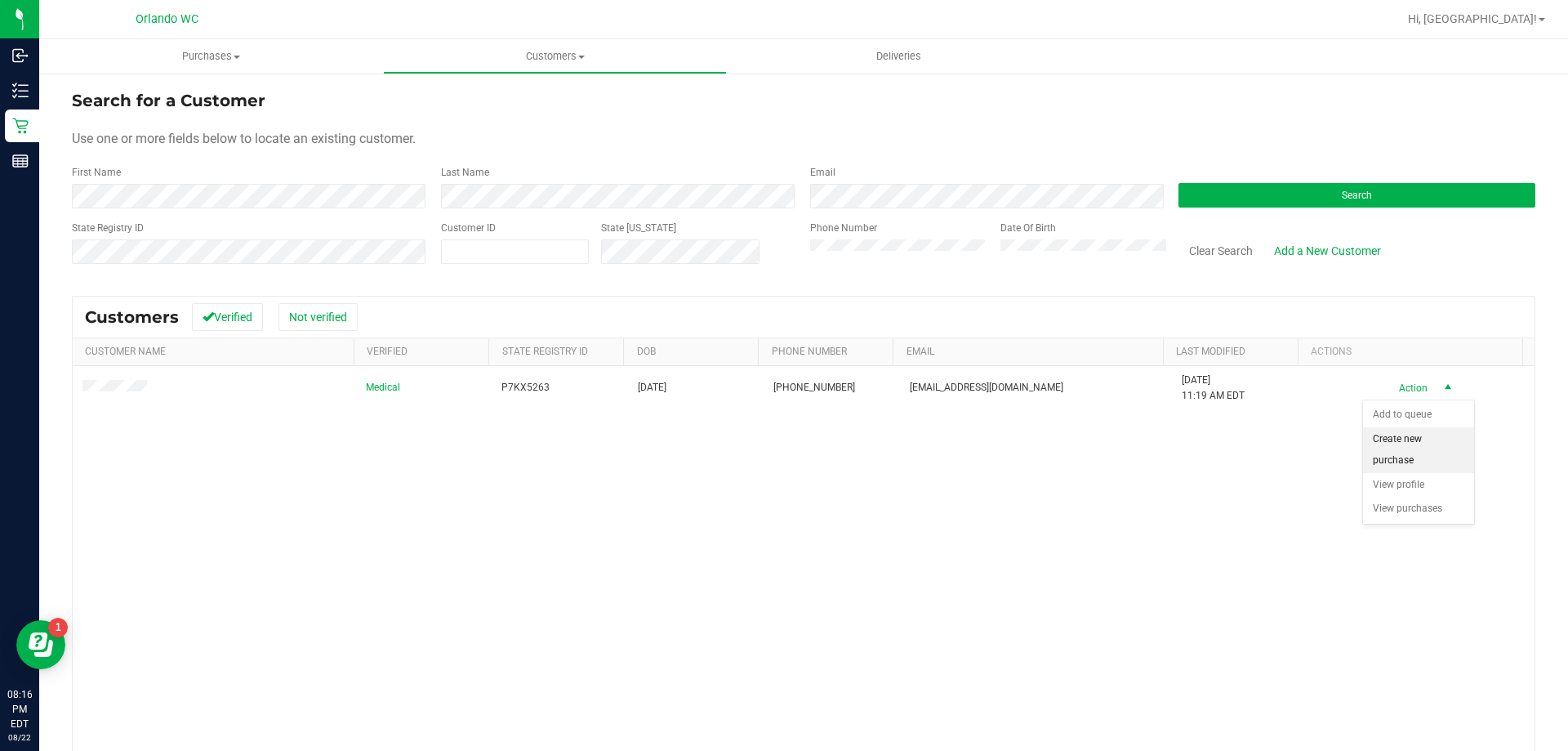
click at [1411, 456] on li "Create new purchase" at bounding box center [1419, 450] width 112 height 45
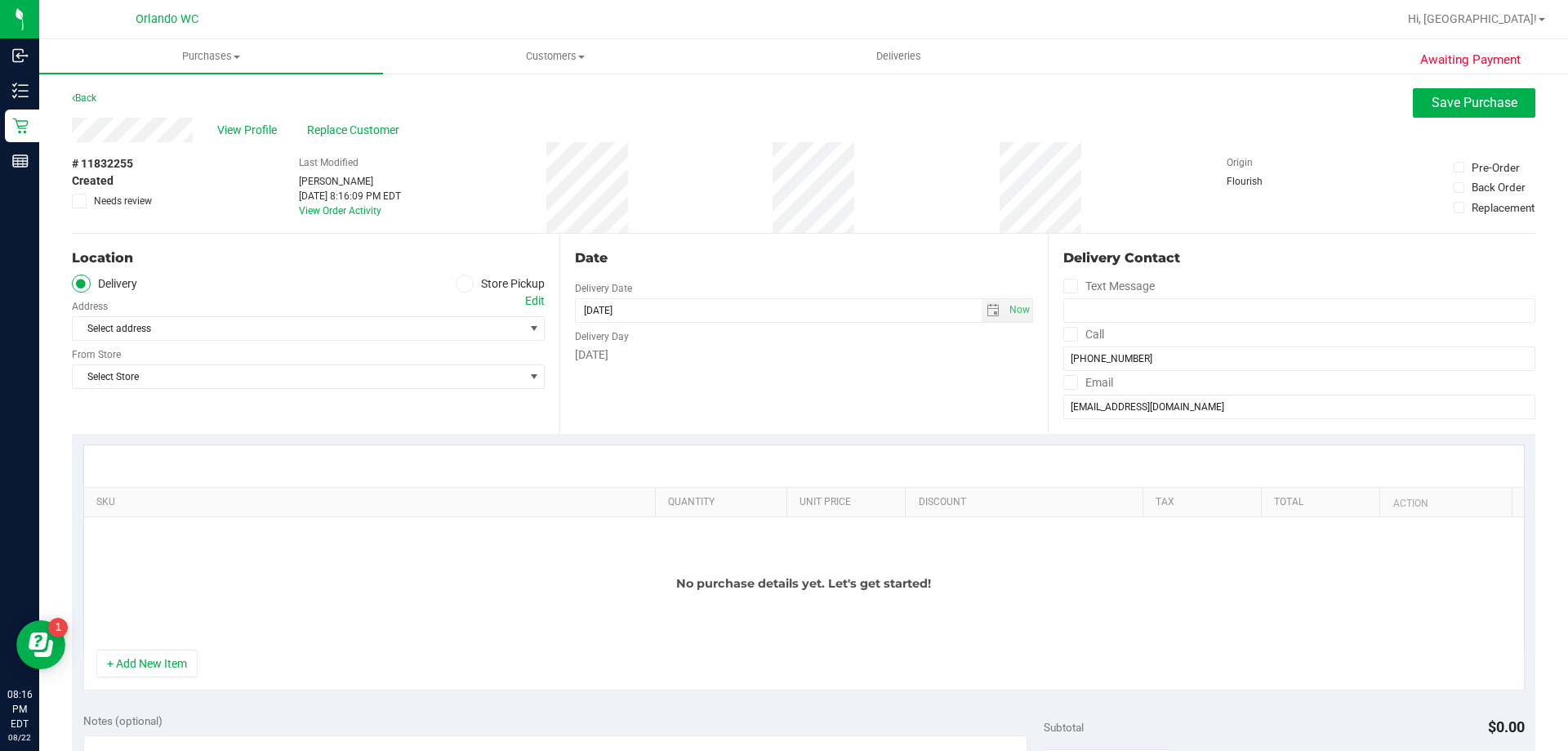
click at [460, 284] on icon at bounding box center [465, 284] width 10 height 0
click at [0, 0] on input "Store Pickup" at bounding box center [0, 0] width 0 height 0
click at [229, 327] on span "Select Store" at bounding box center [298, 328] width 451 height 23
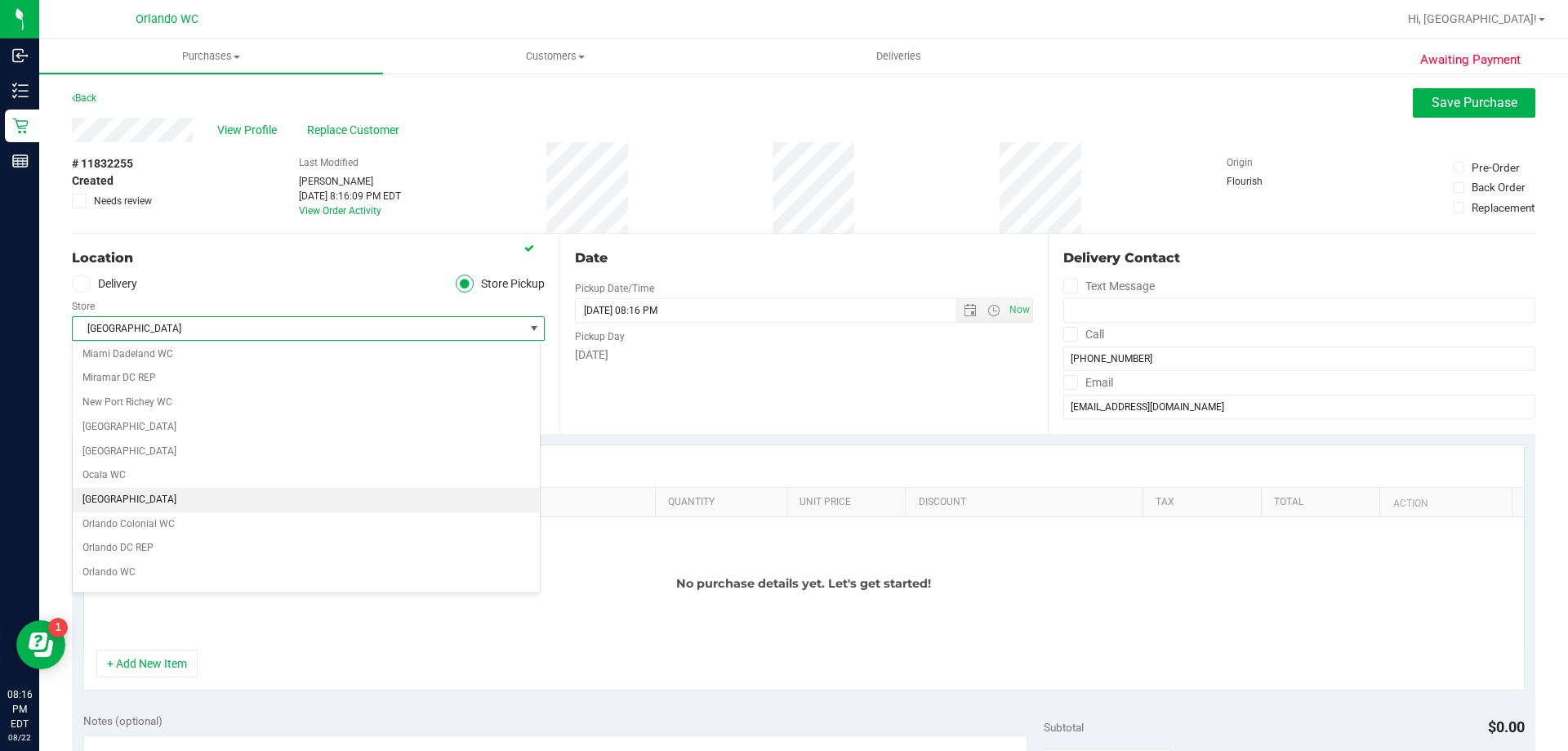
scroll to position [611, 0]
click at [169, 542] on li "Orlando DC REP" at bounding box center [306, 547] width 467 height 25
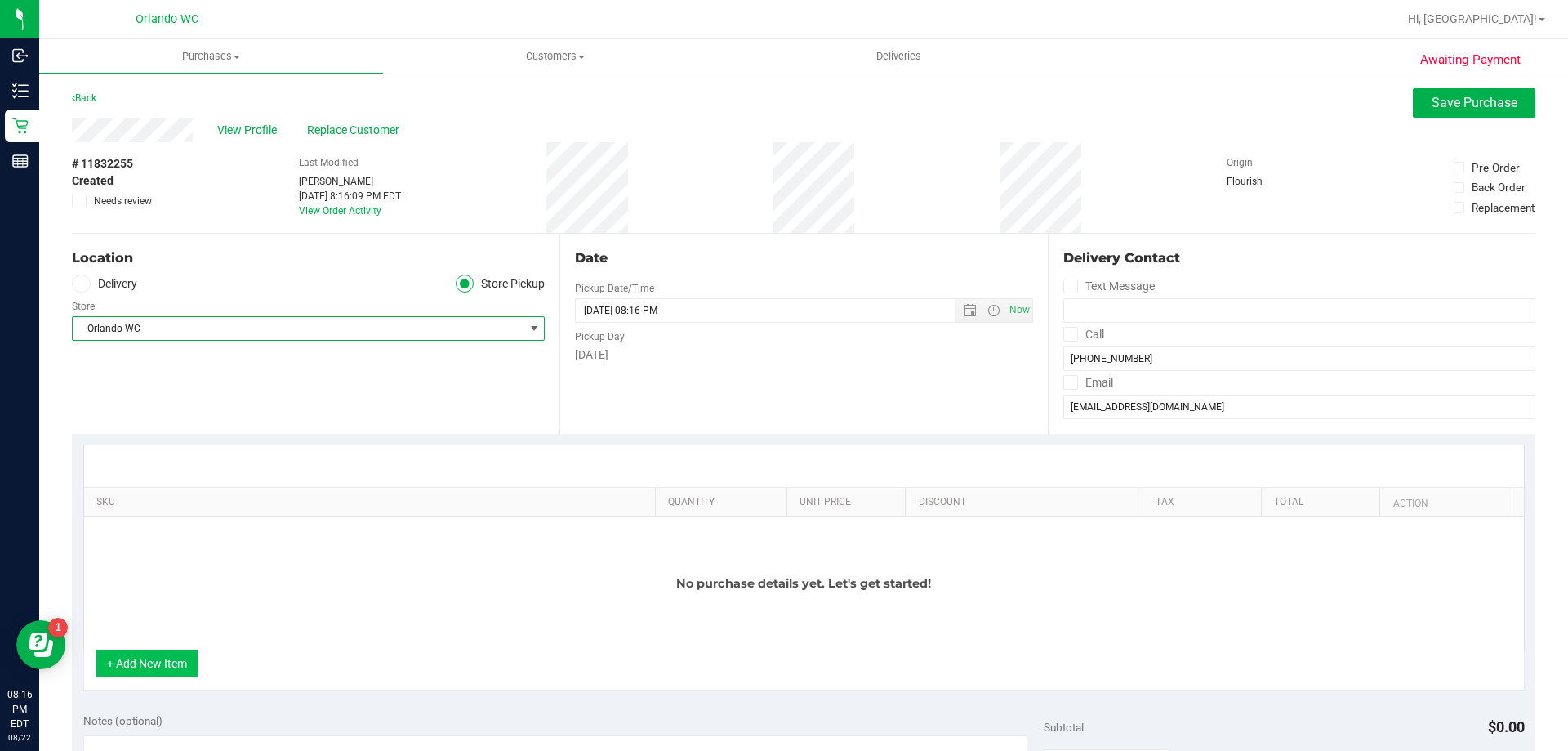
click at [141, 667] on button "+ Add New Item" at bounding box center [146, 663] width 101 height 28
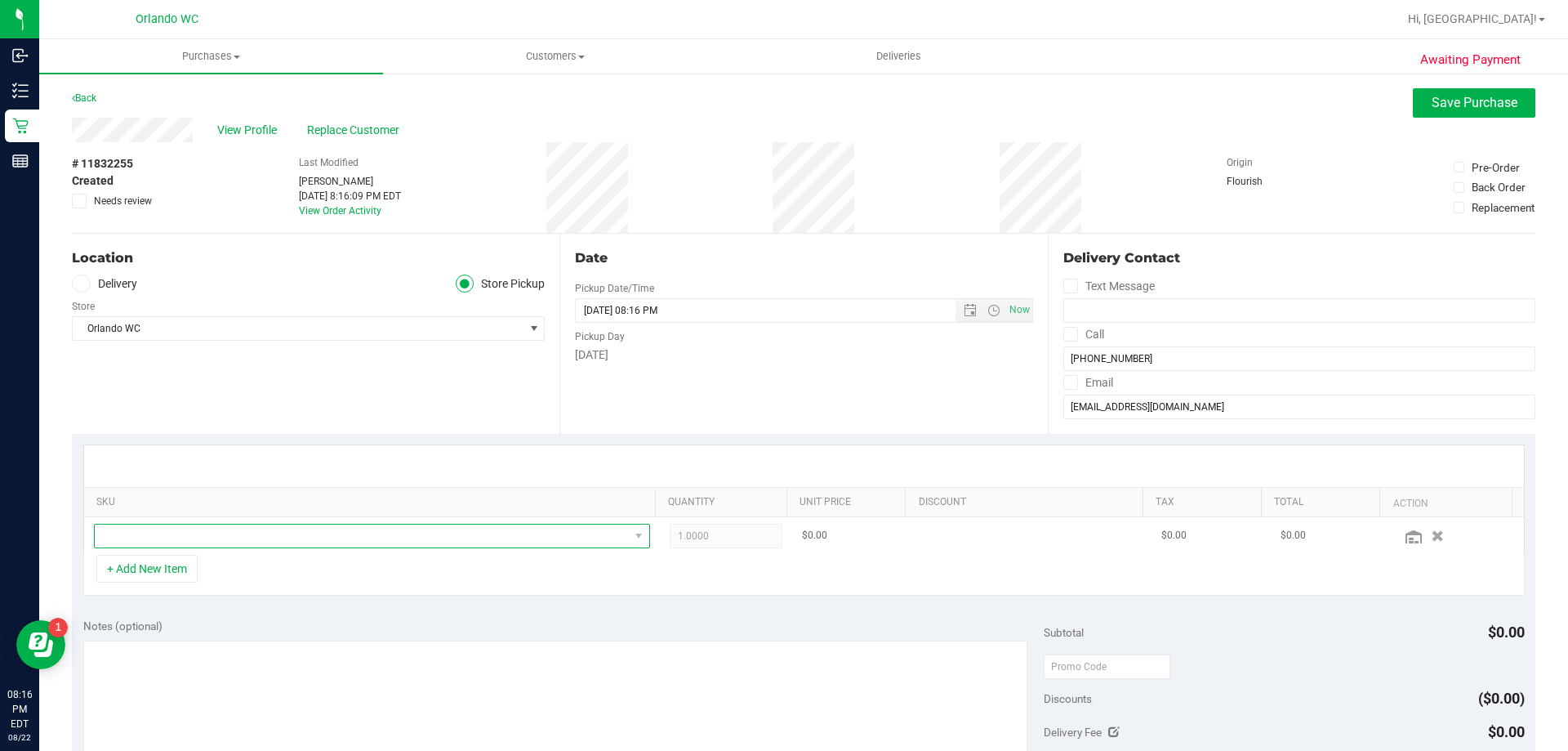
click at [584, 543] on span "NO DATA FOUND" at bounding box center [362, 536] width 535 height 23
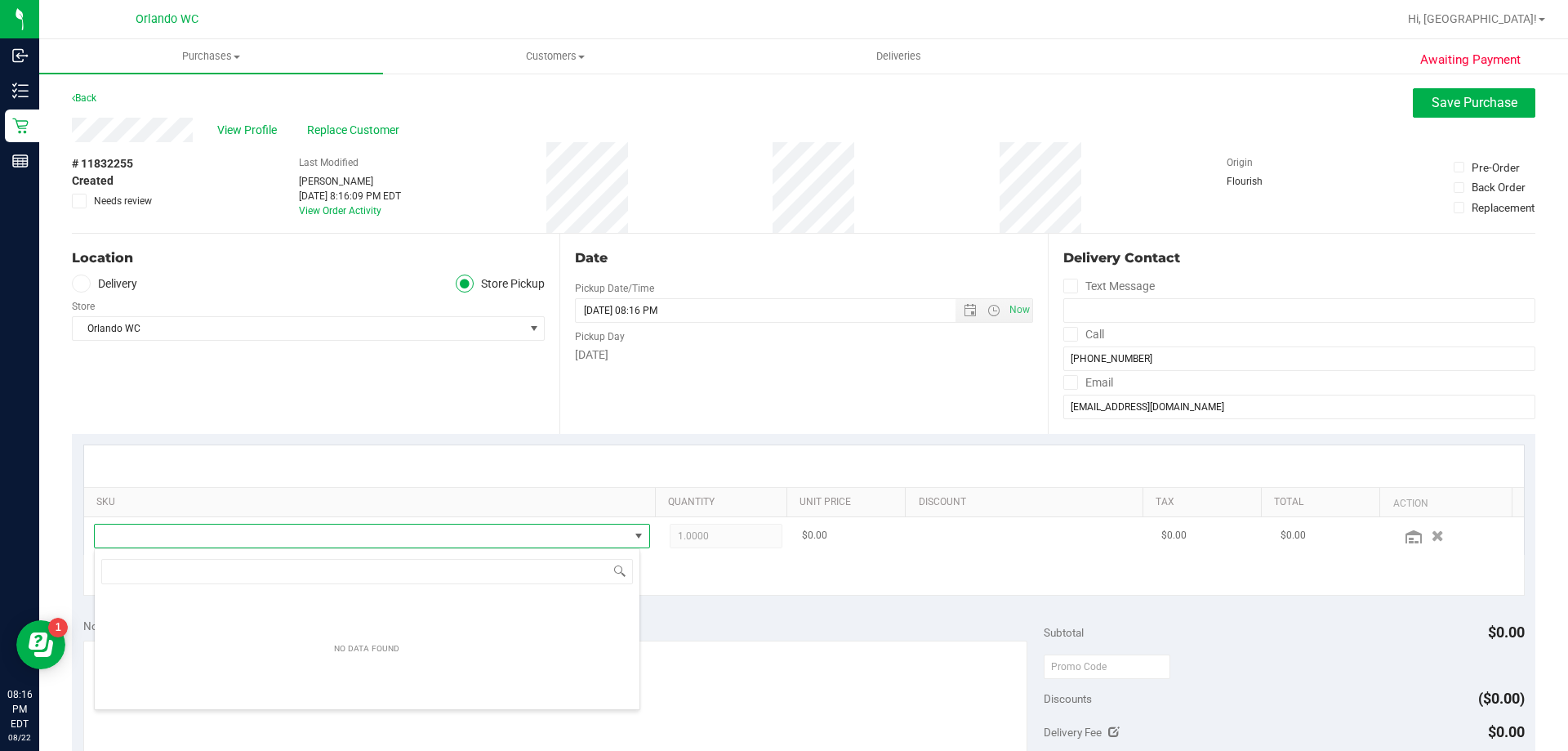
scroll to position [25, 541]
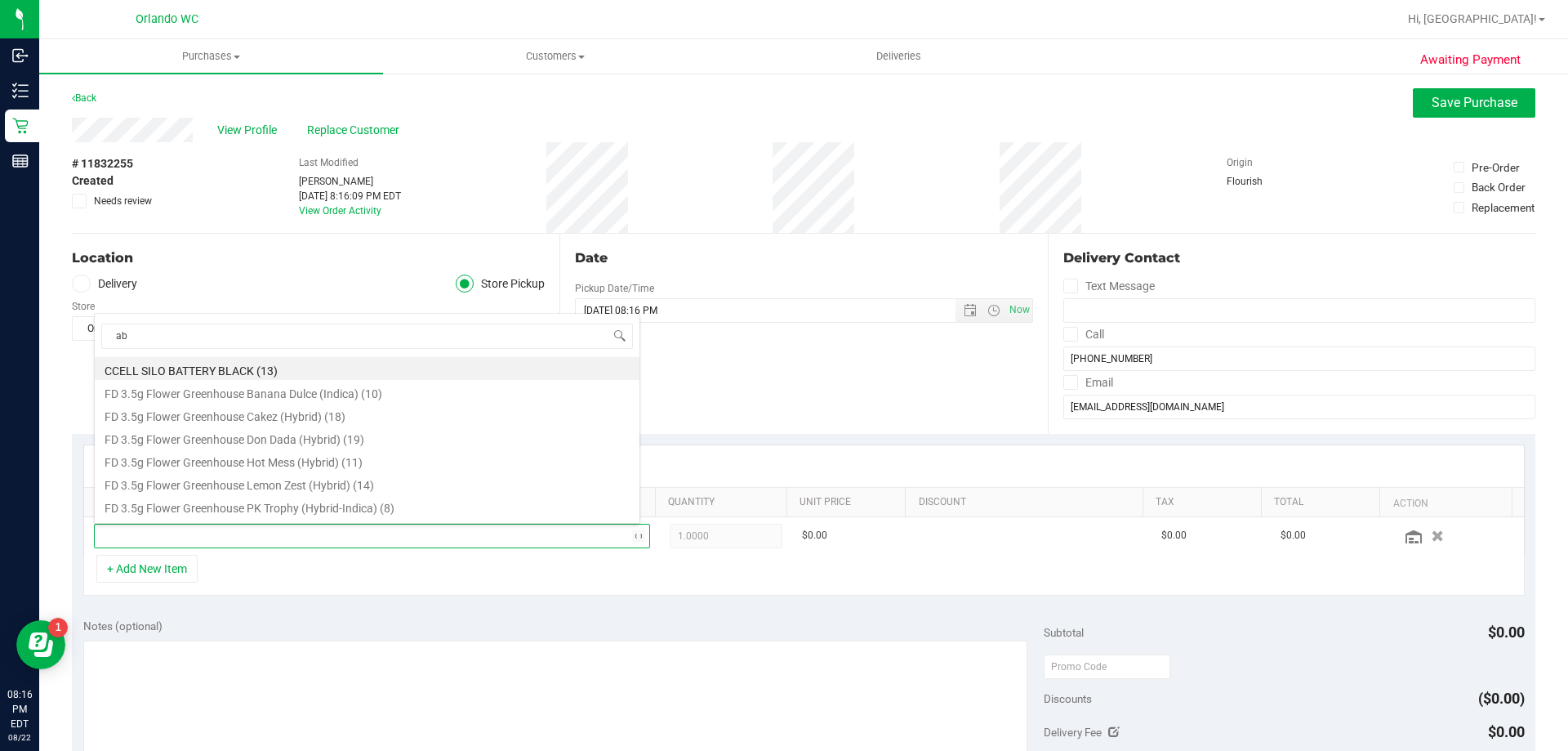
type input "abp"
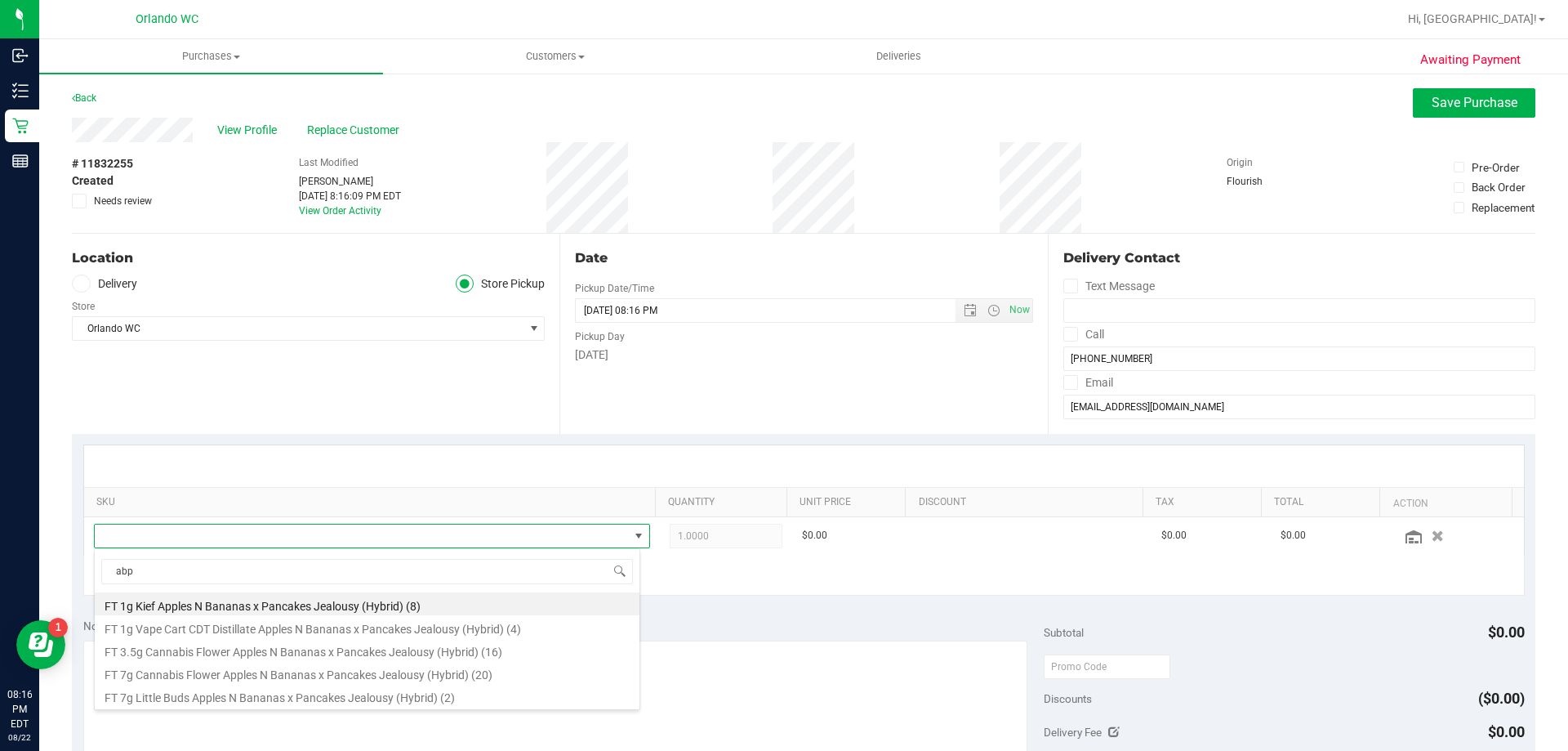
click at [492, 628] on li "FT 1g Vape Cart CDT Distillate Apples N Bananas x Pancakes Jealousy (Hybrid) (4)" at bounding box center [367, 627] width 545 height 23
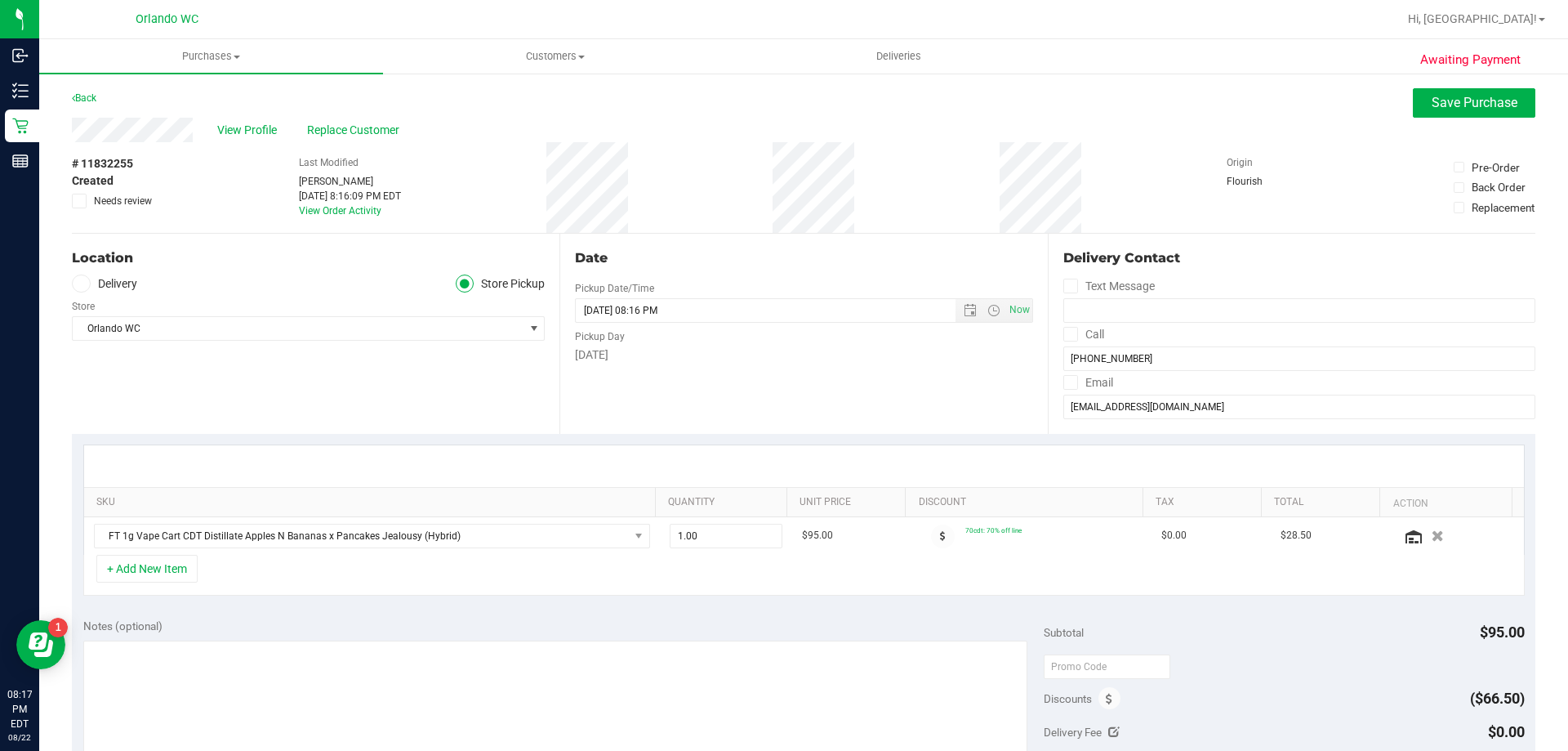
click at [825, 599] on div "SKU Quantity Unit Price Discount Tax Total Action FT 1g Vape Cart CDT Distillat…" at bounding box center [804, 520] width 1464 height 173
click at [1477, 110] on span "Save Purchase" at bounding box center [1474, 102] width 86 height 15
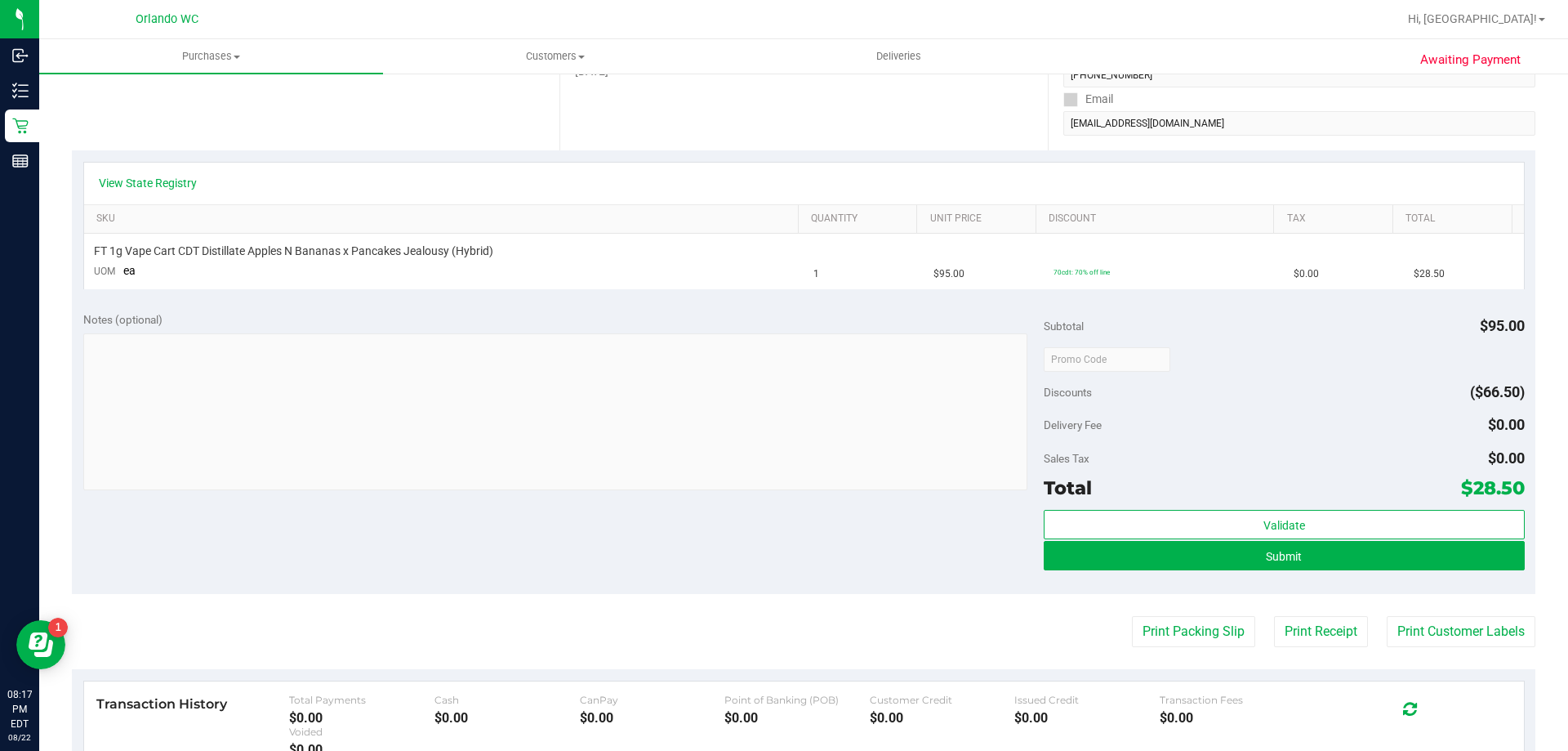
scroll to position [327, 0]
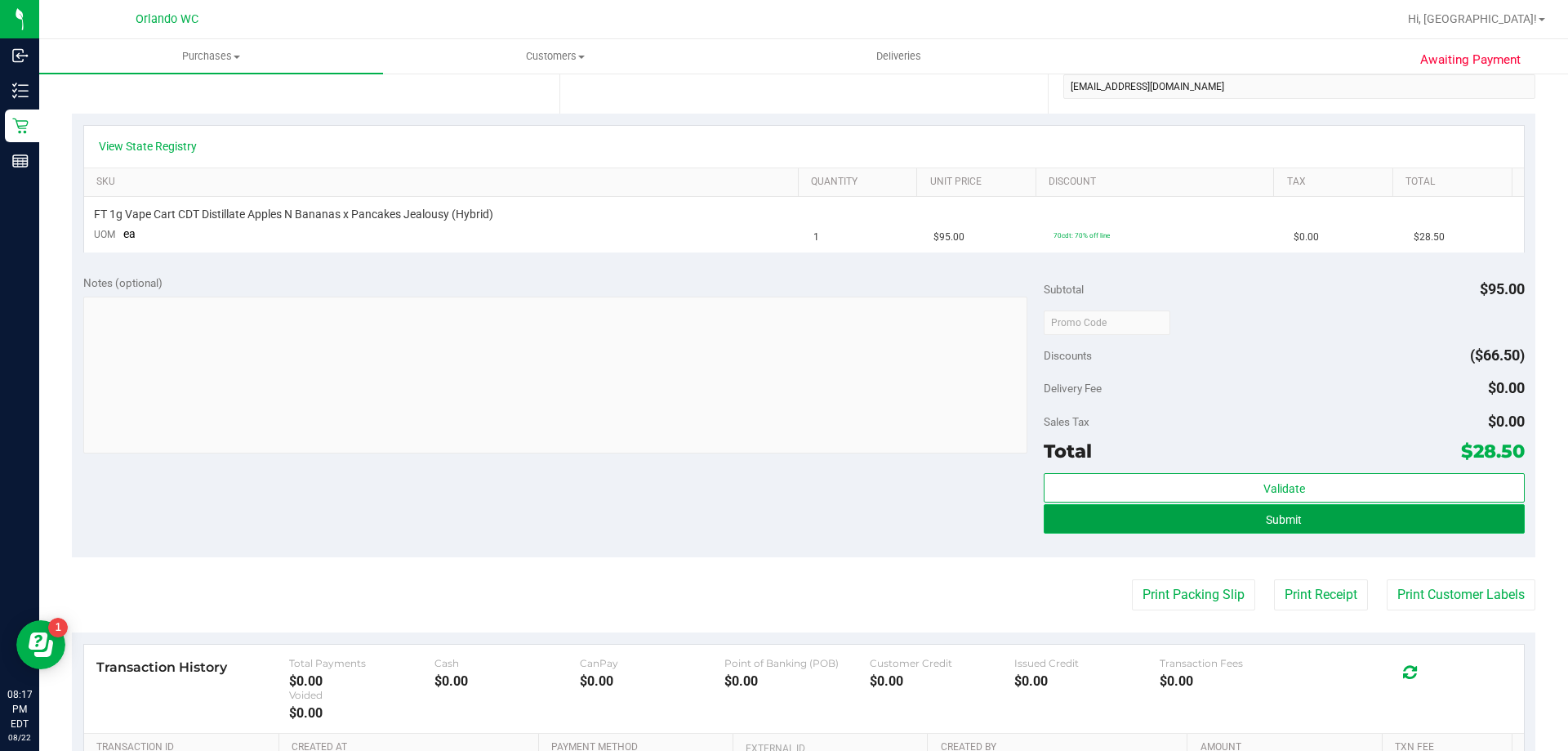
click at [1192, 524] on button "Submit" at bounding box center [1284, 519] width 480 height 30
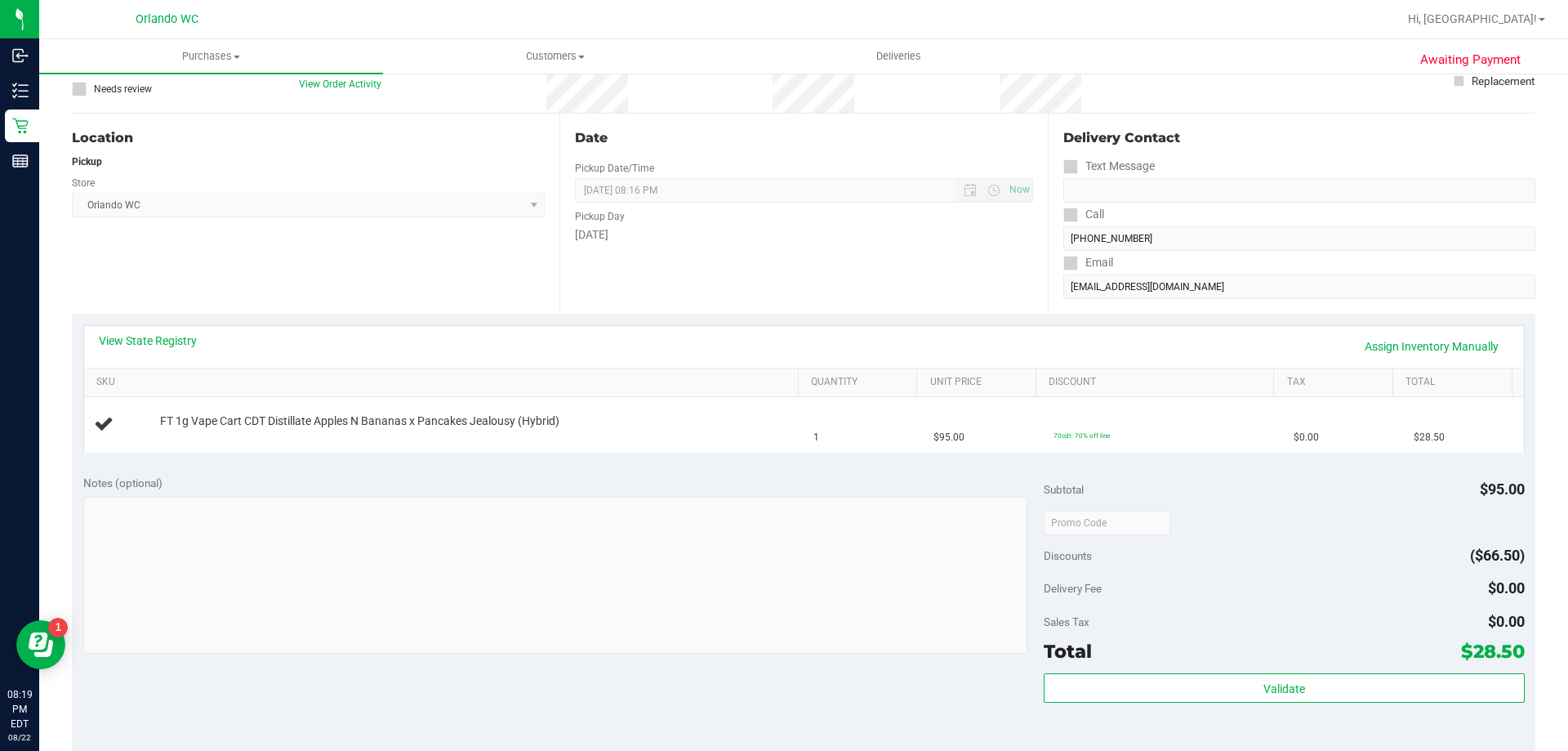
scroll to position [0, 0]
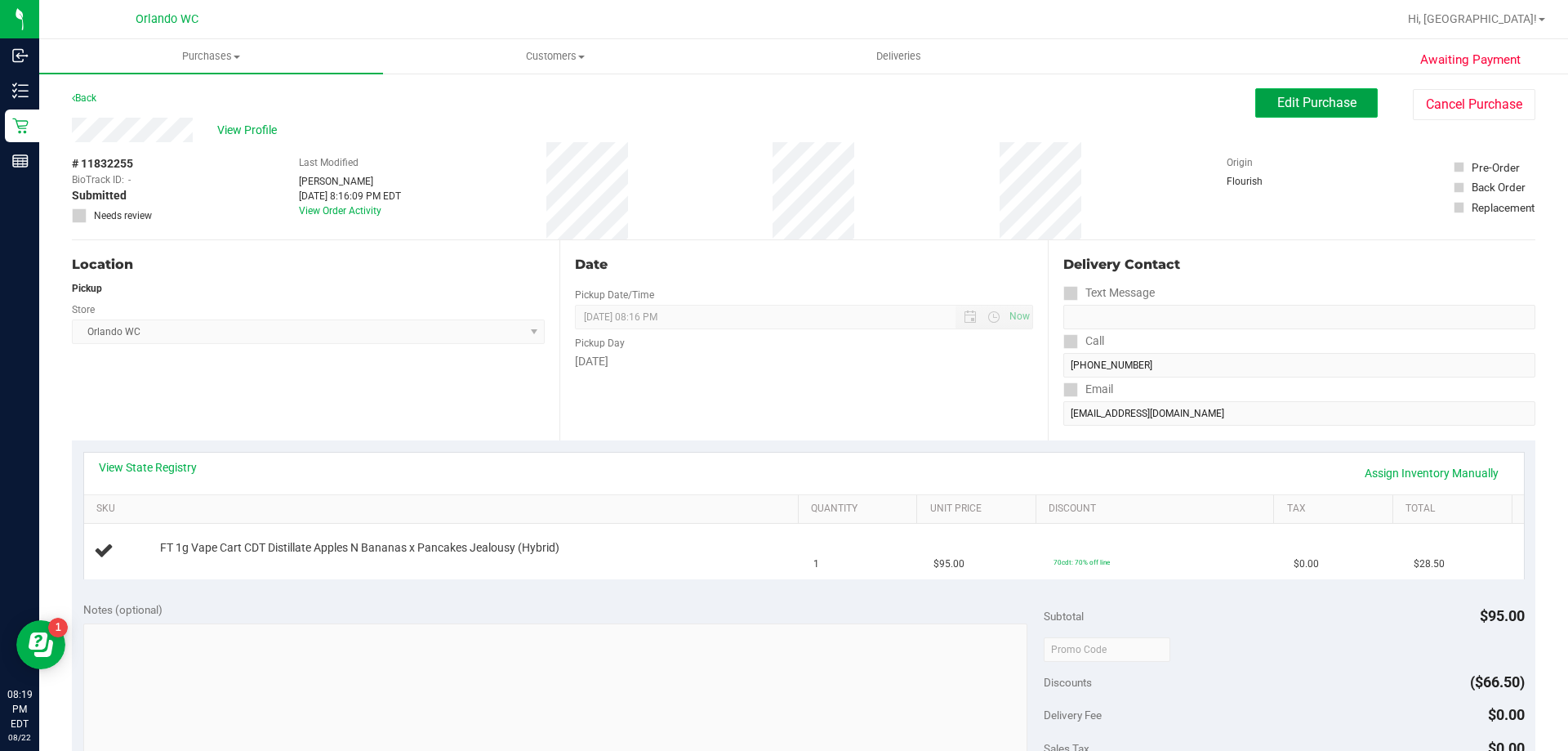
click at [1289, 101] on span "Edit Purchase" at bounding box center [1317, 102] width 79 height 15
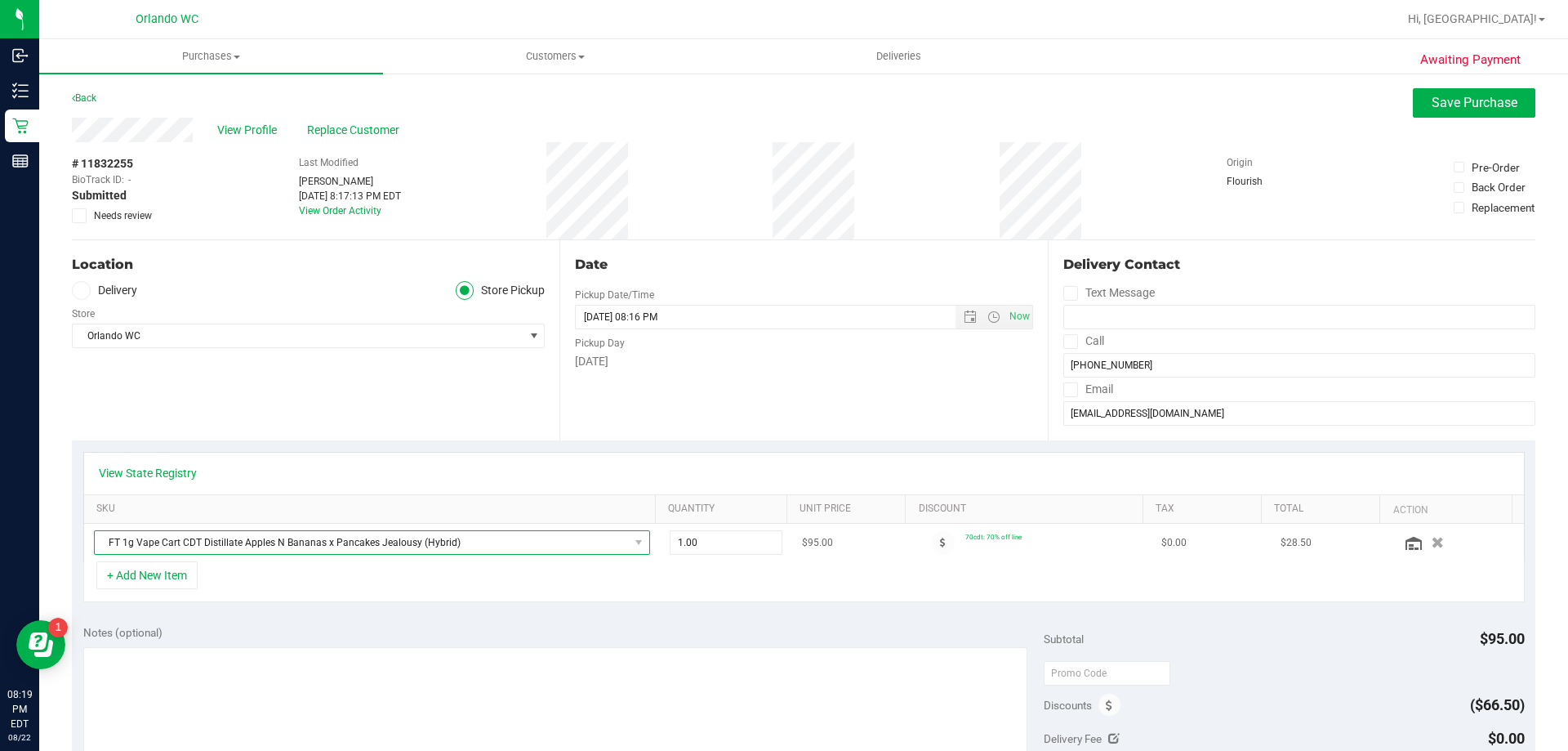
click at [605, 542] on span "FT 1g Vape Cart CDT Distillate Apples N Bananas x Pancakes Jealousy (Hybrid)" at bounding box center [362, 542] width 535 height 23
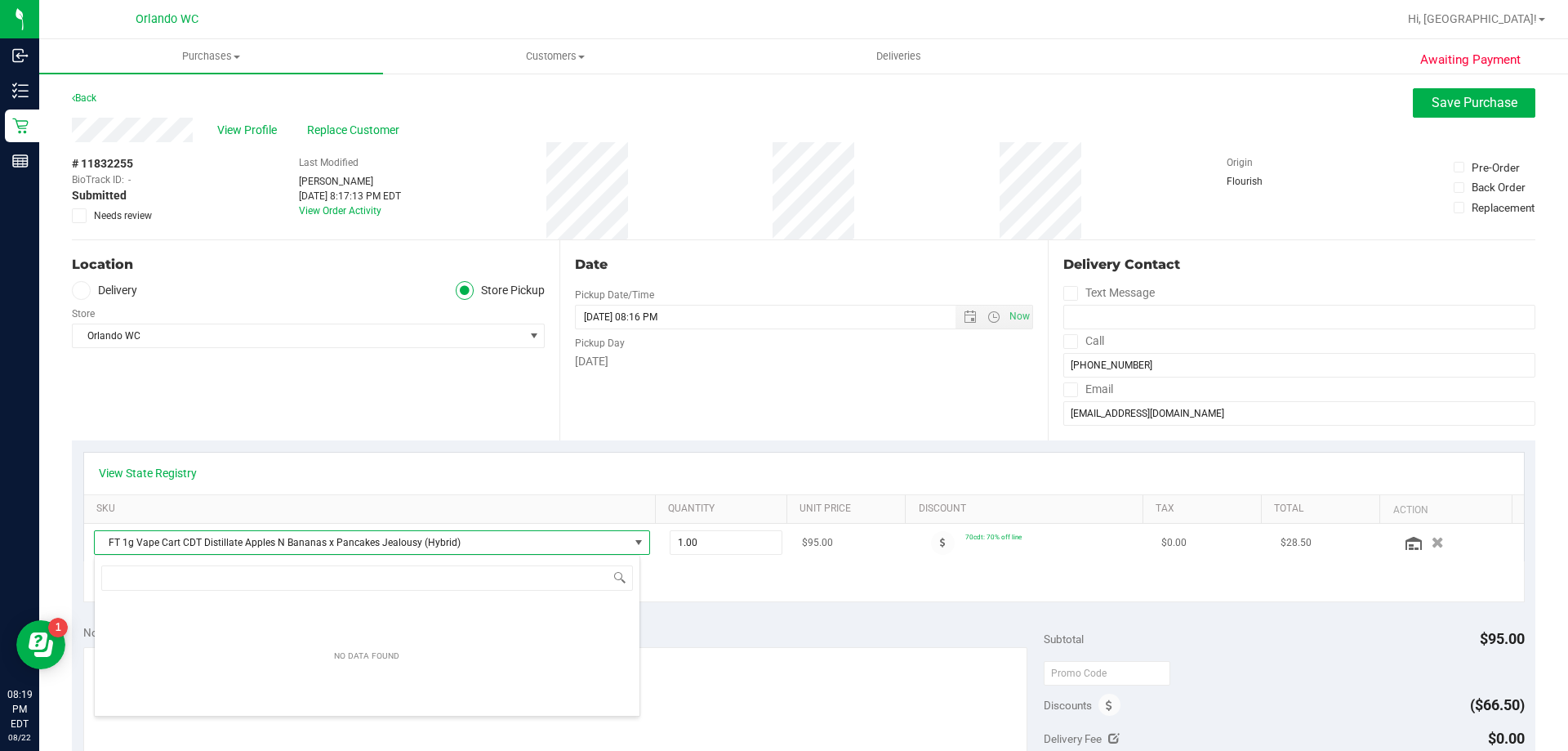
scroll to position [25, 541]
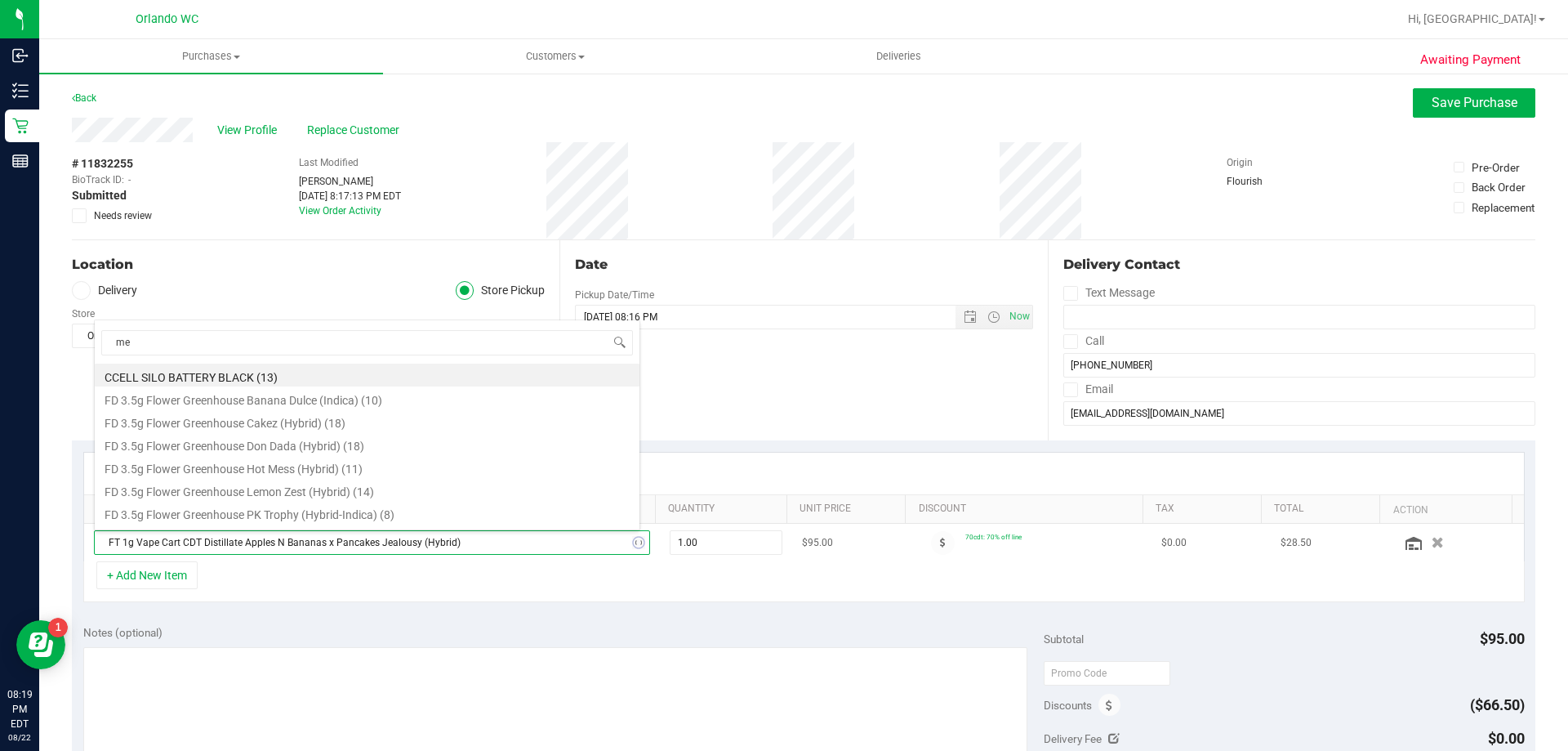
type input "mer"
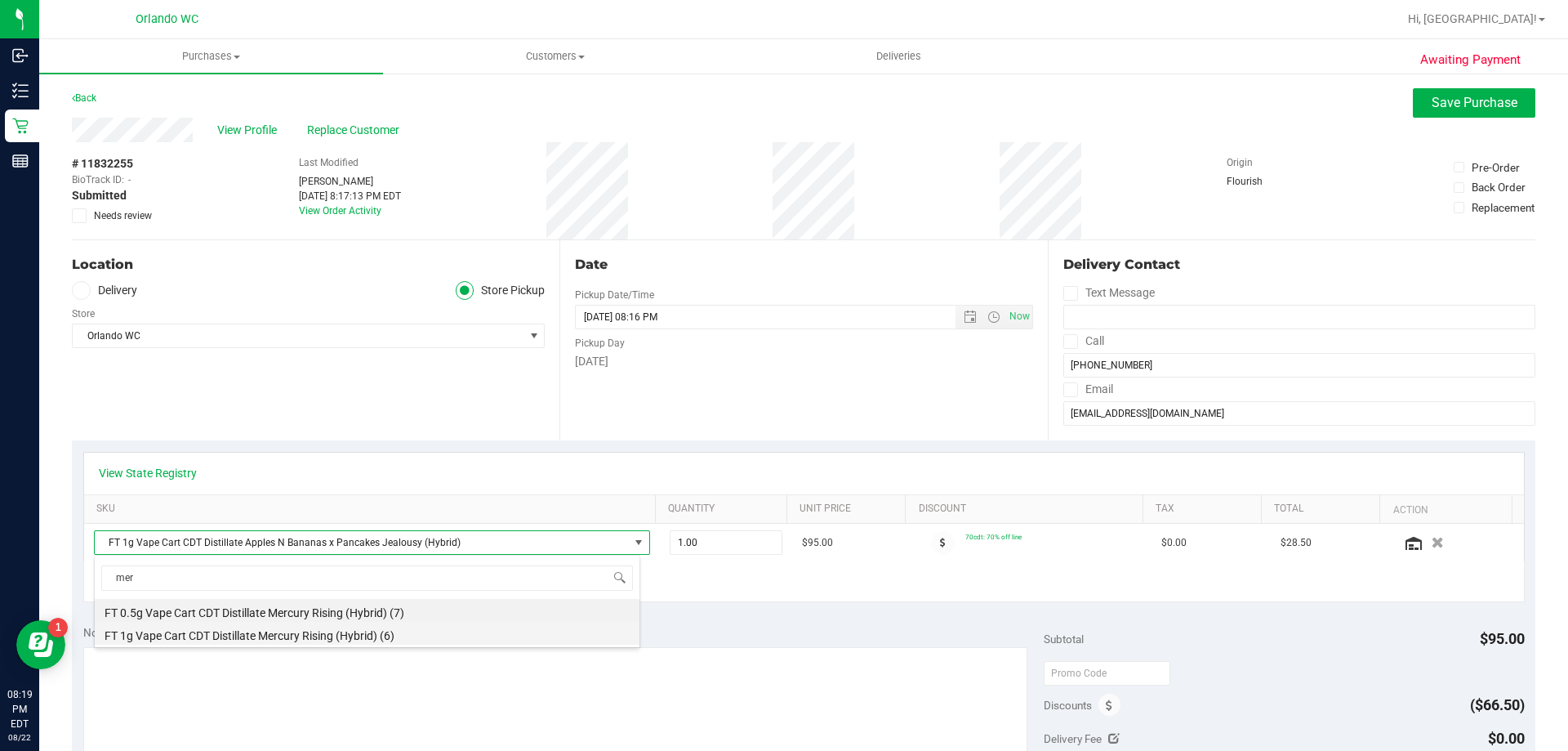
click at [383, 633] on li "FT 1g Vape Cart CDT Distillate Mercury Rising (Hybrid) (6)" at bounding box center [367, 633] width 545 height 23
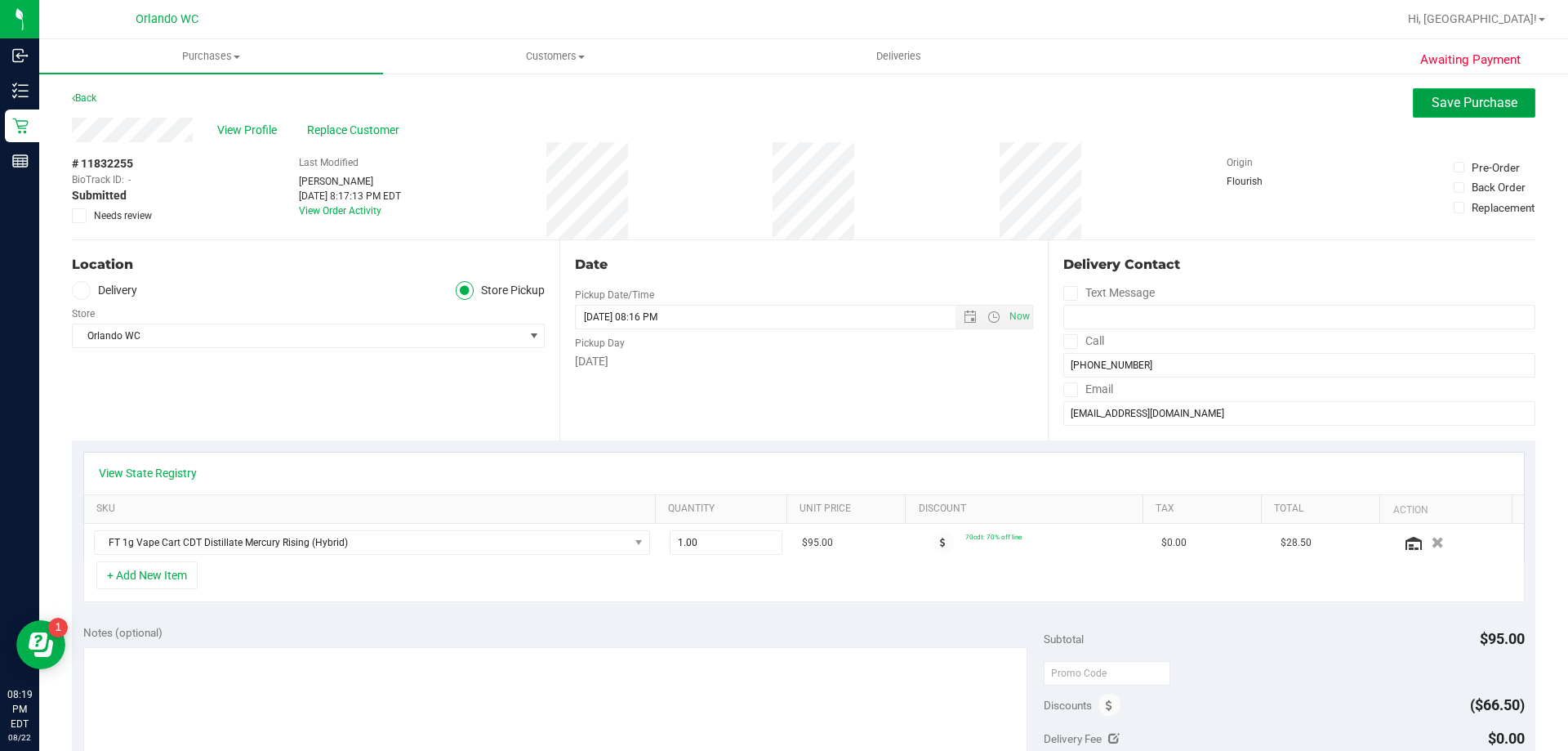
click at [1447, 98] on span "Save Purchase" at bounding box center [1474, 102] width 86 height 15
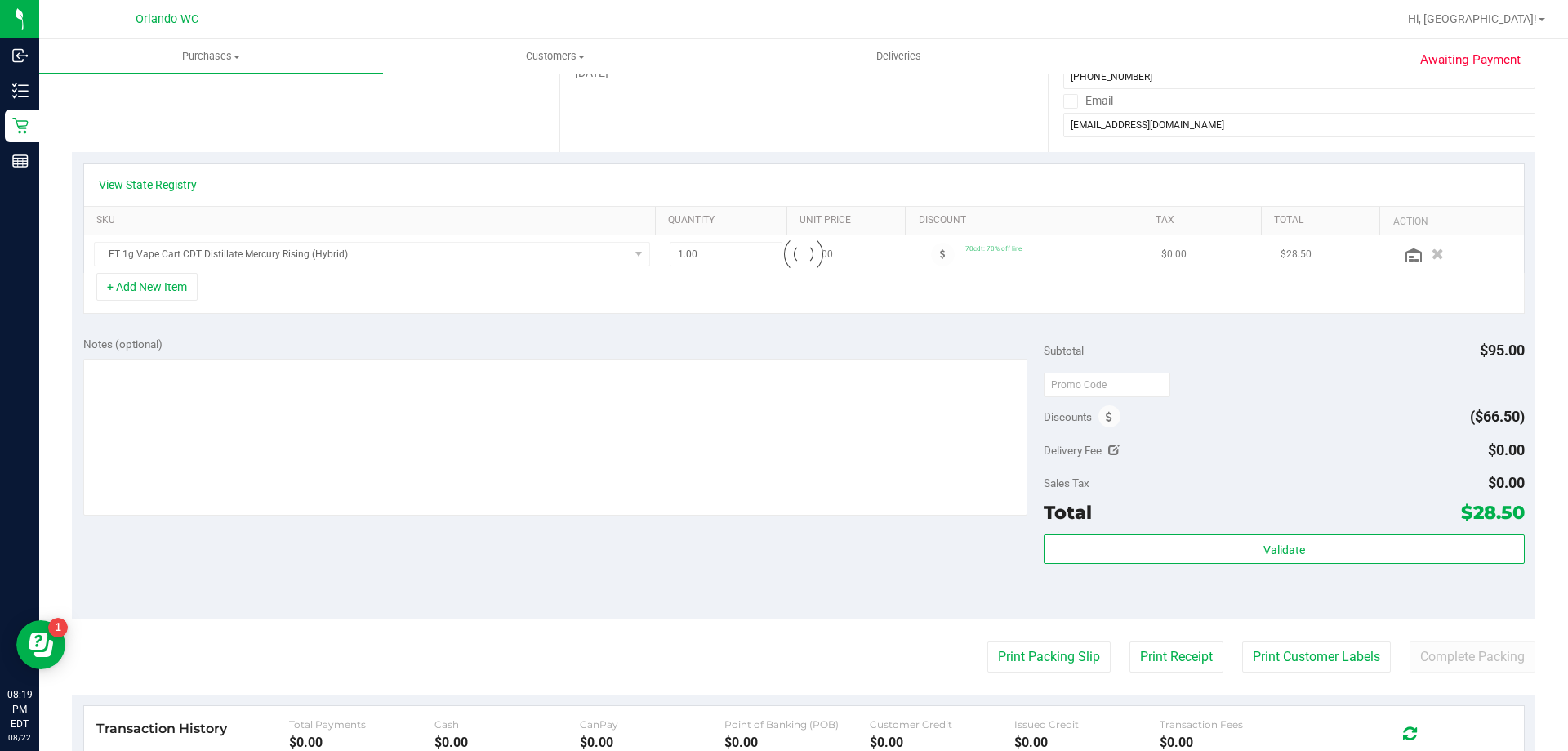
scroll to position [327, 0]
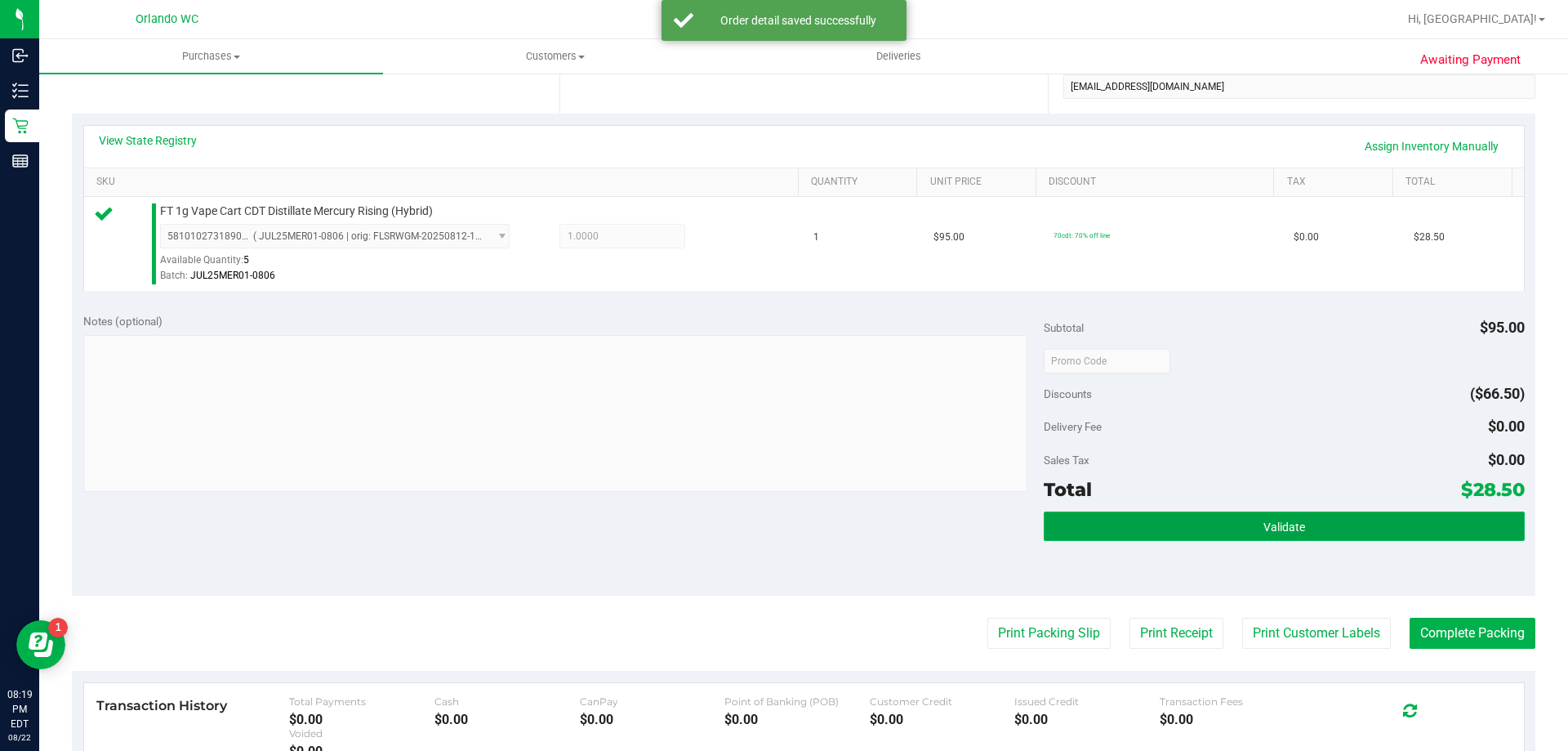
click at [1193, 536] on button "Validate" at bounding box center [1284, 526] width 480 height 30
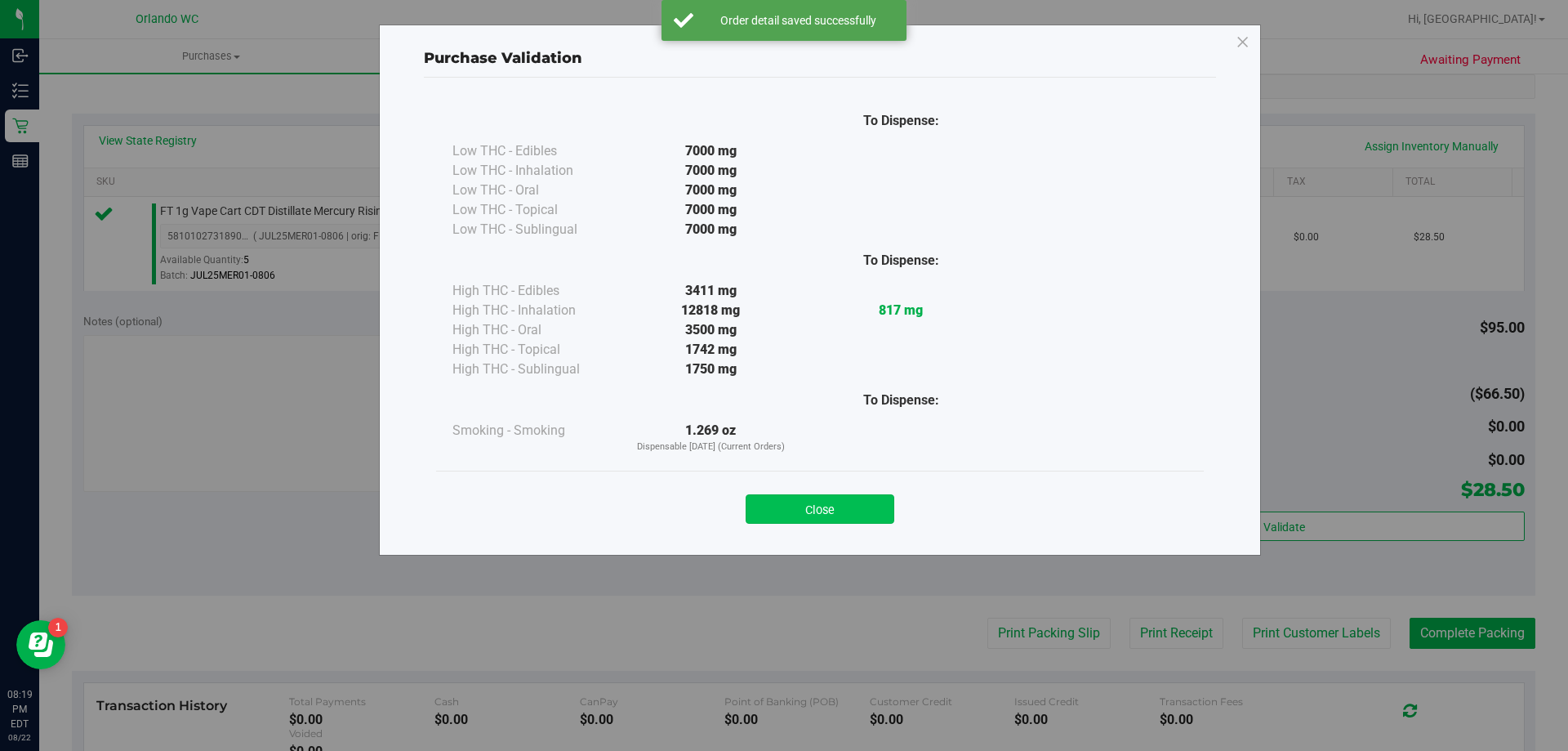
click at [868, 510] on button "Close" at bounding box center [820, 509] width 149 height 30
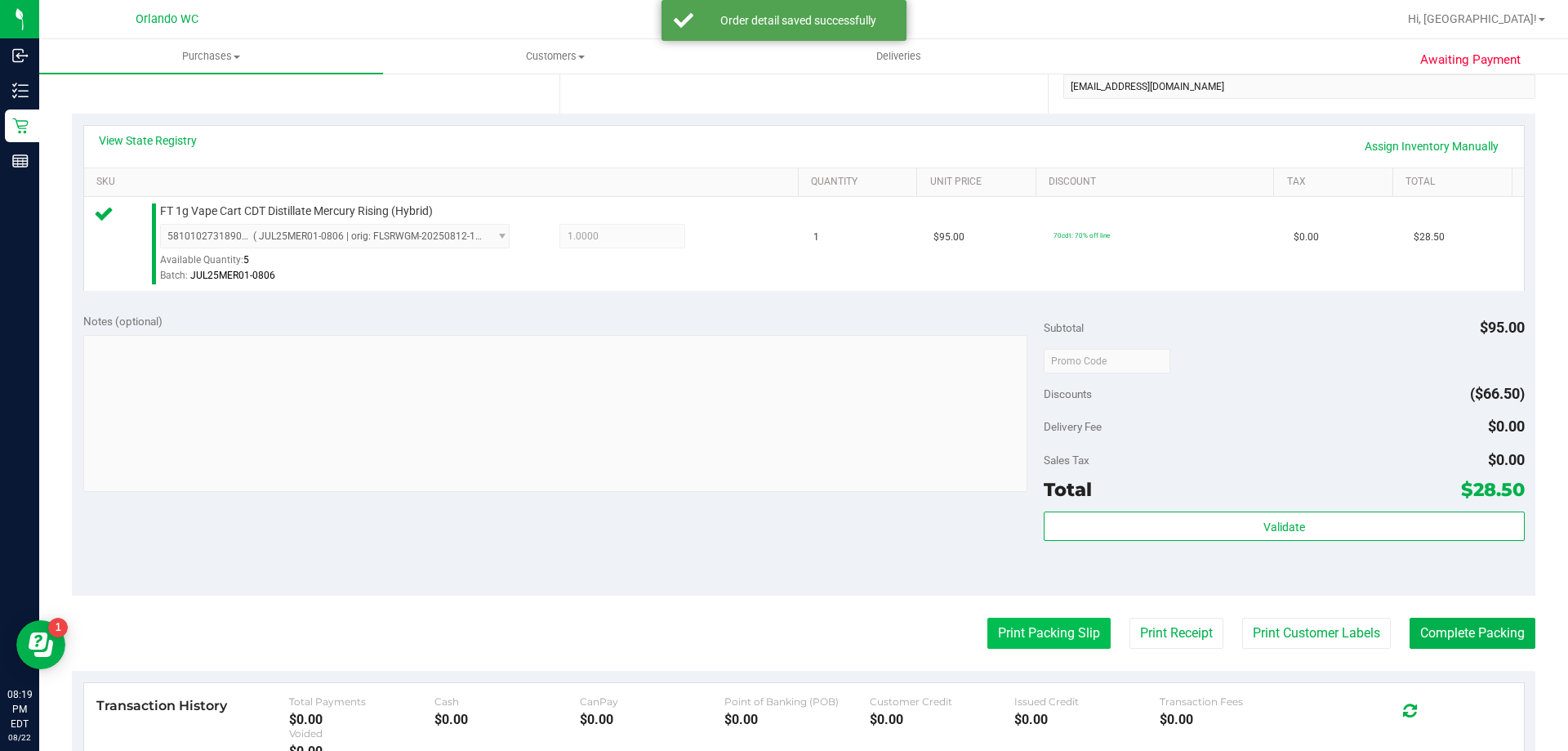
click at [1060, 644] on button "Print Packing Slip" at bounding box center [1049, 633] width 123 height 31
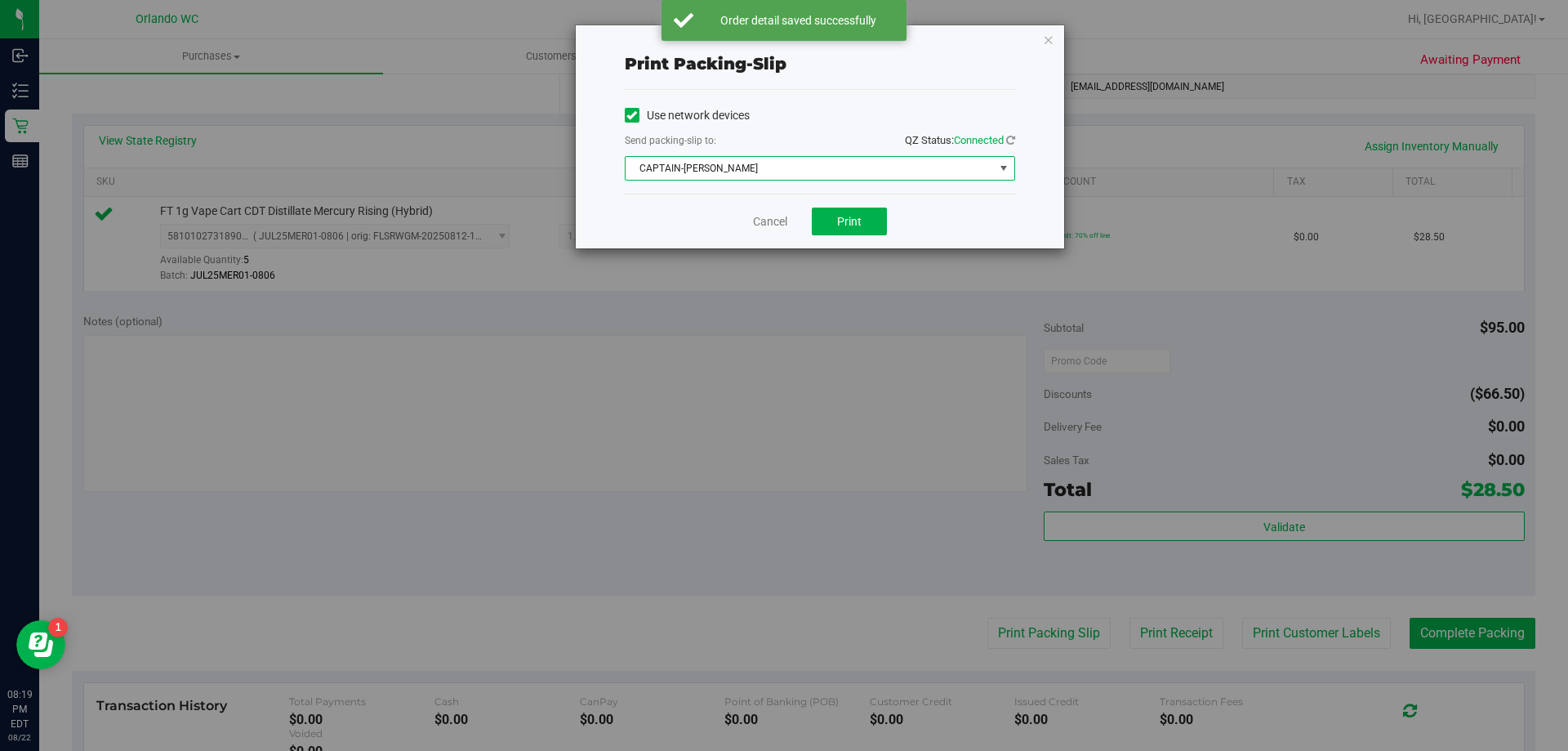
click at [837, 163] on span "CAPTAIN-[PERSON_NAME]" at bounding box center [810, 168] width 369 height 23
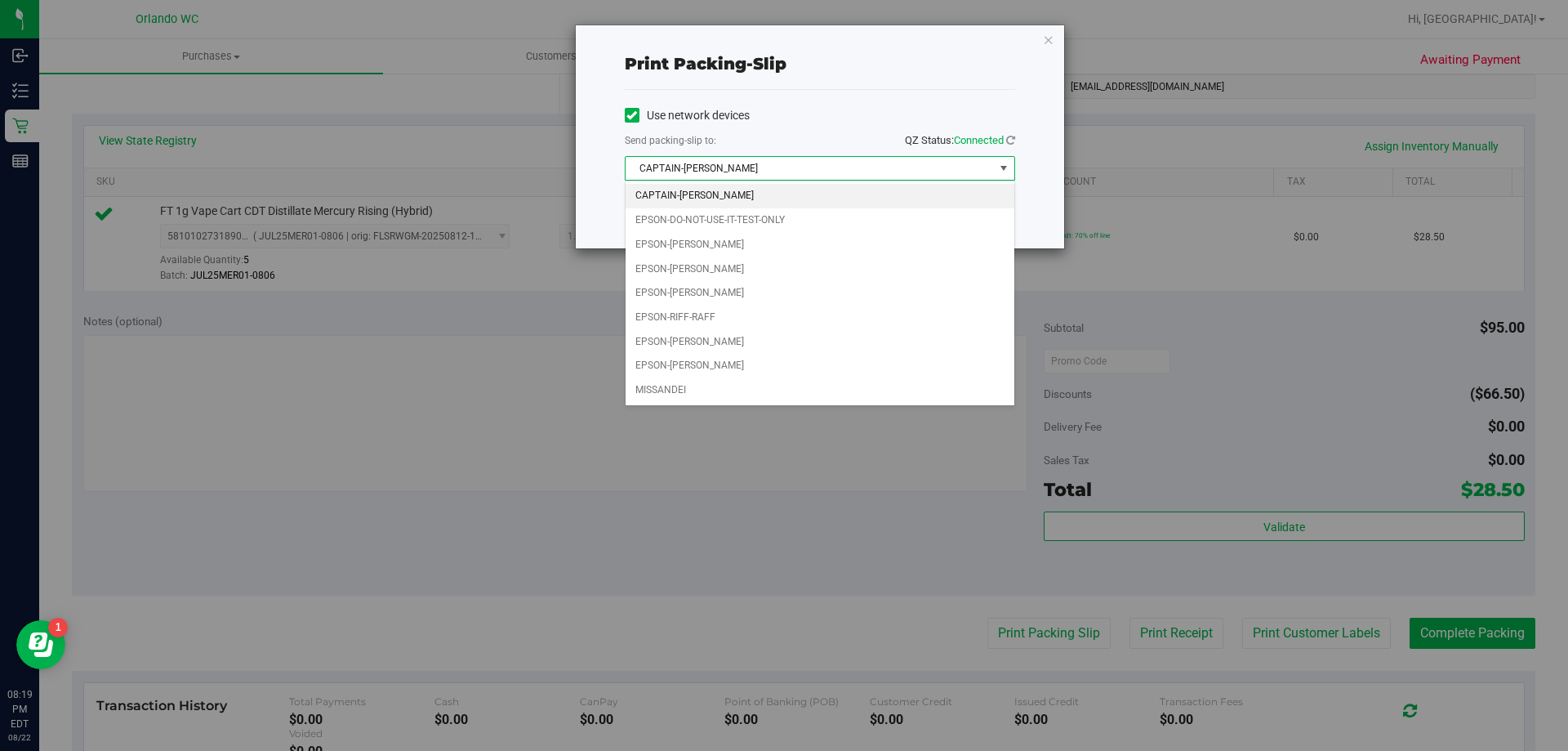
drag, startPoint x: 1047, startPoint y: 35, endPoint x: 1054, endPoint y: 57, distance: 23.1
click at [1047, 34] on icon "button" at bounding box center [1048, 39] width 11 height 20
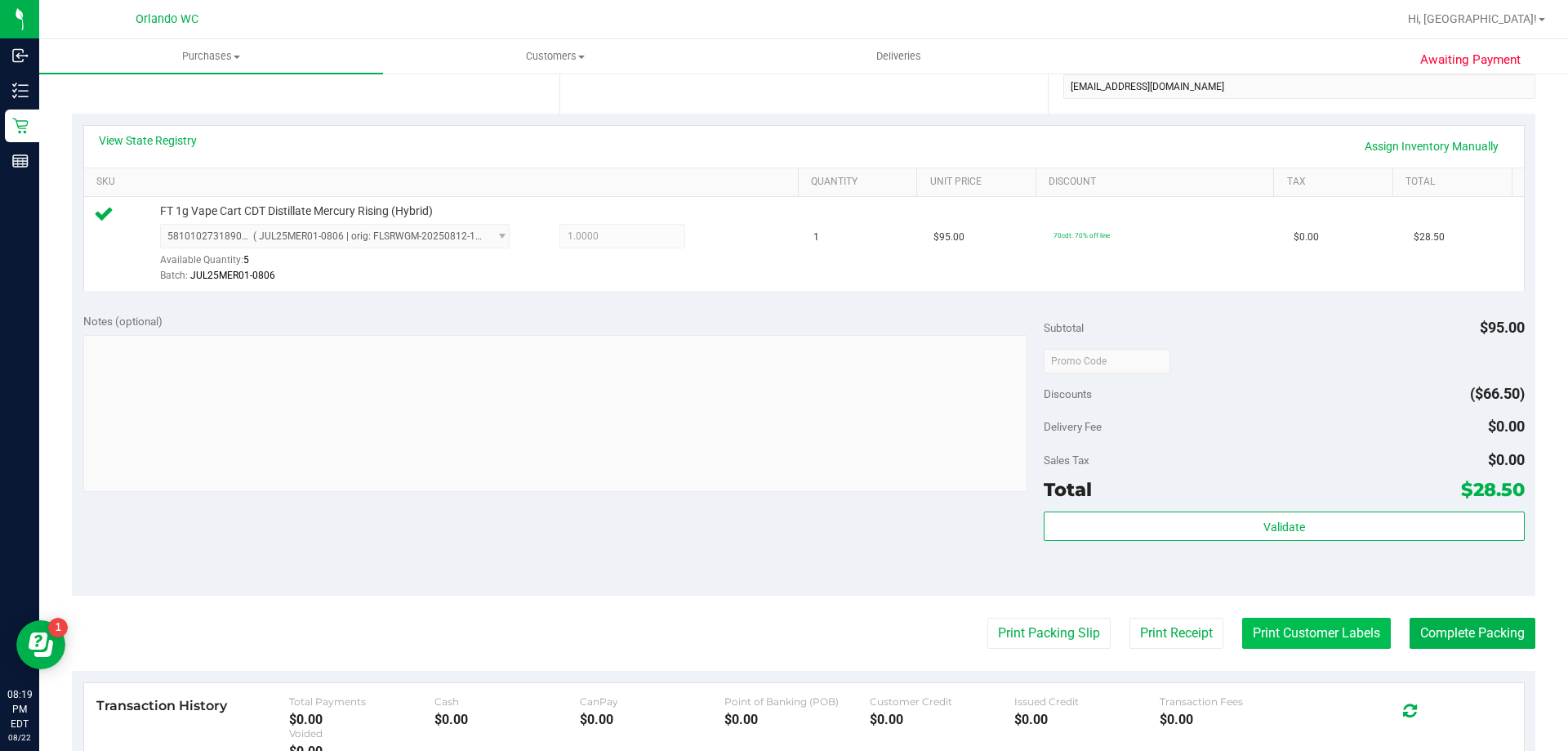
click at [1312, 635] on button "Print Customer Labels" at bounding box center [1317, 633] width 149 height 31
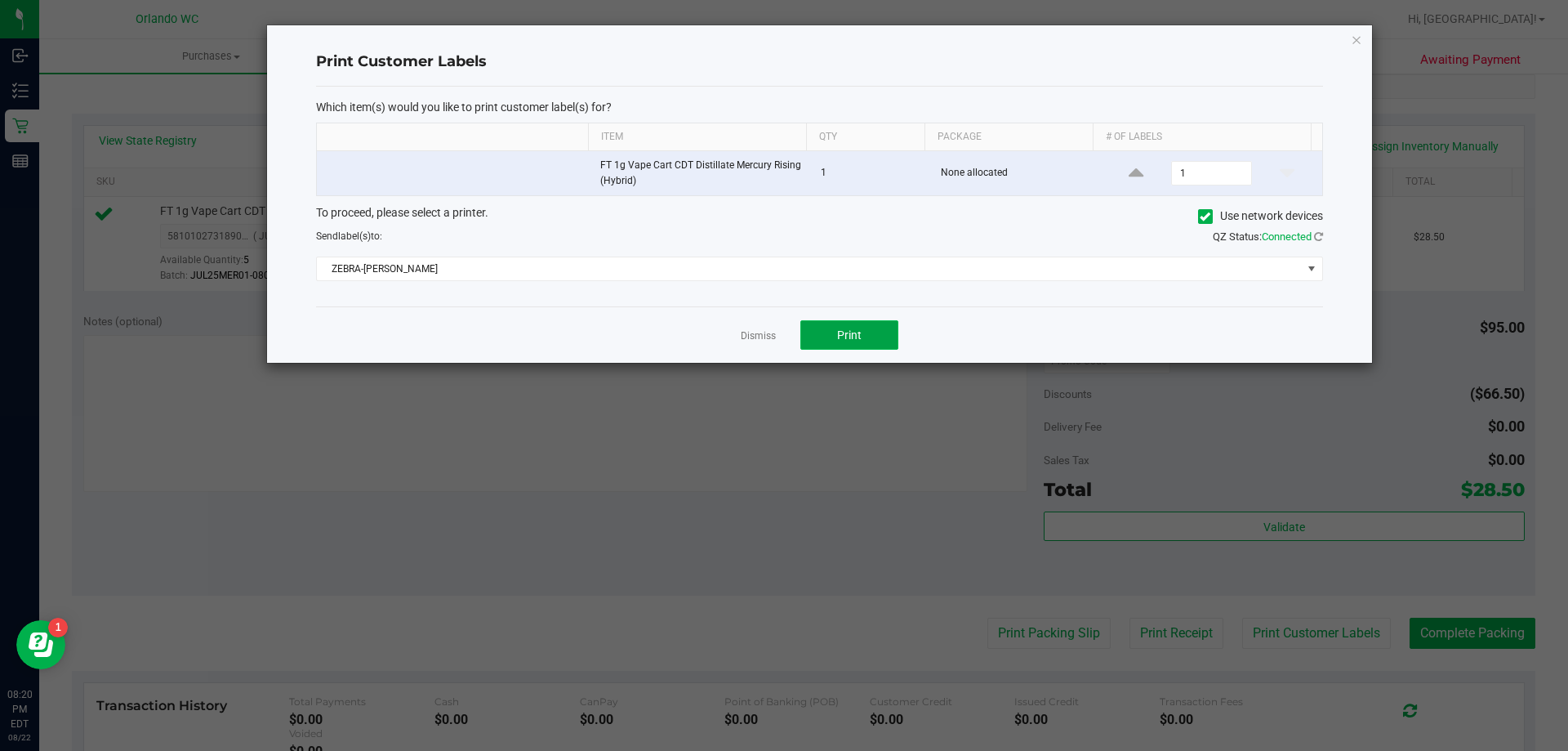
click at [877, 340] on button "Print" at bounding box center [849, 335] width 98 height 30
click at [749, 335] on link "Dismiss" at bounding box center [758, 336] width 35 height 14
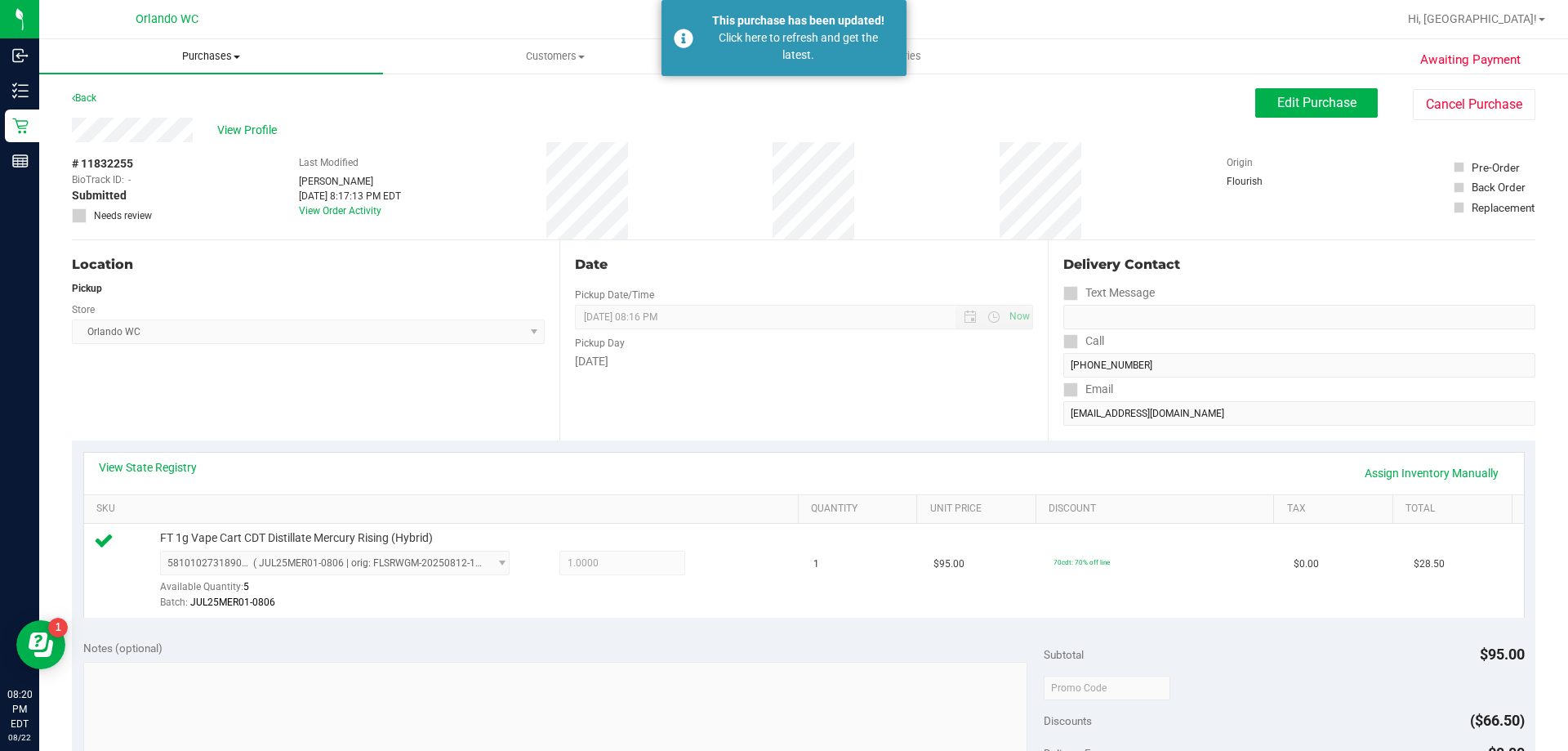
click at [209, 60] on span "Purchases" at bounding box center [211, 56] width 344 height 14
click at [126, 117] on span "Fulfillment" at bounding box center [89, 118] width 101 height 14
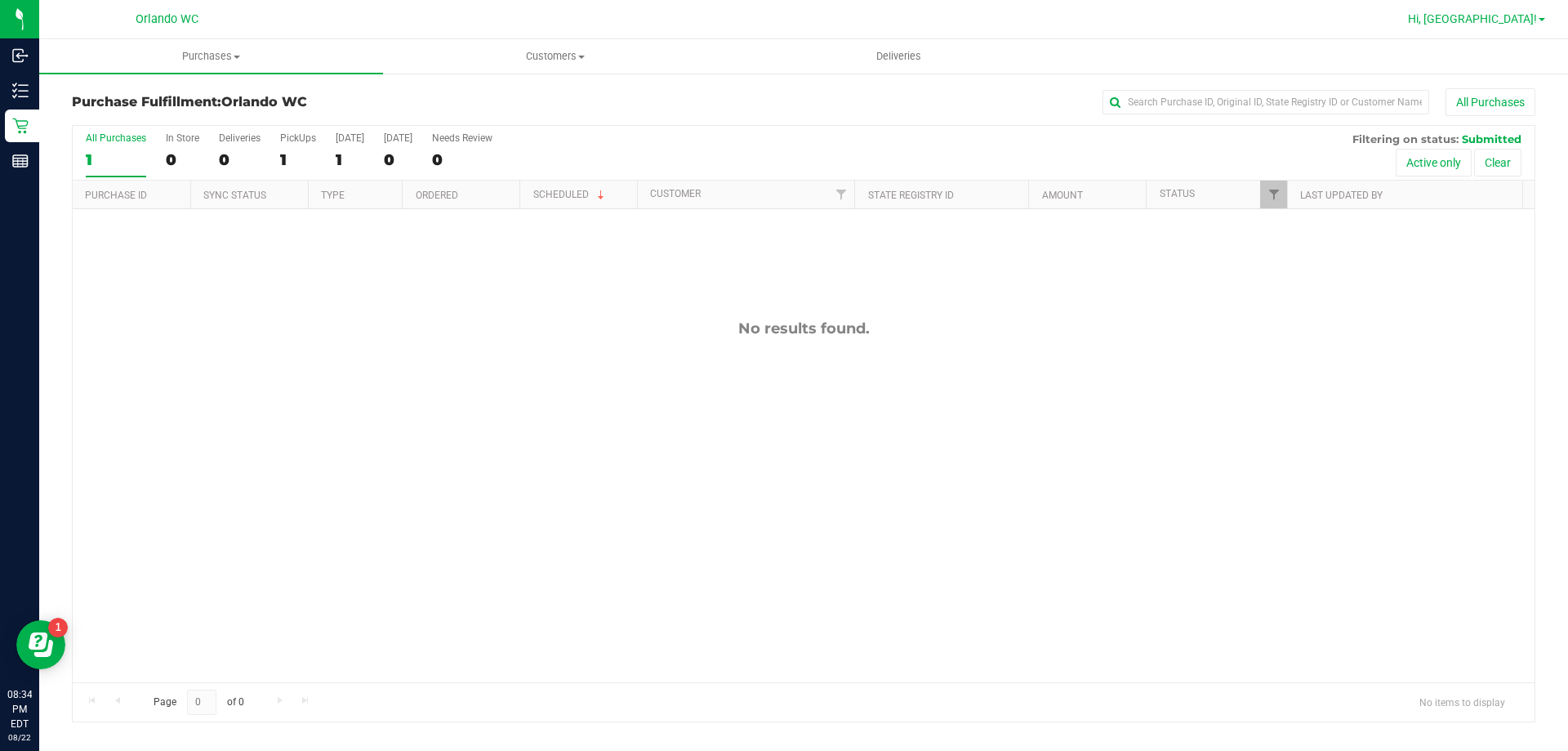
click at [1514, 21] on span "Hi, [GEOGRAPHIC_DATA]!" at bounding box center [1473, 18] width 129 height 13
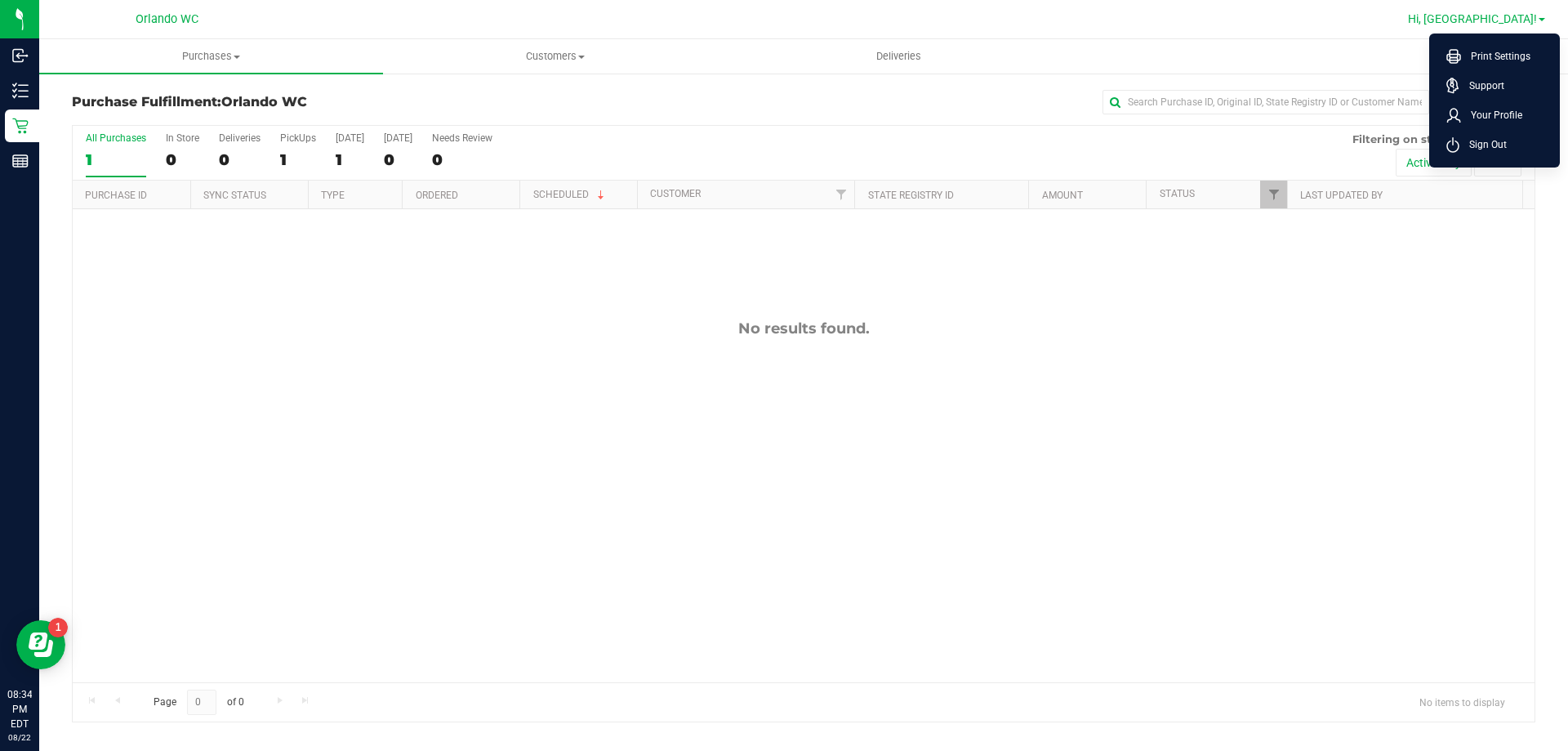
click at [1492, 157] on li "Sign Out" at bounding box center [1495, 145] width 123 height 30
